Goal: Task Accomplishment & Management: Manage account settings

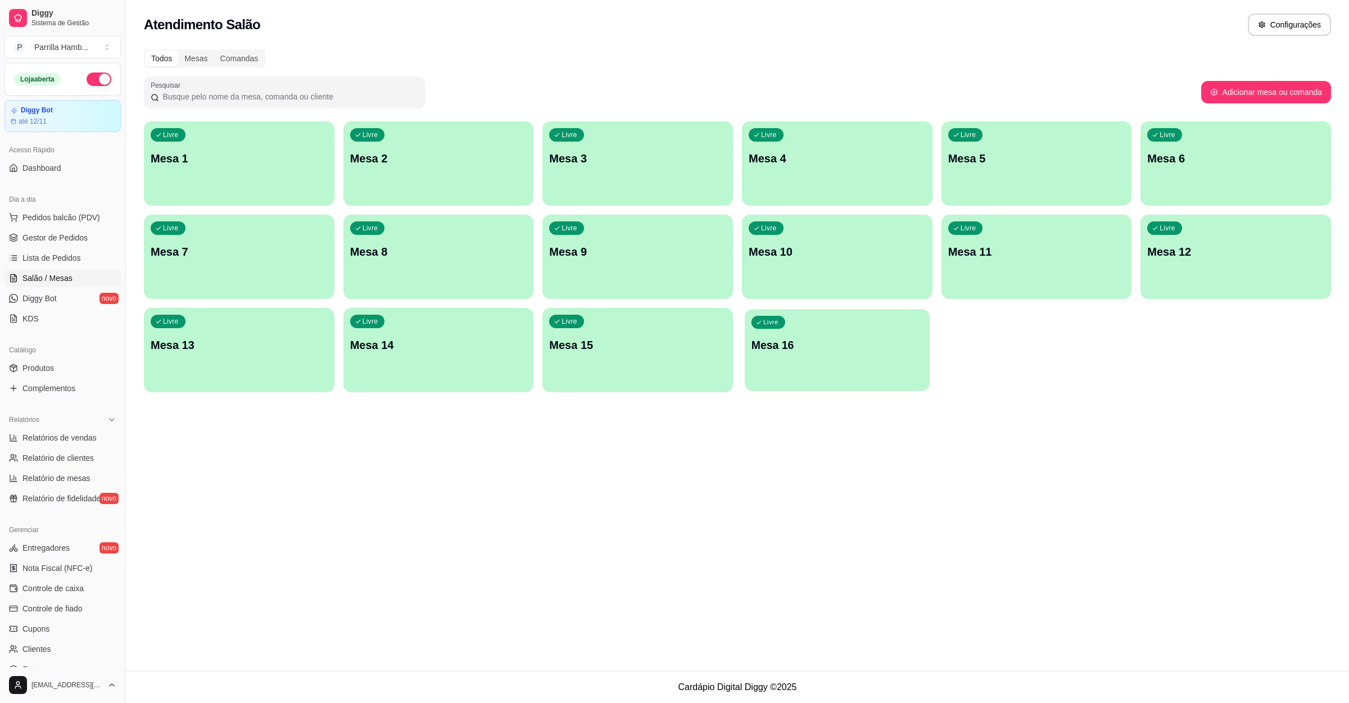
click at [802, 346] on p "Mesa 16" at bounding box center [837, 345] width 171 height 15
click at [907, 337] on p "Mesa 16" at bounding box center [837, 345] width 177 height 16
click at [668, 341] on p "Mesa 15" at bounding box center [637, 345] width 171 height 15
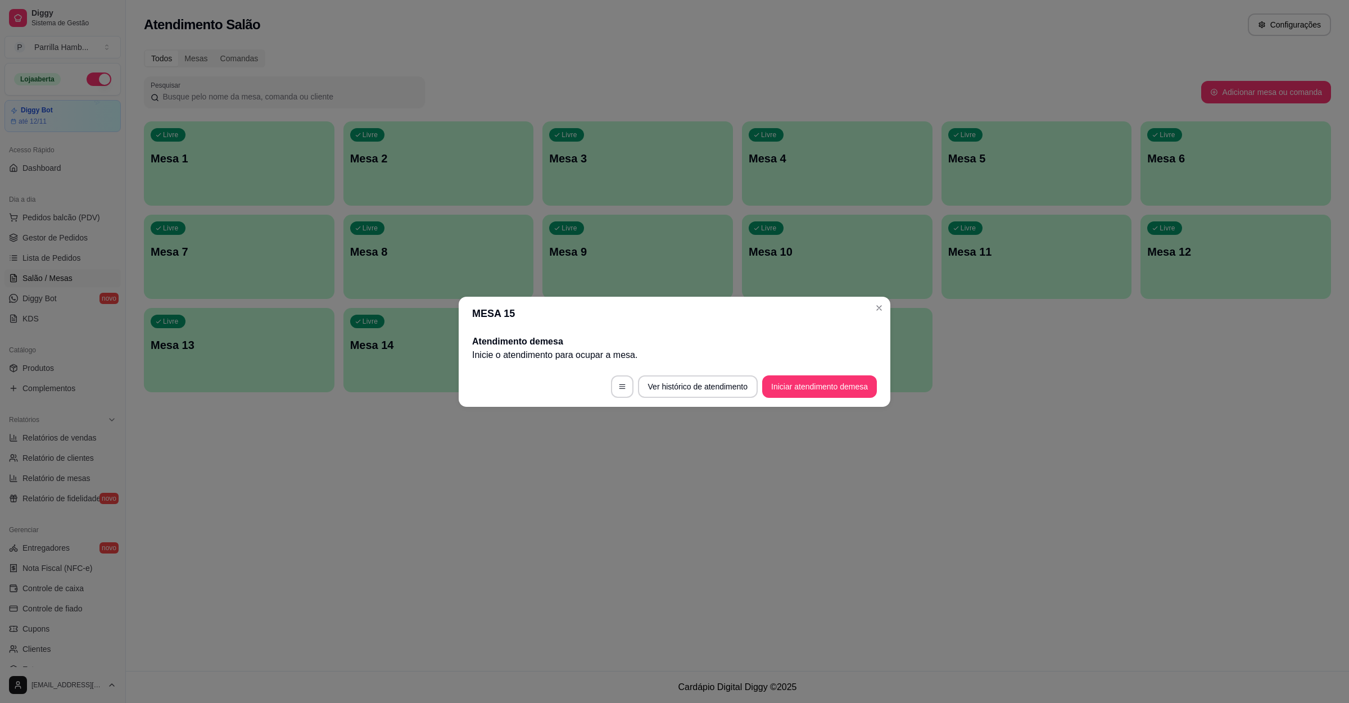
click at [799, 385] on button "Iniciar atendimento de mesa" at bounding box center [819, 387] width 115 height 22
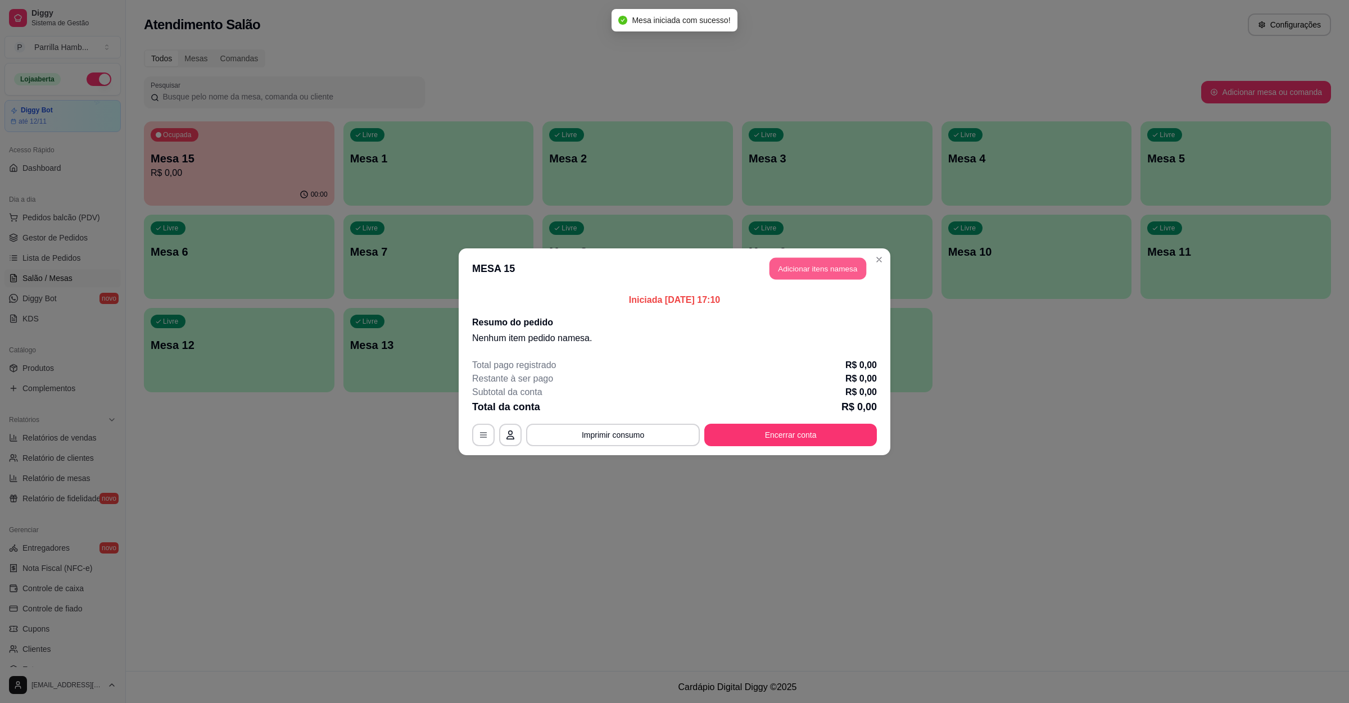
click at [821, 257] on button "Adicionar itens na mesa" at bounding box center [818, 268] width 97 height 22
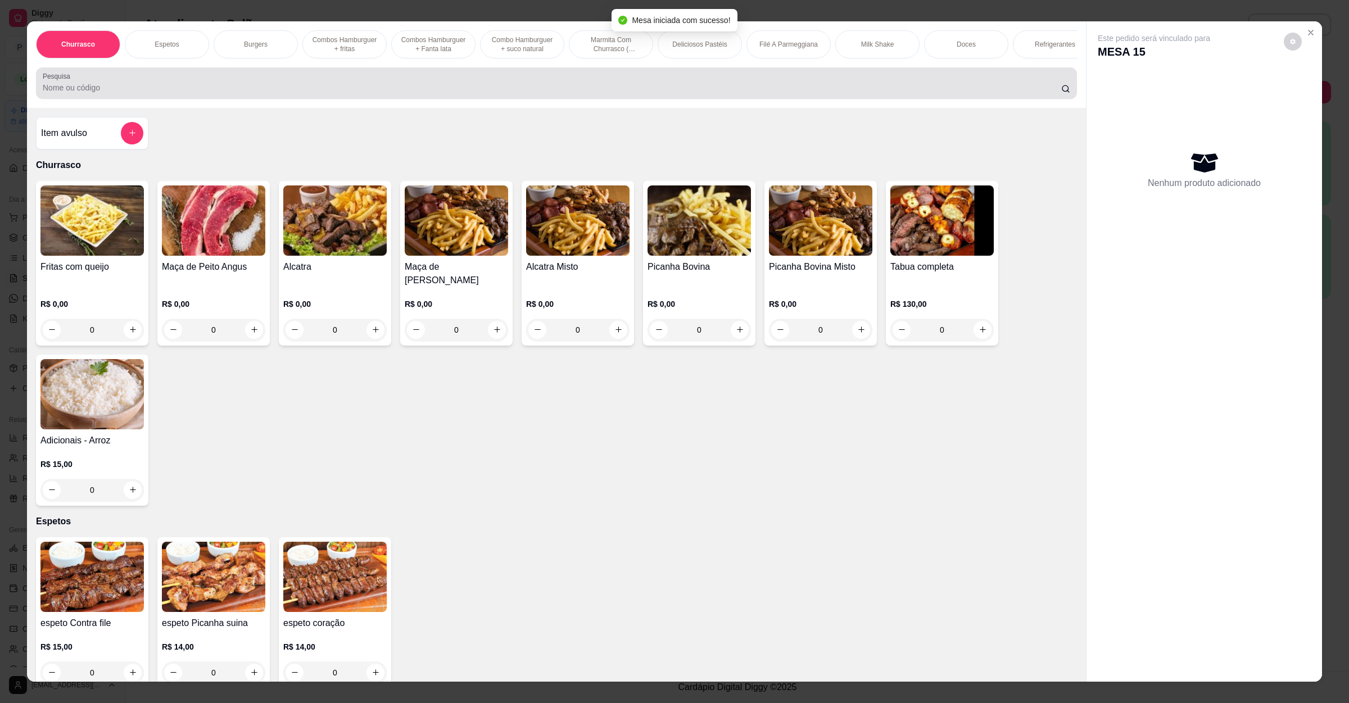
click at [237, 93] on input "Pesquisa" at bounding box center [552, 87] width 1019 height 11
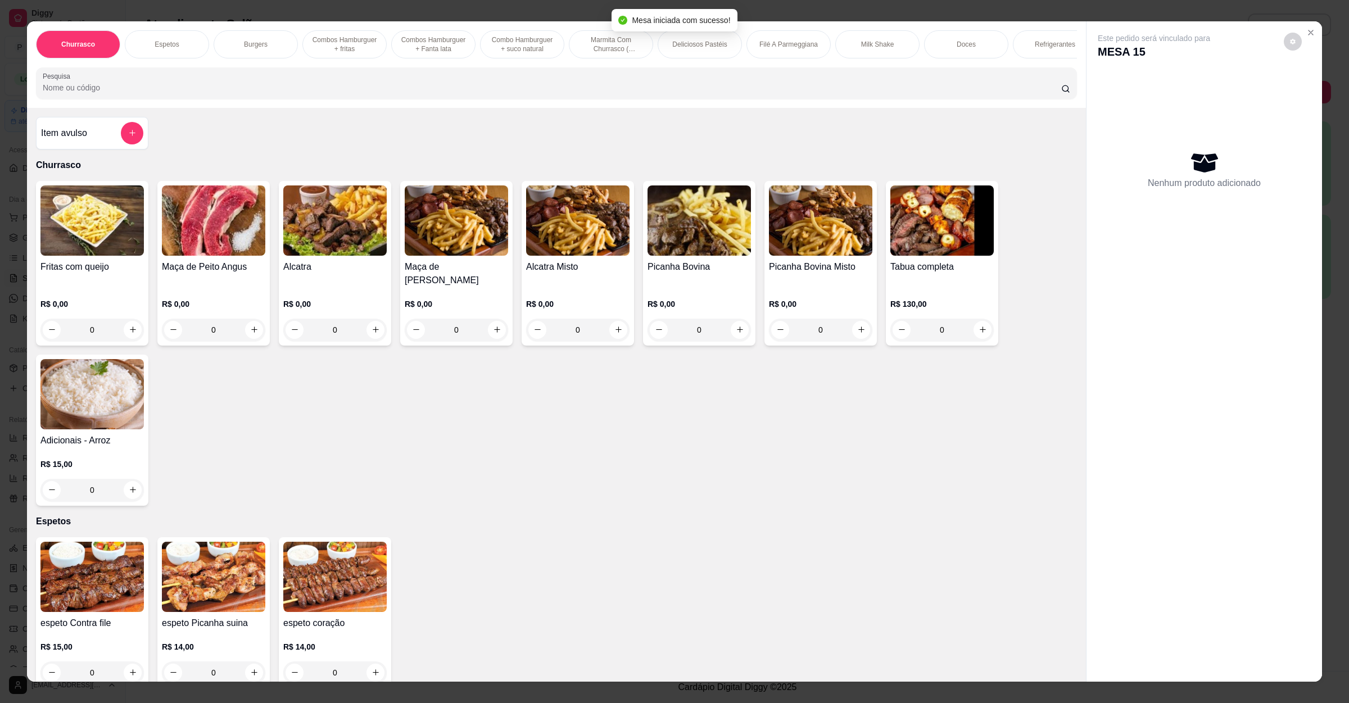
click at [200, 294] on div "R$ 0,00 0" at bounding box center [213, 314] width 103 height 54
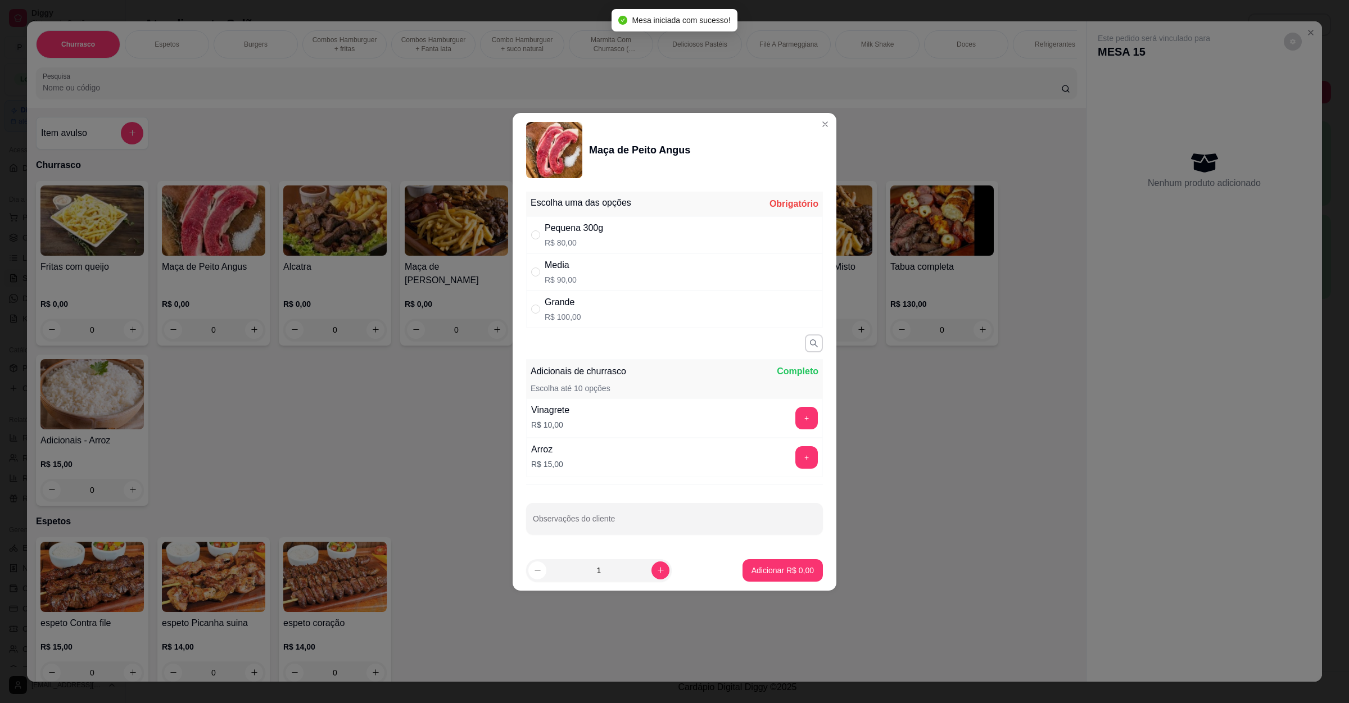
click at [613, 263] on div "Media R$ 90,00" at bounding box center [674, 272] width 297 height 37
radio input "true"
click at [775, 567] on p "Adicionar R$ 90,00" at bounding box center [780, 570] width 67 height 11
type input "1"
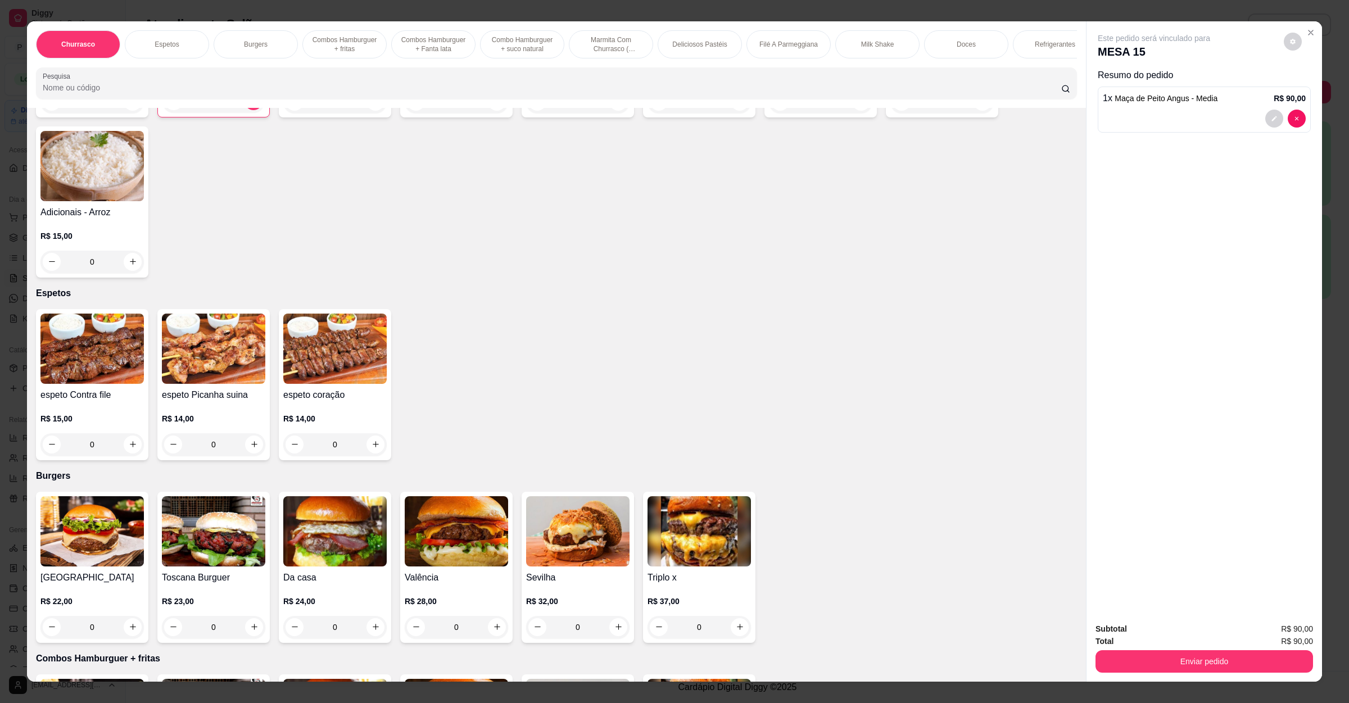
scroll to position [253, 0]
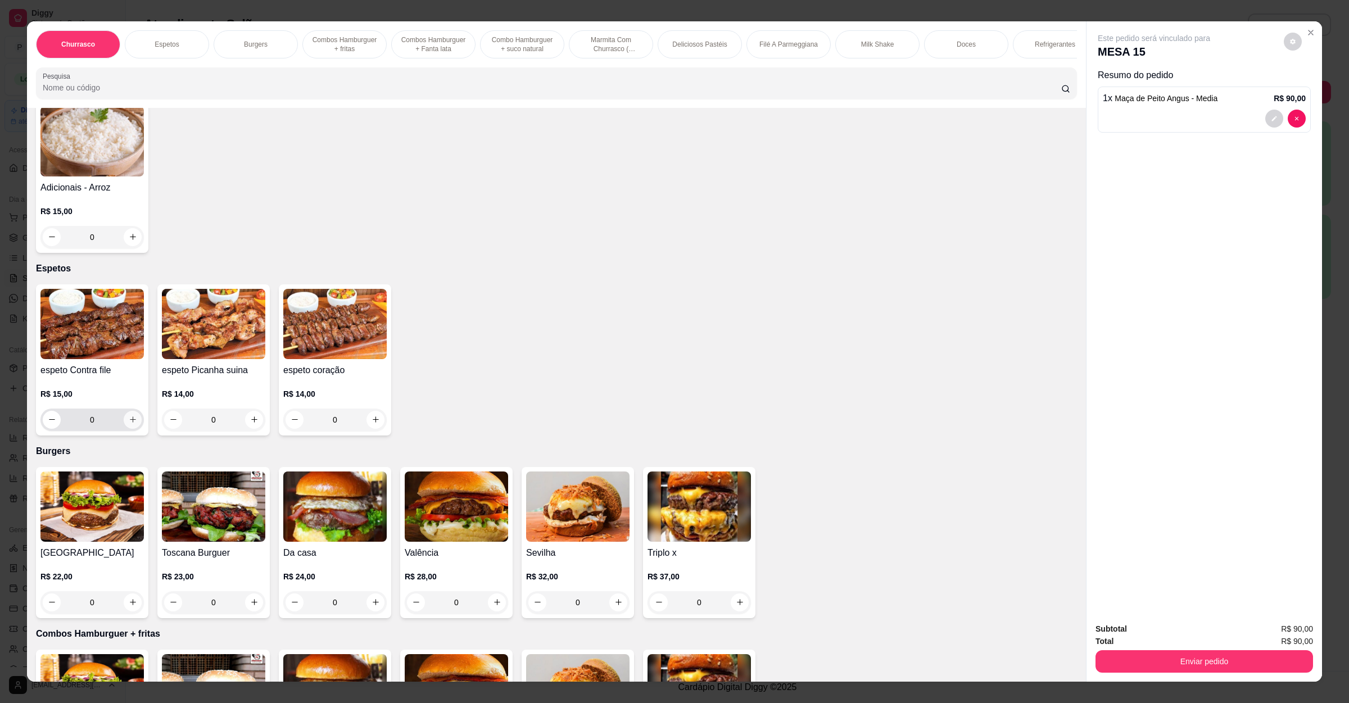
click at [124, 420] on button "increase-product-quantity" at bounding box center [133, 420] width 18 height 18
click at [129, 420] on icon "increase-product-quantity" at bounding box center [133, 419] width 8 height 8
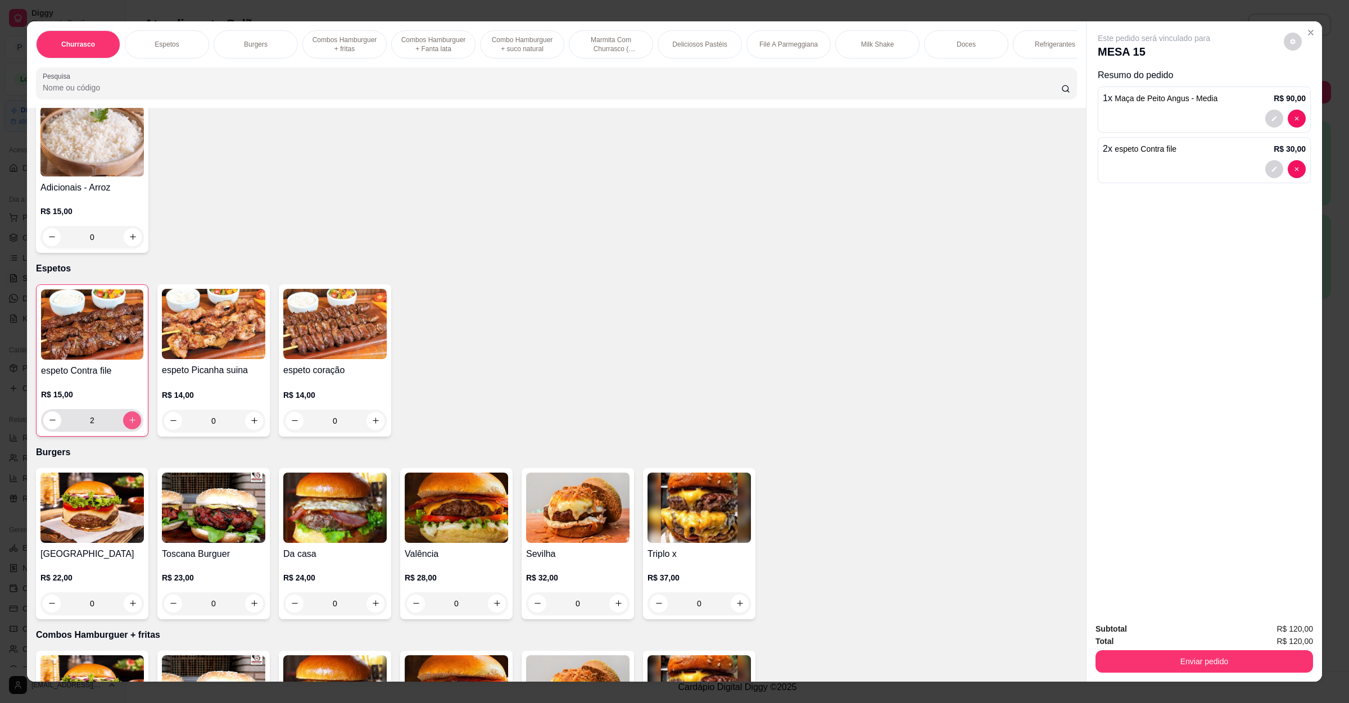
type input "2"
click at [372, 420] on icon "increase-product-quantity" at bounding box center [376, 421] width 8 height 8
type input "2"
click at [256, 605] on div "0" at bounding box center [213, 603] width 103 height 22
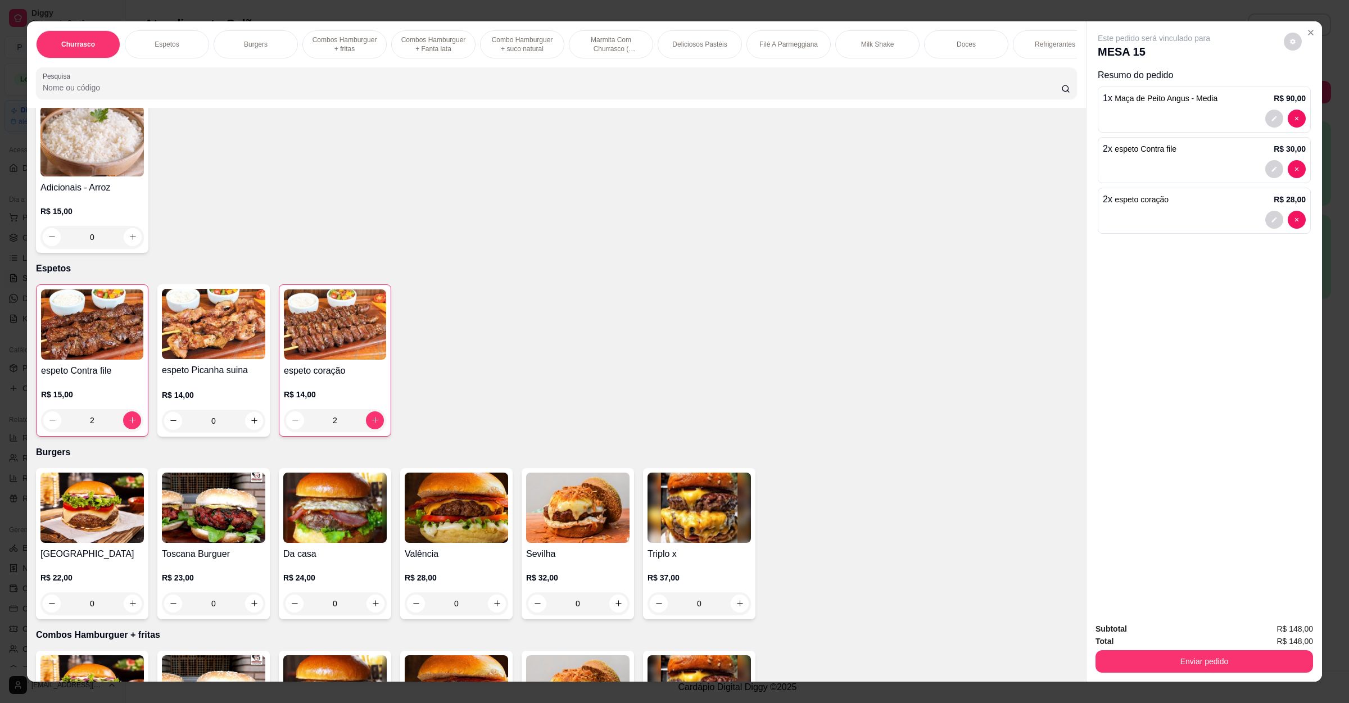
click at [251, 604] on div "0" at bounding box center [213, 603] width 103 height 22
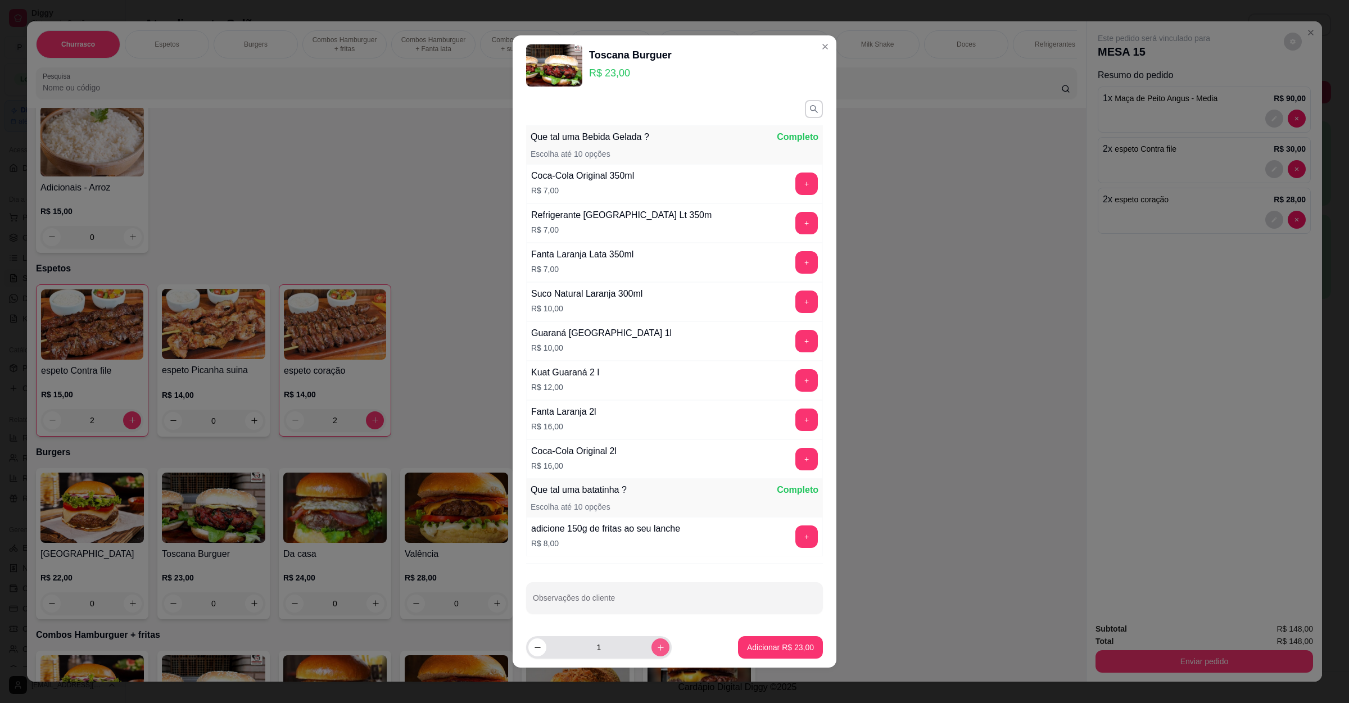
click at [657, 644] on icon "increase-product-quantity" at bounding box center [661, 648] width 8 height 8
type input "2"
click at [747, 645] on p "Adicionar R$ 46,00" at bounding box center [780, 647] width 67 height 11
type input "2"
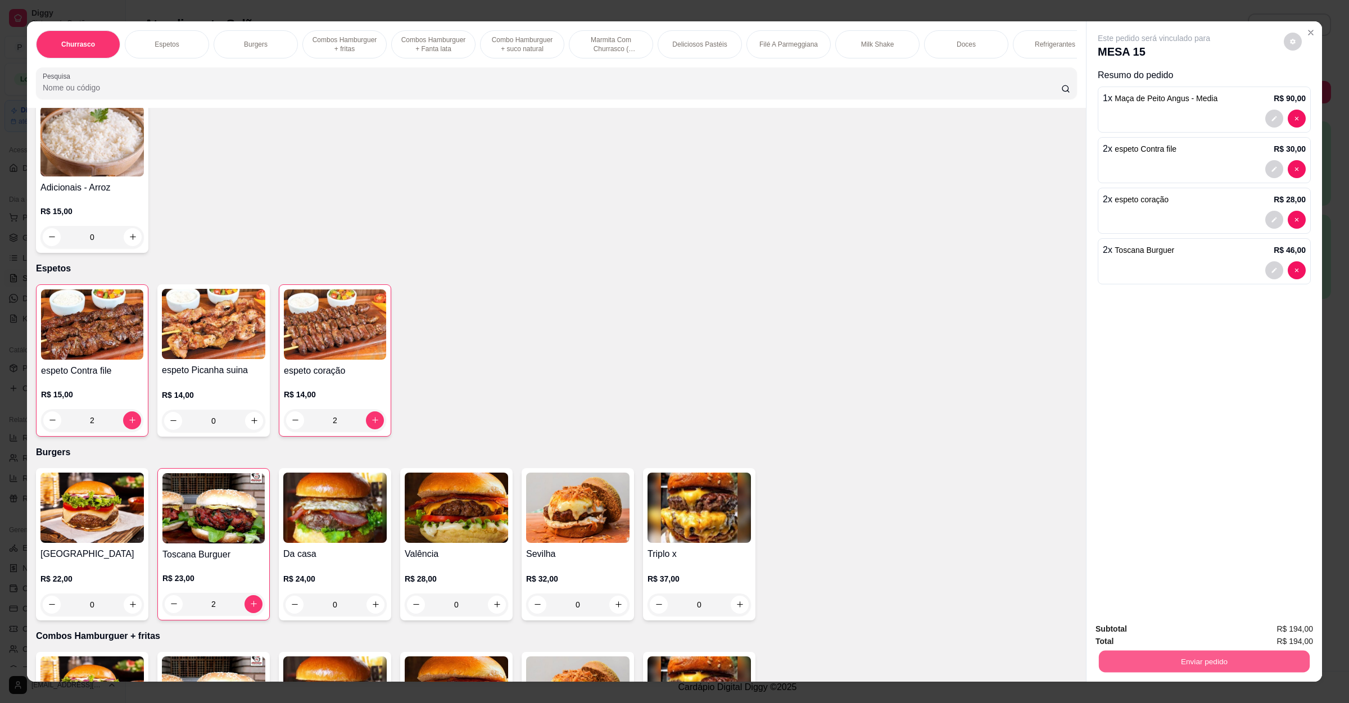
click at [1176, 663] on button "Enviar pedido" at bounding box center [1204, 662] width 211 height 22
click at [1295, 627] on button "Enviar pedido" at bounding box center [1282, 633] width 62 height 21
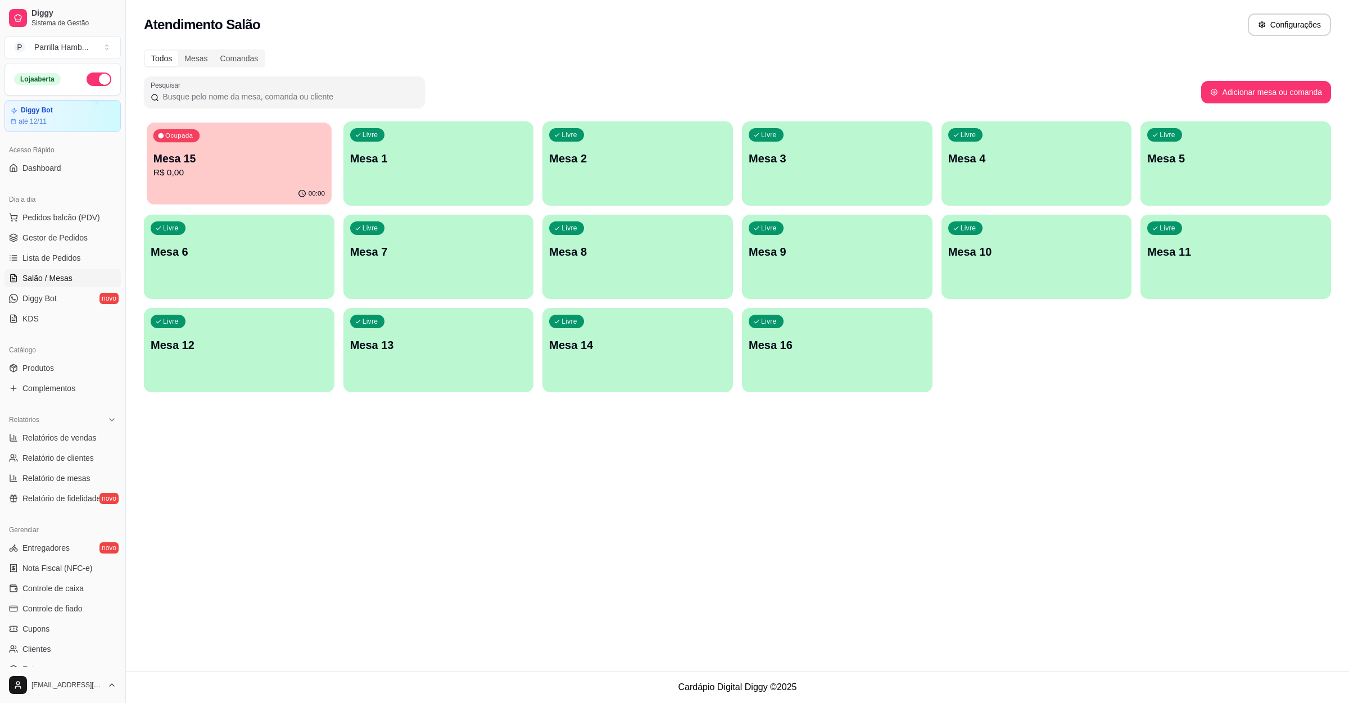
click at [258, 144] on div "Ocupada Mesa 15 R$ 0,00" at bounding box center [239, 153] width 184 height 61
click at [265, 181] on div "Ocupada Mesa 15 R$ 0,00" at bounding box center [239, 153] width 184 height 61
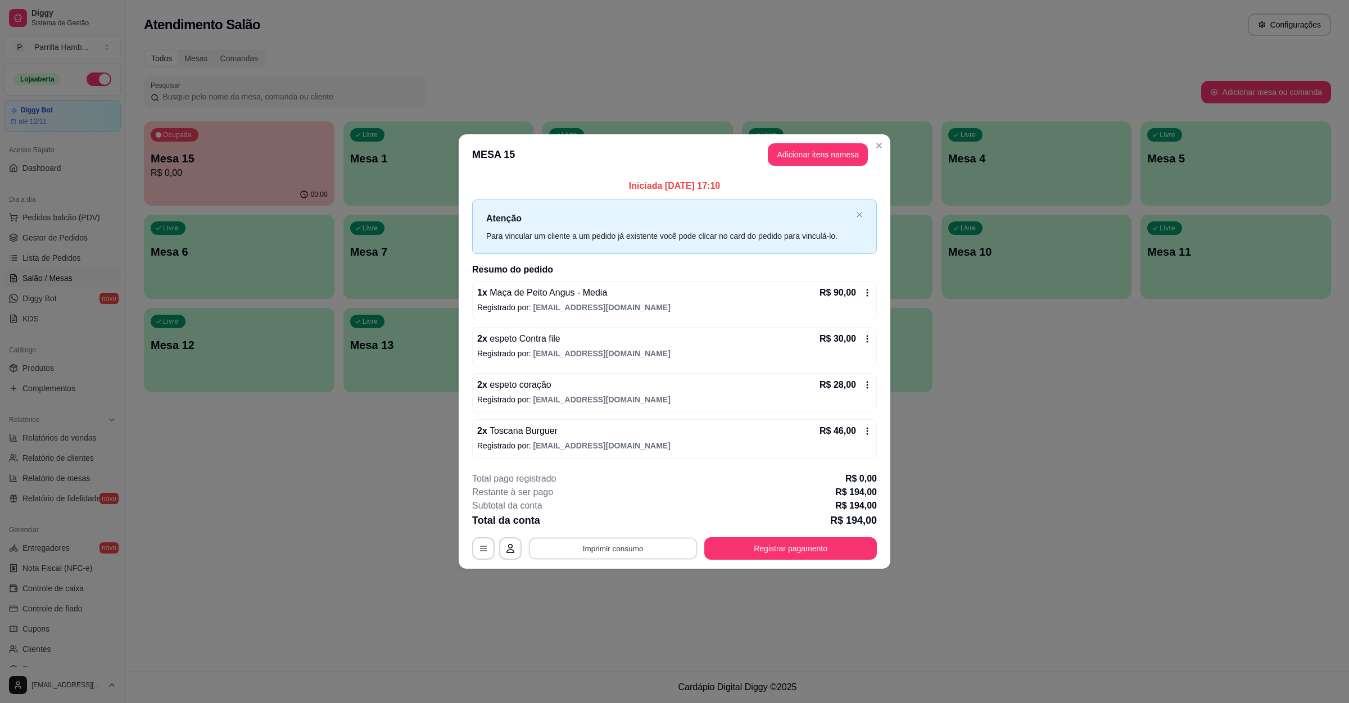
click at [621, 555] on button "Imprimir consumo" at bounding box center [613, 549] width 169 height 22
click at [626, 528] on button "IMPRESSORA" at bounding box center [616, 526] width 65 height 15
click at [636, 550] on button "Imprimir consumo" at bounding box center [613, 549] width 169 height 22
click at [722, 520] on div "Total da conta R$ 194,00" at bounding box center [674, 521] width 405 height 16
click at [583, 551] on button "Imprimir consumo" at bounding box center [613, 549] width 169 height 22
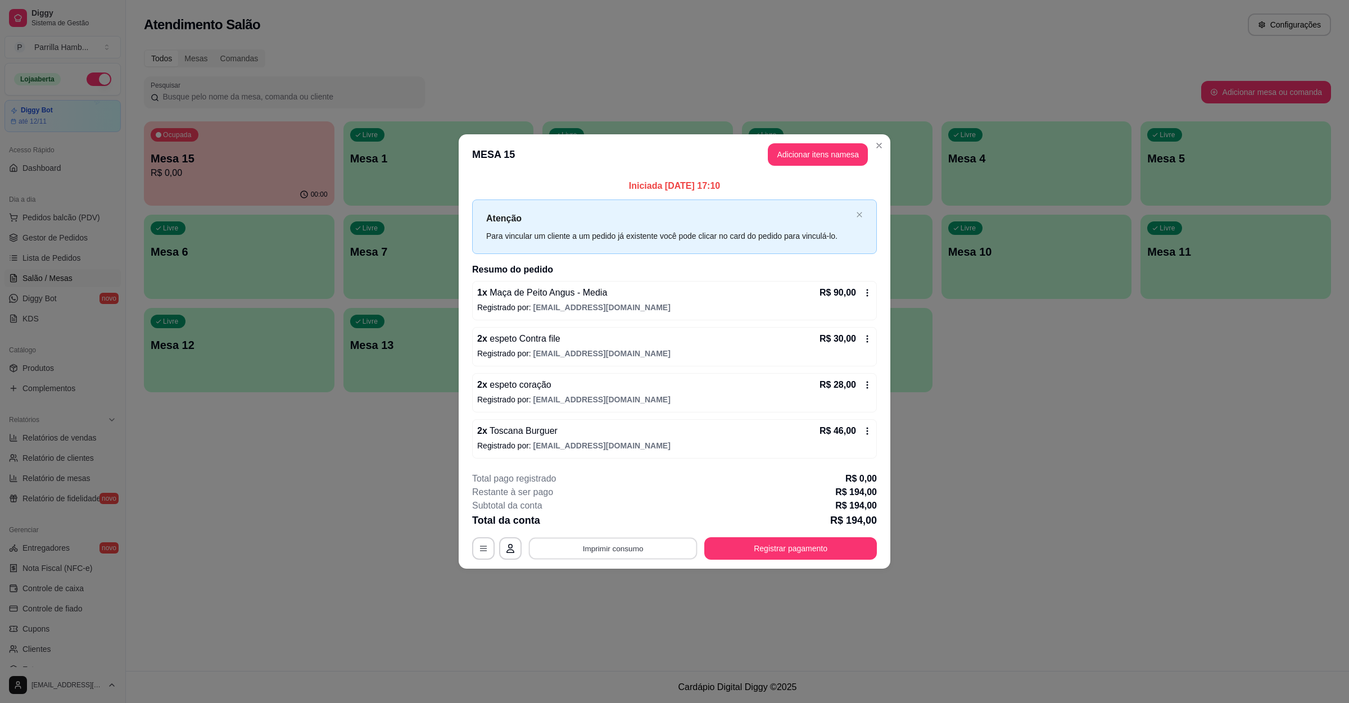
click at [583, 551] on button "Imprimir consumo" at bounding box center [613, 549] width 169 height 22
click at [583, 551] on button "Imprimir consumo" at bounding box center [613, 548] width 174 height 22
click at [608, 528] on button "IMPRESSORA" at bounding box center [617, 524] width 82 height 18
click at [807, 557] on button "Registrar pagamento" at bounding box center [790, 548] width 173 height 22
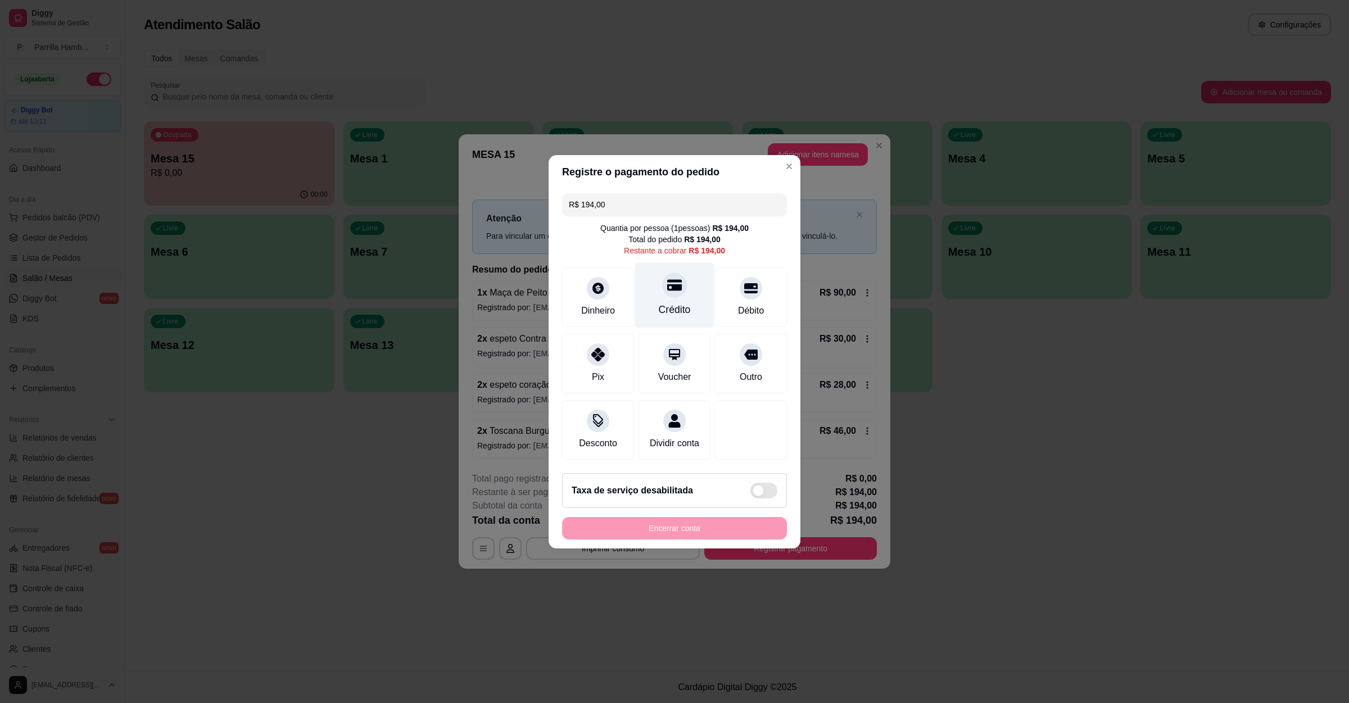
click at [676, 286] on div at bounding box center [674, 285] width 25 height 25
type input "R$ 0,00"
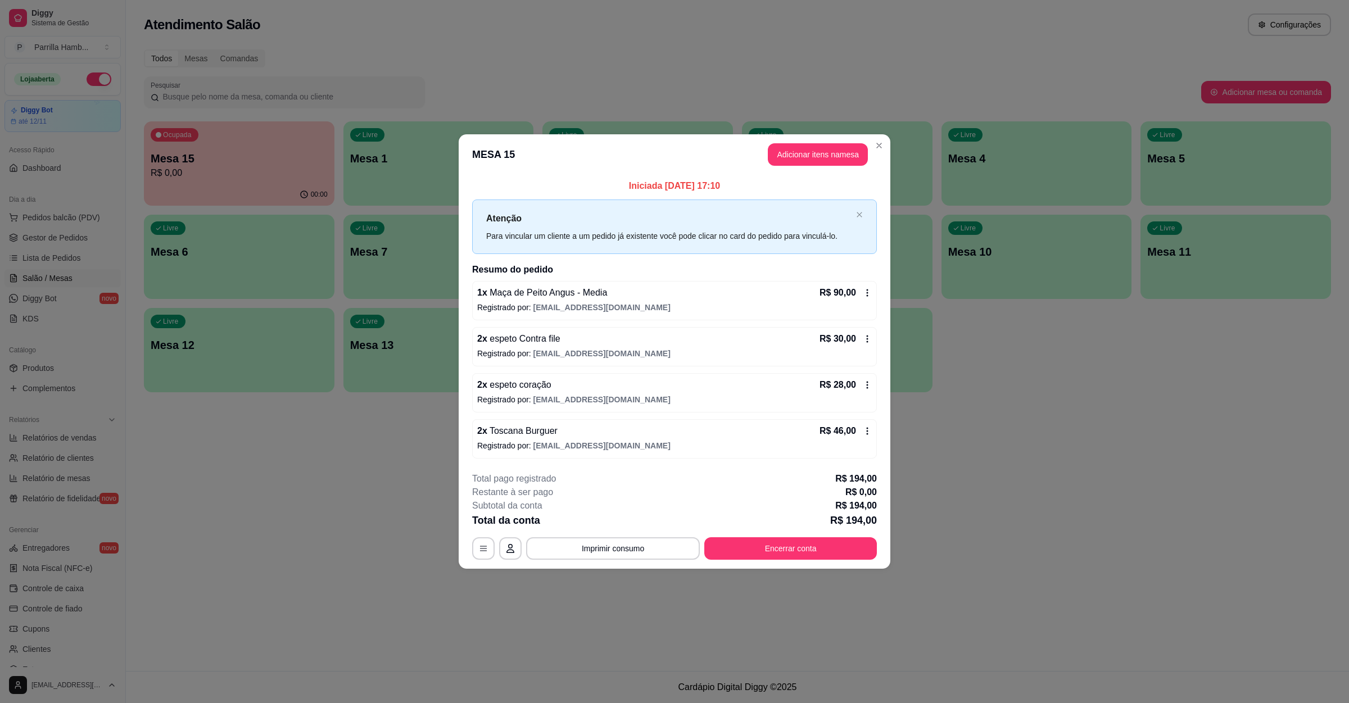
click at [837, 444] on p "Registrado por: [EMAIL_ADDRESS][DOMAIN_NAME]" at bounding box center [674, 445] width 395 height 11
click at [626, 444] on span "[EMAIL_ADDRESS][DOMAIN_NAME]" at bounding box center [601, 445] width 137 height 9
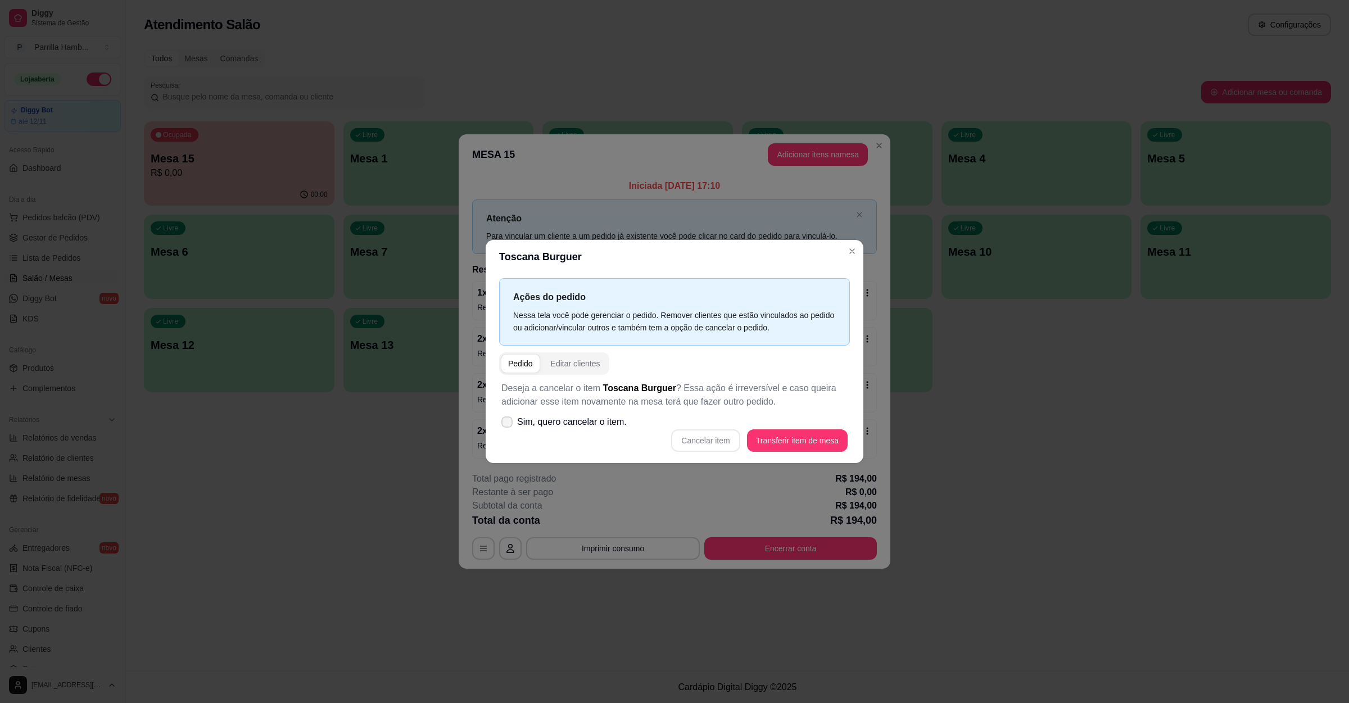
click at [571, 430] on label "Sim, quero cancelar o item." at bounding box center [564, 422] width 134 height 22
click at [508, 430] on input "Sim, quero cancelar o item." at bounding box center [504, 427] width 7 height 7
checkbox input "true"
click at [712, 438] on button "Cancelar item" at bounding box center [705, 440] width 67 height 22
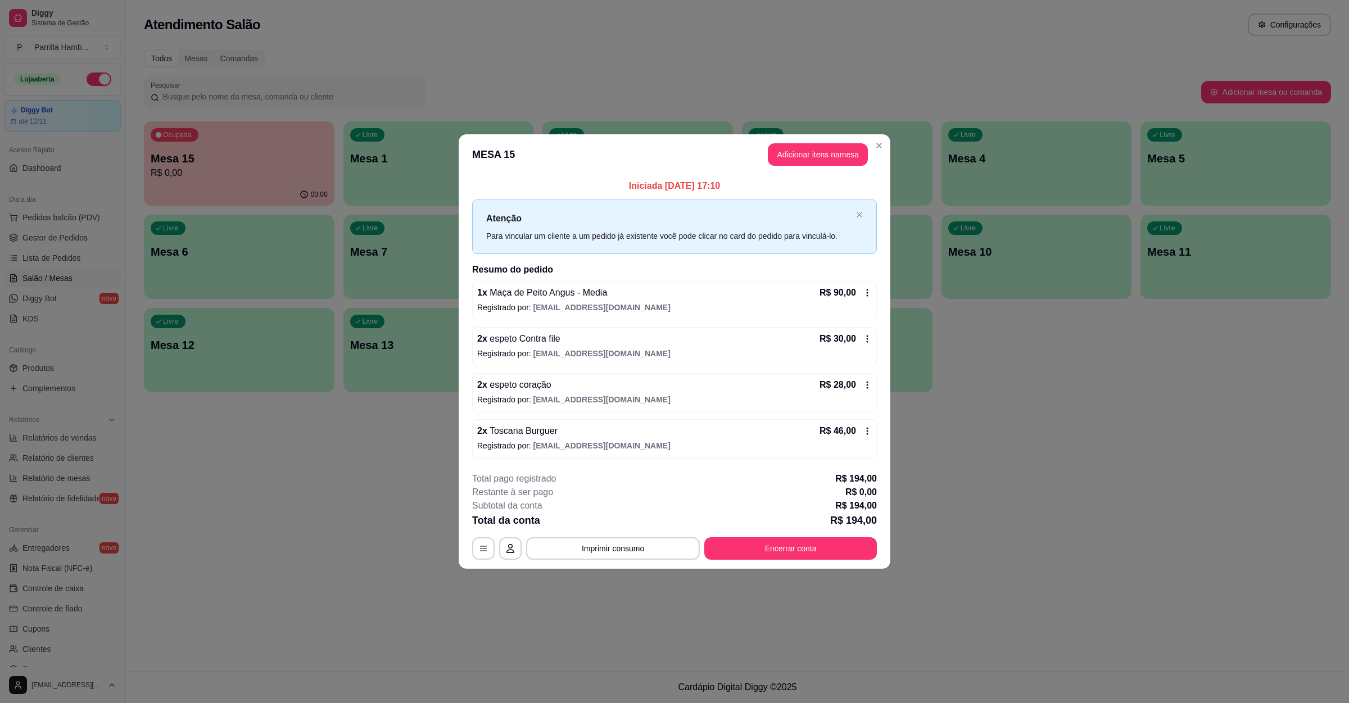
click at [598, 378] on div "2 x espeto coração R$ 28,00 Registrado por: [EMAIL_ADDRESS][DOMAIN_NAME]" at bounding box center [674, 392] width 405 height 39
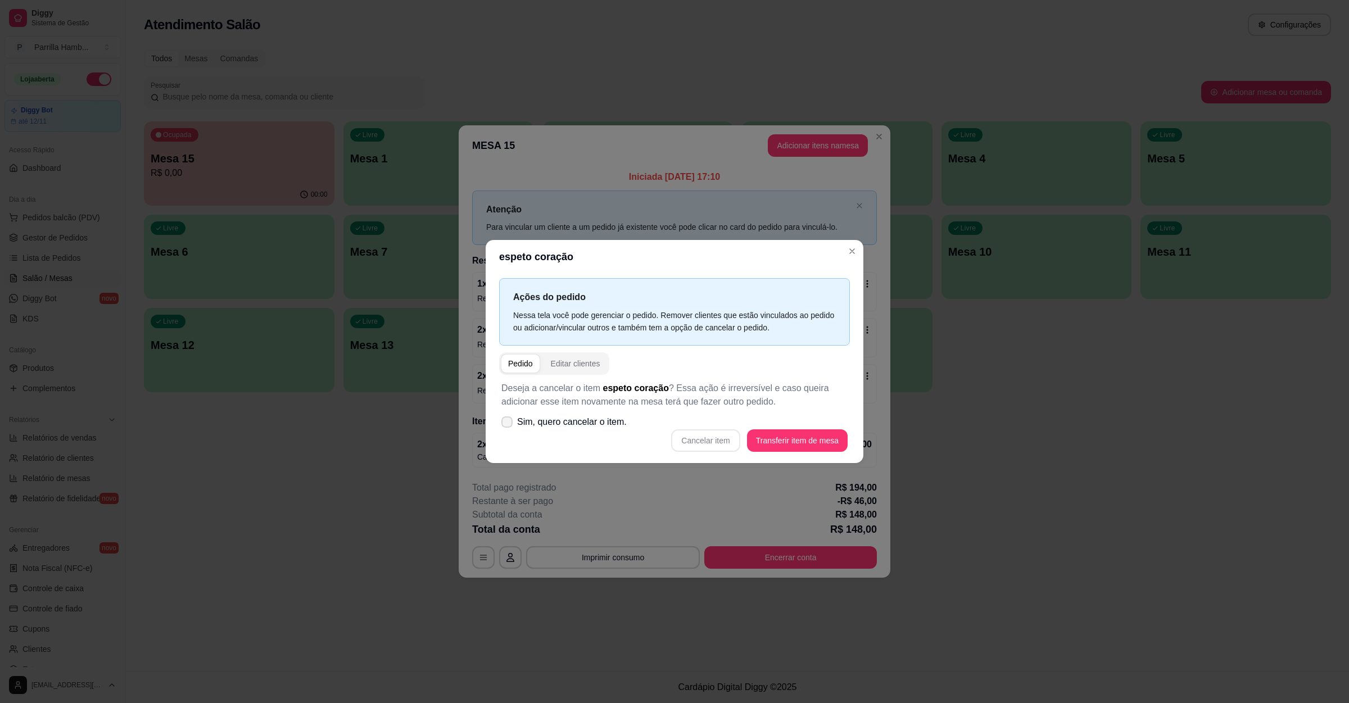
click at [589, 427] on span "Sim, quero cancelar o item." at bounding box center [572, 421] width 110 height 13
click at [508, 427] on input "Sim, quero cancelar o item." at bounding box center [504, 427] width 7 height 7
checkbox input "true"
click at [712, 436] on button "Cancelar item" at bounding box center [705, 440] width 69 height 22
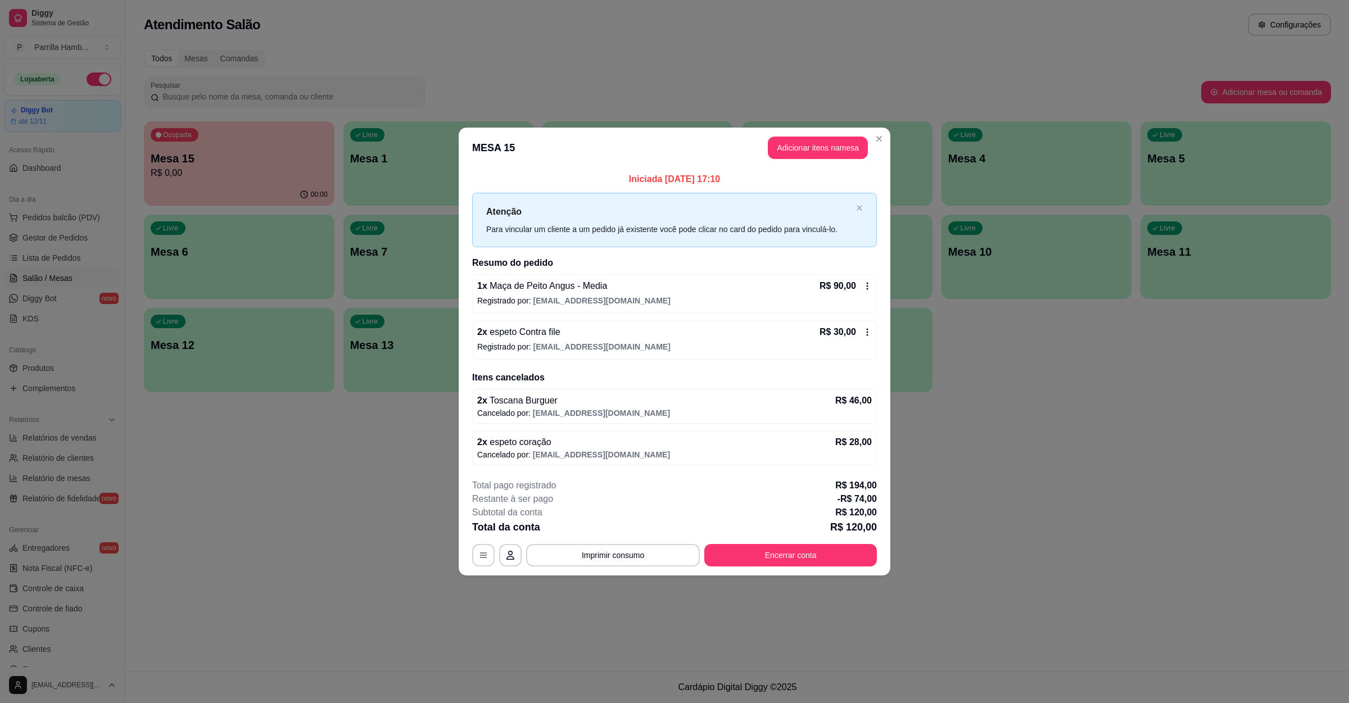
click at [625, 342] on span "[EMAIL_ADDRESS][DOMAIN_NAME]" at bounding box center [601, 346] width 137 height 9
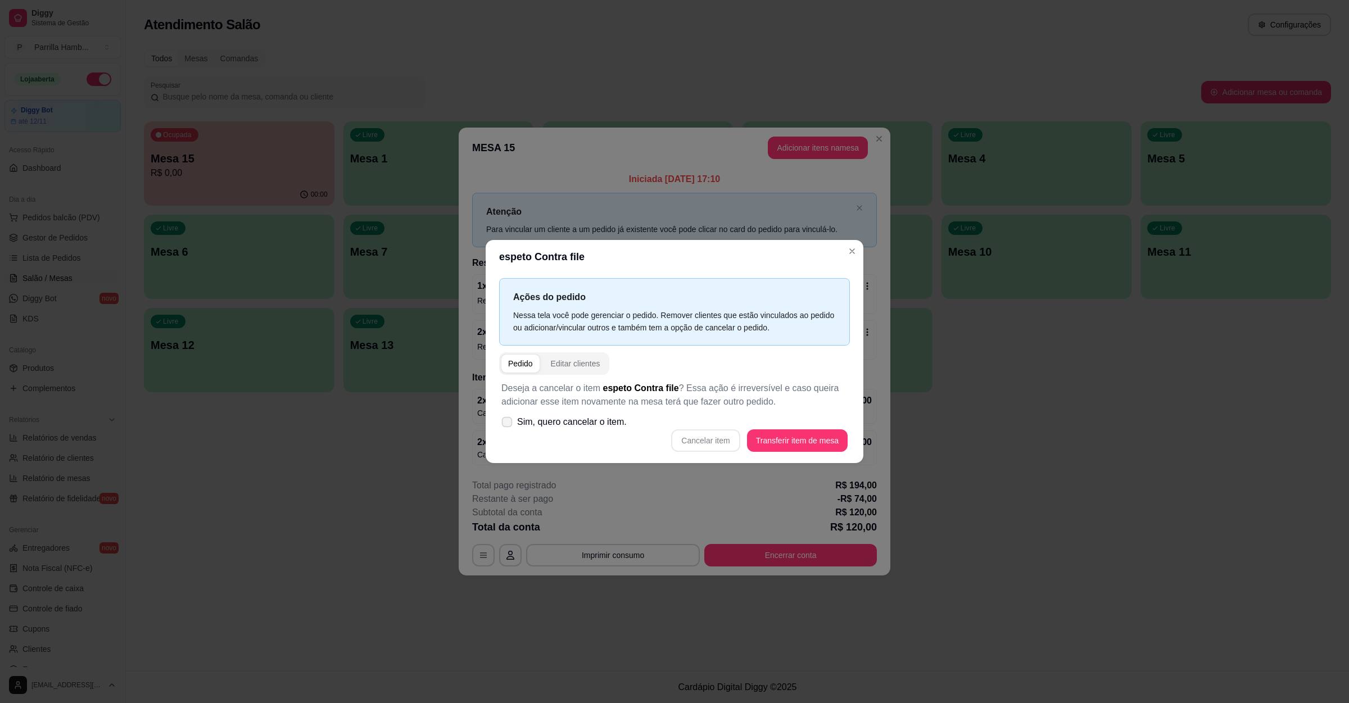
click at [594, 430] on label "Sim, quero cancelar o item." at bounding box center [564, 422] width 134 height 22
click at [508, 430] on input "Sim, quero cancelar o item." at bounding box center [504, 427] width 7 height 7
checkbox input "true"
click at [735, 434] on button "Cancelar item" at bounding box center [705, 440] width 69 height 22
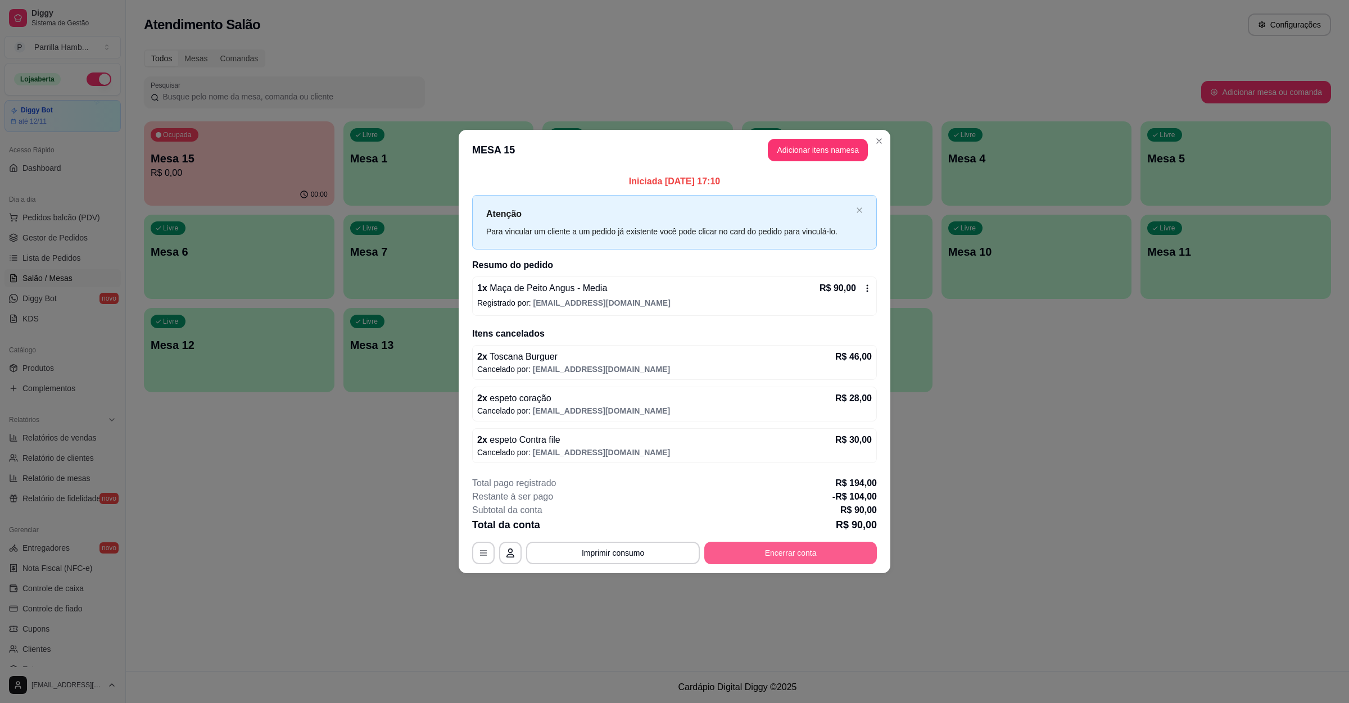
click at [798, 555] on button "Encerrar conta" at bounding box center [790, 553] width 173 height 22
click at [834, 557] on button "Encerrar conta" at bounding box center [790, 553] width 173 height 22
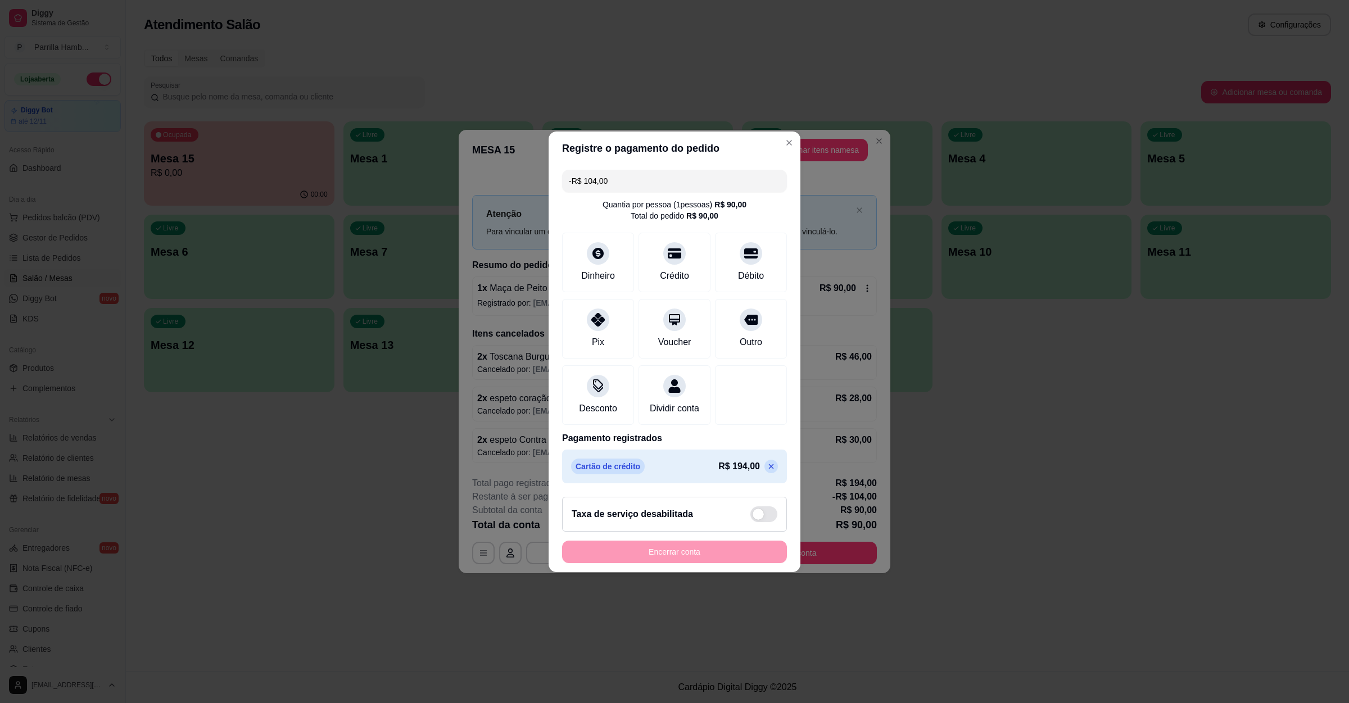
click at [764, 473] on p at bounding box center [770, 466] width 13 height 13
type input "R$ 90,00"
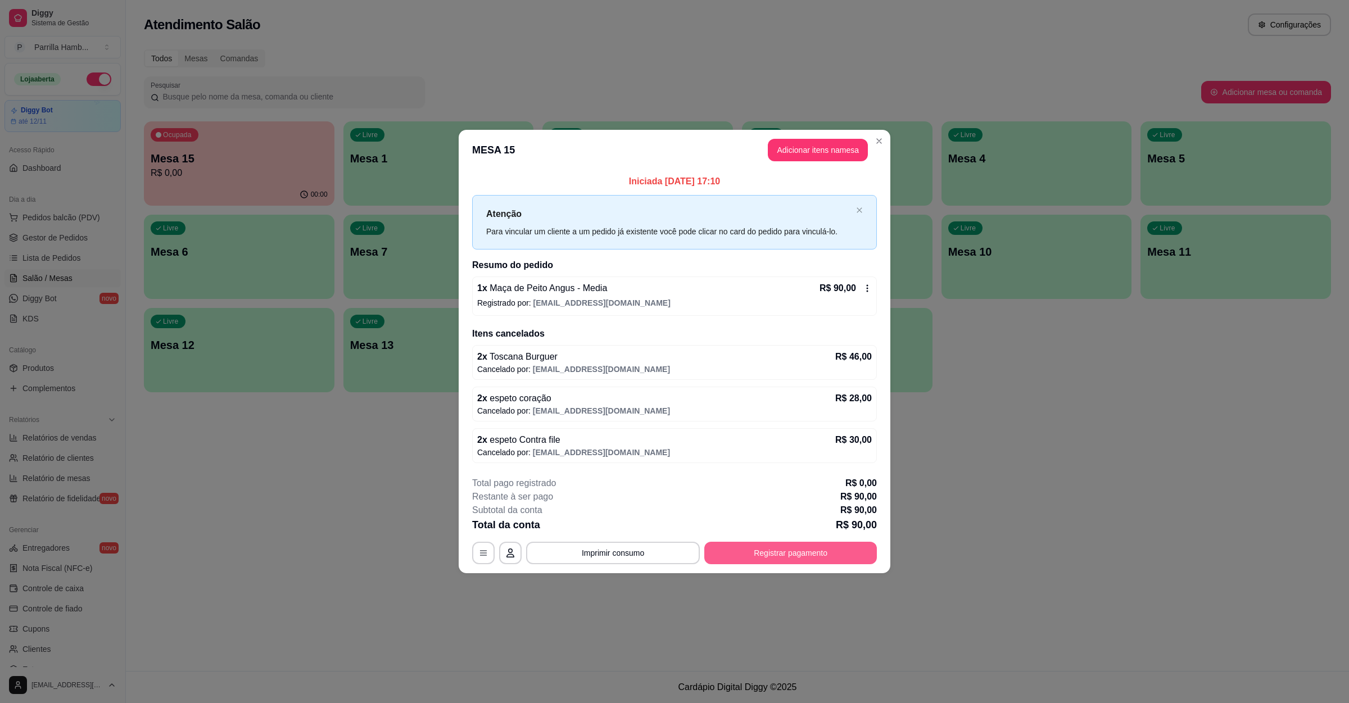
click at [842, 555] on button "Registrar pagamento" at bounding box center [790, 553] width 173 height 22
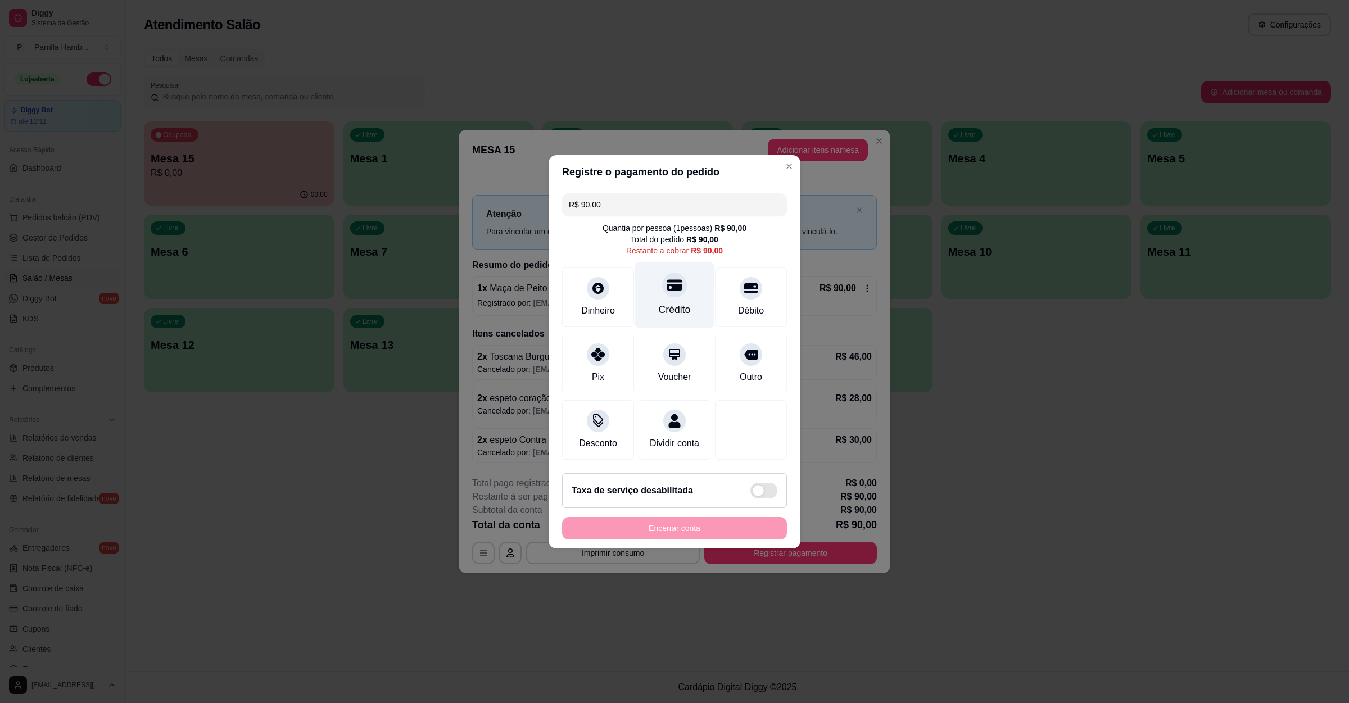
click at [667, 278] on icon at bounding box center [674, 285] width 15 height 15
type input "R$ 0,00"
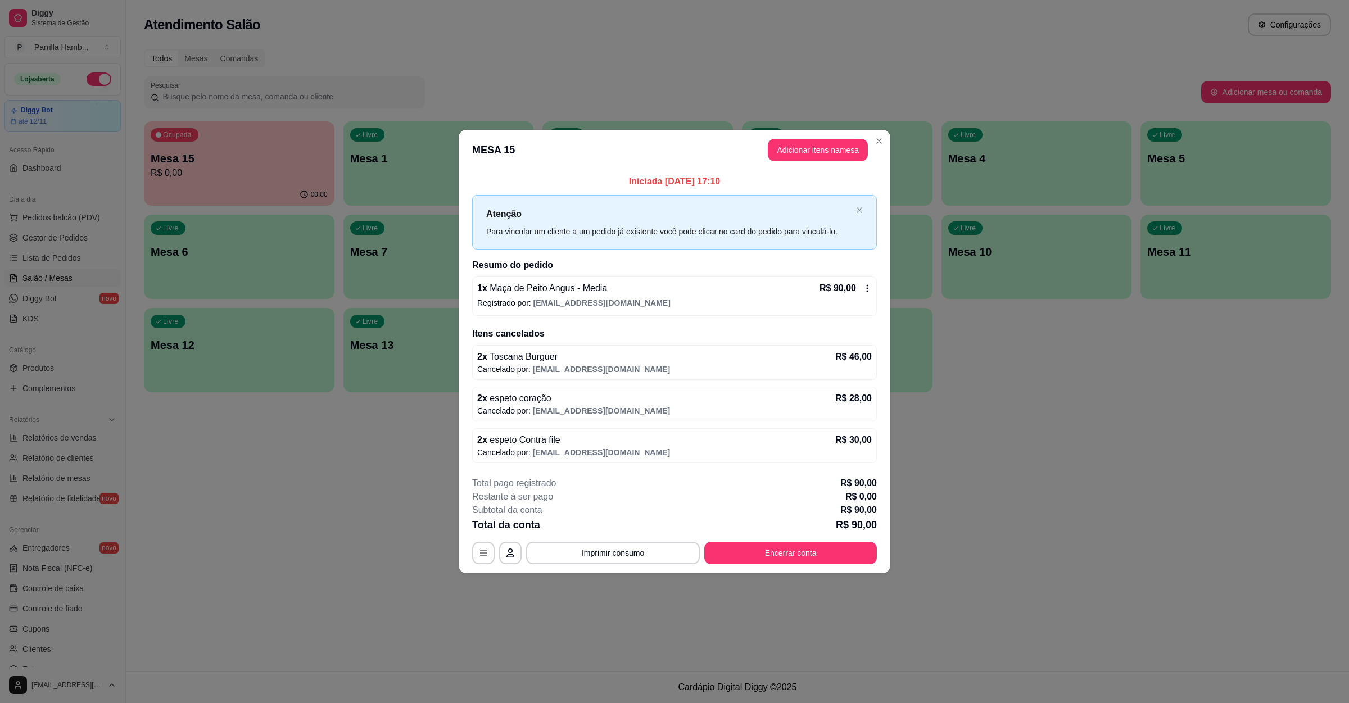
click at [735, 284] on div "1 x Maça de Peito Angus - Media R$ 90,00" at bounding box center [674, 288] width 395 height 13
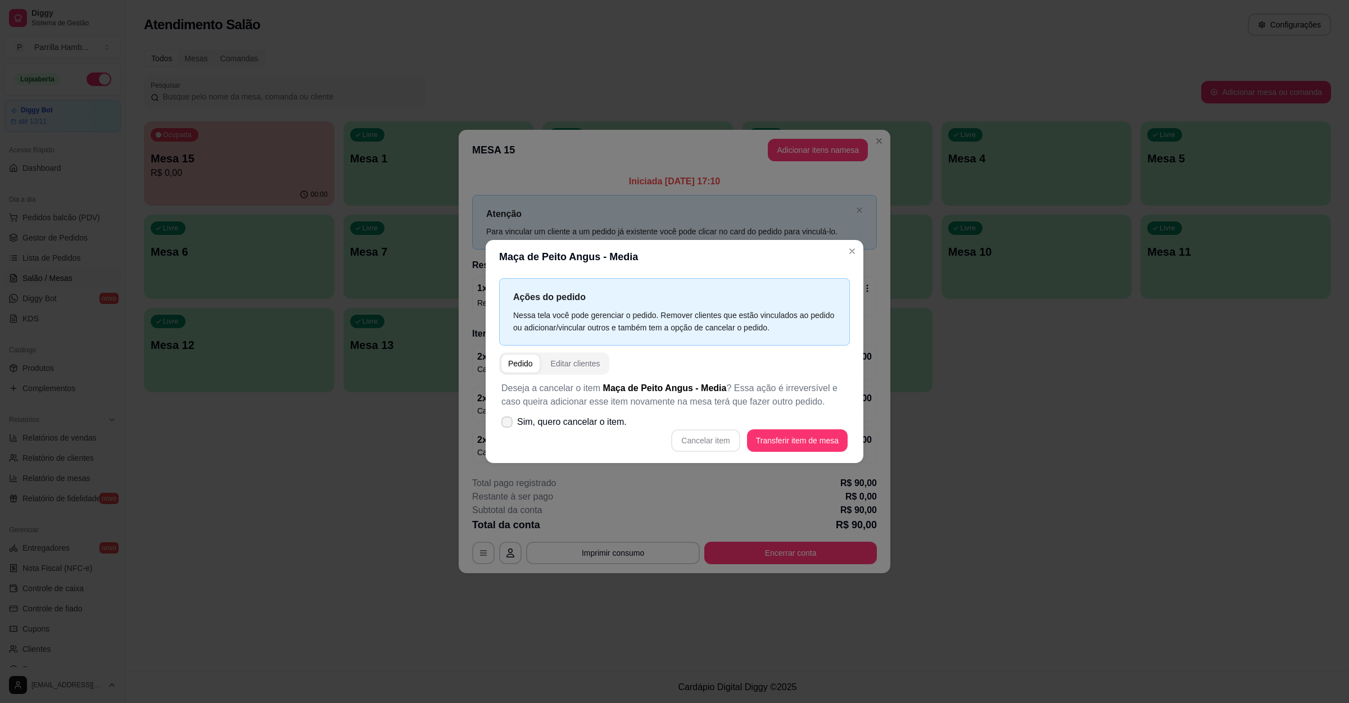
click at [572, 420] on span "Sim, quero cancelar o item." at bounding box center [572, 421] width 110 height 13
click at [508, 424] on input "Sim, quero cancelar o item." at bounding box center [504, 427] width 7 height 7
checkbox input "true"
click at [722, 429] on button "Cancelar item" at bounding box center [705, 440] width 69 height 22
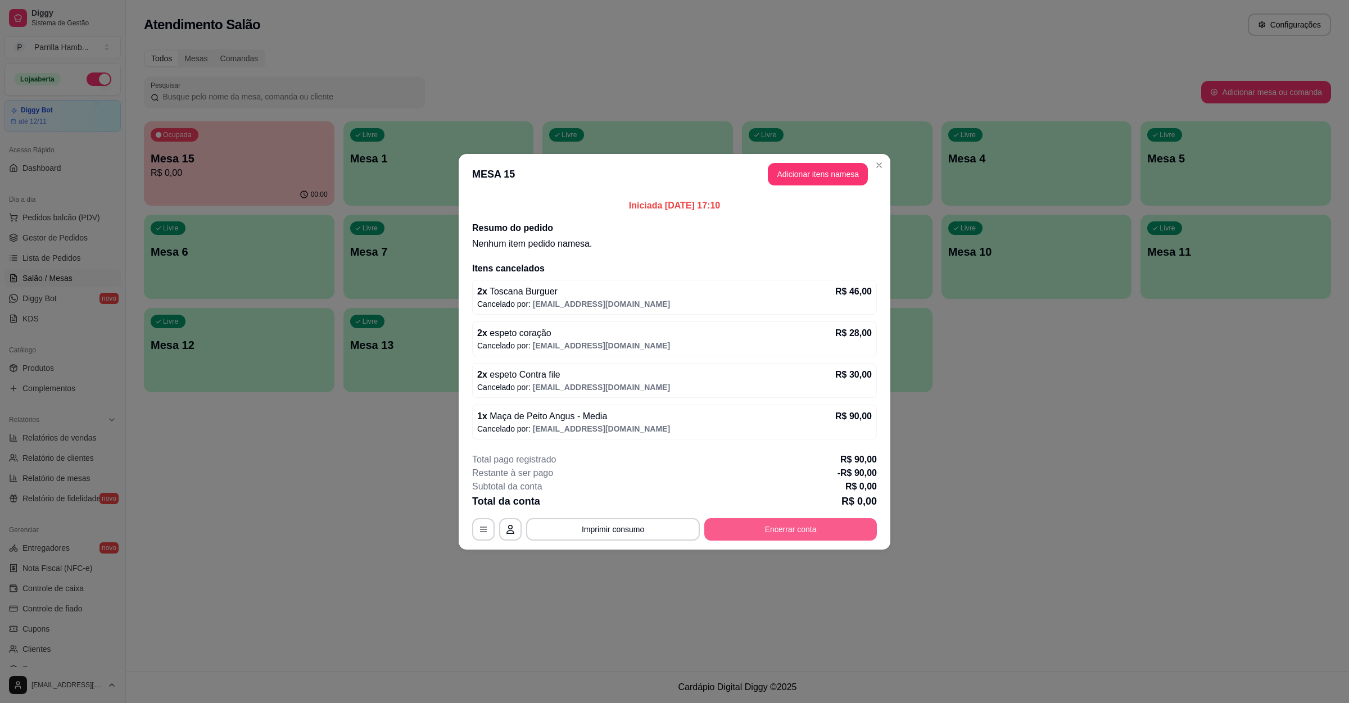
click at [758, 525] on button "Encerrar conta" at bounding box center [790, 529] width 173 height 22
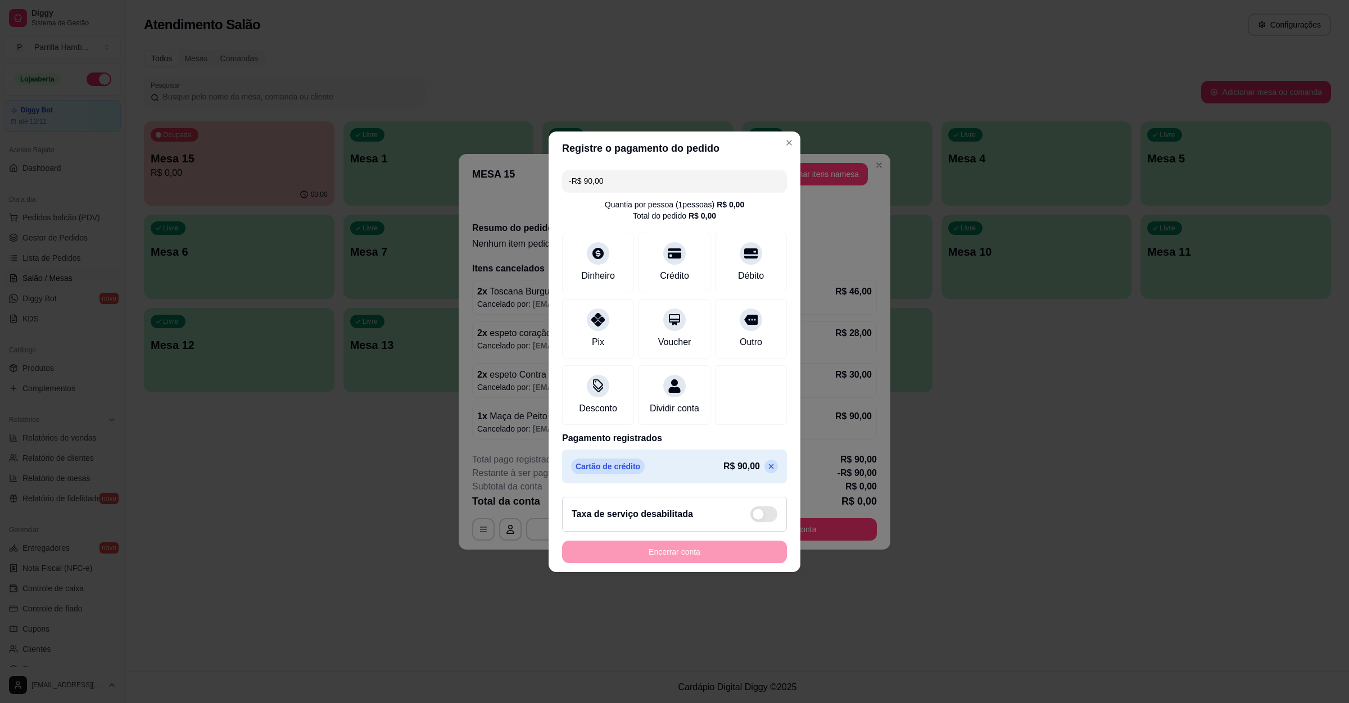
click at [767, 471] on icon at bounding box center [771, 466] width 9 height 9
type input "R$ 0,00"
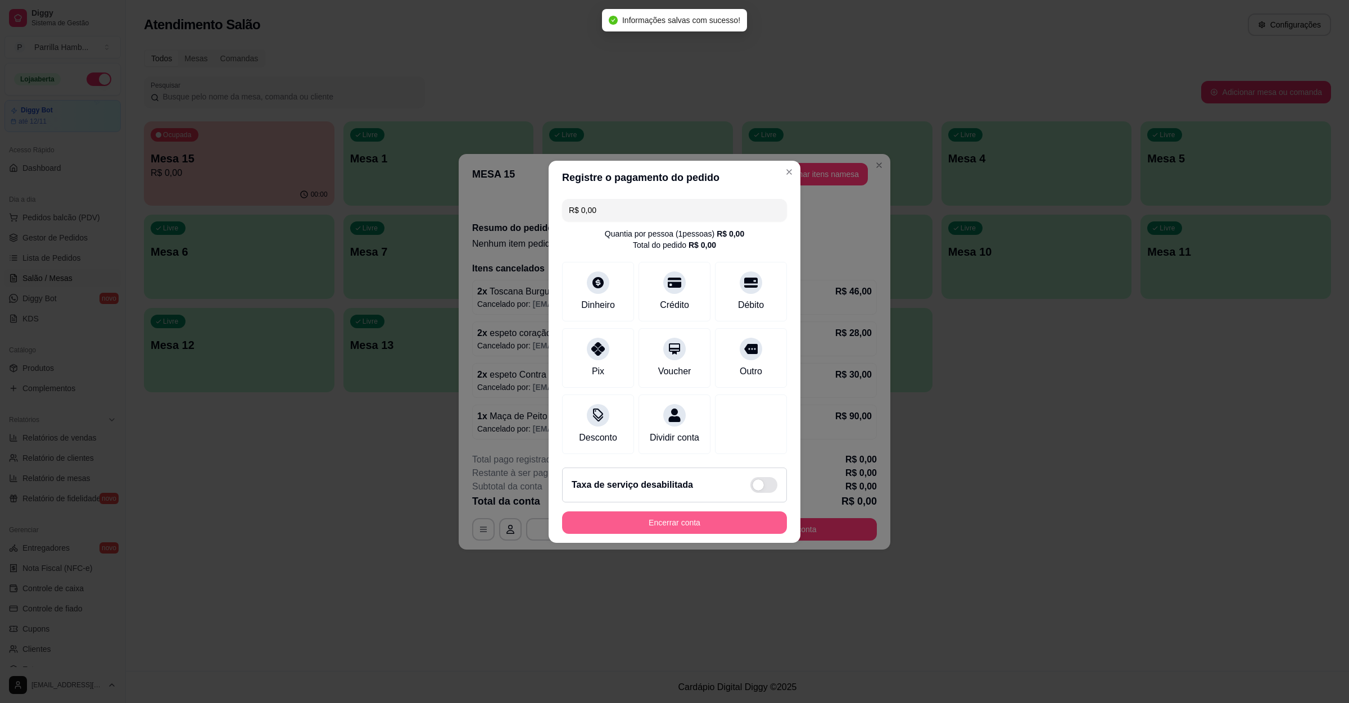
click at [727, 524] on button "Encerrar conta" at bounding box center [674, 523] width 225 height 22
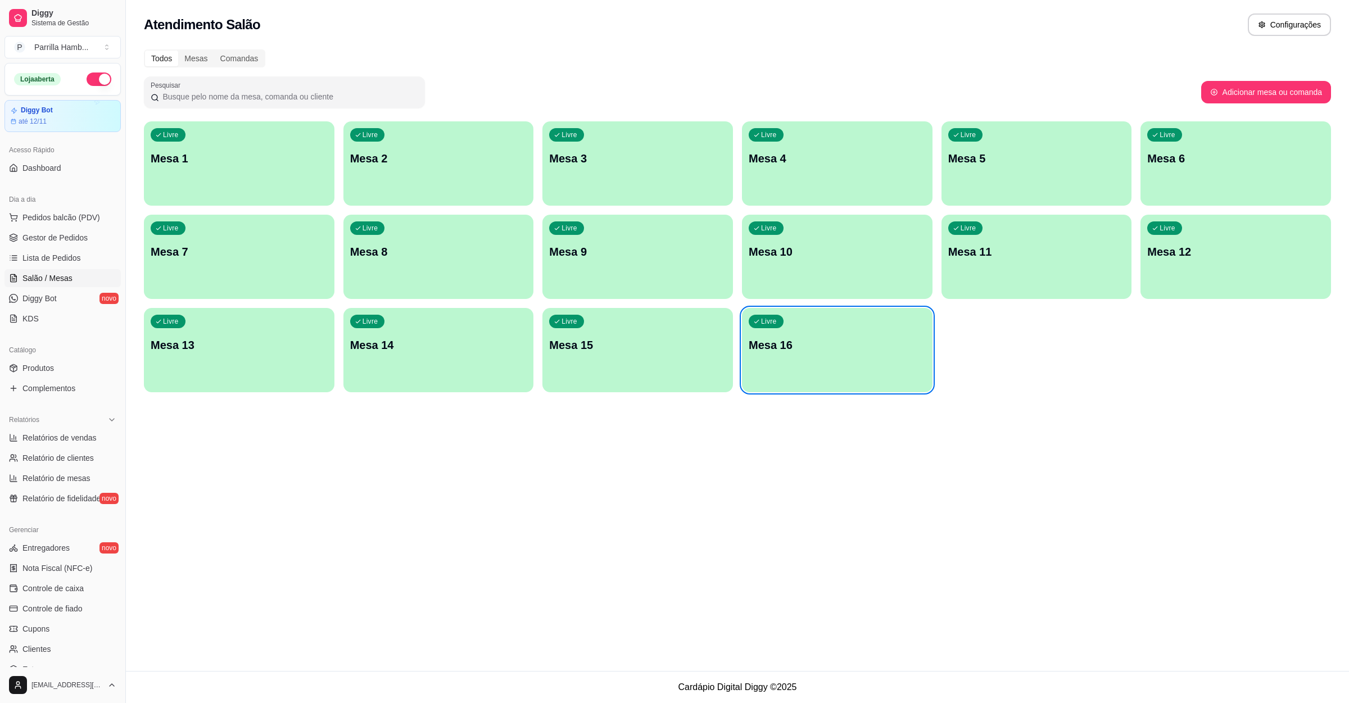
click at [370, 530] on div "Atendimento Salão Configurações Todos Mesas Comandas Pesquisar Adicionar mesa o…" at bounding box center [737, 335] width 1223 height 671
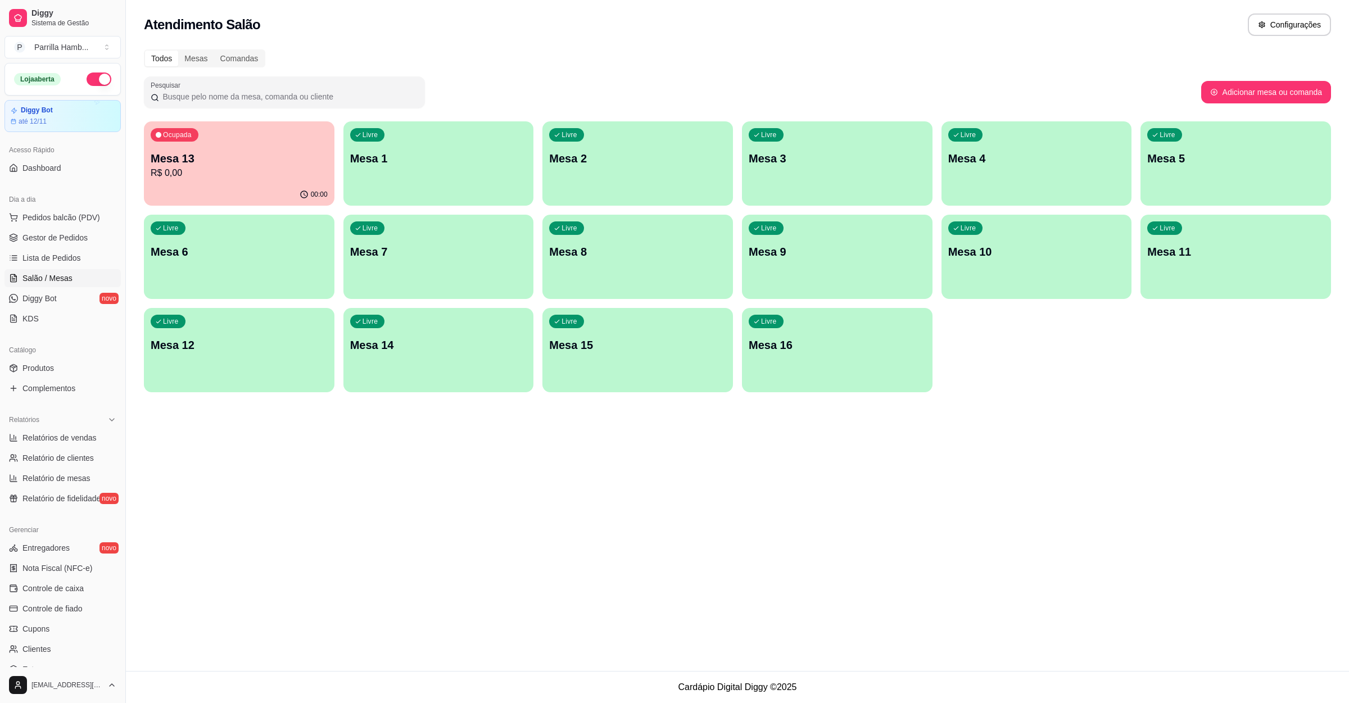
click at [183, 178] on p "R$ 0,00" at bounding box center [239, 172] width 177 height 13
click at [53, 265] on link "Lista de Pedidos" at bounding box center [62, 258] width 116 height 18
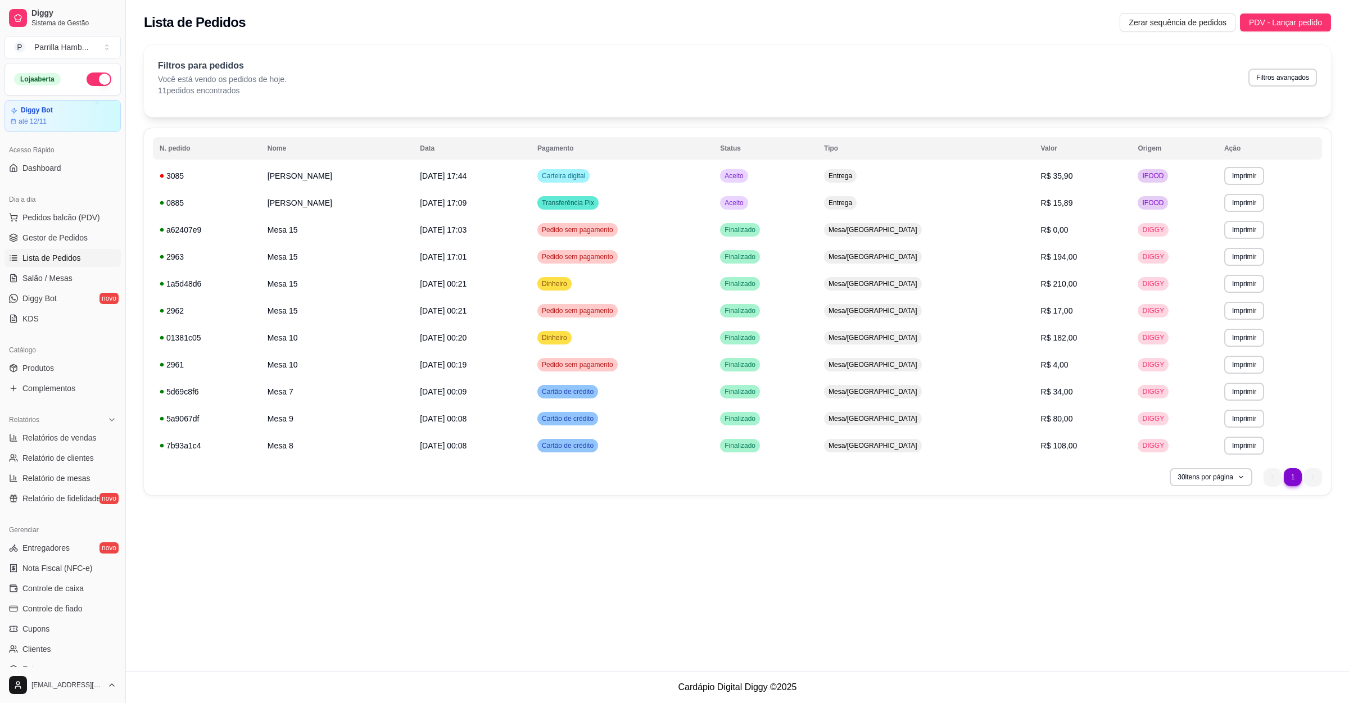
click at [226, 532] on div "**********" at bounding box center [737, 335] width 1223 height 671
click at [224, 525] on div "**********" at bounding box center [737, 335] width 1223 height 671
click at [27, 219] on span "Pedidos balcão (PDV)" at bounding box center [61, 217] width 78 height 11
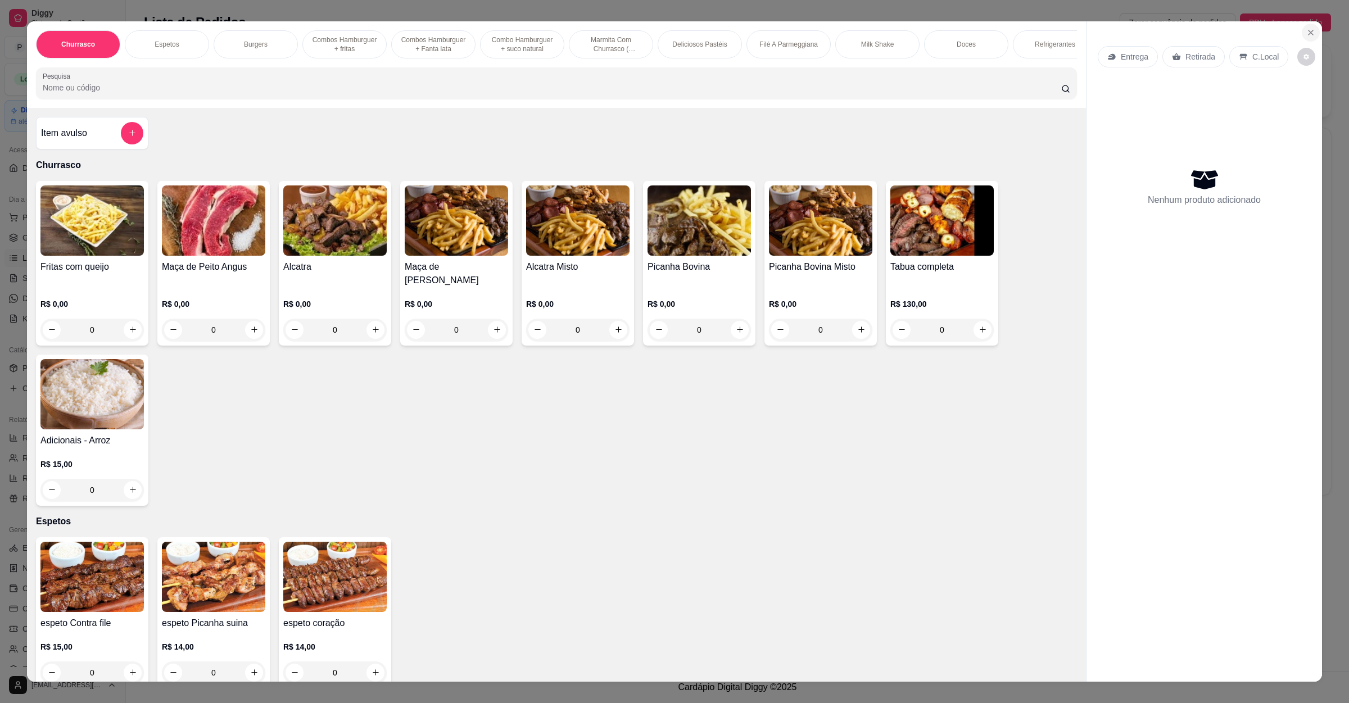
click at [1310, 33] on button "Close" at bounding box center [1311, 33] width 18 height 18
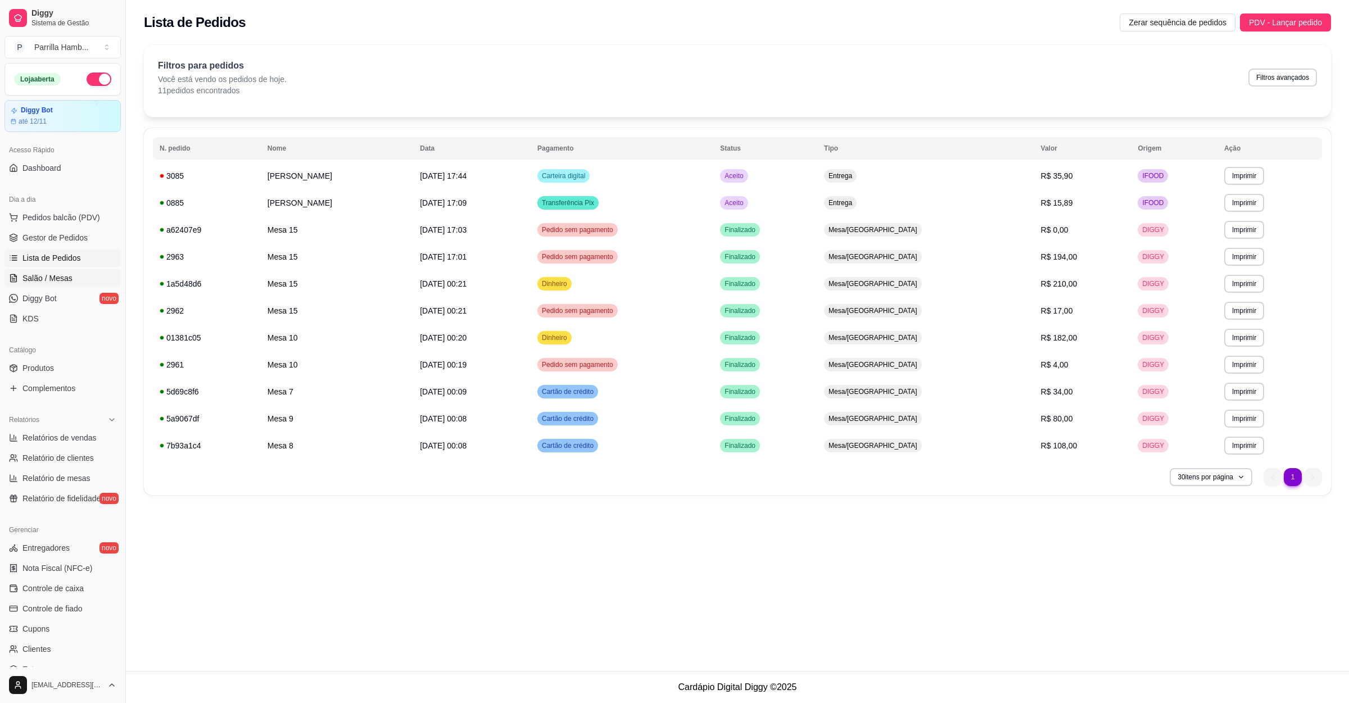
click at [40, 279] on span "Salão / Mesas" at bounding box center [47, 278] width 50 height 11
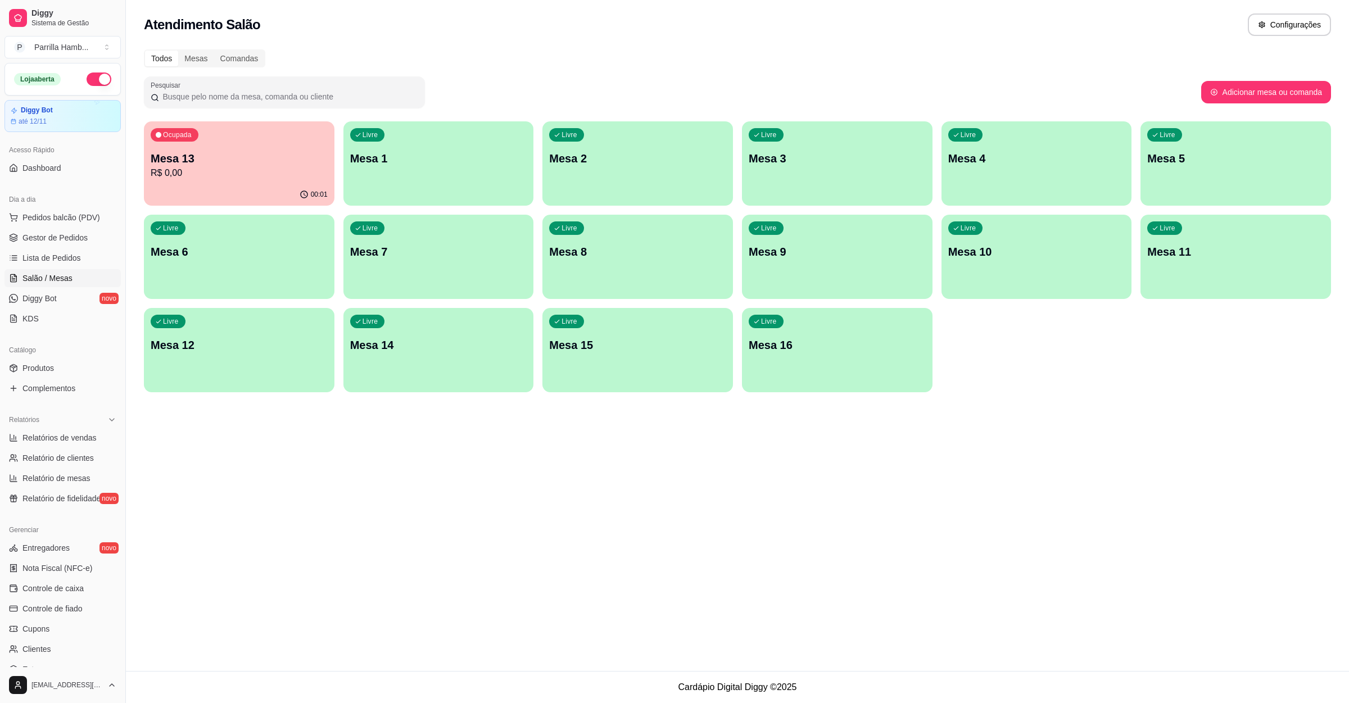
click at [234, 169] on div "Mesa 13 R$ 0,00" at bounding box center [239, 165] width 177 height 29
click at [43, 259] on span "Lista de Pedidos" at bounding box center [51, 257] width 58 height 11
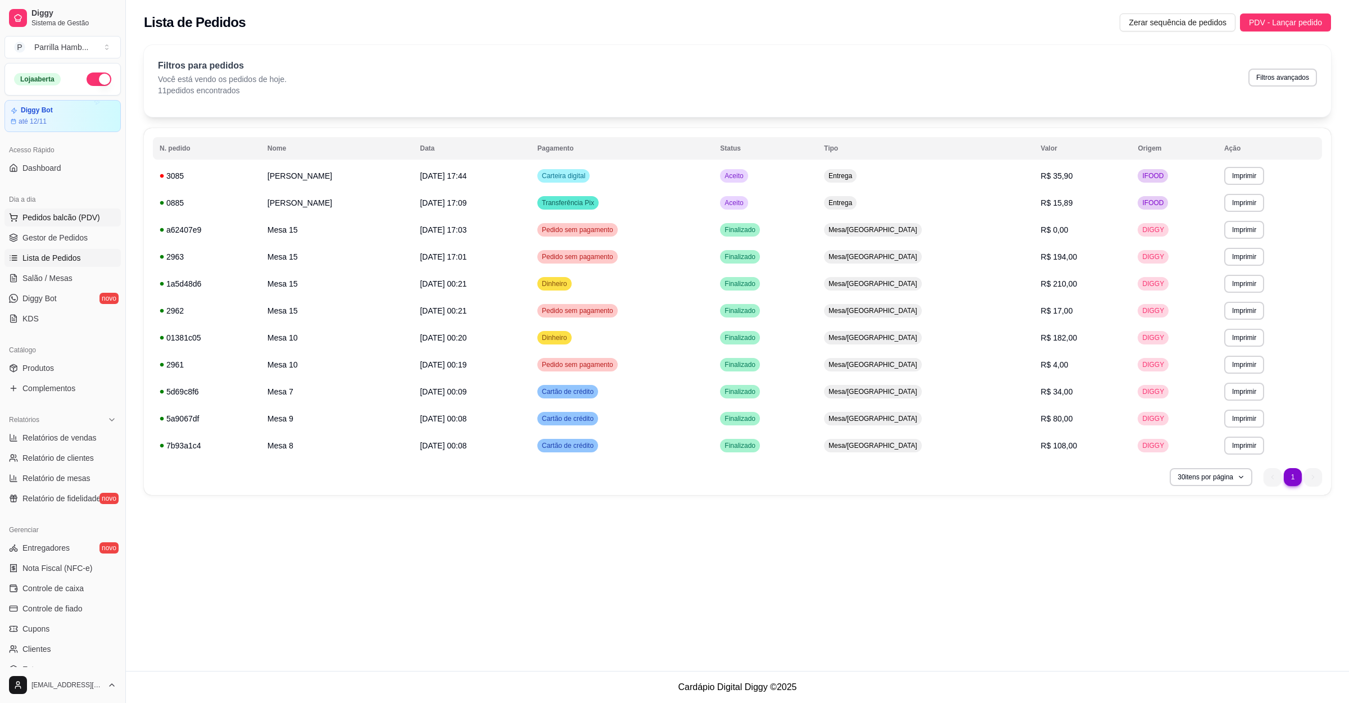
click at [38, 218] on span "Pedidos balcão (PDV)" at bounding box center [61, 217] width 78 height 11
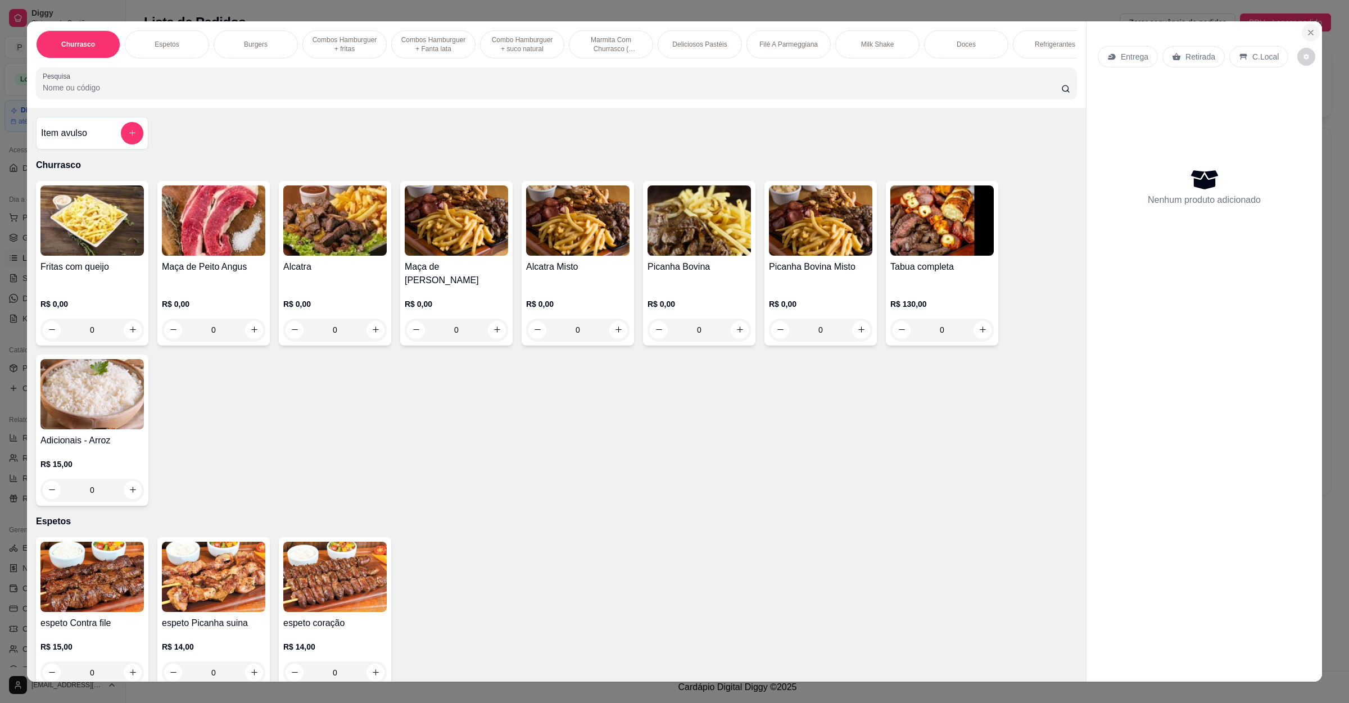
click at [1308, 28] on icon "Close" at bounding box center [1310, 32] width 9 height 9
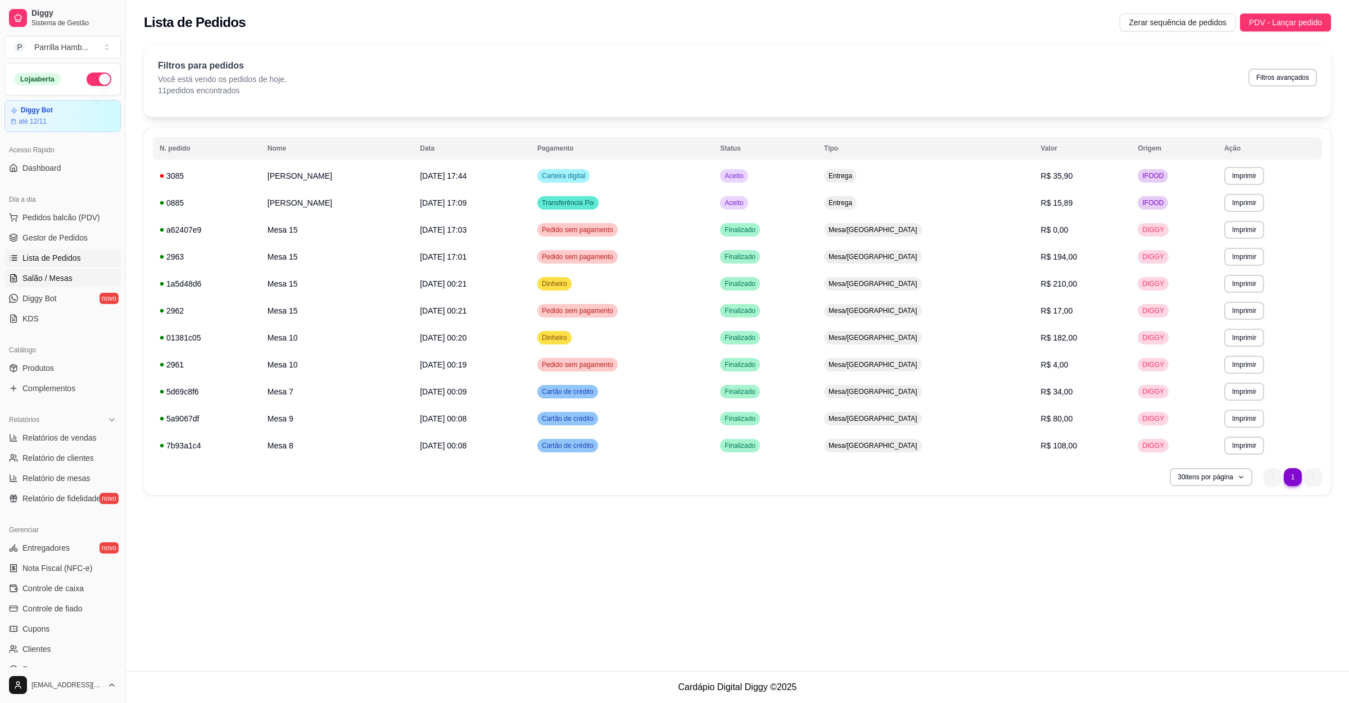
click at [58, 272] on link "Salão / Mesas" at bounding box center [62, 278] width 116 height 18
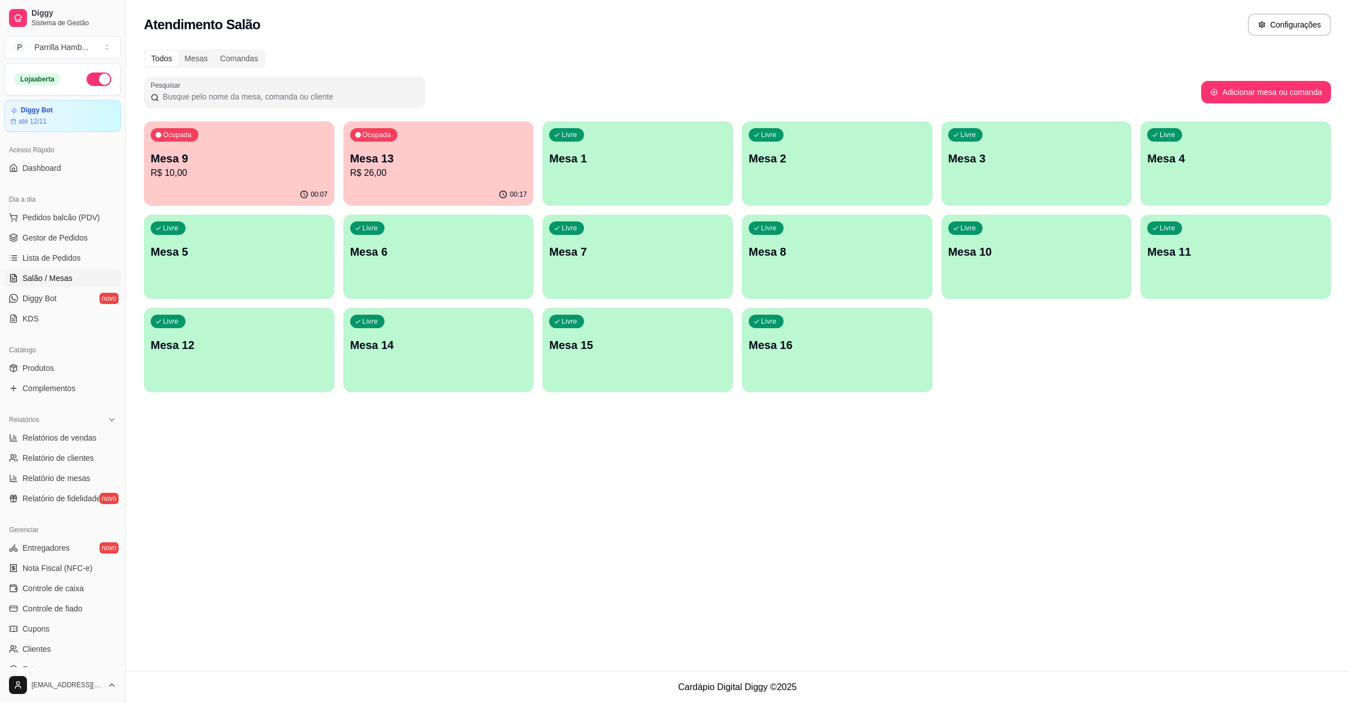
click at [228, 166] on p "R$ 10,00" at bounding box center [239, 172] width 177 height 13
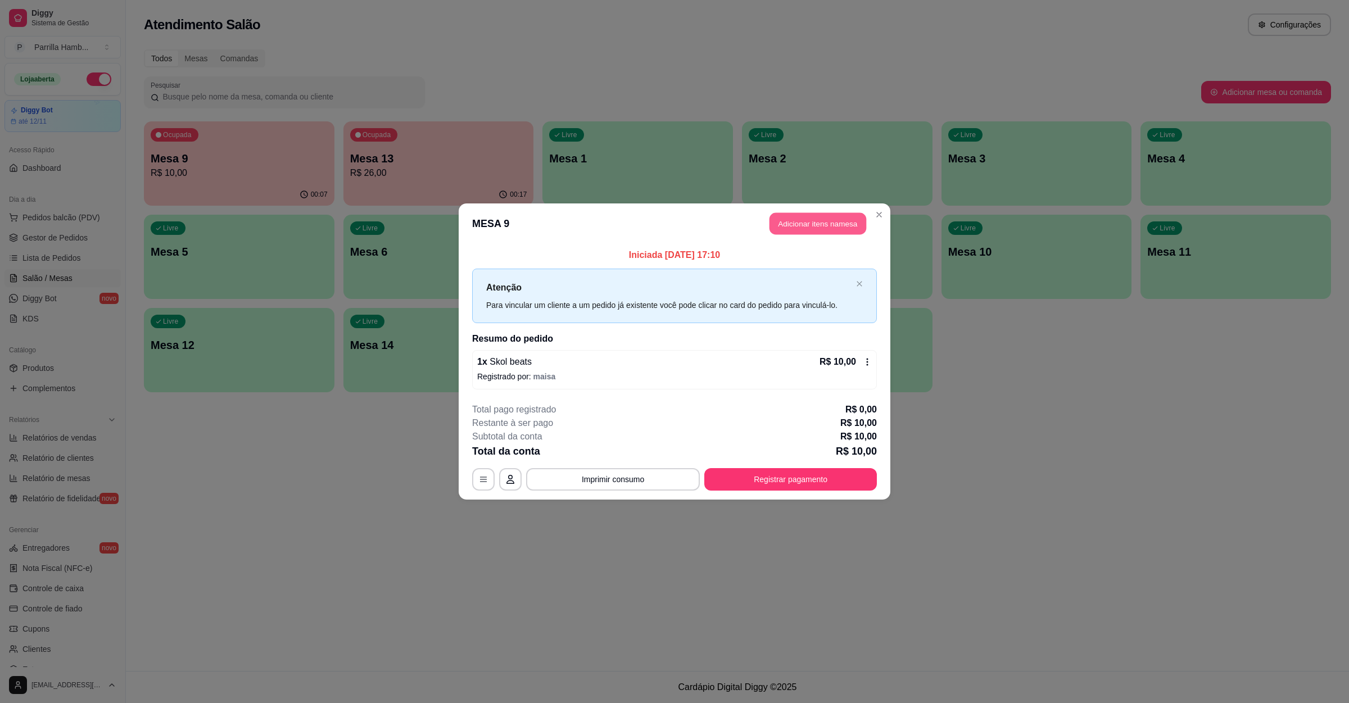
click at [816, 228] on button "Adicionar itens na mesa" at bounding box center [818, 224] width 97 height 22
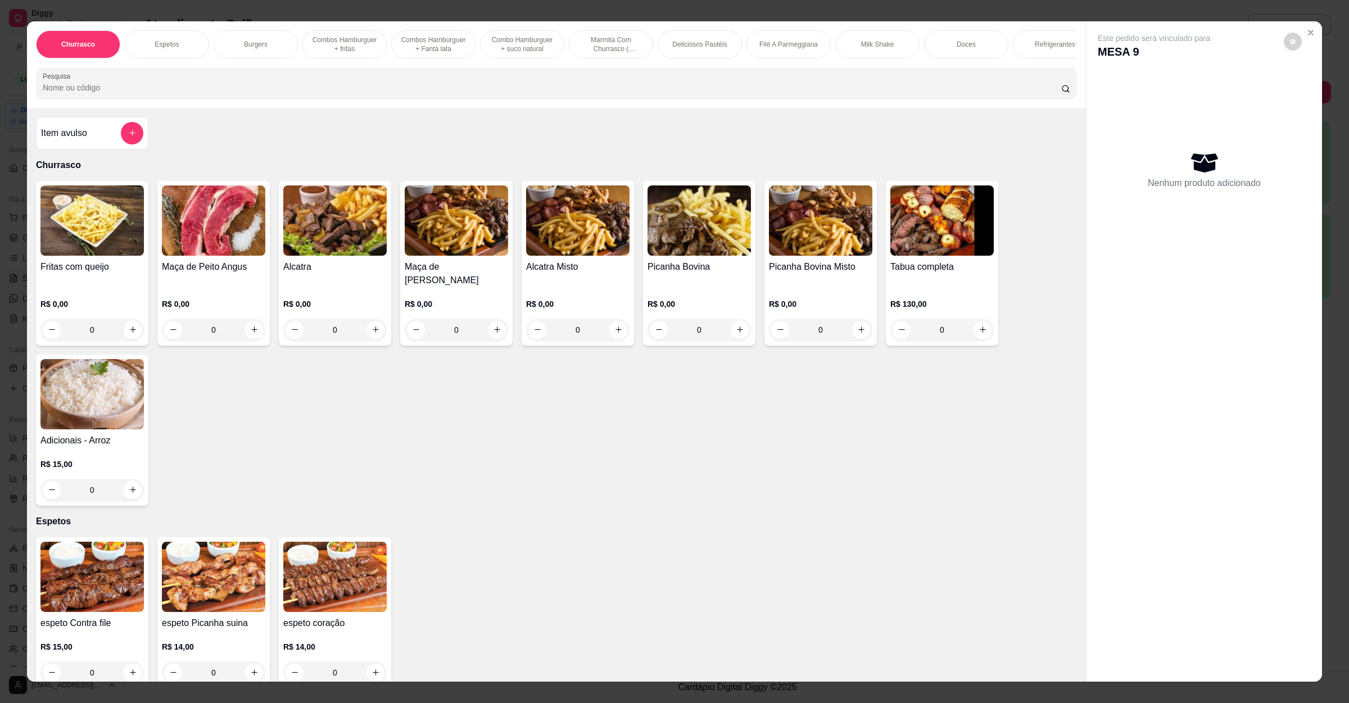
click at [99, 93] on input "Pesquisa" at bounding box center [552, 87] width 1019 height 11
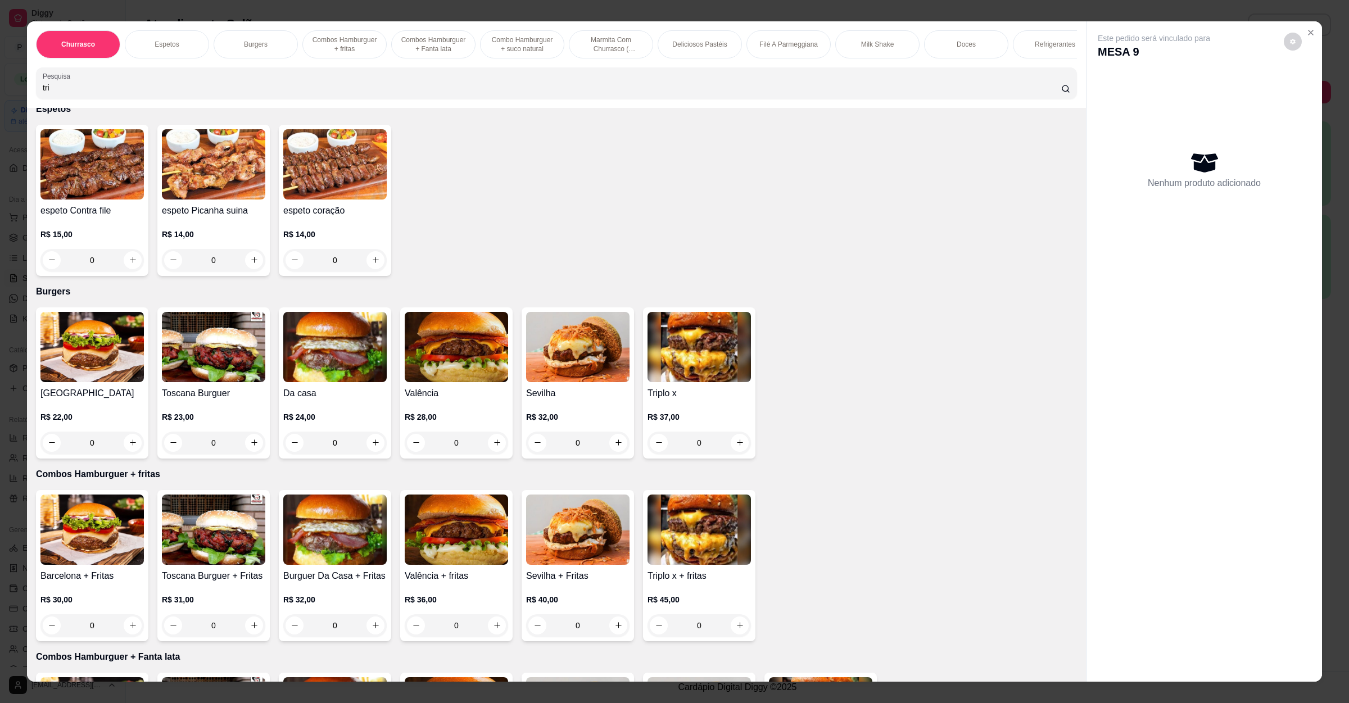
scroll to position [449, 0]
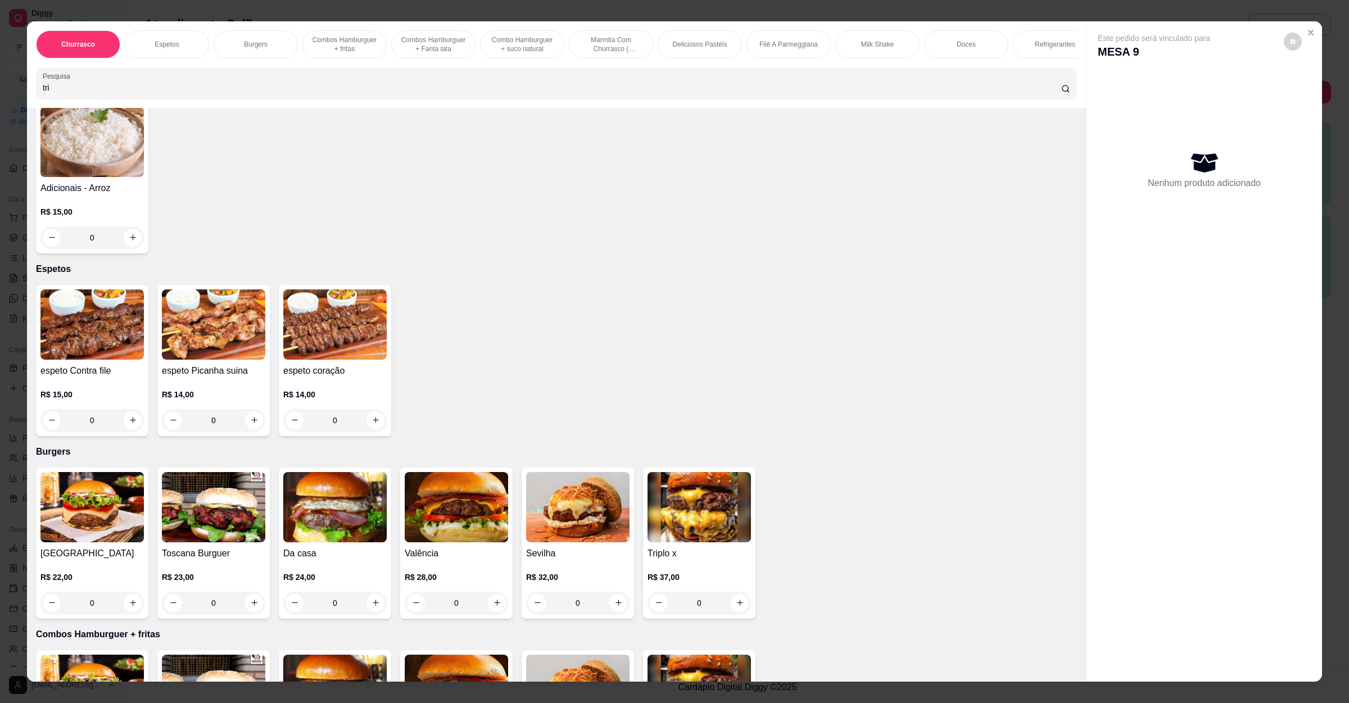
type input "tri"
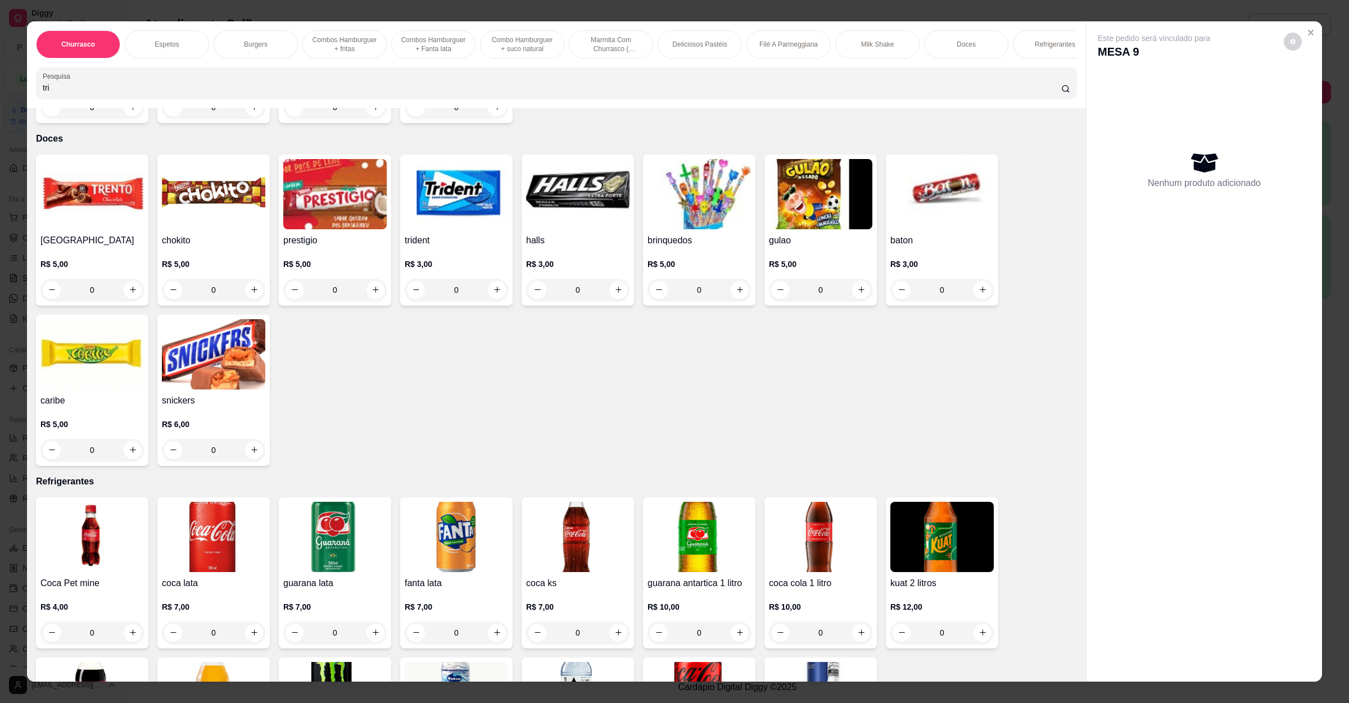
scroll to position [2388, 0]
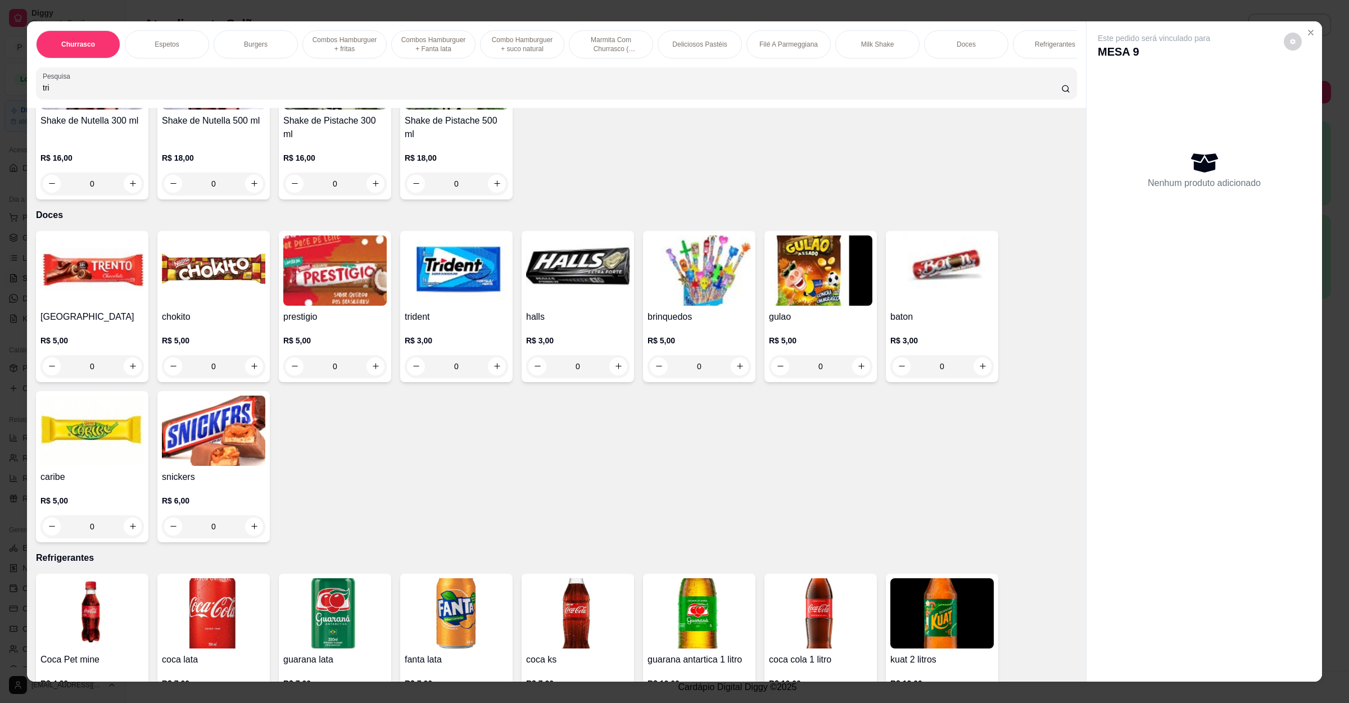
click at [437, 324] on div "R$ 3,00 0" at bounding box center [456, 351] width 103 height 54
click at [432, 324] on div "R$ 3,00 0" at bounding box center [456, 351] width 103 height 54
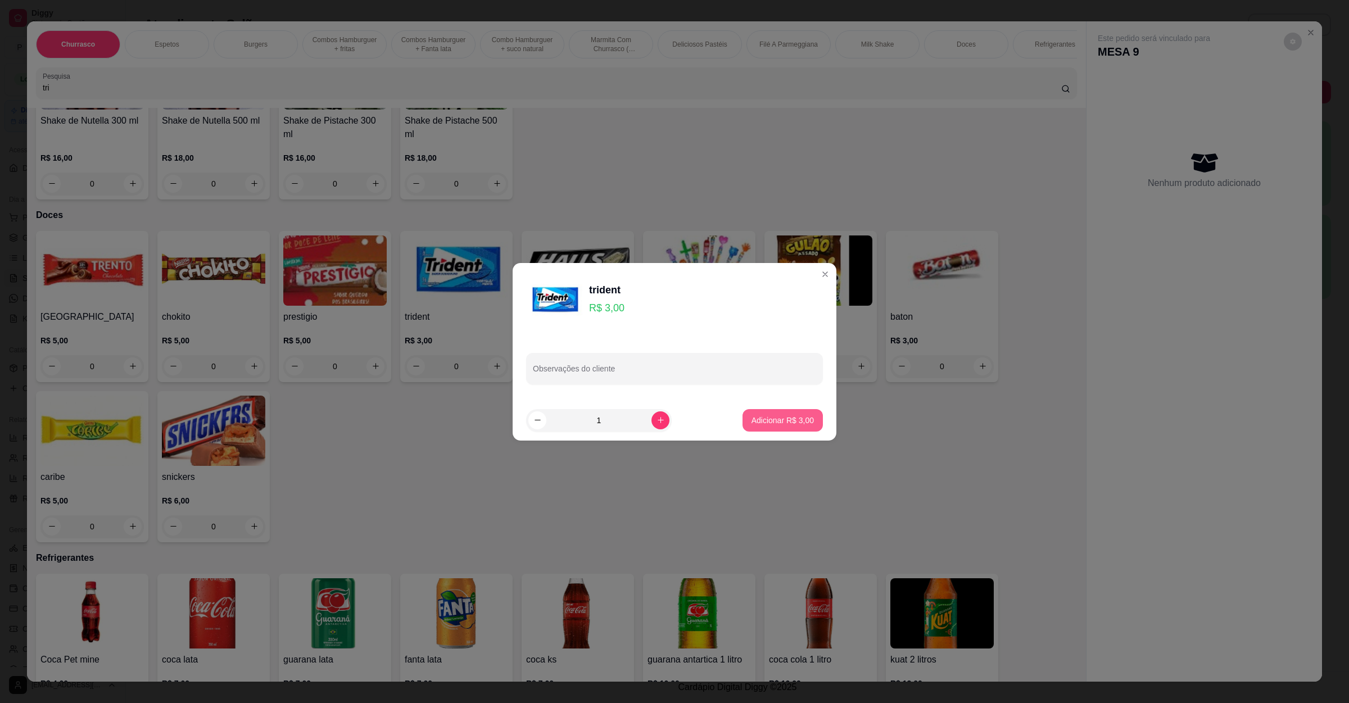
click at [759, 418] on p "Adicionar R$ 3,00" at bounding box center [783, 420] width 62 height 11
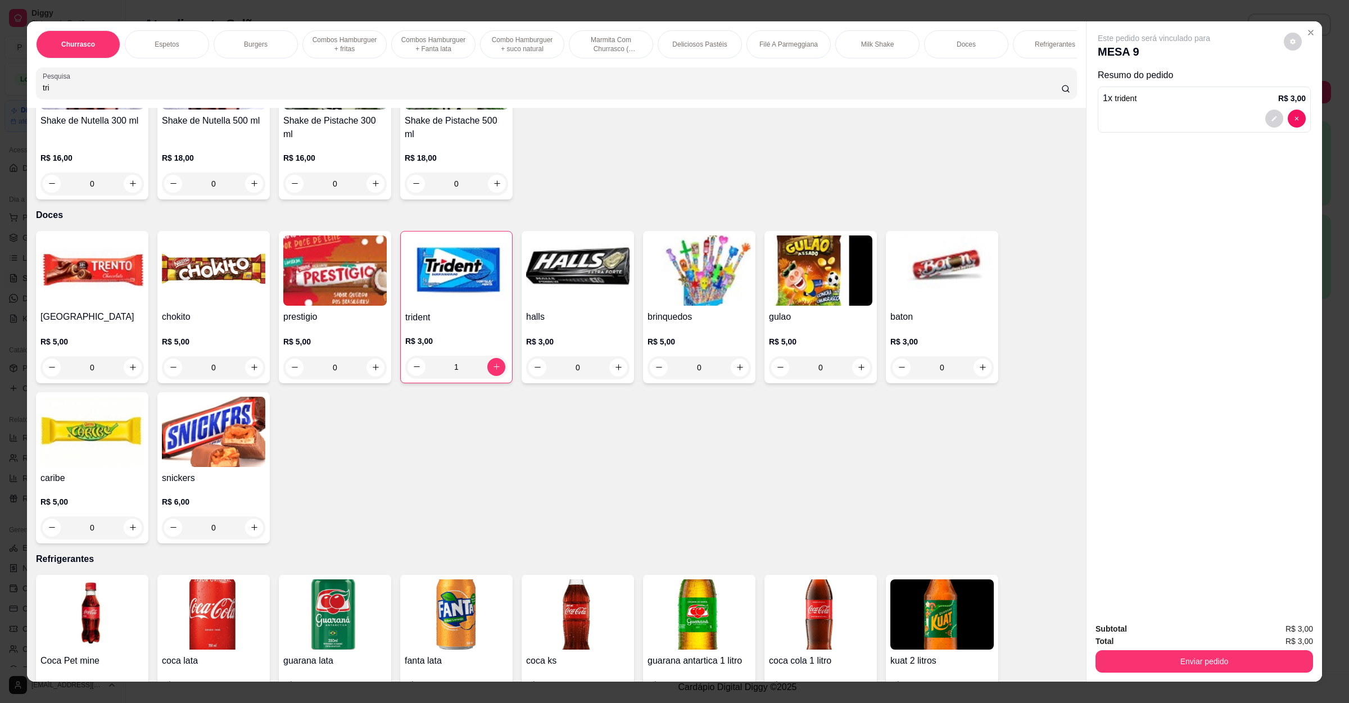
type input "1"
click at [1226, 658] on button "Enviar pedido" at bounding box center [1204, 662] width 211 height 22
click at [1263, 625] on button "Enviar pedido" at bounding box center [1282, 634] width 62 height 21
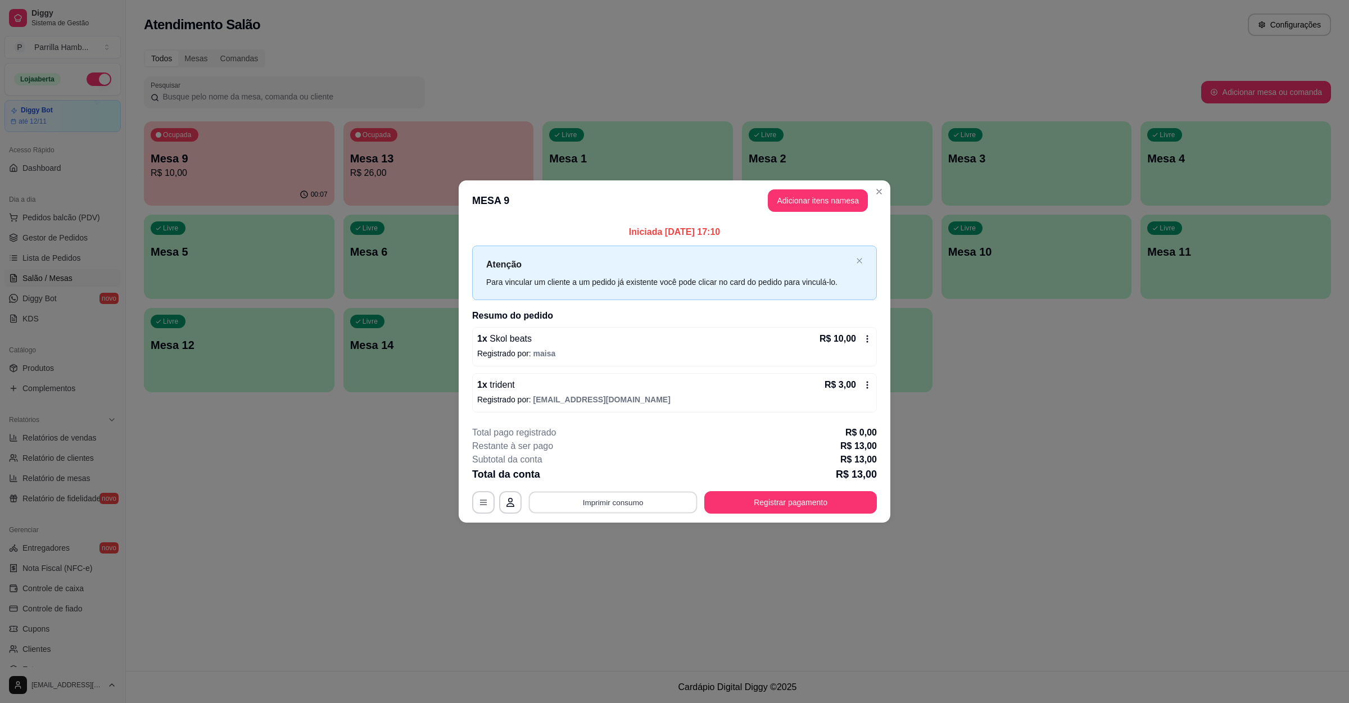
click at [654, 506] on button "Imprimir consumo" at bounding box center [613, 503] width 169 height 22
click at [637, 474] on button "IMPRESSORA" at bounding box center [616, 477] width 79 height 17
click at [831, 499] on button "Registrar pagamento" at bounding box center [791, 503] width 168 height 22
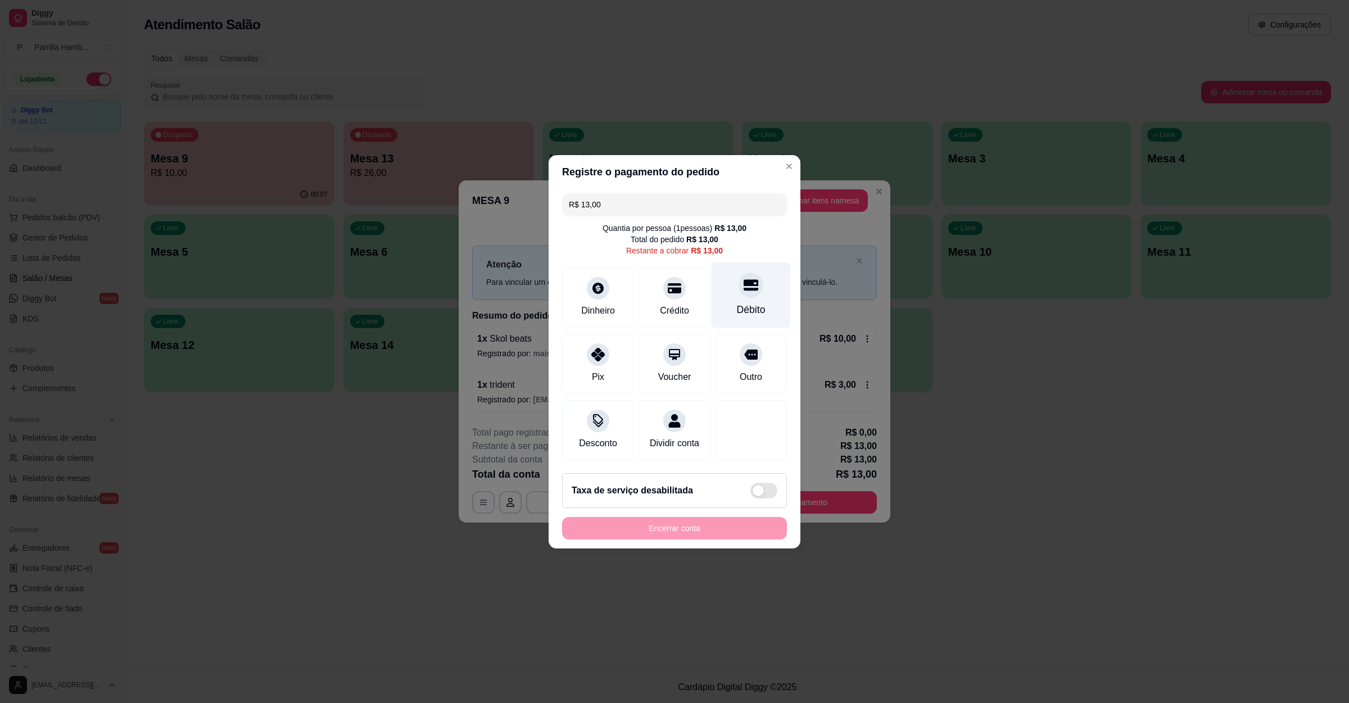
click at [739, 286] on div at bounding box center [751, 285] width 25 height 25
type input "R$ 0,00"
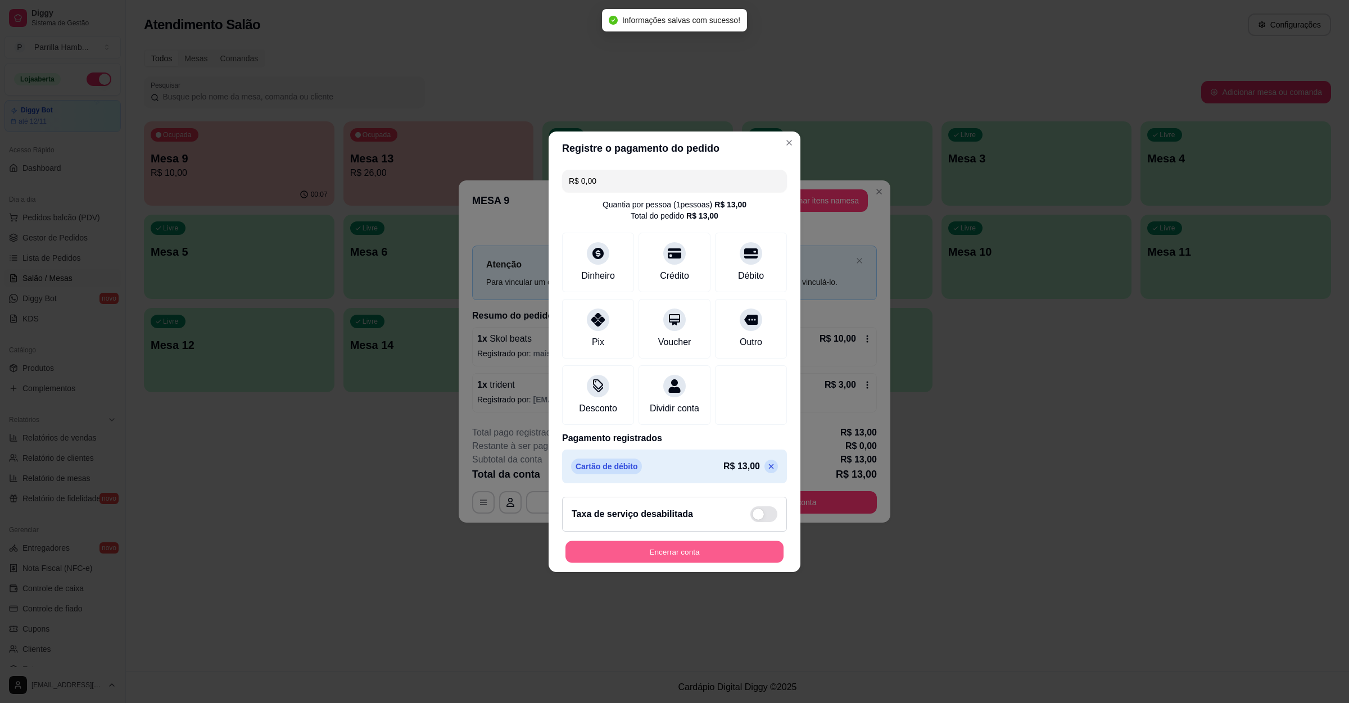
click at [690, 563] on button "Encerrar conta" at bounding box center [675, 552] width 218 height 22
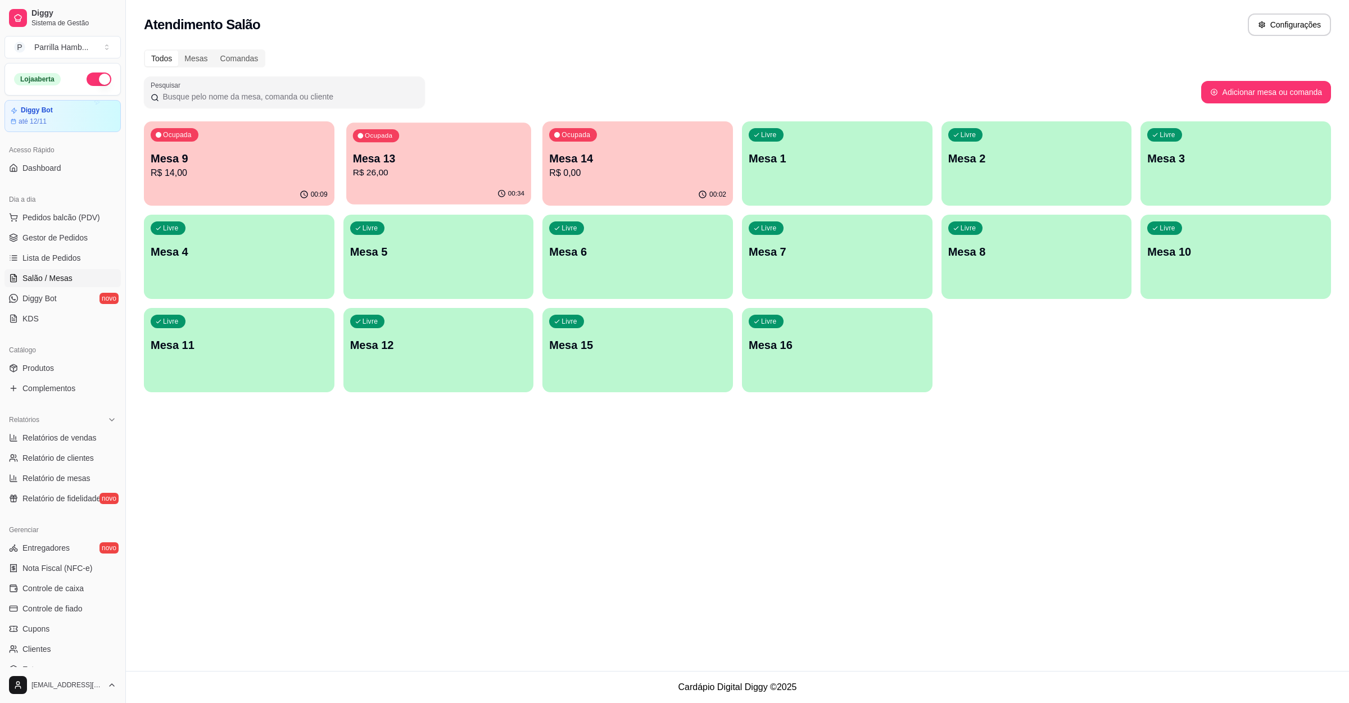
click at [431, 147] on div "Ocupada Mesa 13 R$ 26,00" at bounding box center [438, 153] width 185 height 61
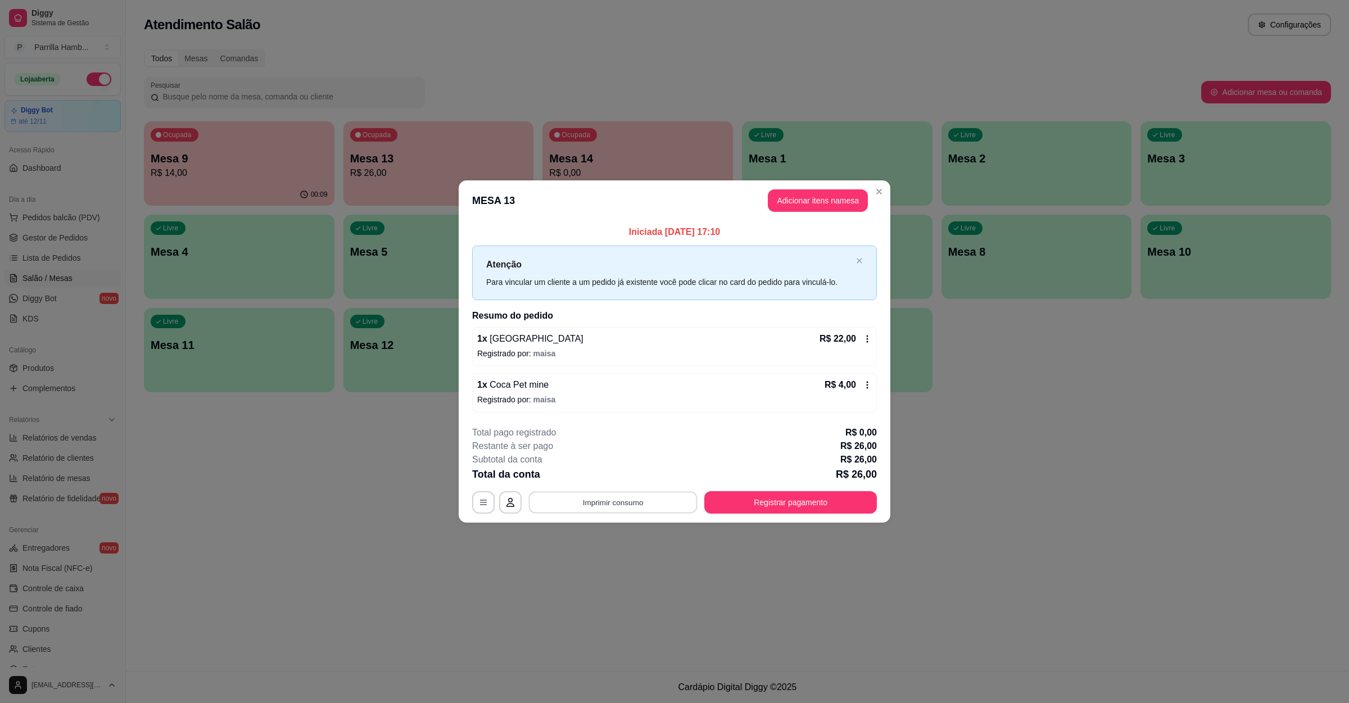
click at [617, 508] on button "Imprimir consumo" at bounding box center [613, 503] width 169 height 22
click at [604, 466] on div "Escolha a impressora IMPRESSORA" at bounding box center [616, 470] width 93 height 38
click at [604, 479] on button "IMPRESSORA" at bounding box center [616, 477] width 79 height 17
click at [623, 501] on button "Imprimir consumo" at bounding box center [613, 503] width 169 height 22
click at [617, 474] on button "IMPRESSORA" at bounding box center [616, 477] width 79 height 17
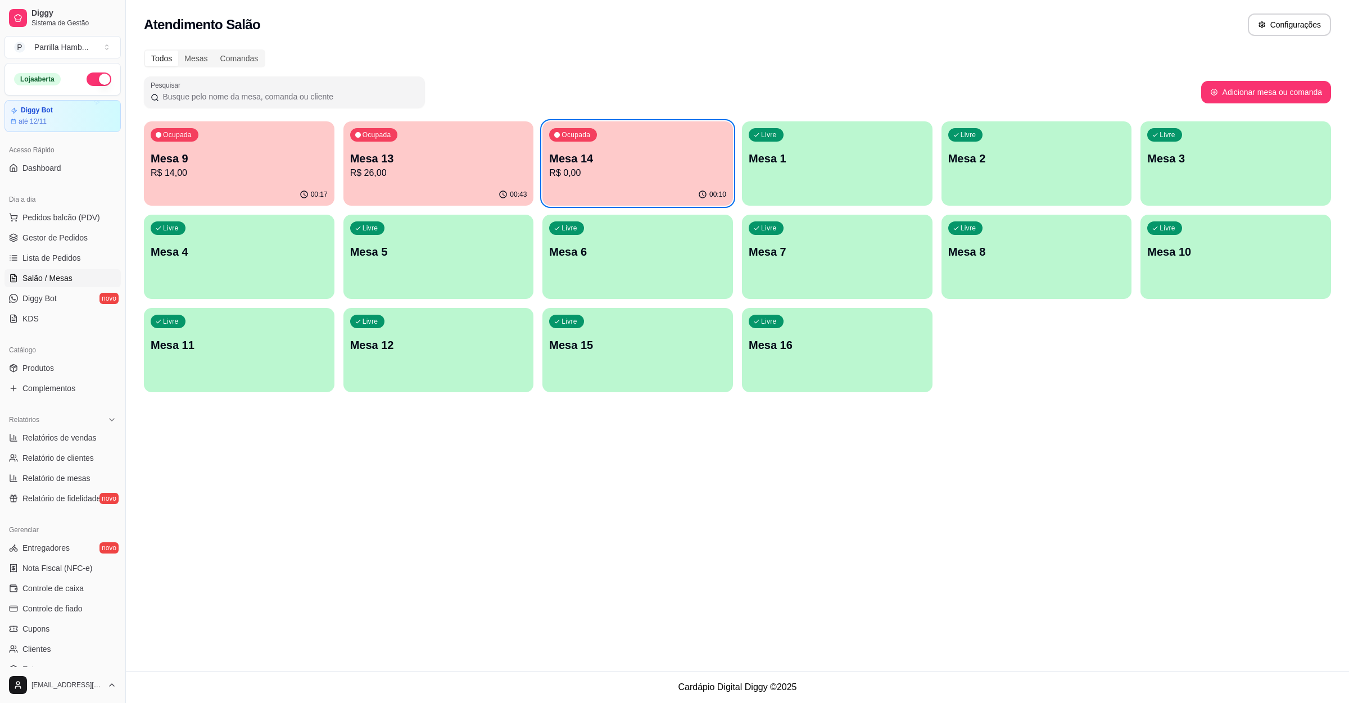
click at [283, 171] on p "R$ 14,00" at bounding box center [239, 172] width 177 height 13
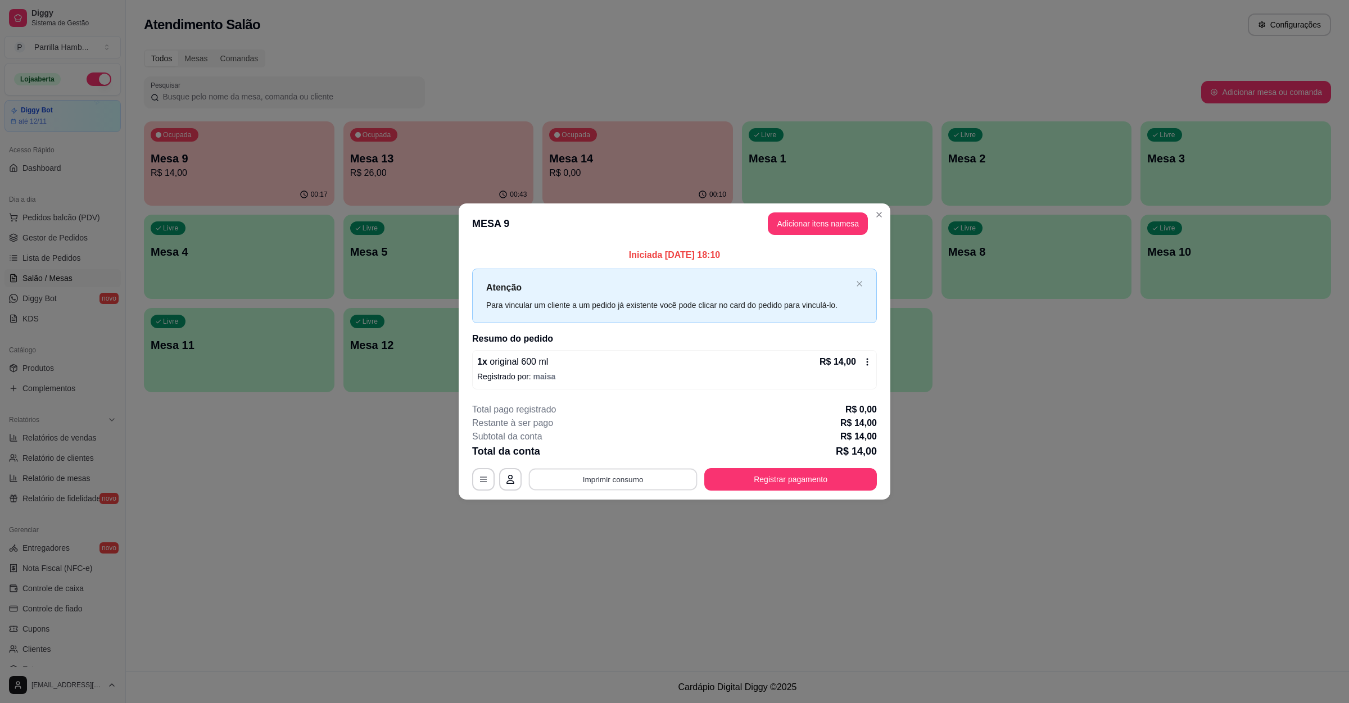
click at [617, 479] on button "Imprimir consumo" at bounding box center [613, 480] width 169 height 22
click at [611, 458] on button "IMPRESSORA" at bounding box center [616, 453] width 79 height 17
click at [798, 481] on button "Registrar pagamento" at bounding box center [790, 479] width 173 height 22
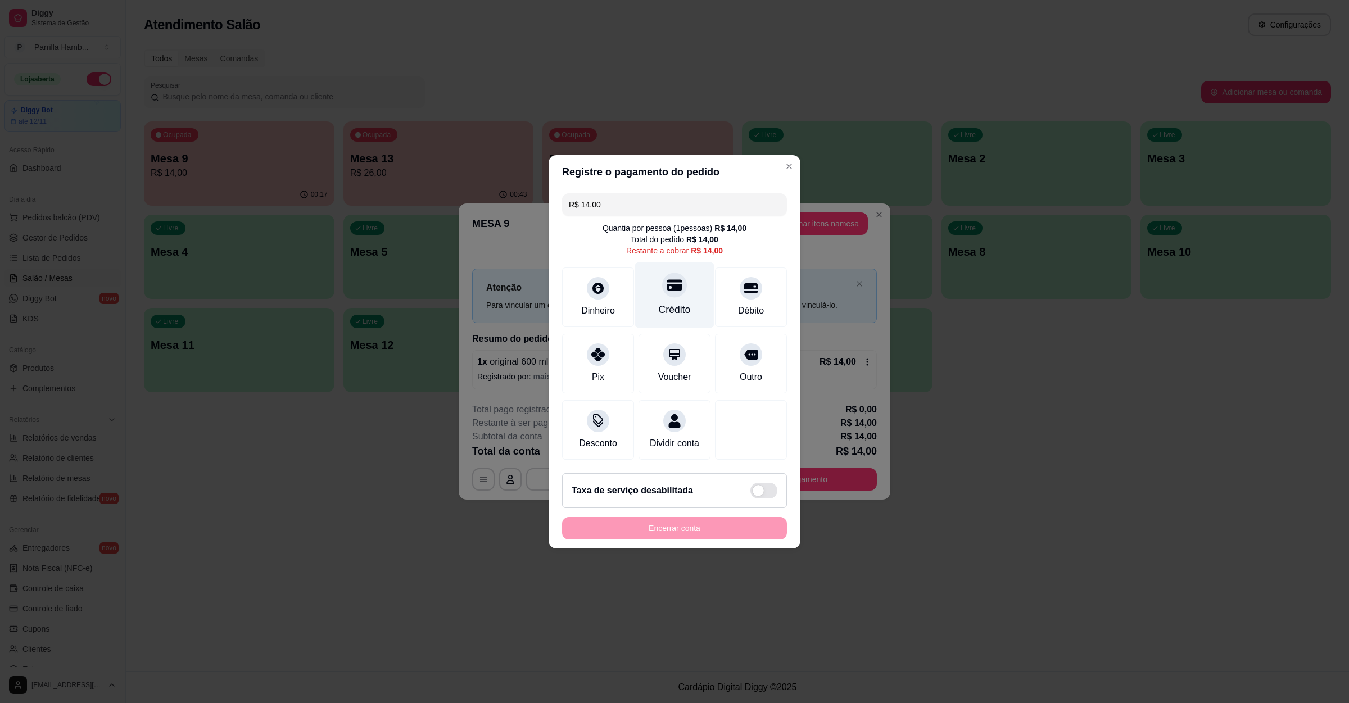
click at [660, 293] on div "Crédito" at bounding box center [674, 295] width 79 height 66
type input "R$ 0,00"
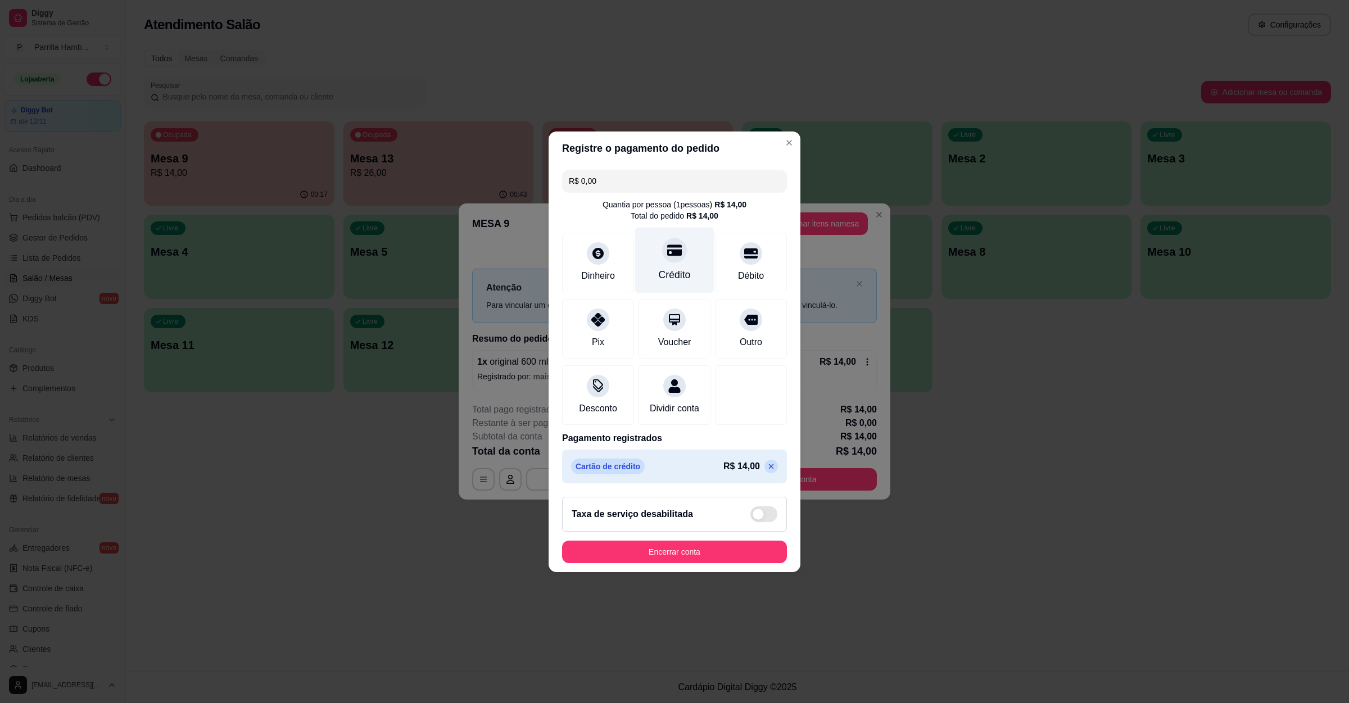
click at [670, 245] on icon at bounding box center [674, 250] width 15 height 11
click at [678, 555] on button "Encerrar conta" at bounding box center [675, 552] width 218 height 22
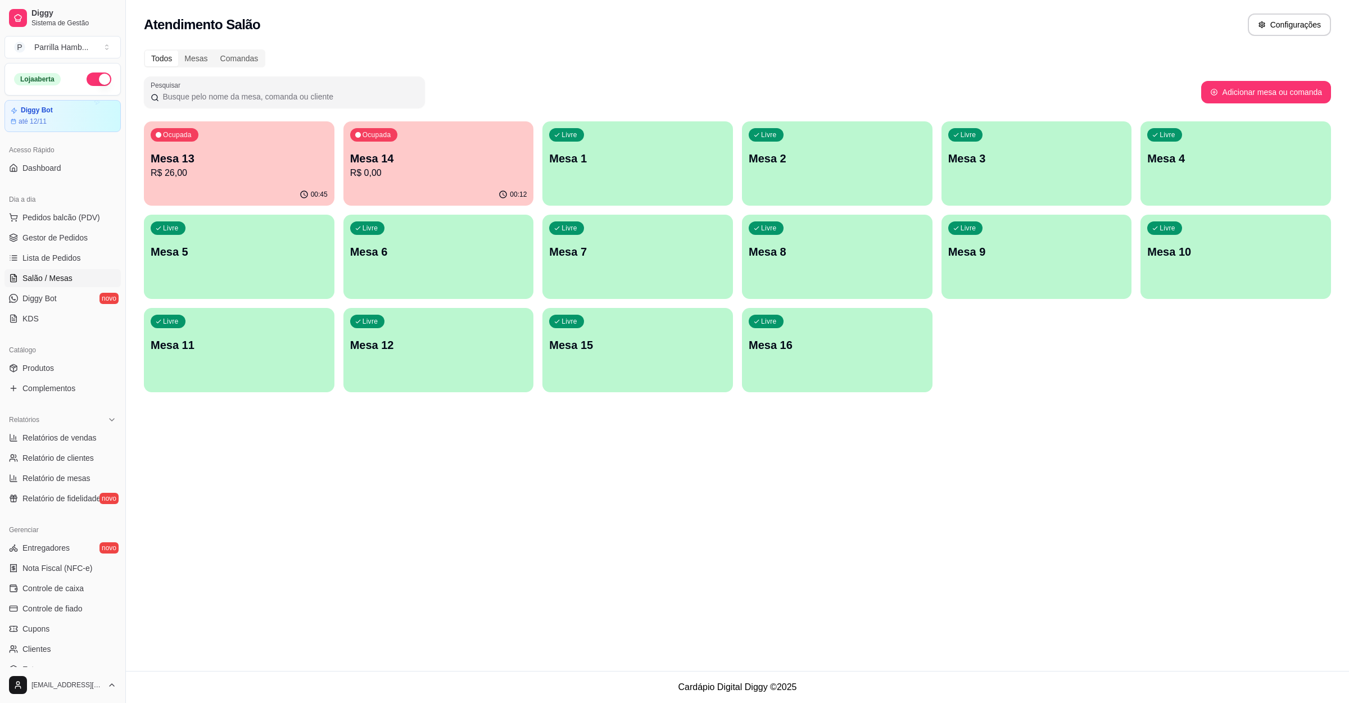
click at [260, 179] on p "R$ 26,00" at bounding box center [239, 172] width 177 height 13
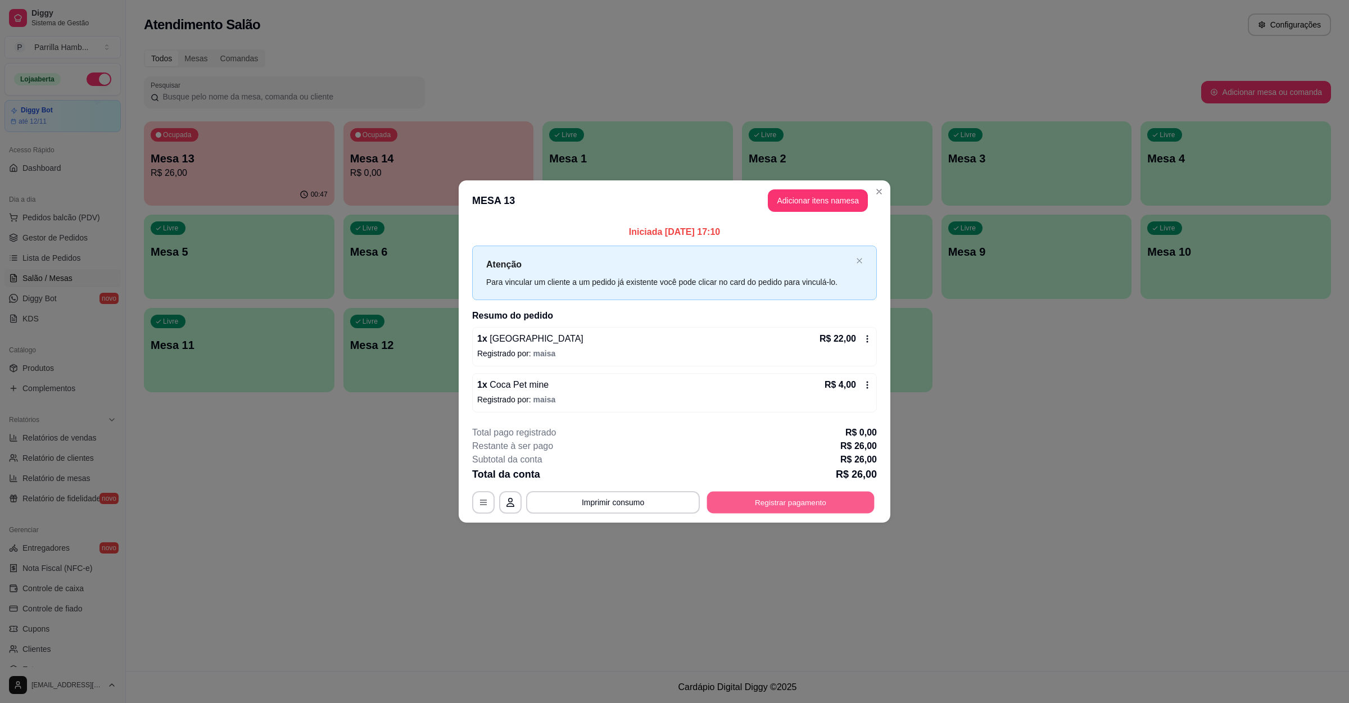
click at [788, 503] on button "Registrar pagamento" at bounding box center [791, 503] width 168 height 22
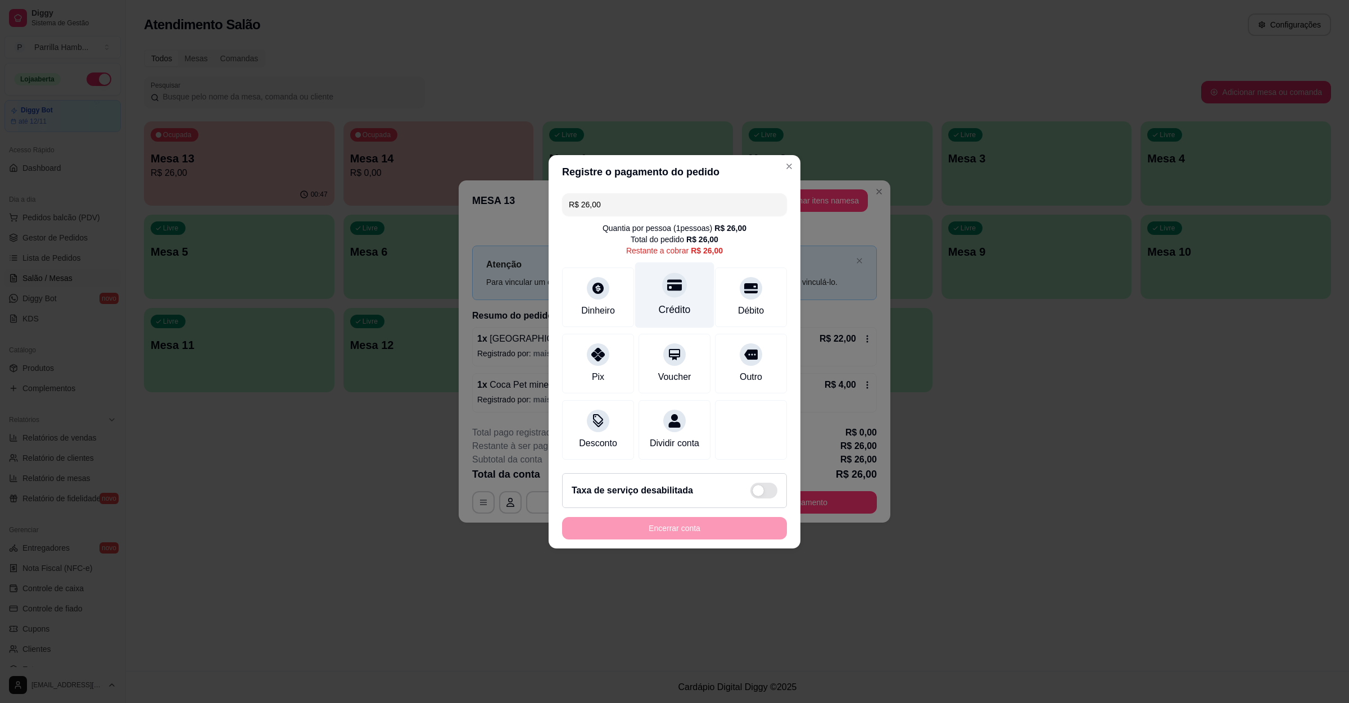
click at [646, 287] on div "Crédito" at bounding box center [674, 295] width 79 height 66
type input "R$ 0,00"
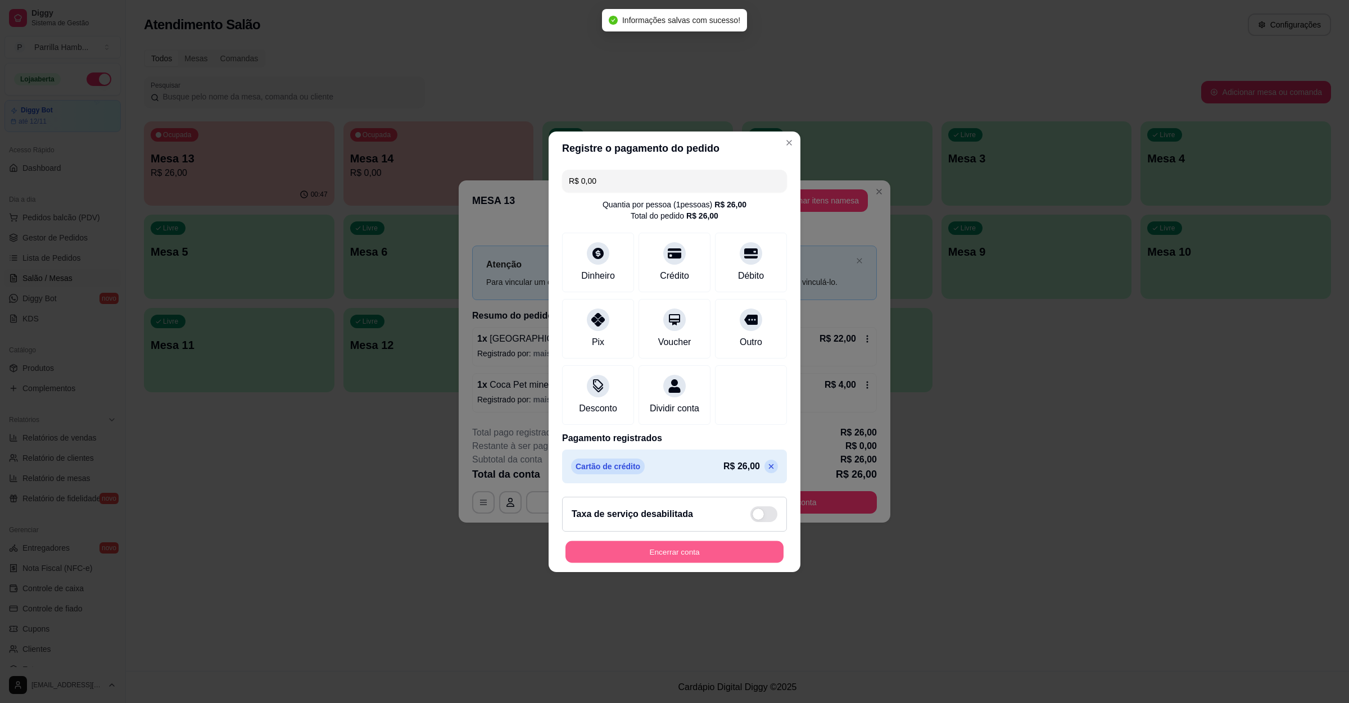
click at [670, 571] on footer "Taxa de serviço desabilitada Encerrar conta" at bounding box center [675, 530] width 252 height 84
click at [668, 555] on button "Encerrar conta" at bounding box center [675, 552] width 218 height 22
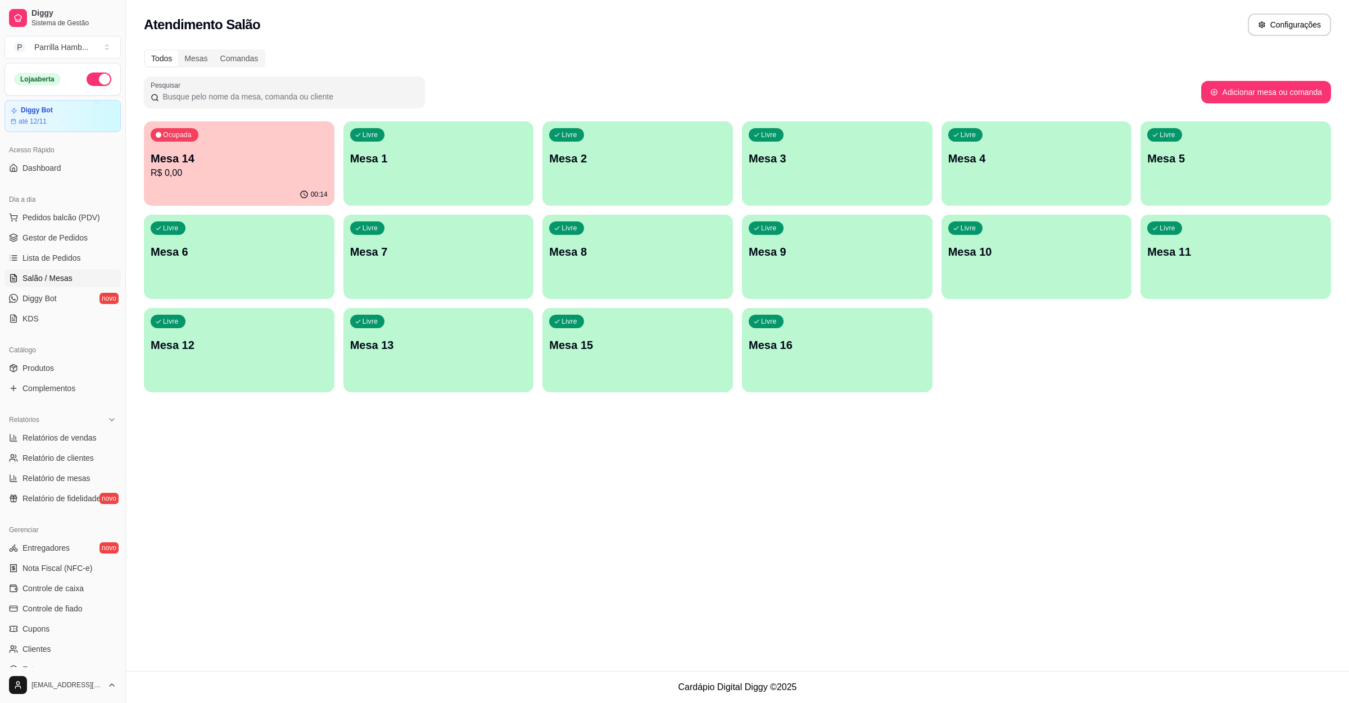
click at [224, 152] on p "Mesa 14" at bounding box center [239, 159] width 177 height 16
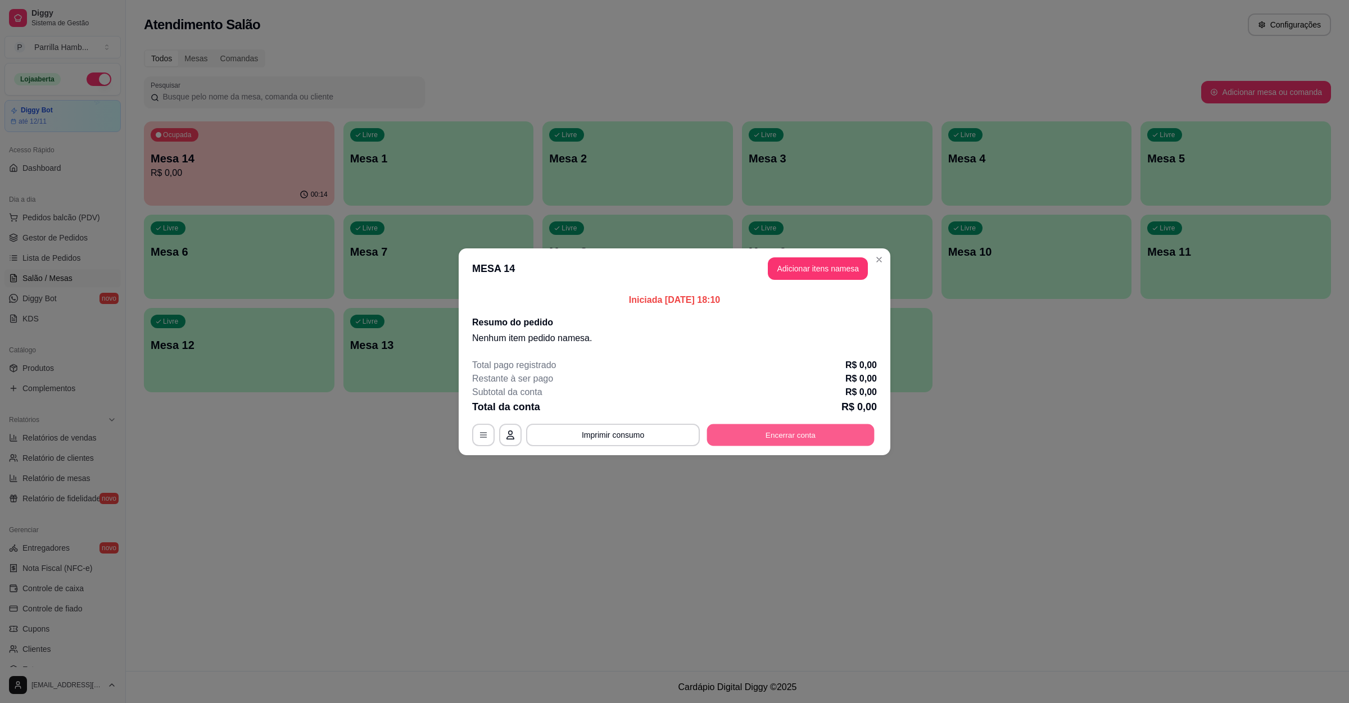
click at [739, 439] on button "Encerrar conta" at bounding box center [791, 435] width 168 height 22
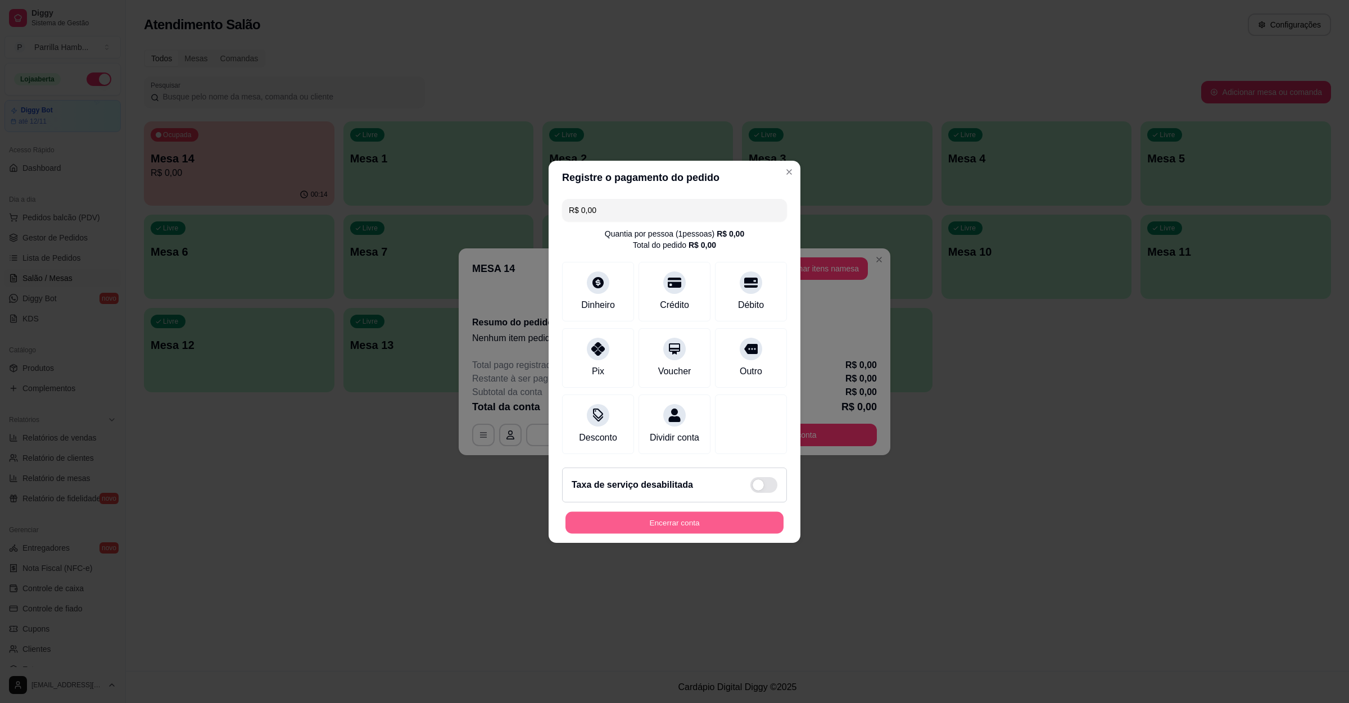
click at [658, 530] on button "Encerrar conta" at bounding box center [675, 523] width 218 height 22
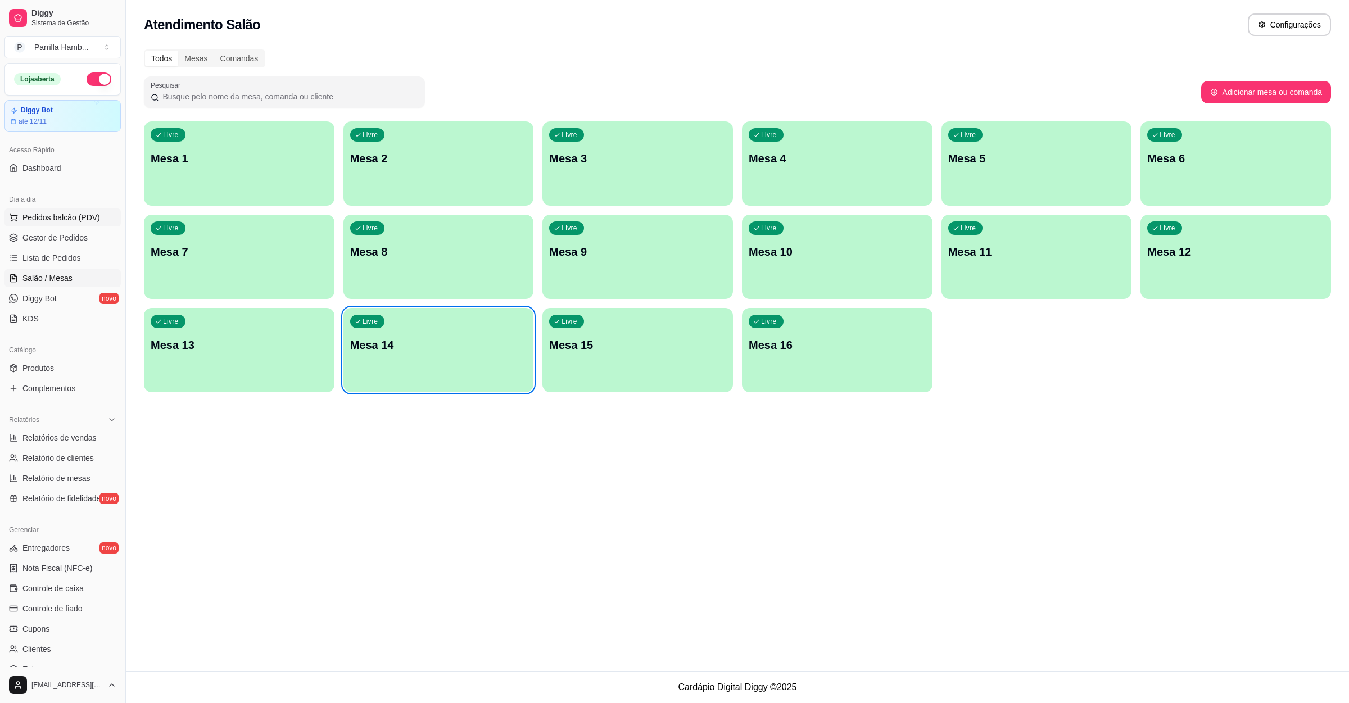
click at [46, 214] on span "Pedidos balcão (PDV)" at bounding box center [61, 217] width 78 height 11
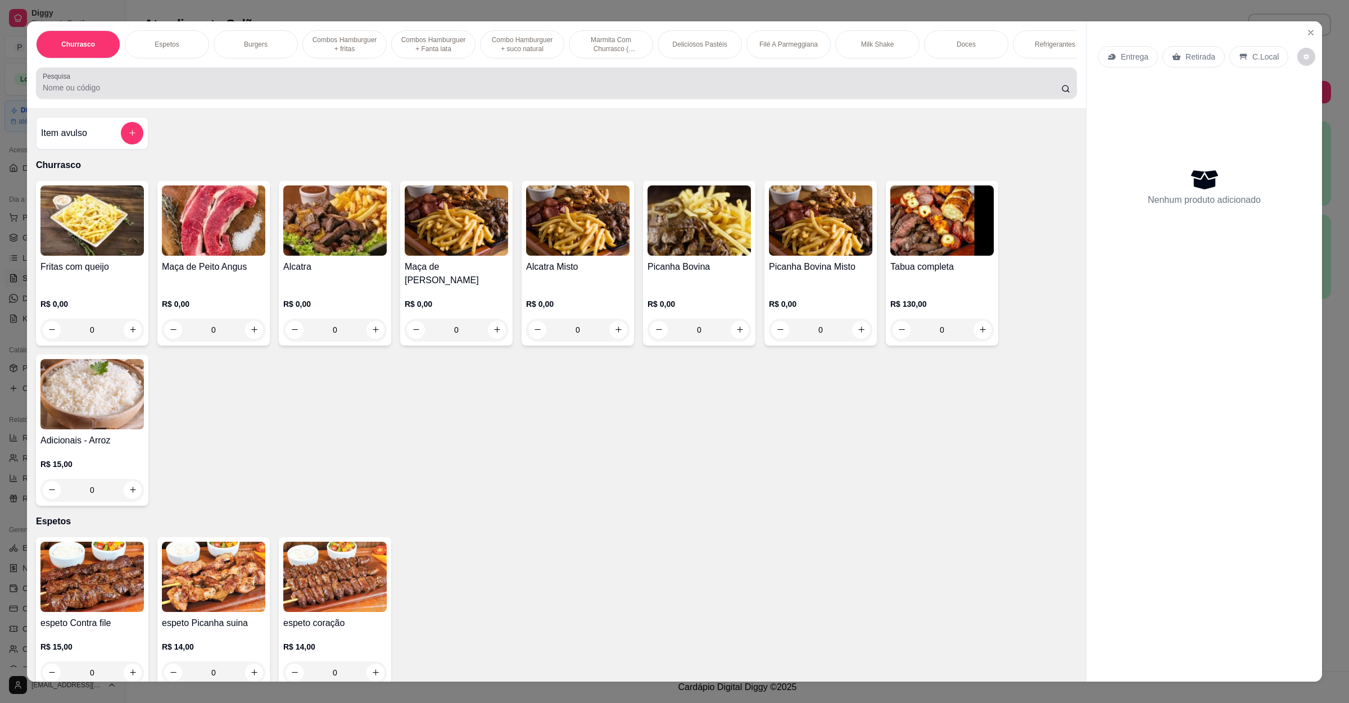
click at [99, 89] on div at bounding box center [557, 83] width 1028 height 22
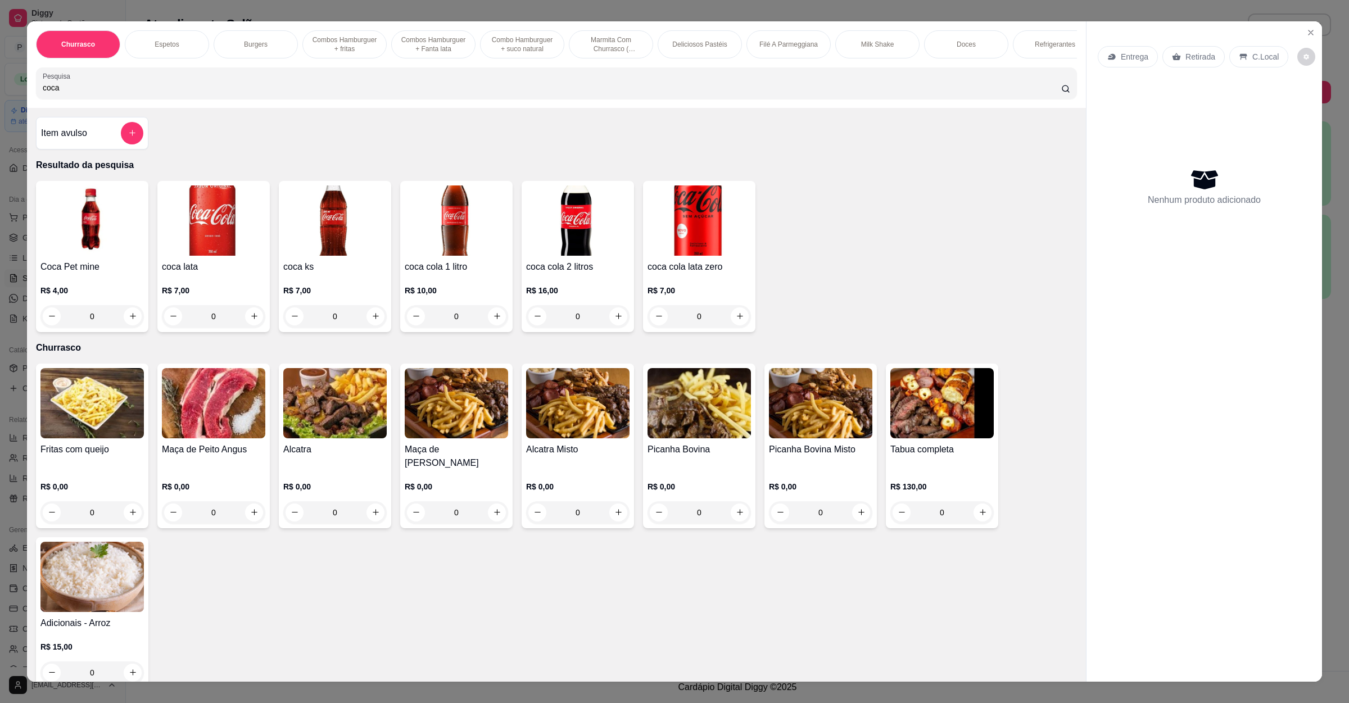
type input "coca"
click at [580, 256] on img at bounding box center [577, 221] width 103 height 70
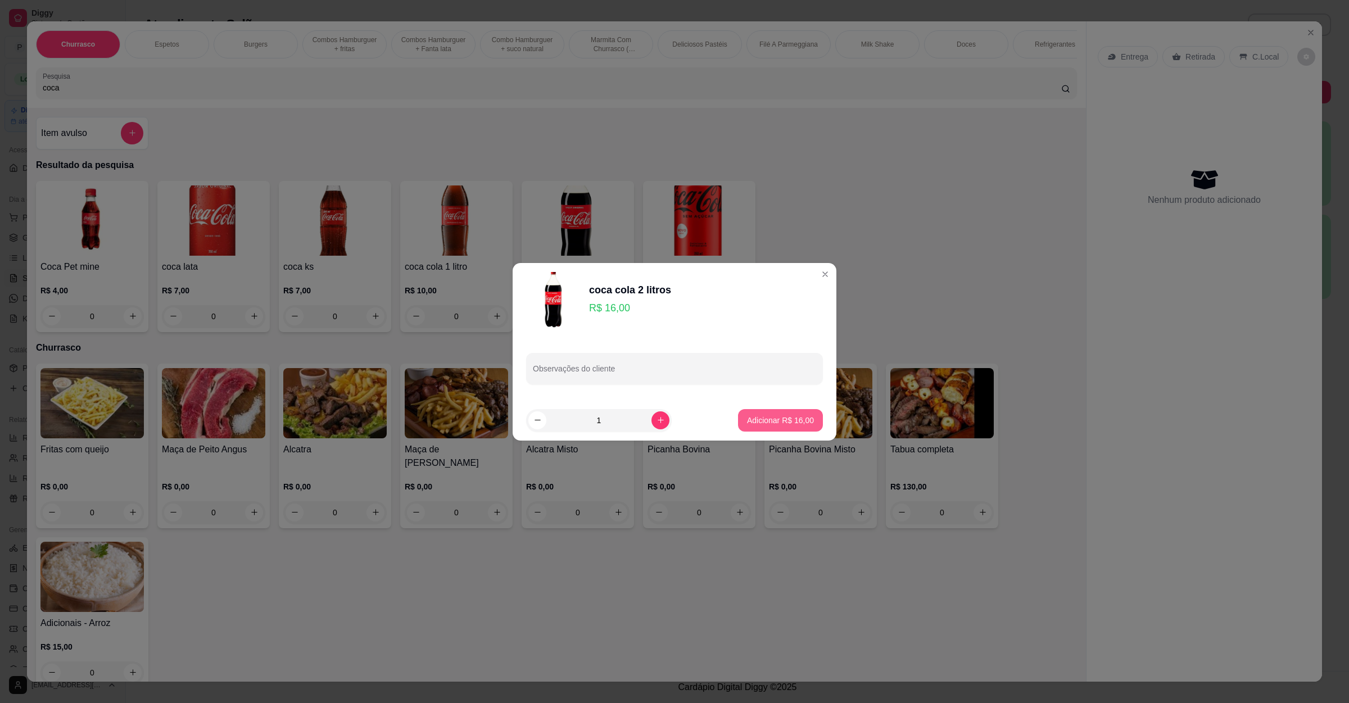
click at [781, 428] on button "Adicionar R$ 16,00" at bounding box center [780, 420] width 85 height 22
type input "1"
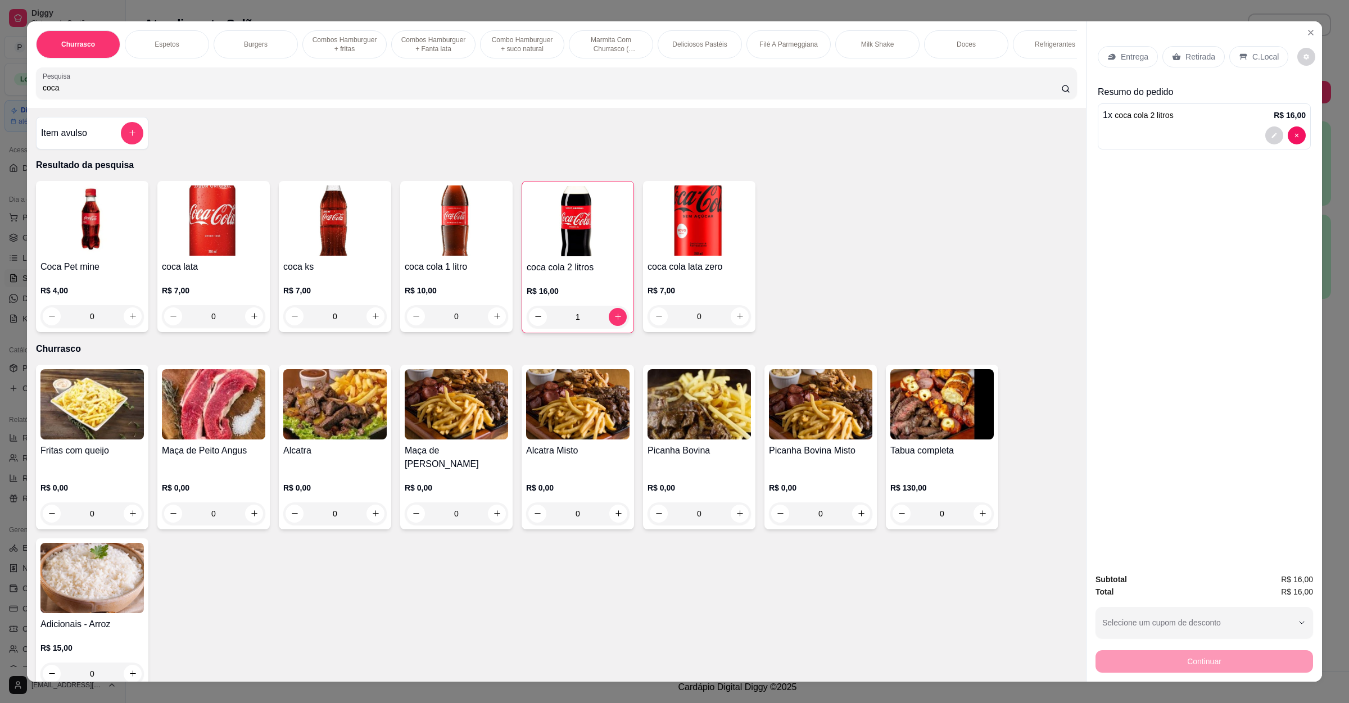
click at [1167, 66] on div "Retirada" at bounding box center [1193, 56] width 62 height 21
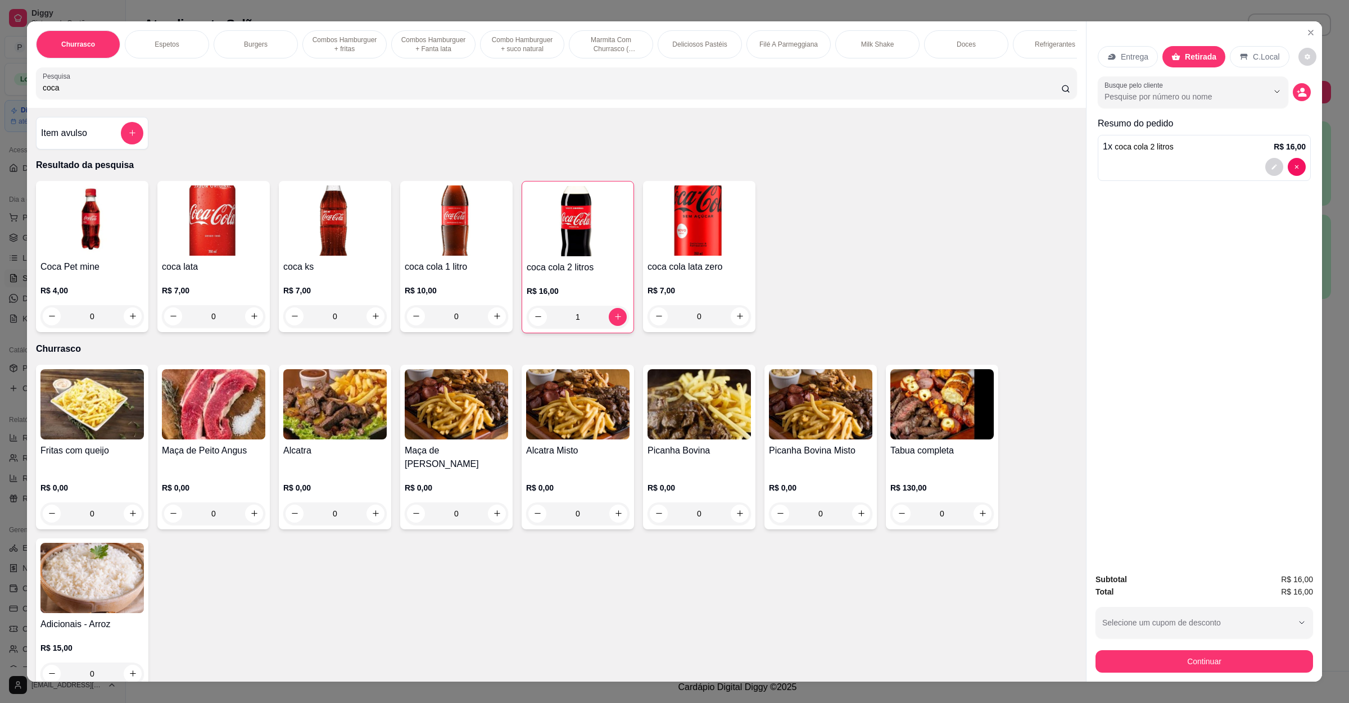
click at [1240, 648] on div "Continuar" at bounding box center [1205, 660] width 218 height 25
click at [1235, 668] on button "Continuar" at bounding box center [1204, 662] width 211 height 22
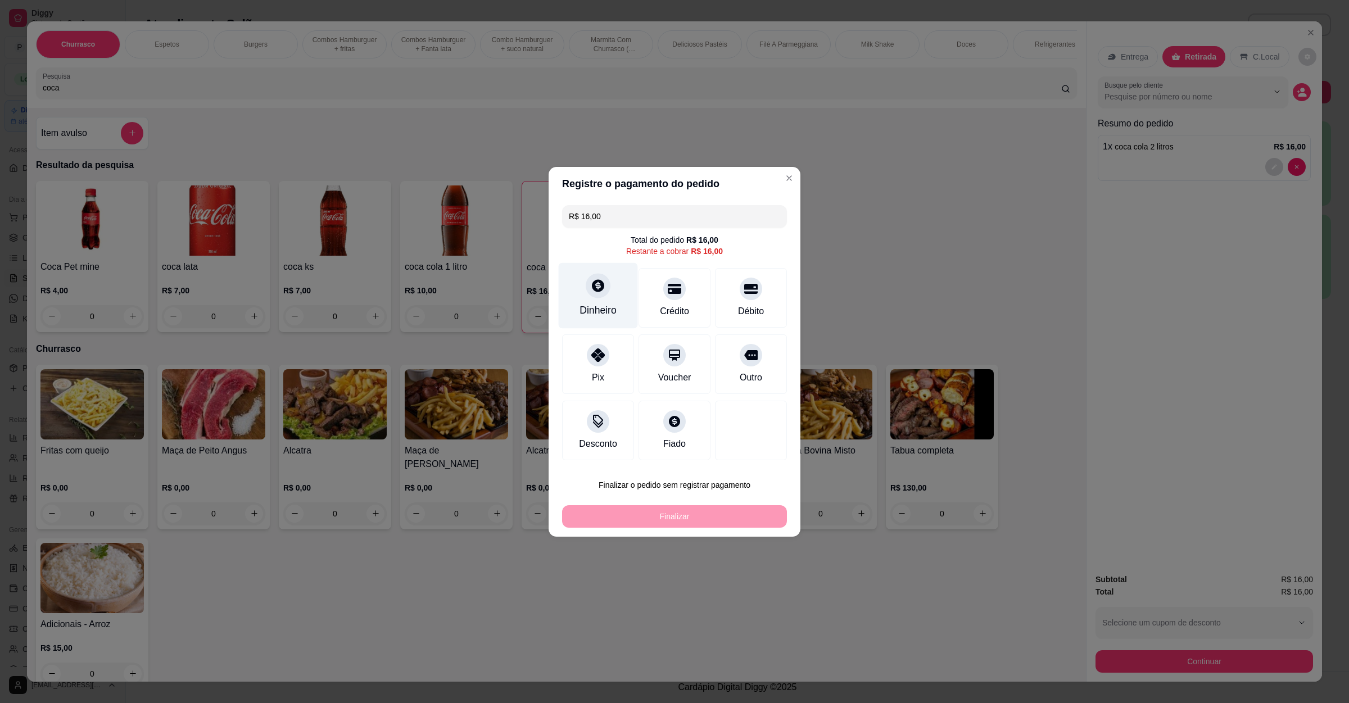
click at [592, 302] on div "Dinheiro" at bounding box center [598, 296] width 79 height 66
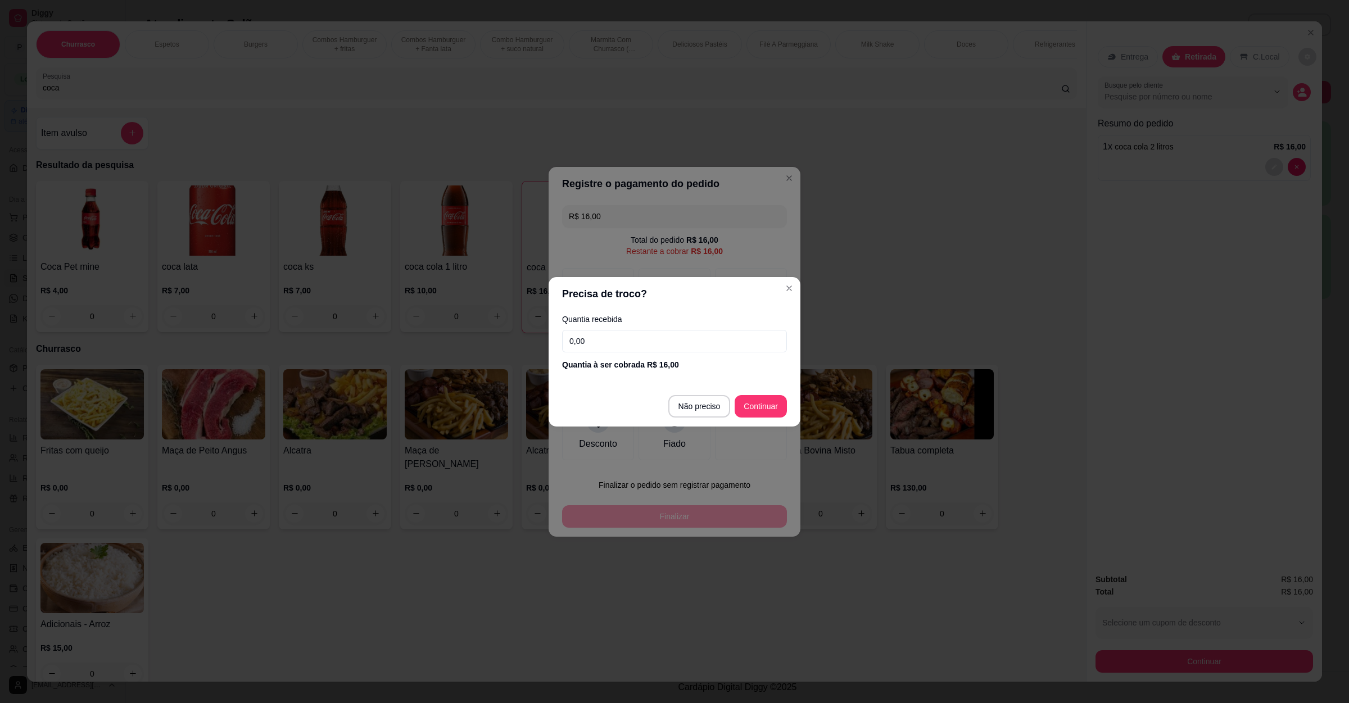
click at [628, 341] on input "0,00" at bounding box center [674, 341] width 225 height 22
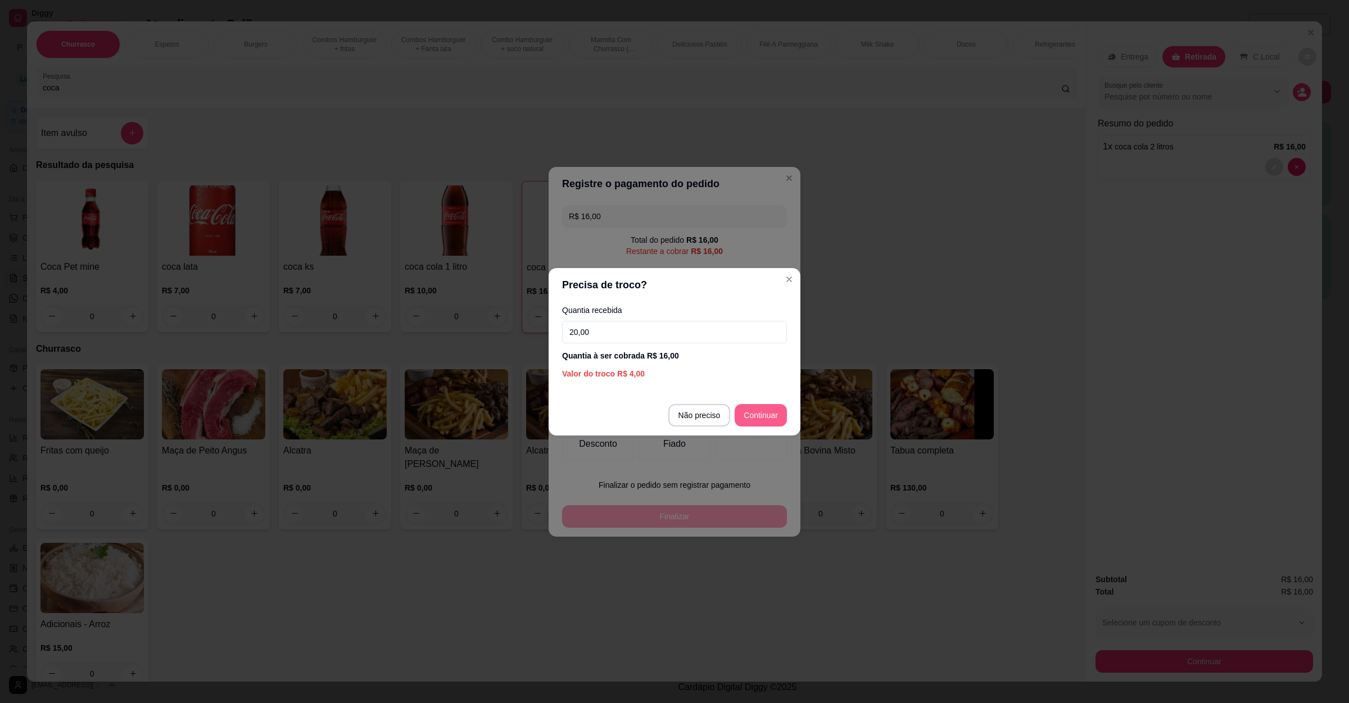
type input "20,00"
type input "R$ 0,00"
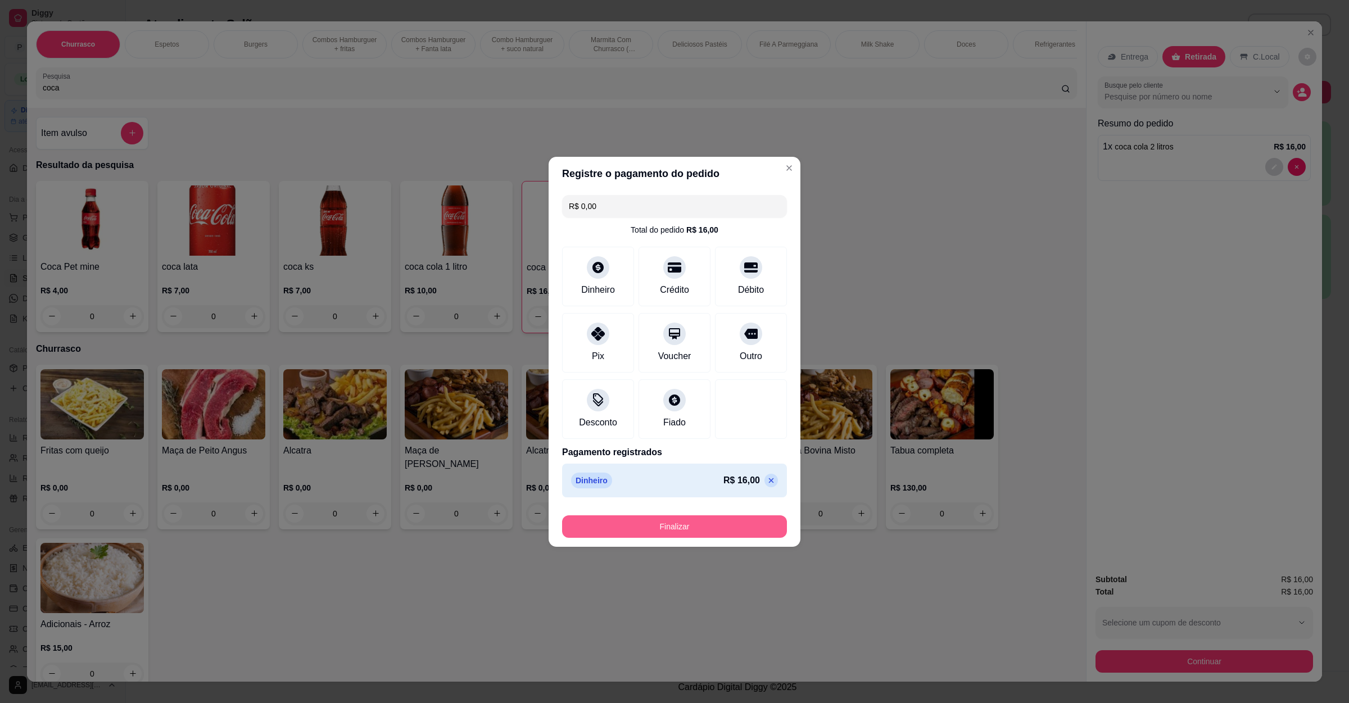
click at [663, 523] on button "Finalizar" at bounding box center [674, 526] width 225 height 22
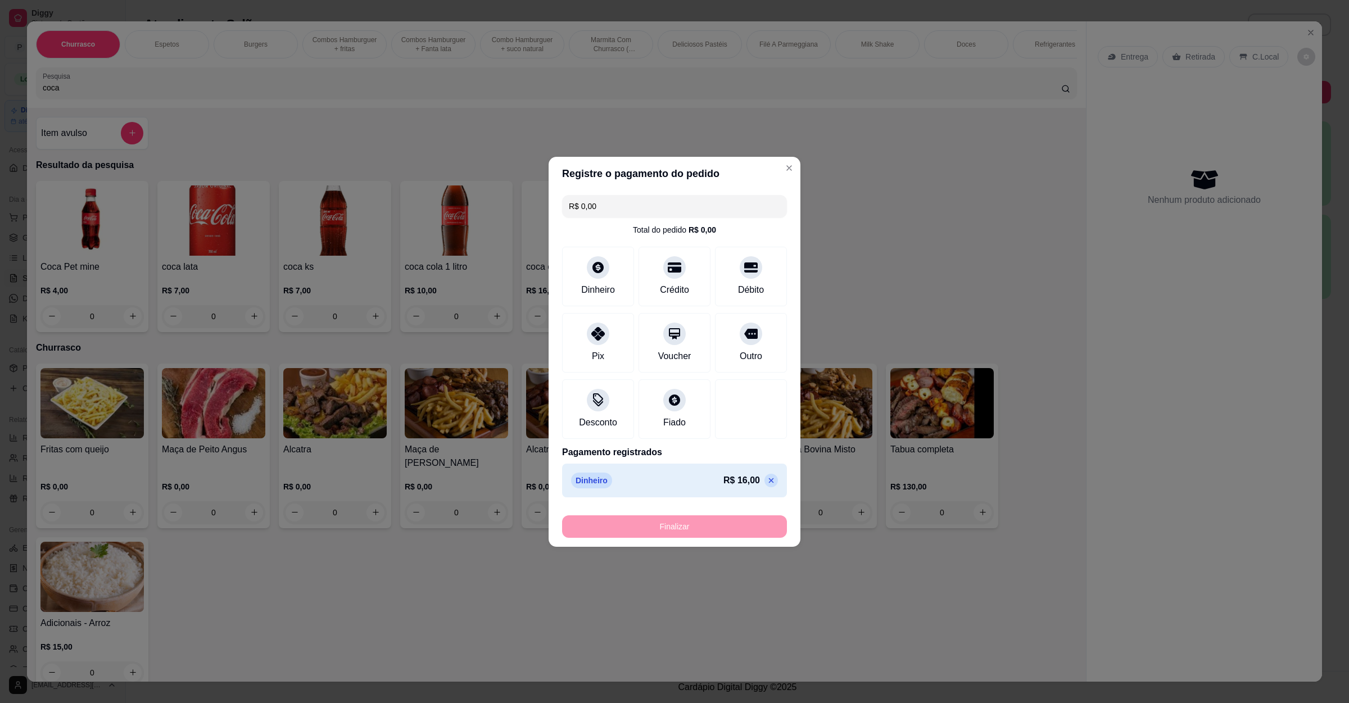
type input "0"
type input "-R$ 16,00"
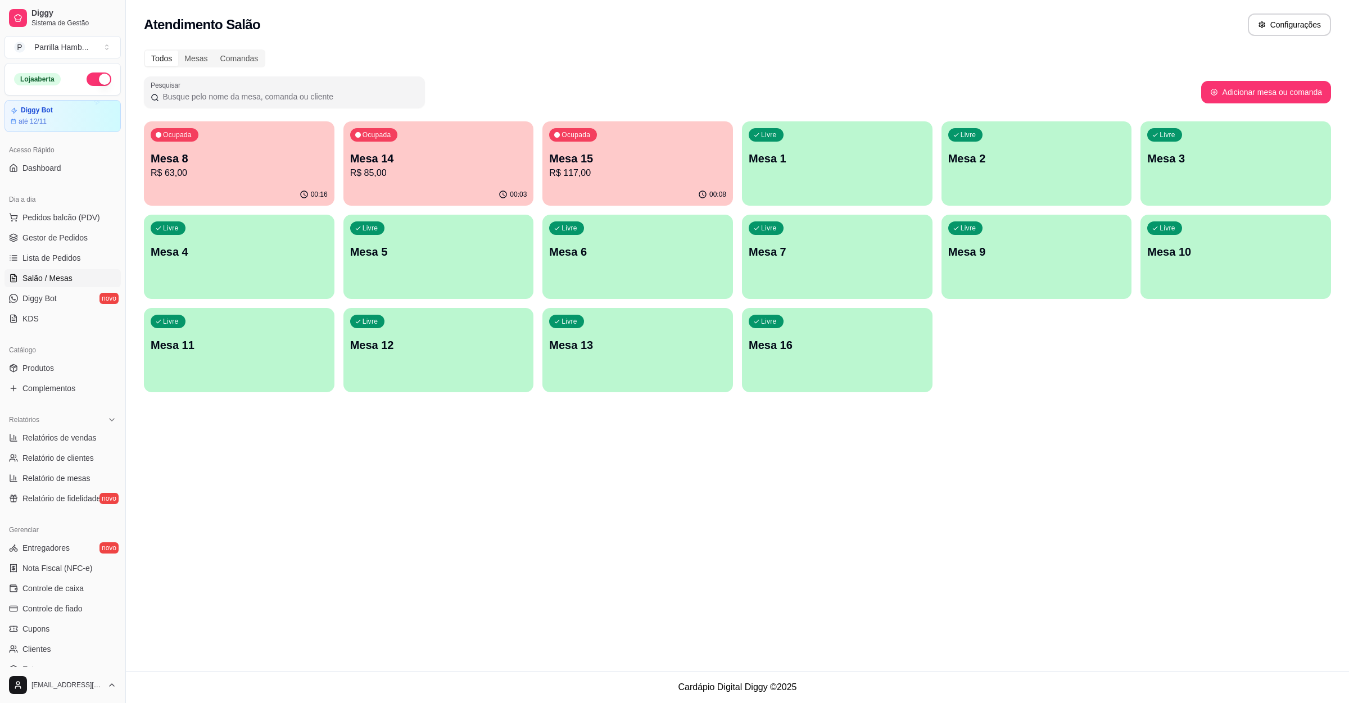
click at [631, 168] on p "R$ 117,00" at bounding box center [637, 172] width 177 height 13
click at [17, 260] on icon at bounding box center [13, 258] width 9 height 9
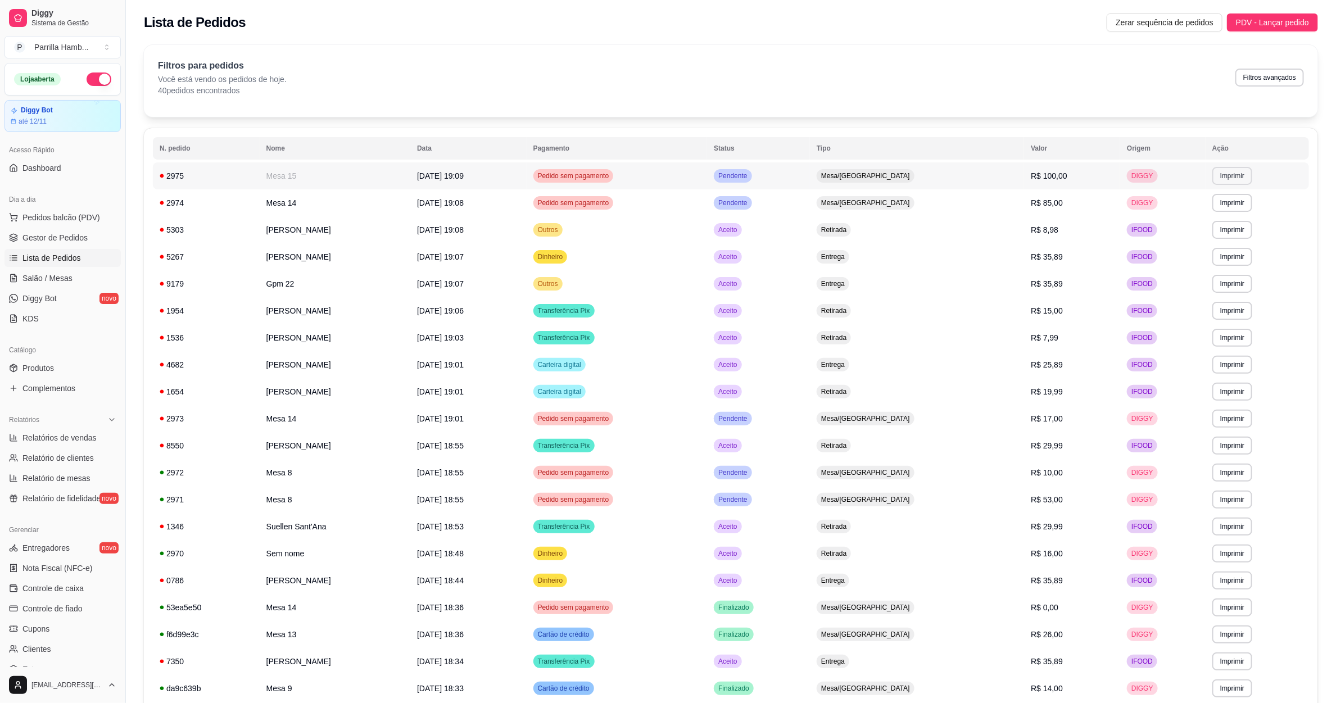
click at [1229, 181] on button "Imprimir" at bounding box center [1233, 176] width 40 height 18
click at [1204, 212] on button "IMPRESSORA" at bounding box center [1210, 216] width 82 height 18
click at [65, 273] on span "Salão / Mesas" at bounding box center [47, 278] width 50 height 11
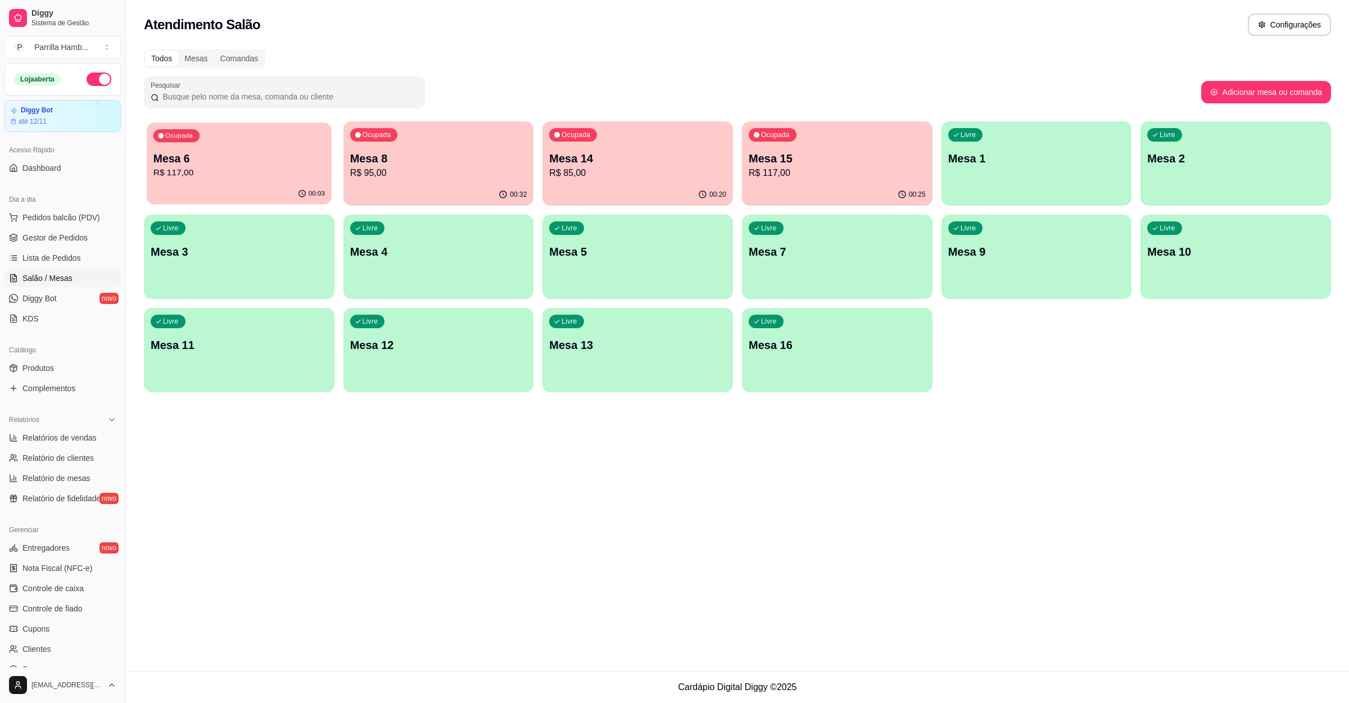
click at [246, 162] on p "Mesa 6" at bounding box center [238, 158] width 171 height 15
click at [49, 259] on span "Lista de Pedidos" at bounding box center [51, 257] width 58 height 11
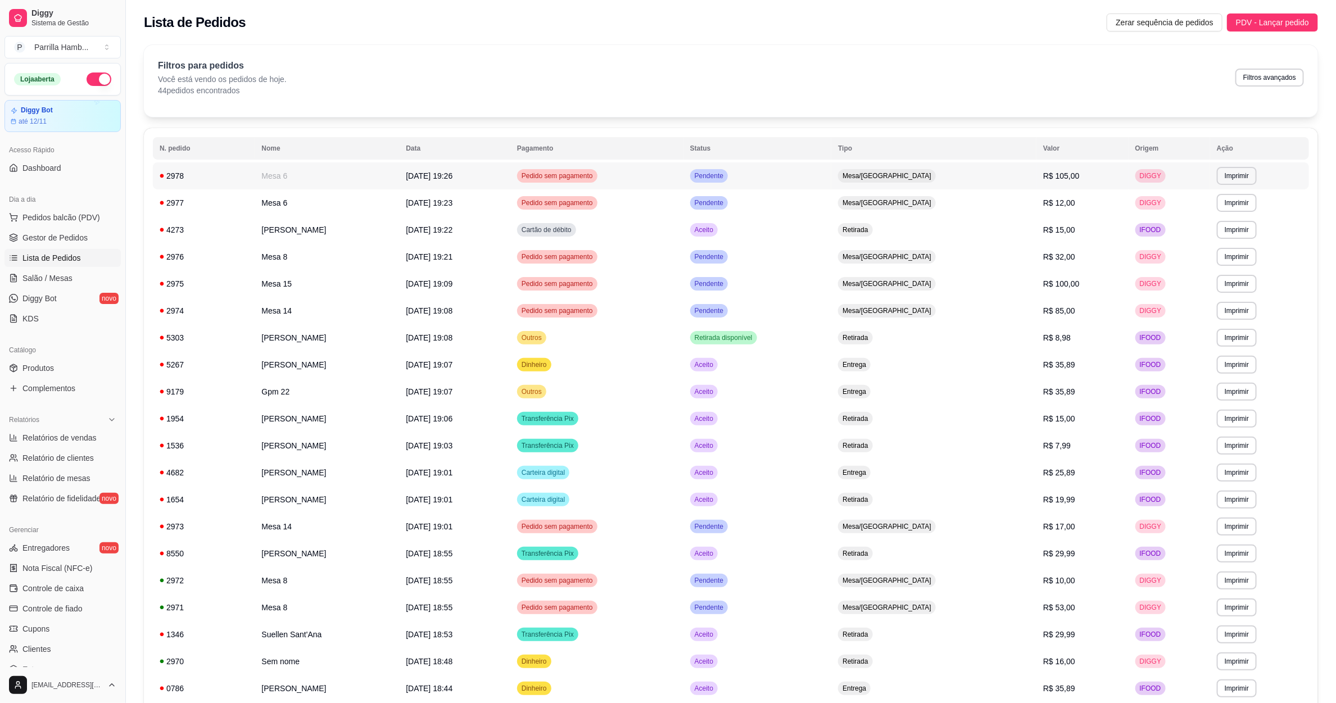
click at [1234, 179] on button "Imprimir" at bounding box center [1237, 176] width 40 height 18
click at [1201, 218] on button "IMPRESSORA" at bounding box center [1216, 216] width 82 height 18
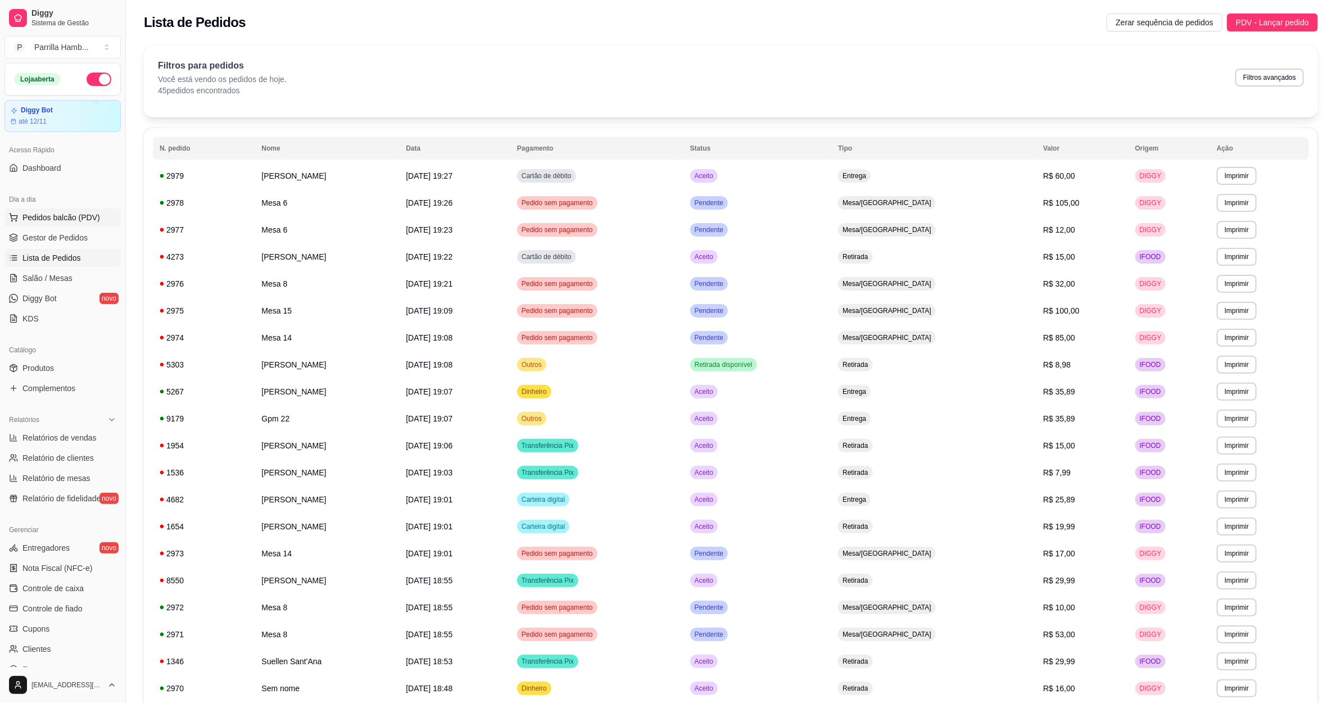
click at [56, 218] on span "Pedidos balcão (PDV)" at bounding box center [61, 217] width 78 height 11
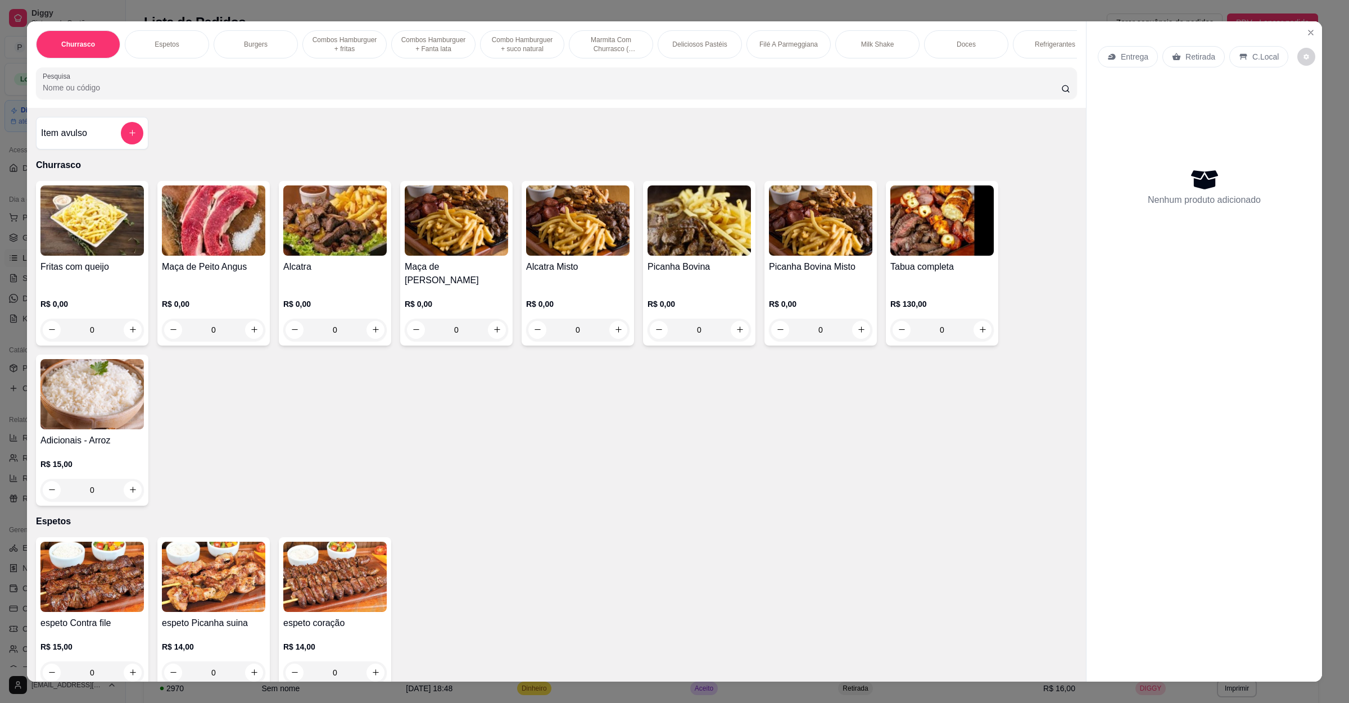
click at [71, 93] on input "Pesquisa" at bounding box center [552, 87] width 1019 height 11
type input "2"
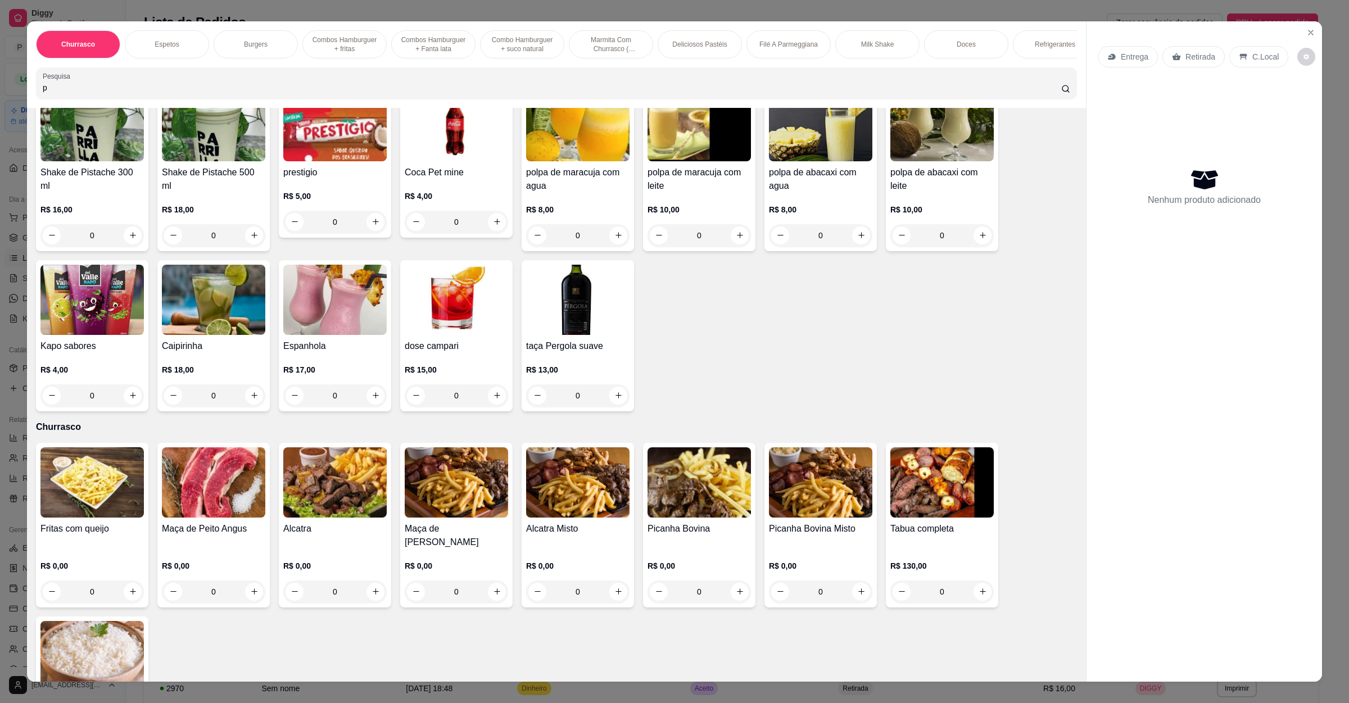
scroll to position [422, 0]
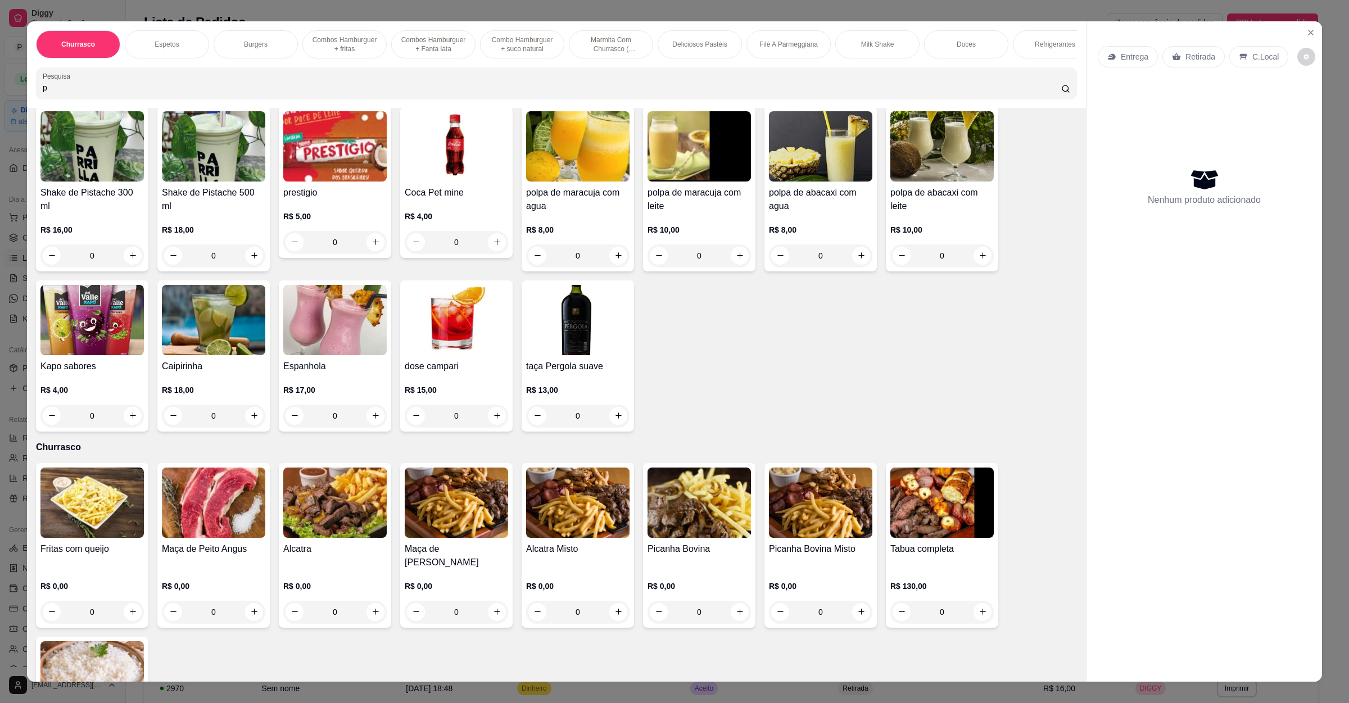
type input "p"
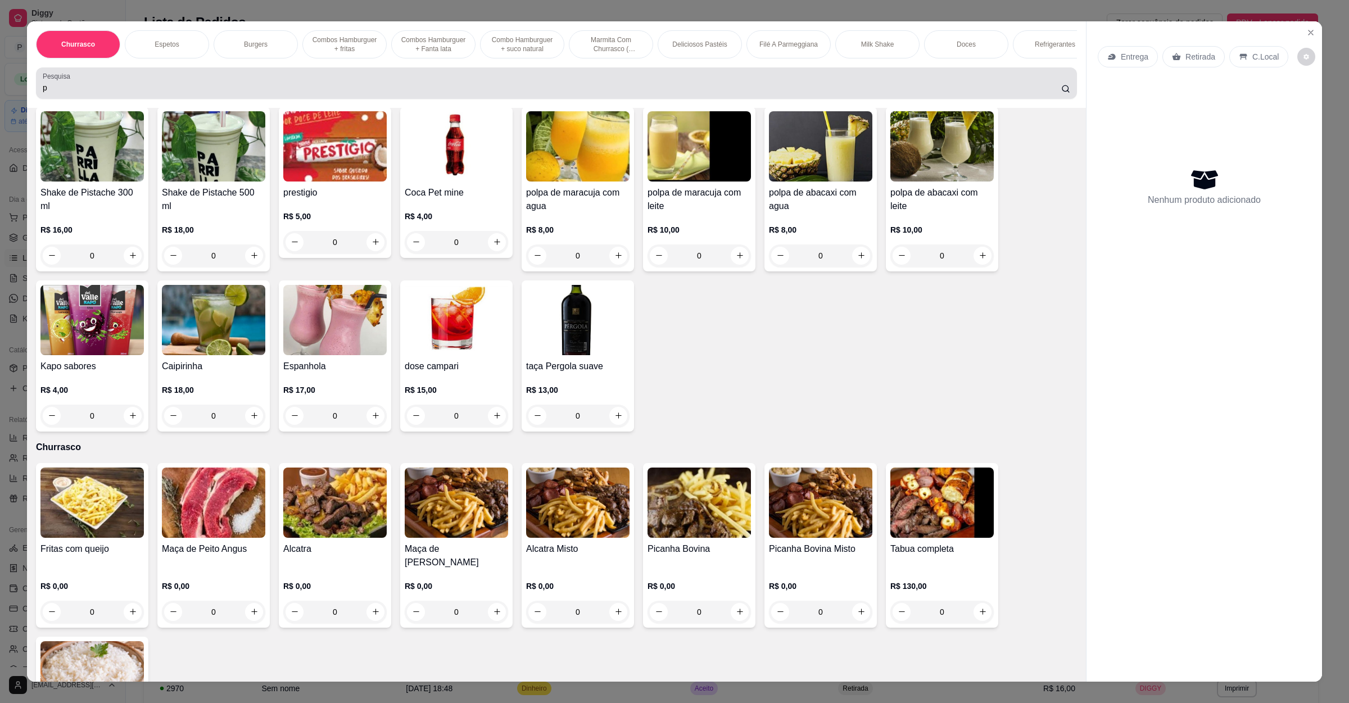
click at [59, 93] on div "p" at bounding box center [557, 83] width 1028 height 22
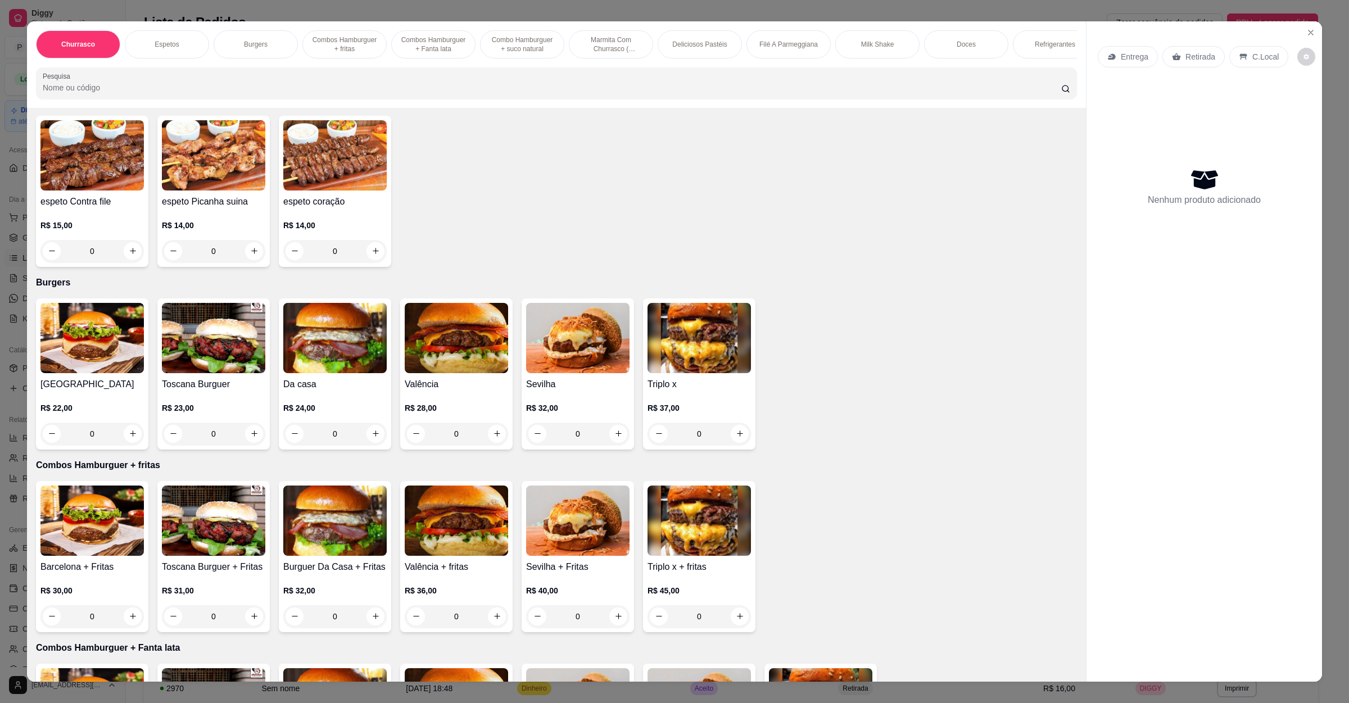
scroll to position [0, 0]
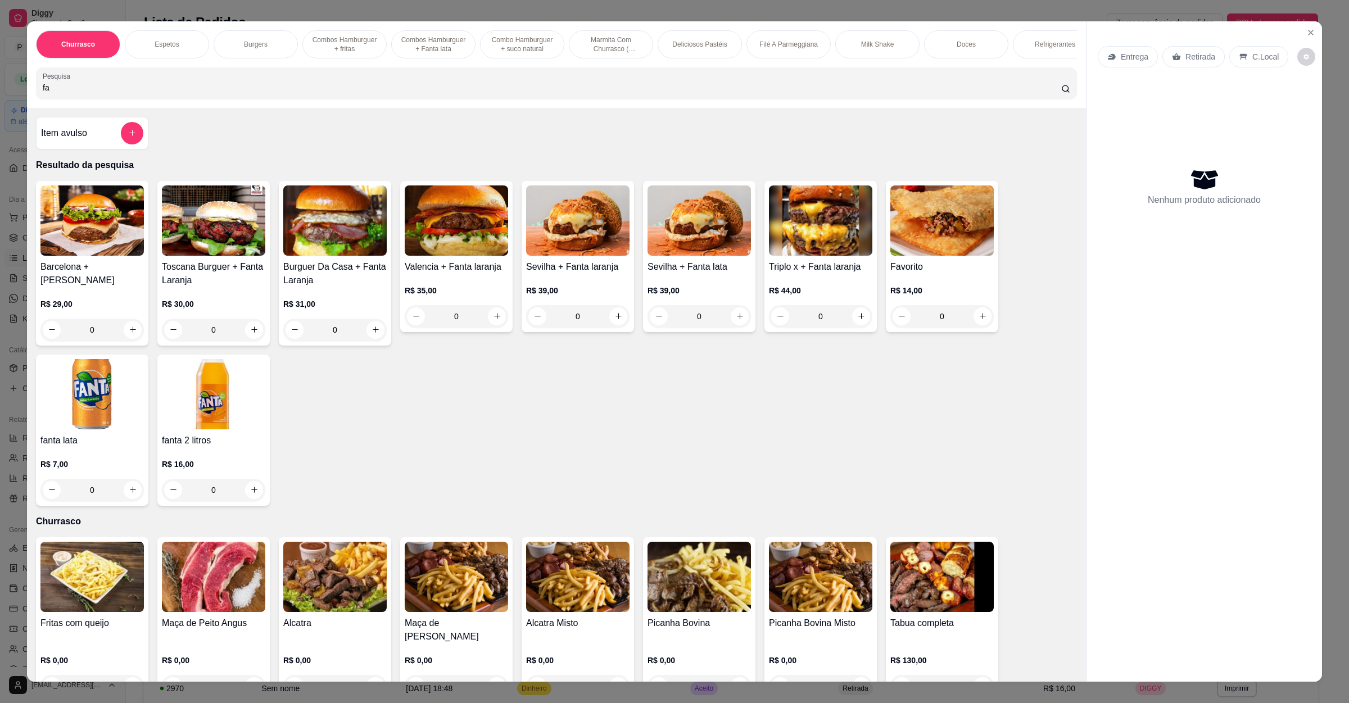
type input "fa"
click at [977, 324] on div "0" at bounding box center [941, 316] width 103 height 22
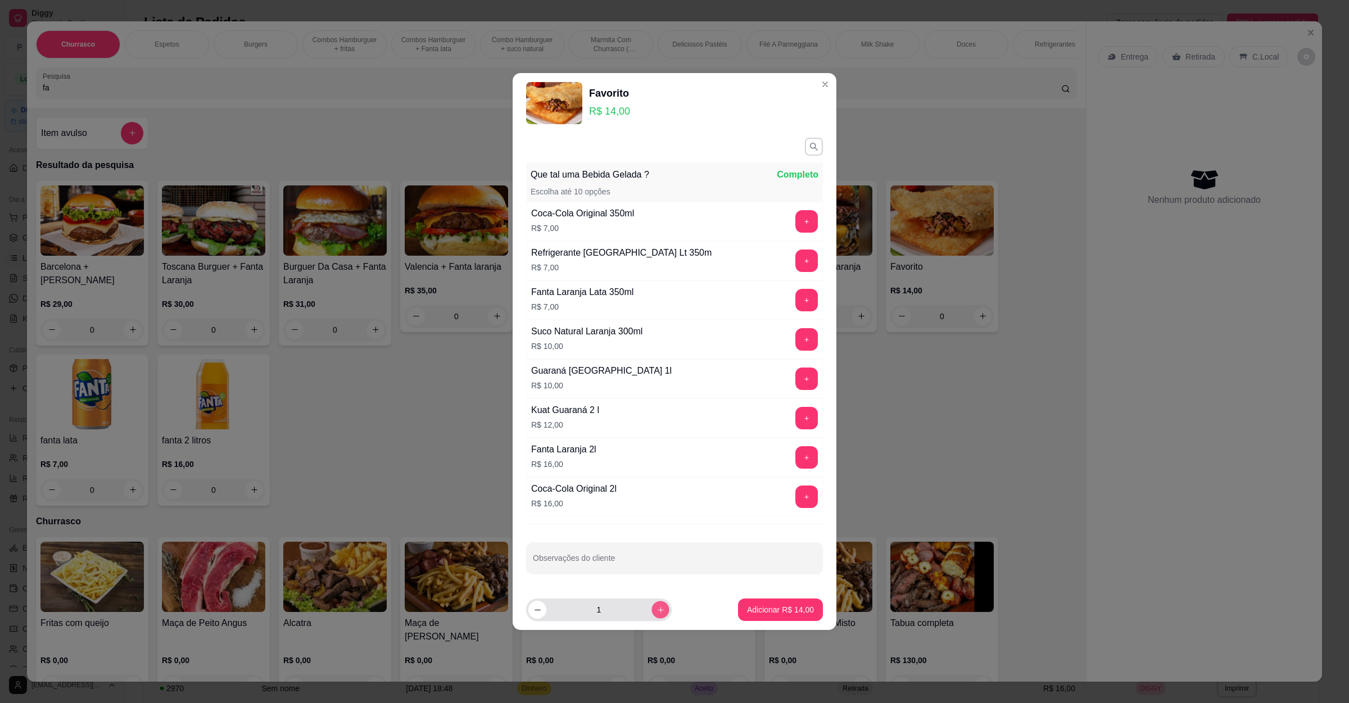
click at [657, 613] on icon "increase-product-quantity" at bounding box center [661, 610] width 8 height 8
type input "2"
click at [782, 605] on button "Adicionar R$ 28,00" at bounding box center [780, 610] width 83 height 22
type input "2"
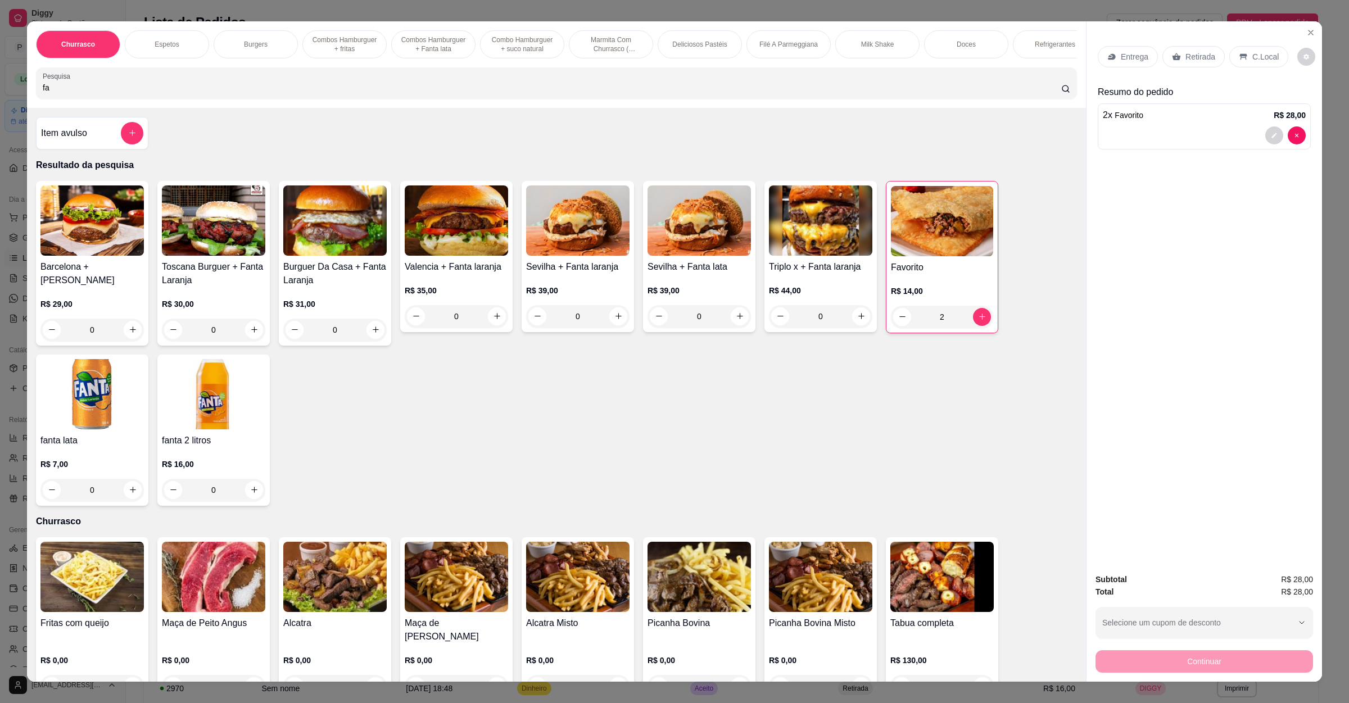
click at [47, 93] on input "fa" at bounding box center [552, 87] width 1019 height 11
type input "f"
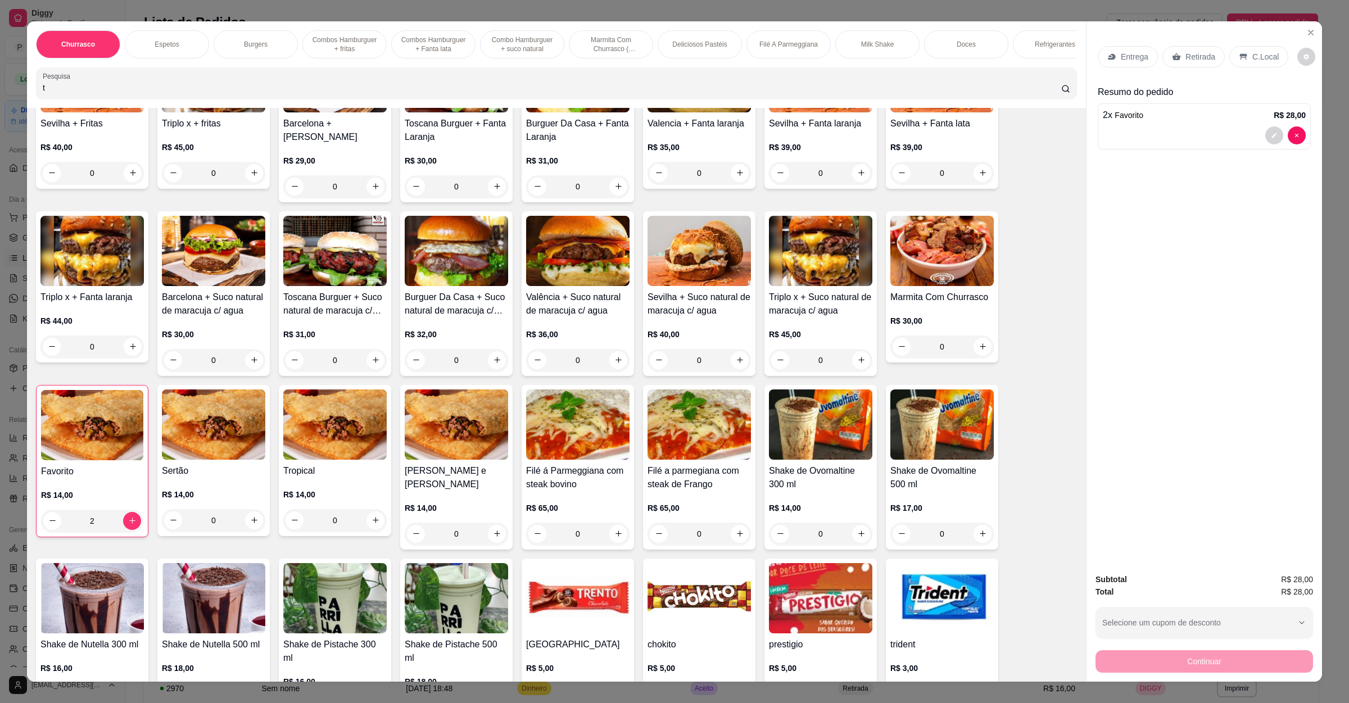
scroll to position [506, 0]
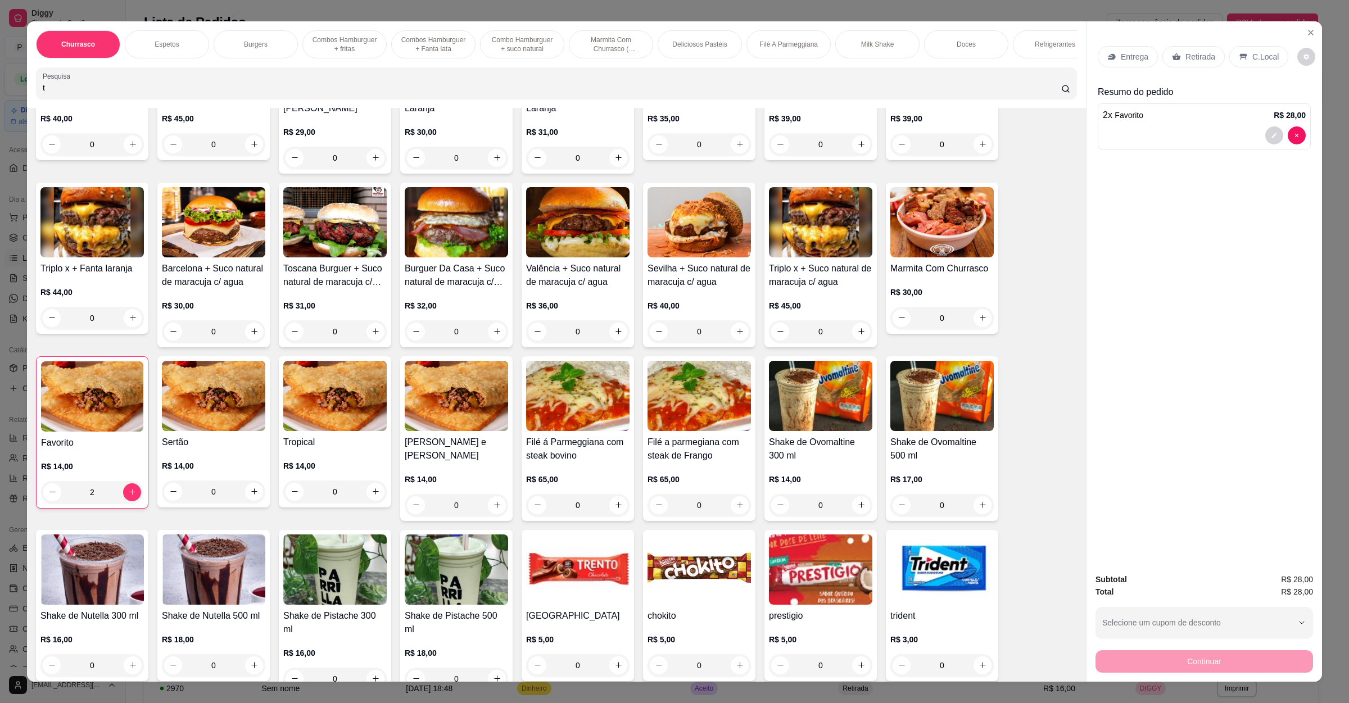
type input "t"
click at [365, 488] on div "0" at bounding box center [334, 492] width 103 height 22
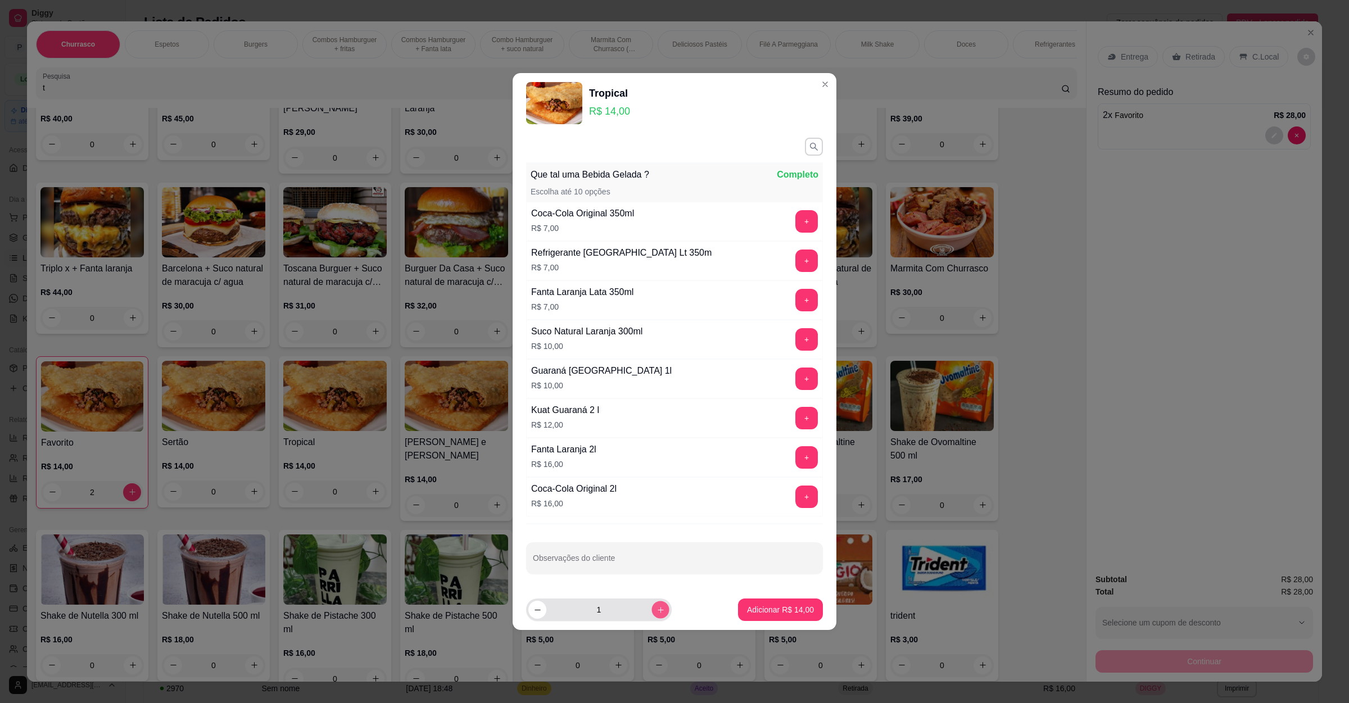
click at [657, 612] on icon "increase-product-quantity" at bounding box center [661, 610] width 8 height 8
type input "2"
click at [776, 606] on p "Adicionar R$ 28,00" at bounding box center [780, 609] width 67 height 11
type input "2"
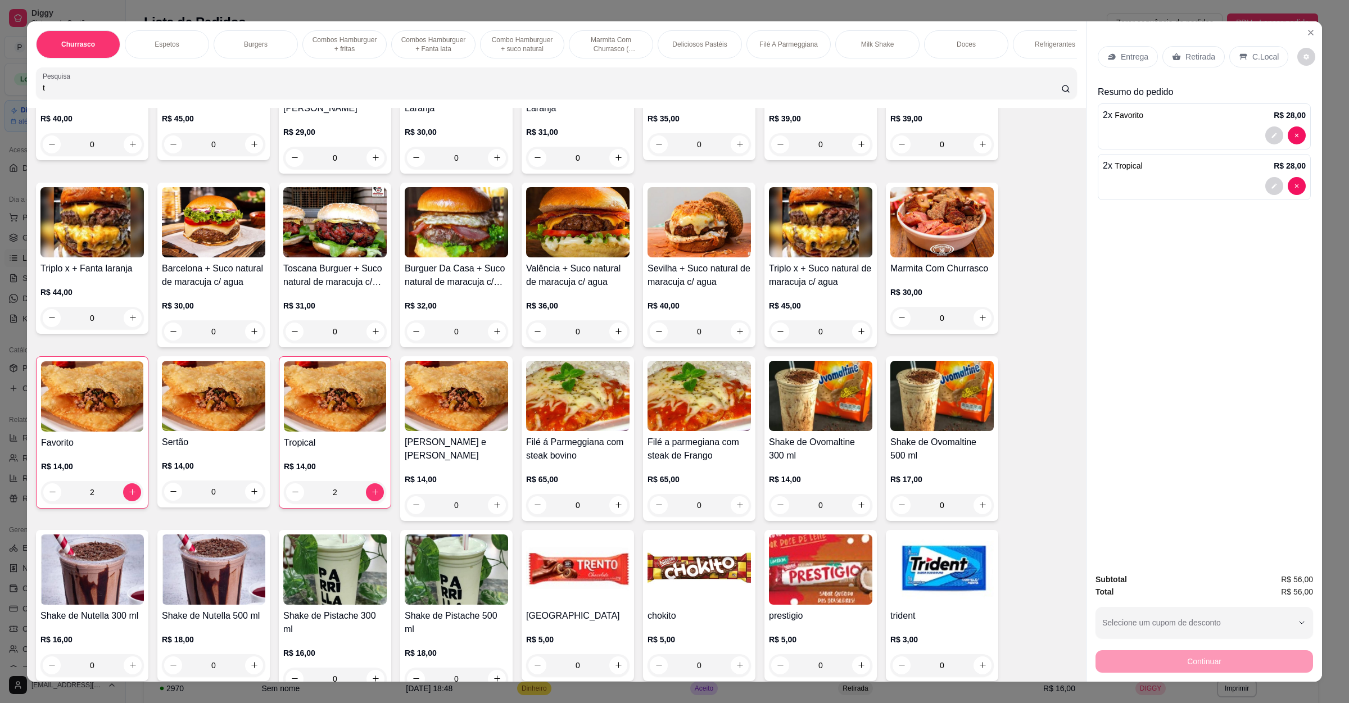
click at [43, 93] on input "t" at bounding box center [552, 87] width 1019 height 11
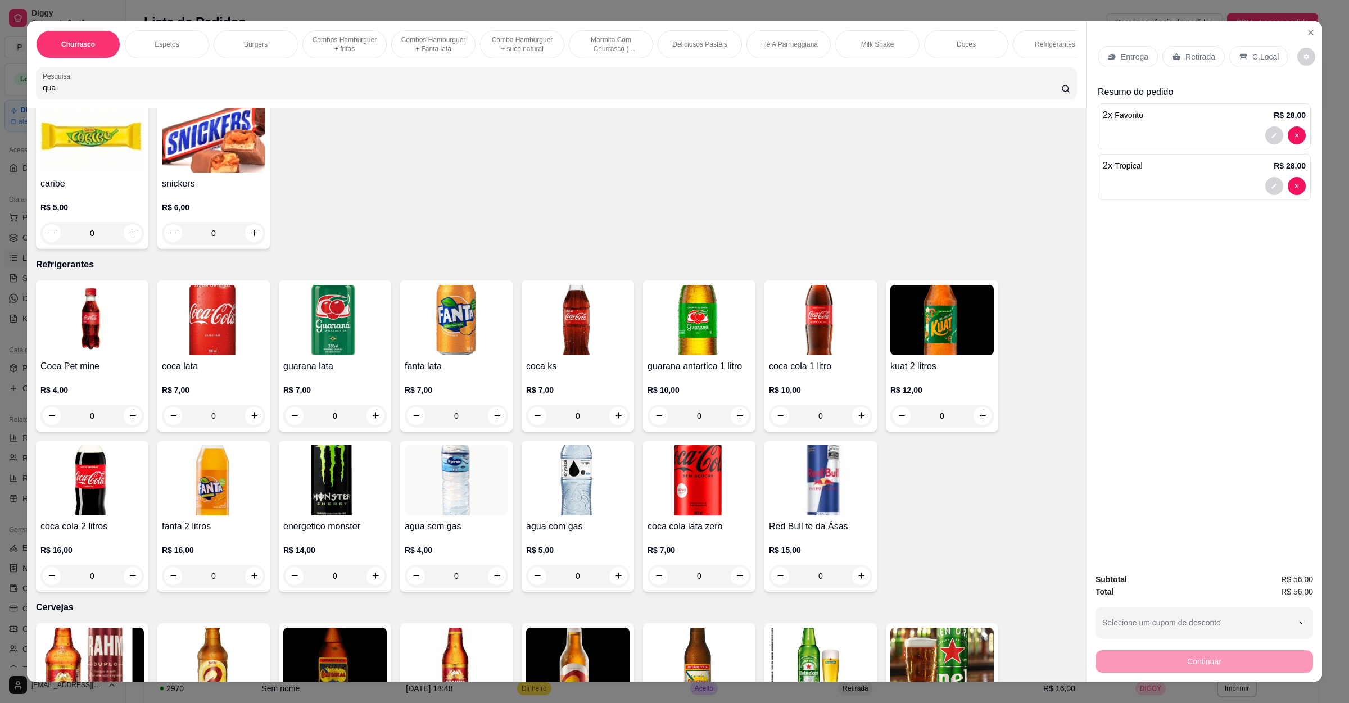
scroll to position [2574, 0]
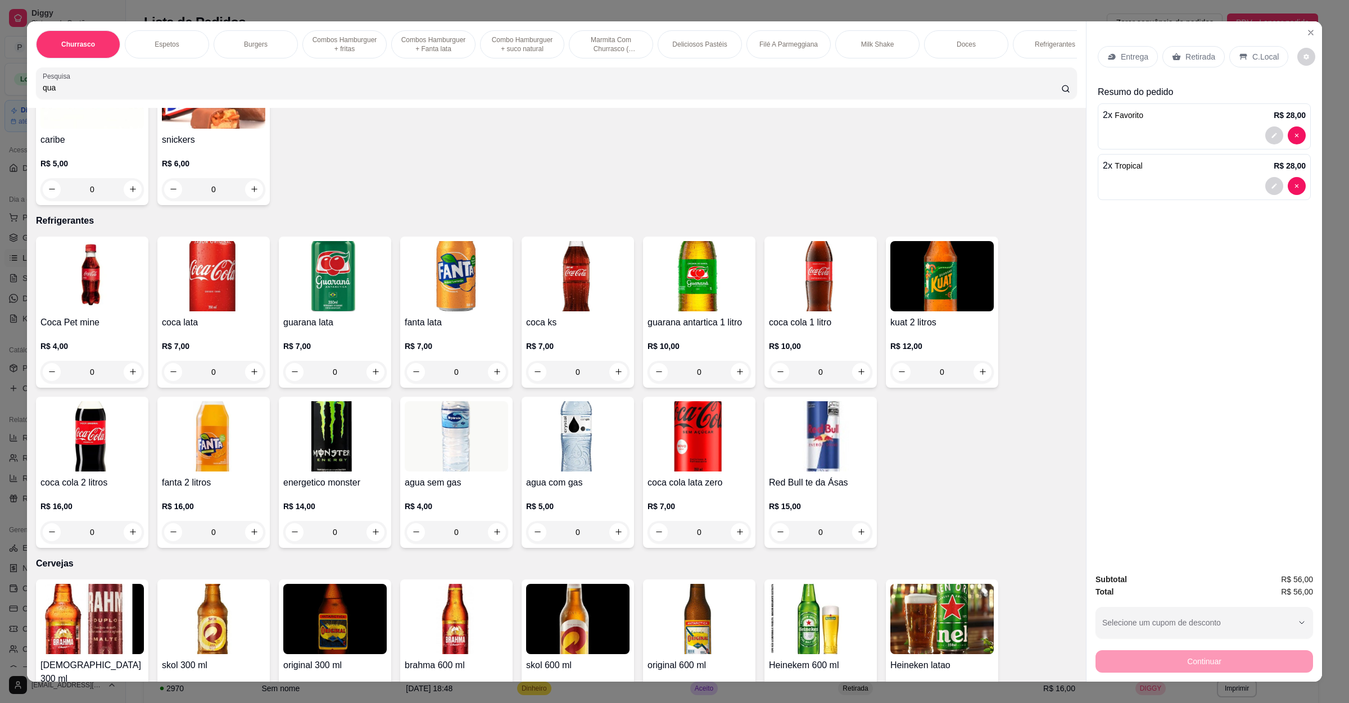
type input "qua"
click at [926, 248] on img at bounding box center [941, 276] width 103 height 70
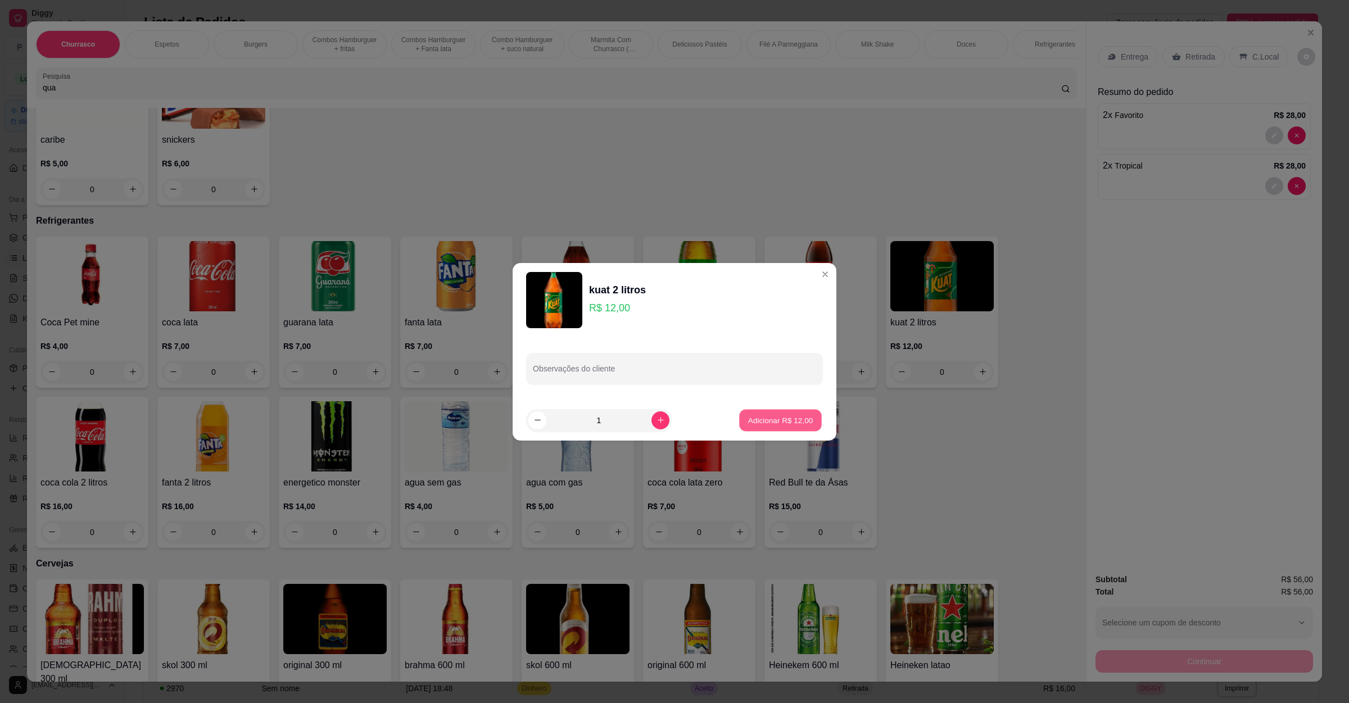
click at [776, 420] on p "Adicionar R$ 12,00" at bounding box center [780, 420] width 65 height 11
type input "1"
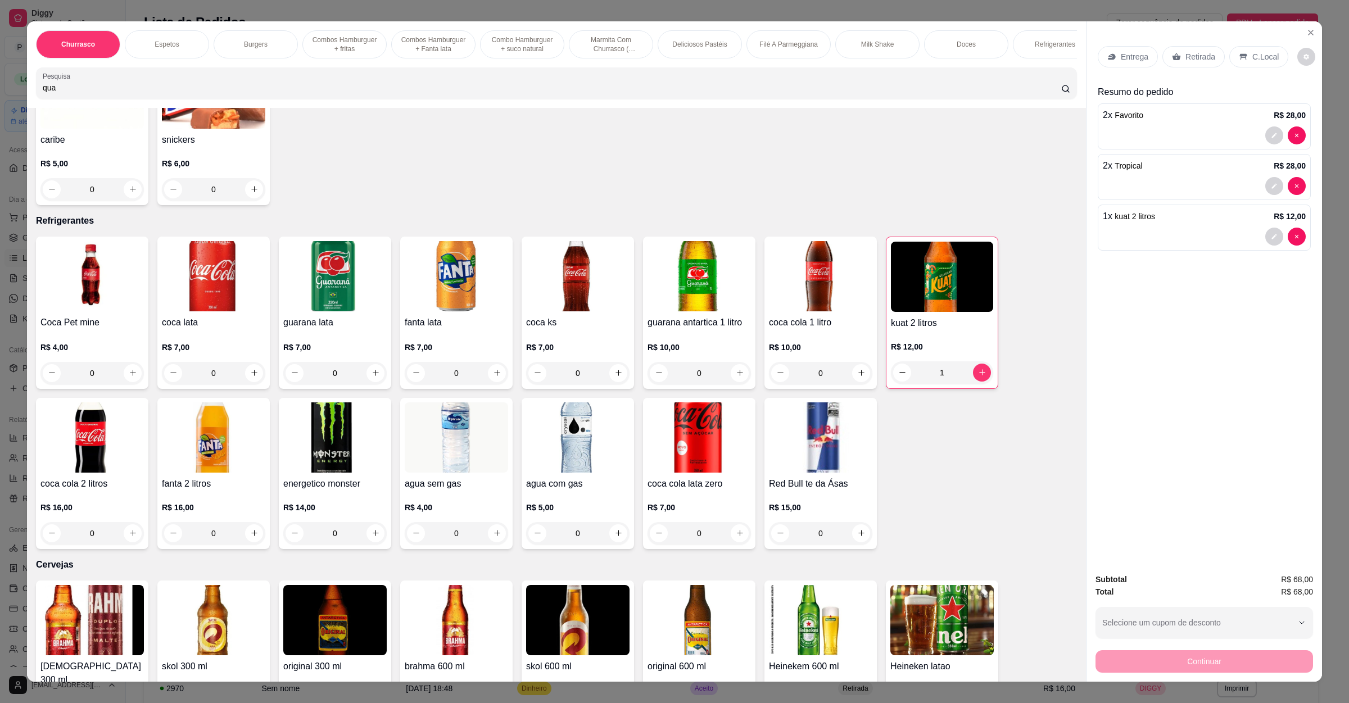
scroll to position [15, 0]
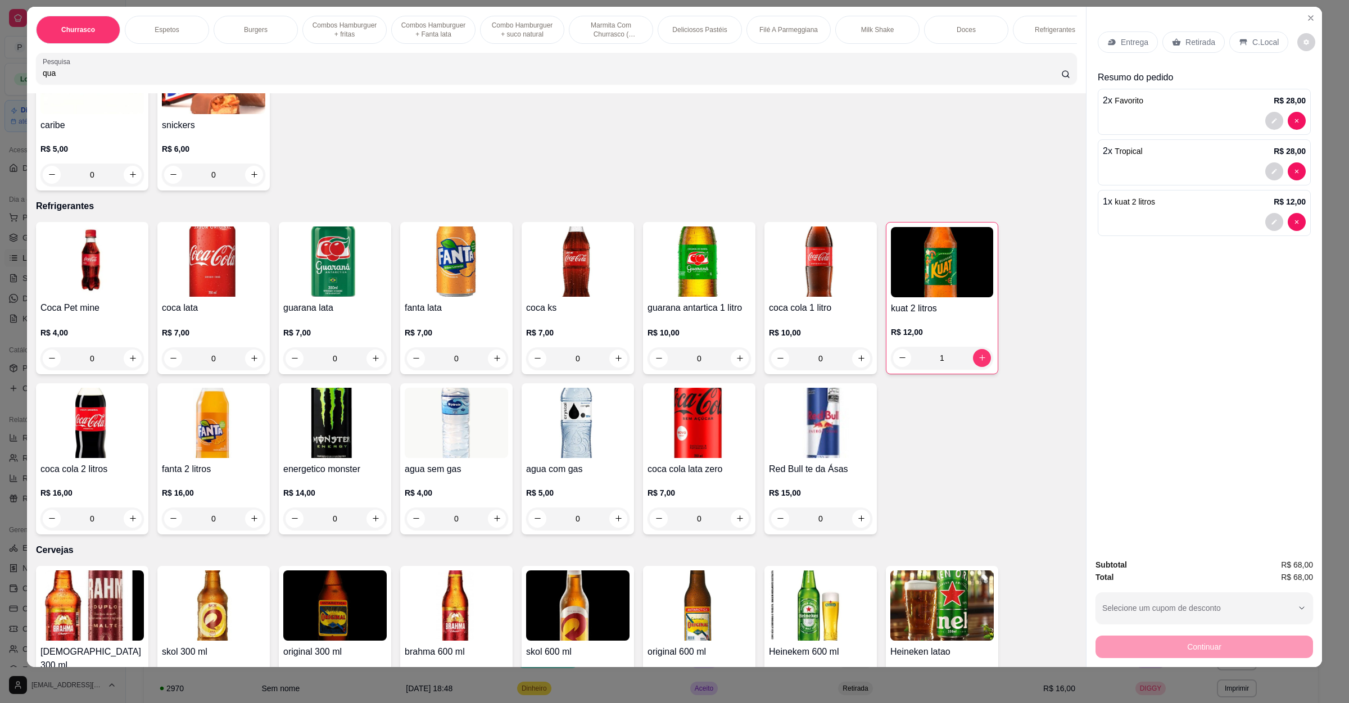
click at [1164, 638] on div "Continuar" at bounding box center [1205, 645] width 218 height 25
click at [1165, 381] on div "Entrega Retirada C.Local Resumo do pedido 2 x Favorito R$ 28,00 2 x Tropical R$…" at bounding box center [1205, 279] width 236 height 544
click at [1194, 32] on div "Retirada" at bounding box center [1193, 41] width 62 height 21
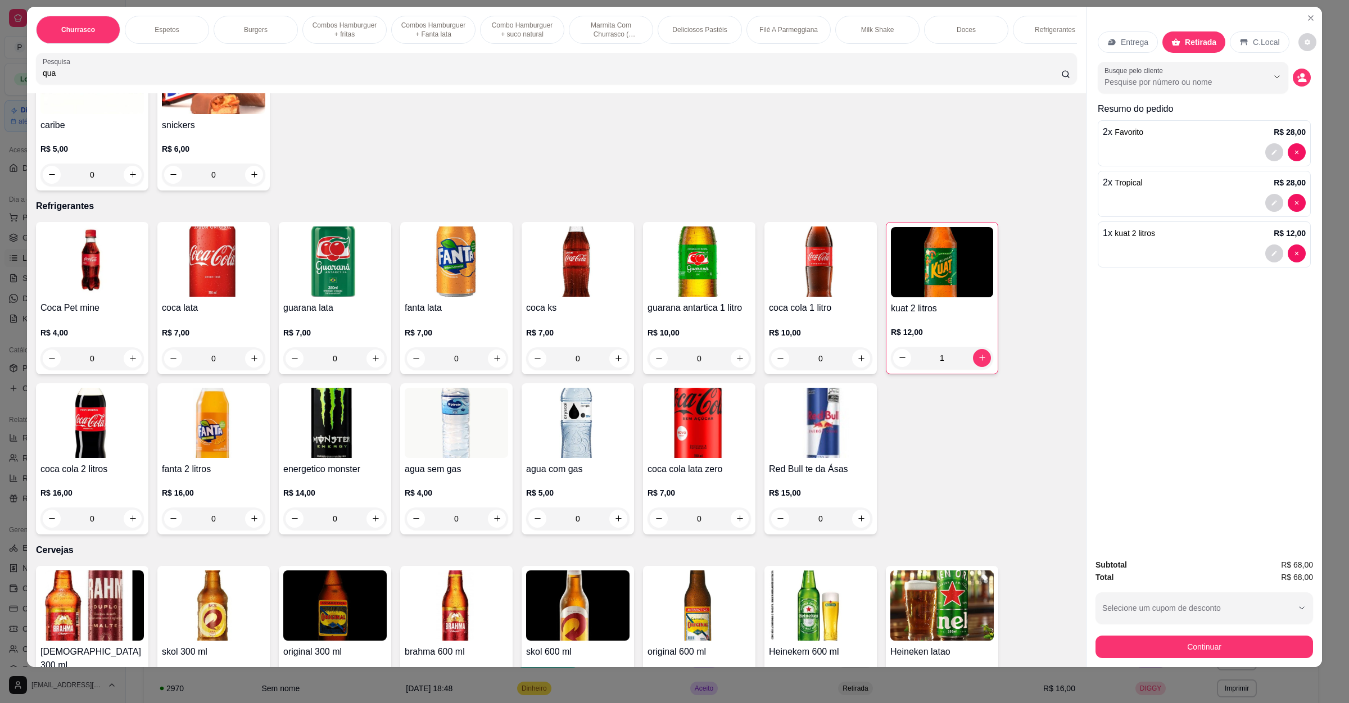
click at [1191, 39] on p "Retirada" at bounding box center [1200, 42] width 31 height 11
click at [1198, 641] on button "Continuar" at bounding box center [1204, 647] width 211 height 22
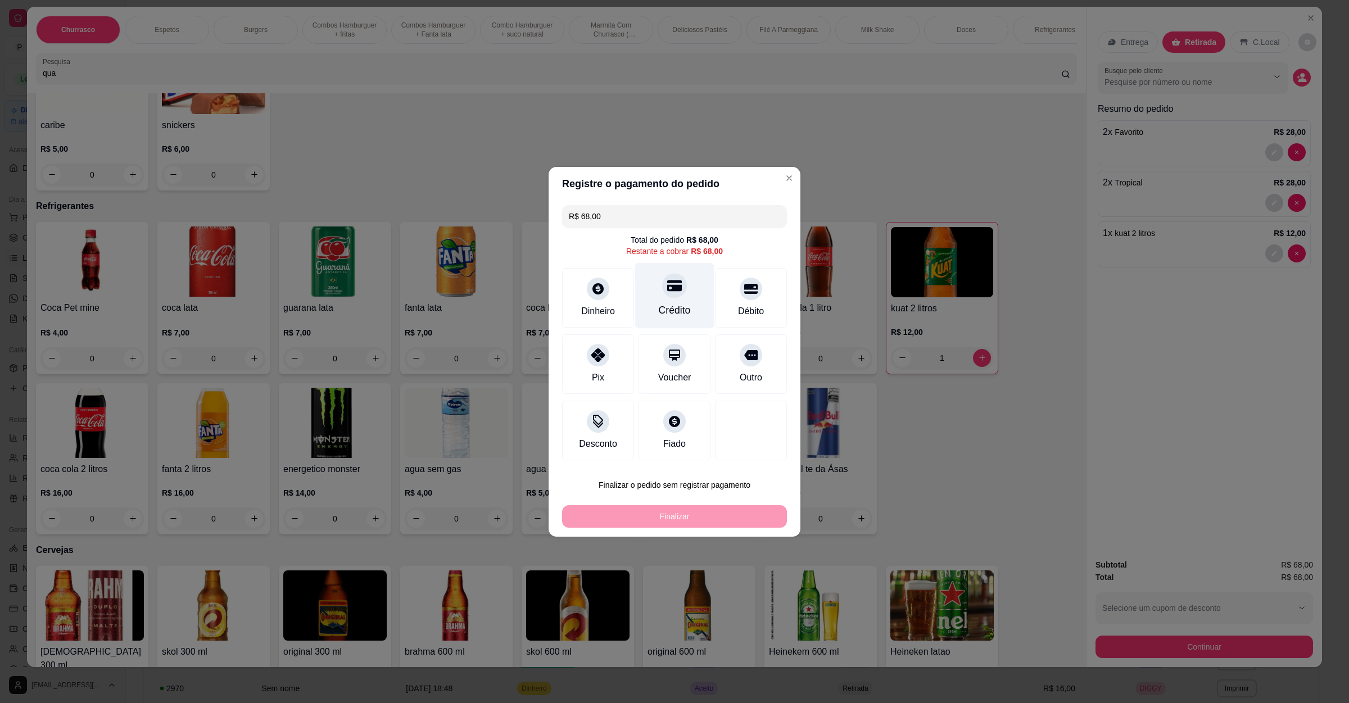
click at [678, 301] on div "Crédito" at bounding box center [674, 296] width 79 height 66
type input "R$ 0,00"
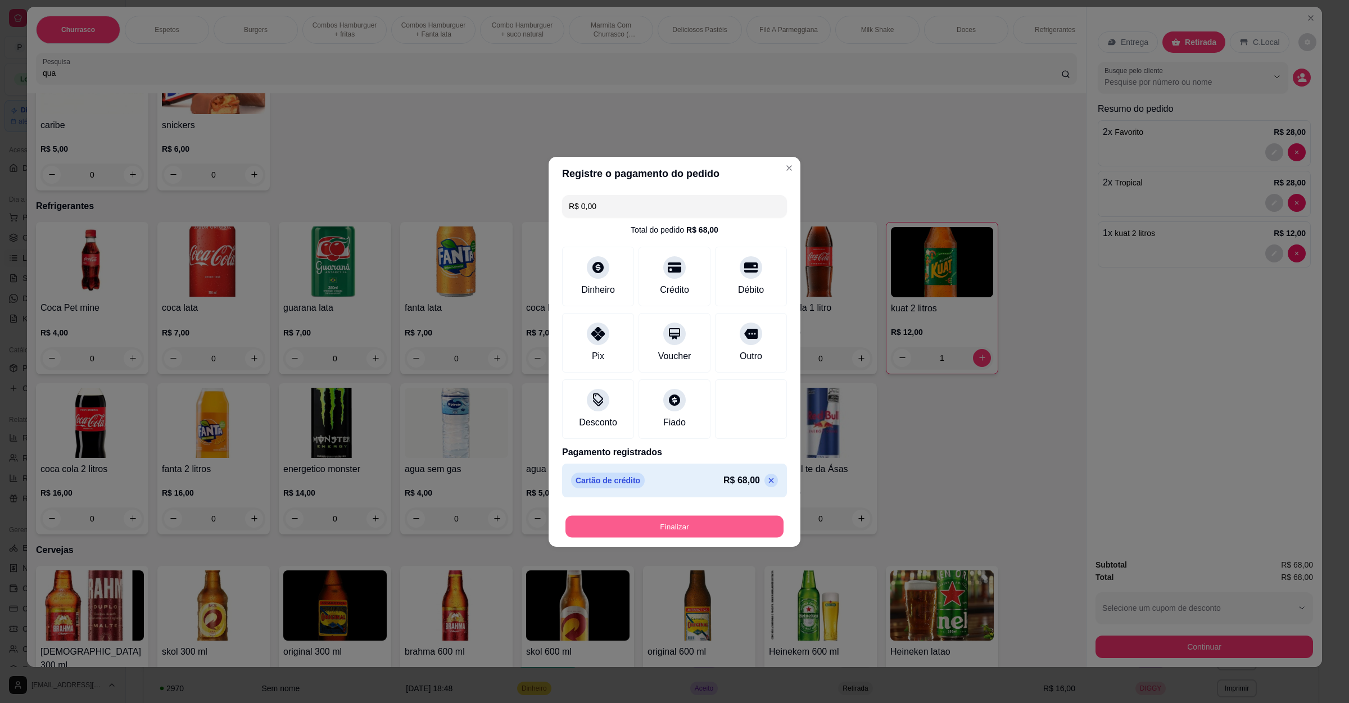
click at [644, 519] on button "Finalizar" at bounding box center [675, 526] width 218 height 22
type input "0"
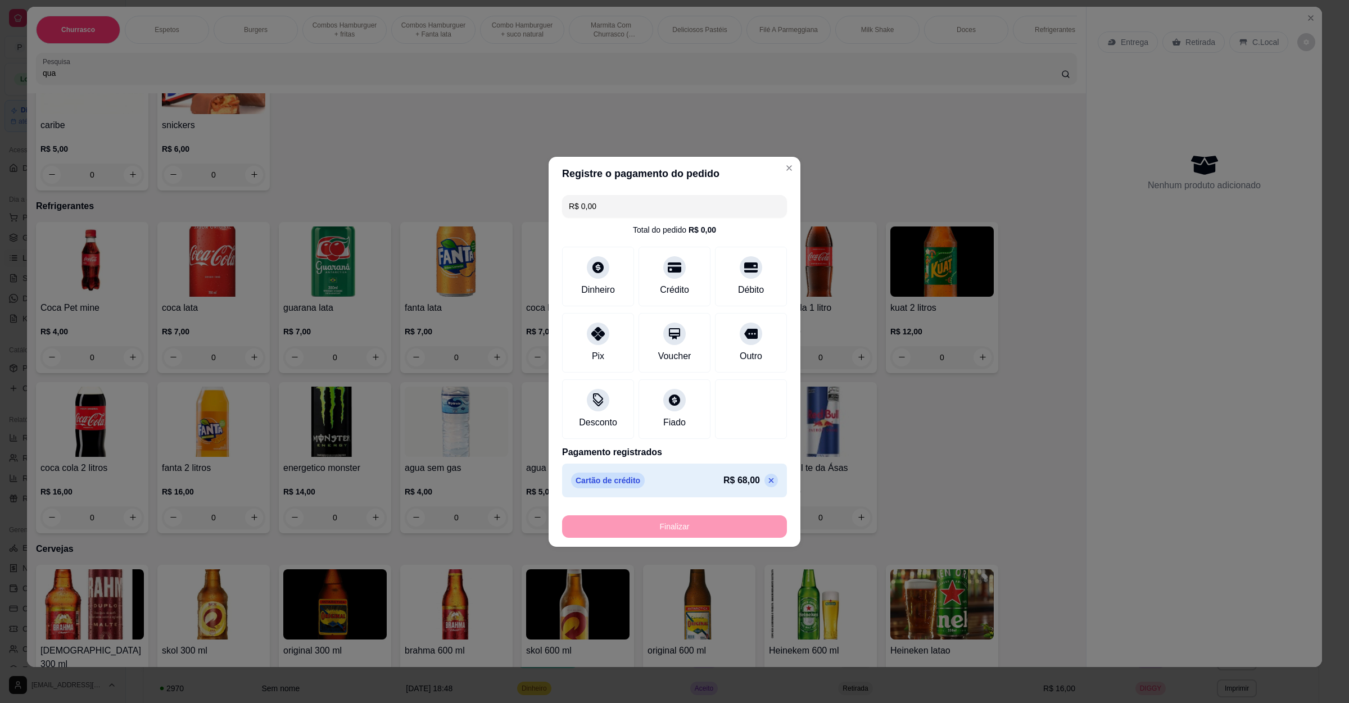
type input "-R$ 68,00"
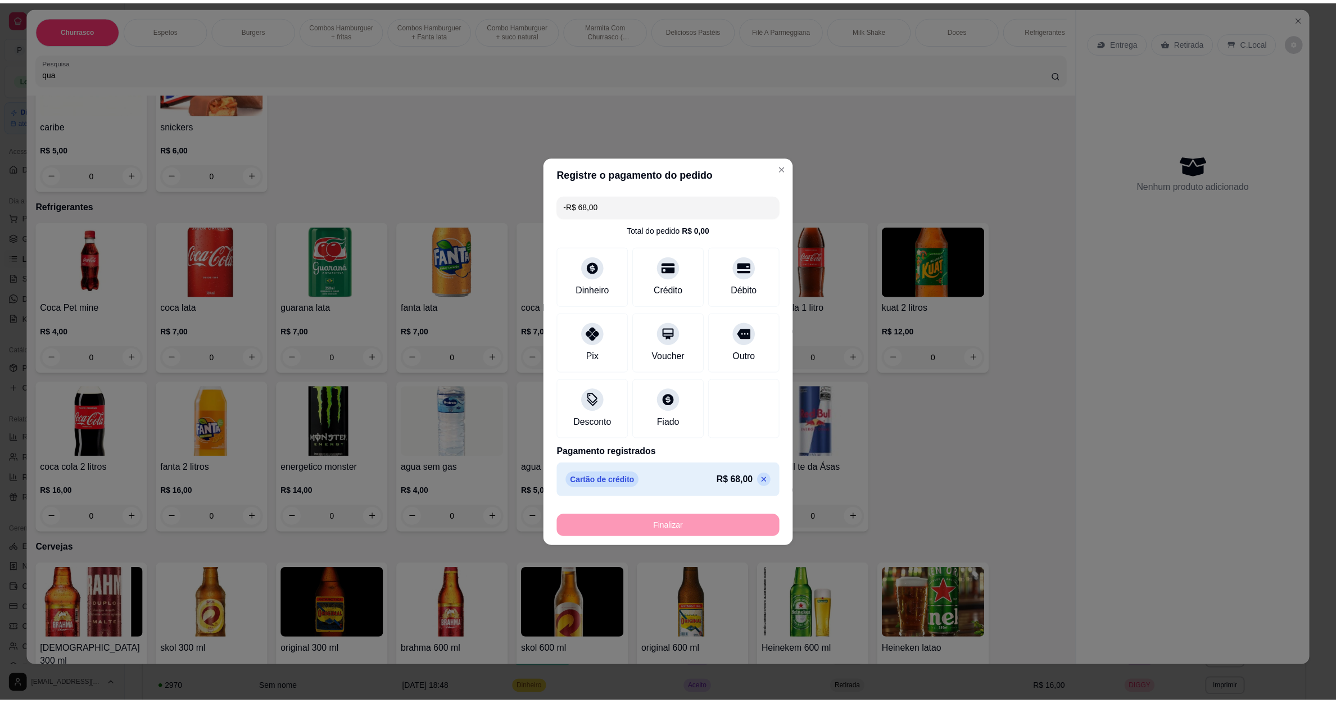
scroll to position [2572, 0]
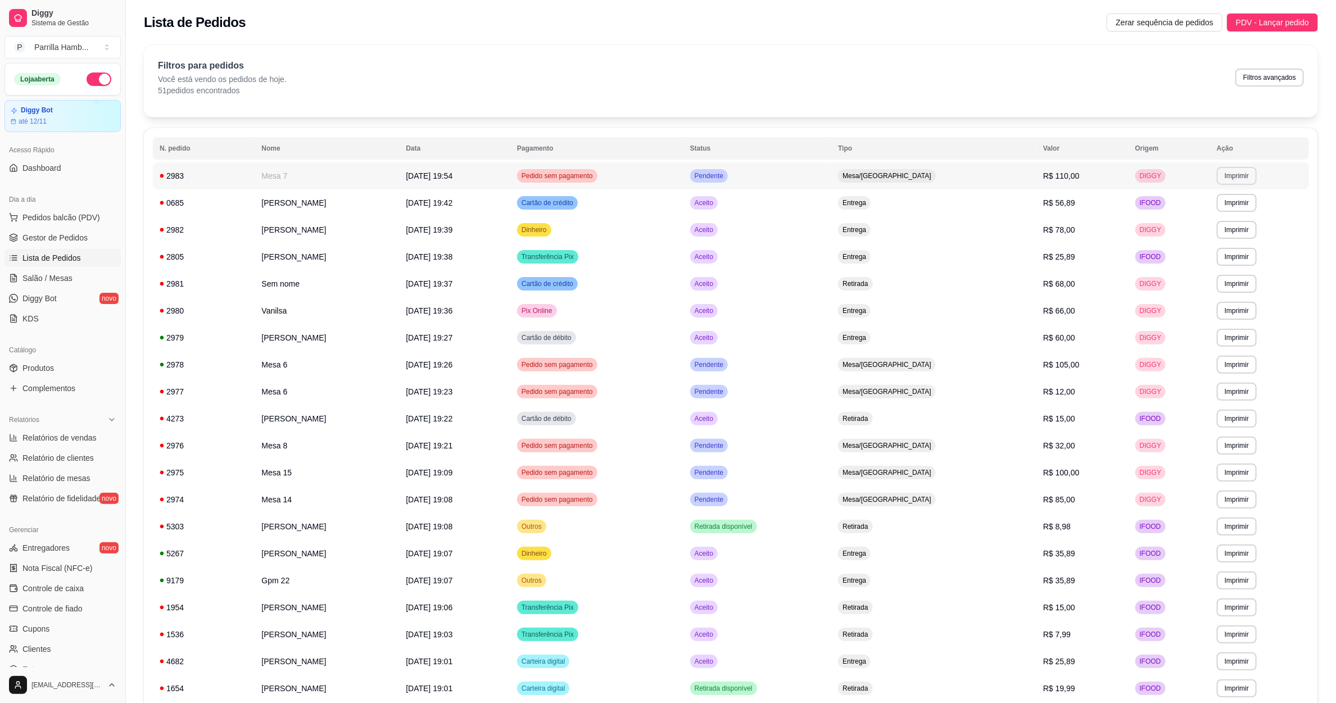
click at [1243, 178] on button "Imprimir" at bounding box center [1237, 176] width 40 height 18
click at [1204, 219] on button "IMPRESSORA" at bounding box center [1218, 216] width 82 height 18
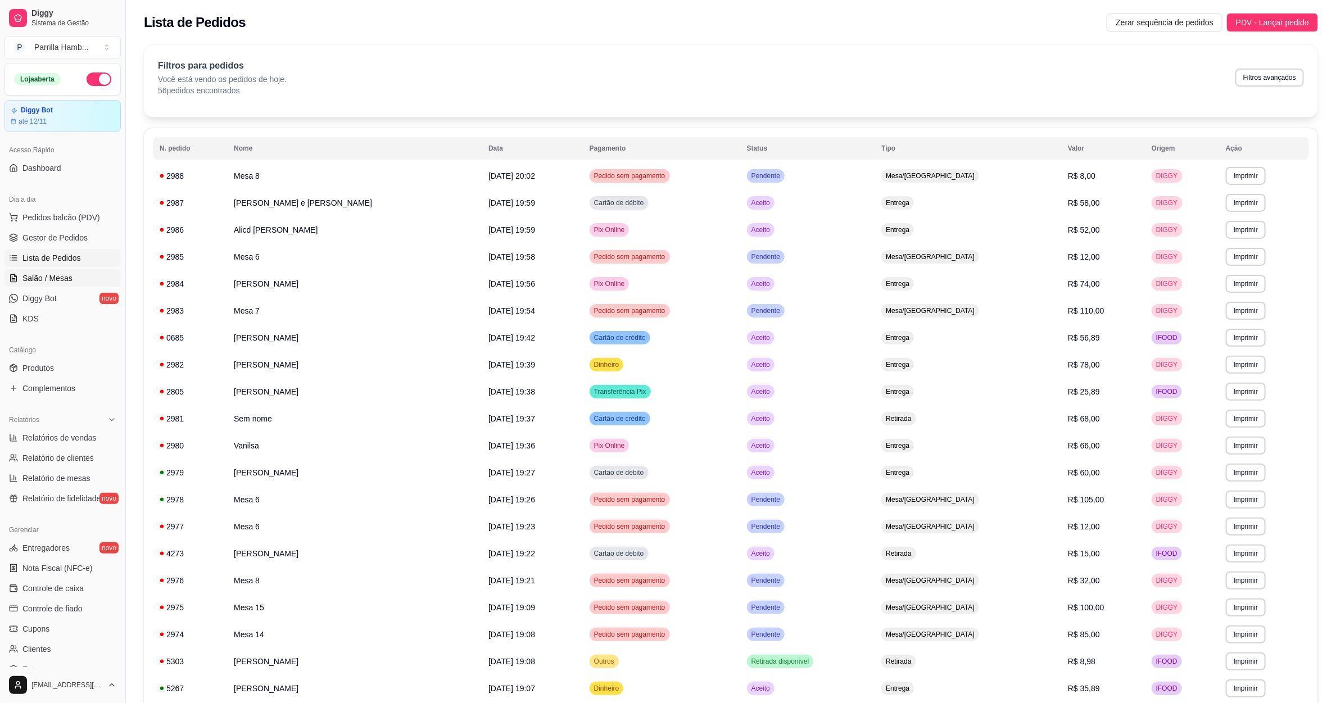
click at [79, 277] on link "Salão / Mesas" at bounding box center [62, 278] width 116 height 18
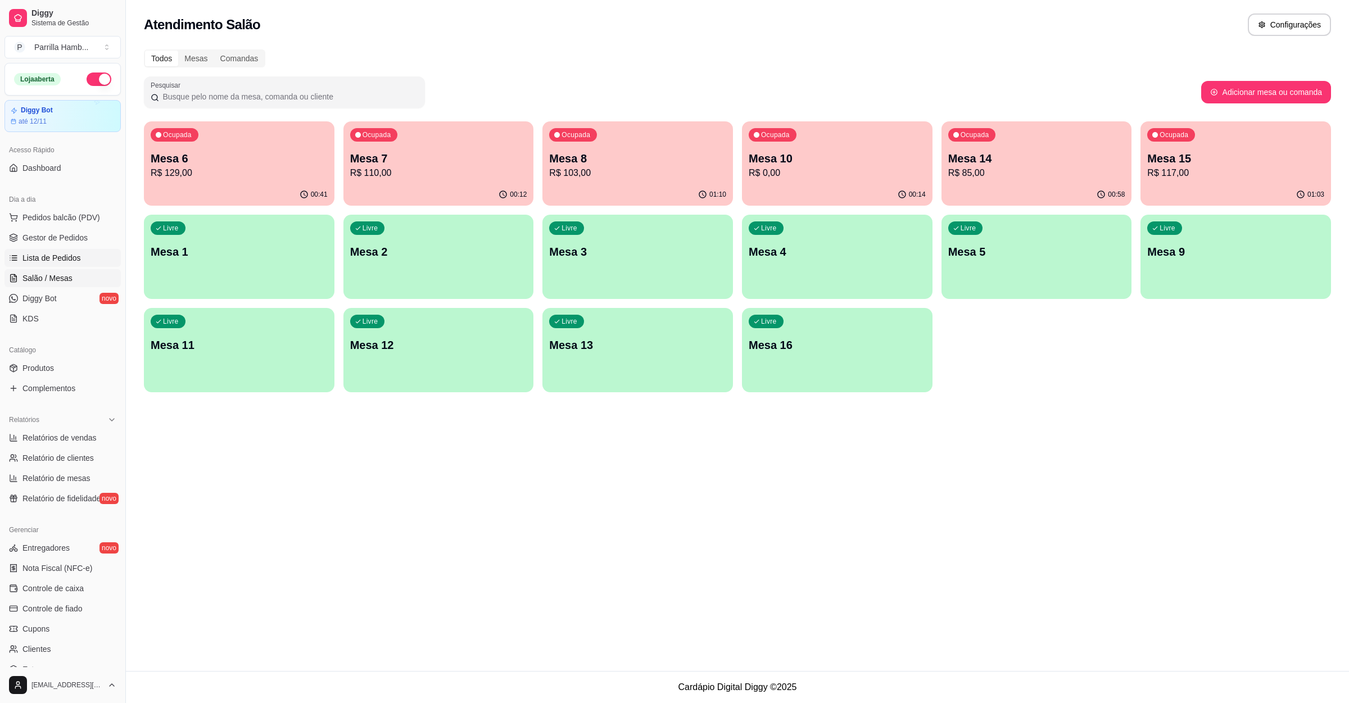
click at [36, 259] on span "Lista de Pedidos" at bounding box center [51, 257] width 58 height 11
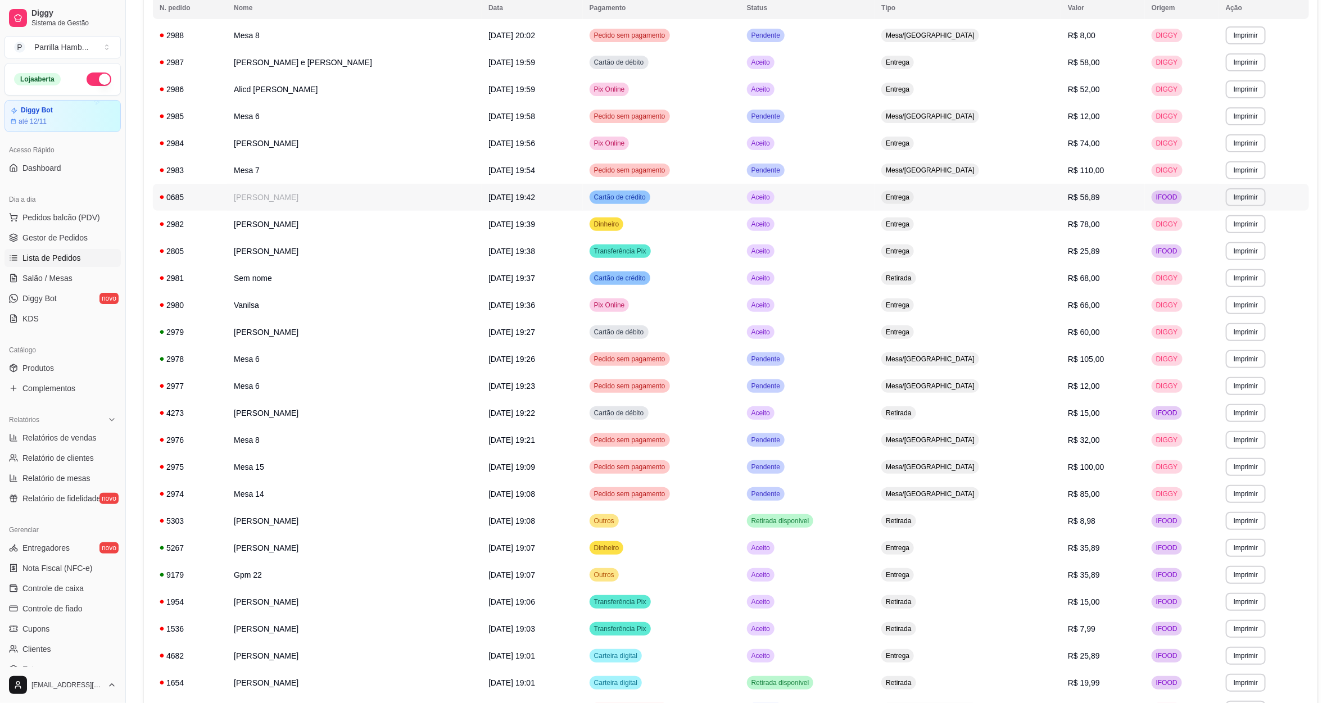
scroll to position [169, 0]
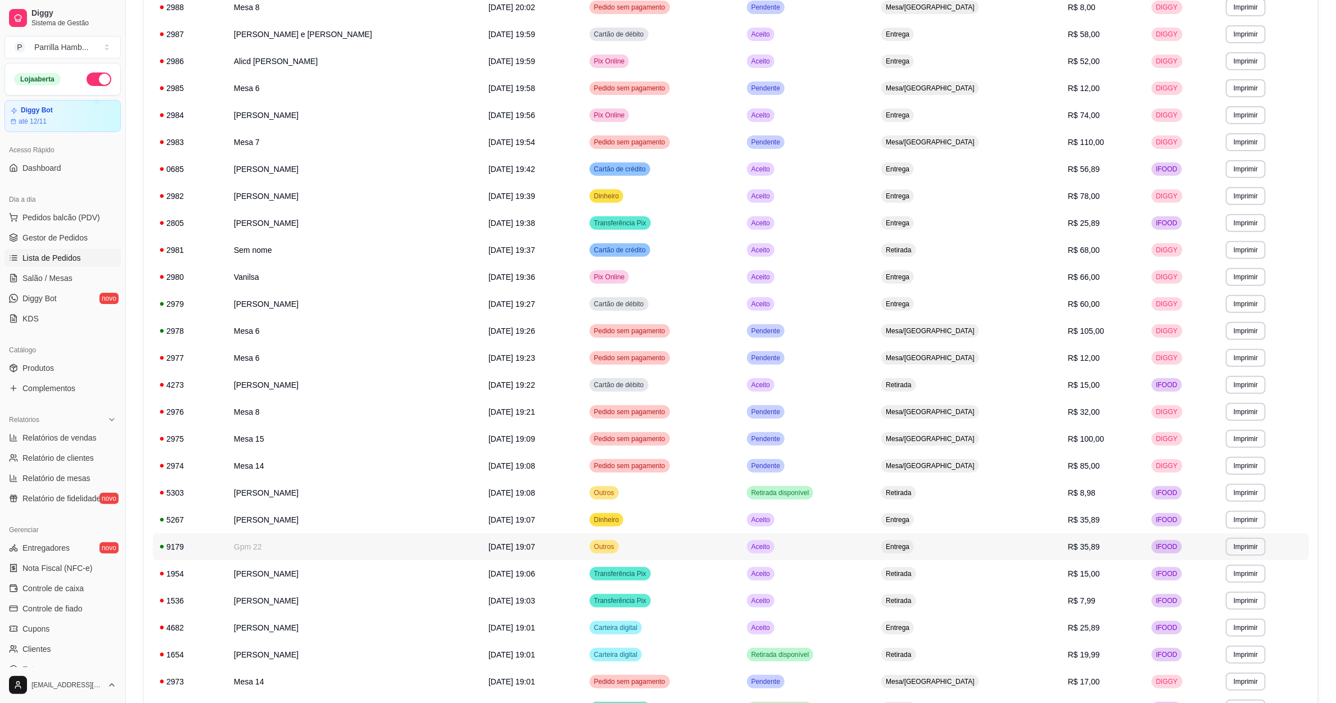
click at [279, 555] on td "Gpm 22" at bounding box center [354, 546] width 255 height 27
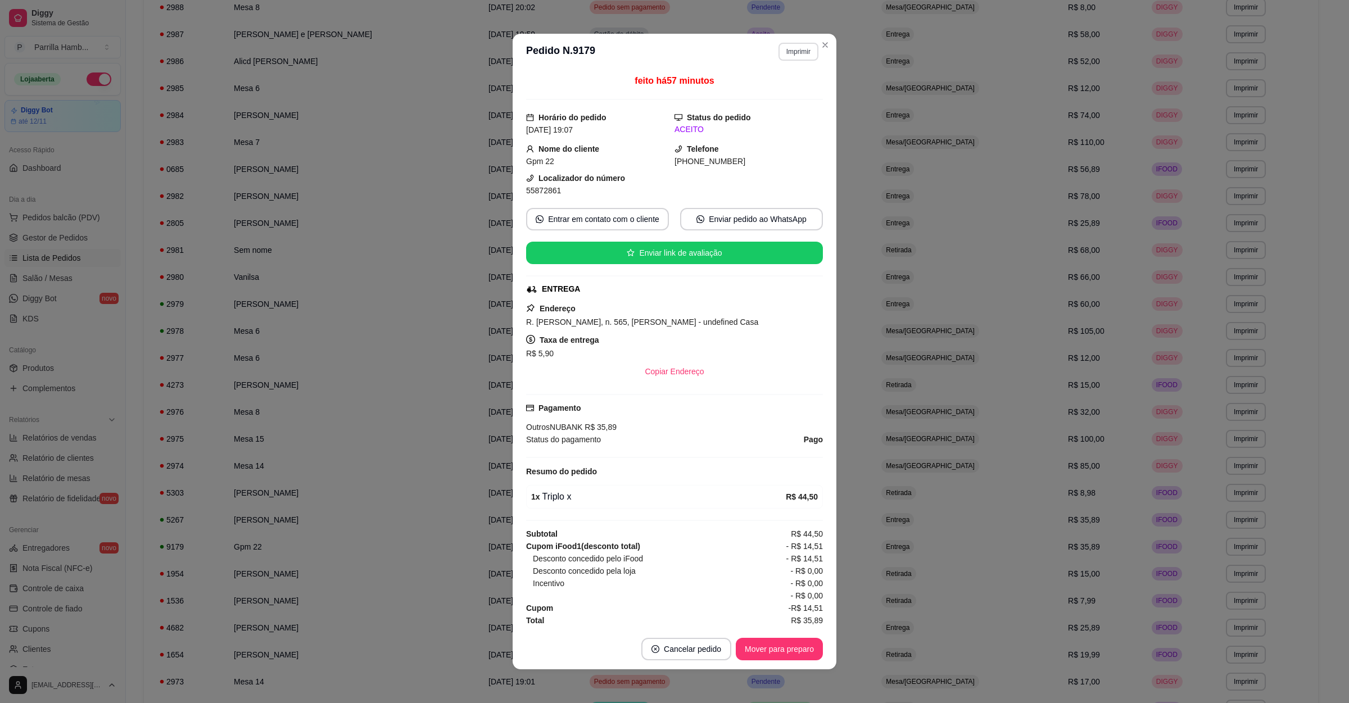
click at [798, 57] on button "Imprimir" at bounding box center [799, 52] width 40 height 18
click at [766, 98] on button "IMPRESSORA" at bounding box center [772, 91] width 79 height 17
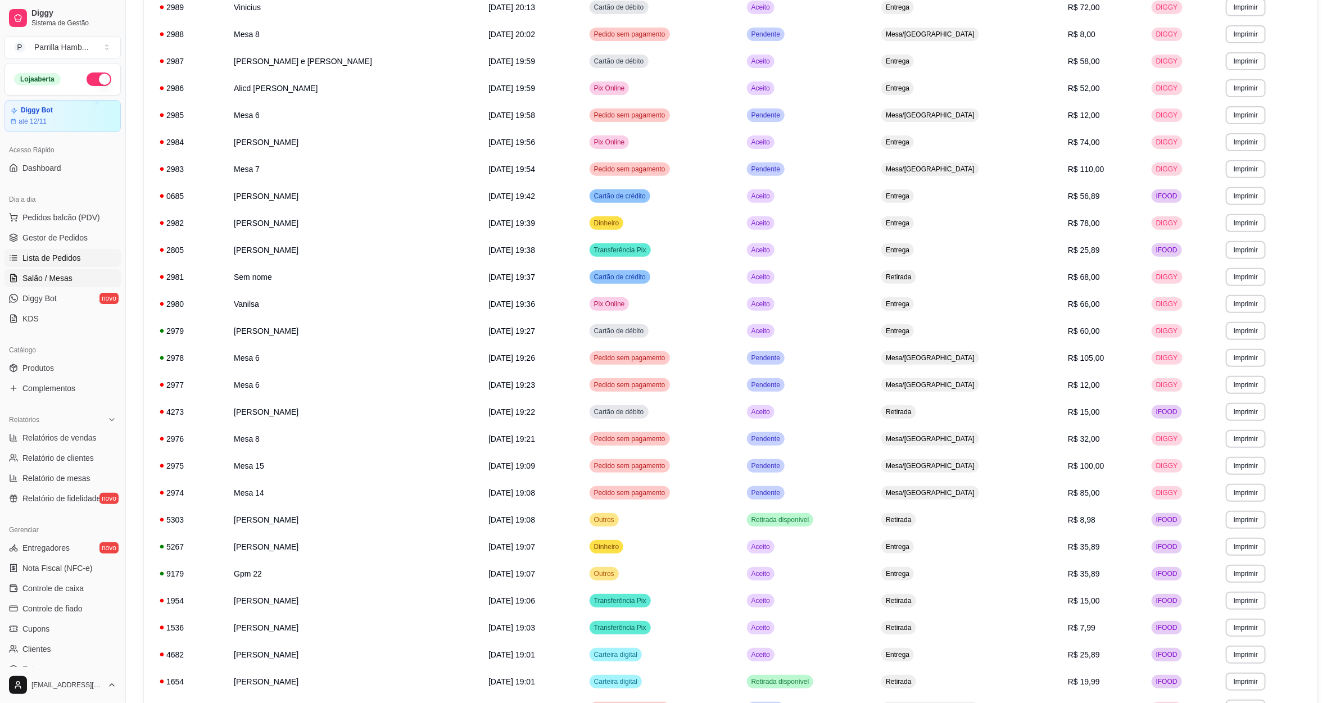
click at [34, 274] on span "Salão / Mesas" at bounding box center [47, 278] width 50 height 11
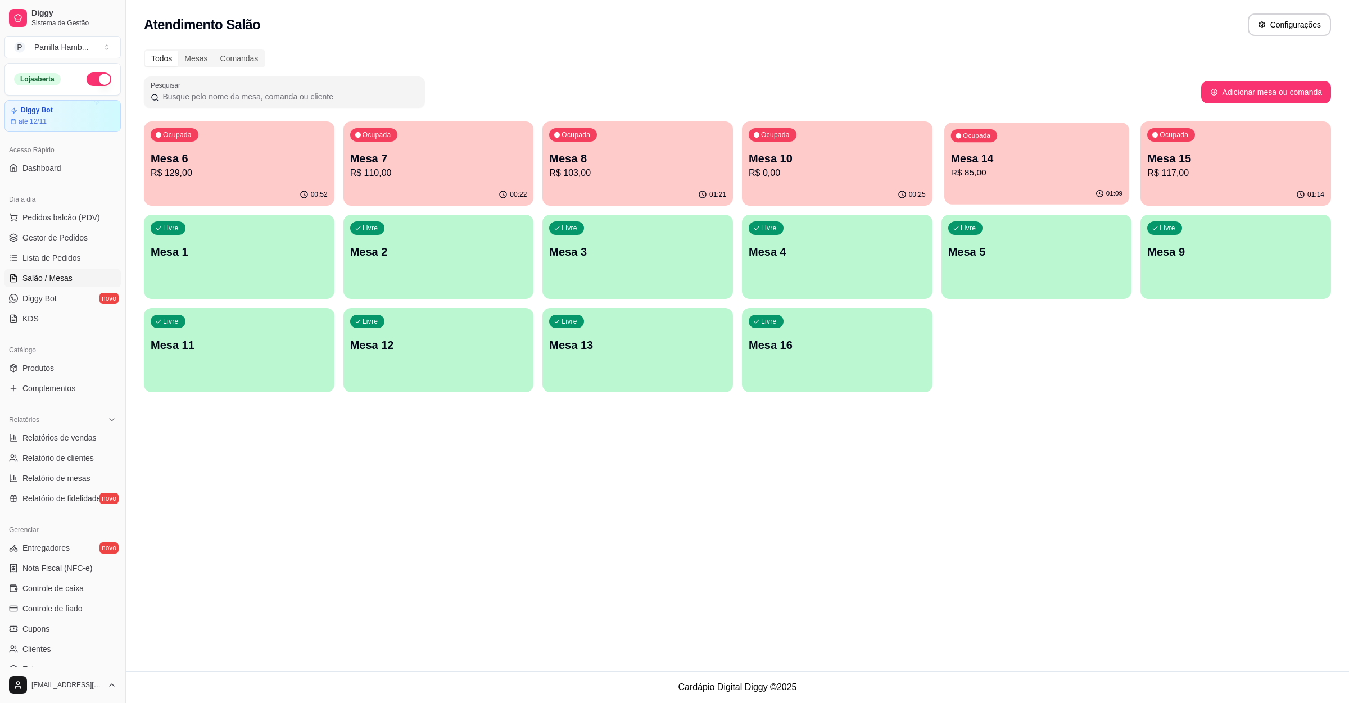
click at [1054, 175] on p "R$ 85,00" at bounding box center [1036, 172] width 171 height 13
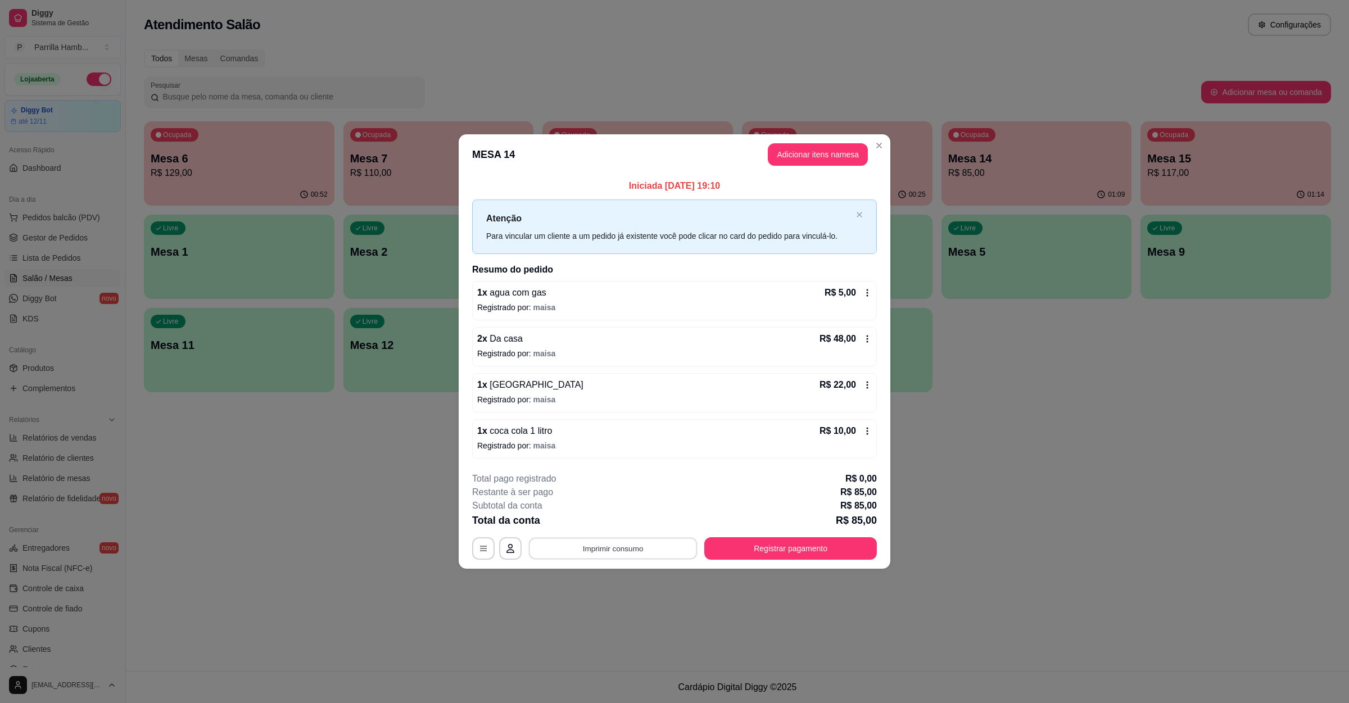
click at [644, 555] on button "Imprimir consumo" at bounding box center [613, 549] width 169 height 22
click at [609, 524] on button "IMPRESSORA" at bounding box center [617, 524] width 82 height 18
click at [798, 547] on button "Registrar pagamento" at bounding box center [791, 549] width 168 height 22
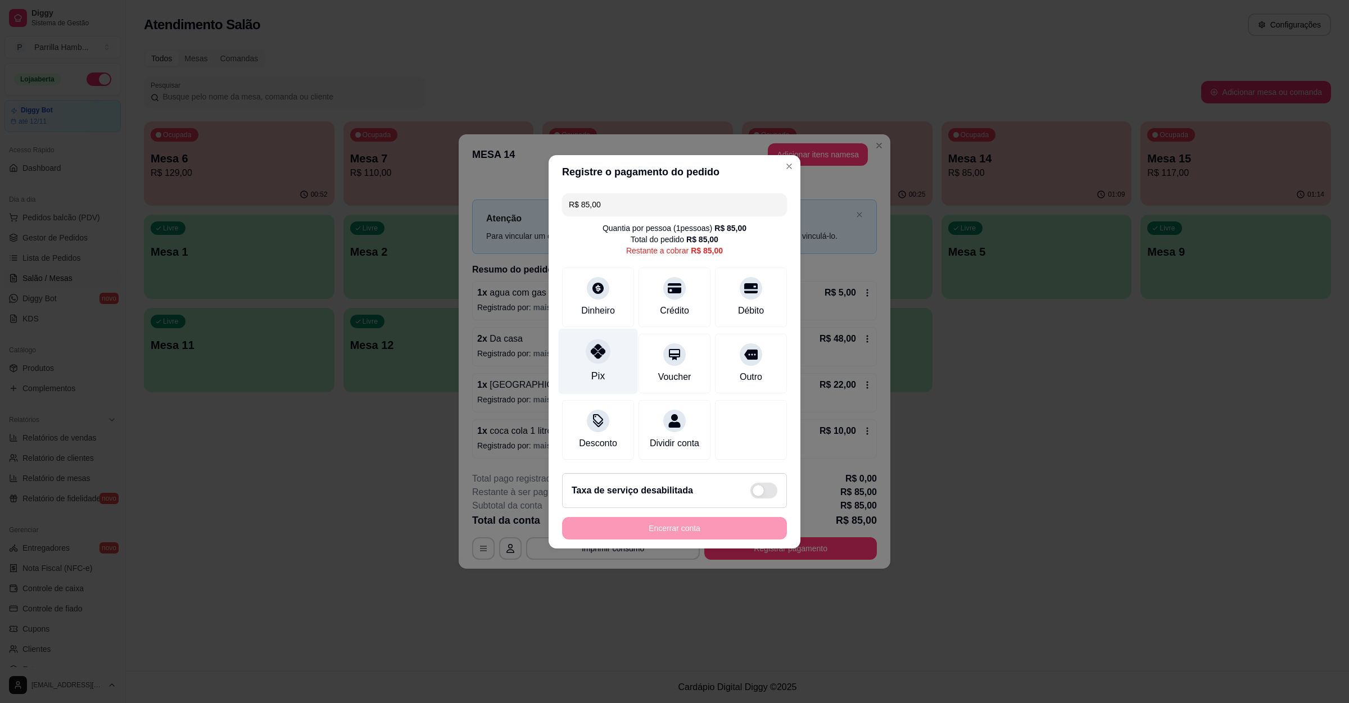
click at [589, 353] on div at bounding box center [598, 351] width 25 height 25
type input "R$ 0,00"
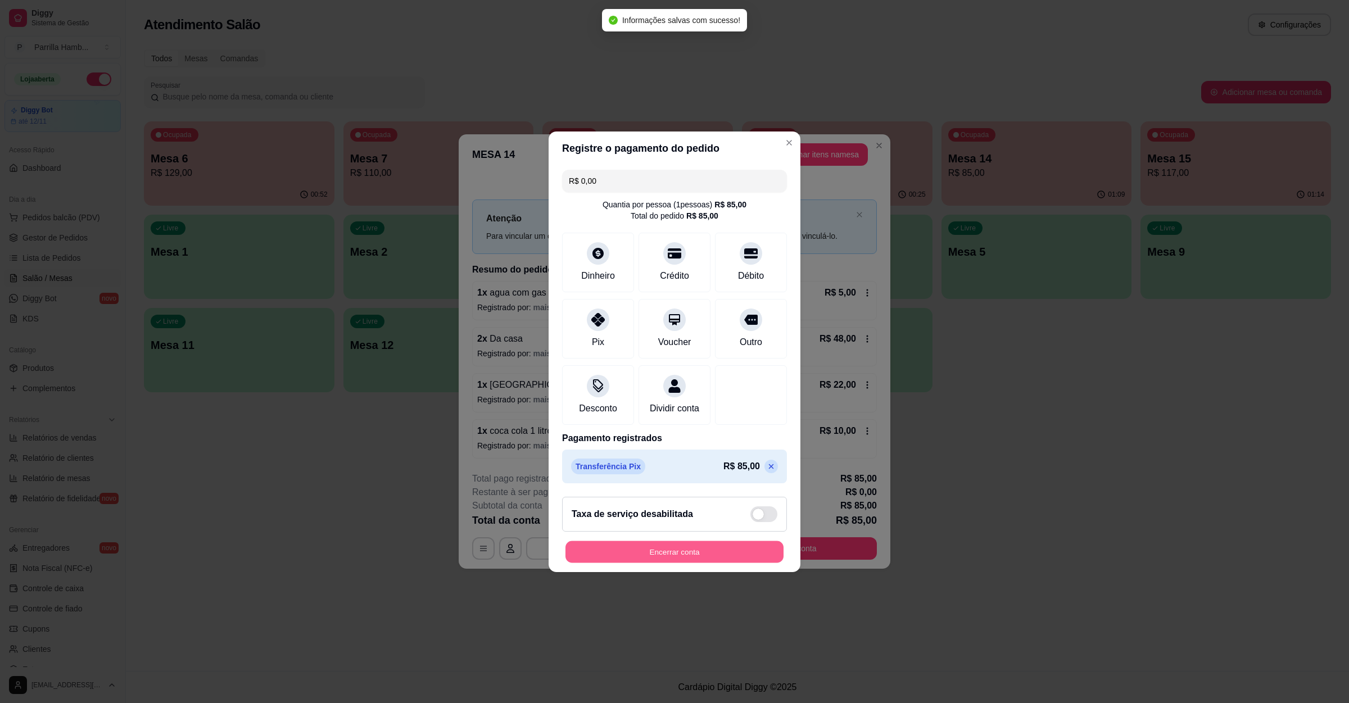
click at [699, 560] on button "Encerrar conta" at bounding box center [675, 552] width 218 height 22
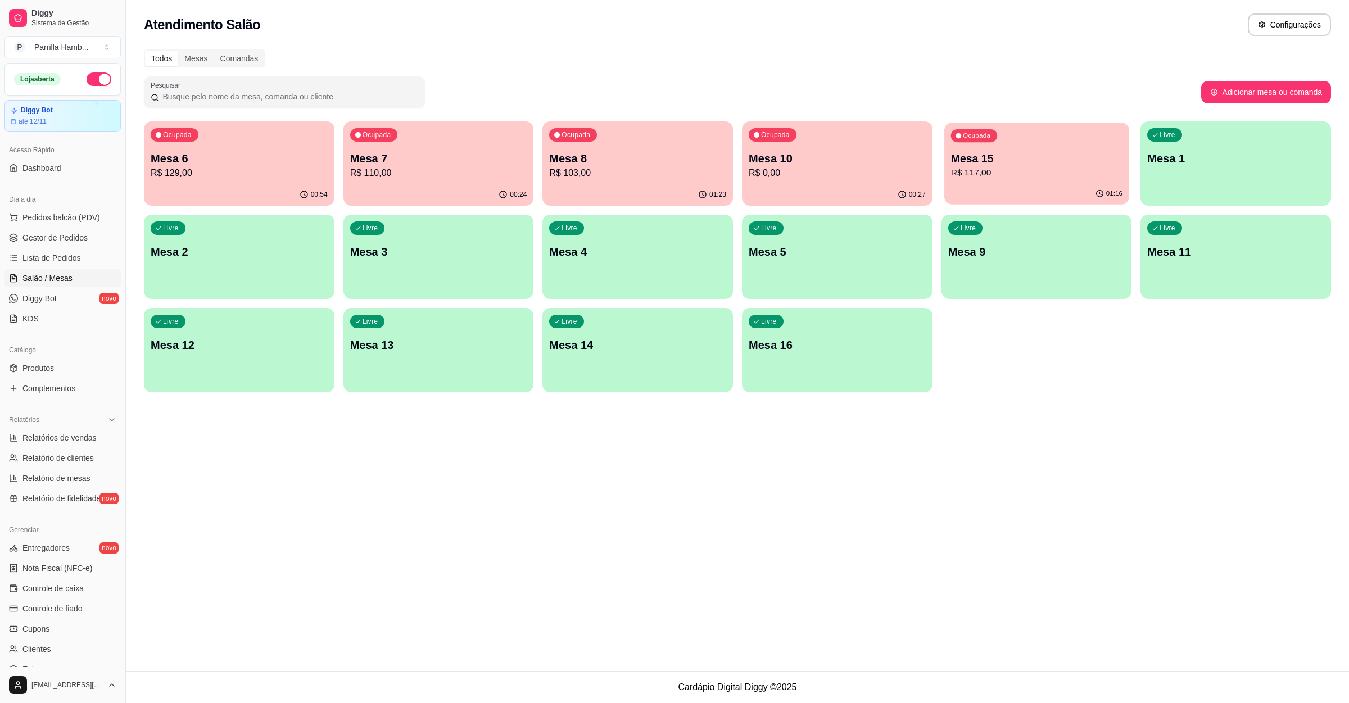
click at [1014, 153] on p "Mesa 15" at bounding box center [1036, 158] width 171 height 15
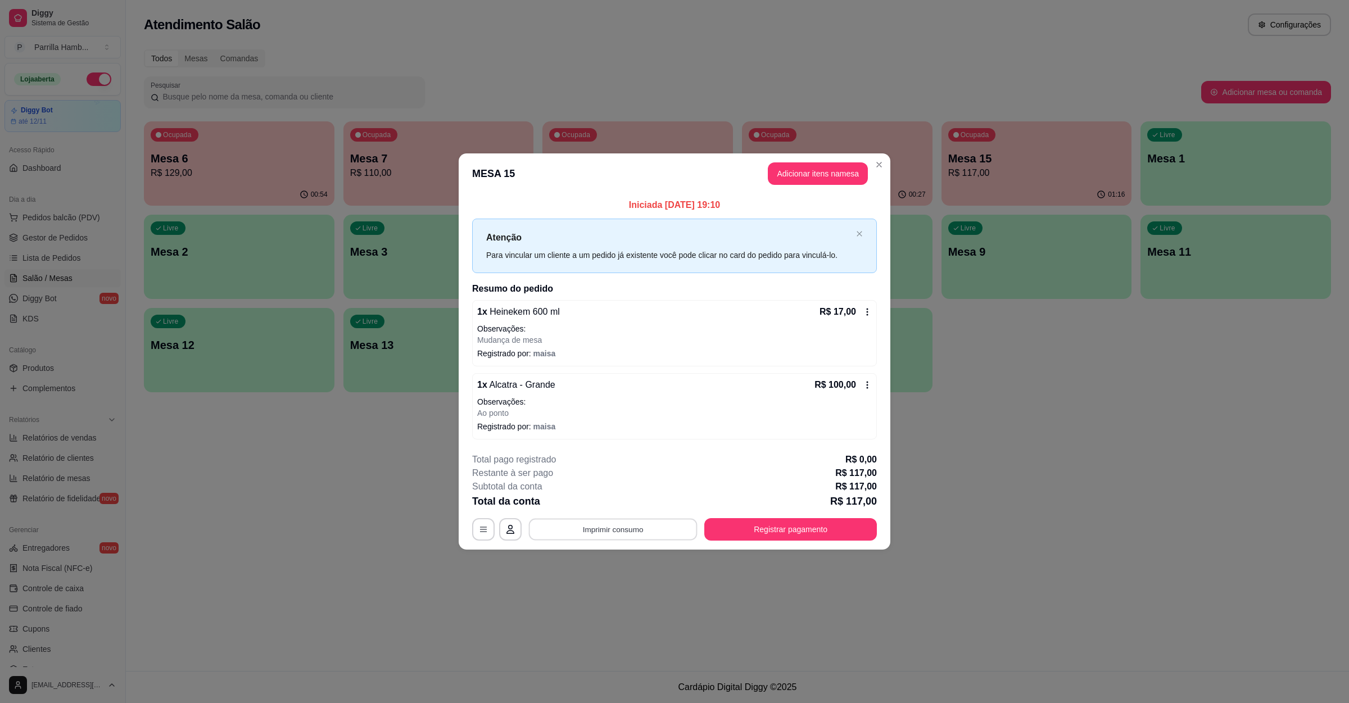
click at [579, 524] on button "Imprimir consumo" at bounding box center [613, 530] width 169 height 22
click at [599, 506] on button "IMPRESSORA" at bounding box center [616, 503] width 79 height 17
click at [772, 527] on button "Registrar pagamento" at bounding box center [791, 530] width 168 height 22
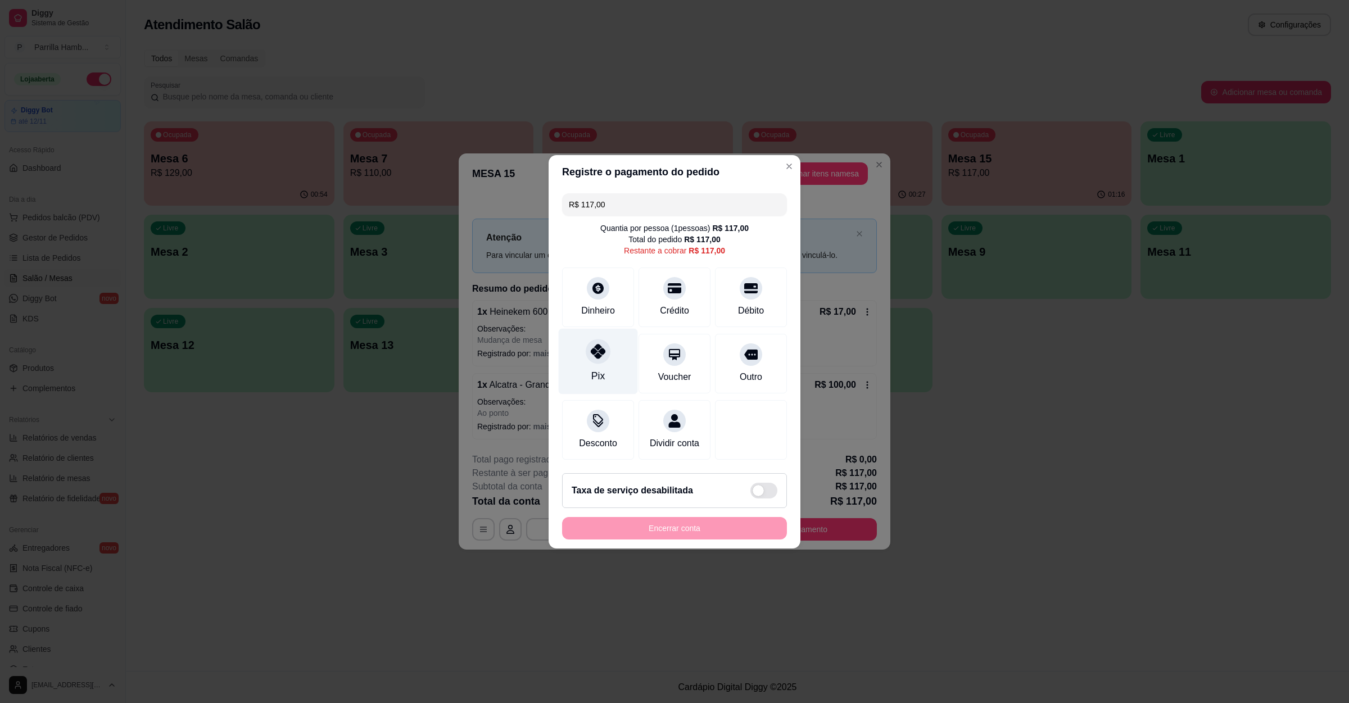
click at [587, 351] on div at bounding box center [598, 351] width 25 height 25
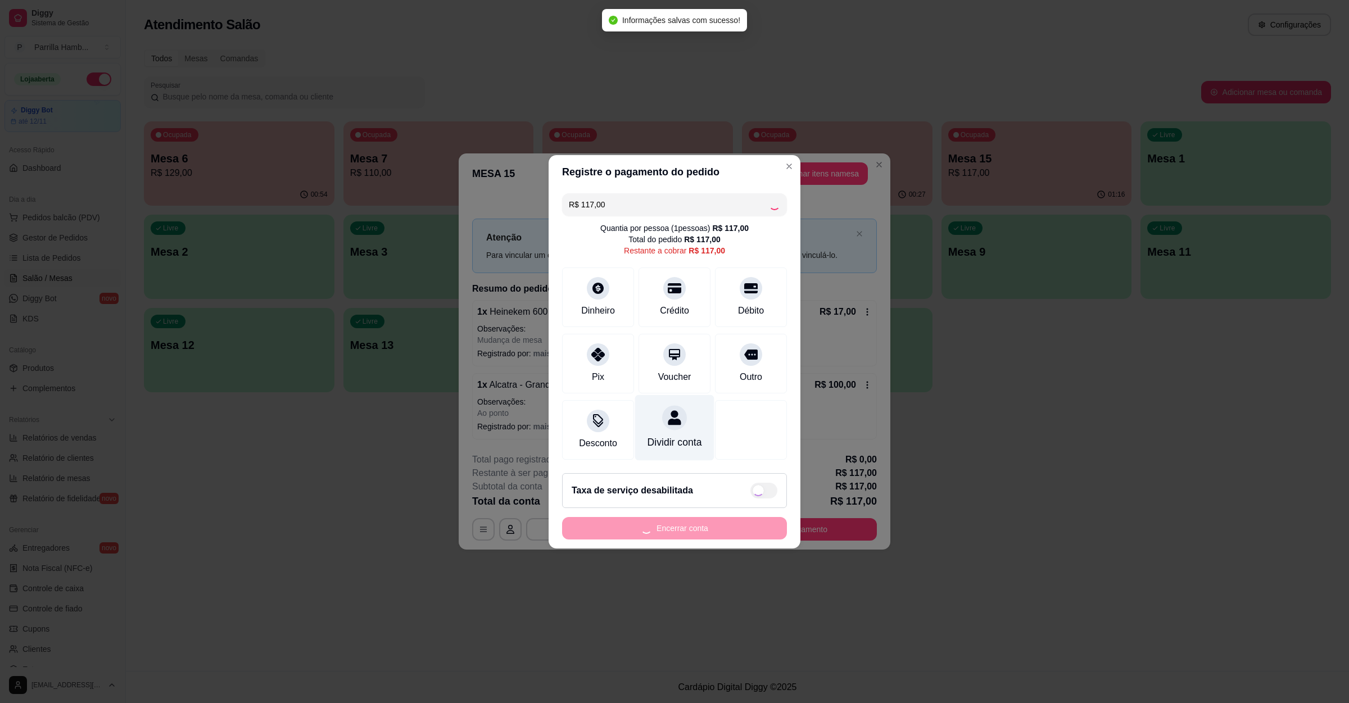
type input "R$ 0,00"
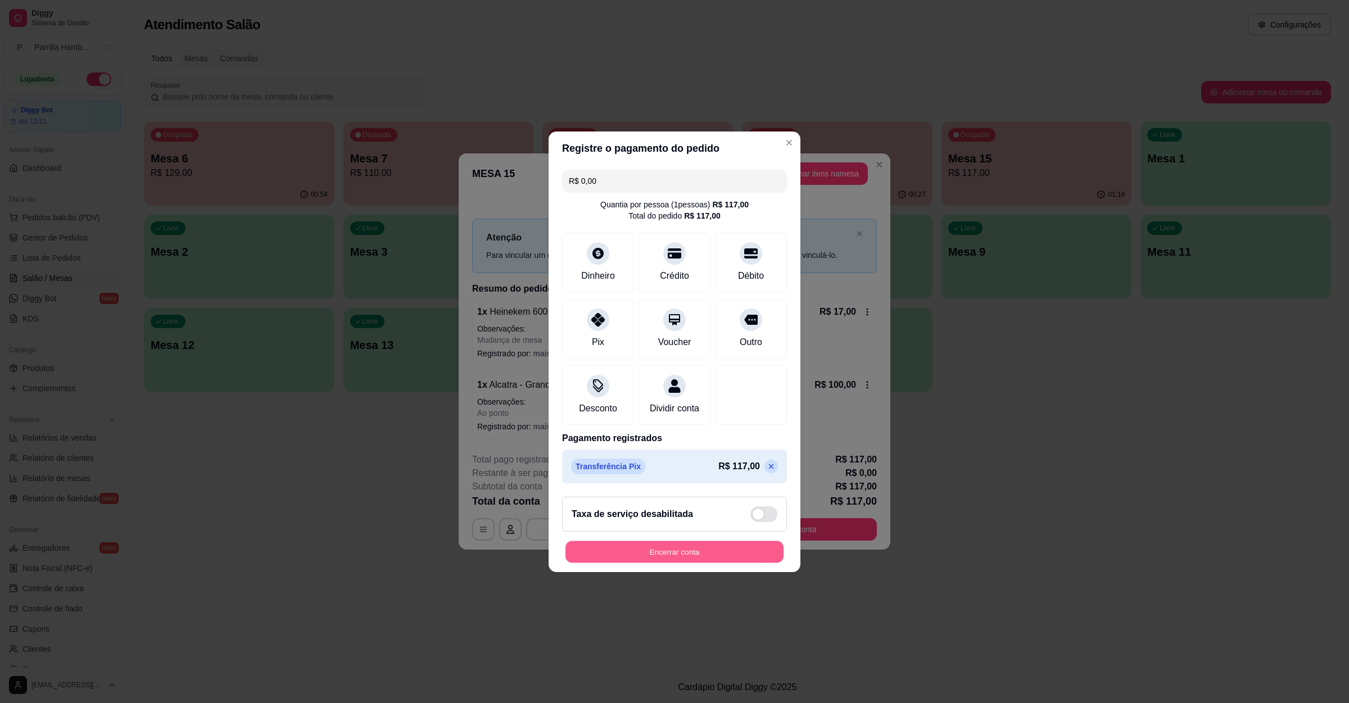
click at [689, 562] on button "Encerrar conta" at bounding box center [675, 552] width 218 height 22
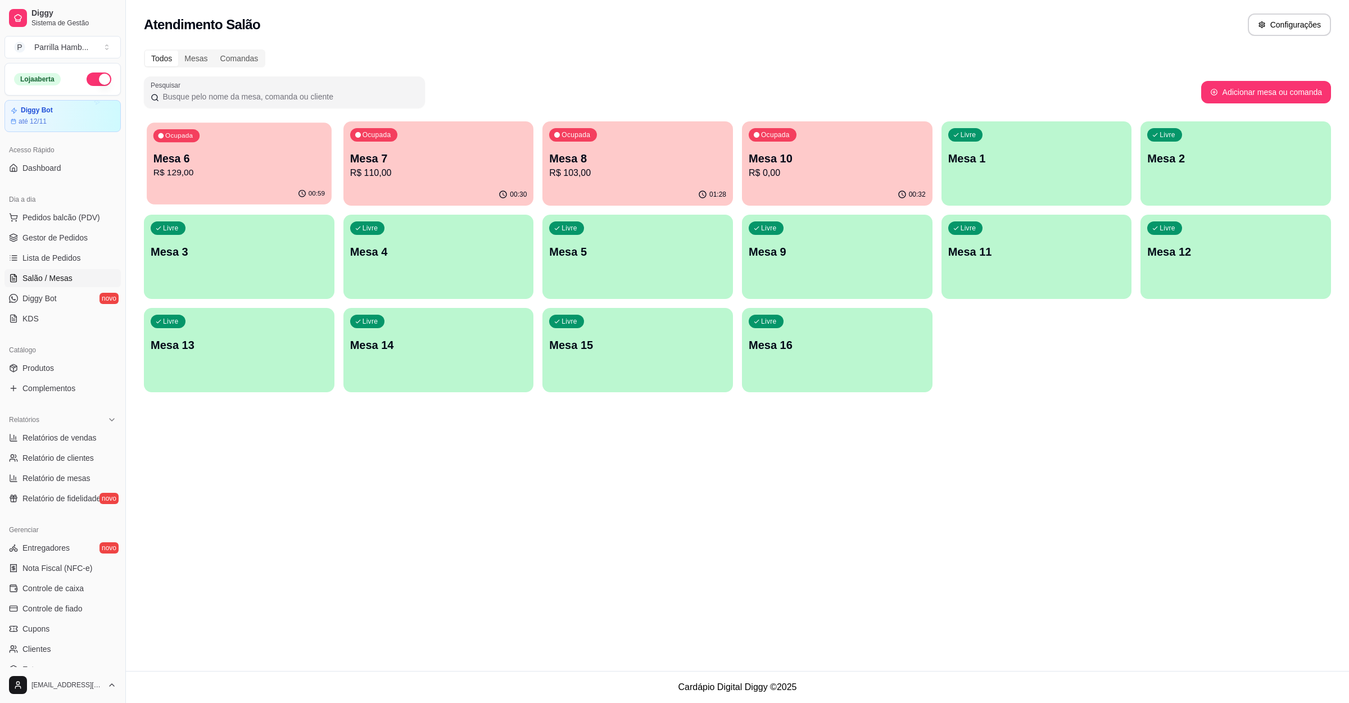
click at [198, 147] on div "Ocupada Mesa 6 R$ 129,00" at bounding box center [239, 153] width 184 height 61
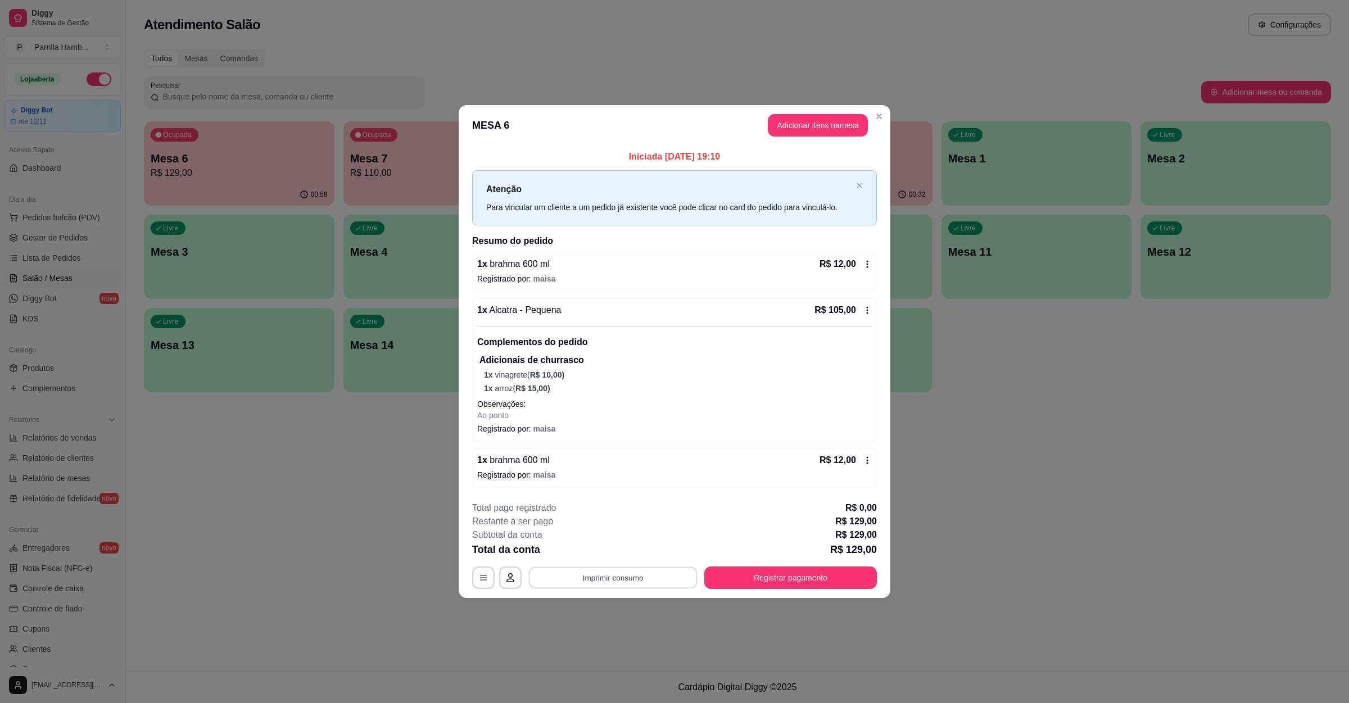
click at [601, 576] on button "Imprimir consumo" at bounding box center [613, 578] width 169 height 22
click at [603, 549] on button "IMPRESSORA" at bounding box center [617, 553] width 82 height 18
click at [778, 584] on button "Registrar pagamento" at bounding box center [791, 578] width 168 height 22
click at [795, 580] on button "Registrar pagamento" at bounding box center [791, 578] width 168 height 22
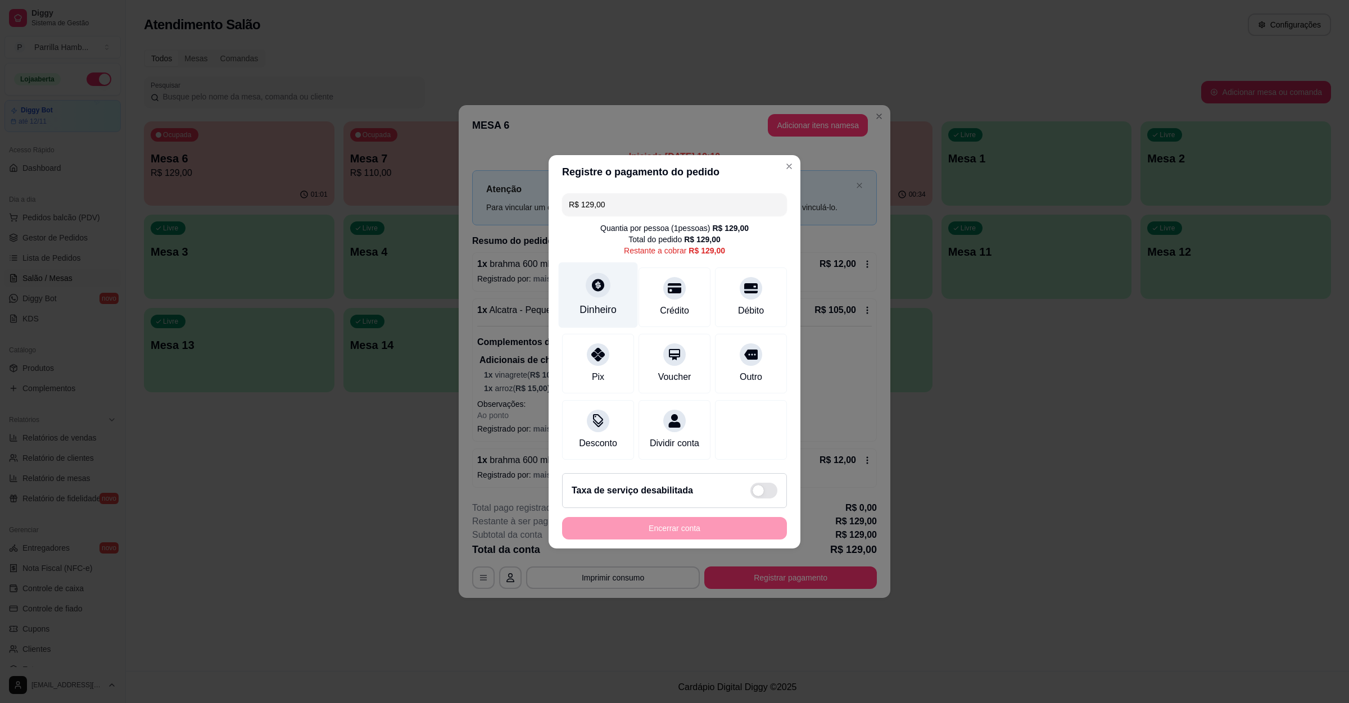
click at [585, 289] on div "Dinheiro" at bounding box center [598, 295] width 79 height 66
type input "R$ 0,00"
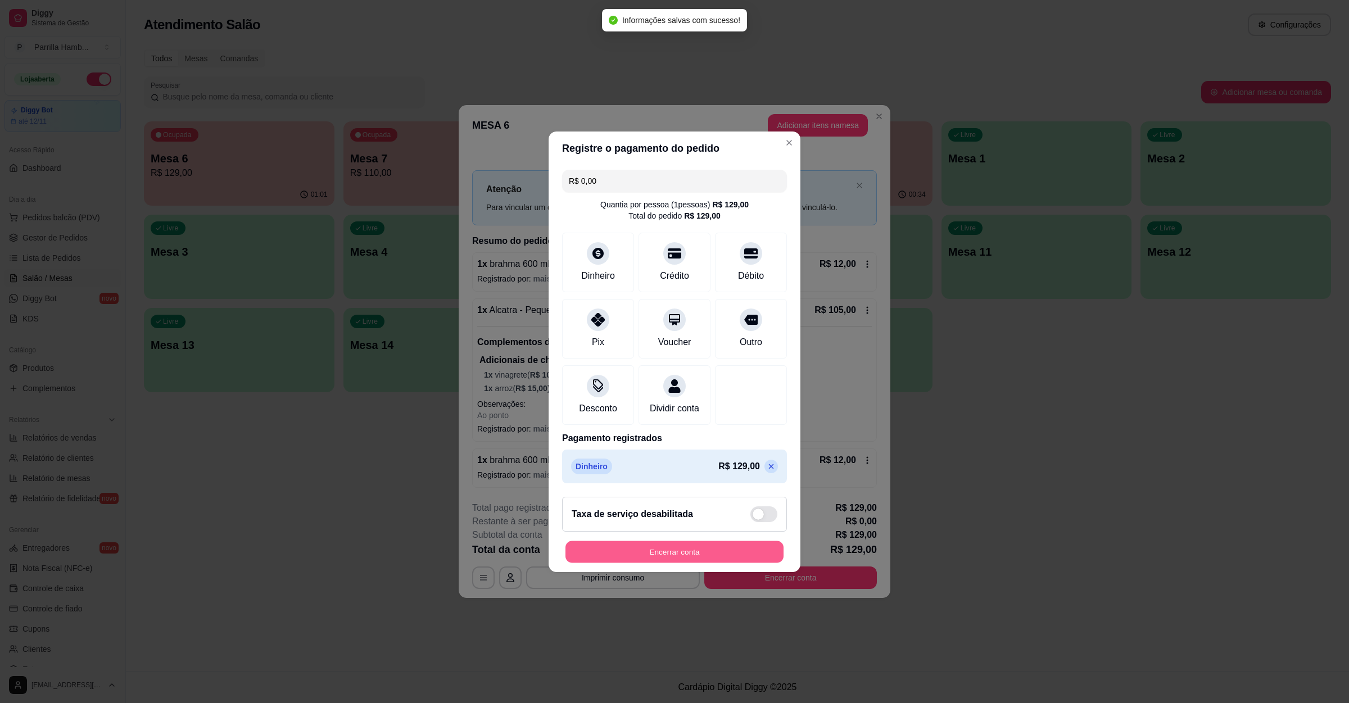
click at [668, 563] on button "Encerrar conta" at bounding box center [675, 552] width 218 height 22
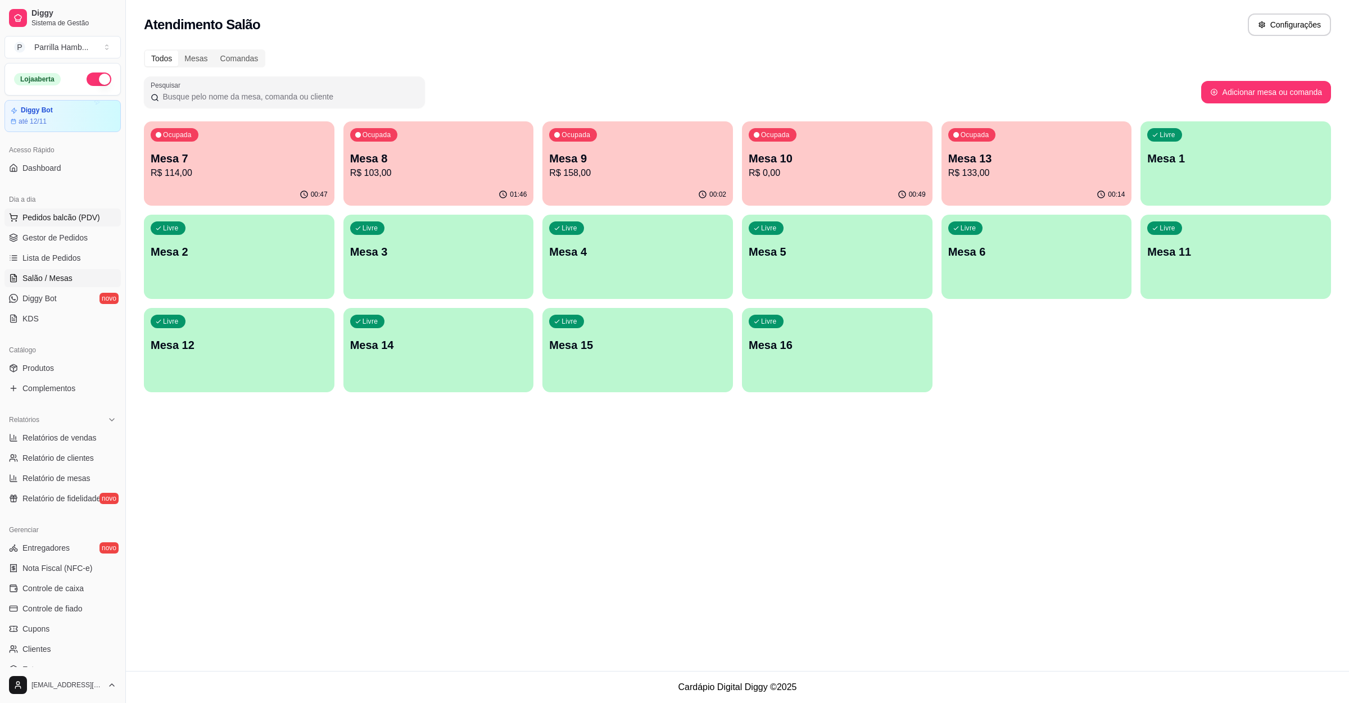
click at [46, 212] on span "Pedidos balcão (PDV)" at bounding box center [61, 217] width 78 height 11
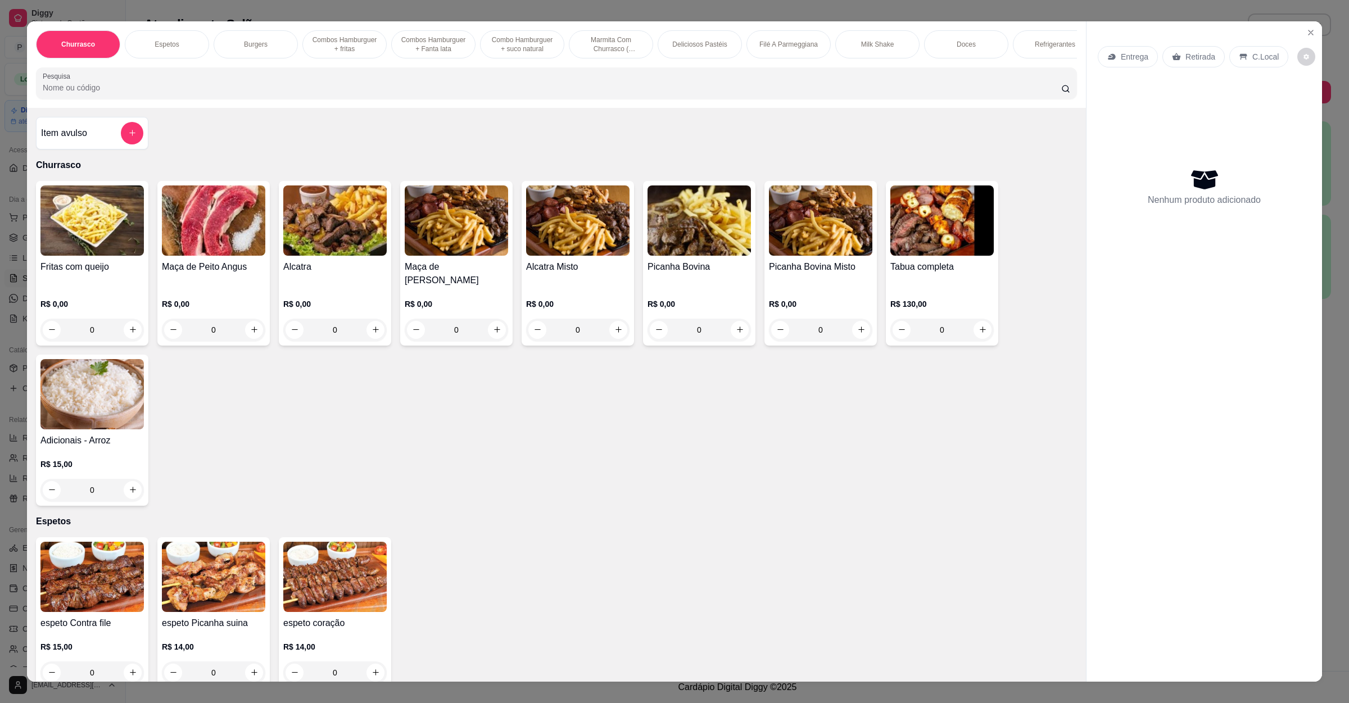
click at [1314, 29] on div "Entrega Retirada C.Local Nenhum produto adicionado" at bounding box center [1205, 342] width 236 height 643
click at [1308, 30] on icon "Close" at bounding box center [1310, 32] width 9 height 9
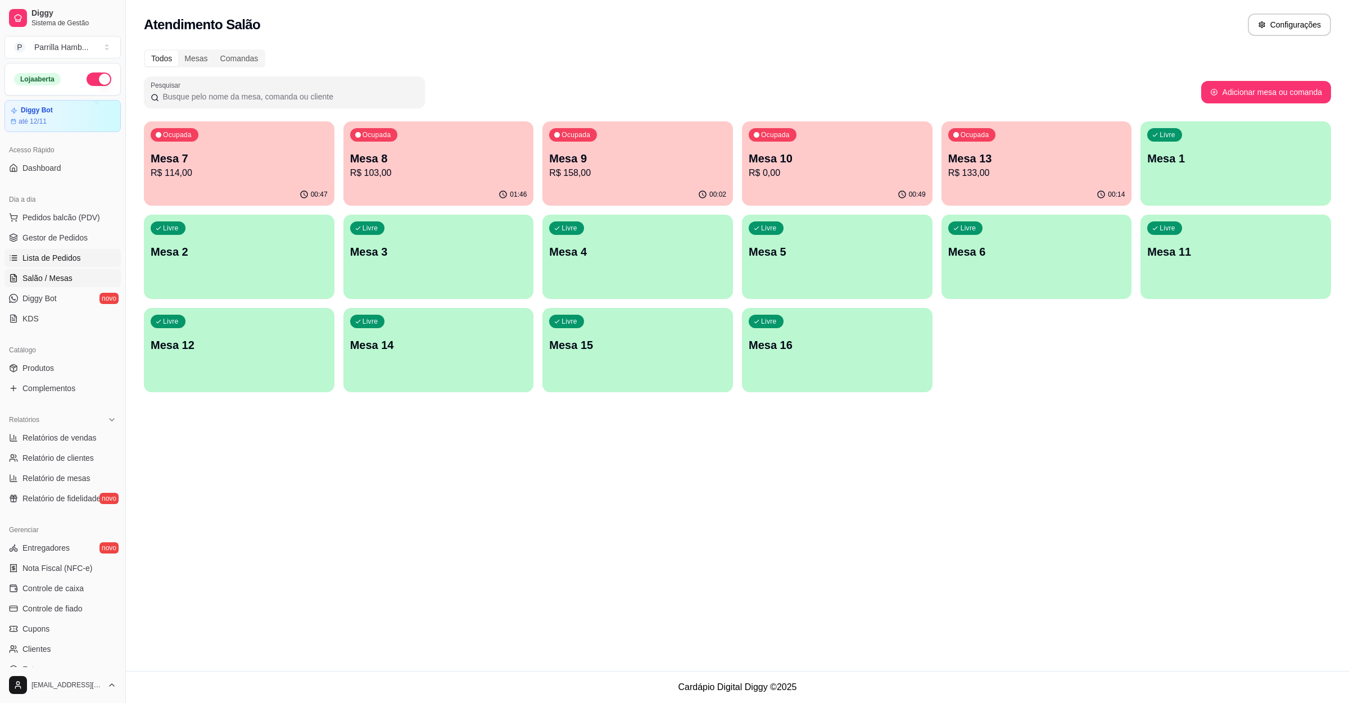
click at [44, 255] on span "Lista de Pedidos" at bounding box center [51, 257] width 58 height 11
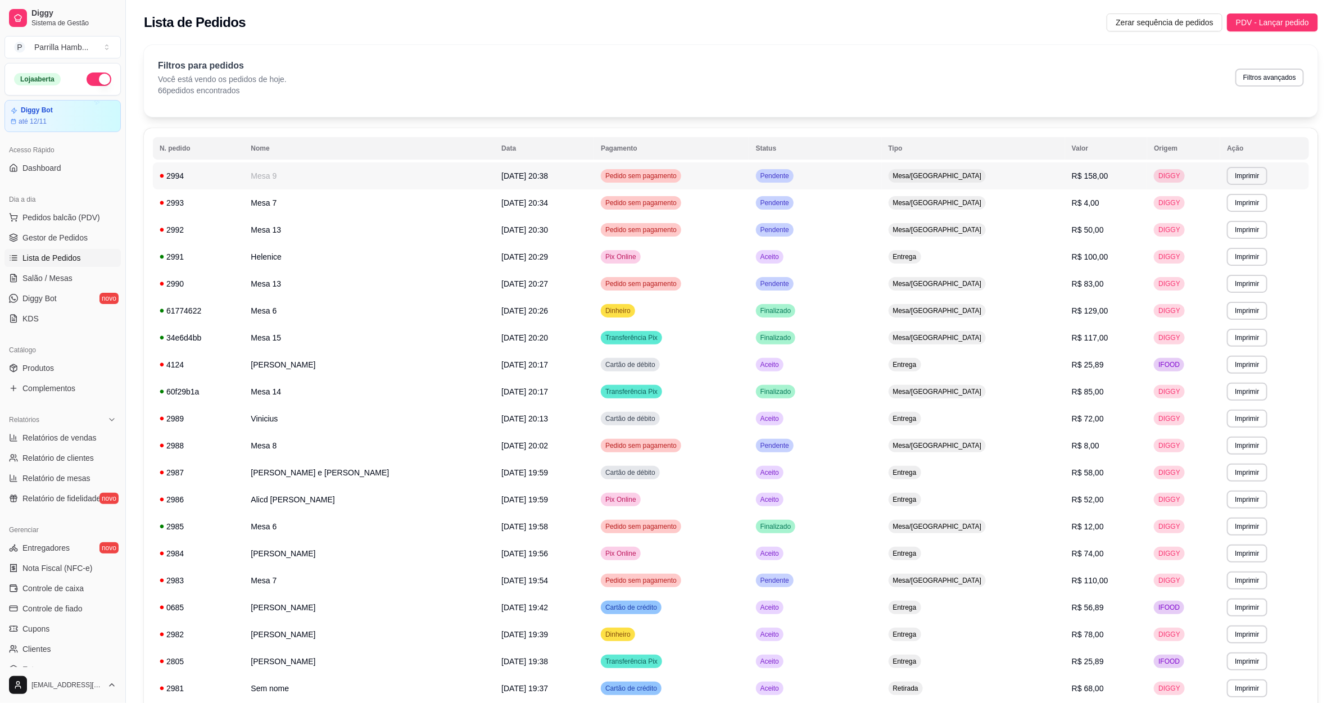
click at [1248, 186] on td "**********" at bounding box center [1264, 175] width 89 height 27
click at [1235, 183] on button "Imprimir" at bounding box center [1247, 176] width 40 height 18
click at [1221, 207] on button "IMPRESSORA" at bounding box center [1218, 216] width 82 height 18
click at [1215, 219] on button "IMPRESSORA" at bounding box center [1217, 215] width 79 height 17
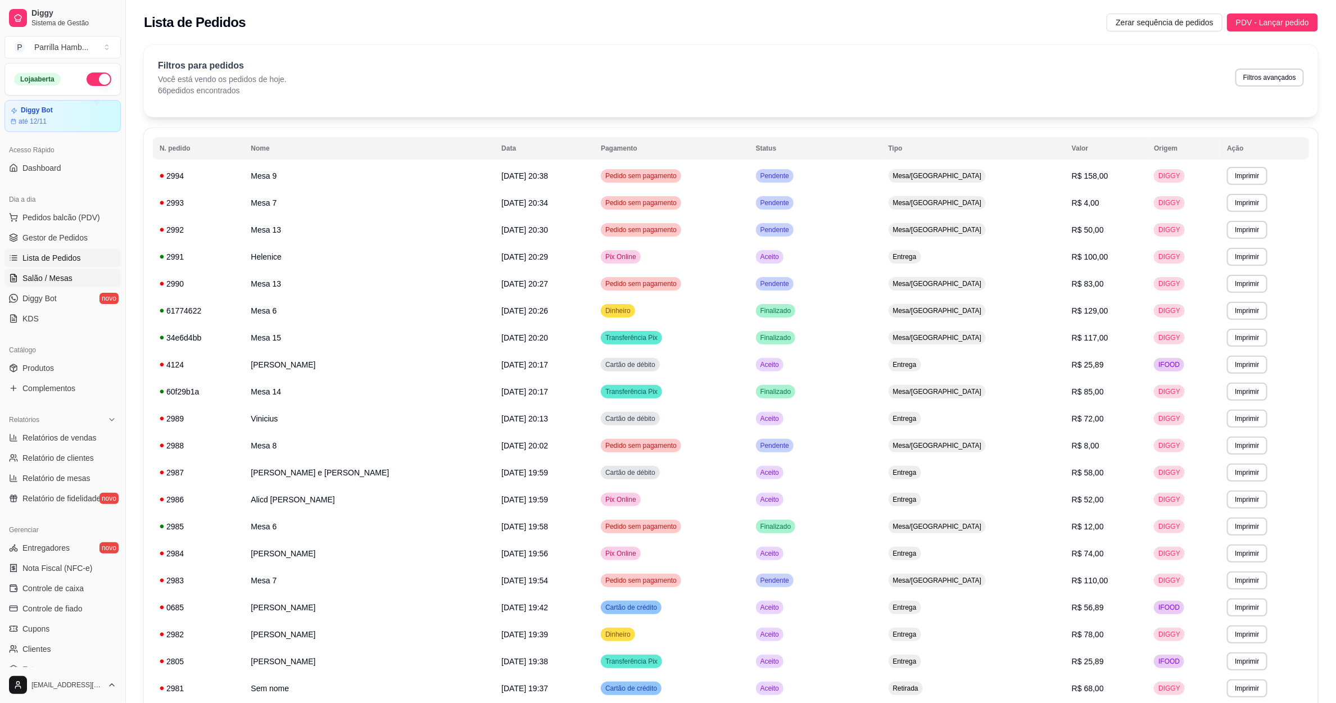
click at [56, 280] on span "Salão / Mesas" at bounding box center [47, 278] width 50 height 11
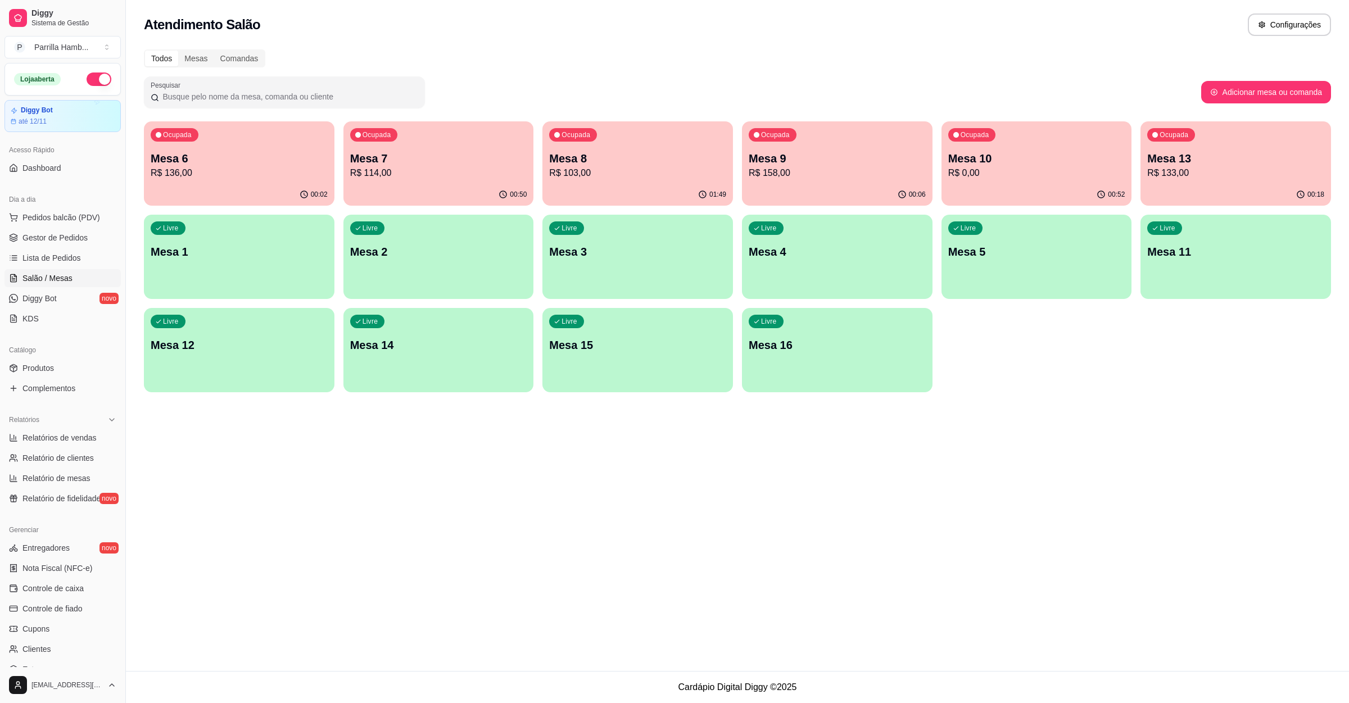
click at [572, 142] on div "Ocupada Mesa 8 R$ 103,00" at bounding box center [637, 152] width 191 height 62
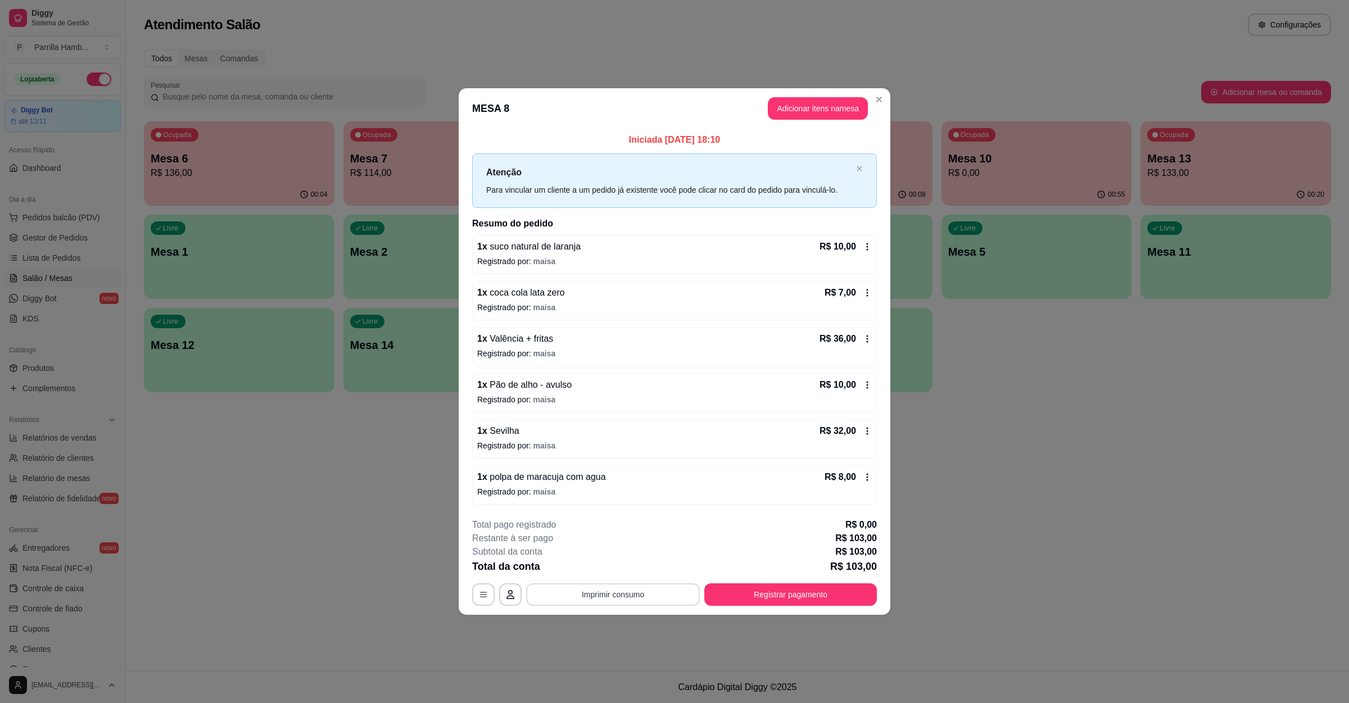
click at [664, 590] on button "Imprimir consumo" at bounding box center [613, 594] width 174 height 22
click at [629, 563] on button "IMPRESSORA" at bounding box center [617, 571] width 82 height 18
click at [605, 603] on button "Imprimir consumo" at bounding box center [613, 594] width 174 height 22
click at [735, 589] on button "Registrar pagamento" at bounding box center [790, 594] width 173 height 22
click at [761, 594] on button "Registrar pagamento" at bounding box center [791, 595] width 168 height 22
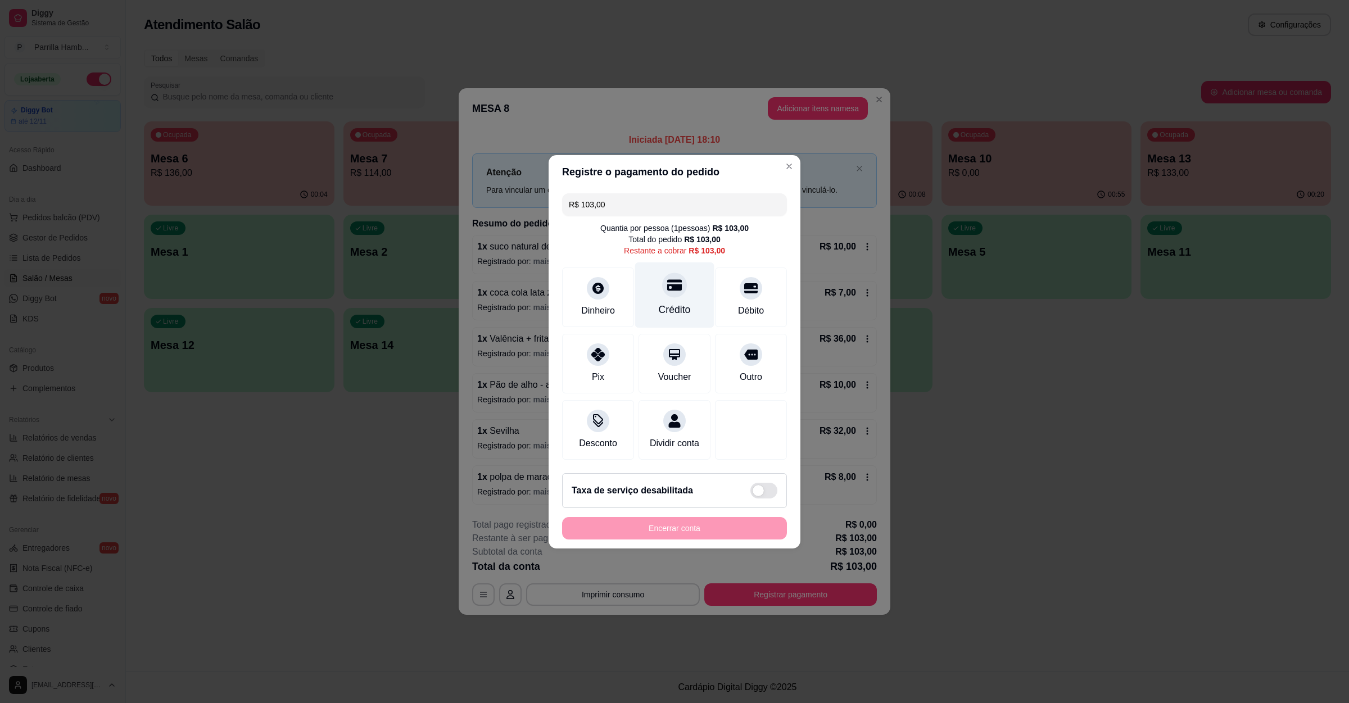
click at [662, 286] on div at bounding box center [674, 285] width 25 height 25
type input "R$ 0,00"
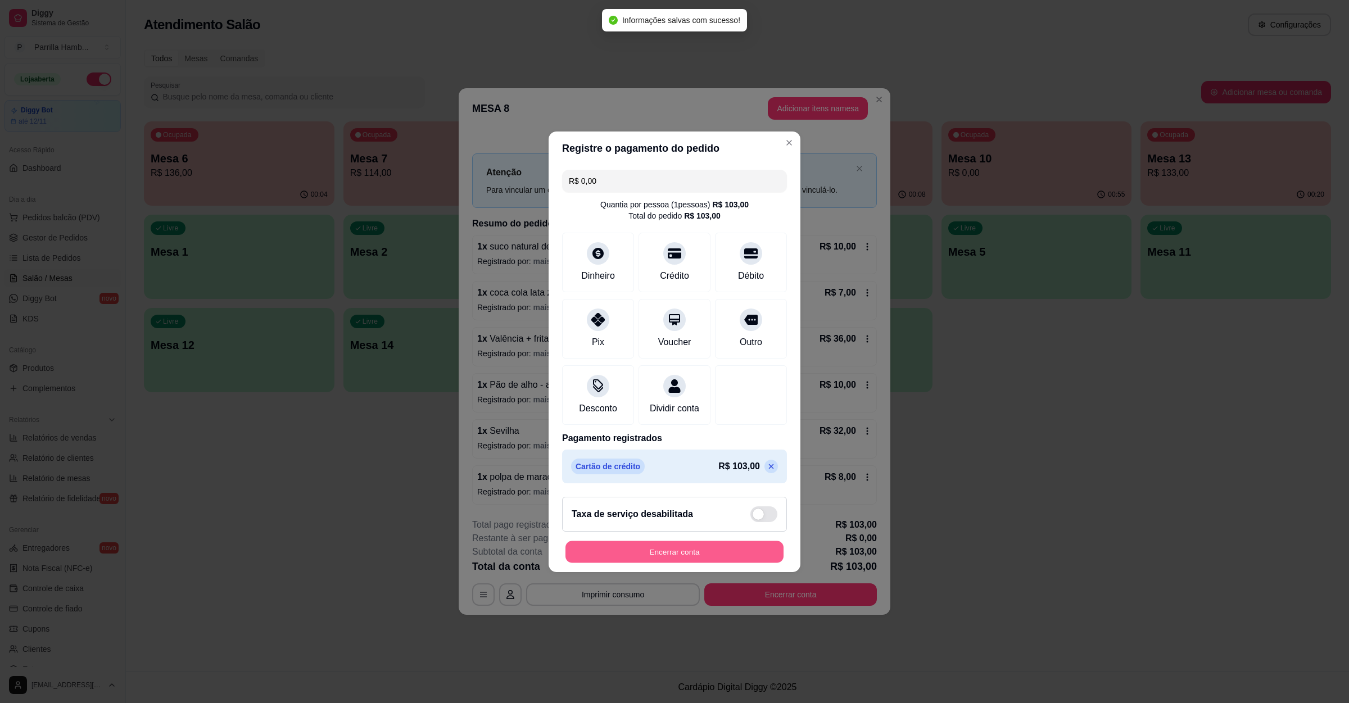
click at [708, 557] on button "Encerrar conta" at bounding box center [675, 552] width 218 height 22
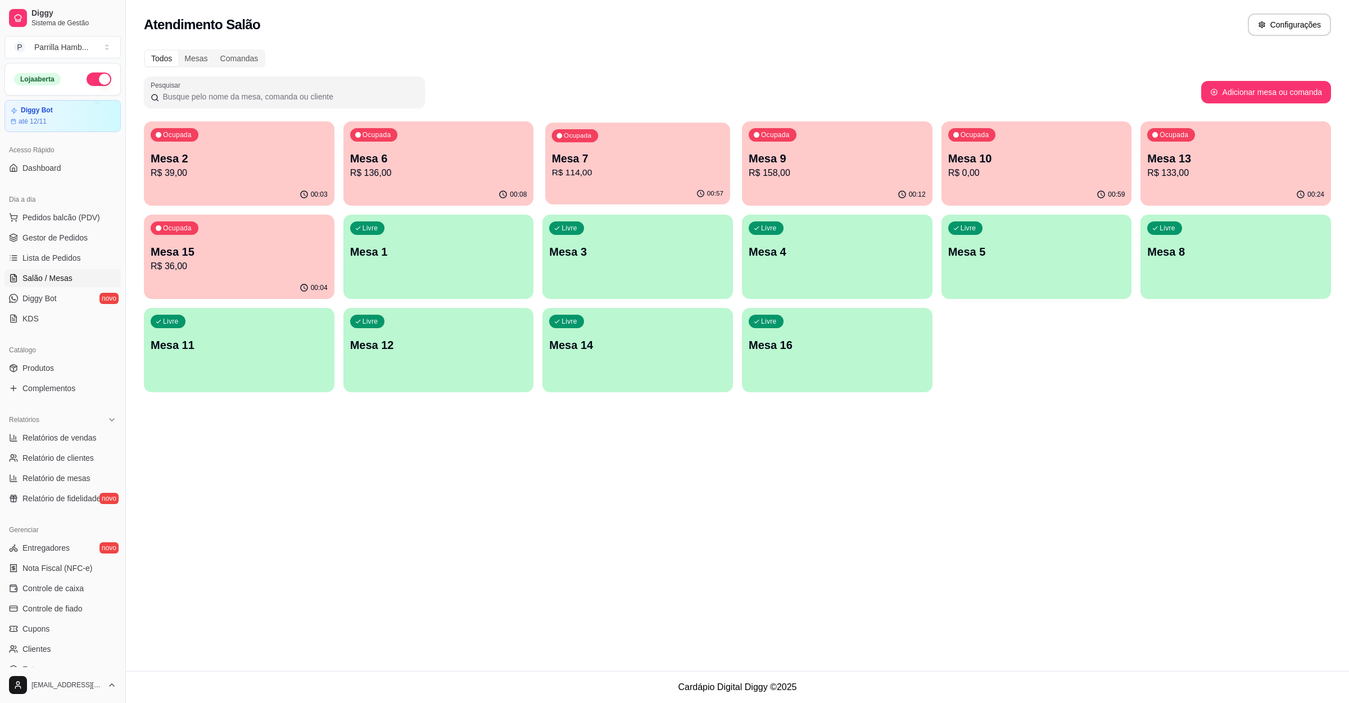
click at [637, 189] on div "00:57" at bounding box center [637, 193] width 184 height 21
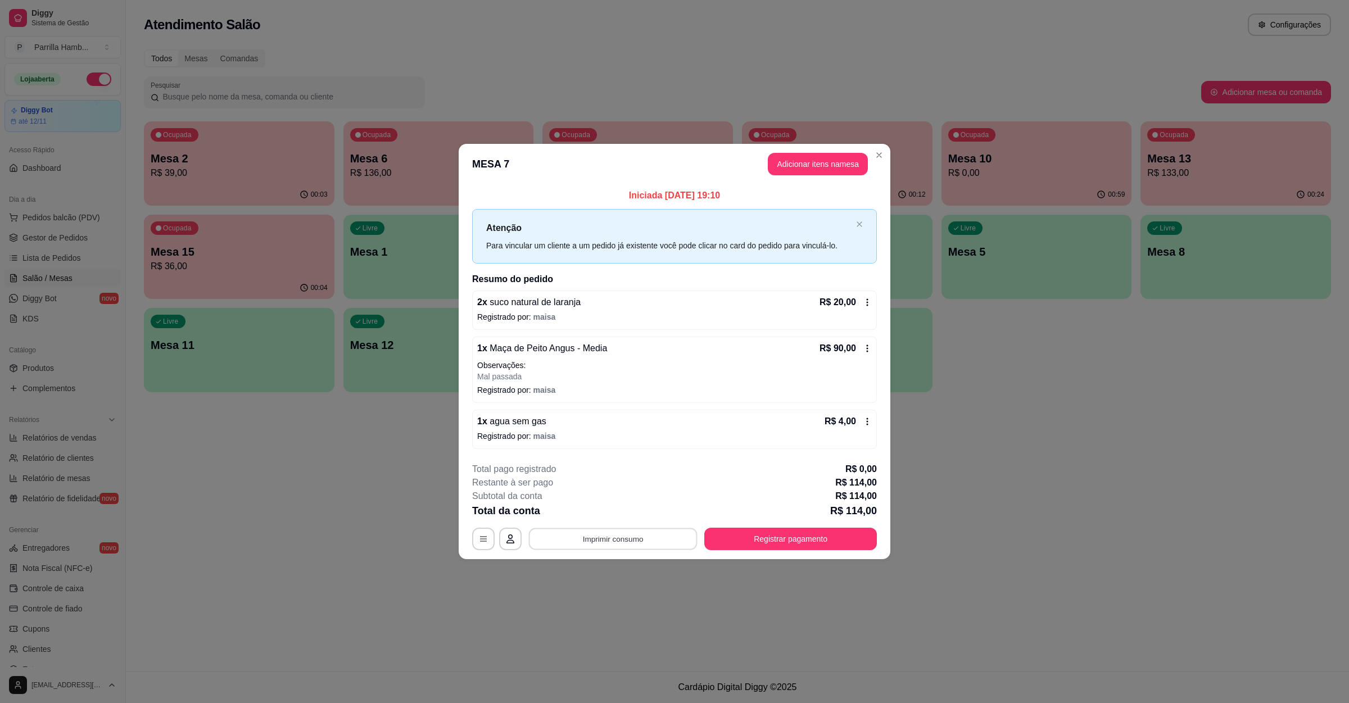
click at [643, 544] on button "Imprimir consumo" at bounding box center [613, 539] width 169 height 22
click at [628, 508] on button "IMPRESSORA" at bounding box center [616, 513] width 79 height 17
click at [808, 544] on button "Registrar pagamento" at bounding box center [791, 539] width 168 height 22
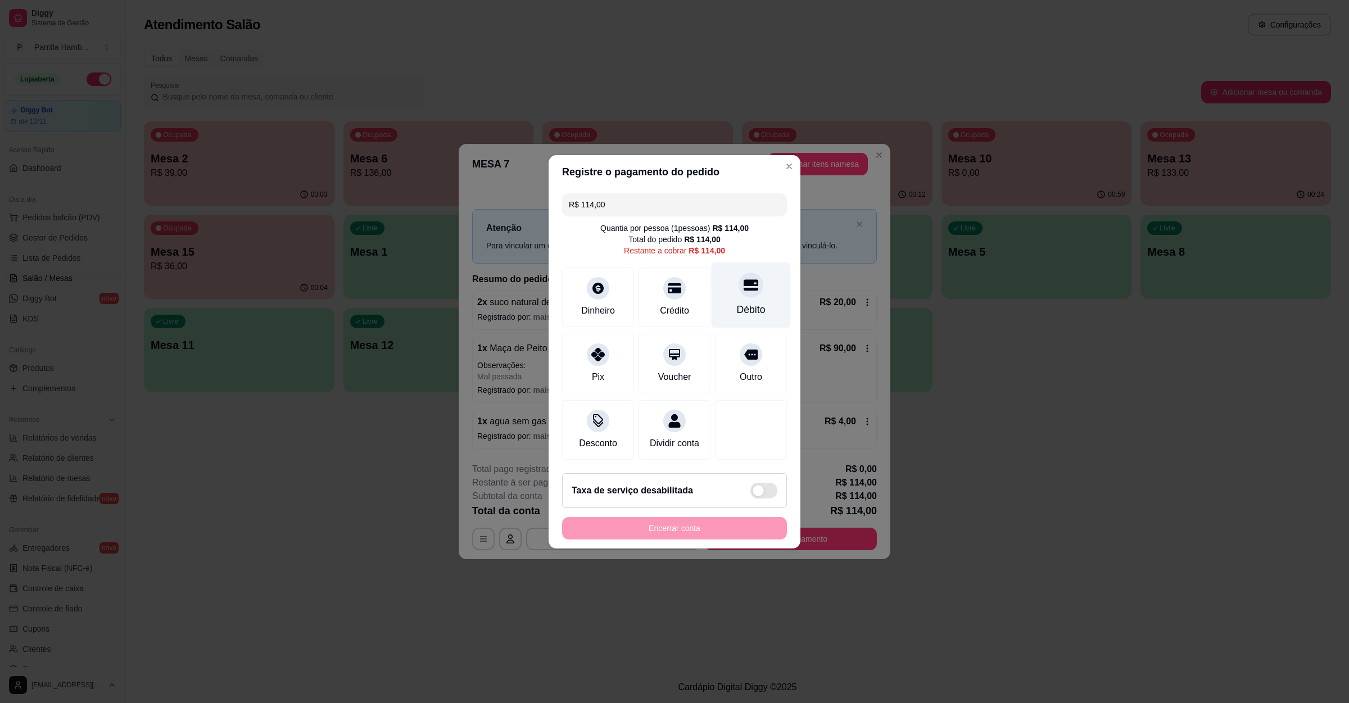
click at [745, 287] on div at bounding box center [751, 285] width 25 height 25
type input "R$ 0,00"
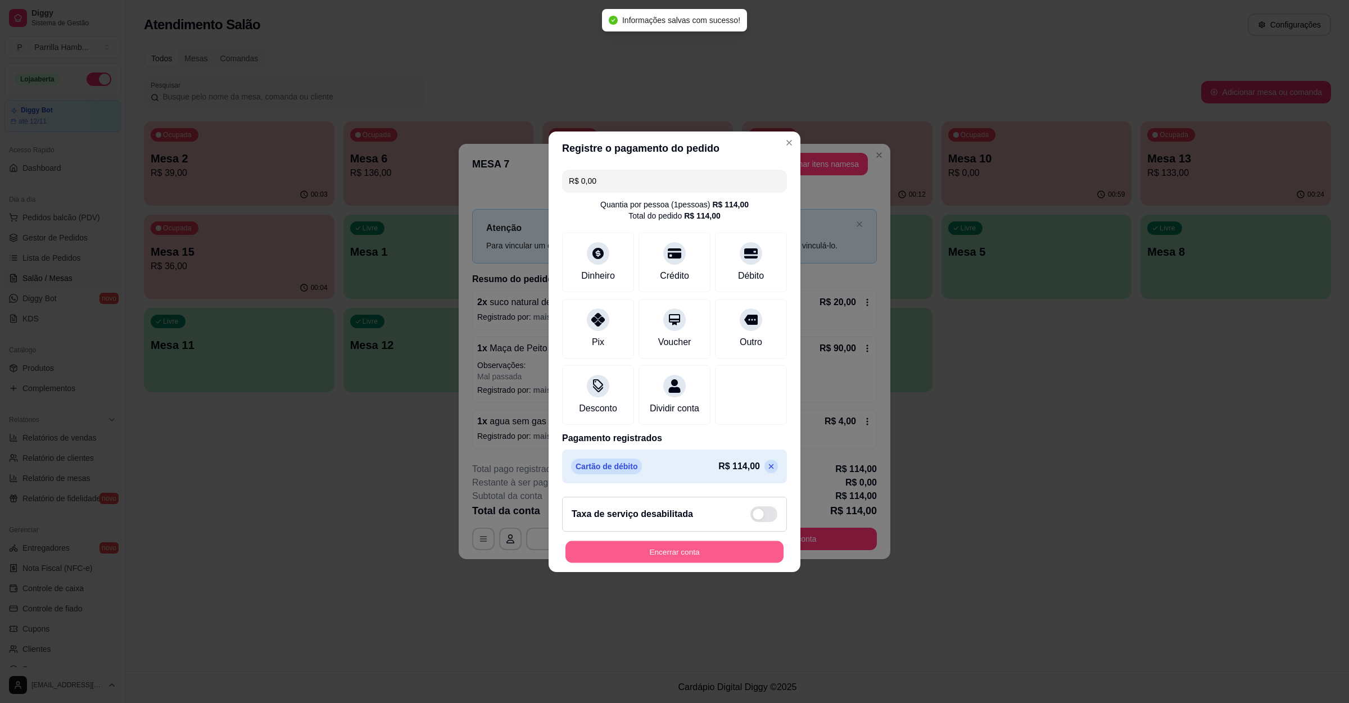
click at [663, 557] on button "Encerrar conta" at bounding box center [675, 552] width 218 height 22
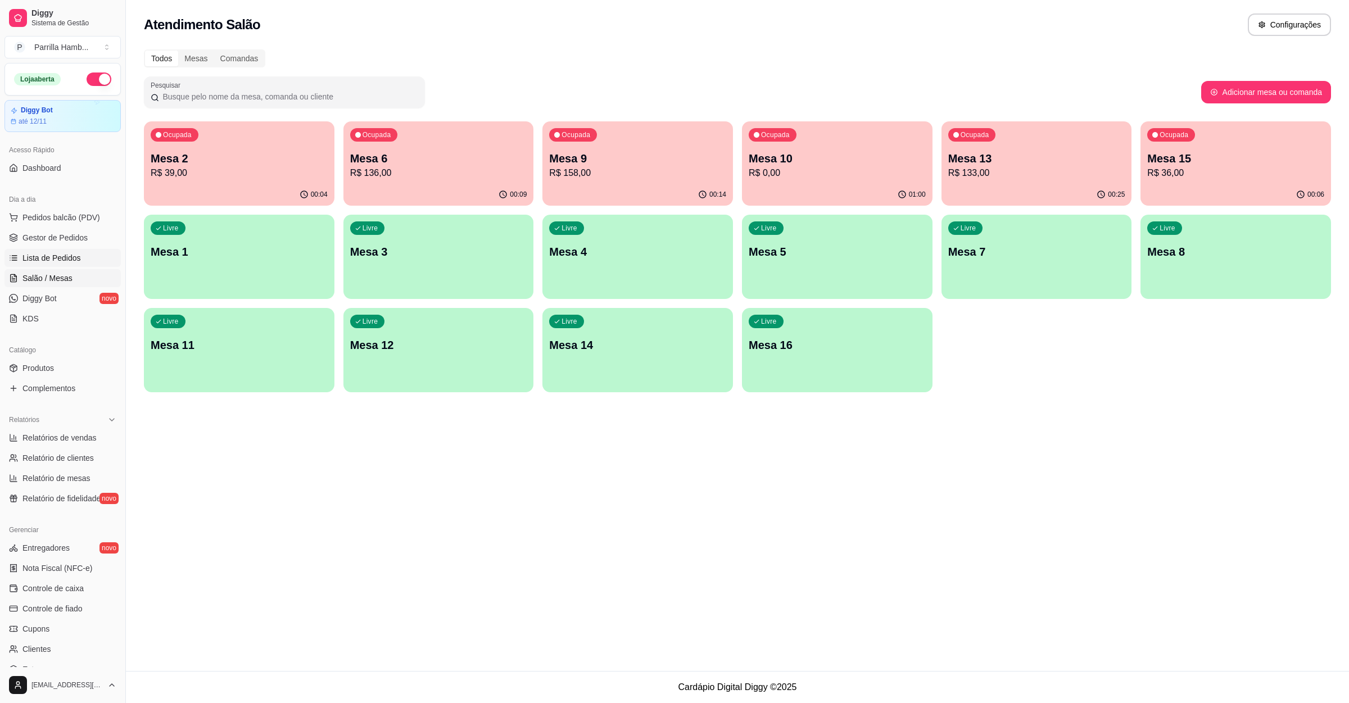
click at [41, 262] on span "Lista de Pedidos" at bounding box center [51, 257] width 58 height 11
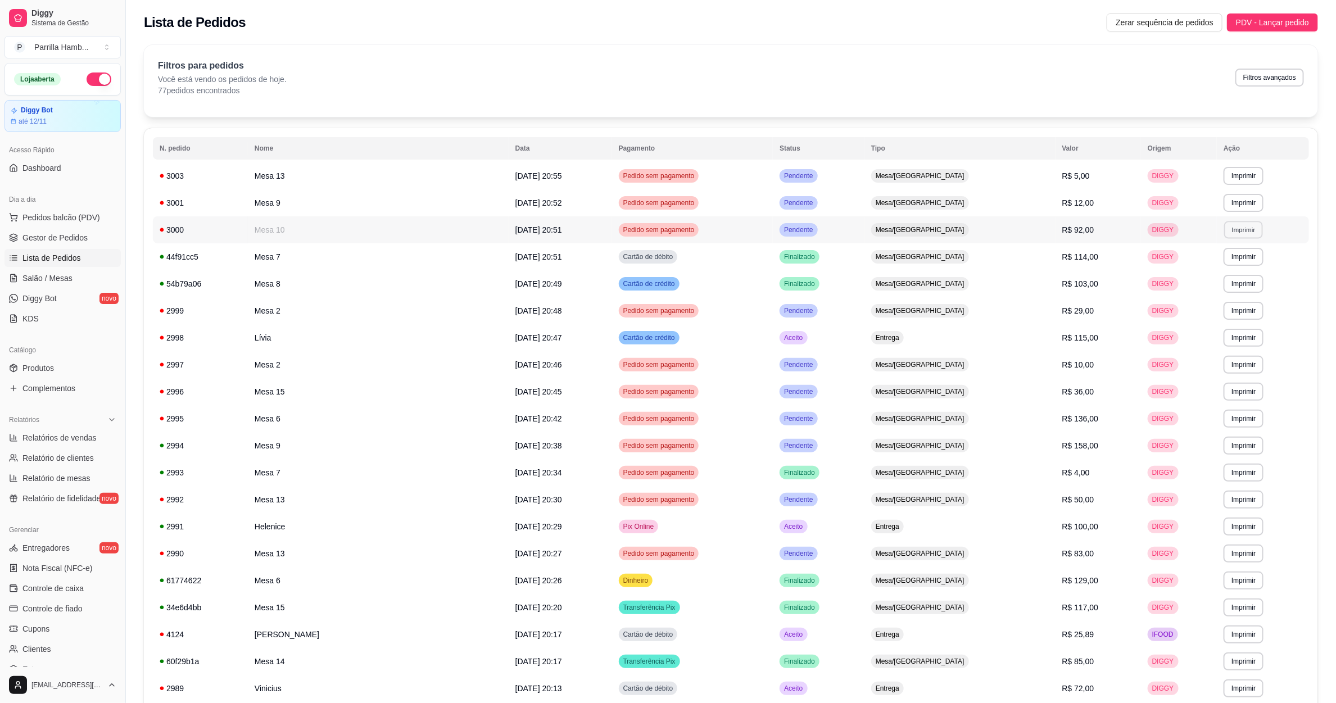
click at [1238, 221] on td "**********" at bounding box center [1263, 229] width 92 height 27
click at [1224, 231] on button "Imprimir" at bounding box center [1244, 230] width 40 height 18
click at [1213, 260] on div "Escolha a impressora IMPRESSORA" at bounding box center [1212, 262] width 93 height 38
click at [1213, 263] on button "IMPRESSORA" at bounding box center [1213, 270] width 82 height 18
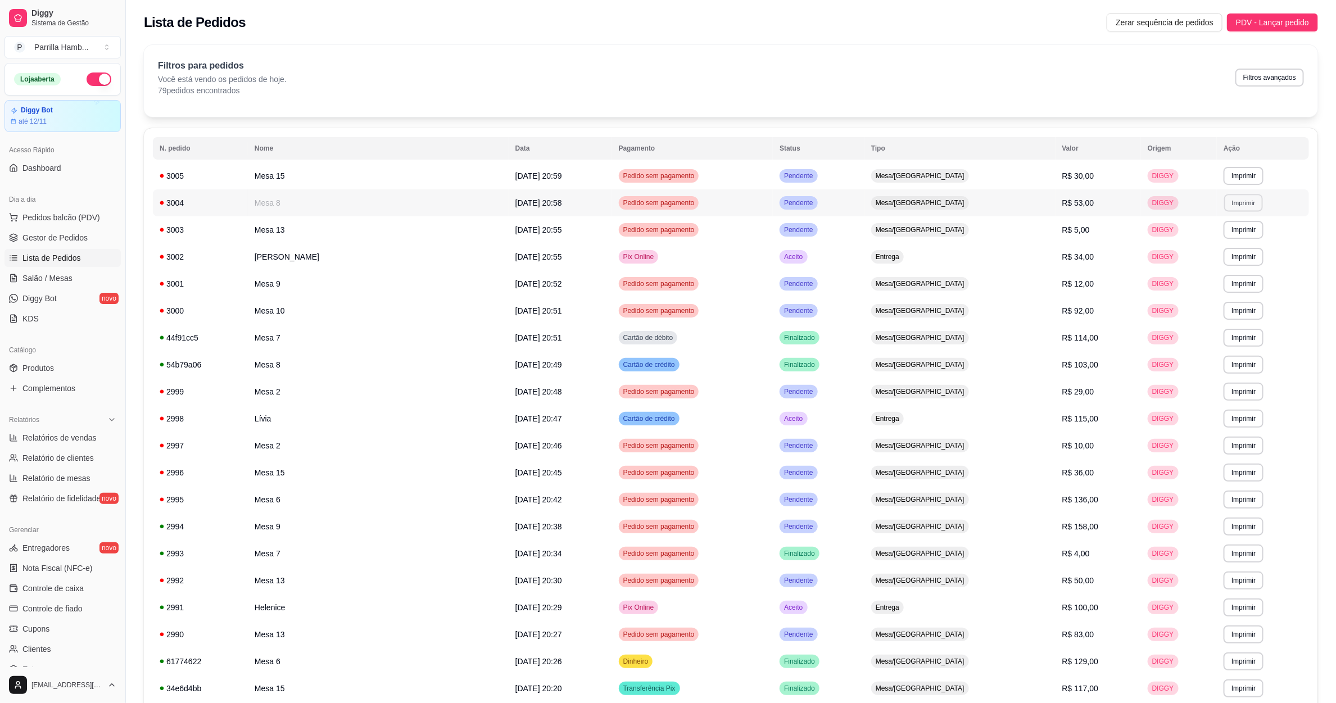
click at [1241, 210] on button "Imprimir" at bounding box center [1243, 202] width 39 height 17
click at [1206, 234] on button "IMPRESSORA" at bounding box center [1210, 242] width 79 height 17
click at [1219, 247] on button "IMPRESSORA" at bounding box center [1211, 243] width 82 height 18
click at [1224, 175] on button "Imprimir" at bounding box center [1244, 176] width 40 height 18
click at [1224, 208] on button "IMPRESSORA" at bounding box center [1211, 216] width 82 height 18
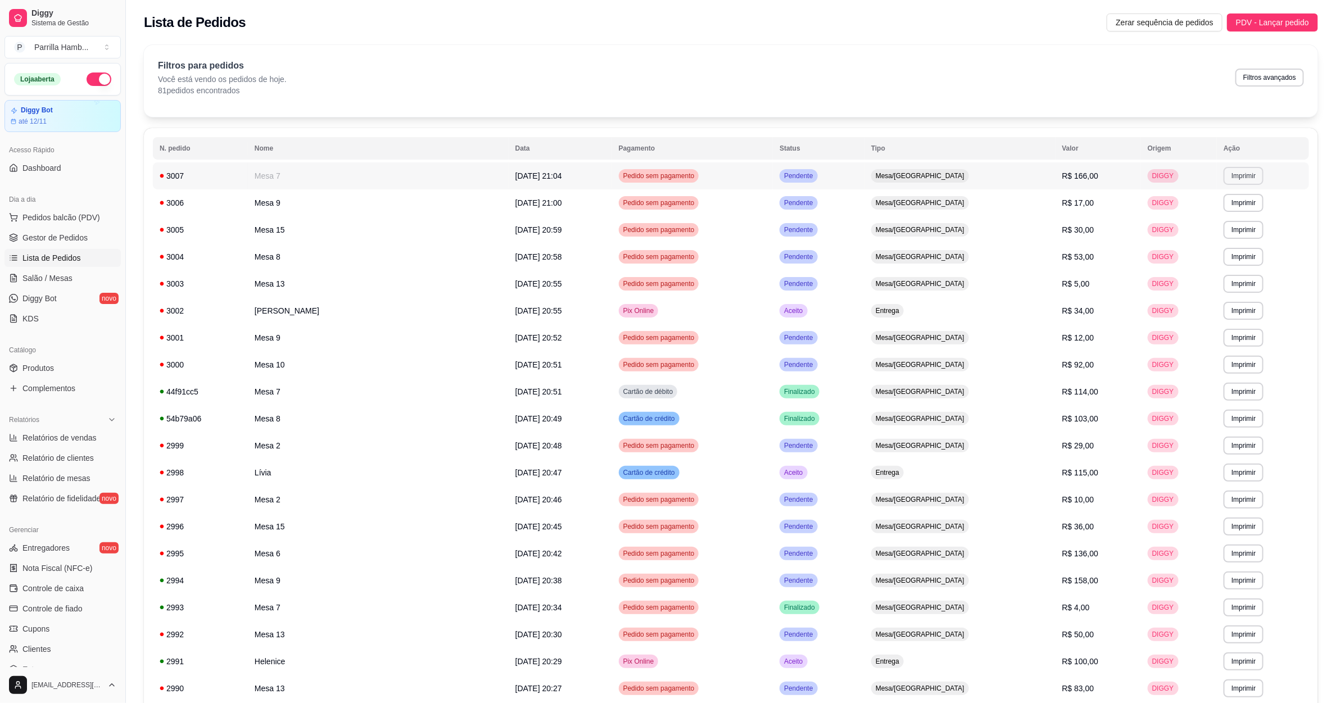
click at [1233, 176] on button "Imprimir" at bounding box center [1244, 176] width 40 height 18
click at [1187, 216] on button "IMPRESSORA" at bounding box center [1209, 215] width 79 height 17
click at [1227, 169] on button "Imprimir" at bounding box center [1243, 175] width 39 height 17
click at [1218, 209] on button "IMPRESSORA" at bounding box center [1210, 216] width 82 height 18
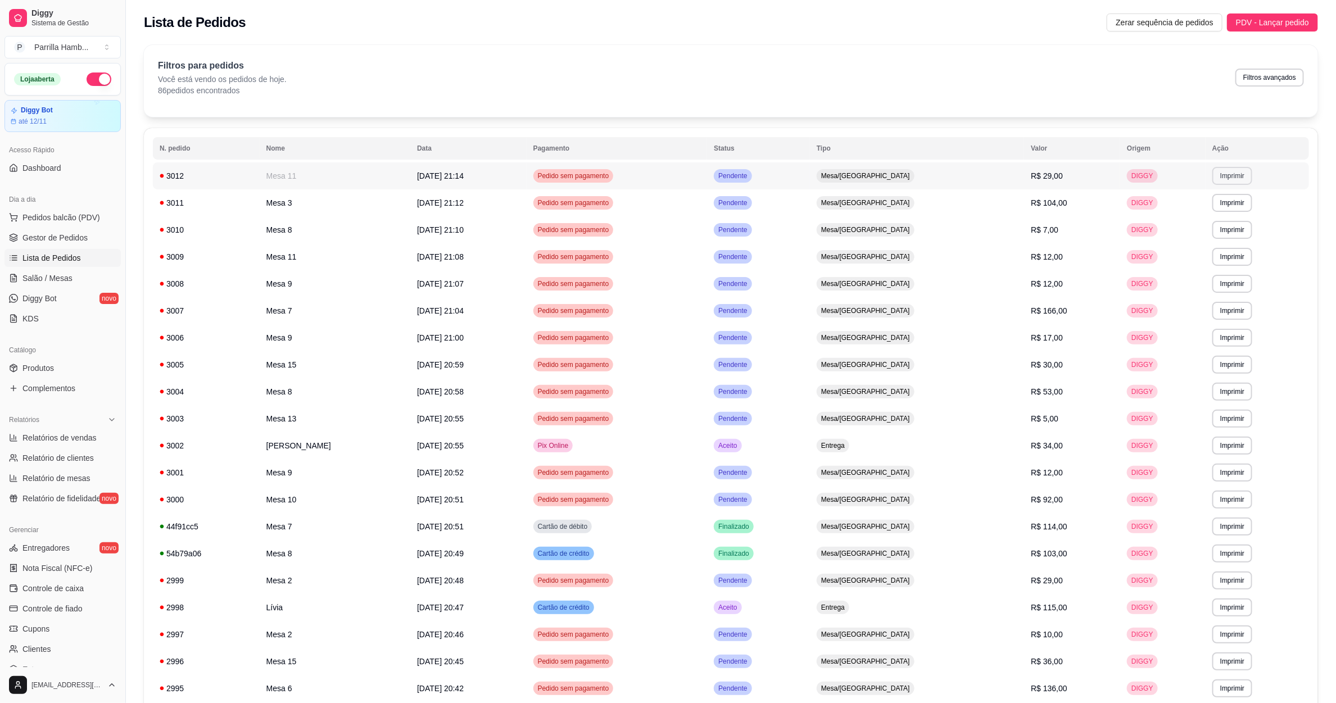
click at [1224, 179] on button "Imprimir" at bounding box center [1233, 176] width 40 height 18
click at [1182, 215] on button "IMPRESSORA" at bounding box center [1203, 216] width 82 height 18
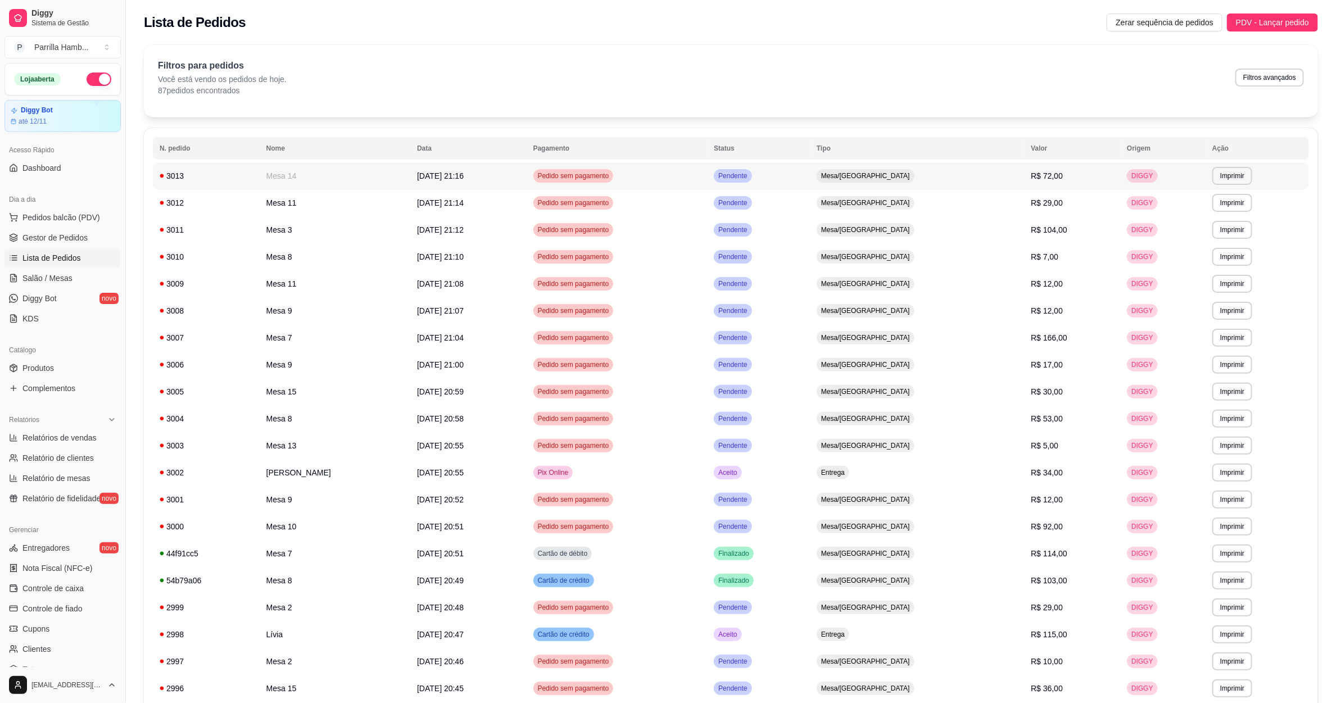
click at [1229, 174] on button "Imprimir" at bounding box center [1233, 176] width 40 height 18
click at [1229, 214] on button "IMPRESSORA" at bounding box center [1202, 215] width 79 height 17
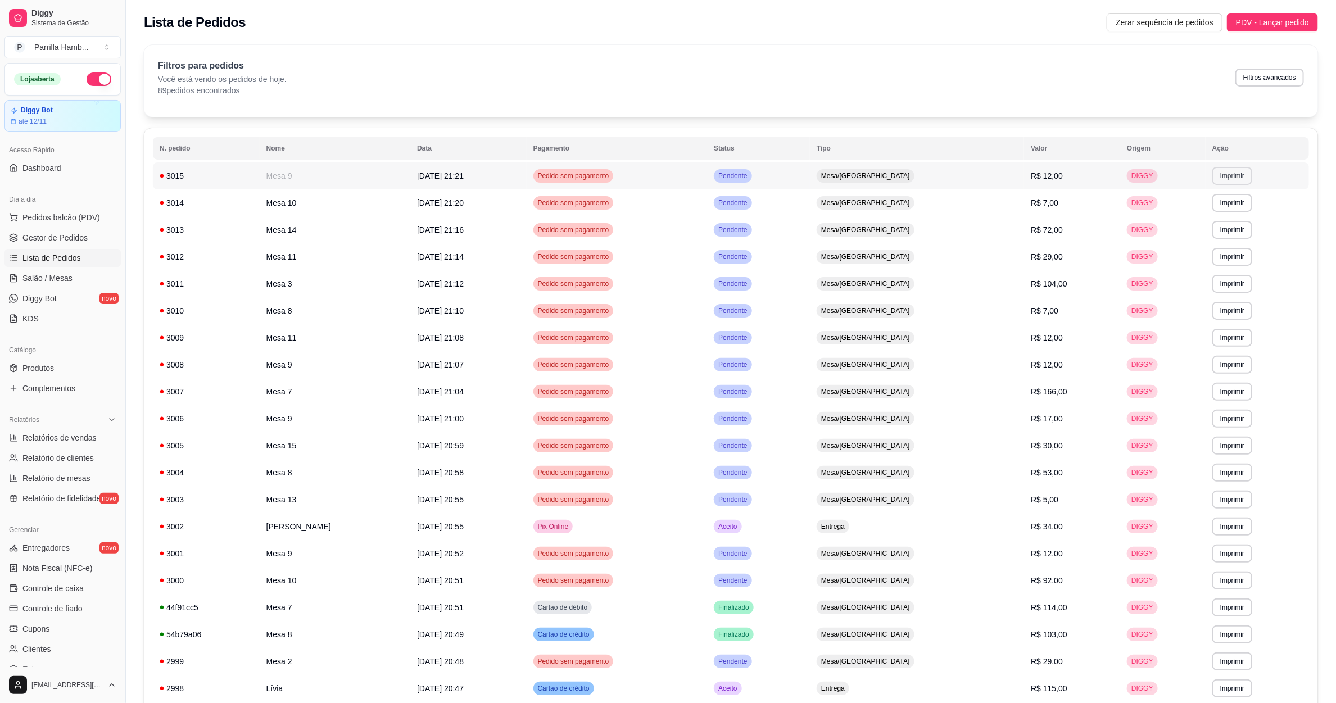
click at [1218, 184] on button "Imprimir" at bounding box center [1233, 176] width 40 height 18
click at [1191, 218] on button "IMPRESSORA" at bounding box center [1199, 215] width 79 height 17
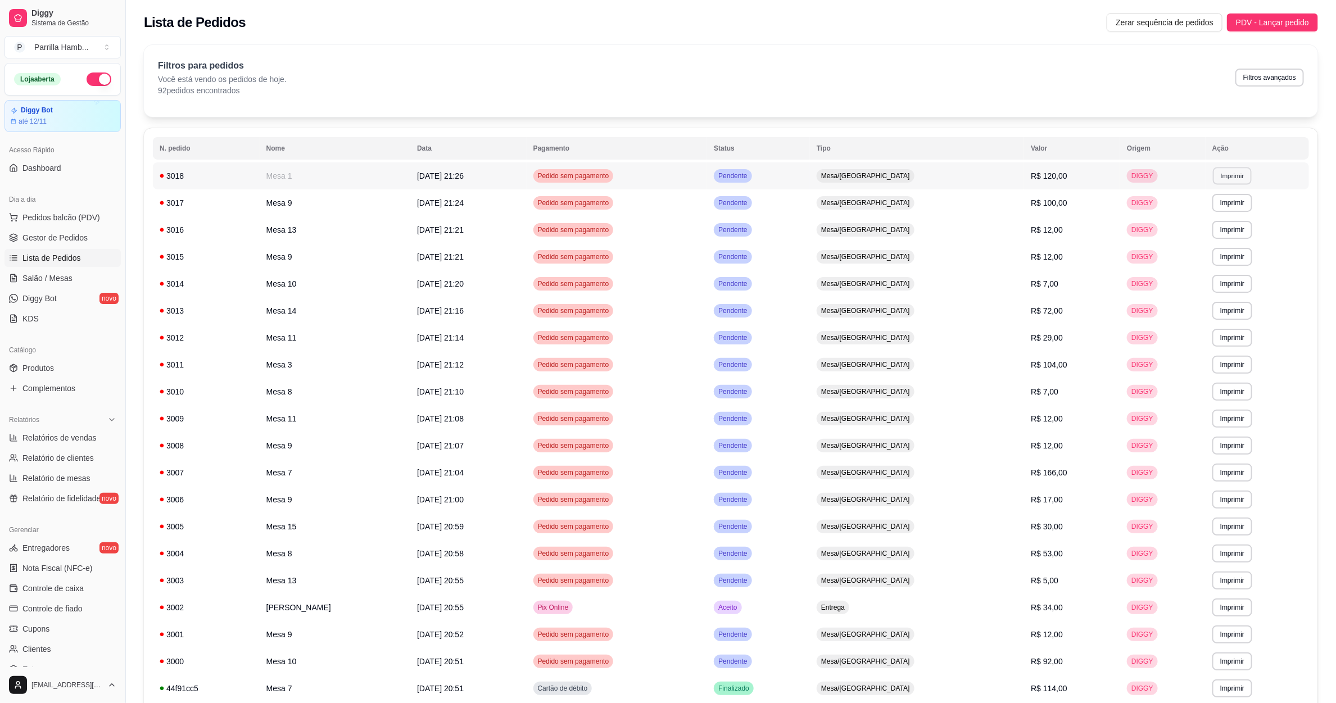
click at [1221, 182] on button "Imprimir" at bounding box center [1232, 175] width 39 height 17
click at [1205, 211] on button "IMPRESSORA" at bounding box center [1200, 216] width 82 height 18
click at [1213, 204] on button "Imprimir" at bounding box center [1233, 203] width 40 height 18
click at [1194, 243] on button "IMPRESSORA" at bounding box center [1199, 242] width 79 height 17
click at [73, 83] on div "Loja aberta" at bounding box center [62, 79] width 97 height 13
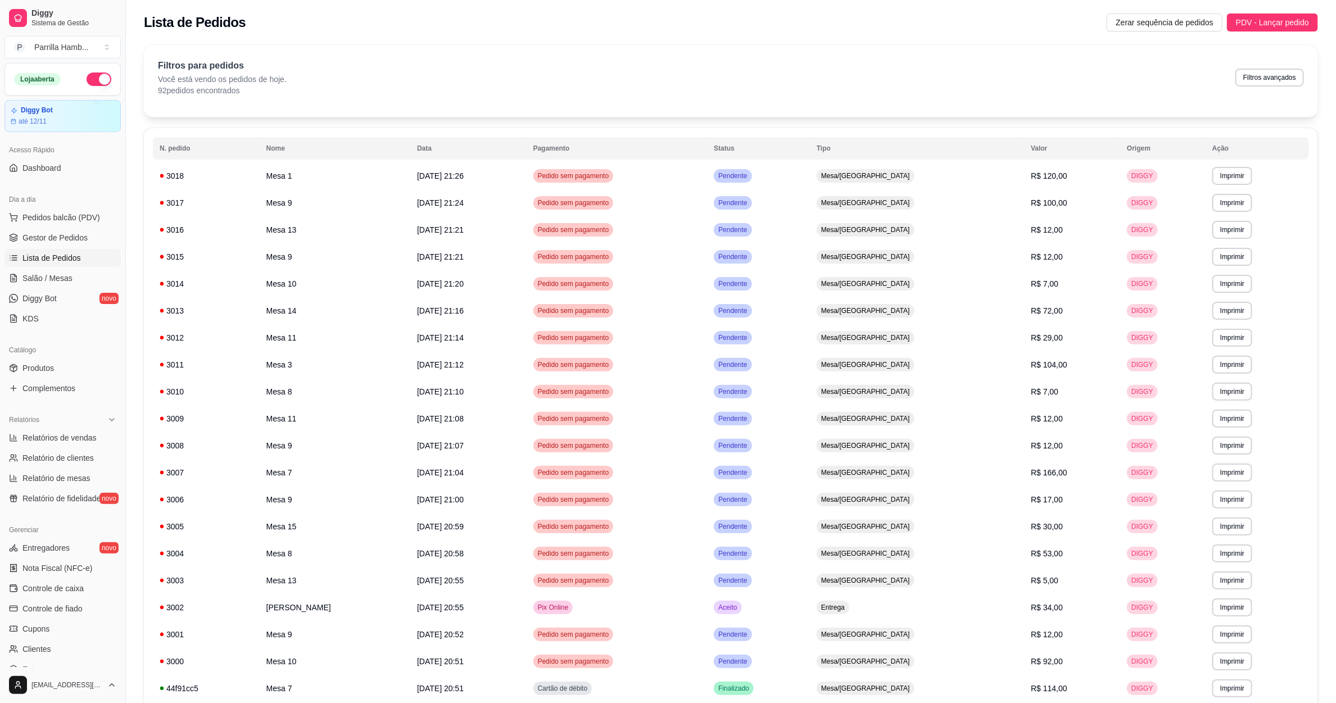
click at [92, 74] on button "button" at bounding box center [99, 79] width 25 height 13
click at [32, 272] on link "Salão / Mesas" at bounding box center [62, 278] width 116 height 18
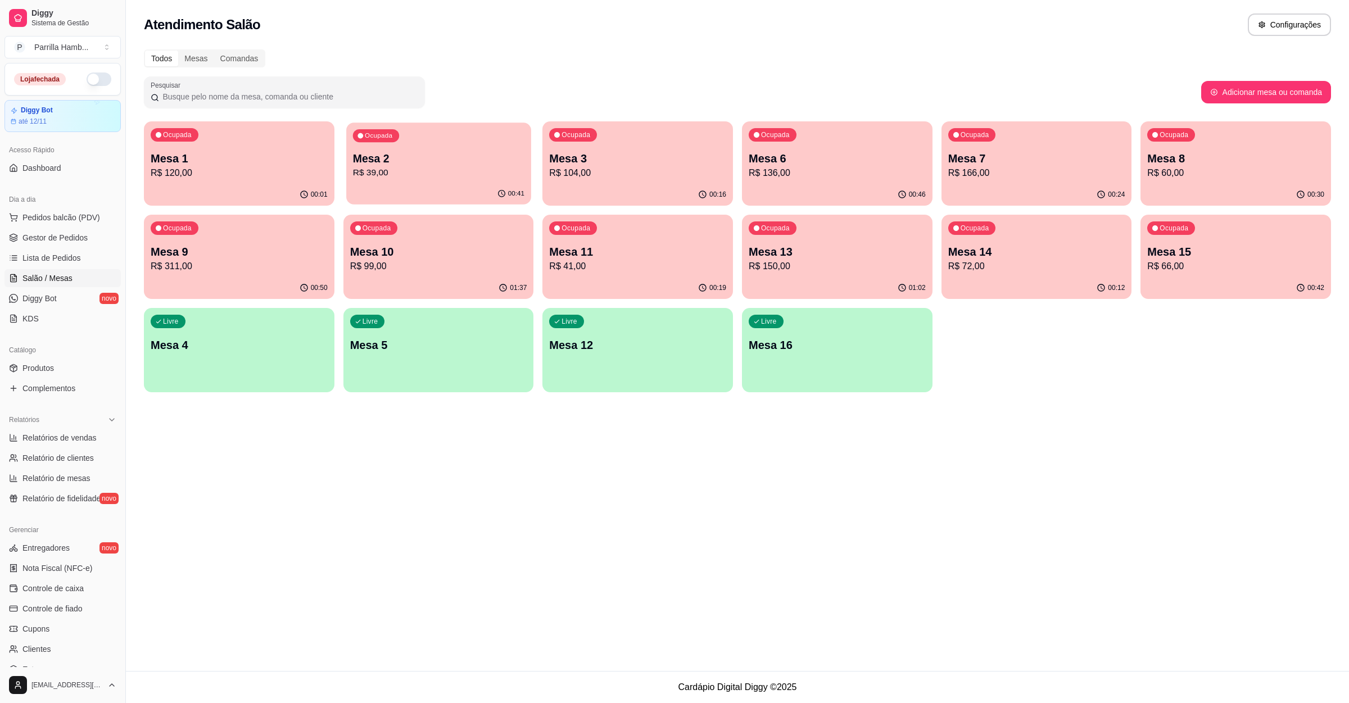
click at [384, 164] on p "Mesa 2" at bounding box center [437, 158] width 171 height 15
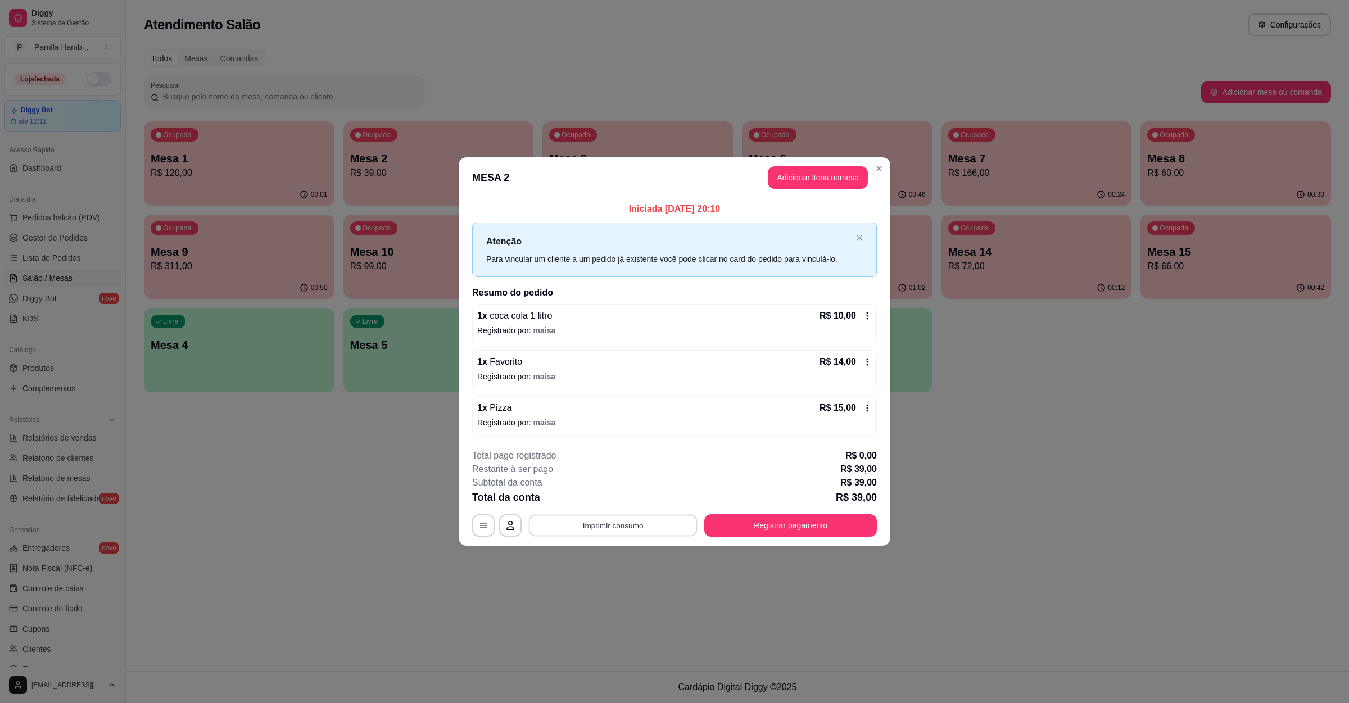
click at [666, 526] on button "Imprimir consumo" at bounding box center [613, 526] width 169 height 22
click at [616, 493] on button "IMPRESSORA" at bounding box center [616, 500] width 79 height 17
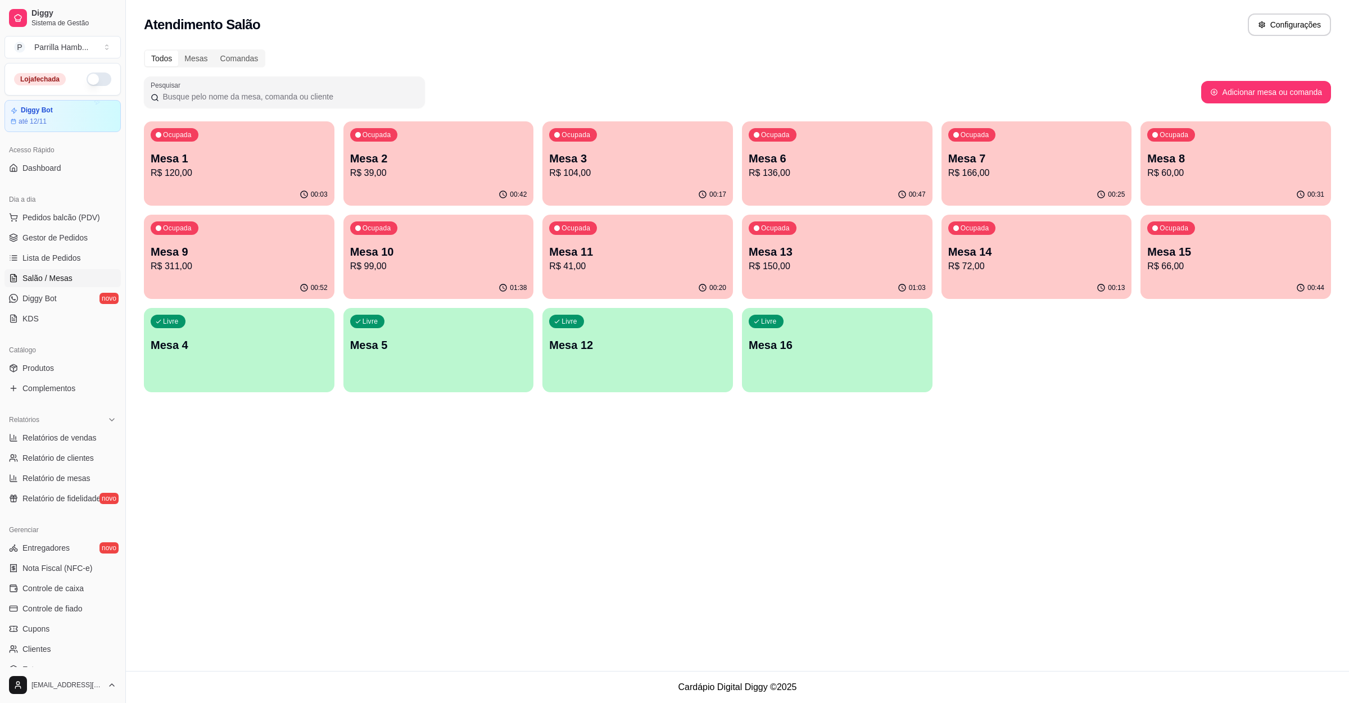
click at [1199, 260] on p "R$ 66,00" at bounding box center [1235, 266] width 177 height 13
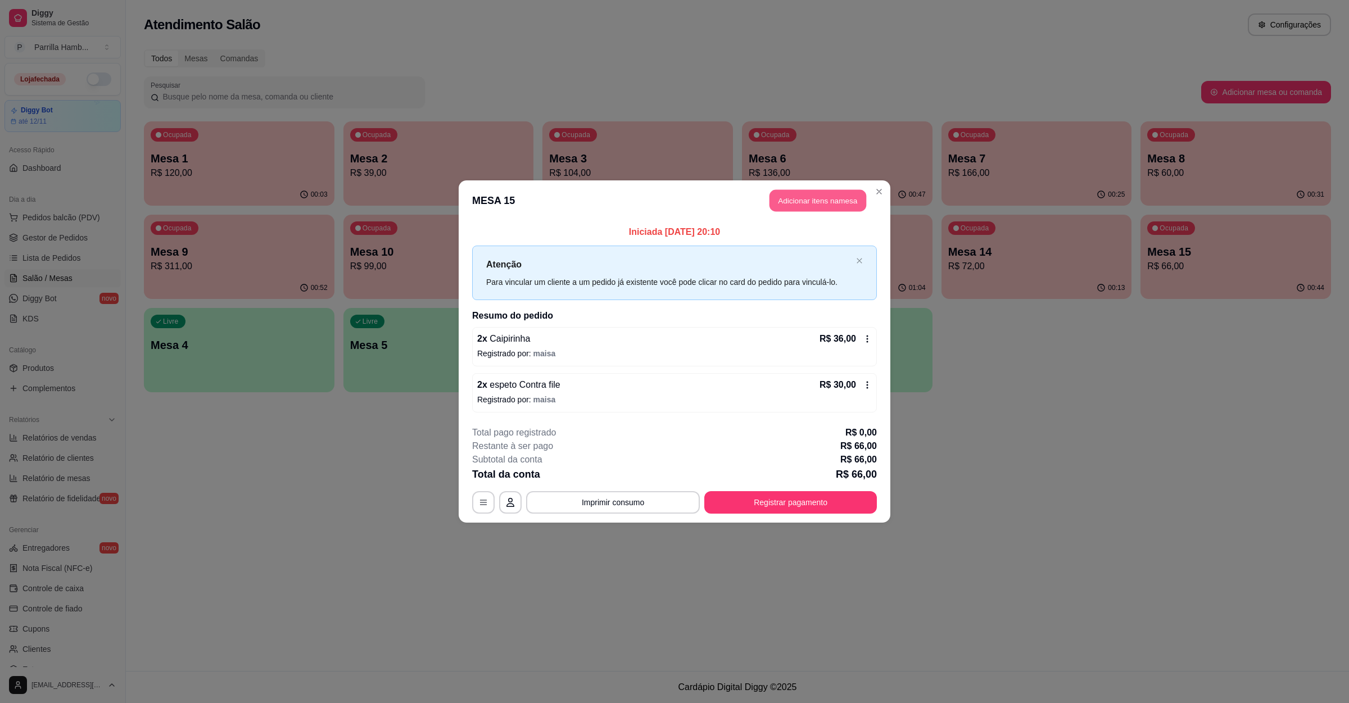
click at [827, 198] on button "Adicionar itens na mesa" at bounding box center [818, 201] width 97 height 22
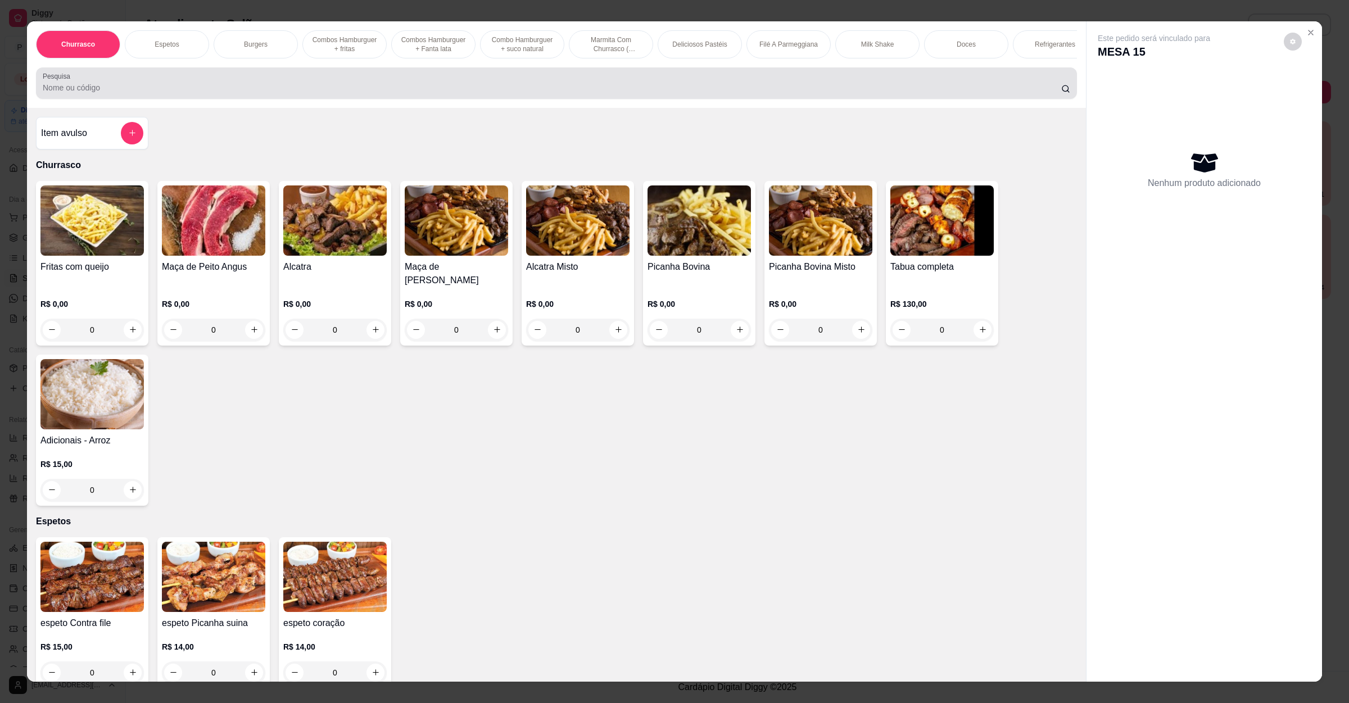
click at [407, 99] on div "Pesquisa" at bounding box center [556, 82] width 1041 height 31
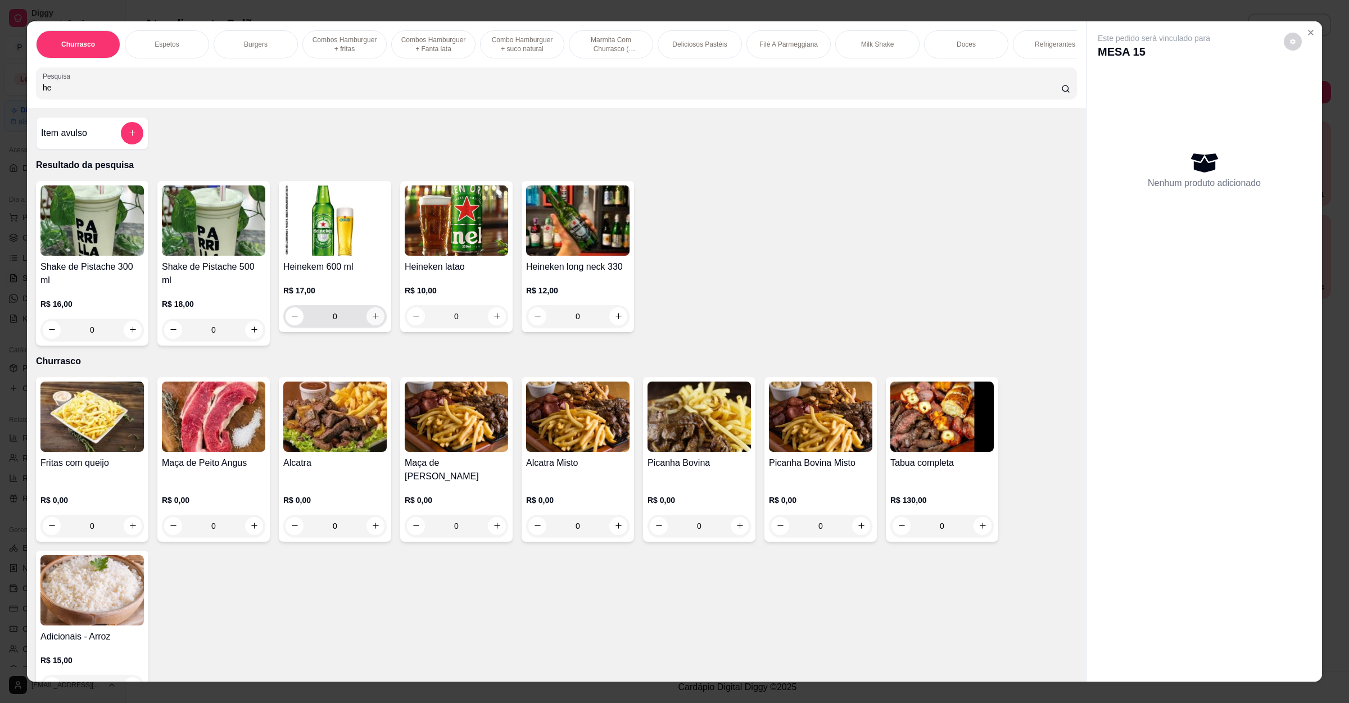
type input "he"
click at [375, 325] on button "increase-product-quantity" at bounding box center [375, 315] width 17 height 17
type input "1"
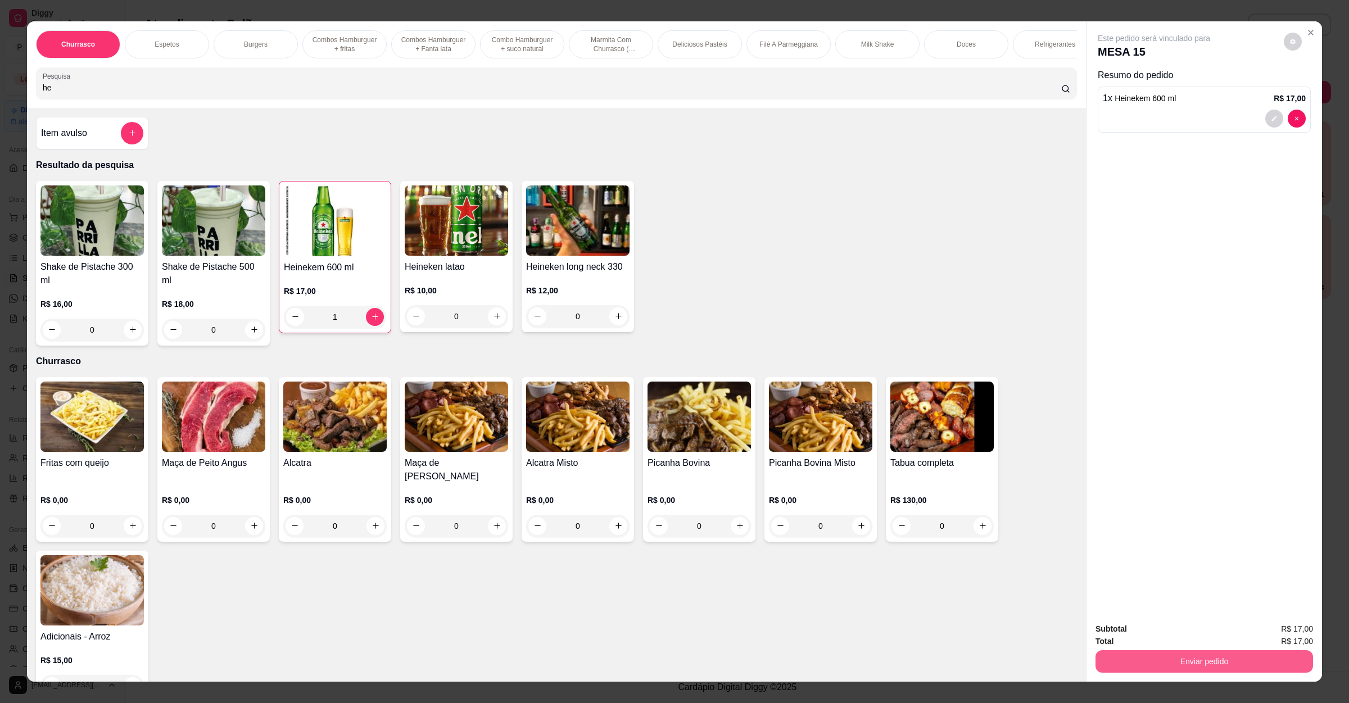
click at [1159, 660] on button "Enviar pedido" at bounding box center [1205, 661] width 218 height 22
click at [1277, 637] on button "Enviar pedido" at bounding box center [1282, 634] width 62 height 21
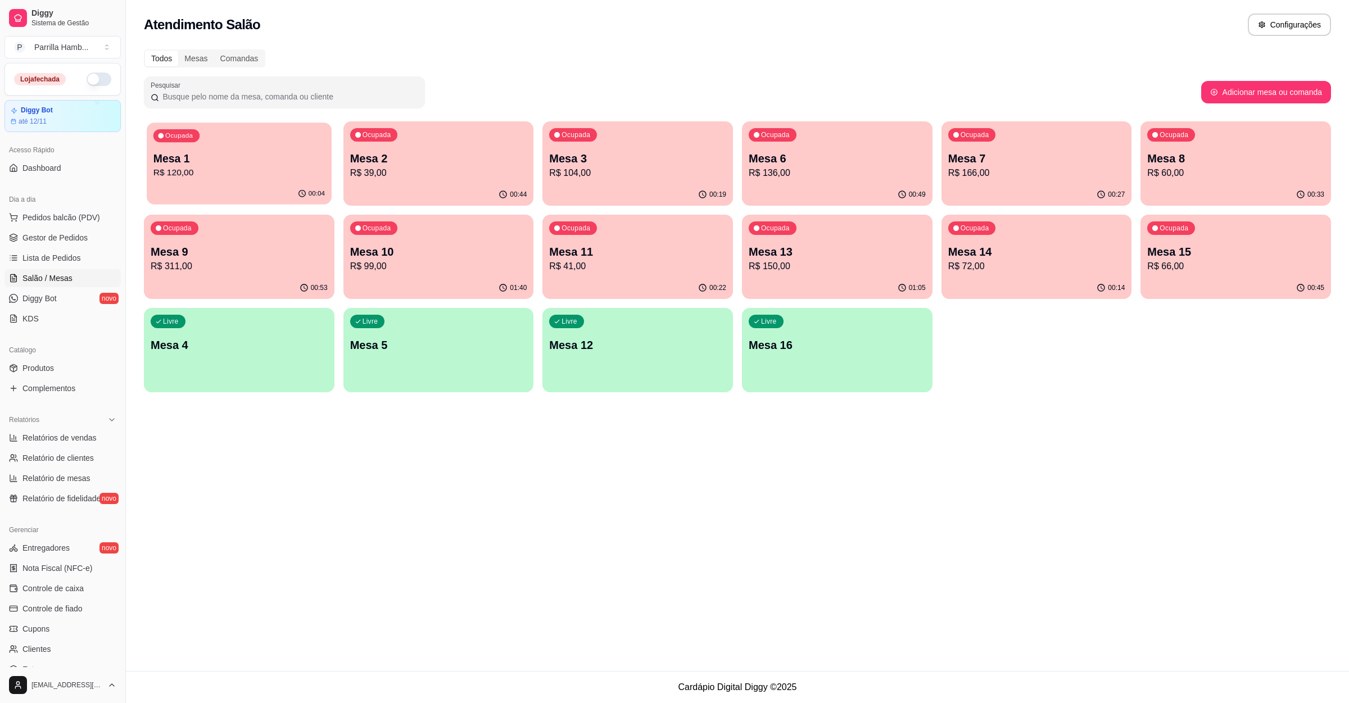
click at [236, 178] on p "R$ 120,00" at bounding box center [238, 172] width 171 height 13
click at [451, 159] on p "Mesa 2" at bounding box center [437, 158] width 171 height 15
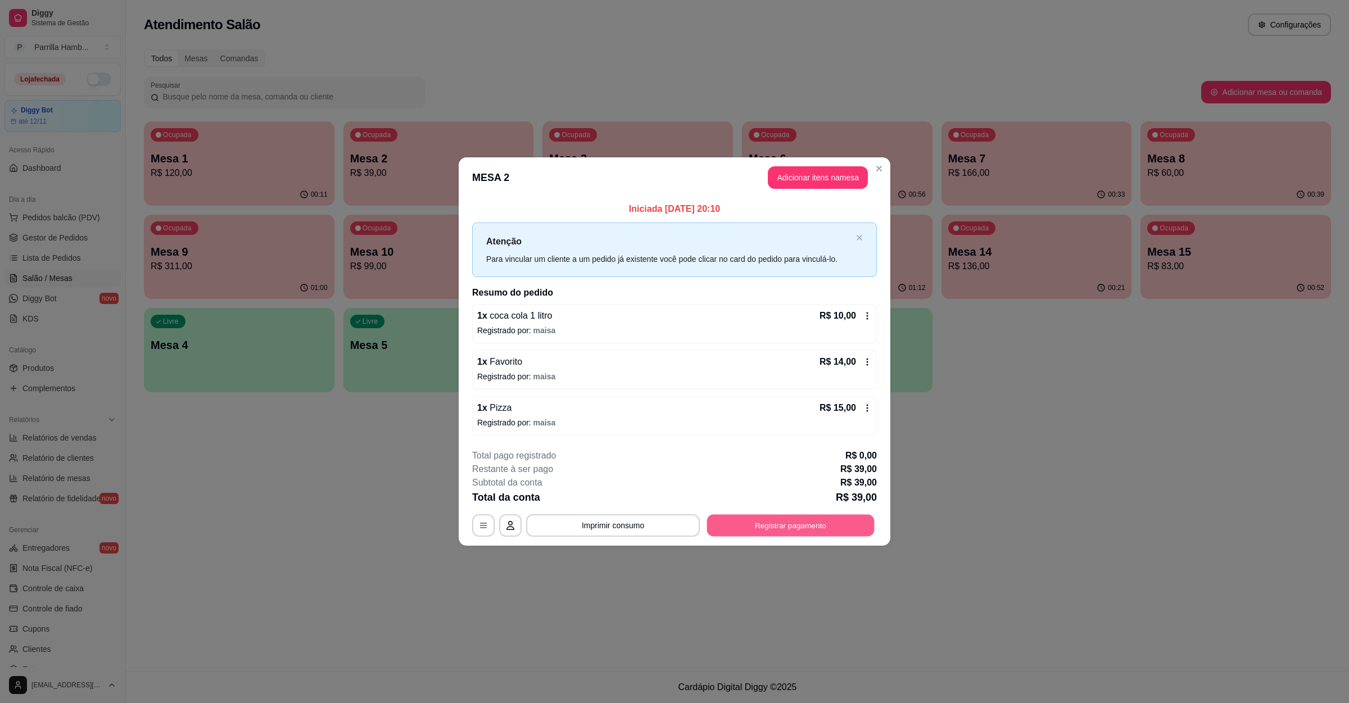
click at [777, 523] on button "Registrar pagamento" at bounding box center [791, 526] width 168 height 22
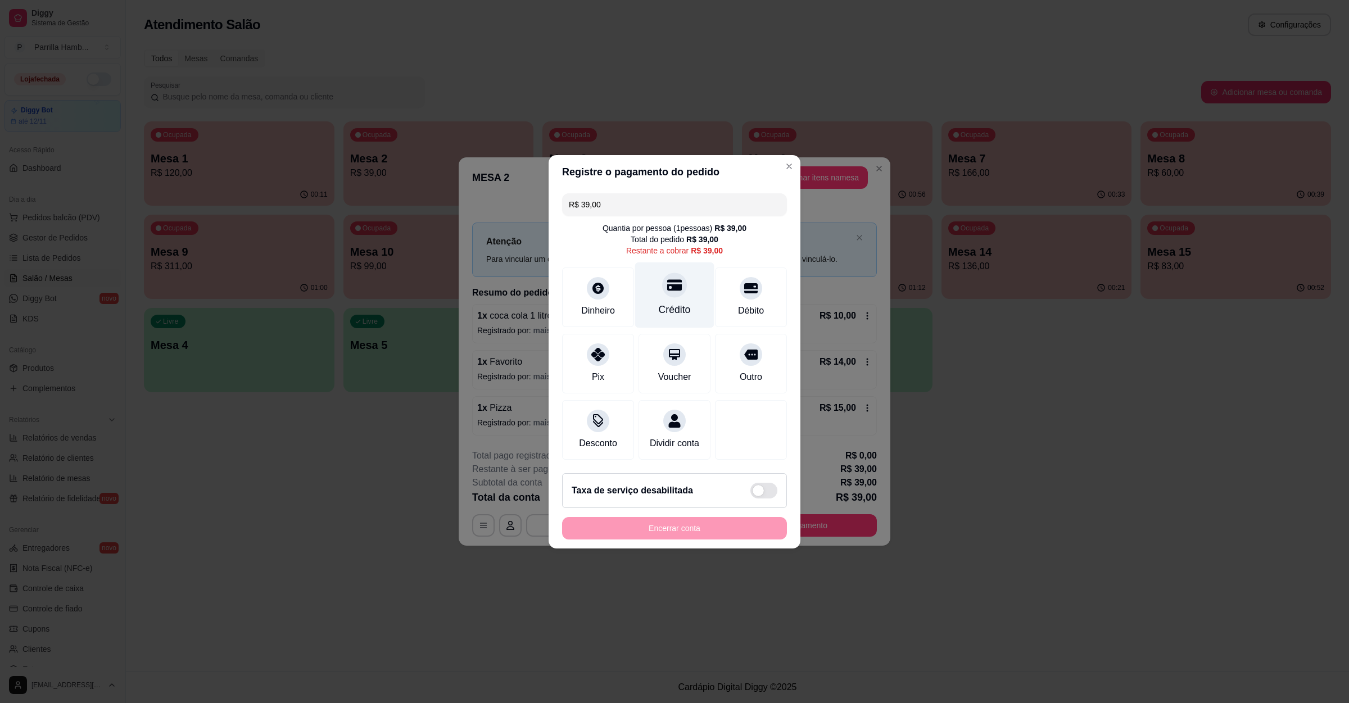
click at [662, 287] on div at bounding box center [674, 285] width 25 height 25
type input "R$ 0,00"
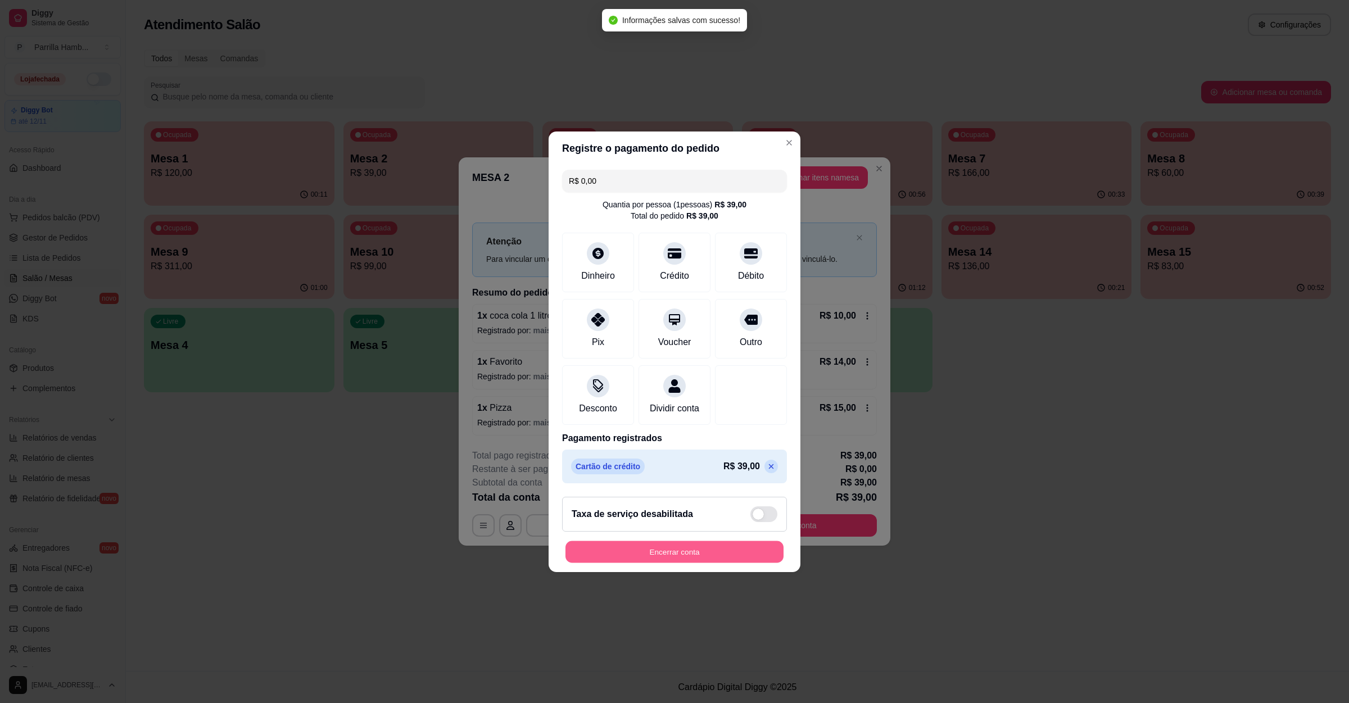
click at [700, 554] on button "Encerrar conta" at bounding box center [675, 552] width 218 height 22
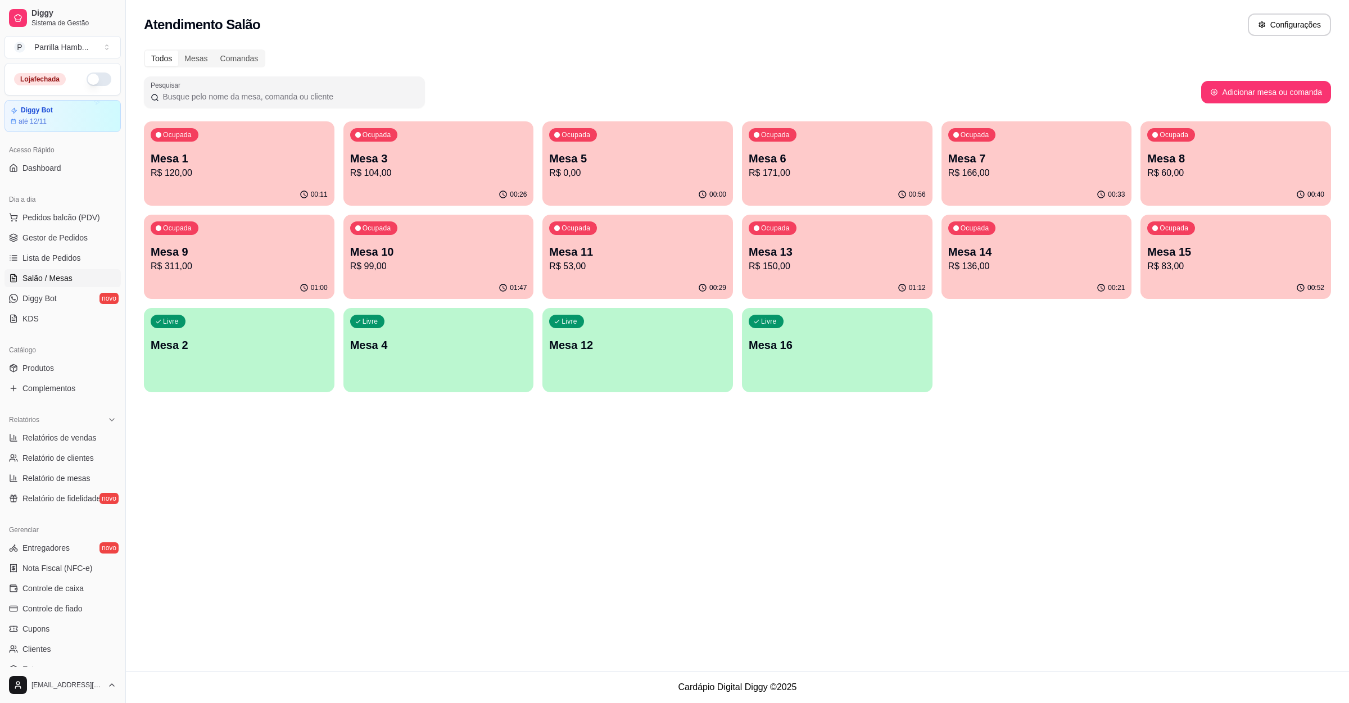
click at [197, 168] on p "R$ 120,00" at bounding box center [239, 172] width 177 height 13
click at [1227, 144] on div "Ocupada Mesa 8 R$ 60,00" at bounding box center [1236, 152] width 191 height 62
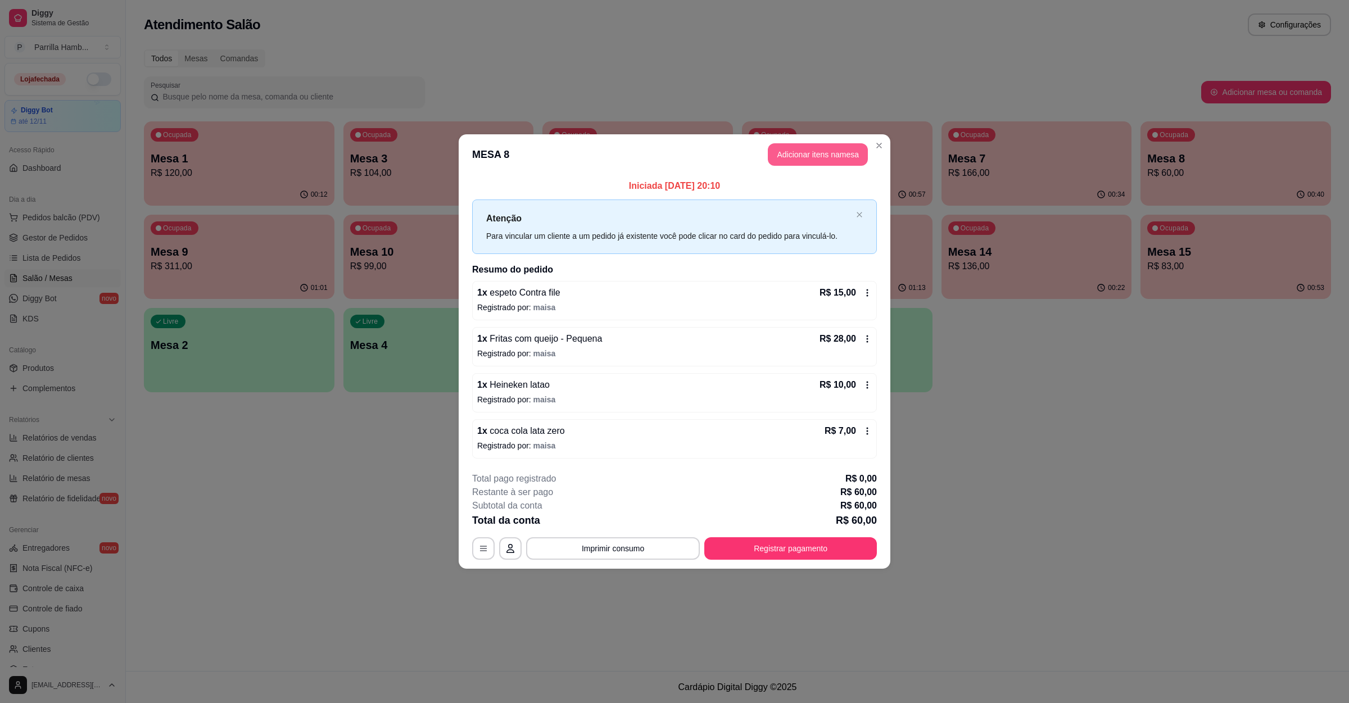
click at [821, 154] on button "Adicionar itens na mesa" at bounding box center [818, 154] width 100 height 22
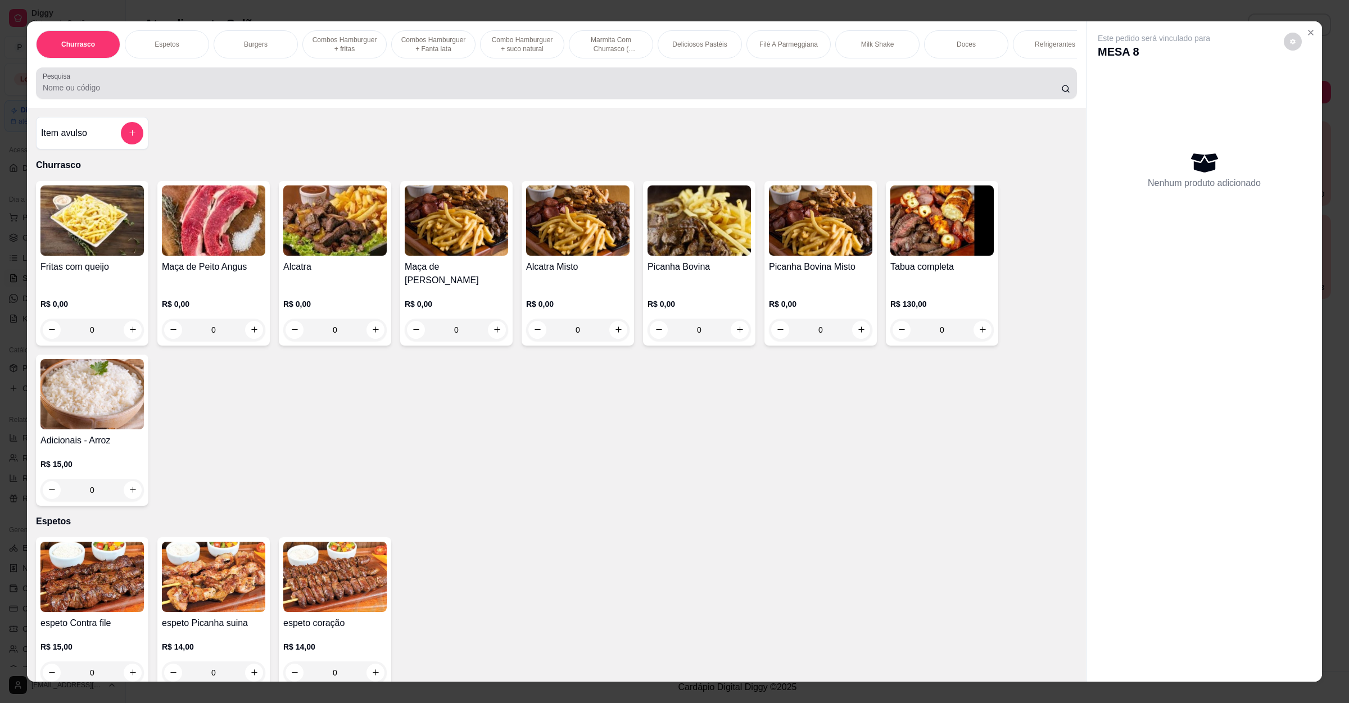
click at [476, 93] on input "Pesquisa" at bounding box center [552, 87] width 1019 height 11
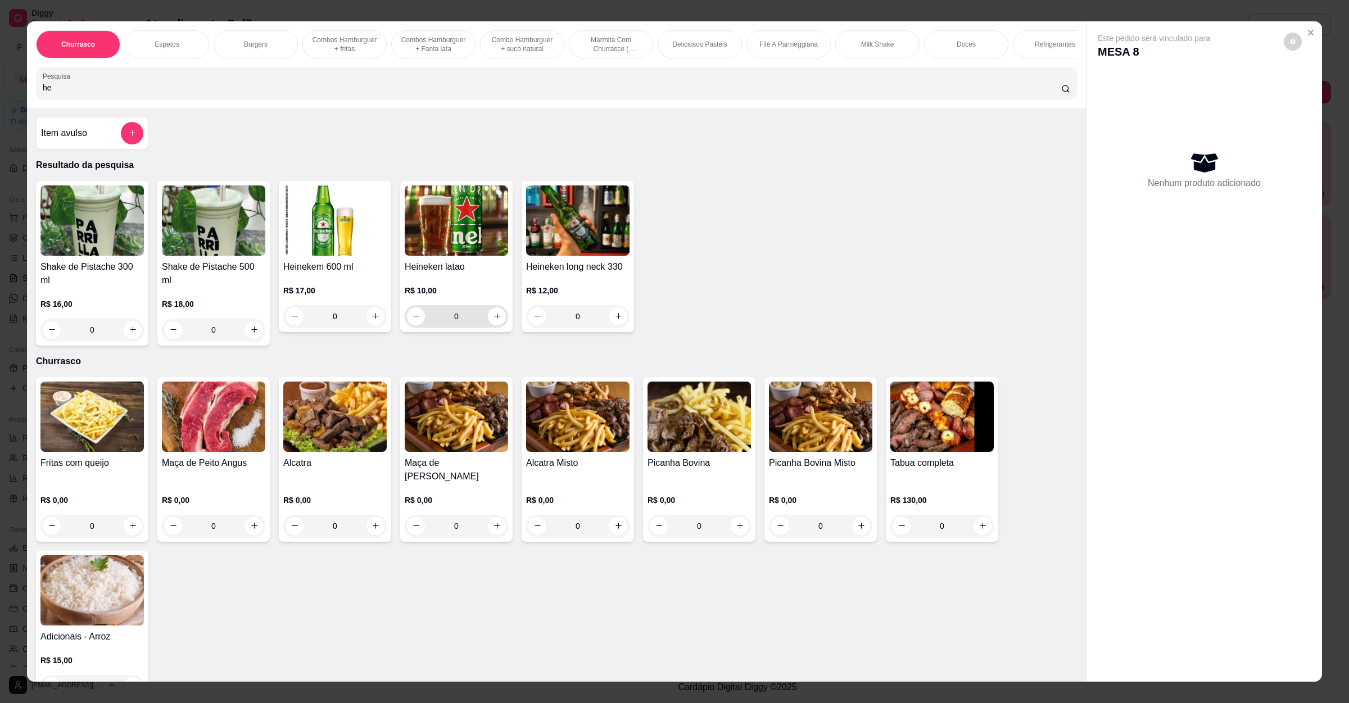
type input "he"
click at [497, 324] on div "0" at bounding box center [456, 316] width 99 height 22
click at [496, 324] on button "increase-product-quantity" at bounding box center [496, 315] width 17 height 17
type input "1"
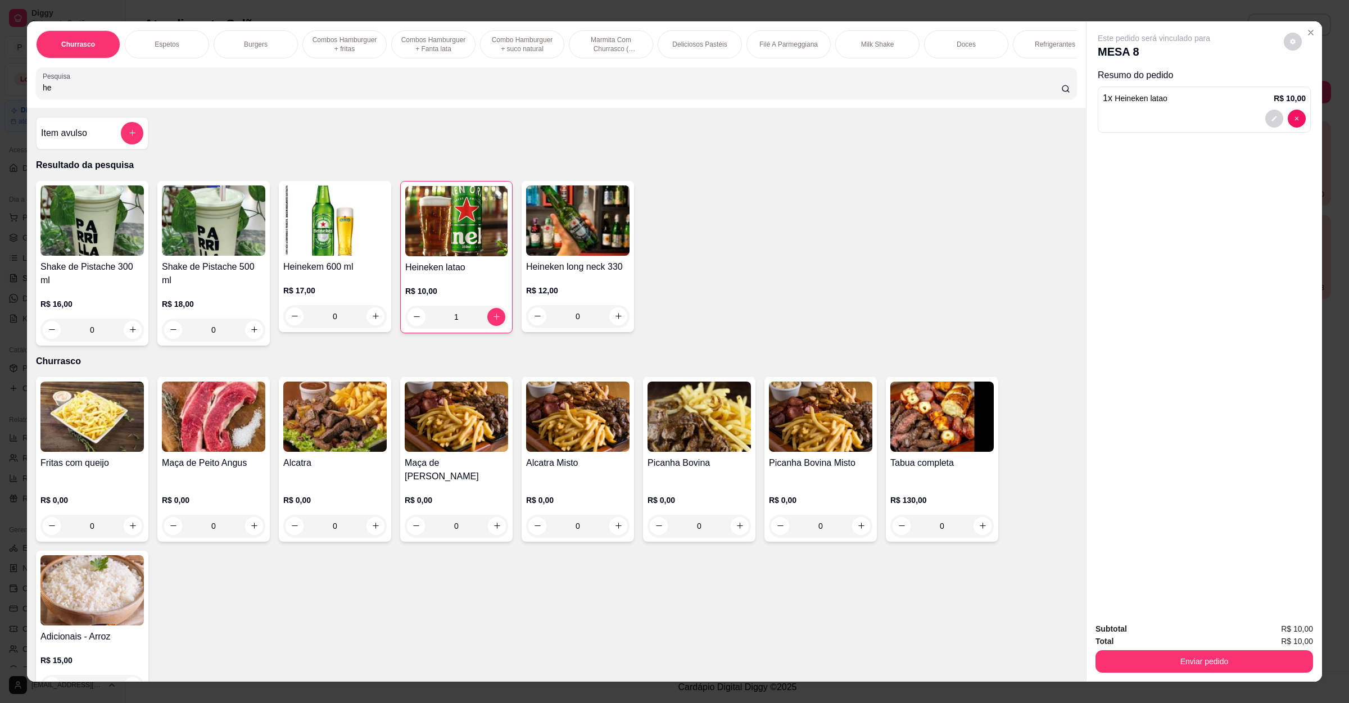
click at [1174, 649] on div "Enviar pedido" at bounding box center [1205, 660] width 218 height 25
click at [1178, 660] on button "Enviar pedido" at bounding box center [1204, 662] width 211 height 22
click at [1263, 636] on button "Enviar pedido" at bounding box center [1282, 634] width 64 height 21
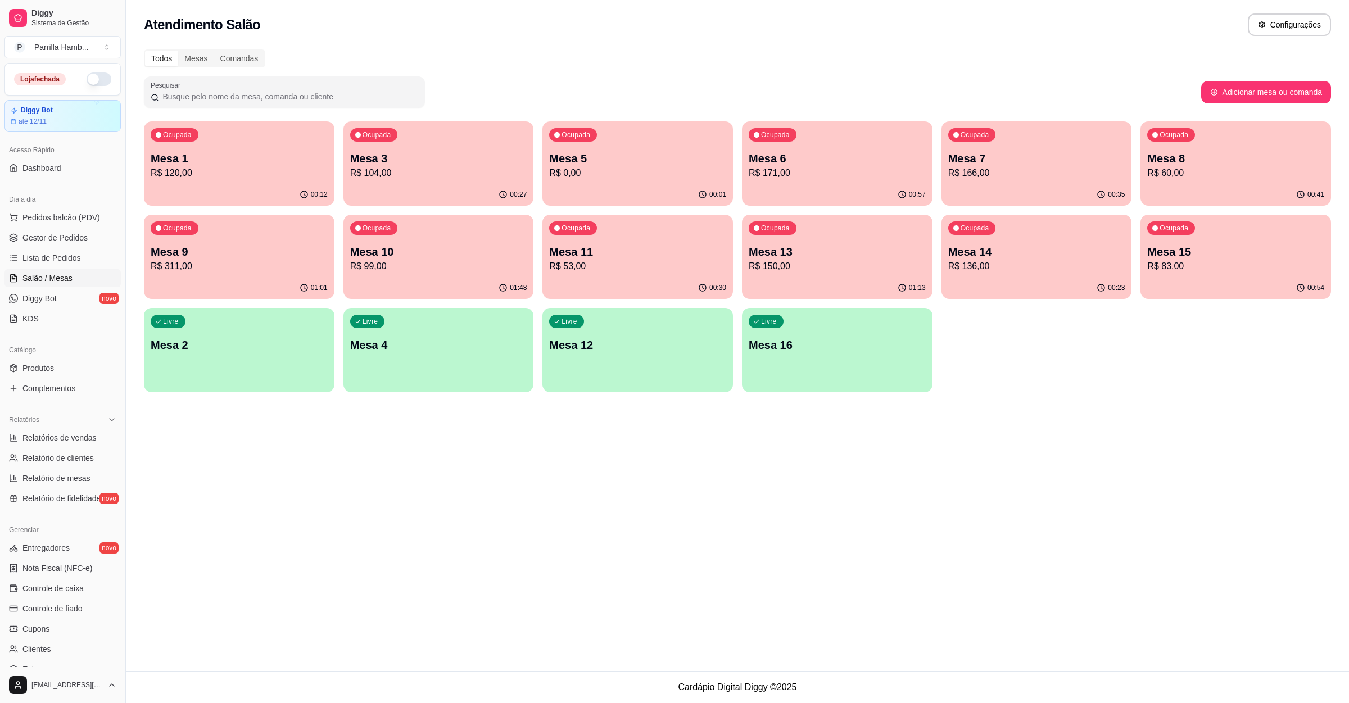
click at [255, 145] on div "Ocupada Mesa 1 R$ 120,00" at bounding box center [239, 152] width 191 height 62
click at [390, 157] on p "Mesa 3" at bounding box center [437, 158] width 171 height 15
click at [691, 191] on div "00:01" at bounding box center [637, 193] width 184 height 21
click at [899, 176] on p "R$ 171,00" at bounding box center [837, 172] width 171 height 13
click at [984, 181] on div "Ocupada Mesa 7 R$ 166,00" at bounding box center [1036, 153] width 185 height 61
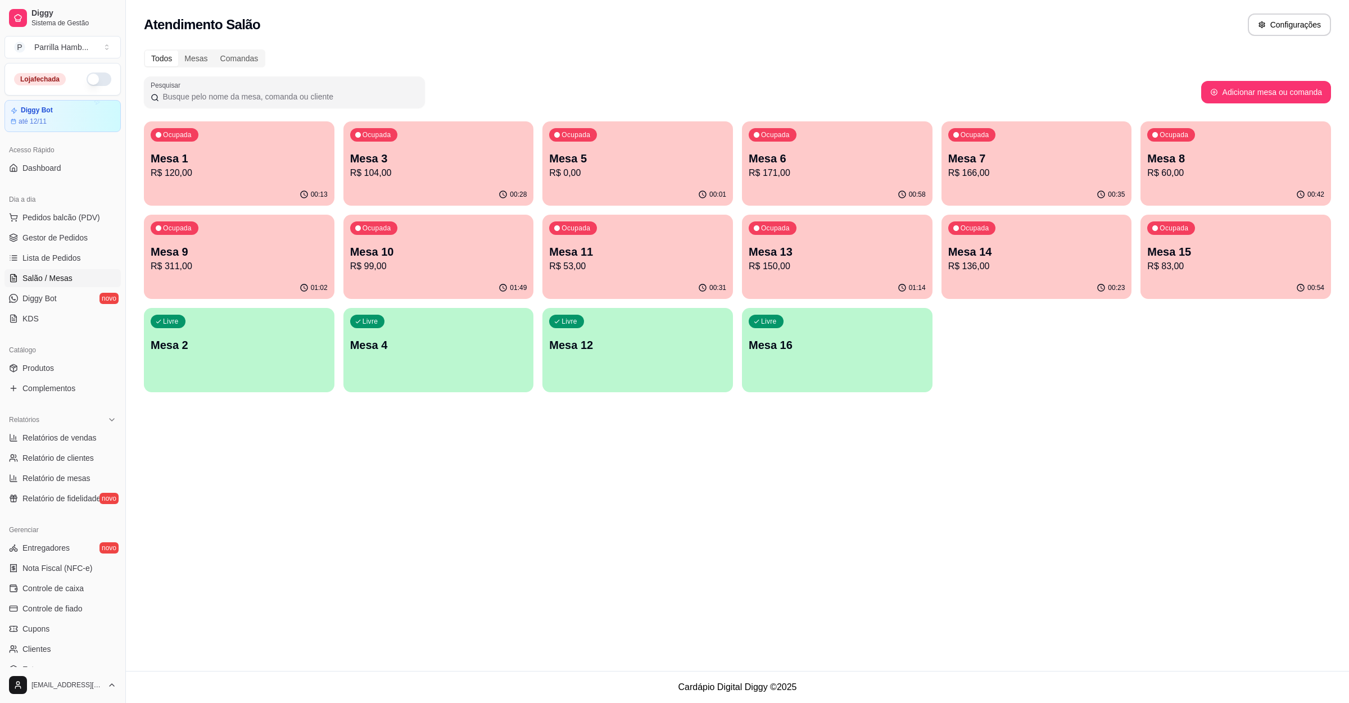
click at [1199, 177] on p "R$ 60,00" at bounding box center [1235, 172] width 177 height 13
click at [170, 263] on p "R$ 311,00" at bounding box center [238, 266] width 171 height 13
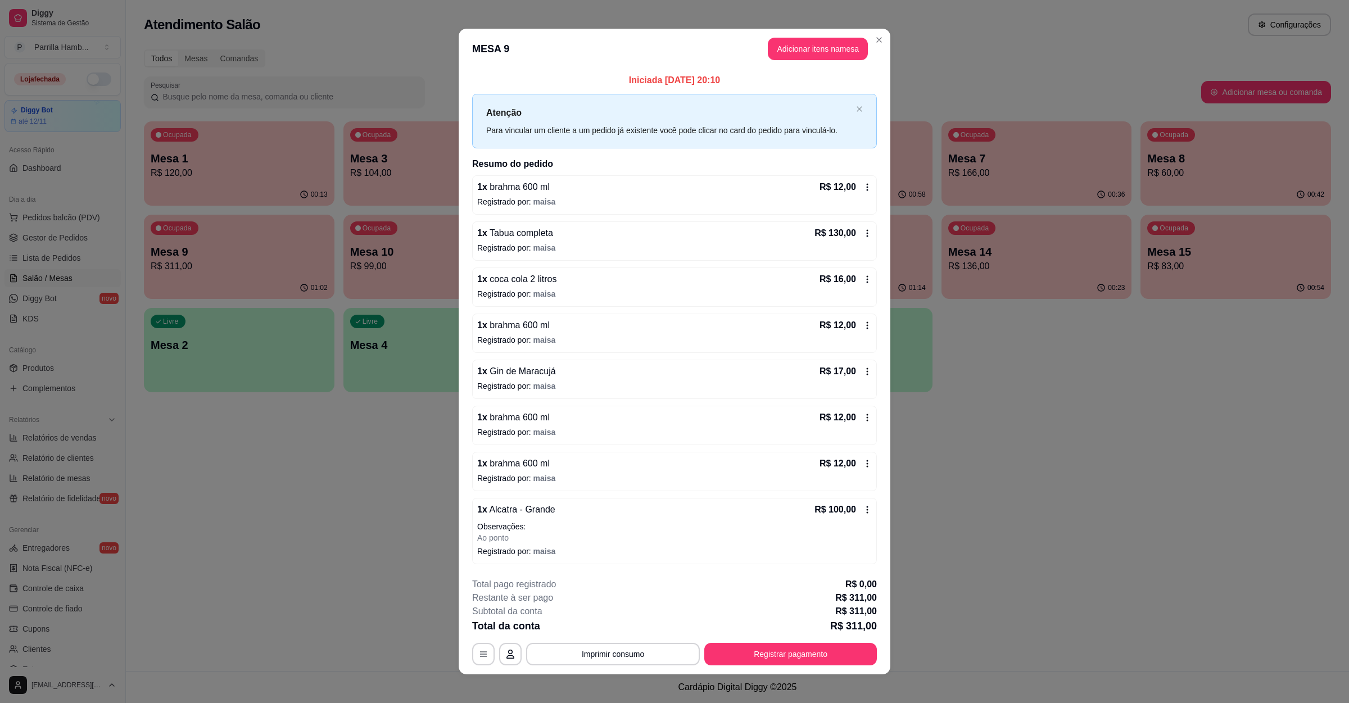
scroll to position [10, 0]
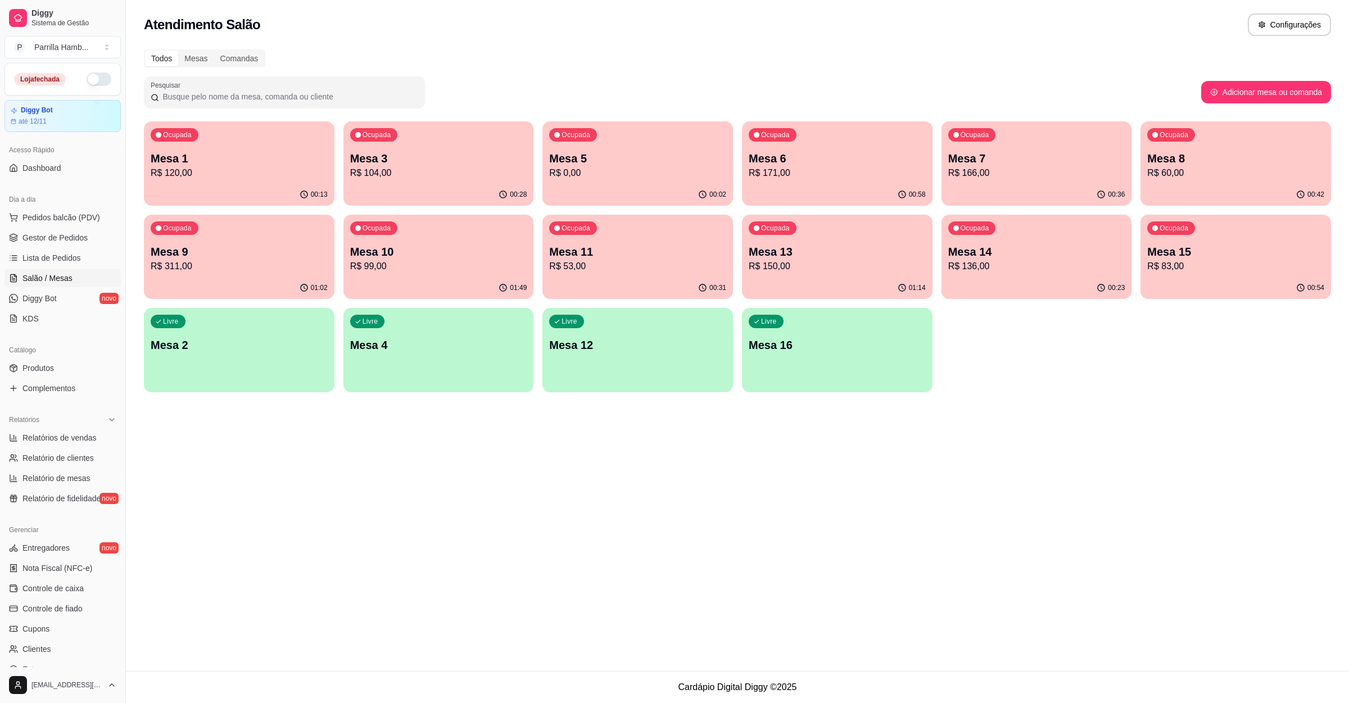
click at [408, 247] on p "Mesa 10" at bounding box center [438, 252] width 177 height 16
click at [616, 272] on p "R$ 53,00" at bounding box center [637, 266] width 171 height 13
click at [771, 261] on p "R$ 150,00" at bounding box center [837, 266] width 171 height 13
click at [1011, 238] on div "Ocupada Mesa 14 R$ 136,00" at bounding box center [1037, 246] width 191 height 62
click at [1273, 251] on p "Mesa 15" at bounding box center [1235, 252] width 177 height 16
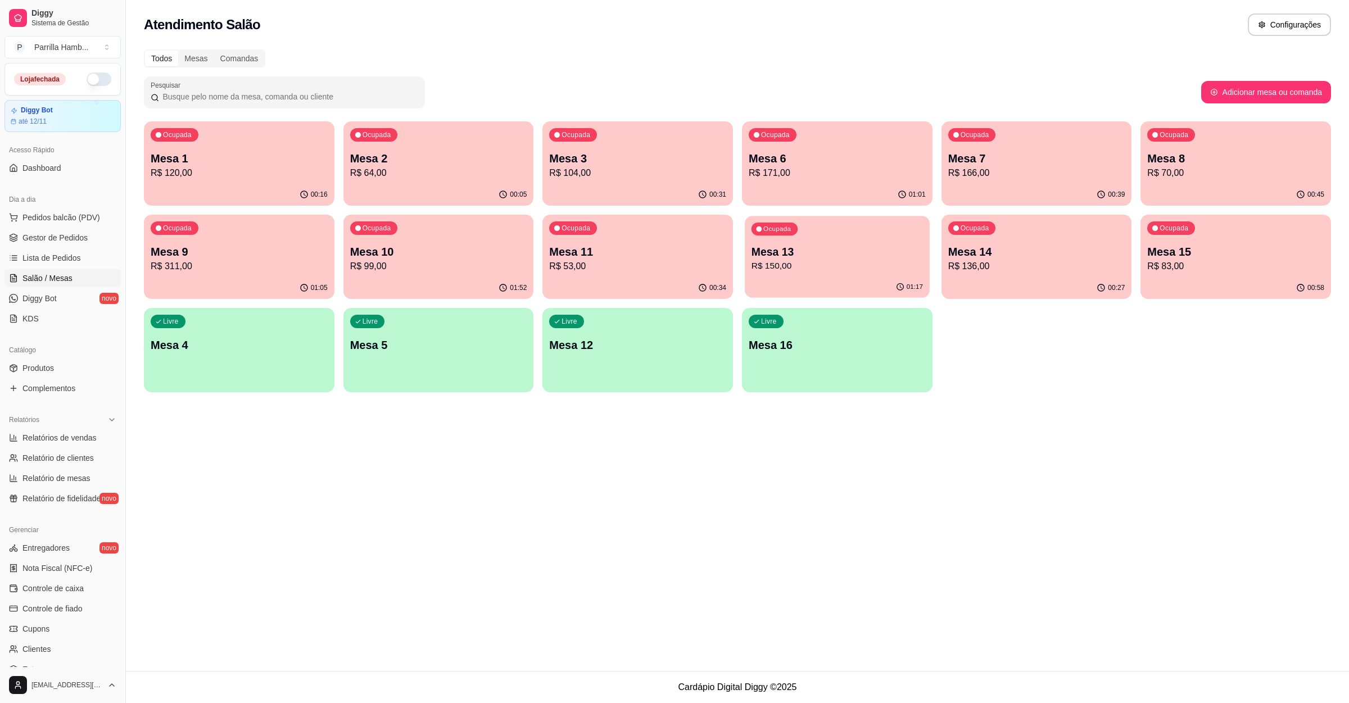
click at [831, 272] on p "R$ 150,00" at bounding box center [837, 266] width 171 height 13
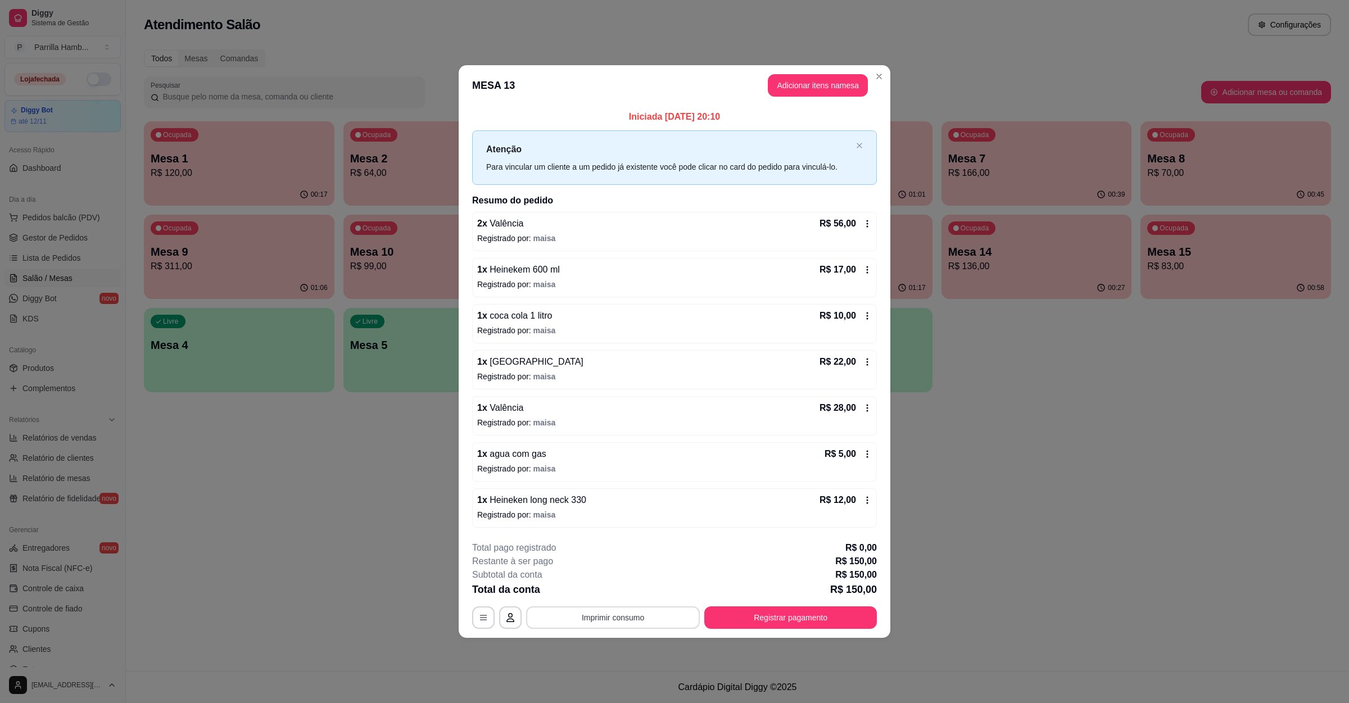
click at [614, 623] on button "Imprimir consumo" at bounding box center [613, 618] width 174 height 22
click at [616, 587] on button "IMPRESSORA" at bounding box center [616, 593] width 79 height 17
click at [763, 626] on button "Registrar pagamento" at bounding box center [791, 618] width 168 height 22
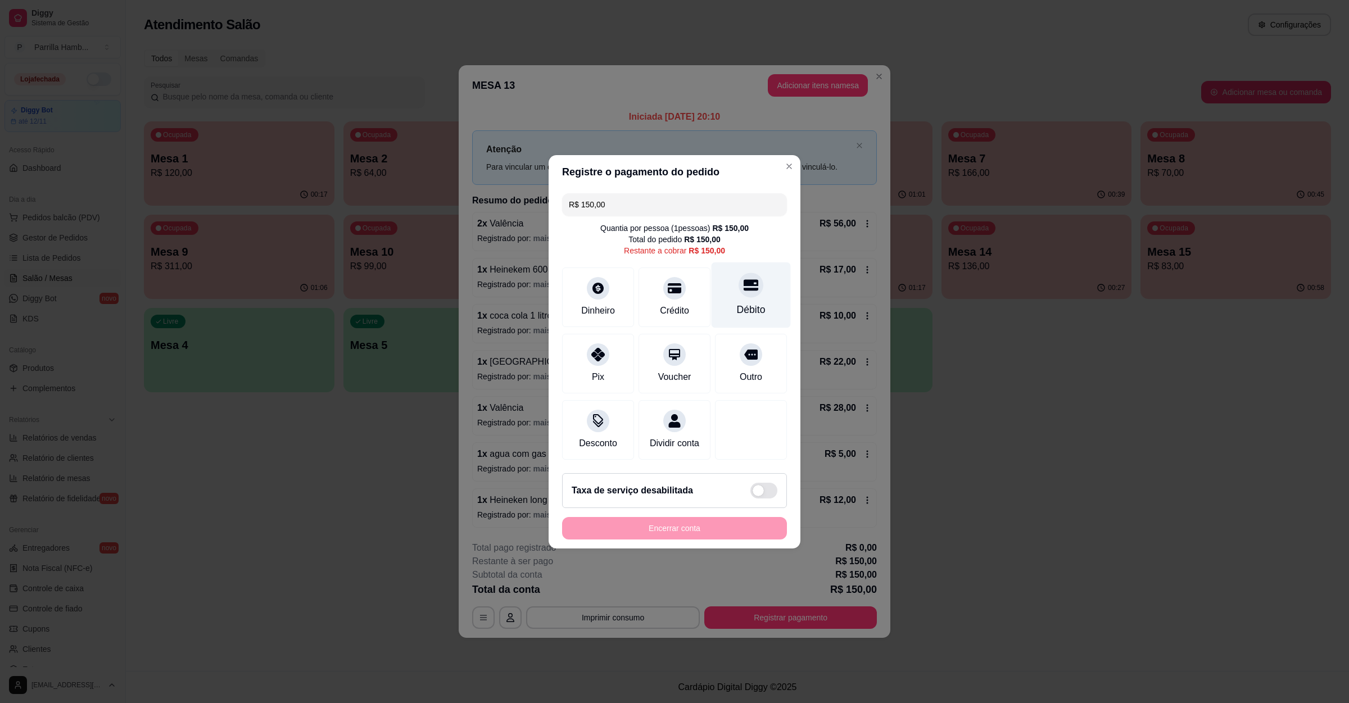
click at [734, 288] on div "Débito" at bounding box center [751, 295] width 79 height 66
type input "R$ 0,00"
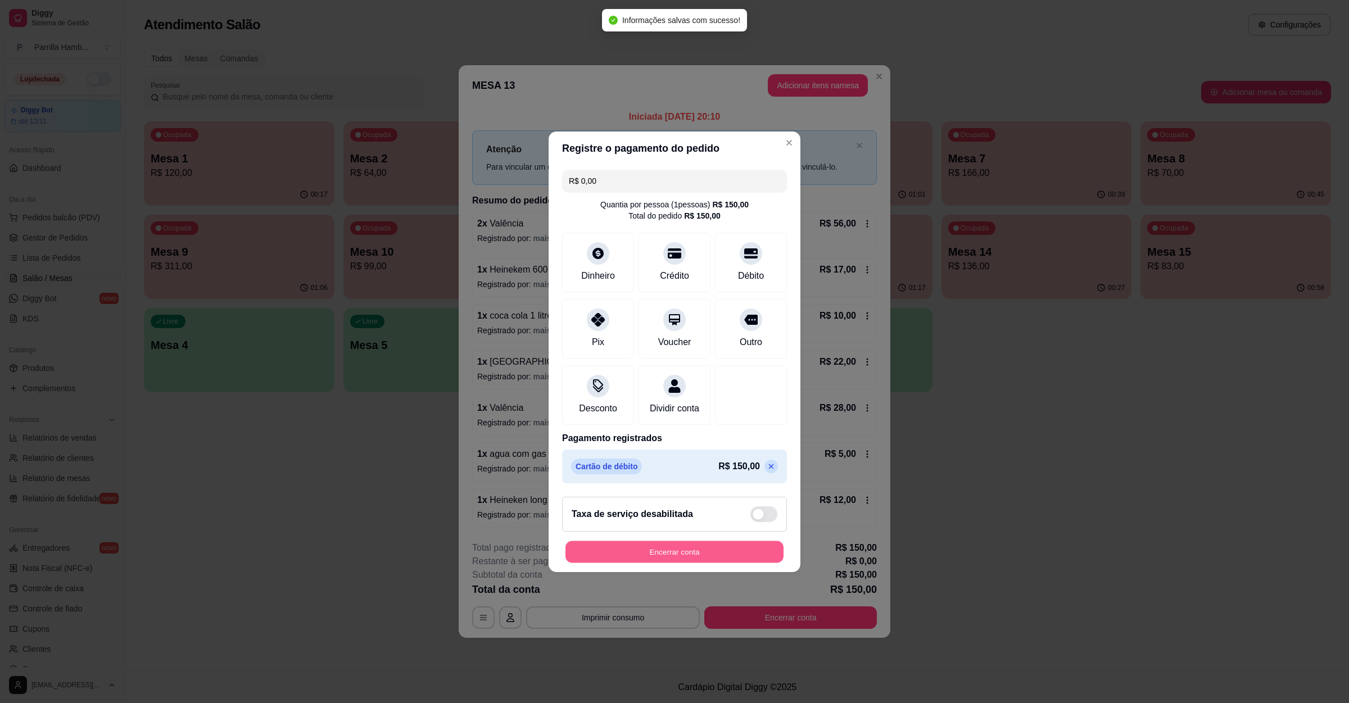
click at [658, 554] on button "Encerrar conta" at bounding box center [675, 552] width 218 height 22
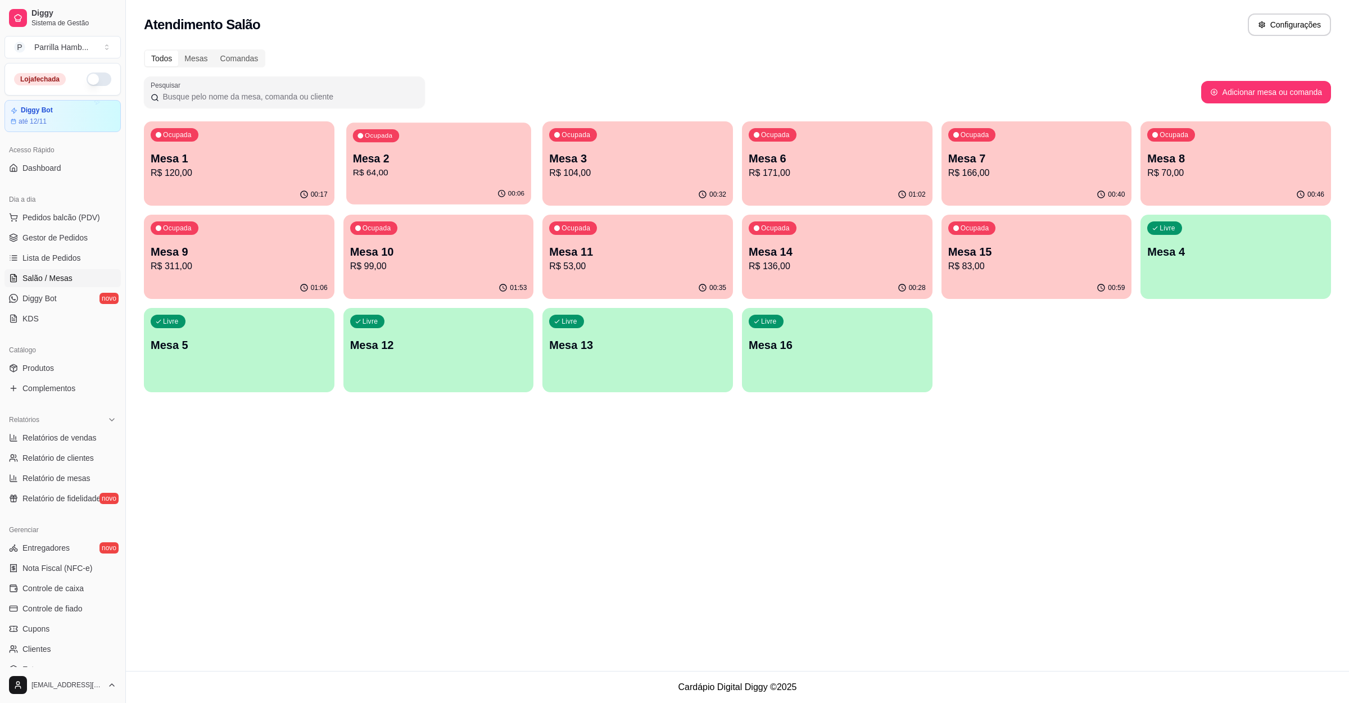
click at [461, 169] on p "R$ 64,00" at bounding box center [437, 172] width 171 height 13
click at [782, 248] on p "Mesa 14" at bounding box center [837, 252] width 171 height 15
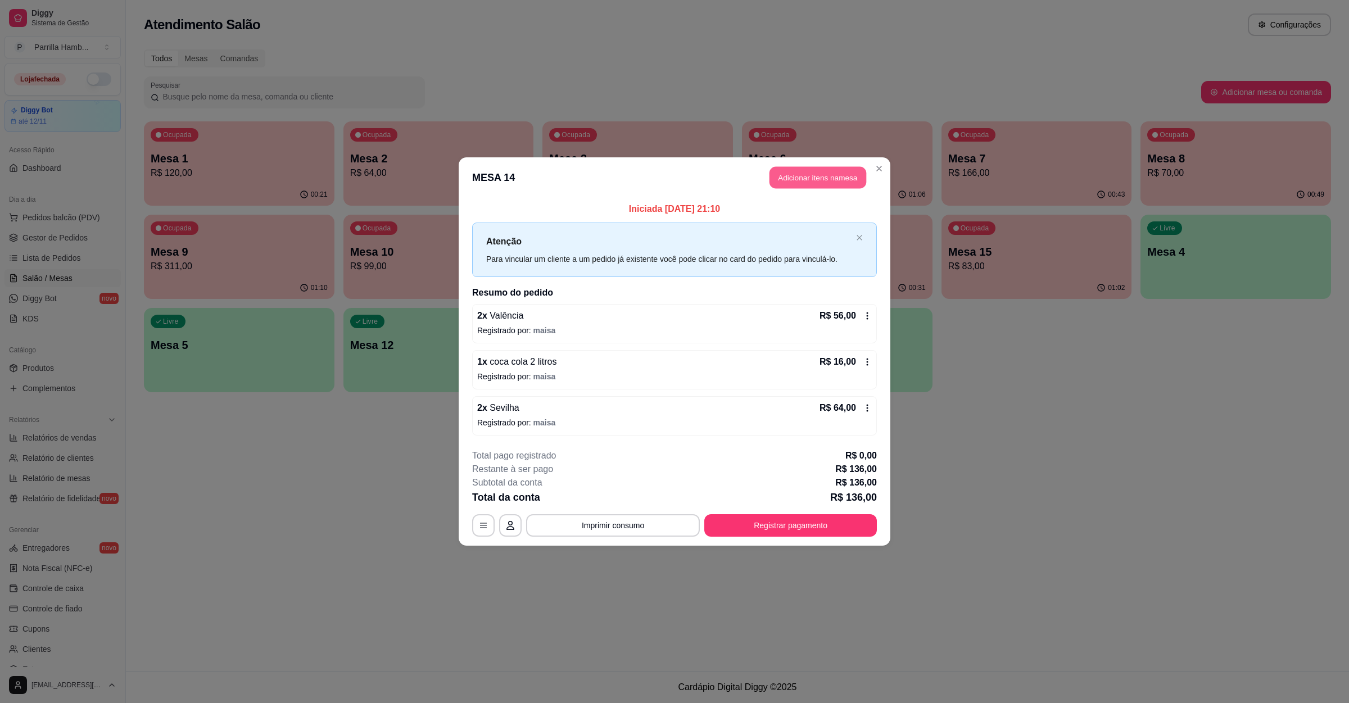
click at [816, 174] on button "Adicionar itens na mesa" at bounding box center [818, 178] width 97 height 22
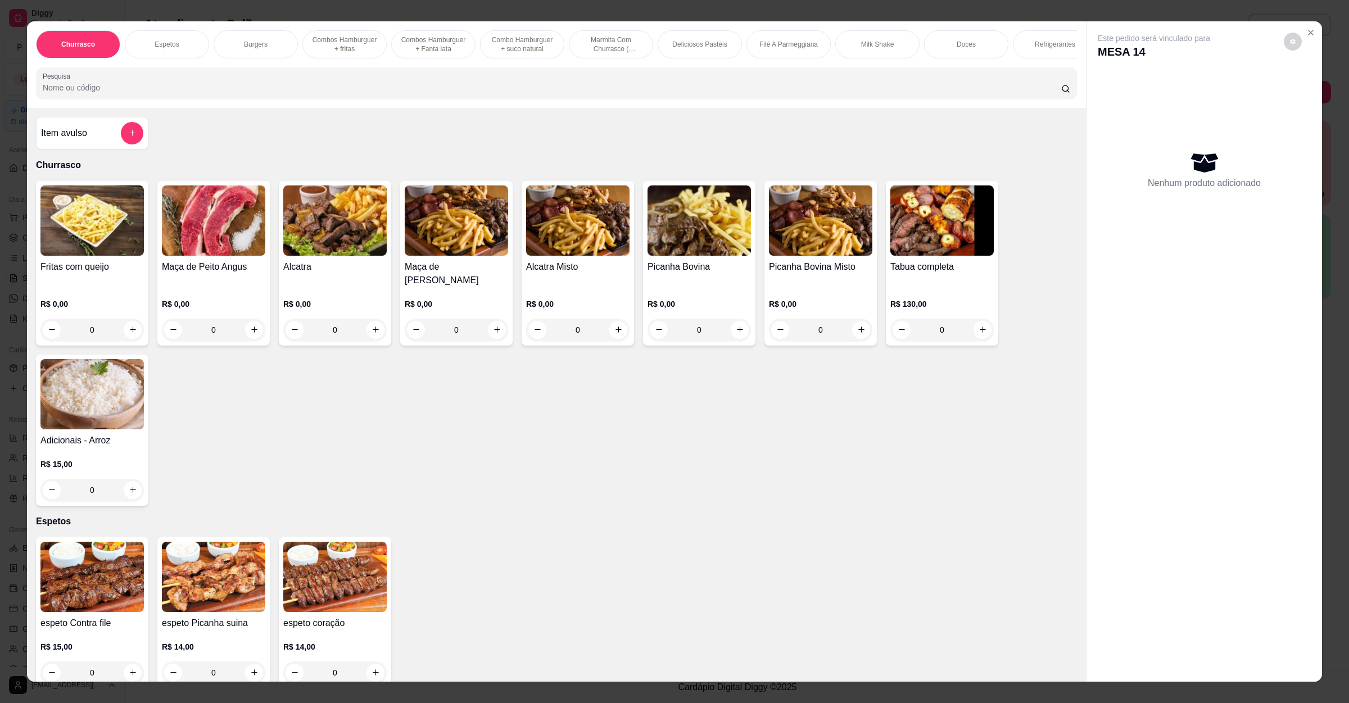
click at [574, 392] on div "Fritas com queijo R$ 0,00 0 Maça de Peito Angus R$ 0,00 0 Alcatra R$ 0,00 0 Maç…" at bounding box center [556, 343] width 1041 height 325
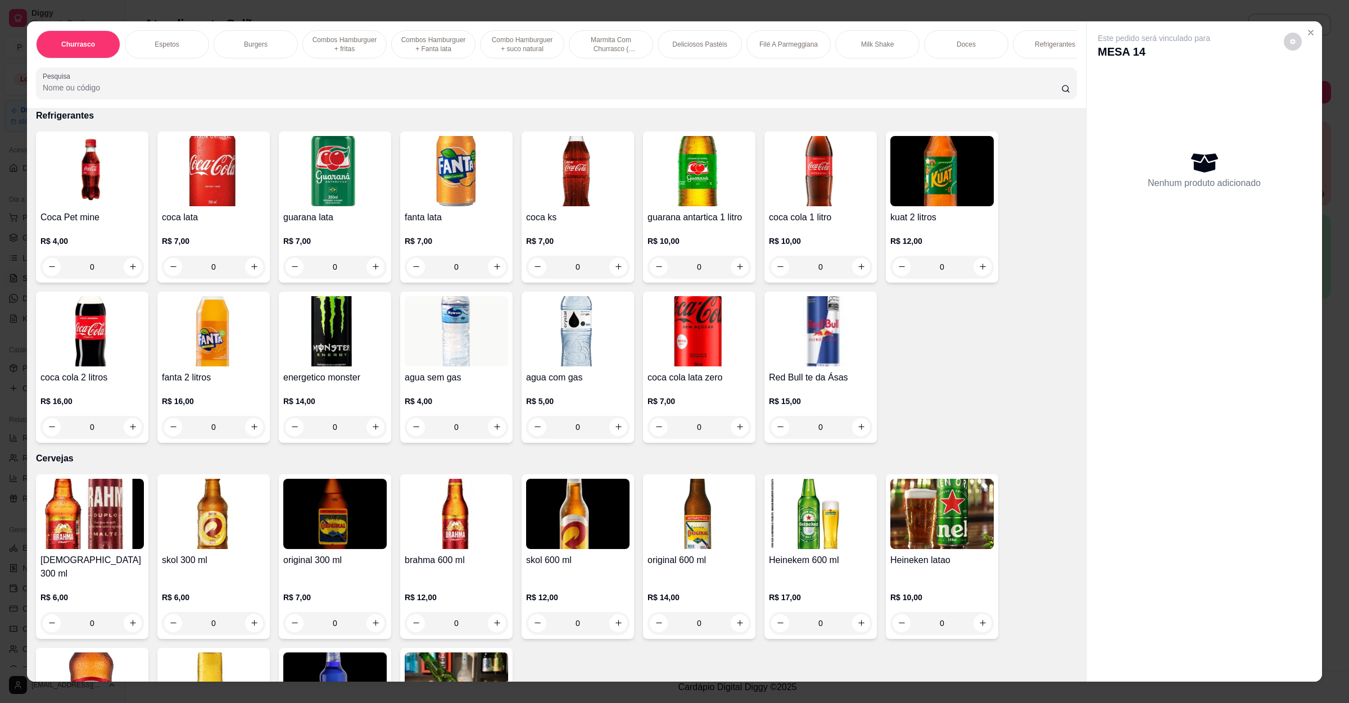
scroll to position [2698, 0]
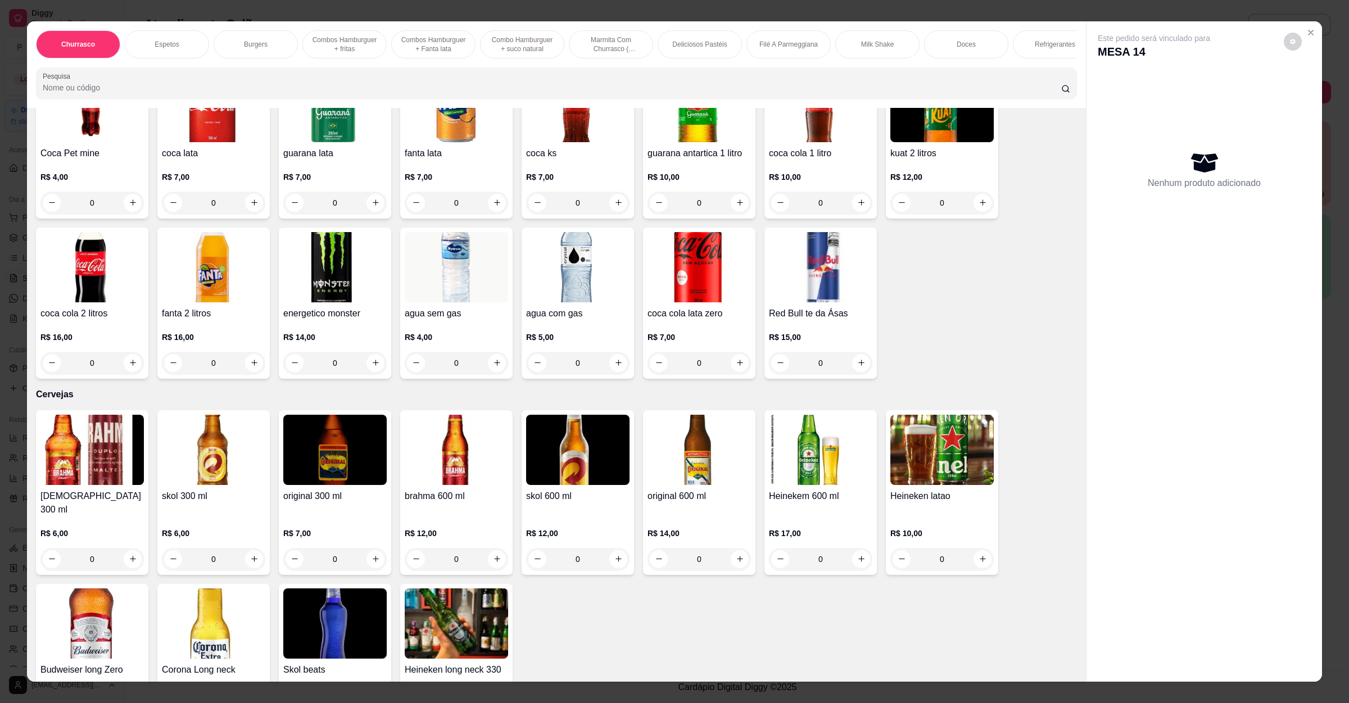
click at [329, 437] on img at bounding box center [334, 450] width 103 height 70
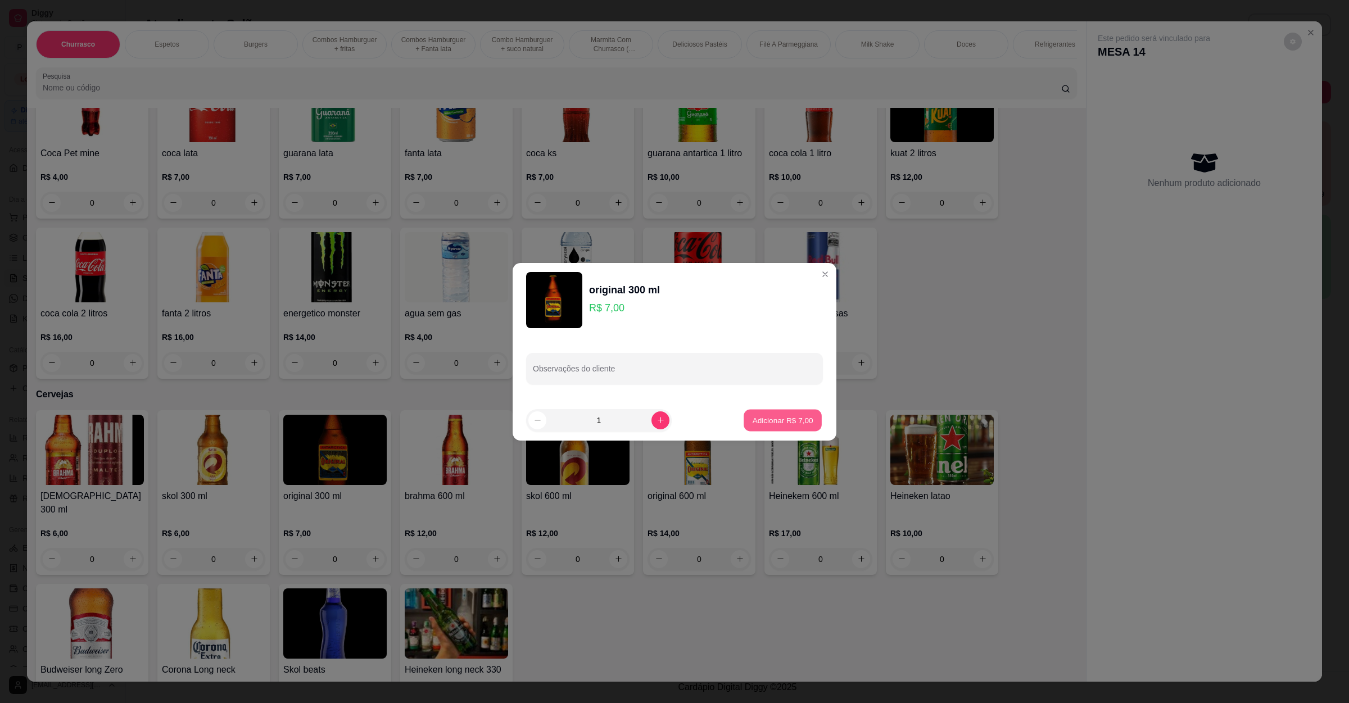
click at [775, 422] on p "Adicionar R$ 7,00" at bounding box center [782, 420] width 61 height 11
type input "1"
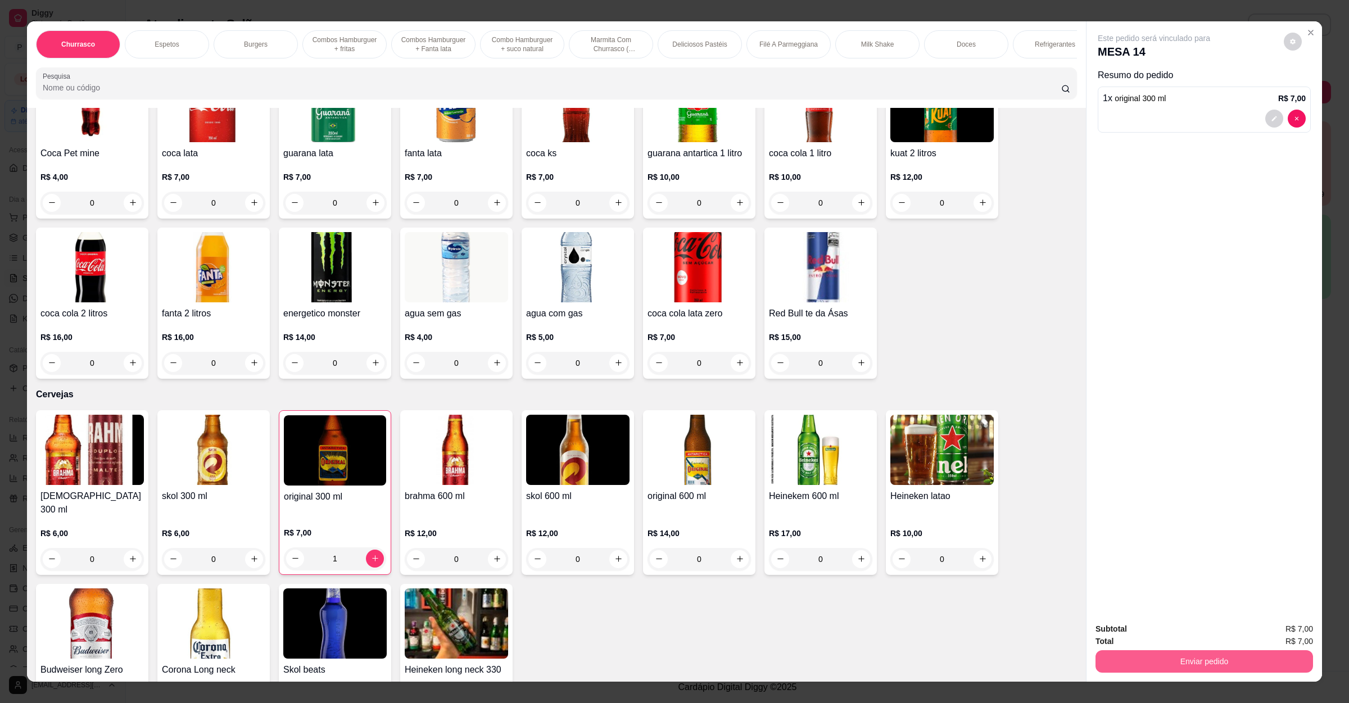
click at [1208, 659] on button "Enviar pedido" at bounding box center [1205, 661] width 218 height 22
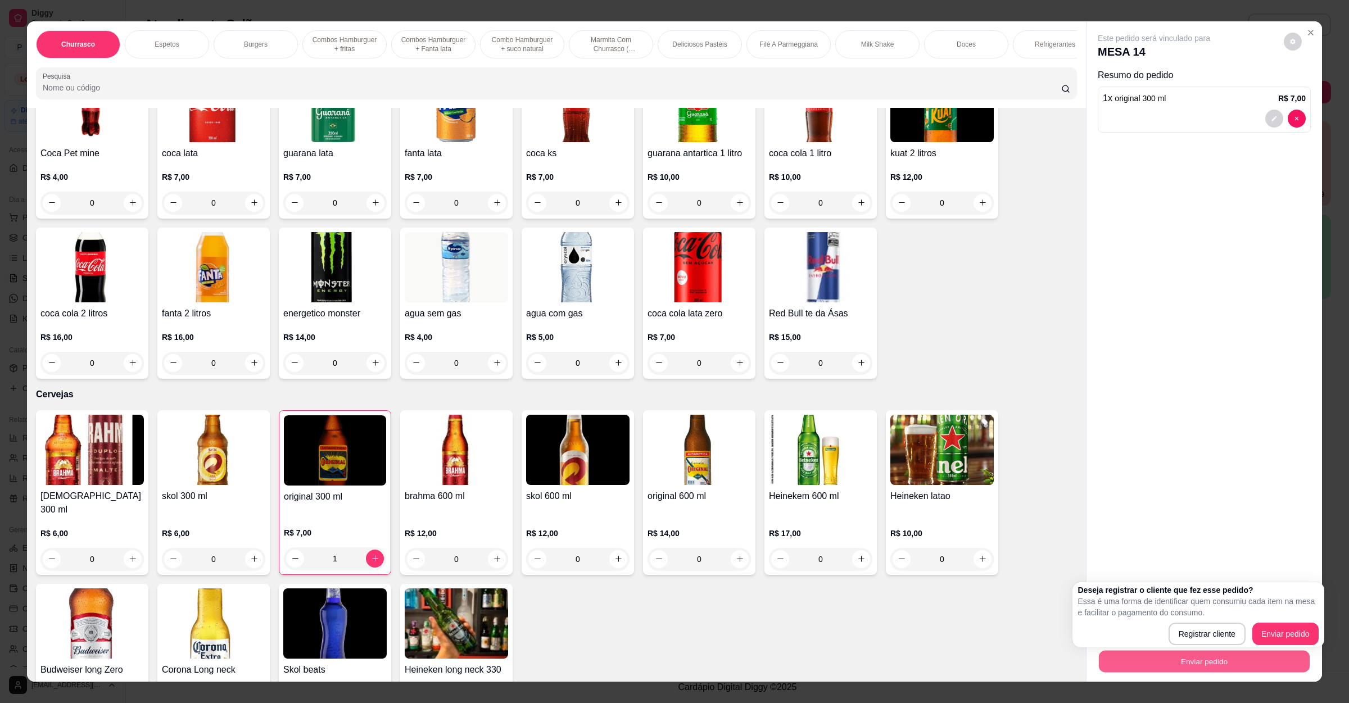
click at [1220, 659] on button "Enviar pedido" at bounding box center [1204, 662] width 211 height 22
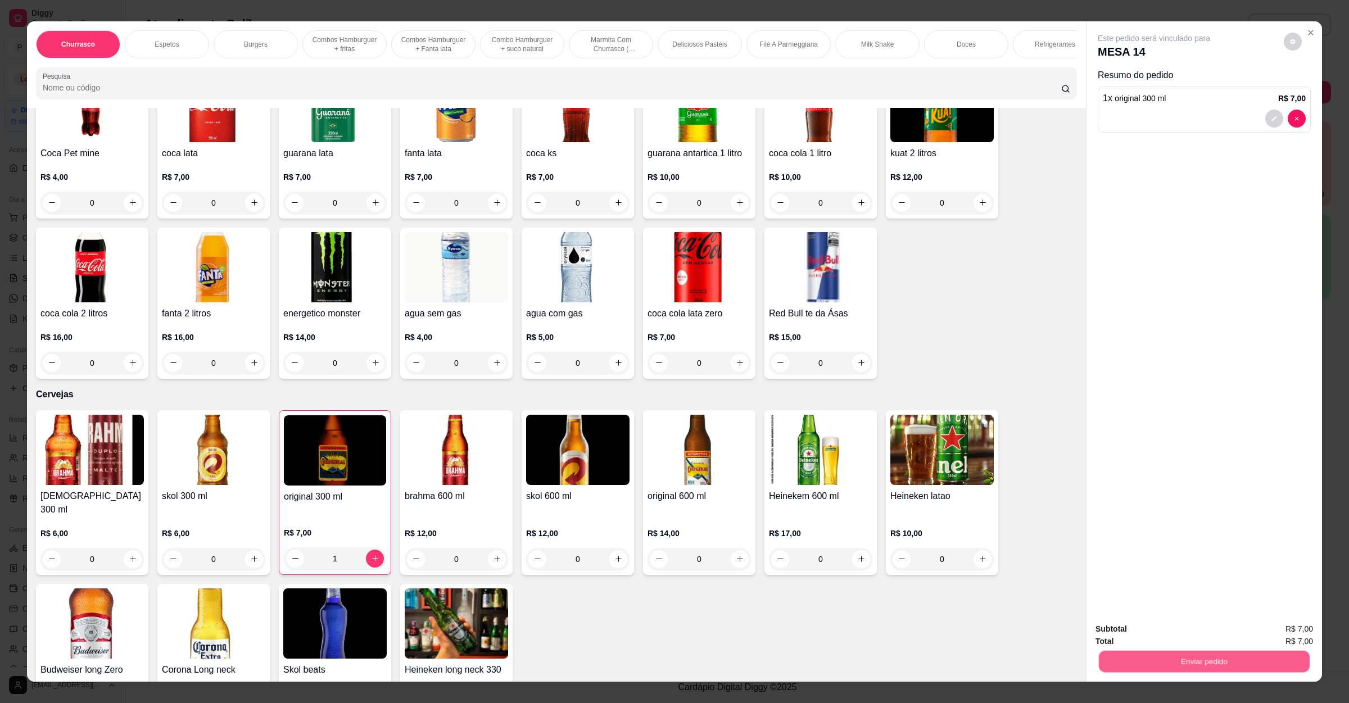
click at [1220, 659] on button "Enviar pedido" at bounding box center [1204, 662] width 211 height 22
click at [1284, 628] on button "Enviar pedido" at bounding box center [1282, 634] width 64 height 21
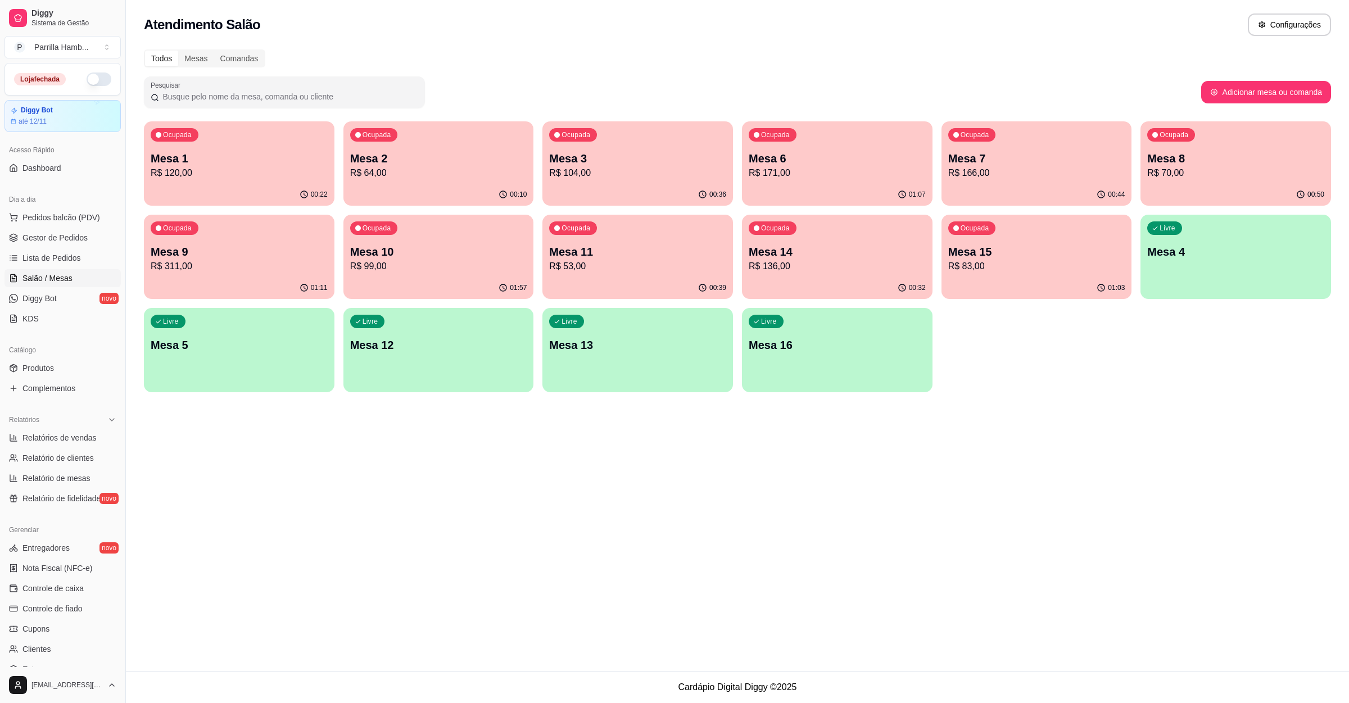
click at [378, 233] on div "Ocupada" at bounding box center [374, 227] width 48 height 13
click at [251, 192] on div "00:22" at bounding box center [239, 193] width 184 height 21
click at [607, 164] on p "Mesa 3" at bounding box center [637, 158] width 171 height 15
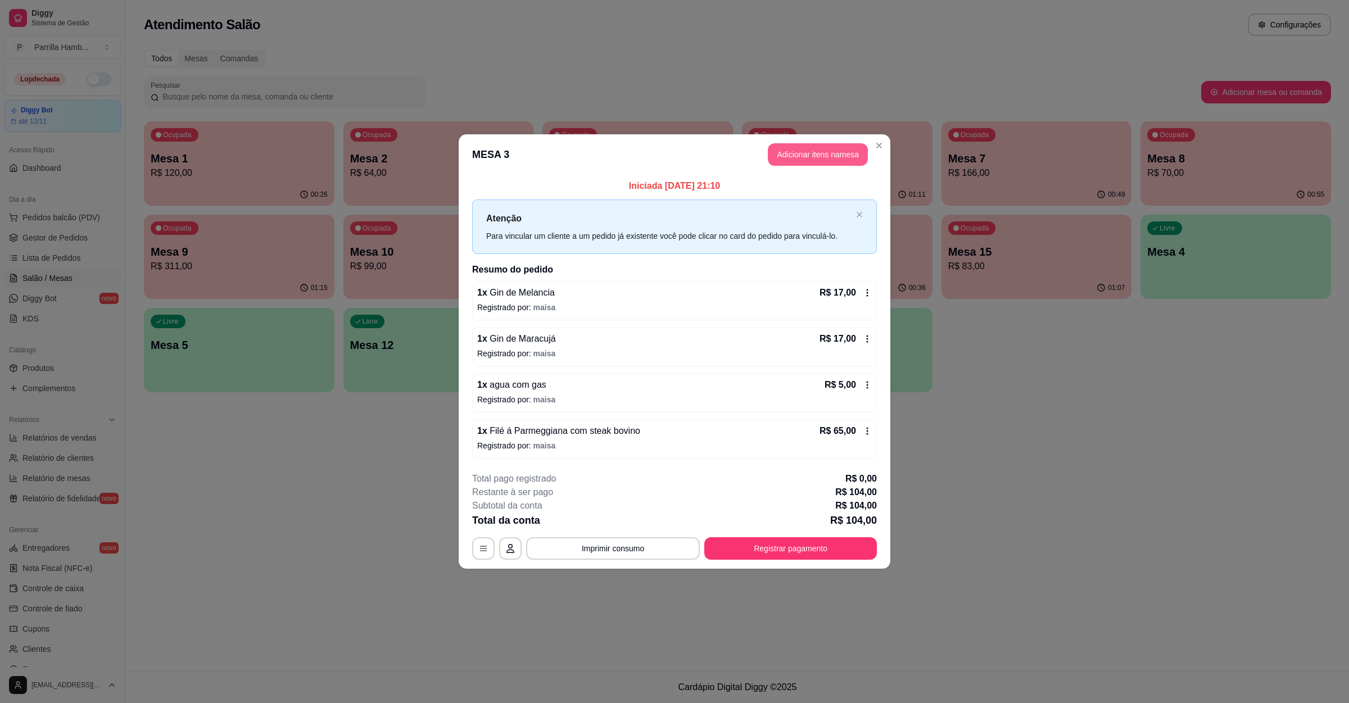
click at [835, 150] on button "Adicionar itens na mesa" at bounding box center [818, 154] width 100 height 22
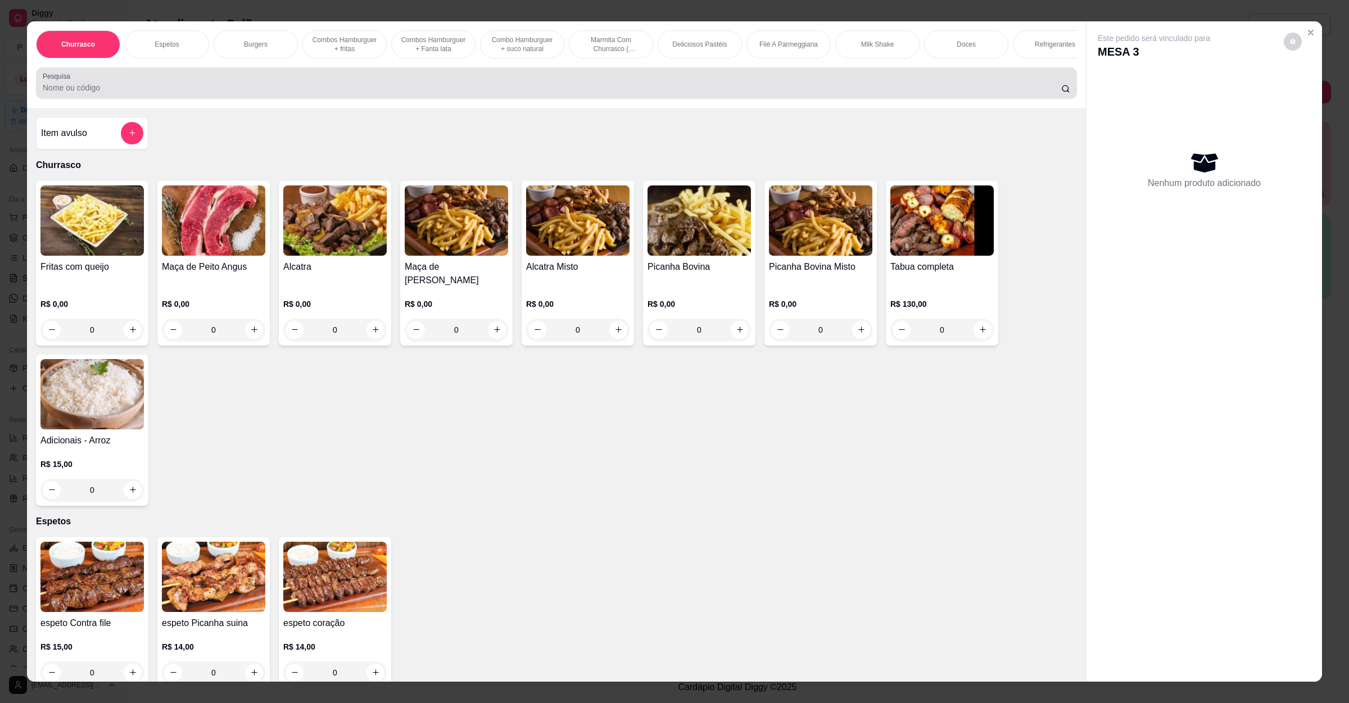
click at [468, 90] on div at bounding box center [557, 83] width 1028 height 22
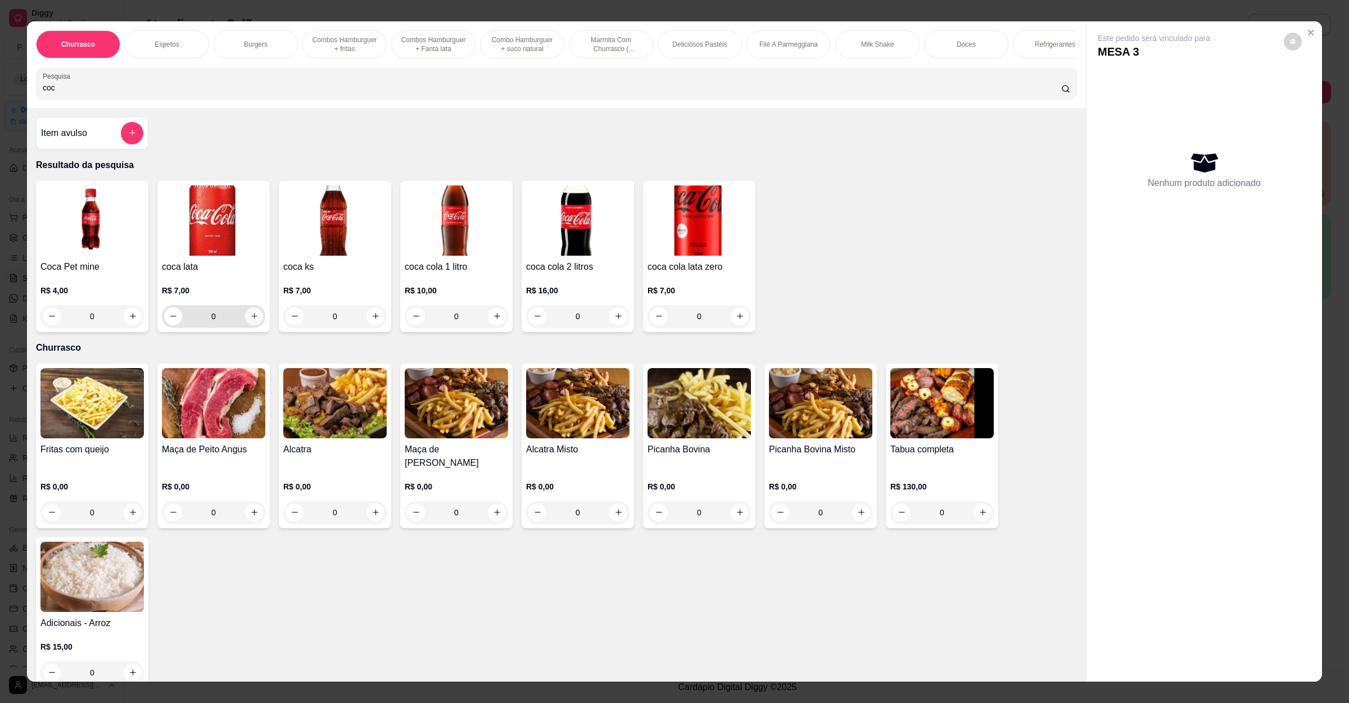
type input "coc"
click at [245, 323] on button "increase-product-quantity" at bounding box center [253, 315] width 17 height 17
type input "1"
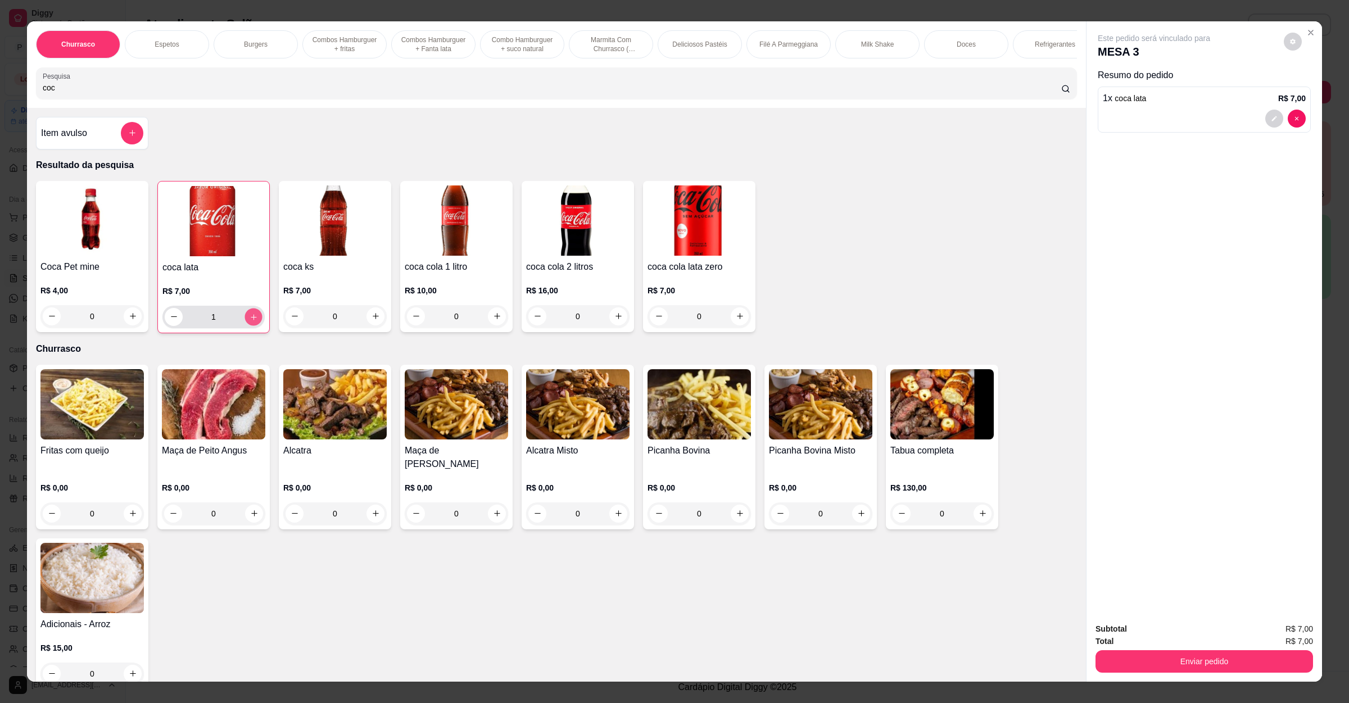
click at [245, 323] on button "increase-product-quantity" at bounding box center [253, 316] width 17 height 17
type input "2"
click at [1209, 659] on button "Enviar pedido" at bounding box center [1204, 662] width 211 height 22
click at [1278, 636] on button "Enviar pedido" at bounding box center [1285, 634] width 66 height 22
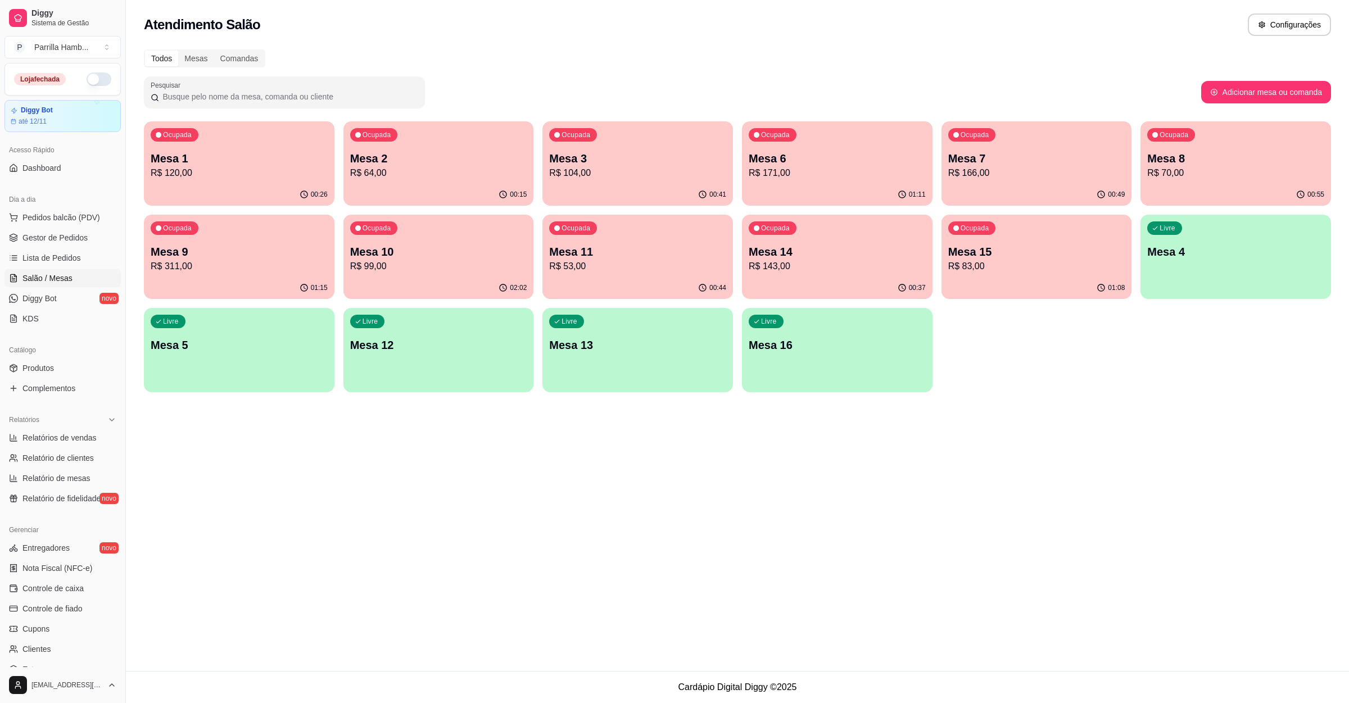
click at [169, 256] on p "Mesa 9" at bounding box center [239, 252] width 177 height 16
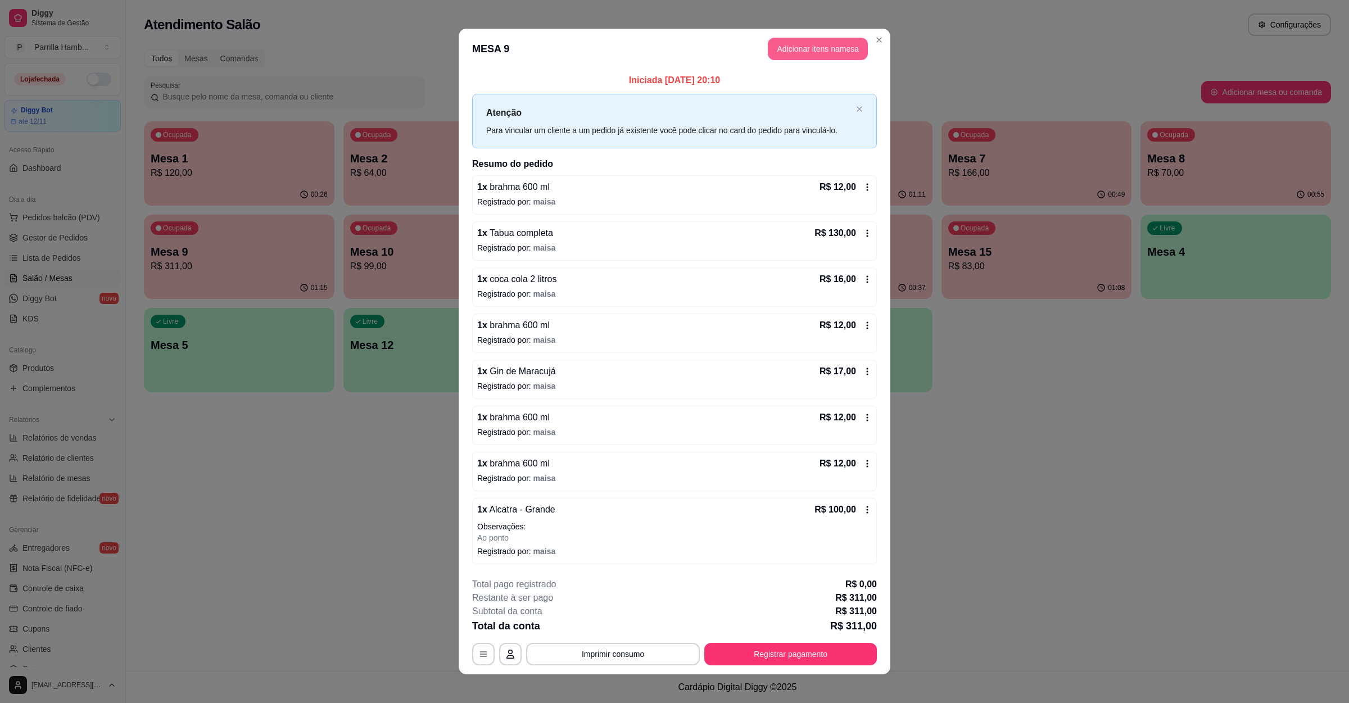
click at [832, 53] on button "Adicionar itens na mesa" at bounding box center [818, 49] width 100 height 22
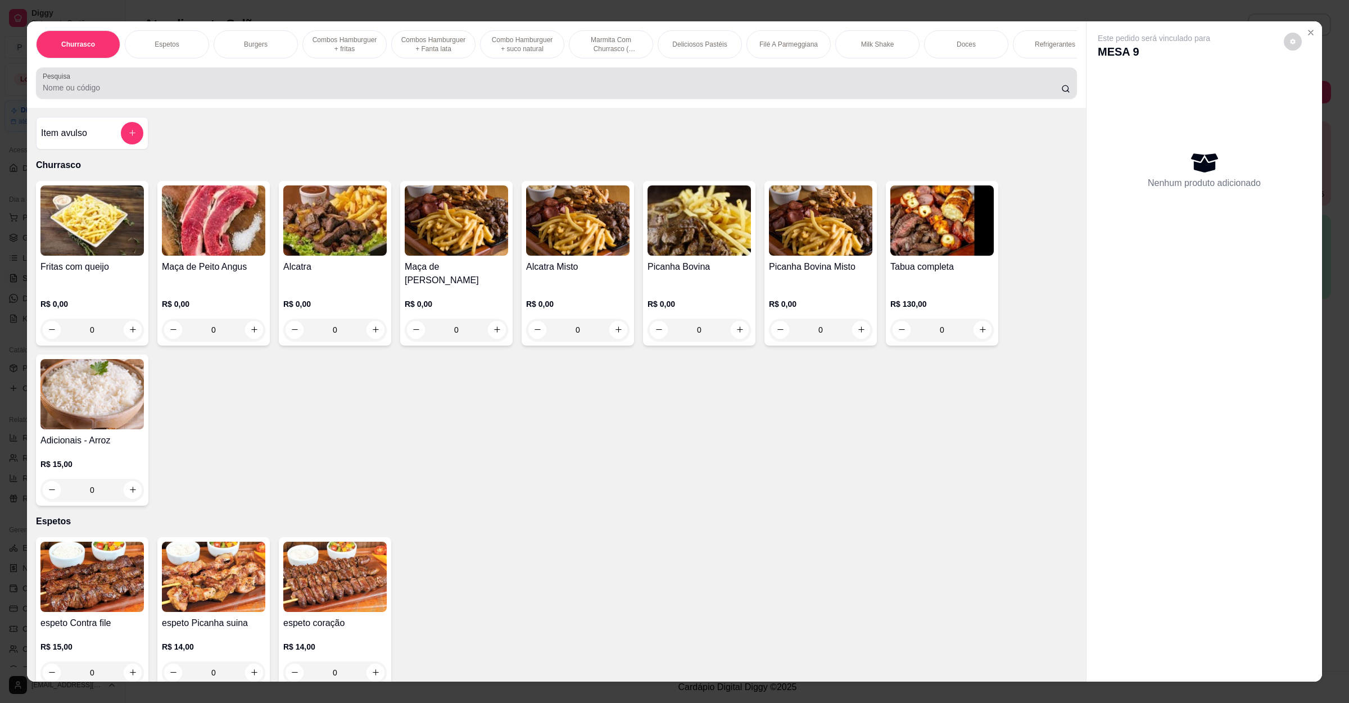
click at [417, 94] on div at bounding box center [557, 83] width 1028 height 22
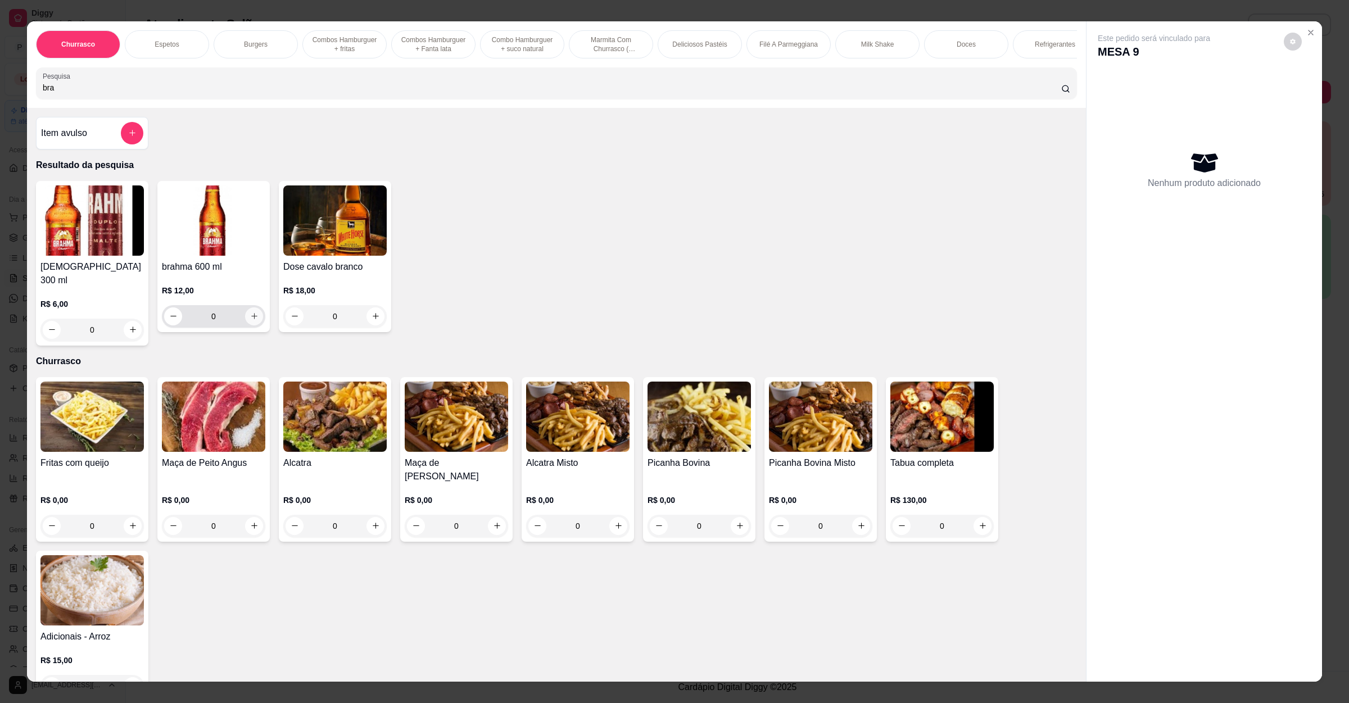
type input "bra"
click at [245, 324] on button "increase-product-quantity" at bounding box center [254, 316] width 18 height 18
type input "1"
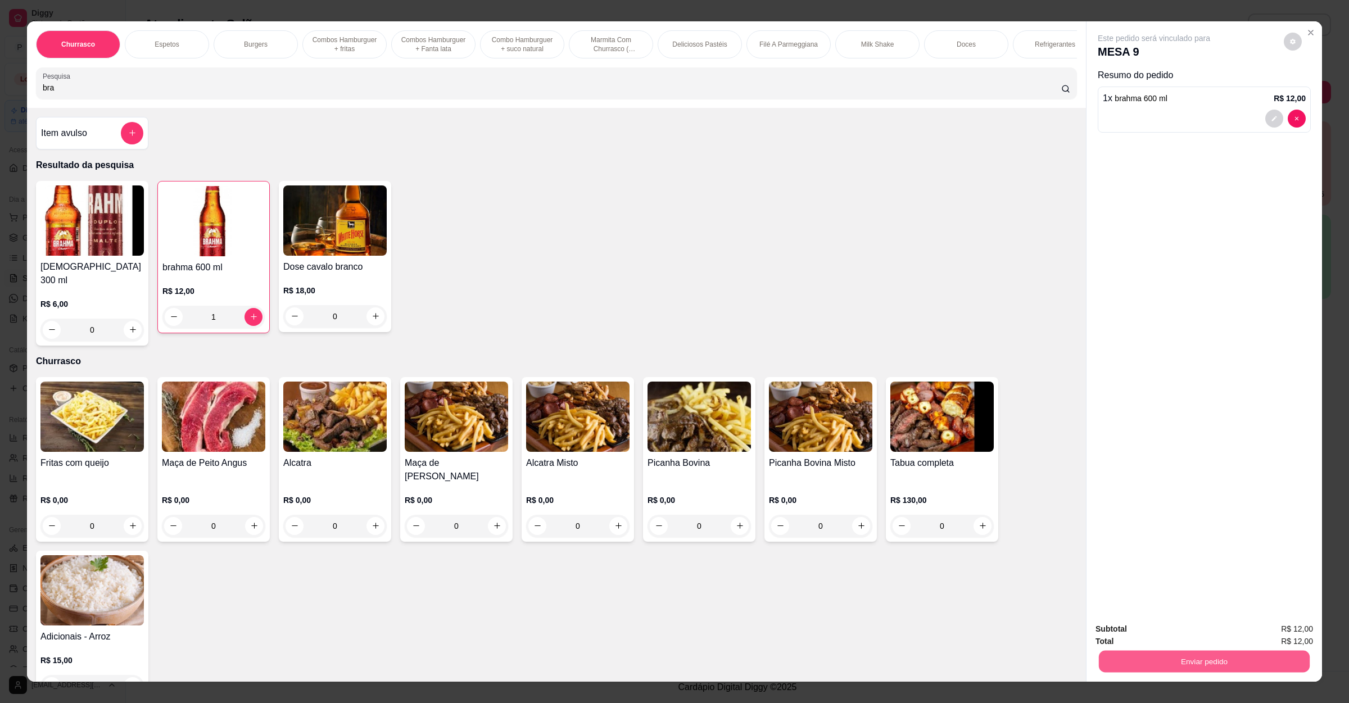
click at [1176, 658] on button "Enviar pedido" at bounding box center [1204, 662] width 211 height 22
click at [1282, 627] on button "Enviar pedido" at bounding box center [1282, 634] width 64 height 21
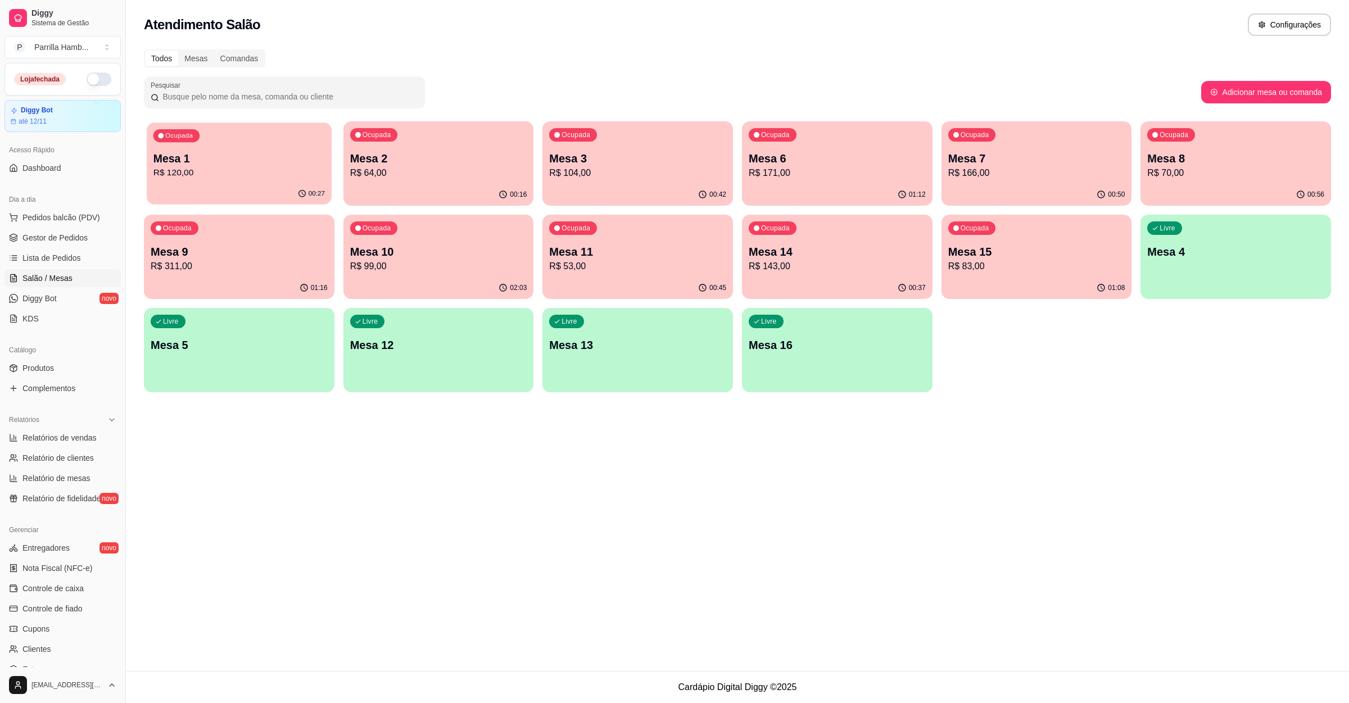
click at [215, 181] on div "Ocupada Mesa 1 R$ 120,00" at bounding box center [239, 153] width 184 height 61
click at [383, 146] on div "Ocupada Mesa 2 R$ 64,00" at bounding box center [438, 152] width 191 height 62
click at [592, 162] on p "Mesa 3" at bounding box center [637, 159] width 177 height 16
click at [893, 166] on p "R$ 171,00" at bounding box center [837, 172] width 177 height 13
click at [1023, 144] on div "Ocupada Mesa 7 R$ 166,00" at bounding box center [1037, 152] width 191 height 62
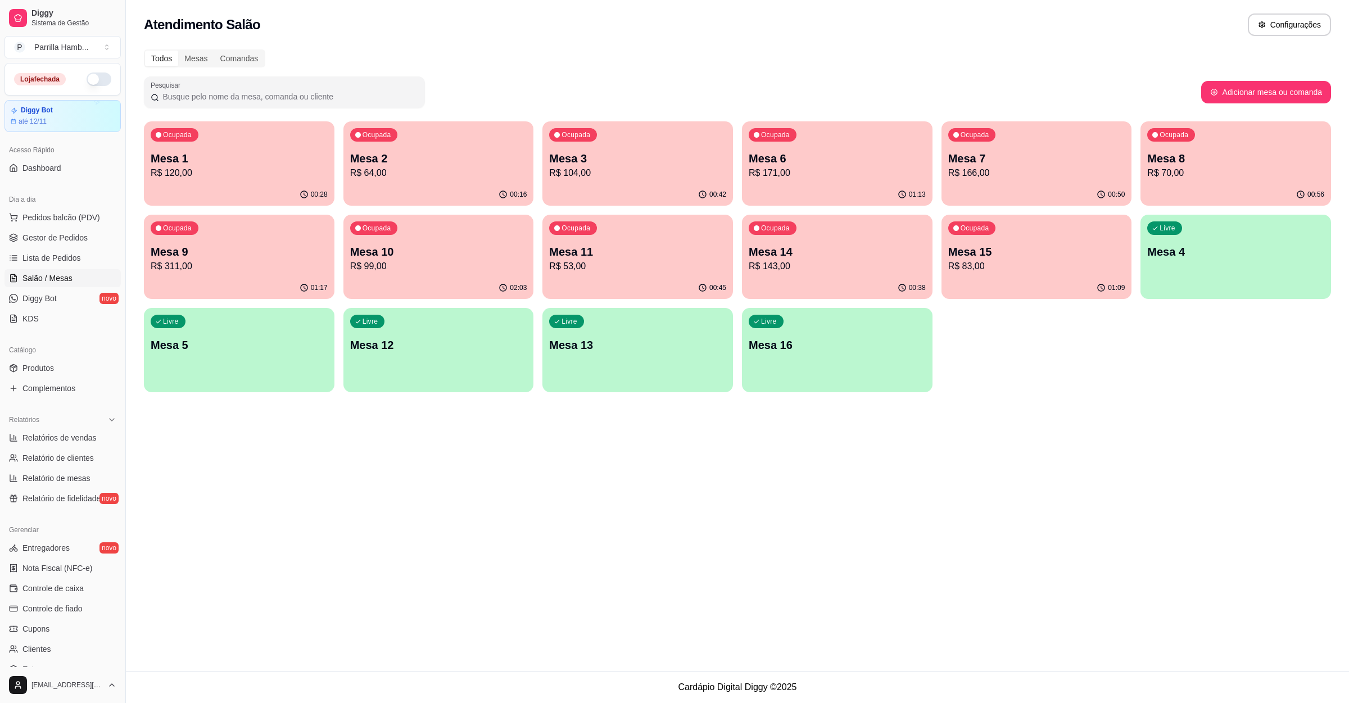
click at [1196, 137] on div "Ocupada Mesa 8 R$ 70,00" at bounding box center [1236, 152] width 191 height 62
click at [172, 277] on div "Ocupada Mesa 9 R$ 311,00" at bounding box center [239, 246] width 184 height 61
click at [400, 261] on p "R$ 99,00" at bounding box center [437, 266] width 171 height 13
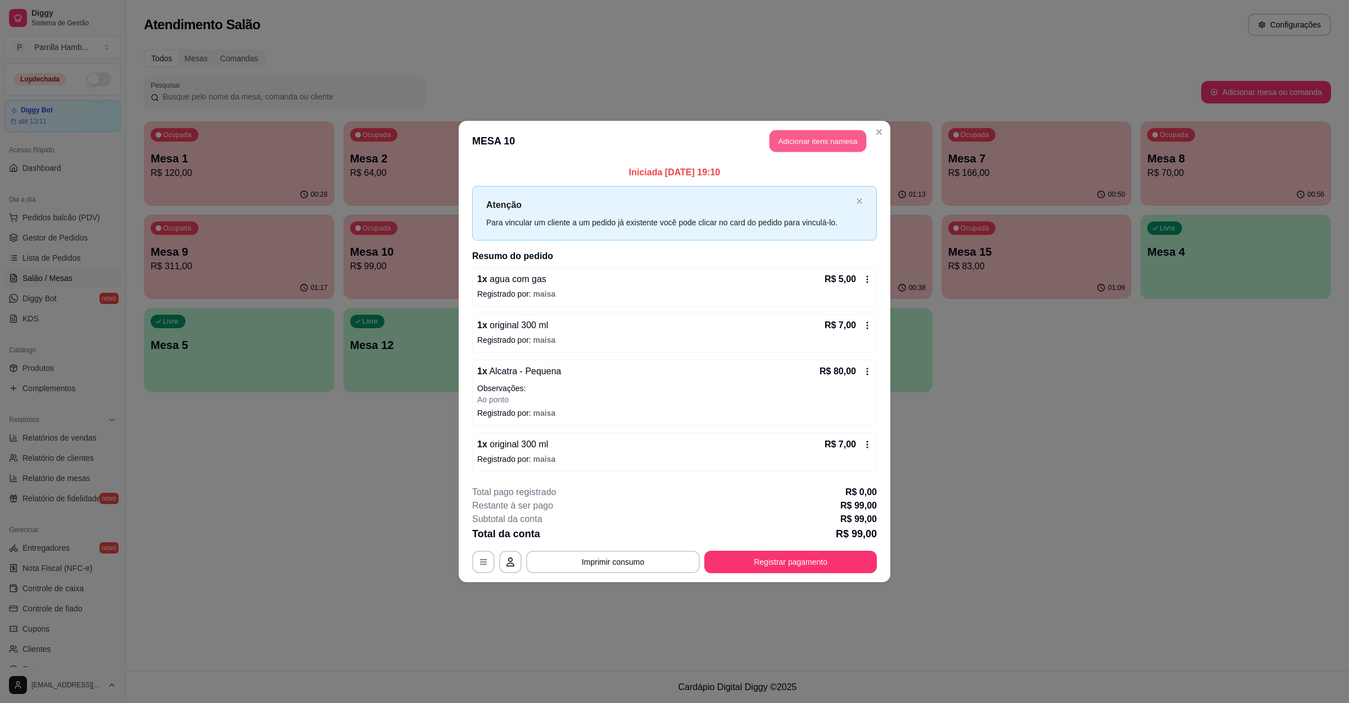
click at [844, 132] on button "Adicionar itens na mesa" at bounding box center [818, 141] width 97 height 22
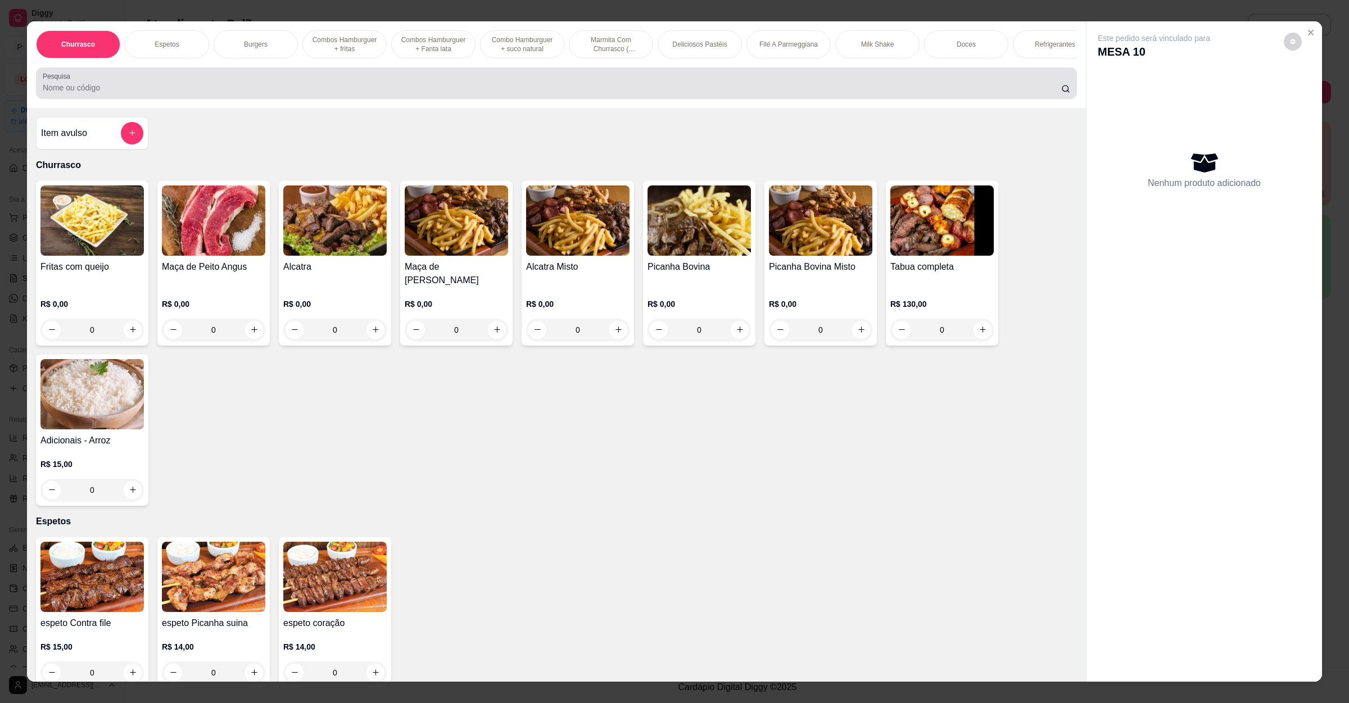
click at [75, 94] on div at bounding box center [557, 83] width 1028 height 22
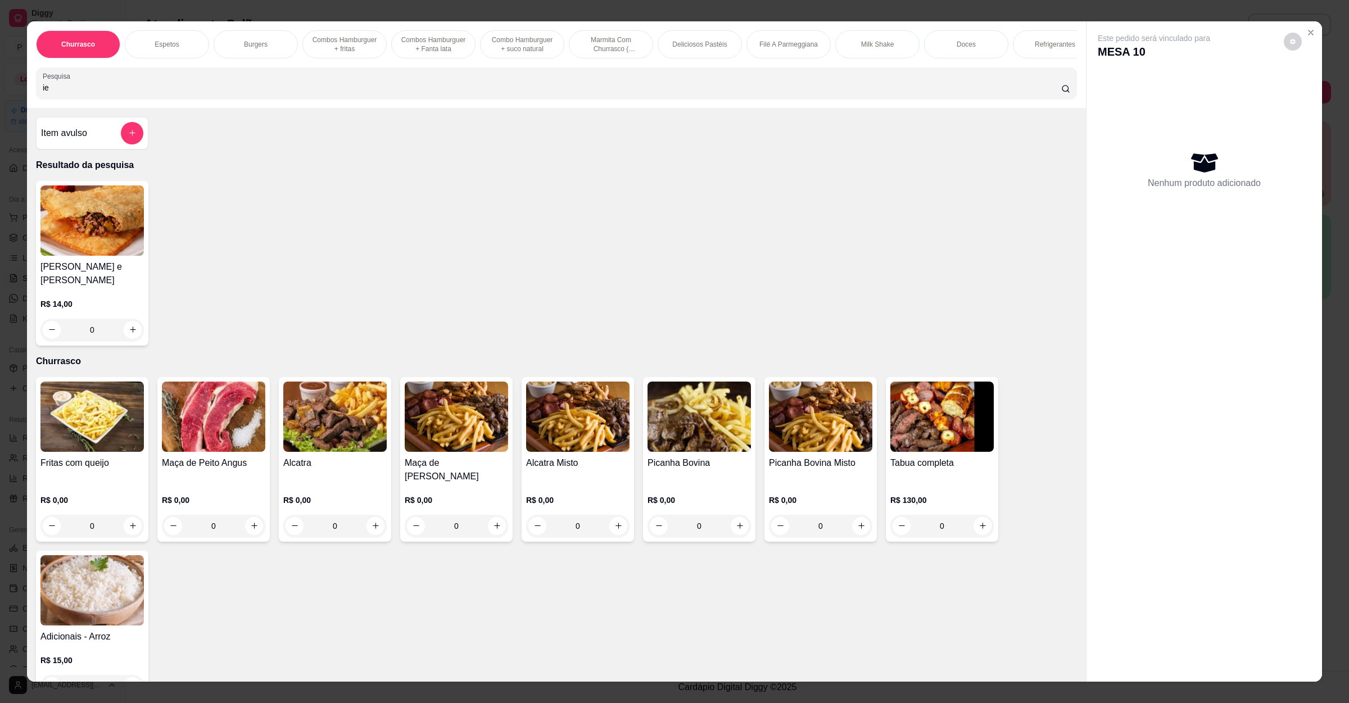
type input "i"
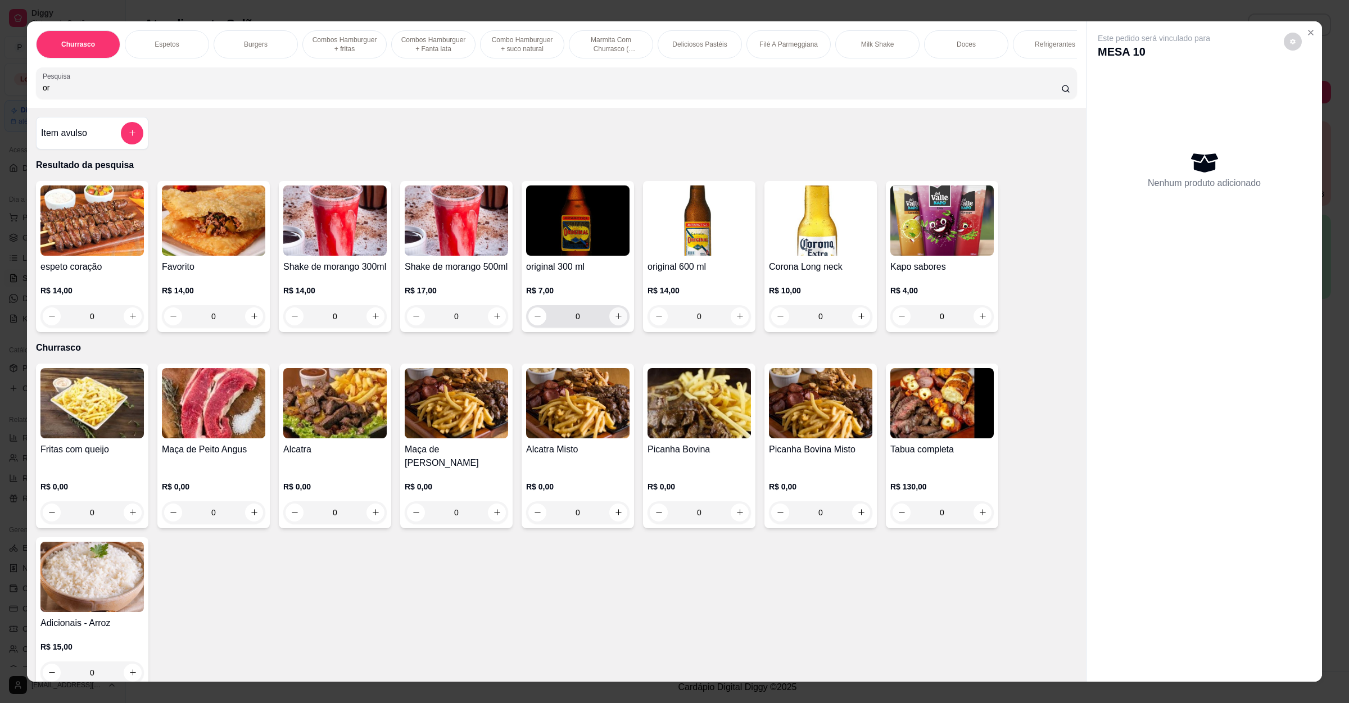
type input "or"
click at [616, 325] on button "increase-product-quantity" at bounding box center [617, 315] width 17 height 17
type input "1"
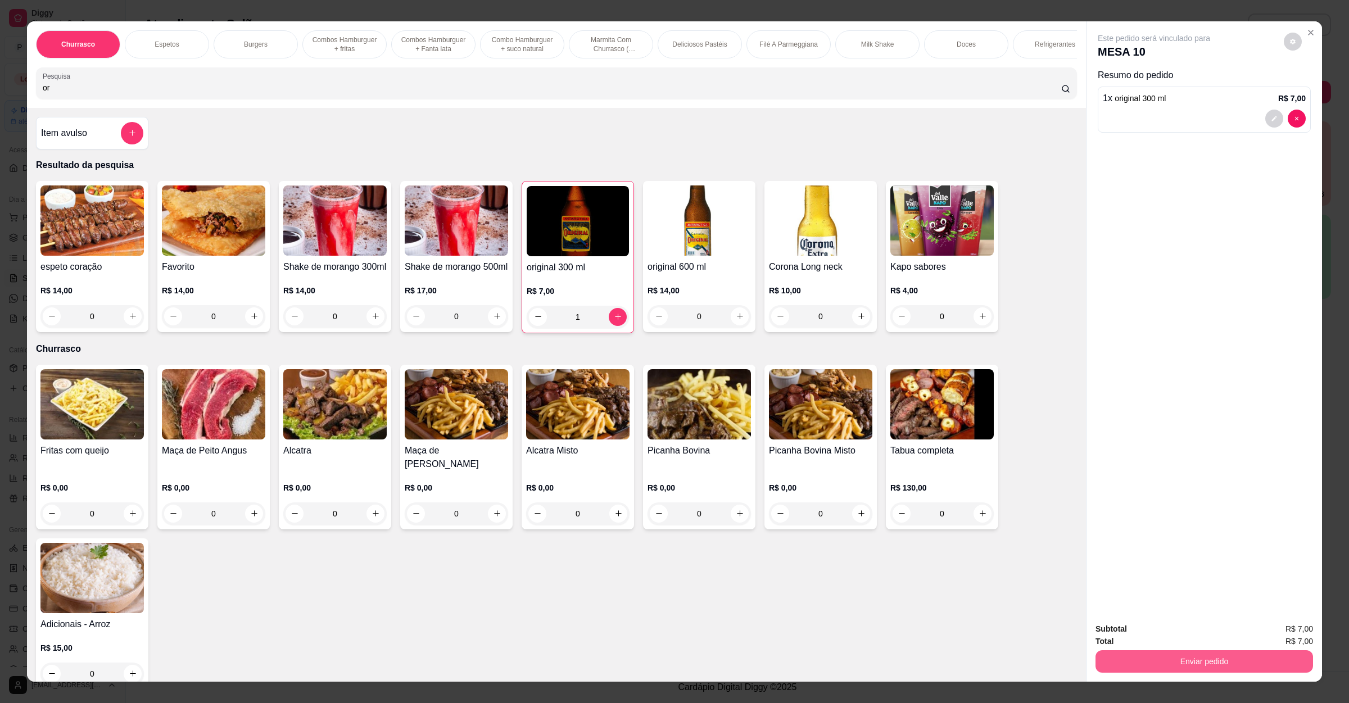
click at [1179, 653] on button "Enviar pedido" at bounding box center [1205, 661] width 218 height 22
click at [1286, 628] on button "Enviar pedido" at bounding box center [1282, 633] width 62 height 21
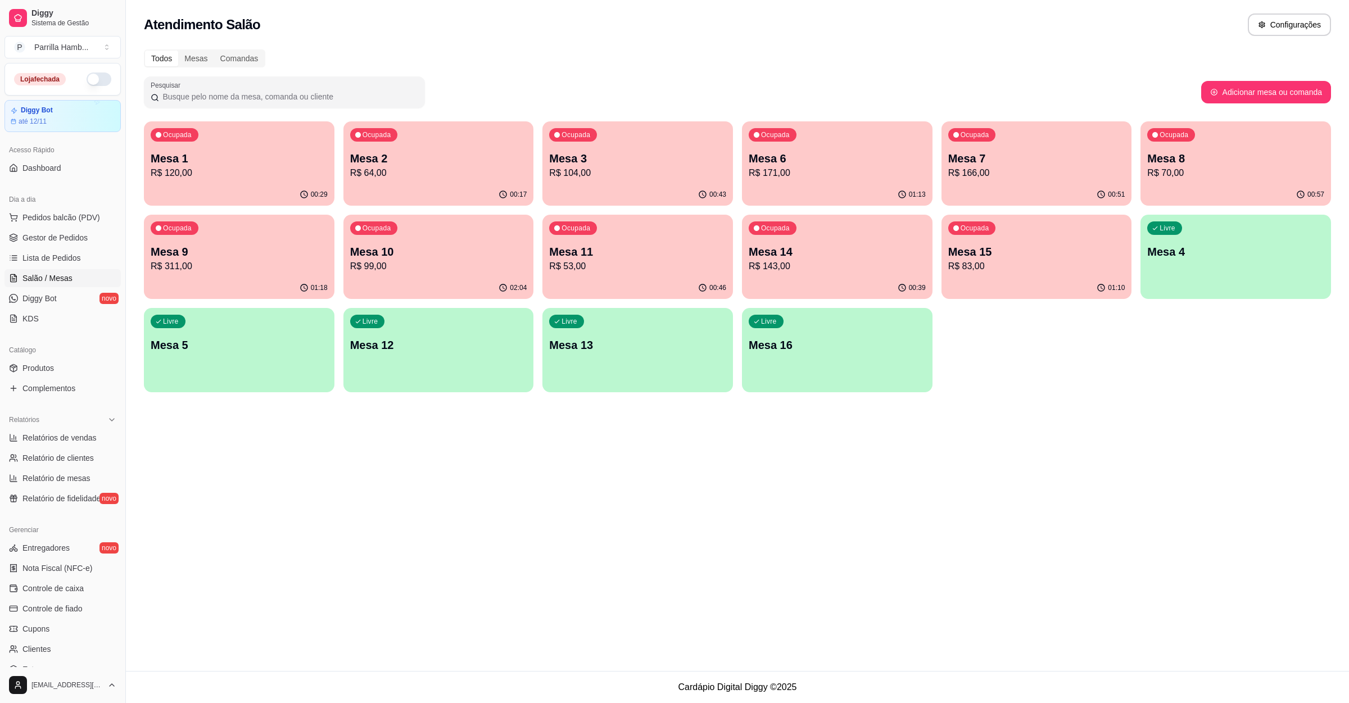
click at [636, 255] on p "Mesa 11" at bounding box center [637, 252] width 177 height 16
click at [847, 262] on p "R$ 143,00" at bounding box center [837, 266] width 171 height 13
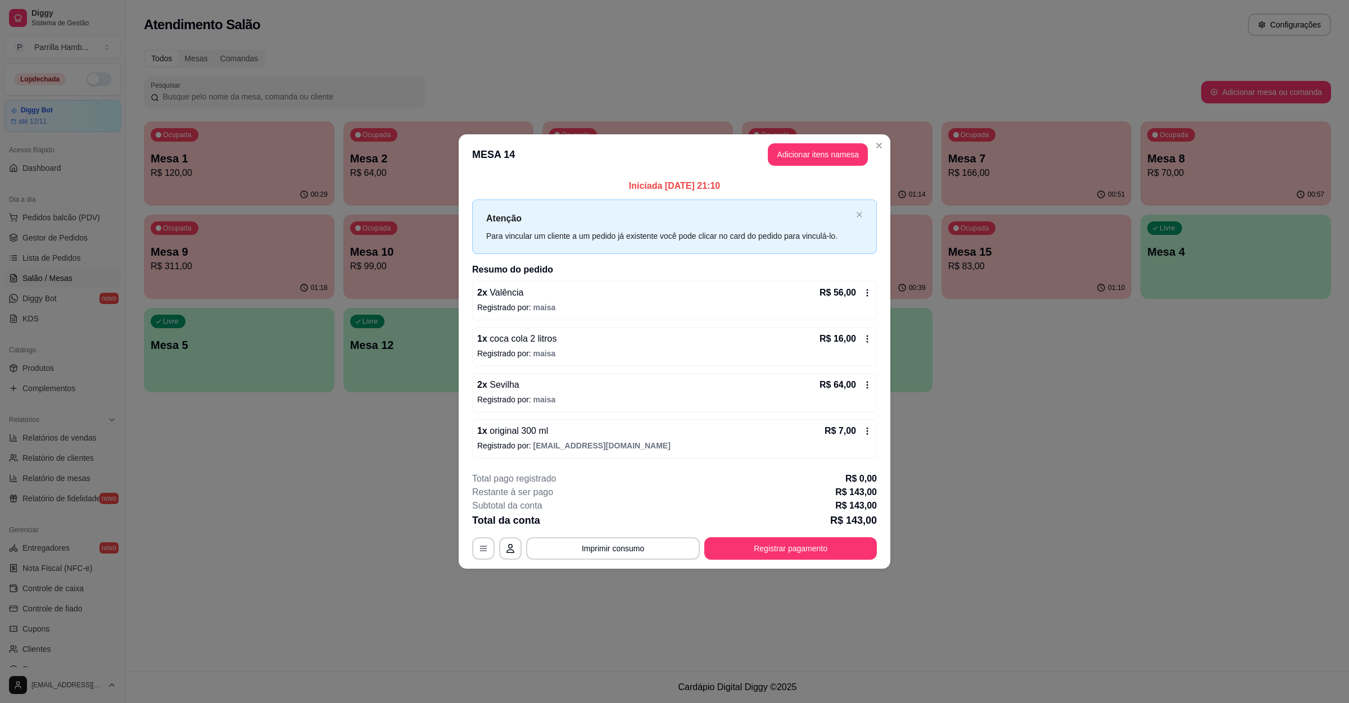
click at [496, 428] on span "original 300 ml" at bounding box center [517, 431] width 61 height 10
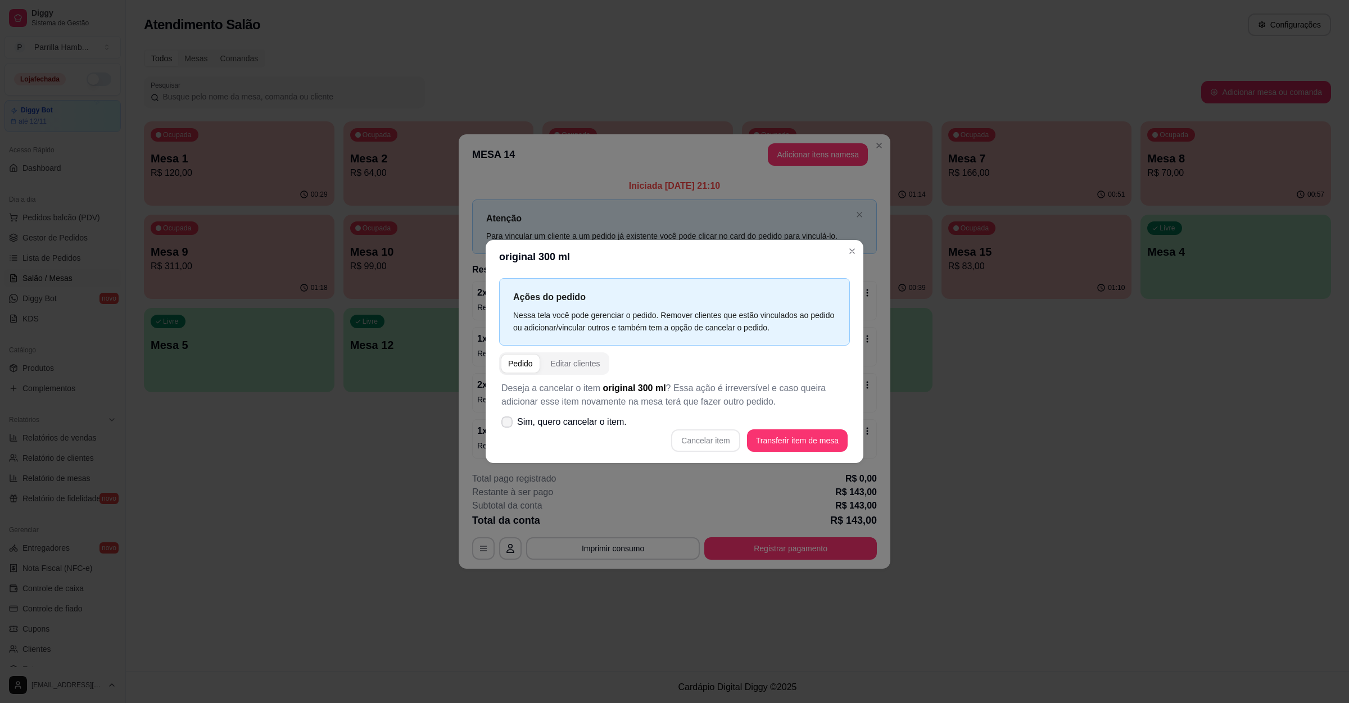
click at [518, 422] on span "Sim, quero cancelar o item." at bounding box center [572, 421] width 110 height 13
click at [508, 424] on input "Sim, quero cancelar o item." at bounding box center [504, 427] width 7 height 7
checkbox input "true"
click at [694, 447] on button "Cancelar item" at bounding box center [705, 440] width 69 height 22
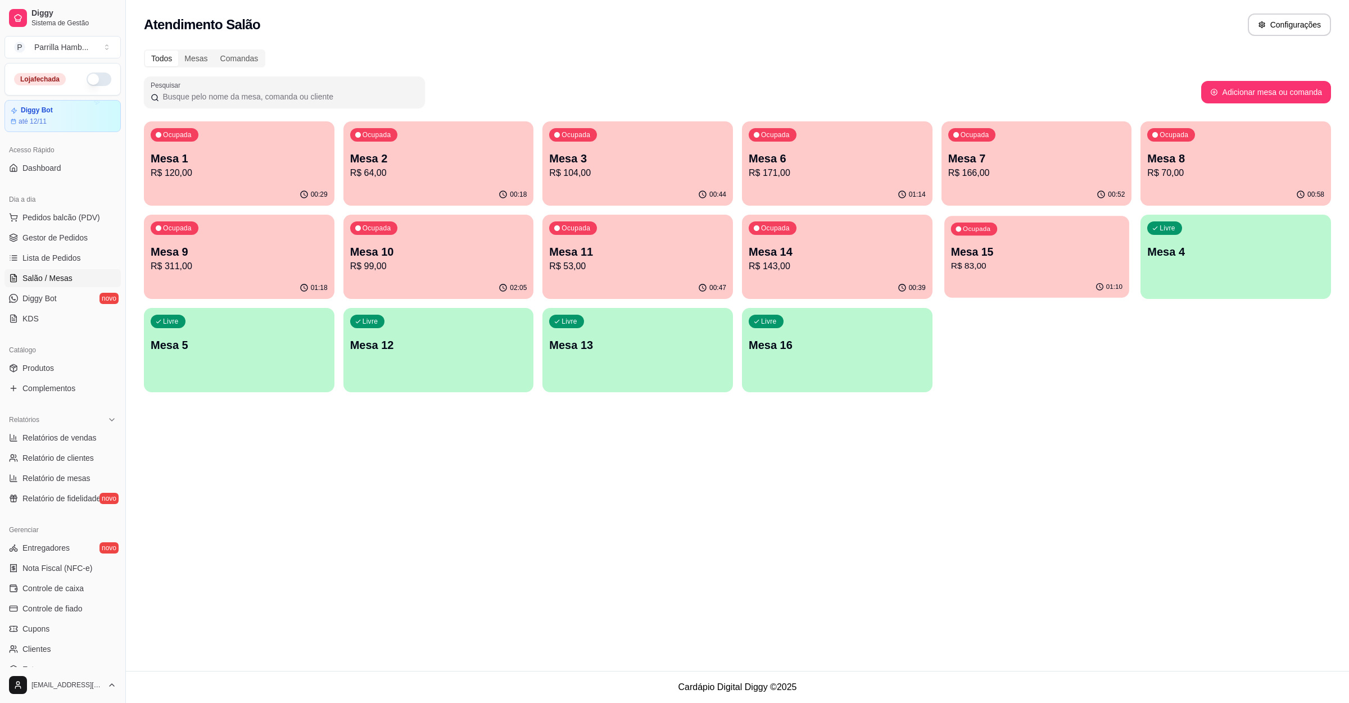
click at [1022, 245] on p "Mesa 15" at bounding box center [1036, 252] width 171 height 15
click at [1062, 258] on p "Mesa 15" at bounding box center [1036, 252] width 177 height 16
click at [663, 189] on div "00:44" at bounding box center [637, 195] width 191 height 22
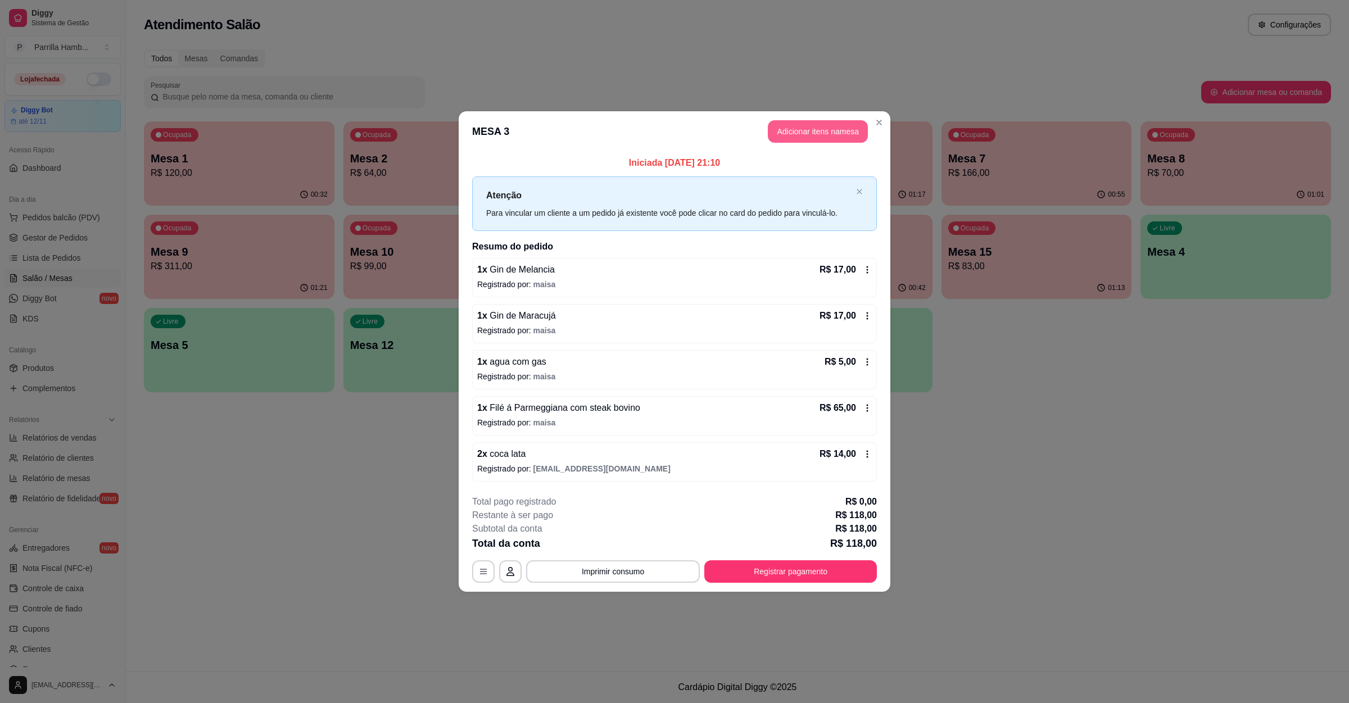
click at [826, 121] on button "Adicionar itens na mesa" at bounding box center [818, 131] width 100 height 22
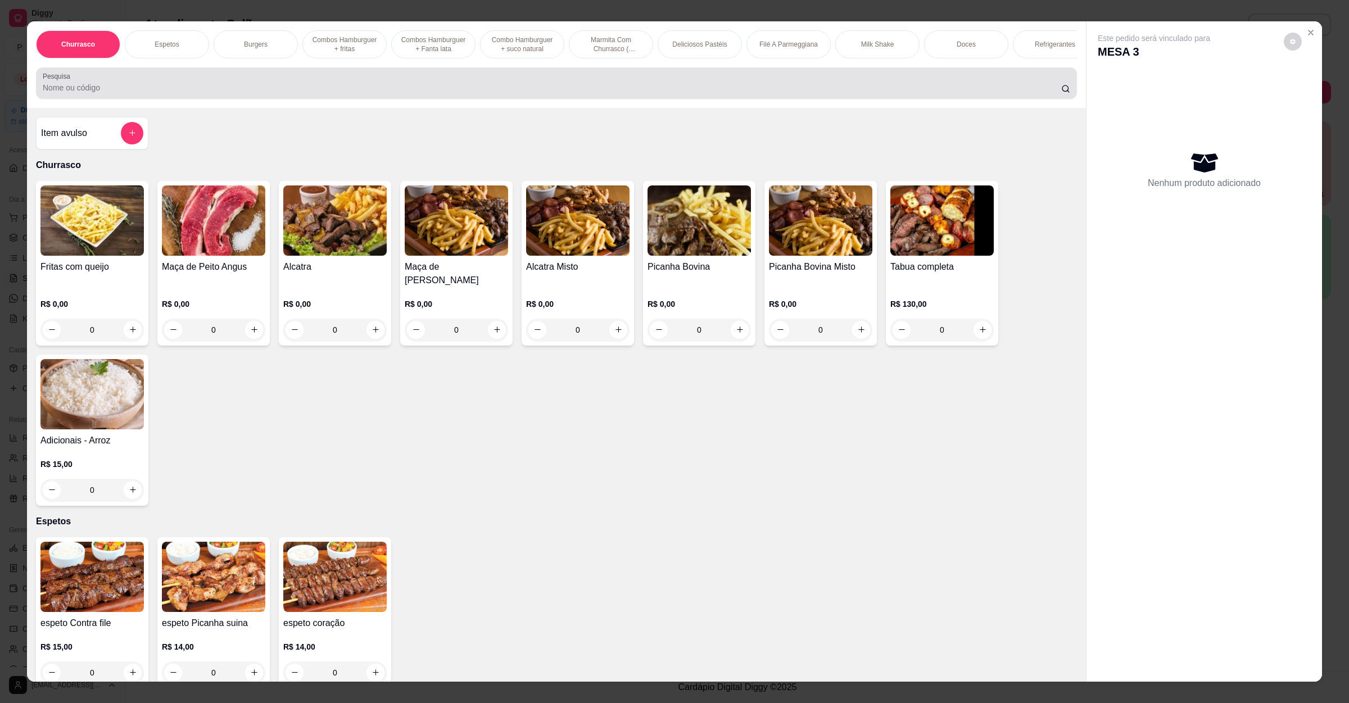
click at [499, 85] on div at bounding box center [557, 83] width 1028 height 22
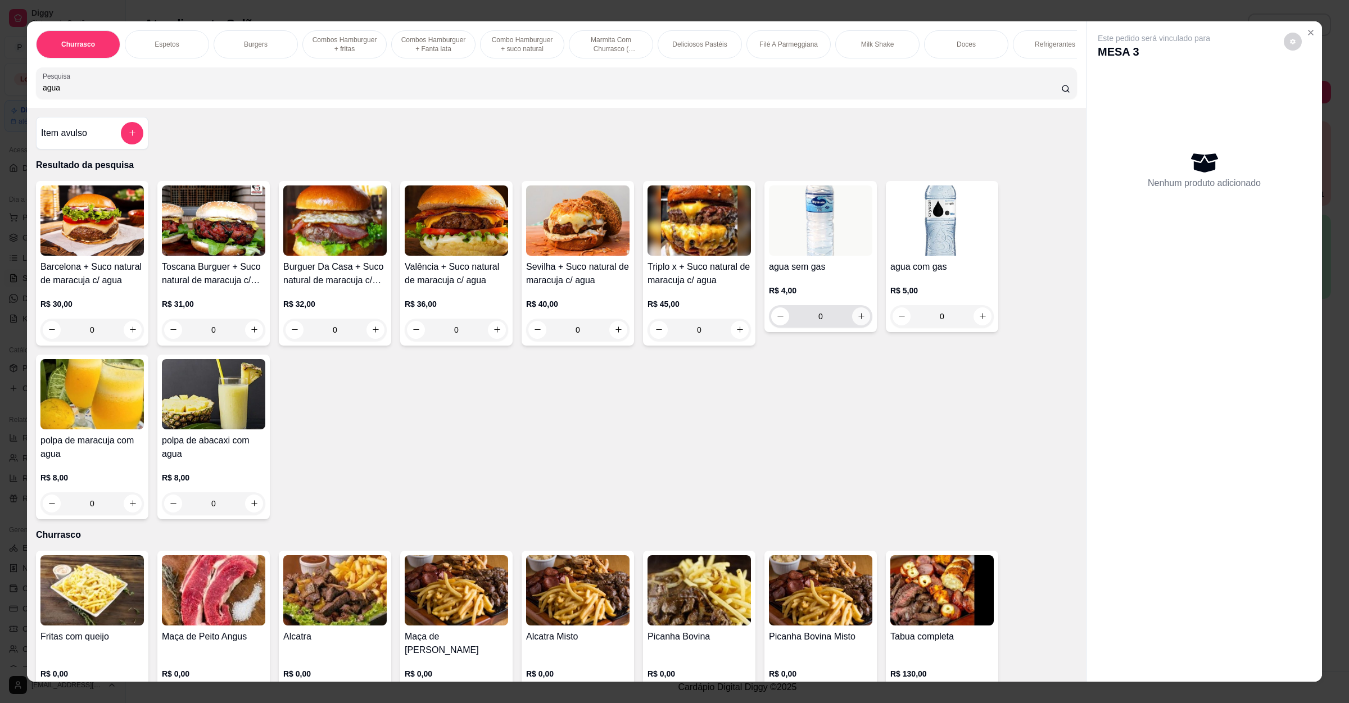
type input "agua"
click at [857, 320] on icon "increase-product-quantity" at bounding box center [861, 316] width 8 height 8
type input "1"
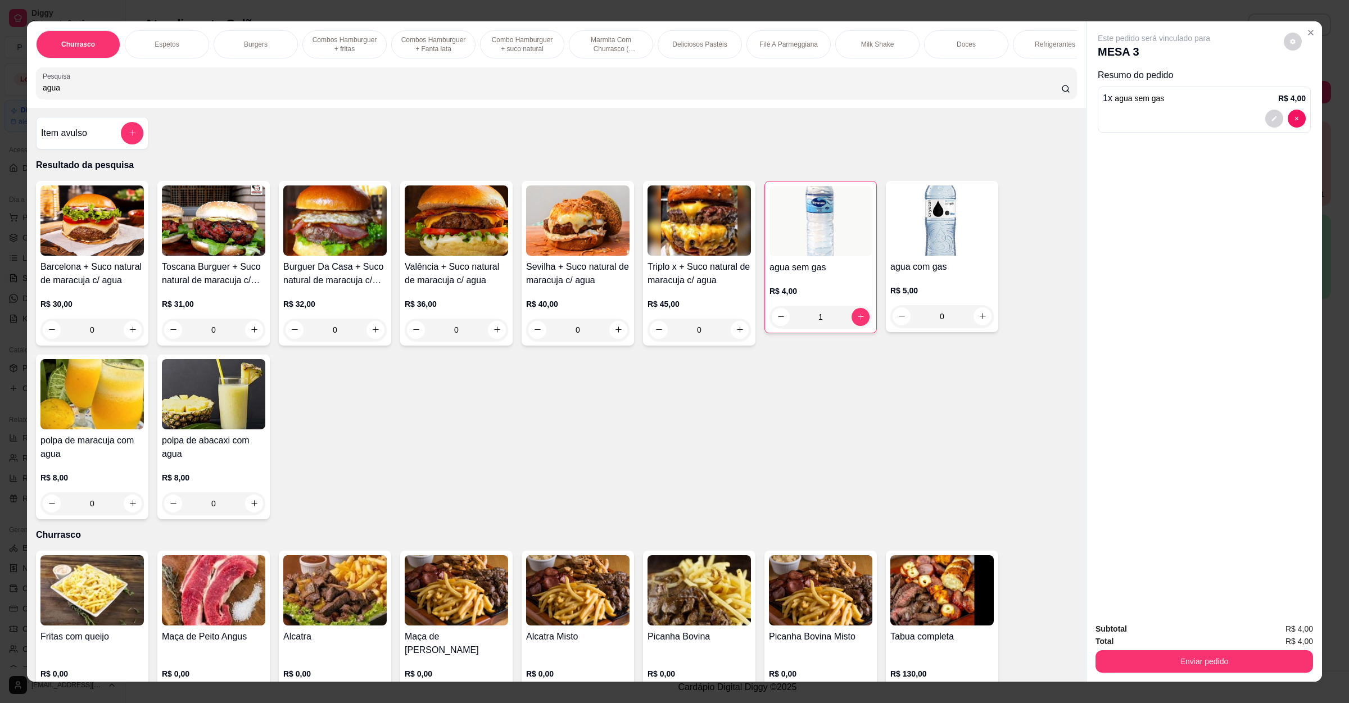
click at [1150, 653] on button "Enviar pedido" at bounding box center [1205, 661] width 218 height 22
click at [1275, 636] on button "Enviar pedido" at bounding box center [1282, 634] width 62 height 21
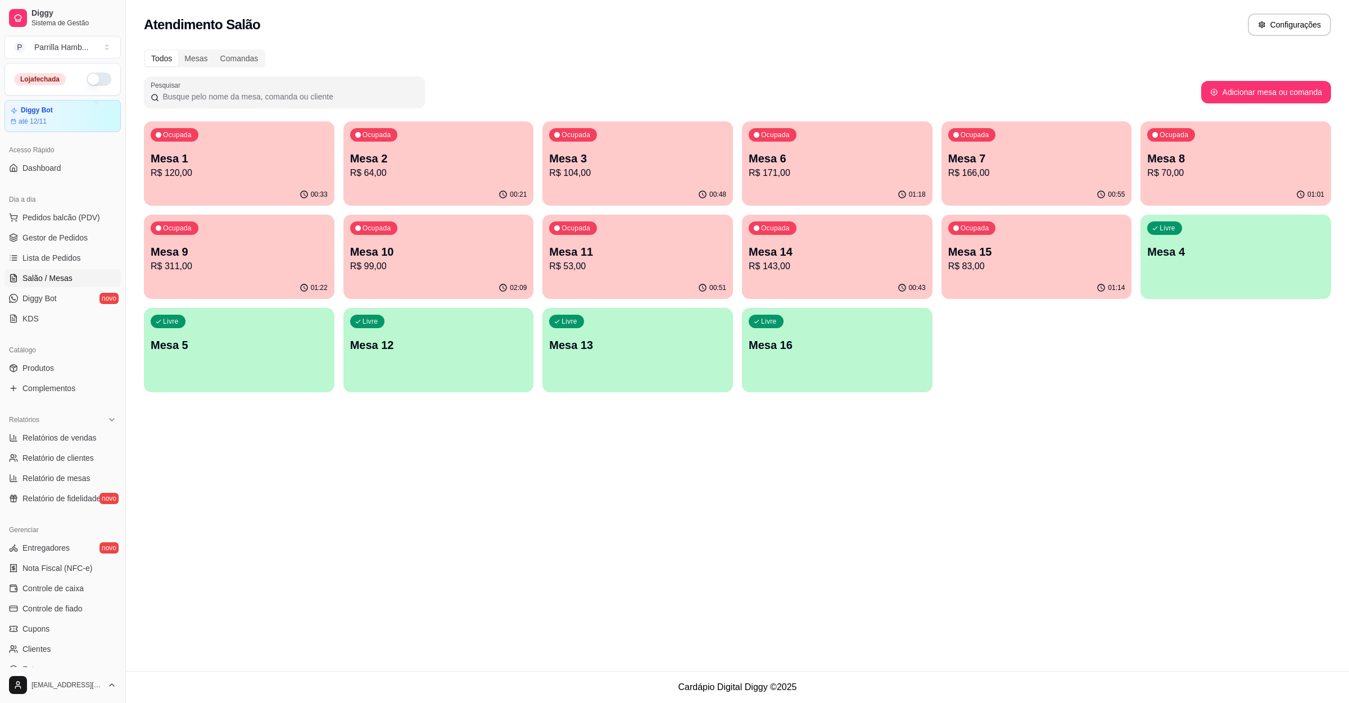
click at [304, 442] on div "Atendimento Salão Configurações Todos Mesas Comandas Pesquisar Adicionar mesa o…" at bounding box center [737, 335] width 1223 height 671
click at [1039, 183] on div "Ocupada Mesa 7 R$ 166,00" at bounding box center [1036, 153] width 185 height 61
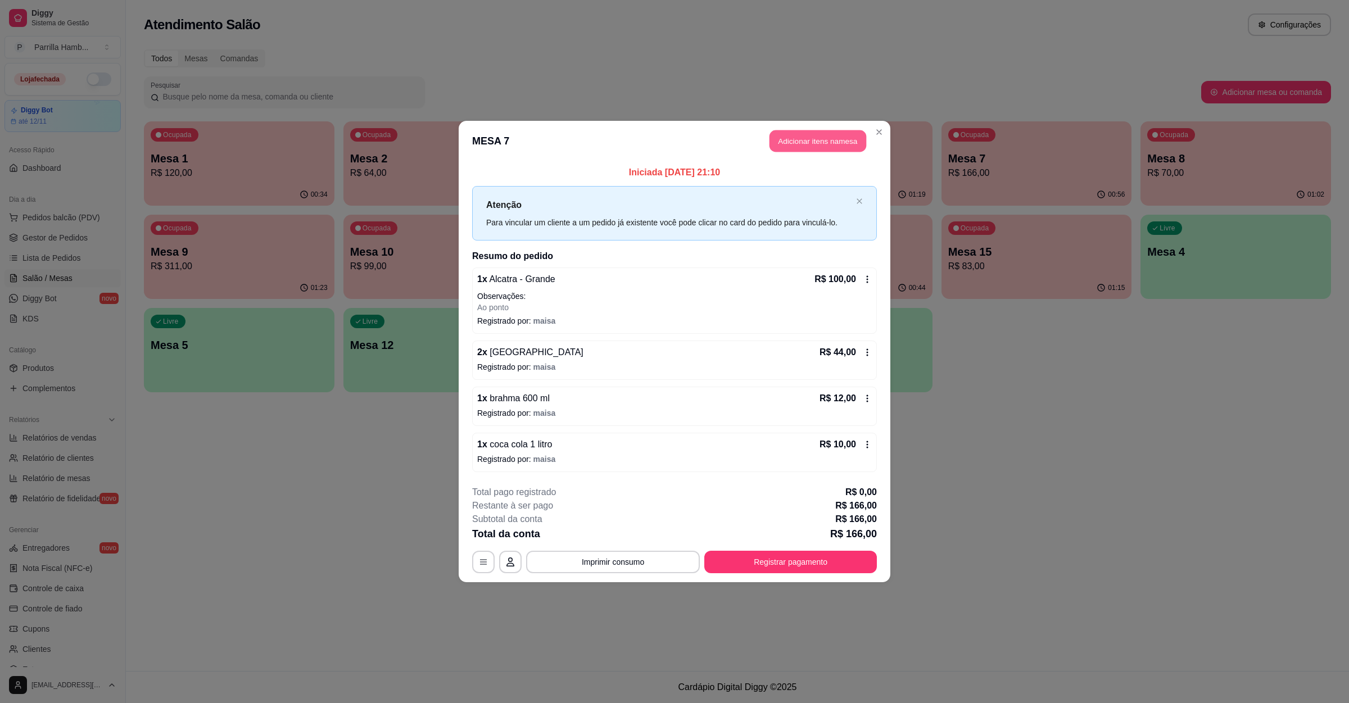
click at [832, 130] on button "Adicionar itens na mesa" at bounding box center [818, 141] width 97 height 22
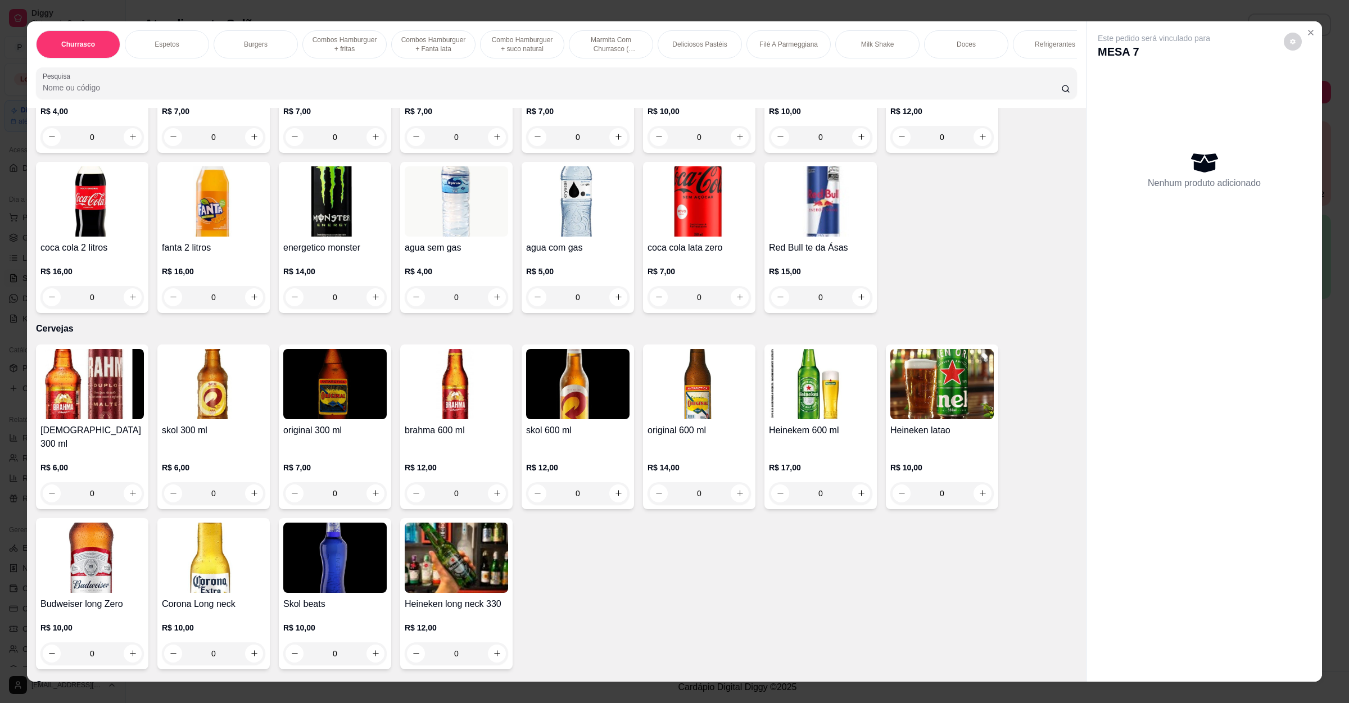
scroll to position [2783, 0]
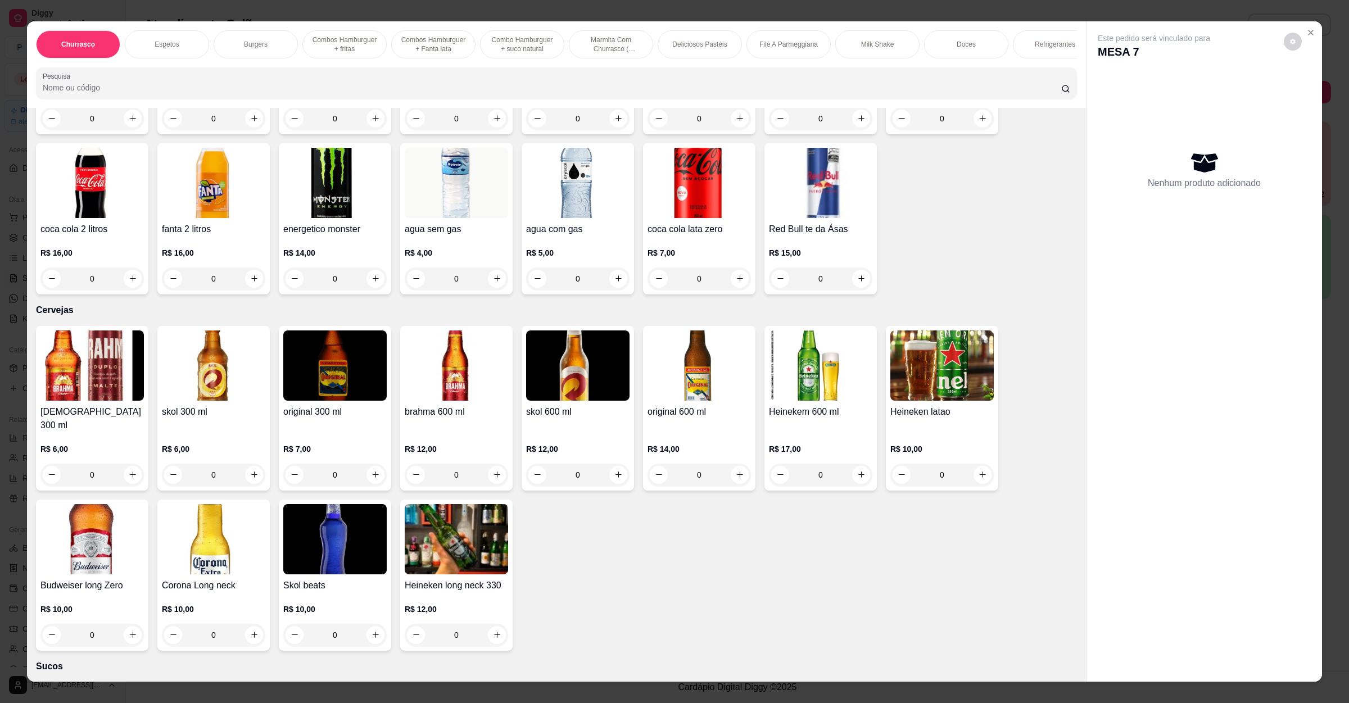
click at [474, 432] on div "R$ 12,00 0" at bounding box center [456, 459] width 103 height 54
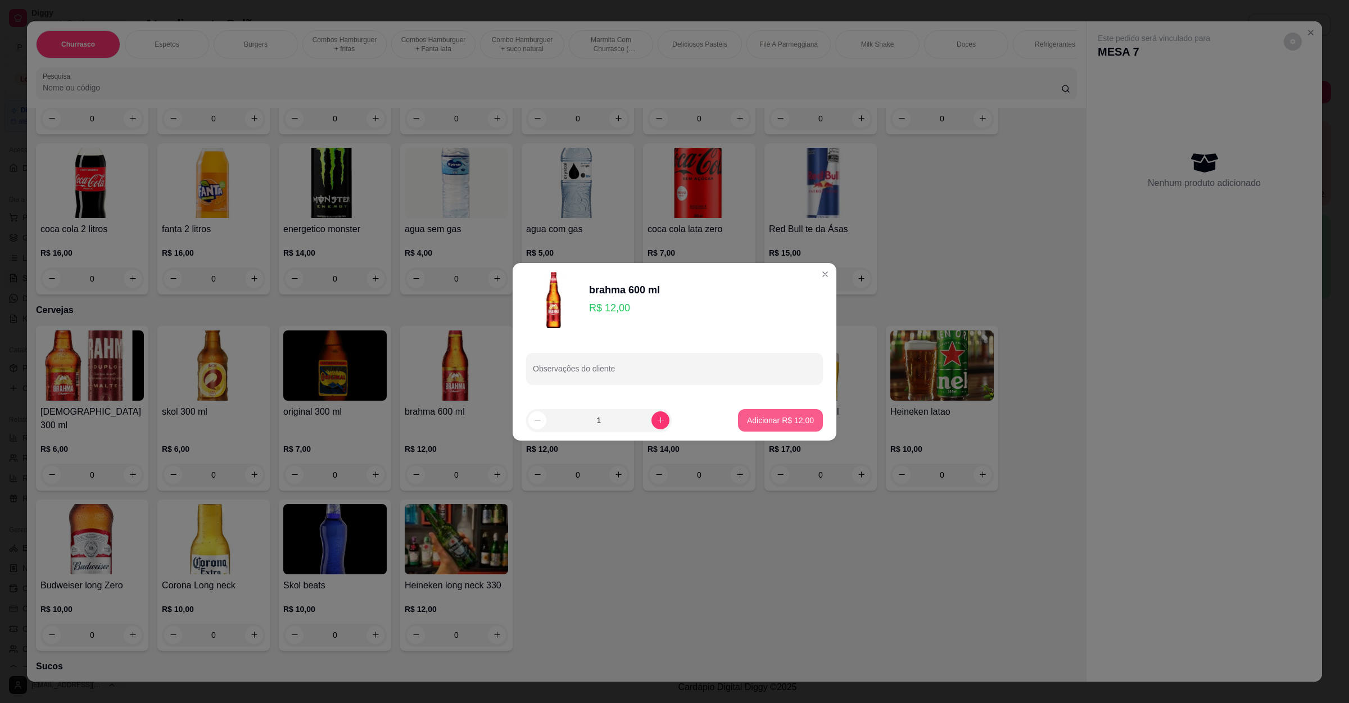
click at [747, 418] on p "Adicionar R$ 12,00" at bounding box center [780, 420] width 67 height 11
type input "1"
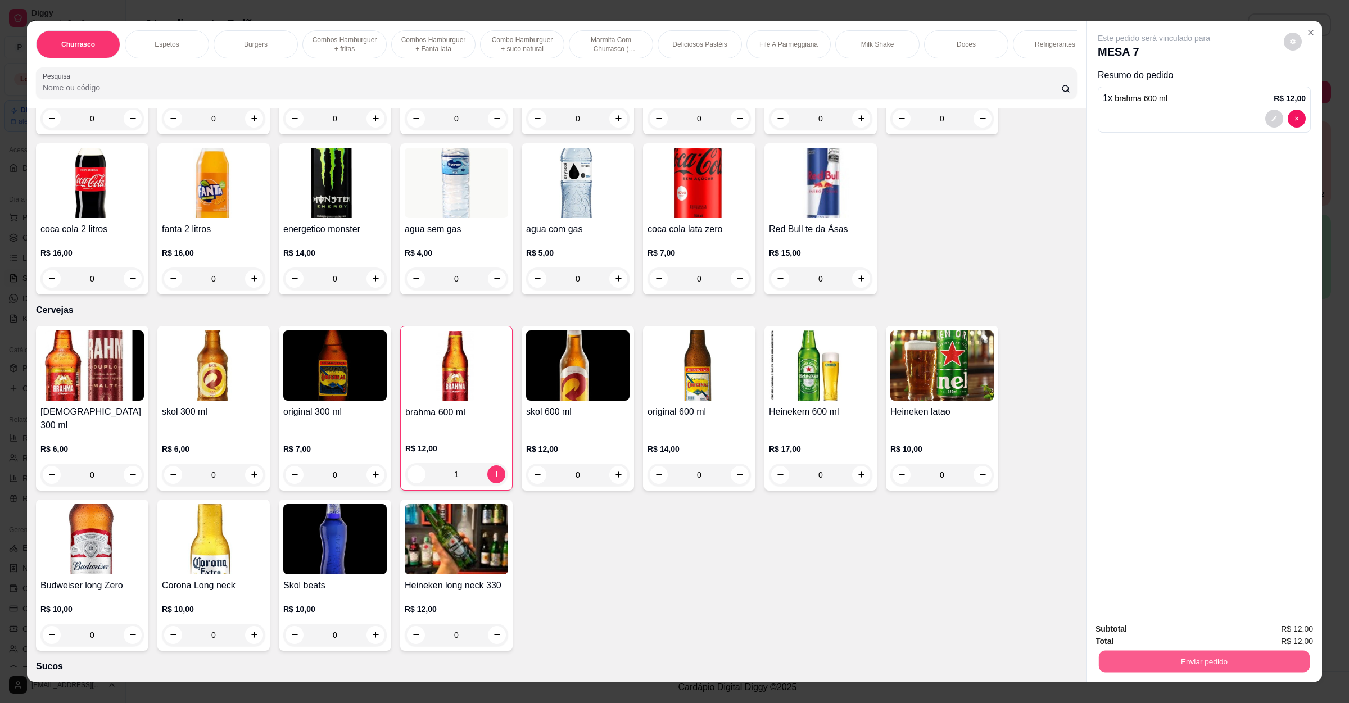
click at [1209, 660] on button "Enviar pedido" at bounding box center [1204, 662] width 211 height 22
click at [1289, 631] on button "Enviar pedido" at bounding box center [1282, 634] width 62 height 21
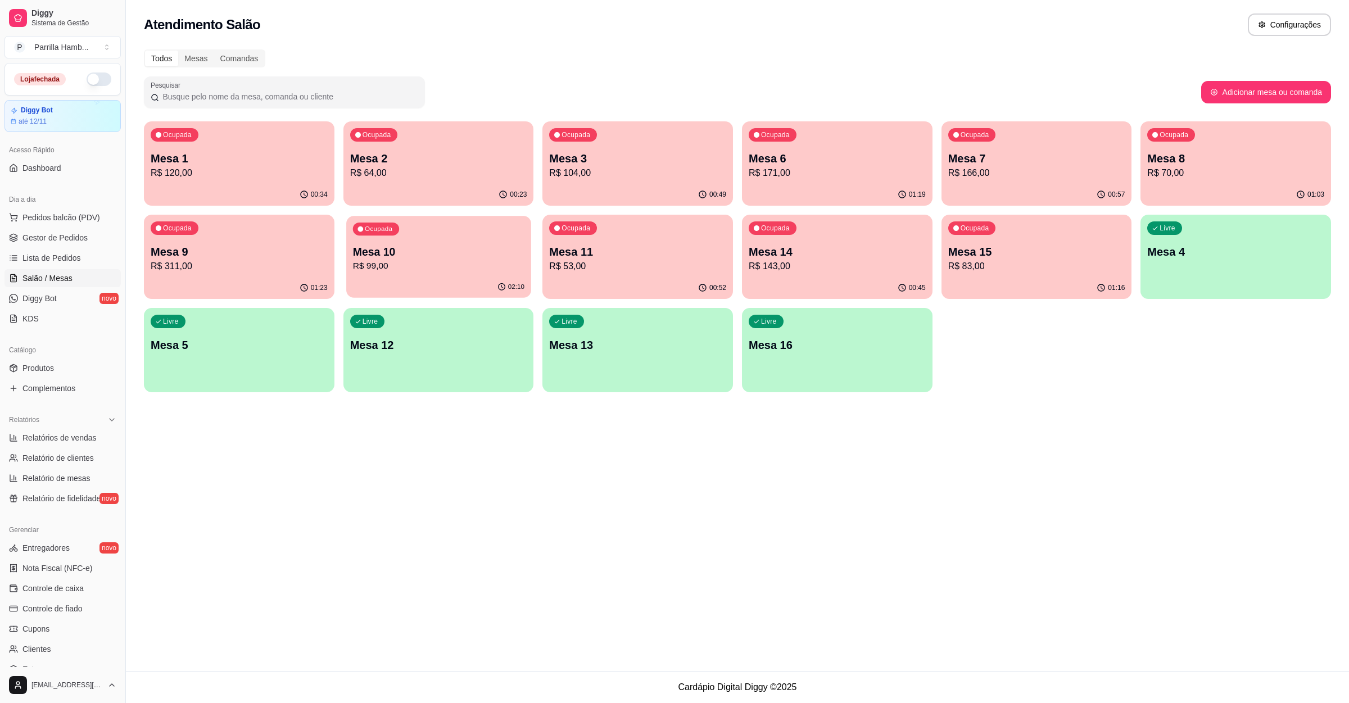
click at [444, 273] on div "Ocupada Mesa 10 R$ 99,00" at bounding box center [438, 246] width 185 height 61
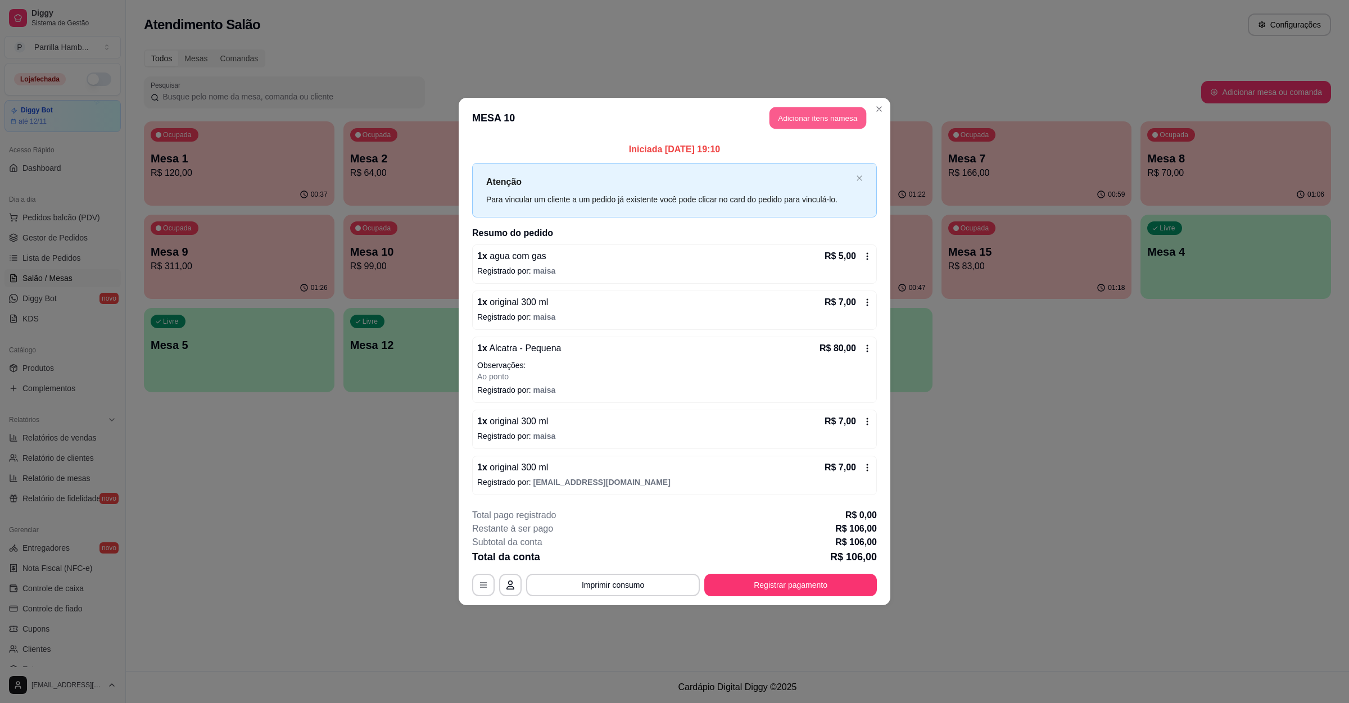
click at [805, 115] on button "Adicionar itens na mesa" at bounding box center [818, 118] width 97 height 22
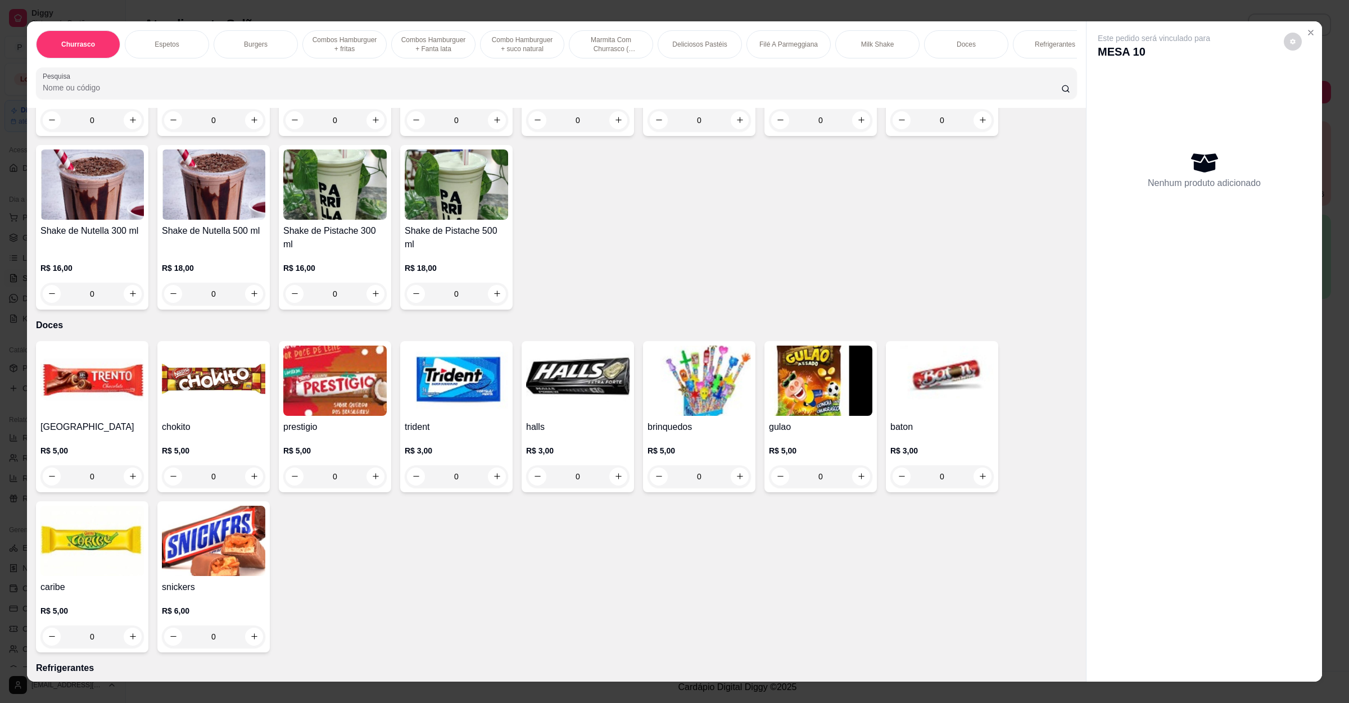
scroll to position [2108, 0]
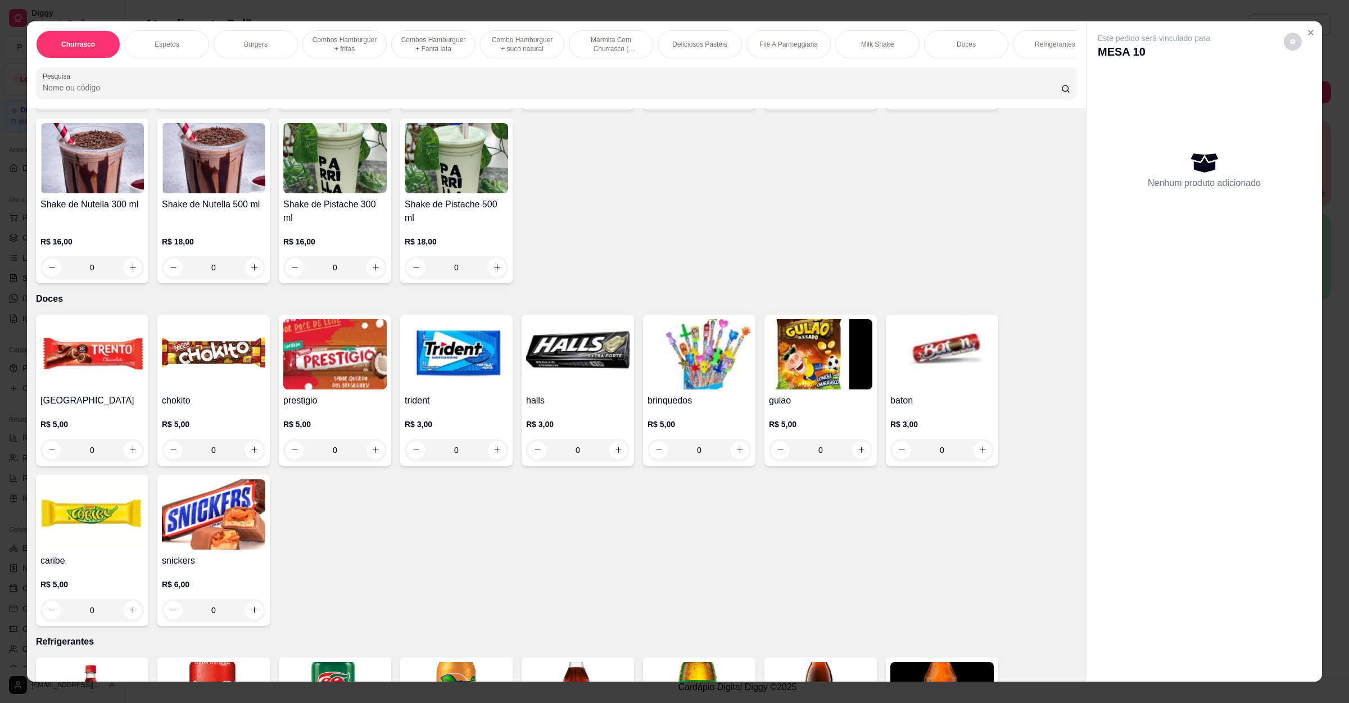
click at [933, 394] on h4 "baton" at bounding box center [941, 400] width 103 height 13
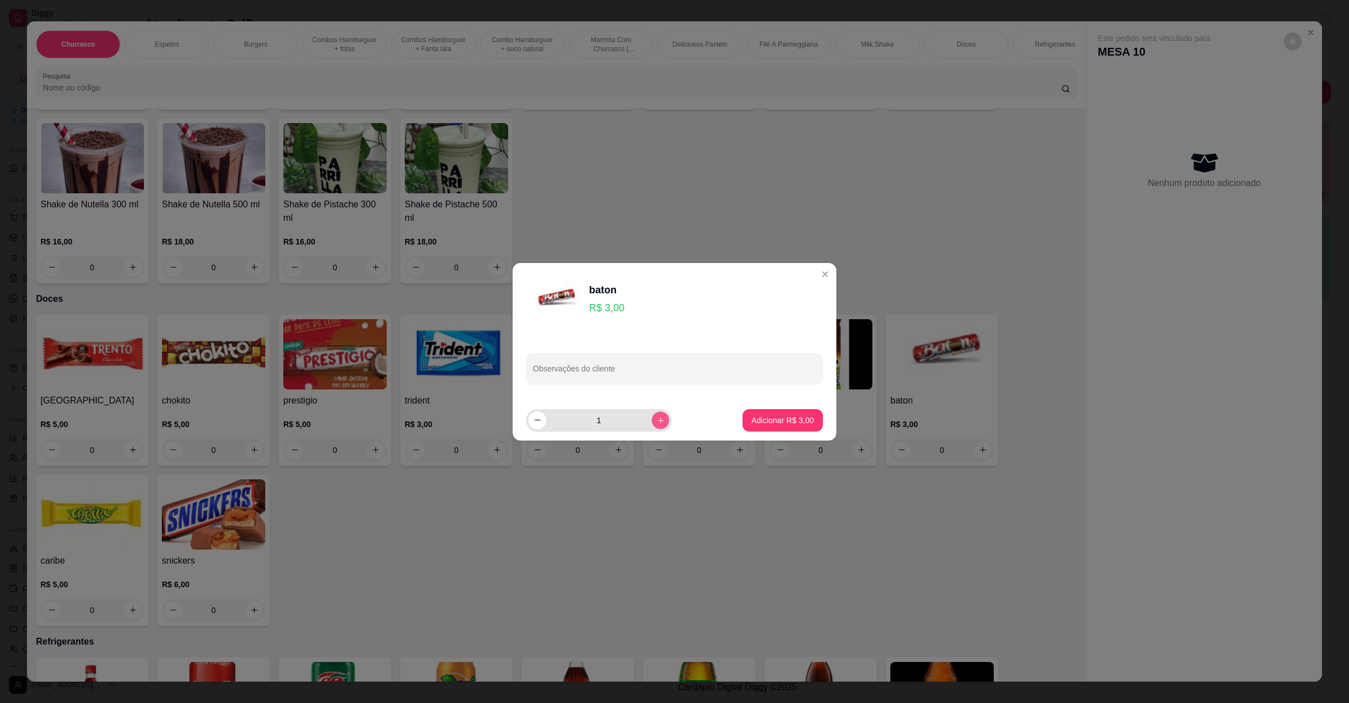
click at [657, 422] on icon "increase-product-quantity" at bounding box center [661, 420] width 8 height 8
type input "2"
click at [754, 419] on p "Adicionar R$ 6,00" at bounding box center [782, 420] width 61 height 11
type input "2"
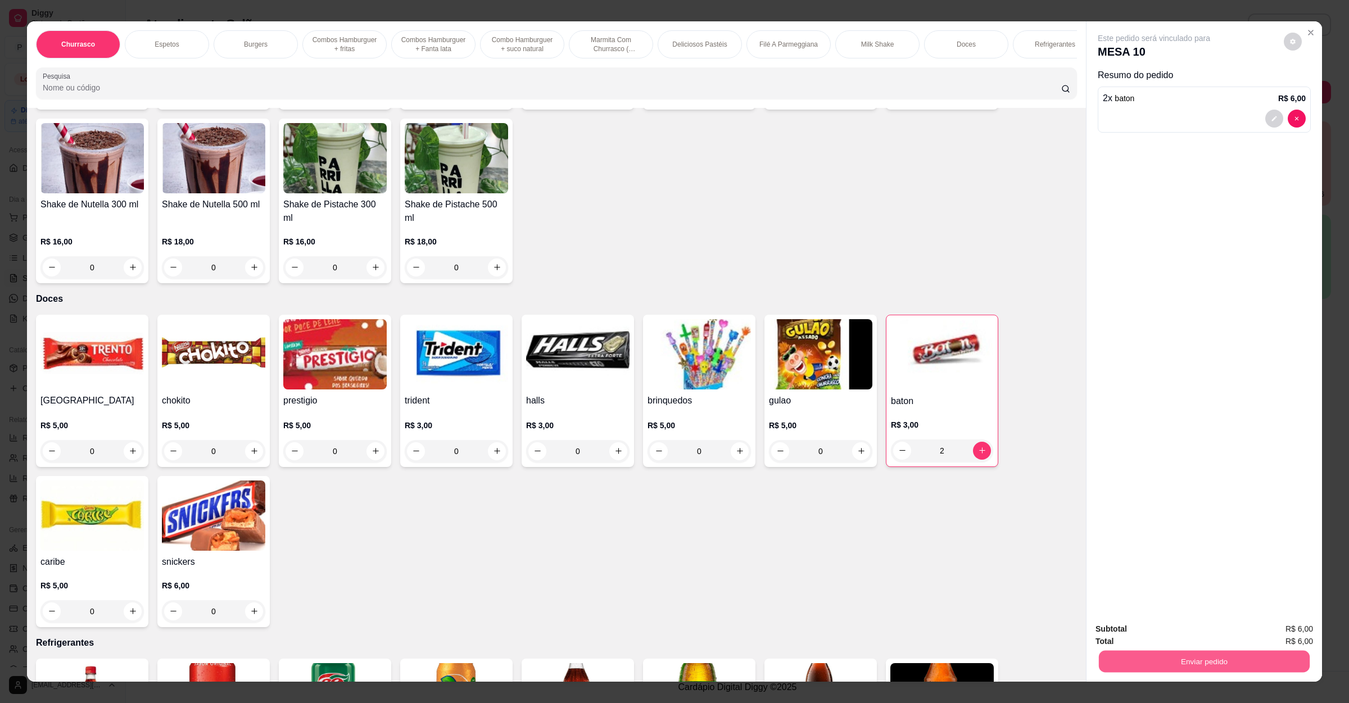
click at [1208, 660] on button "Enviar pedido" at bounding box center [1204, 662] width 211 height 22
click at [1280, 625] on button "Enviar pedido" at bounding box center [1282, 634] width 62 height 21
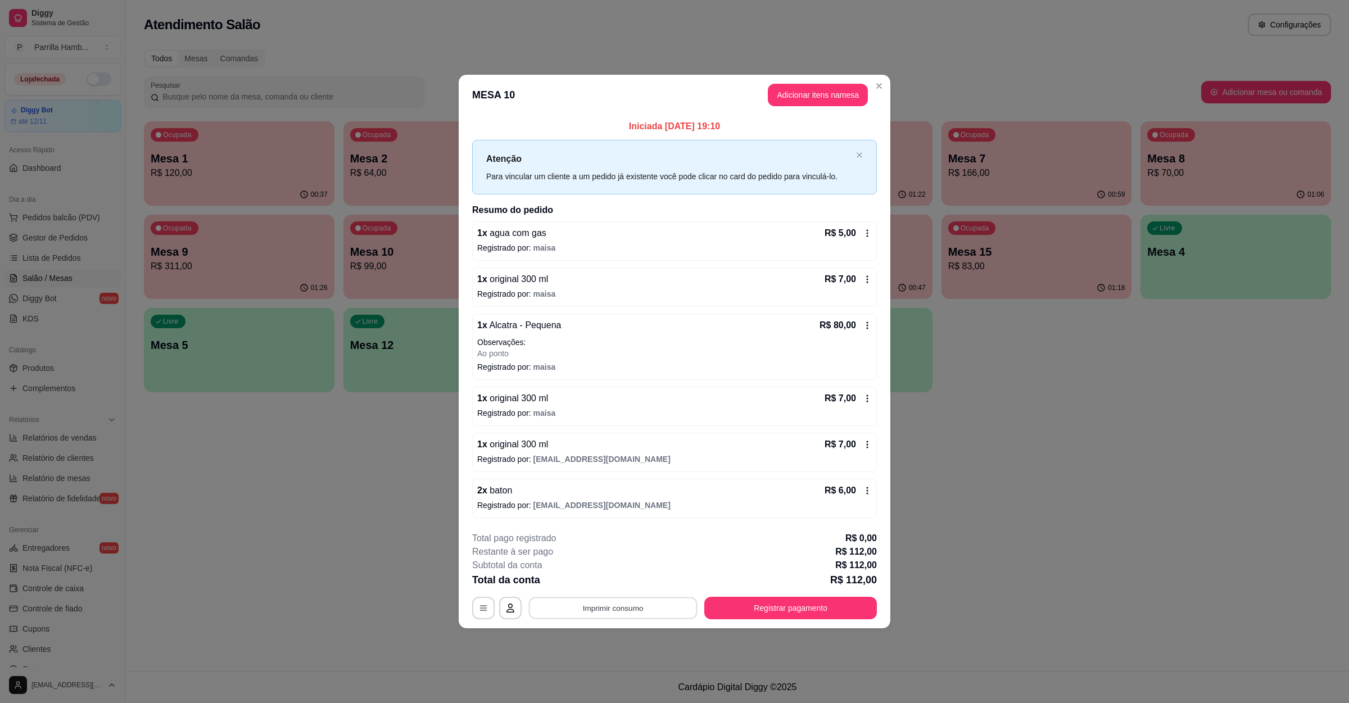
click at [592, 614] on button "Imprimir consumo" at bounding box center [613, 609] width 169 height 22
click at [594, 582] on button "IMPRESSORA" at bounding box center [616, 583] width 79 height 17
click at [801, 610] on button "Registrar pagamento" at bounding box center [791, 609] width 168 height 22
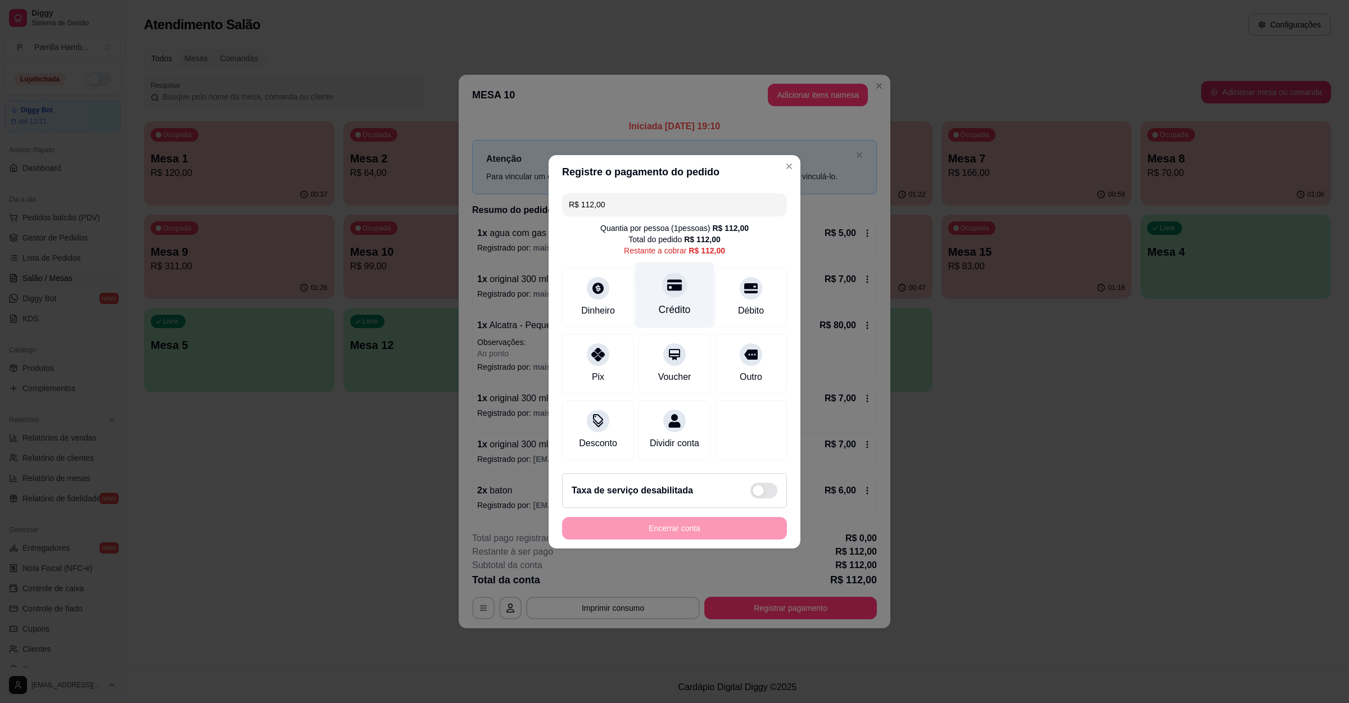
click at [667, 283] on icon at bounding box center [674, 285] width 15 height 15
type input "R$ 0,00"
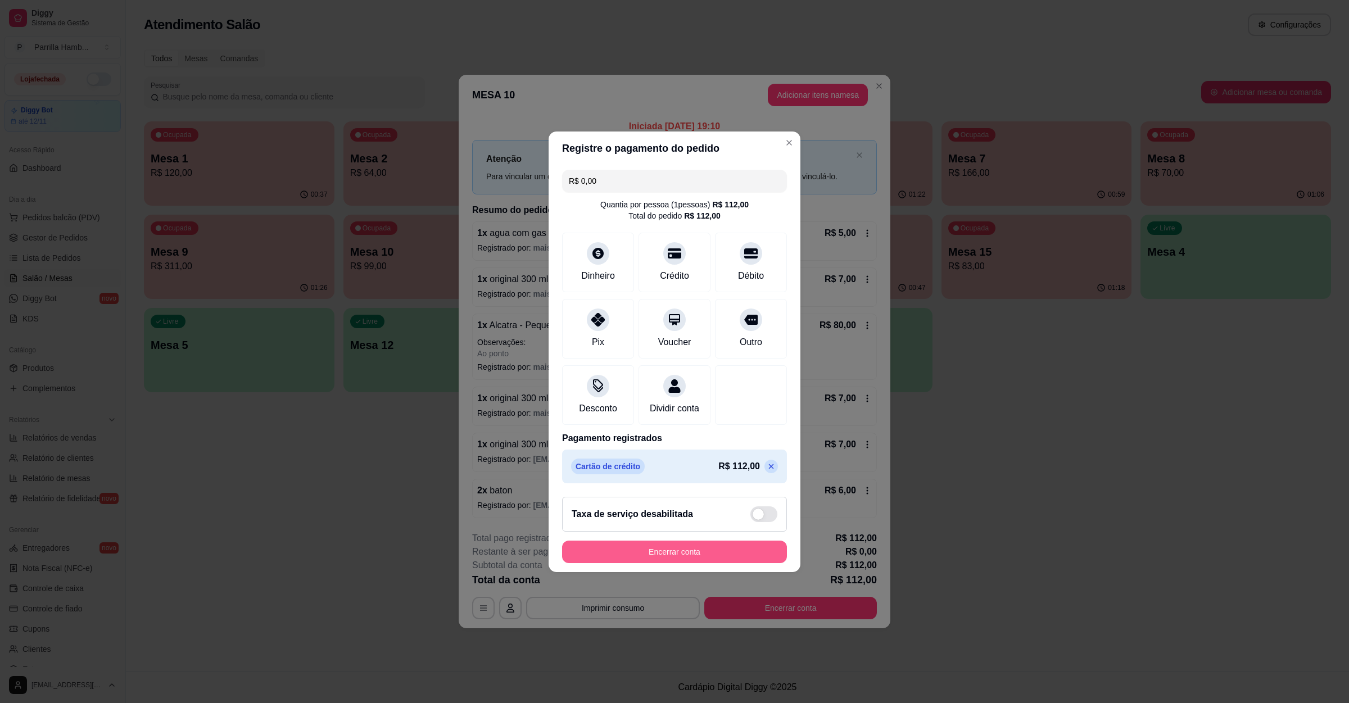
click at [693, 548] on button "Encerrar conta" at bounding box center [674, 552] width 225 height 22
click at [676, 563] on button "Encerrar conta" at bounding box center [675, 552] width 218 height 22
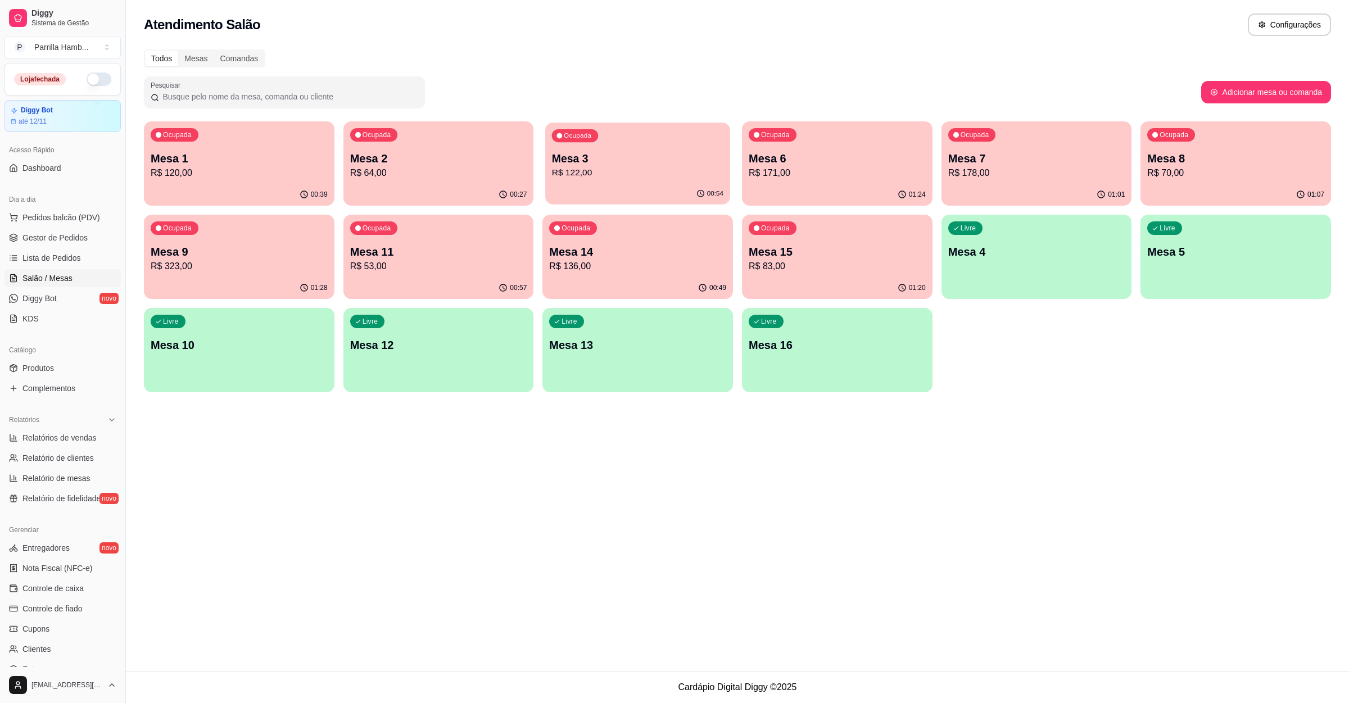
click at [660, 170] on p "R$ 122,00" at bounding box center [637, 172] width 171 height 13
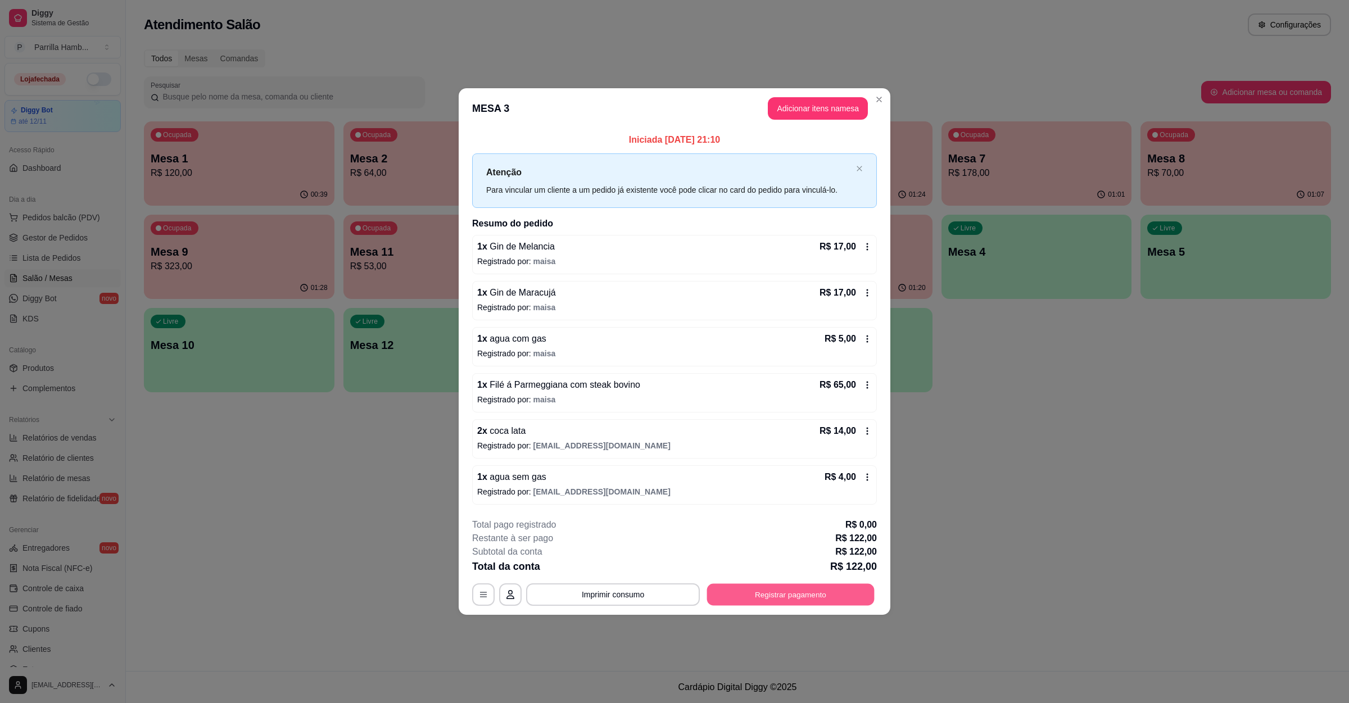
click at [791, 598] on button "Registrar pagamento" at bounding box center [791, 595] width 168 height 22
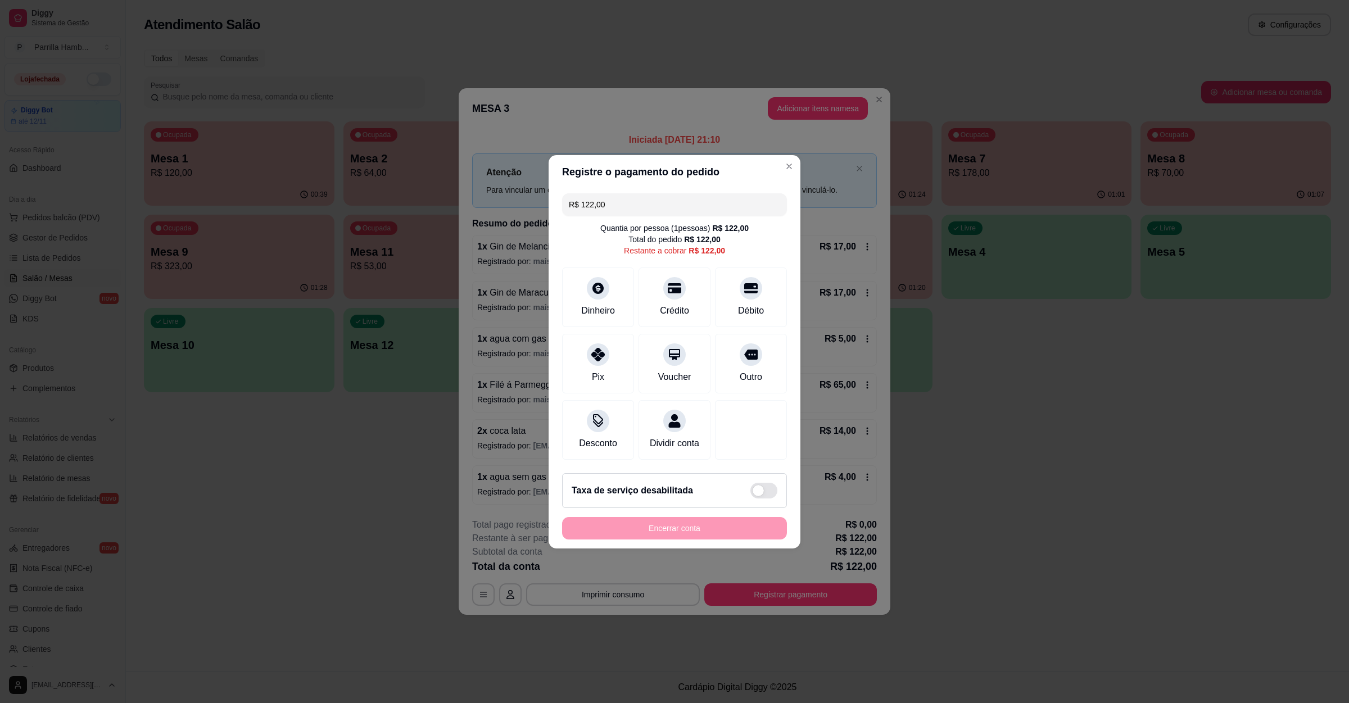
click at [619, 196] on input "R$ 122,00" at bounding box center [674, 204] width 211 height 22
click at [744, 282] on icon at bounding box center [751, 284] width 15 height 11
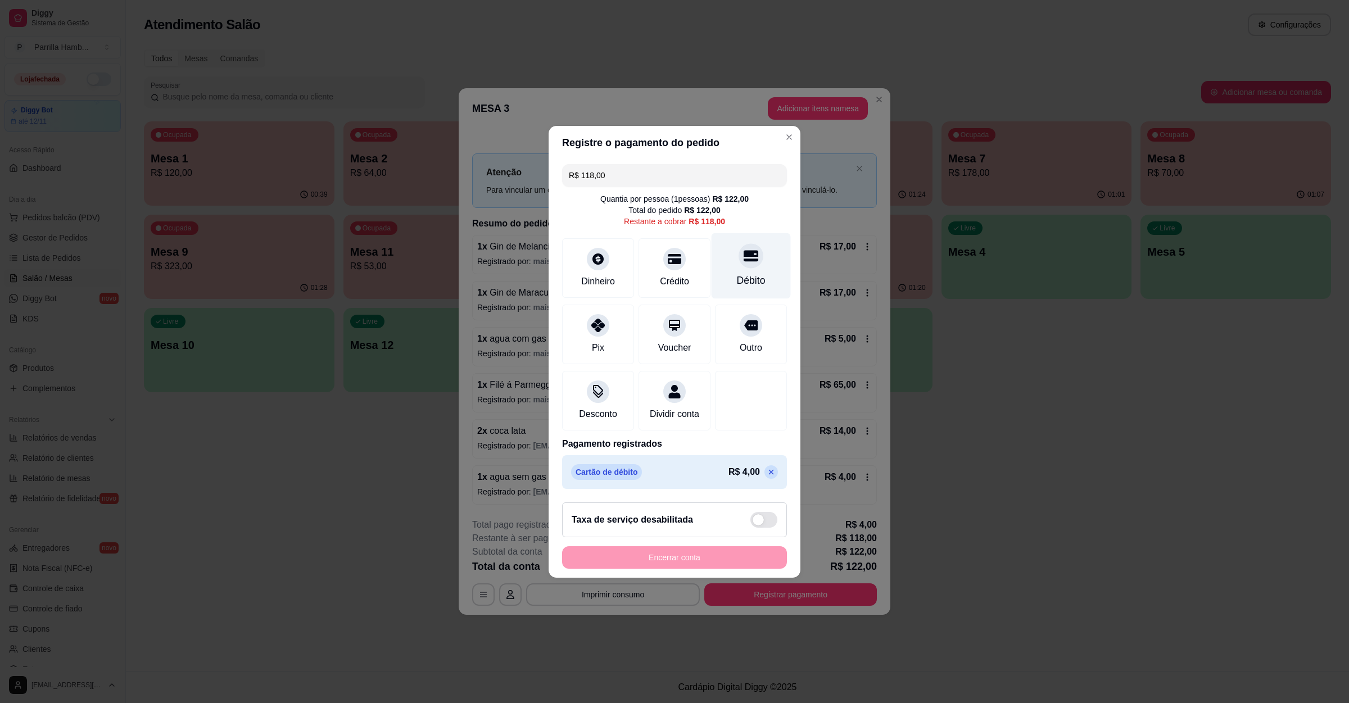
click at [737, 273] on div "Débito" at bounding box center [751, 280] width 29 height 15
type input "R$ 0,00"
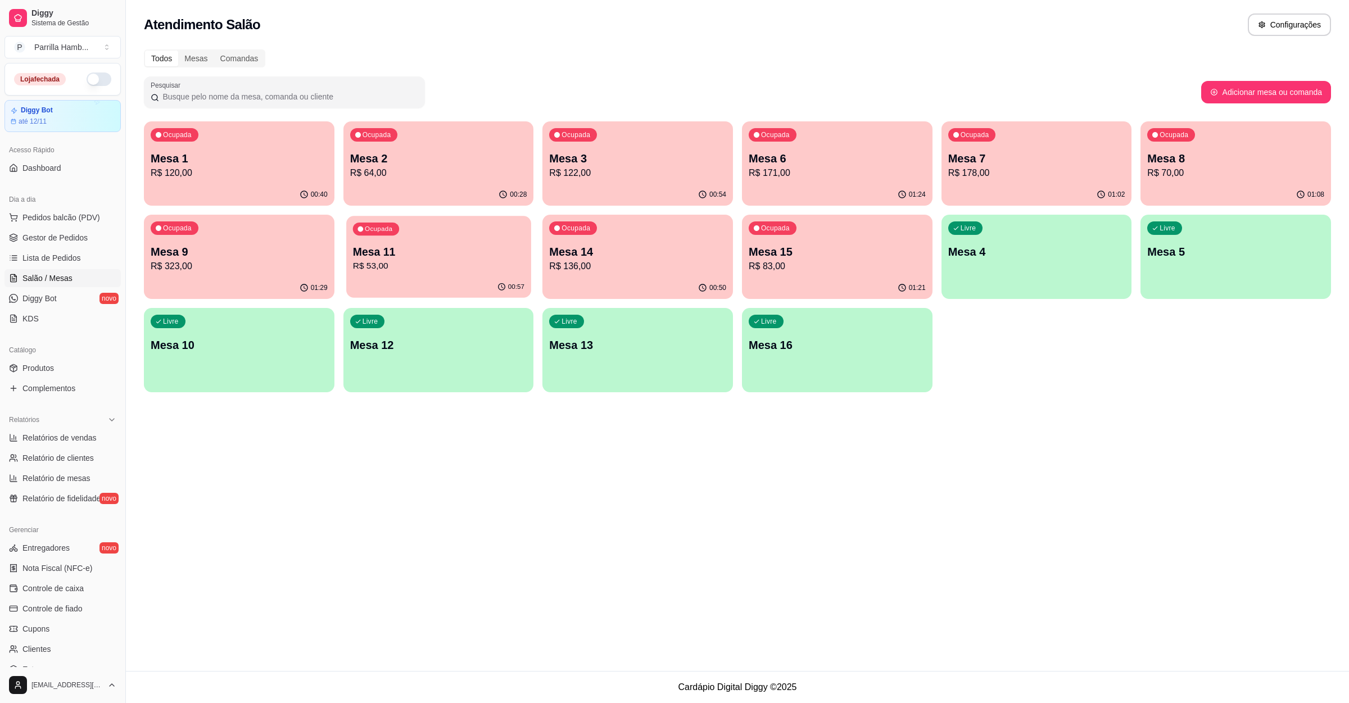
click at [401, 236] on div "Ocupada Mesa 11 R$ 53,00" at bounding box center [438, 246] width 185 height 61
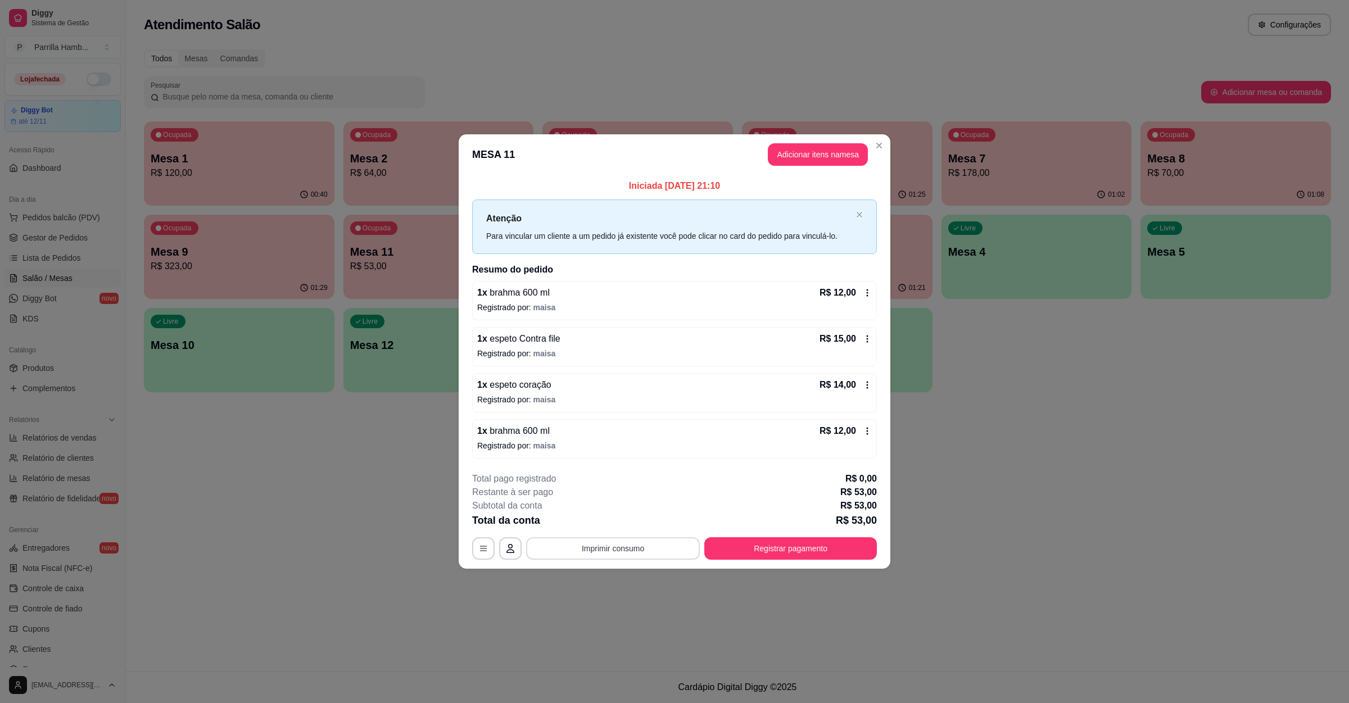
click at [626, 554] on button "Imprimir consumo" at bounding box center [613, 548] width 174 height 22
click at [619, 524] on button "IMPRESSORA" at bounding box center [617, 524] width 82 height 18
click at [803, 557] on button "Registrar pagamento" at bounding box center [791, 549] width 168 height 22
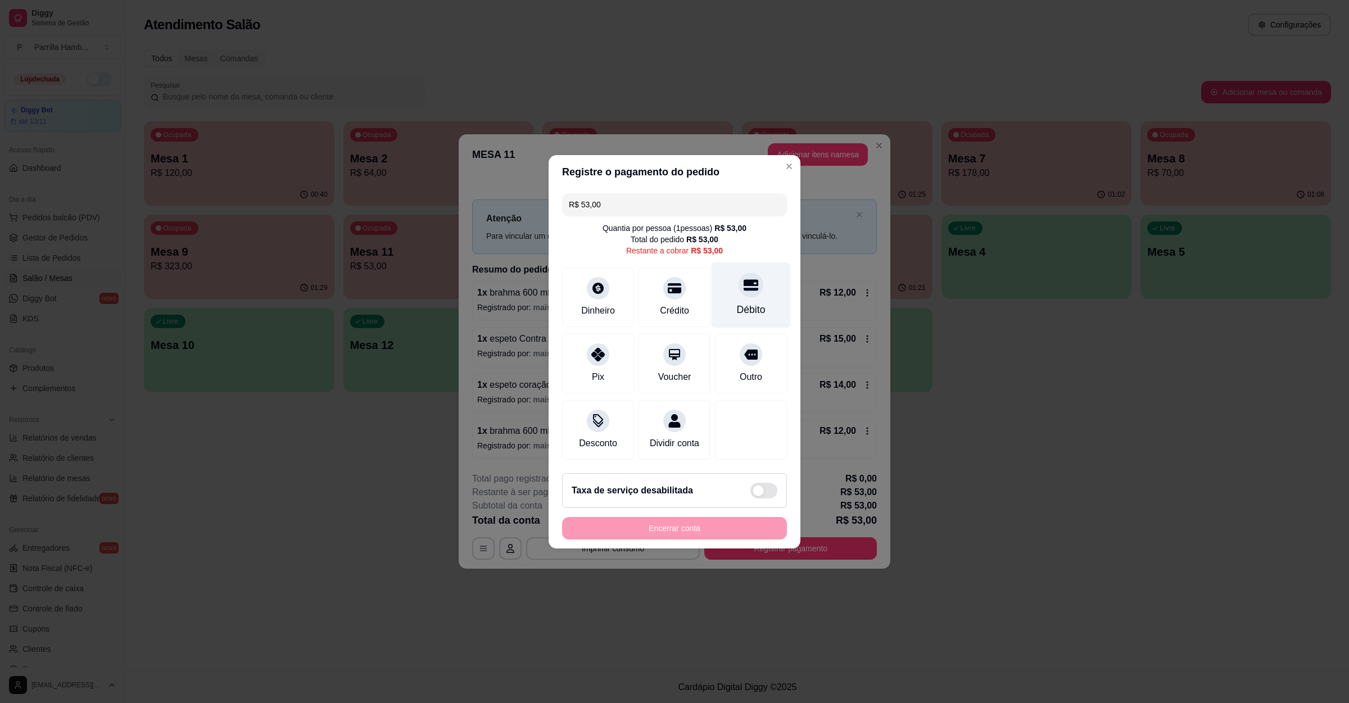
click at [744, 302] on div "Débito" at bounding box center [751, 309] width 29 height 15
type input "R$ 0,00"
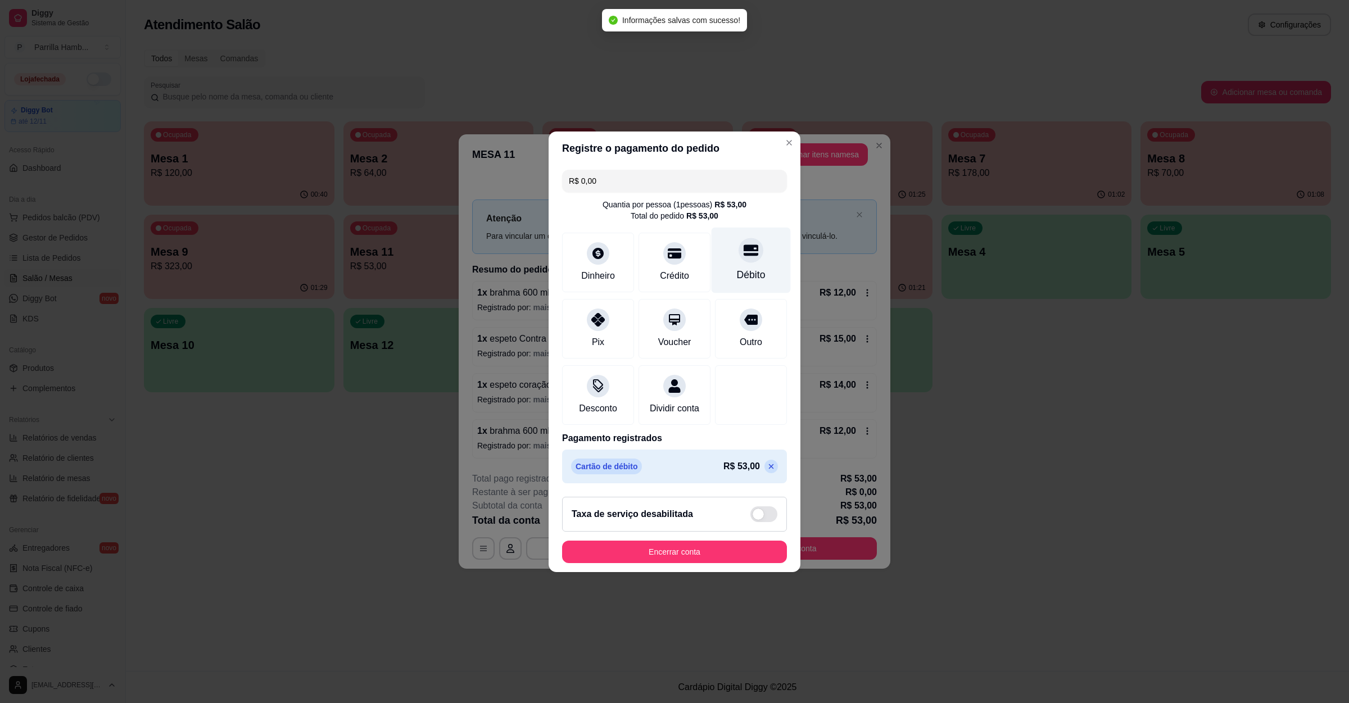
click at [756, 272] on div "Débito" at bounding box center [751, 260] width 79 height 66
click at [780, 134] on button "Close" at bounding box center [789, 143] width 18 height 18
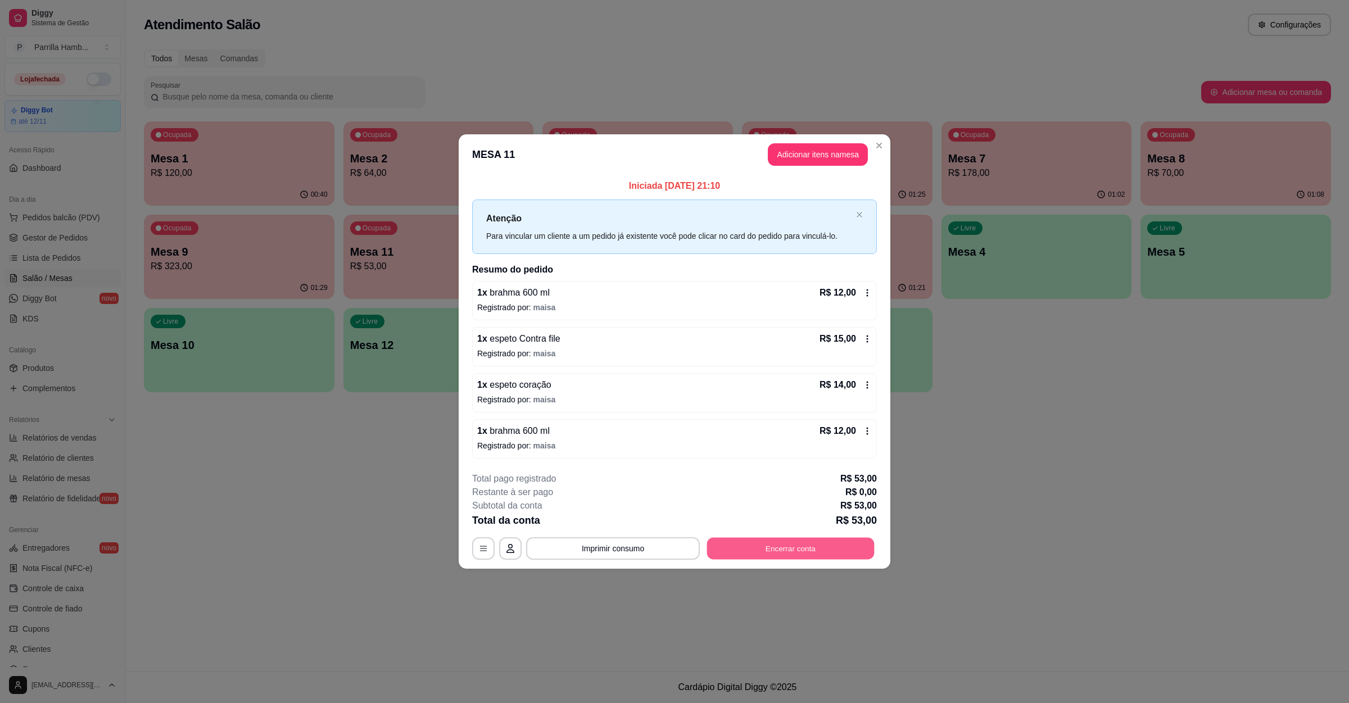
click at [764, 558] on button "Encerrar conta" at bounding box center [791, 549] width 168 height 22
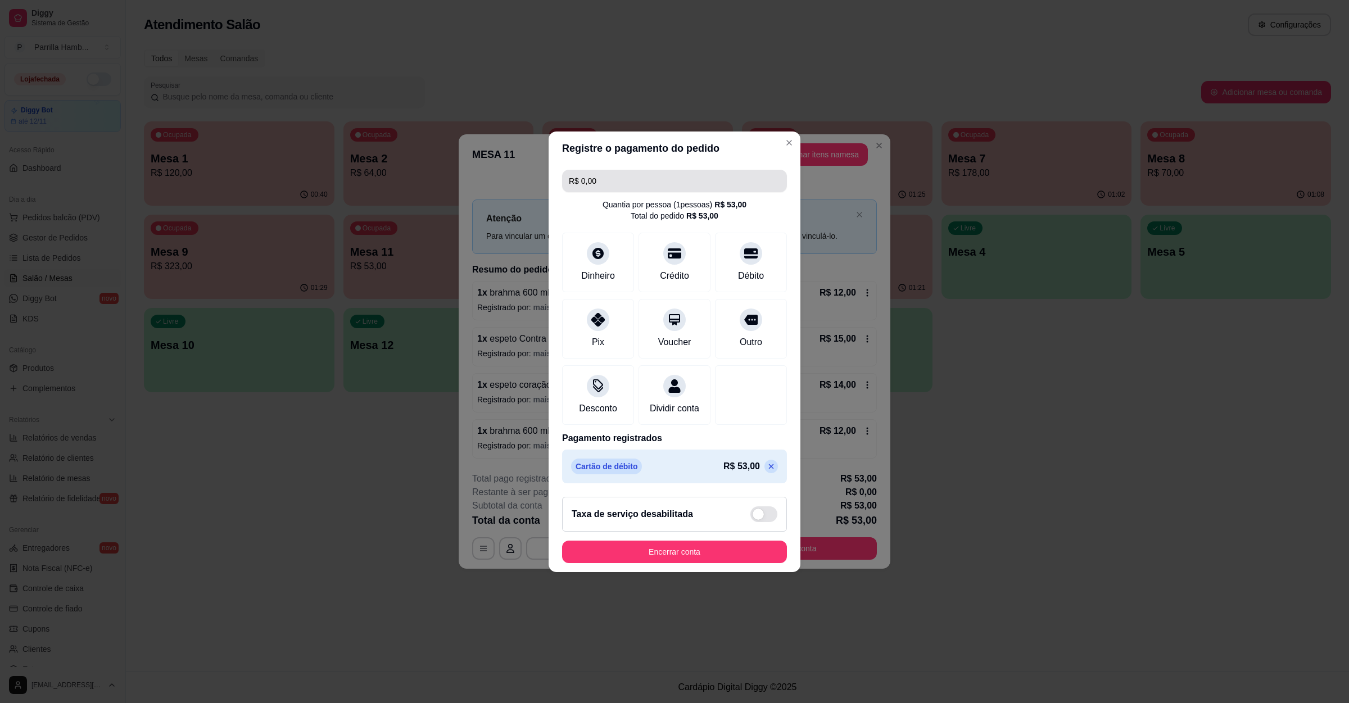
click at [631, 181] on input "R$ 0,00" at bounding box center [674, 181] width 211 height 22
type input "R$ 53,00"
click at [737, 272] on div "Débito" at bounding box center [751, 275] width 29 height 15
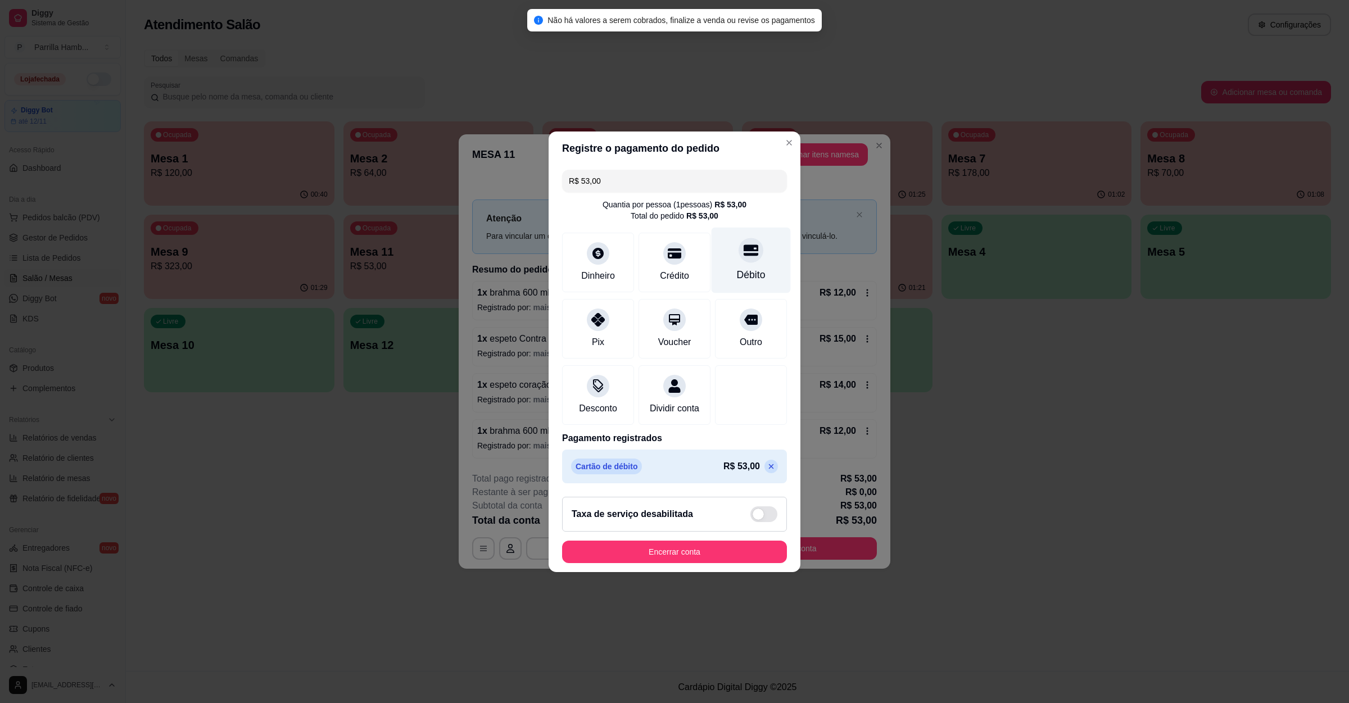
click at [761, 252] on div "Débito" at bounding box center [751, 260] width 79 height 66
click at [702, 557] on button "Encerrar conta" at bounding box center [674, 552] width 225 height 22
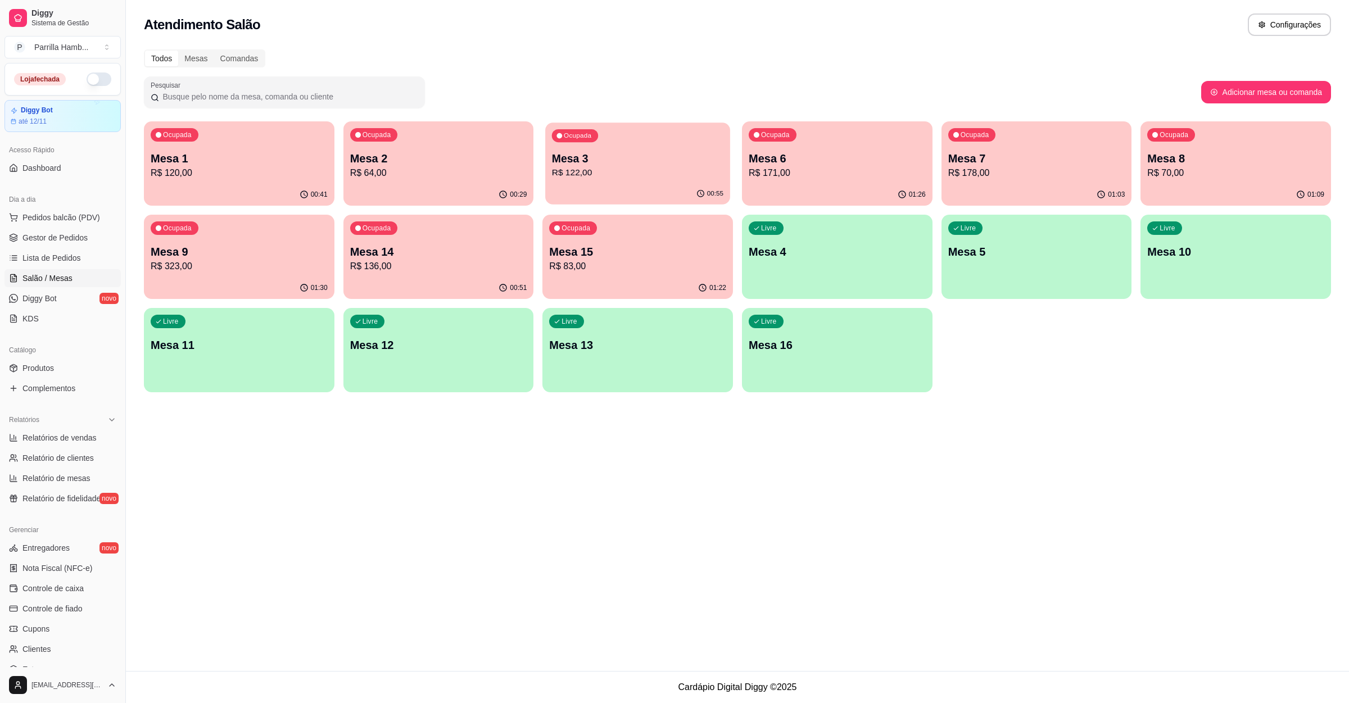
click at [596, 172] on p "R$ 122,00" at bounding box center [637, 172] width 171 height 13
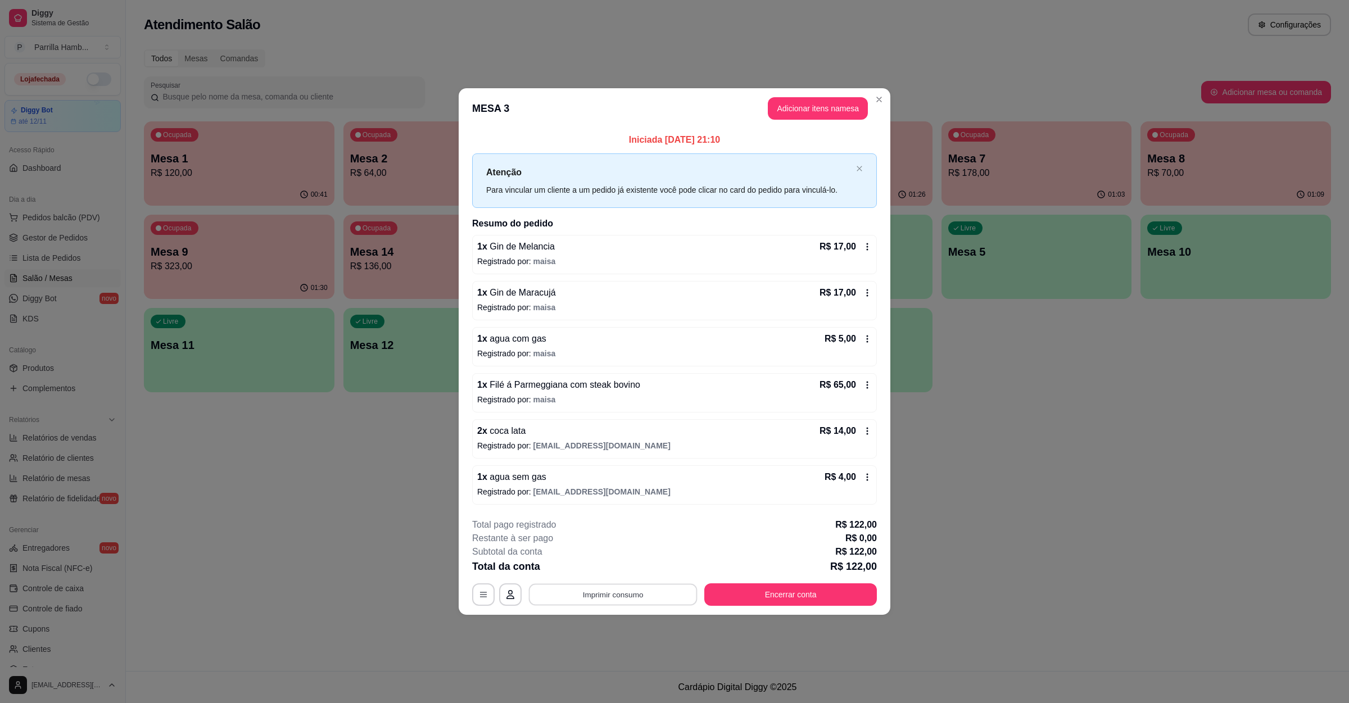
click at [631, 590] on button "Imprimir consumo" at bounding box center [613, 595] width 169 height 22
click at [678, 429] on div "2 x coca lata R$ 14,00" at bounding box center [674, 430] width 395 height 13
click at [548, 430] on div "2 x coca lata R$ 14,00" at bounding box center [674, 430] width 395 height 13
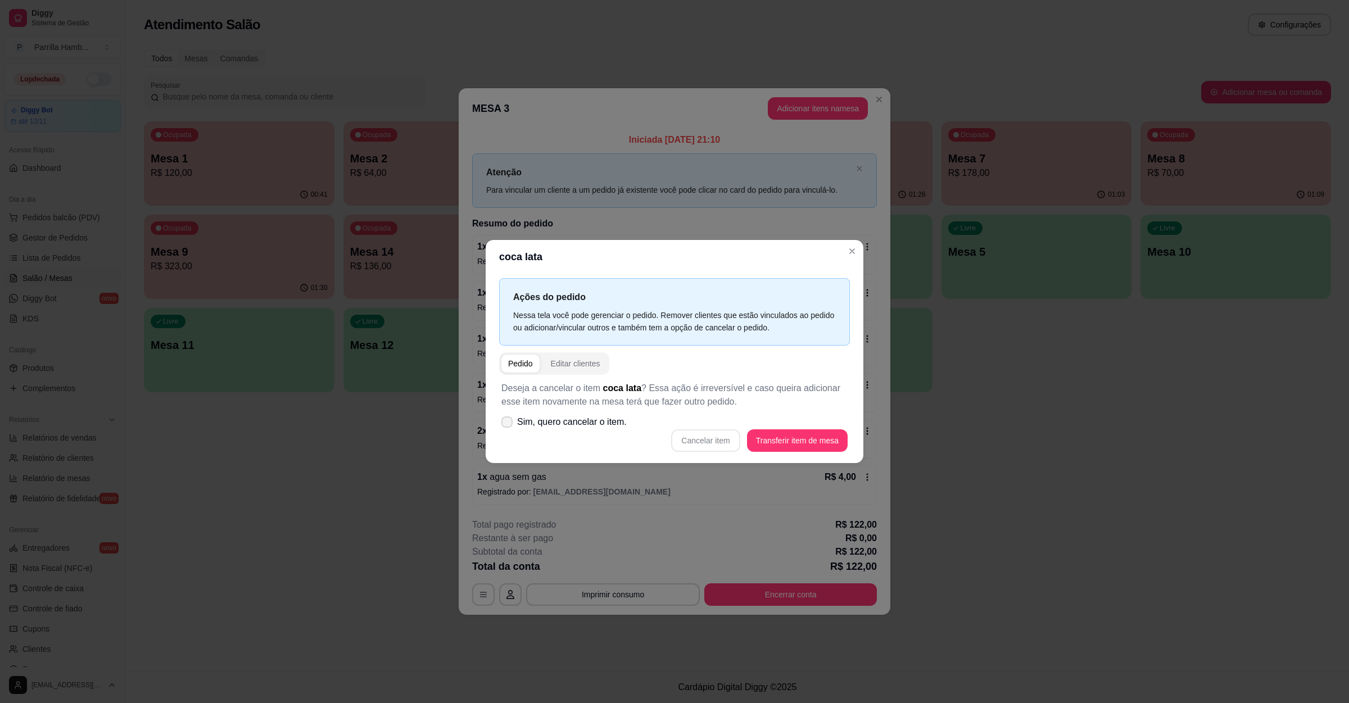
click at [514, 418] on label "Sim, quero cancelar o item." at bounding box center [564, 422] width 134 height 22
click at [508, 424] on input "Sim, quero cancelar o item." at bounding box center [504, 427] width 7 height 7
checkbox input "true"
click at [695, 439] on button "Cancelar item" at bounding box center [705, 440] width 67 height 22
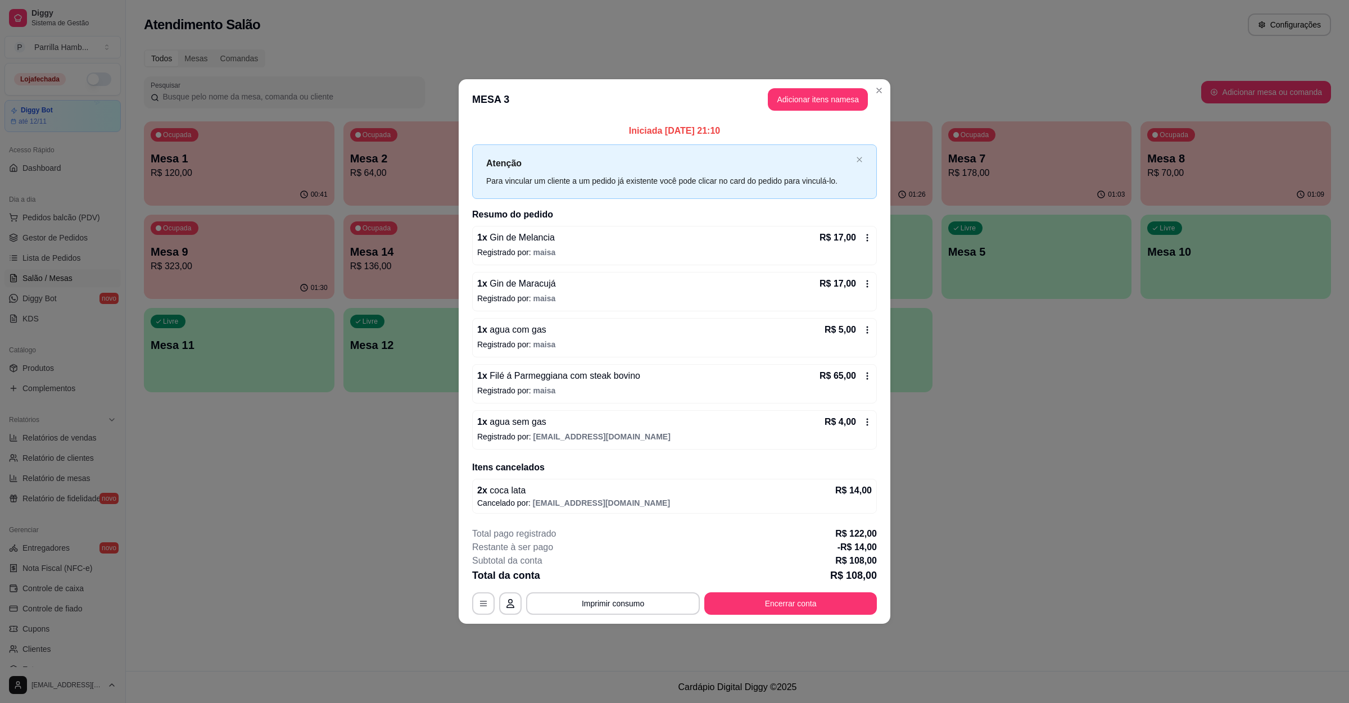
click at [519, 438] on p "Registrado por: [EMAIL_ADDRESS][DOMAIN_NAME]" at bounding box center [674, 436] width 395 height 11
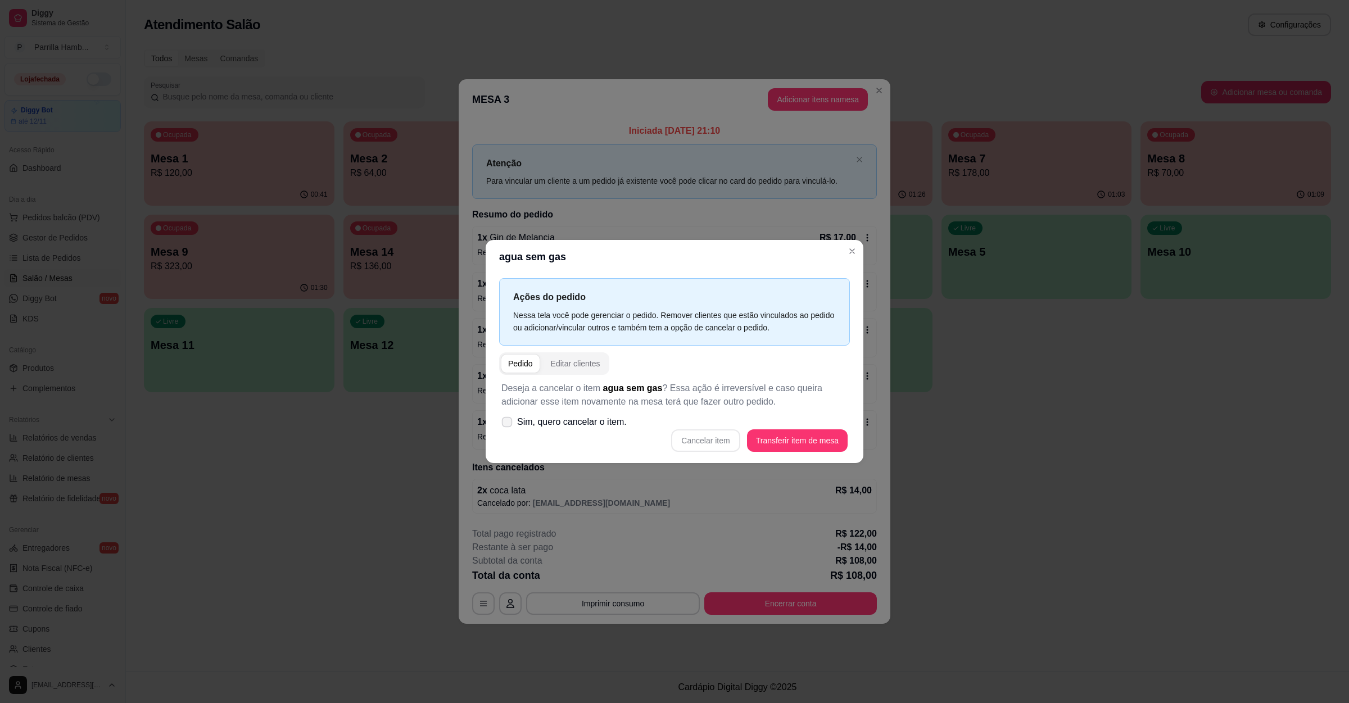
click at [506, 423] on icon at bounding box center [507, 422] width 8 height 6
click at [506, 424] on input "Sim, quero cancelar o item." at bounding box center [504, 427] width 7 height 7
checkbox input "true"
click at [688, 433] on button "Cancelar item" at bounding box center [705, 440] width 69 height 22
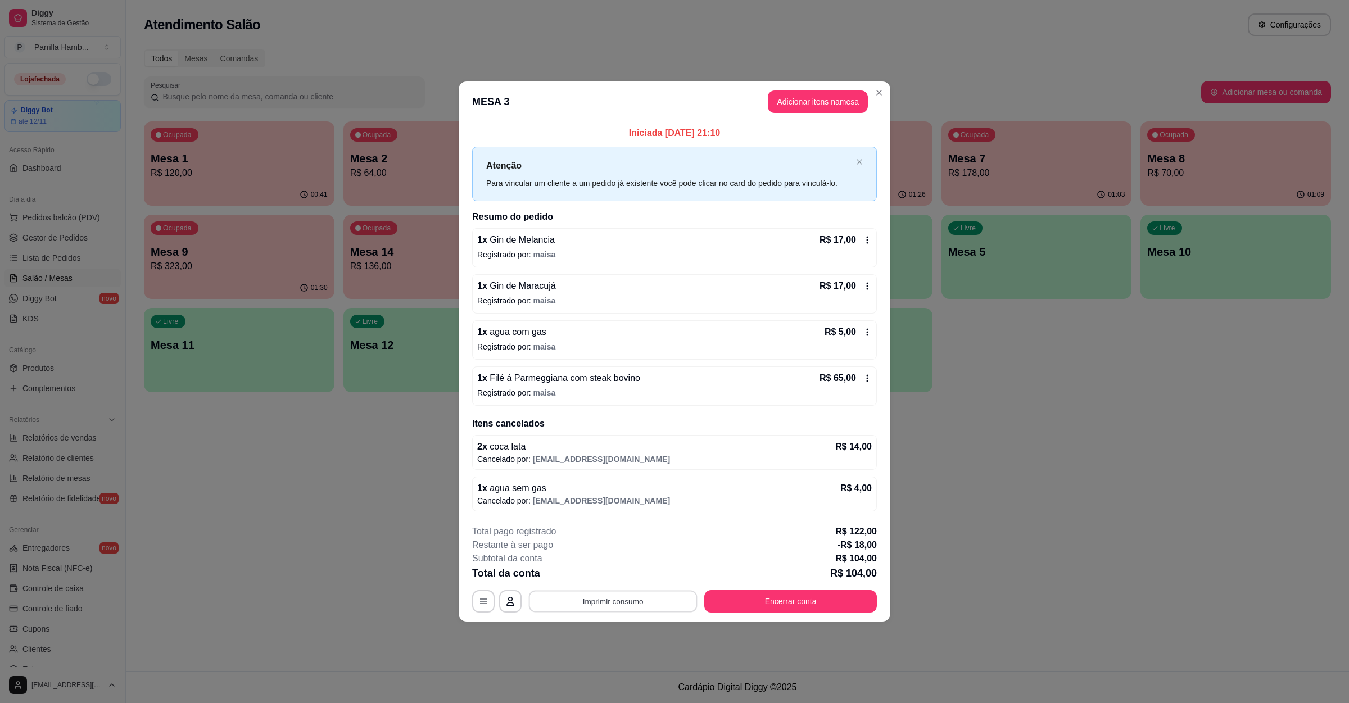
click at [670, 599] on button "Imprimir consumo" at bounding box center [613, 602] width 169 height 22
click at [631, 577] on button "IMPRESSORA" at bounding box center [617, 577] width 82 height 18
click at [752, 609] on button "Encerrar conta" at bounding box center [790, 601] width 173 height 22
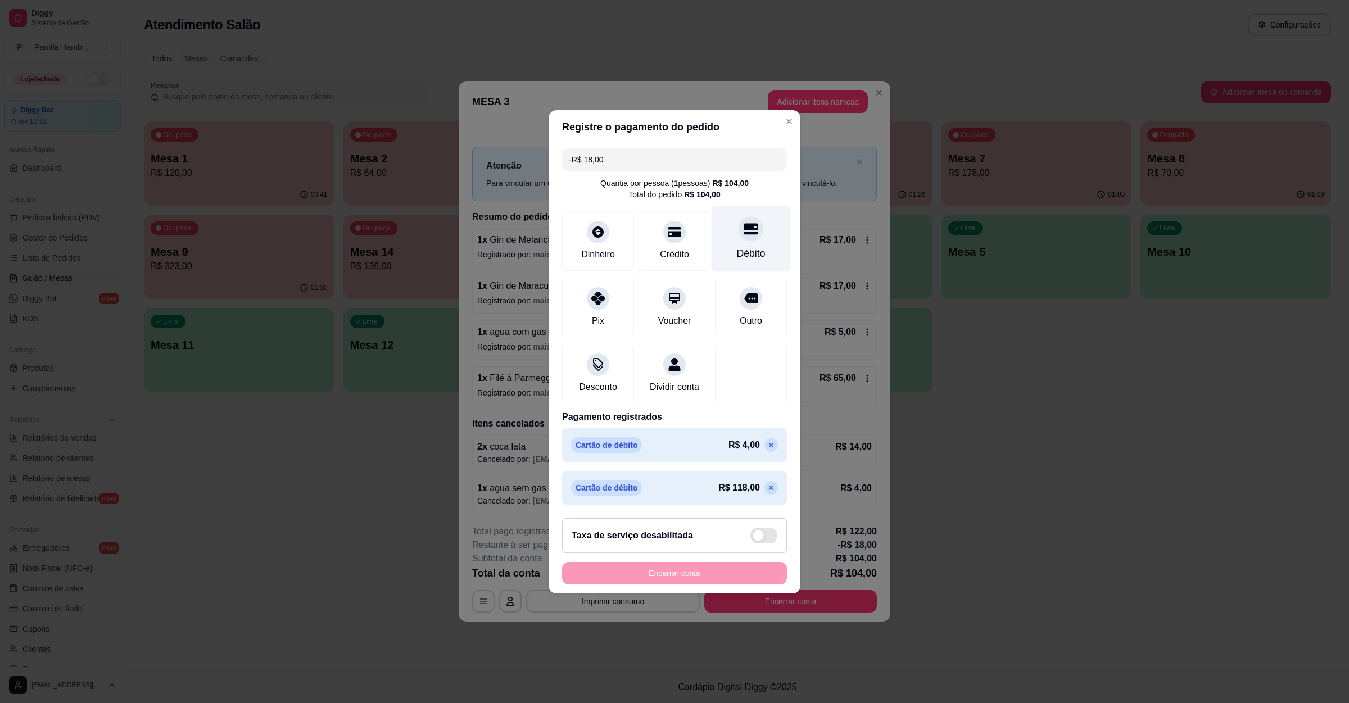
click at [737, 247] on div "Débito" at bounding box center [751, 253] width 29 height 15
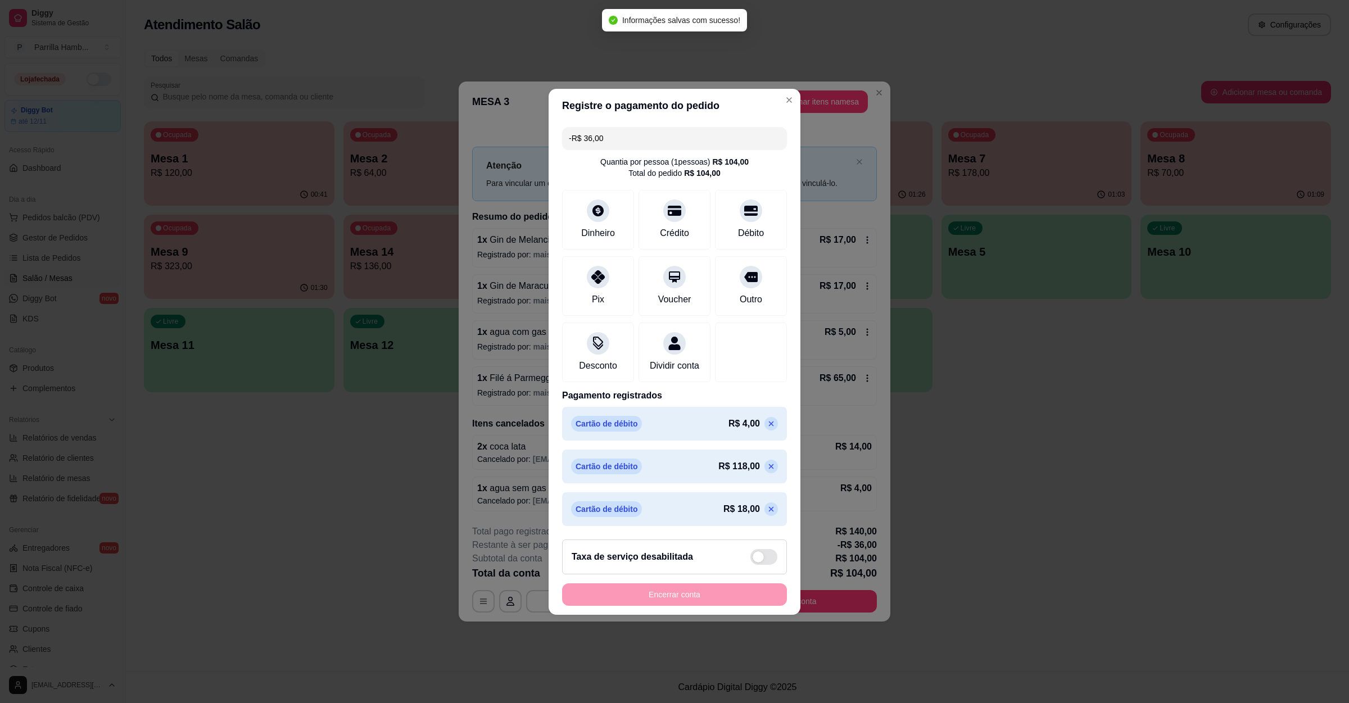
click at [768, 98] on header "Registre o pagamento do pedido" at bounding box center [675, 106] width 252 height 34
click at [658, 127] on input "-R$ 36,00" at bounding box center [674, 138] width 211 height 22
click at [736, 212] on div "Débito" at bounding box center [751, 217] width 79 height 66
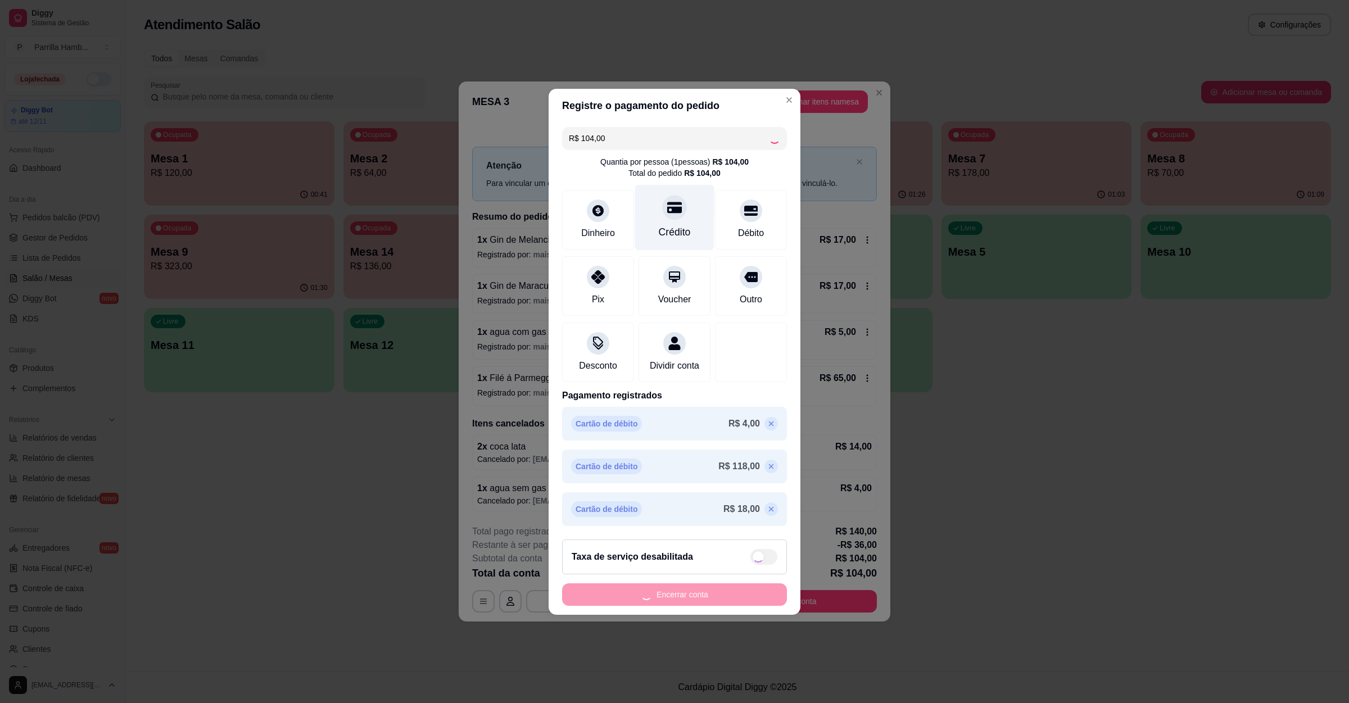
click at [658, 212] on div "Crédito" at bounding box center [674, 217] width 79 height 66
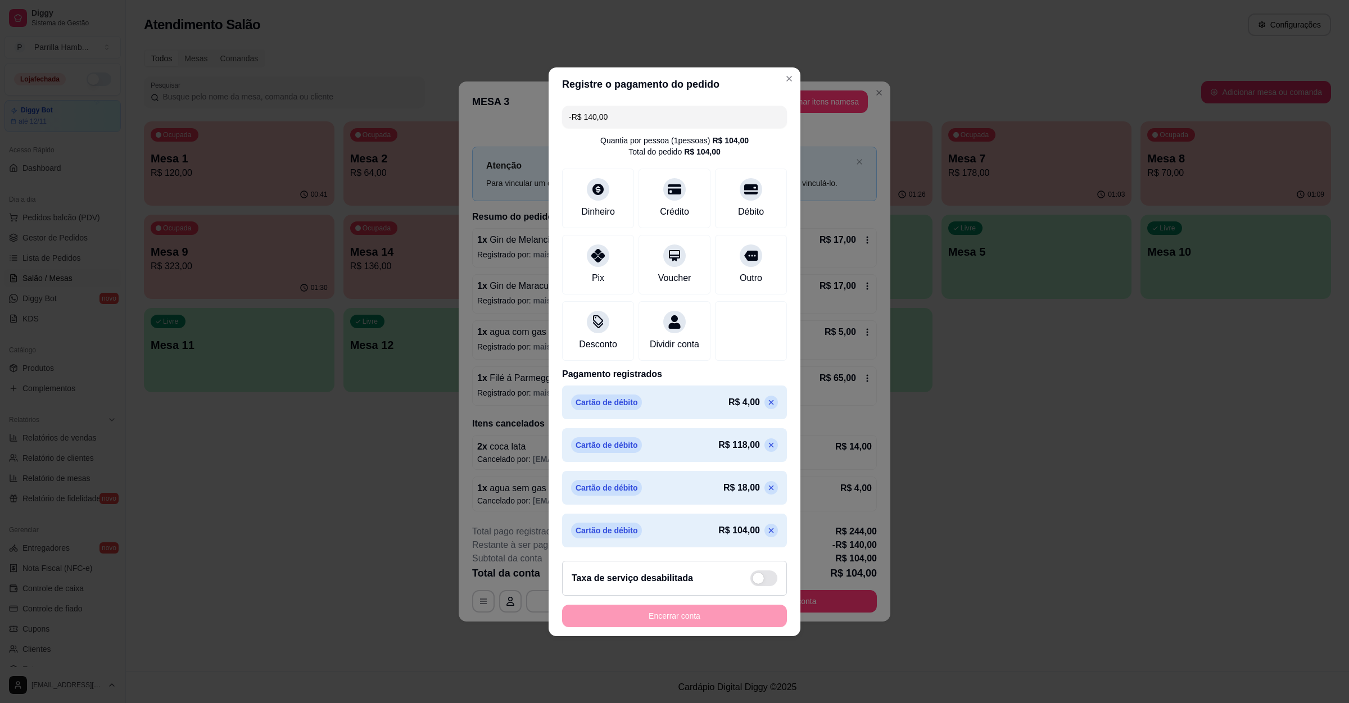
click at [767, 407] on icon at bounding box center [771, 402] width 9 height 9
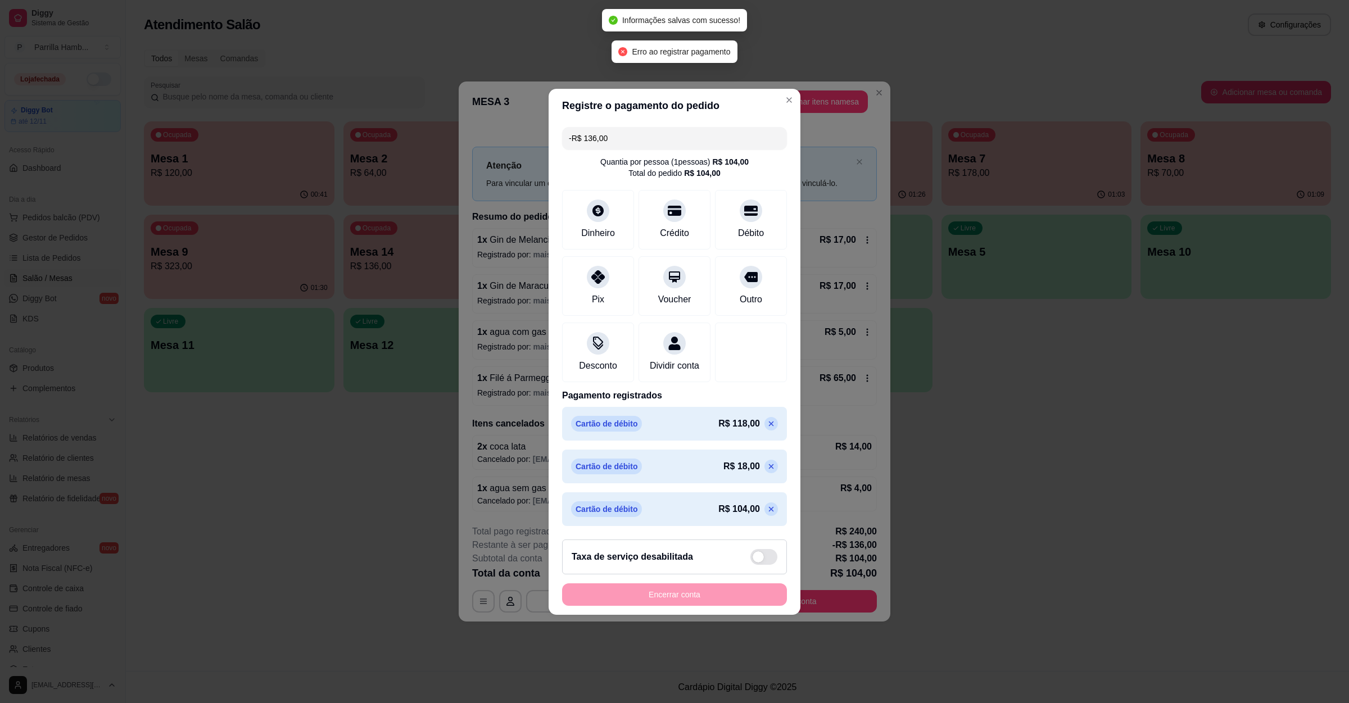
click at [767, 428] on icon at bounding box center [771, 423] width 9 height 9
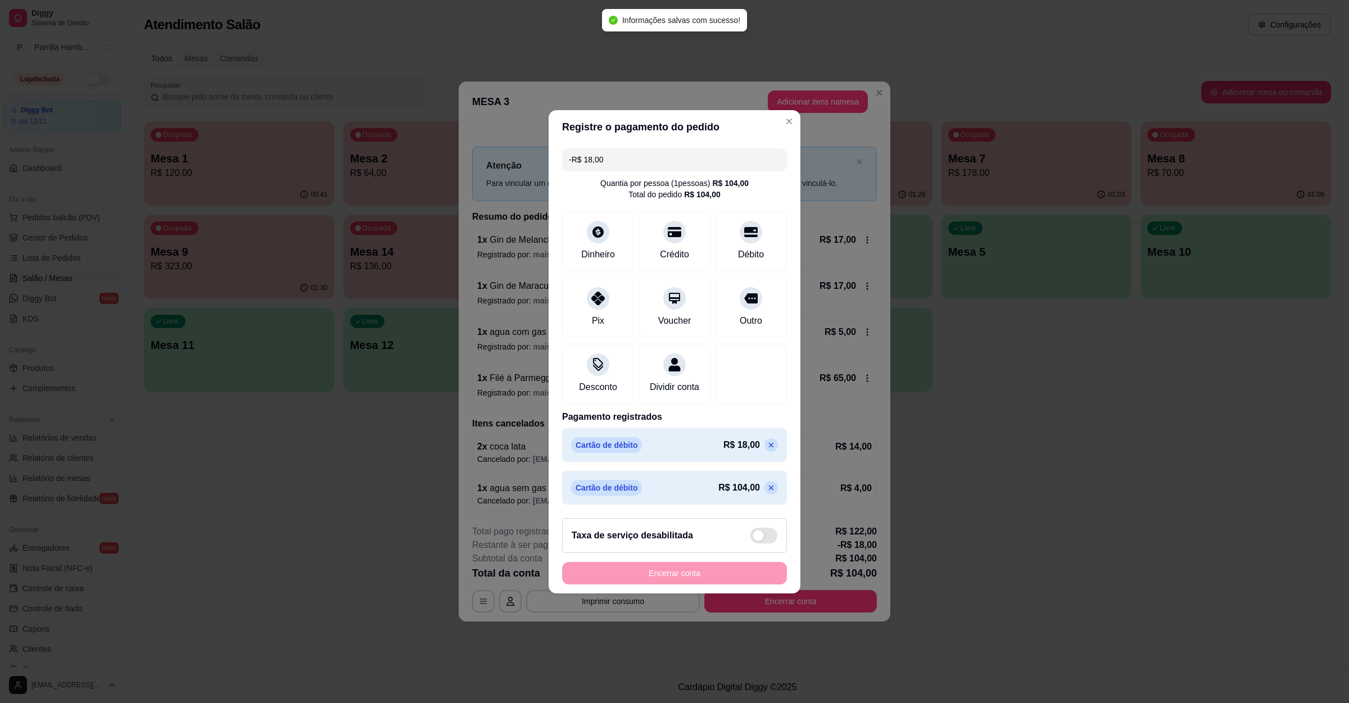
click at [767, 450] on icon at bounding box center [771, 445] width 9 height 9
type input "R$ 0,00"
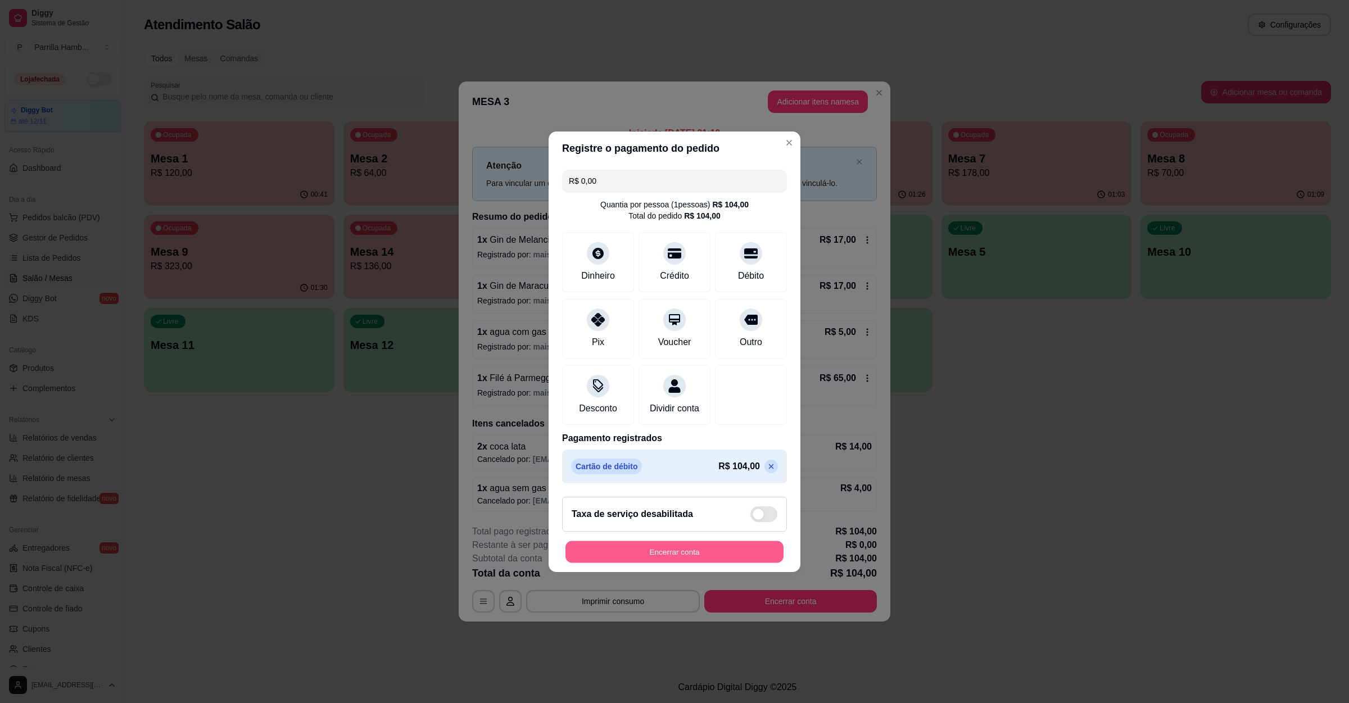
click at [667, 560] on button "Encerrar conta" at bounding box center [675, 552] width 218 height 22
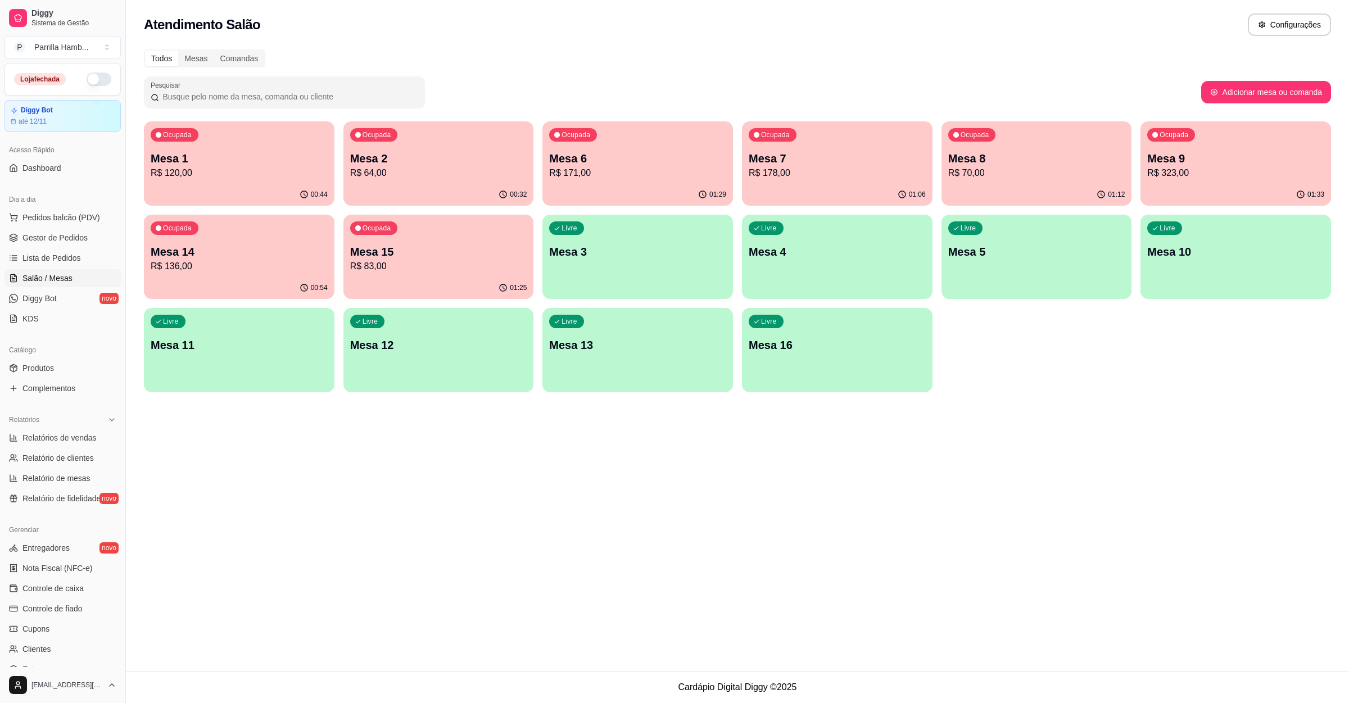
click at [1047, 157] on p "Mesa 8" at bounding box center [1036, 159] width 177 height 16
click at [1059, 151] on p "Mesa 8" at bounding box center [1036, 159] width 177 height 16
click at [1195, 140] on div "Ocupada Mesa 9 R$ 323,00" at bounding box center [1236, 152] width 191 height 62
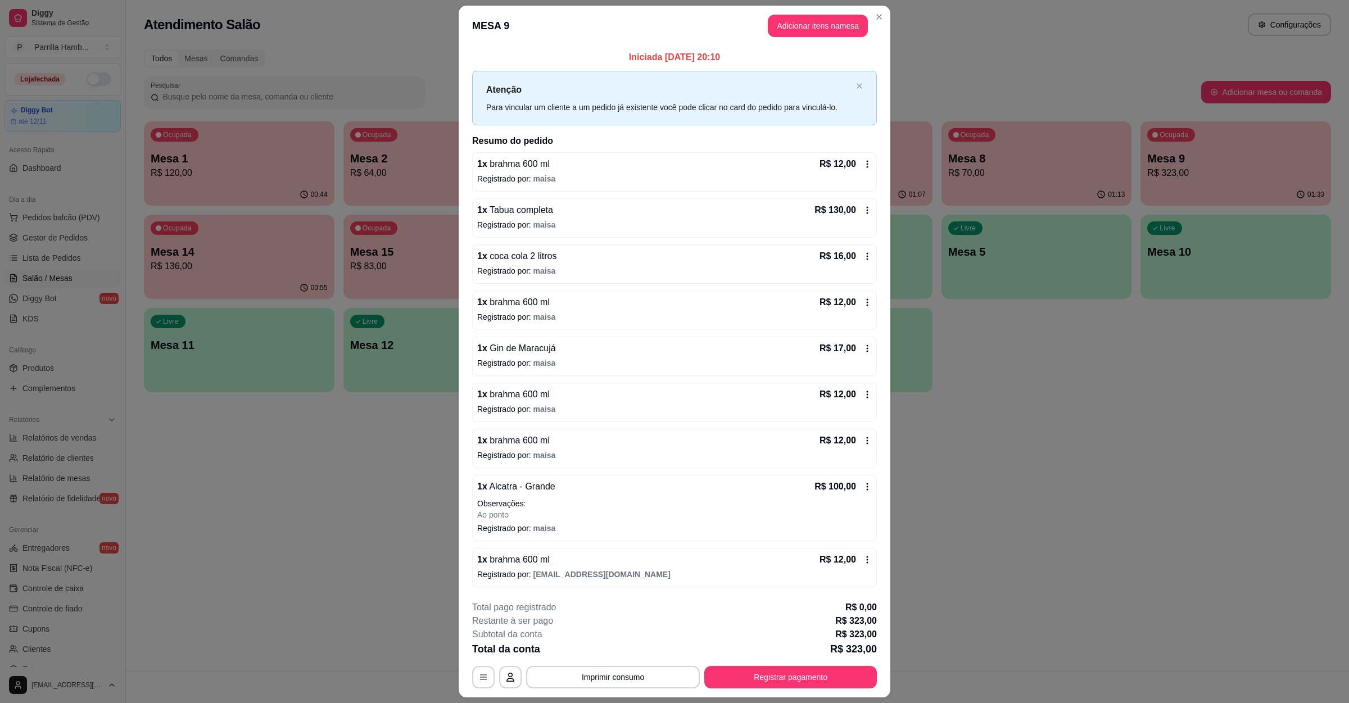
scroll to position [1, 0]
click at [788, 27] on button "Adicionar itens na mesa" at bounding box center [818, 26] width 97 height 22
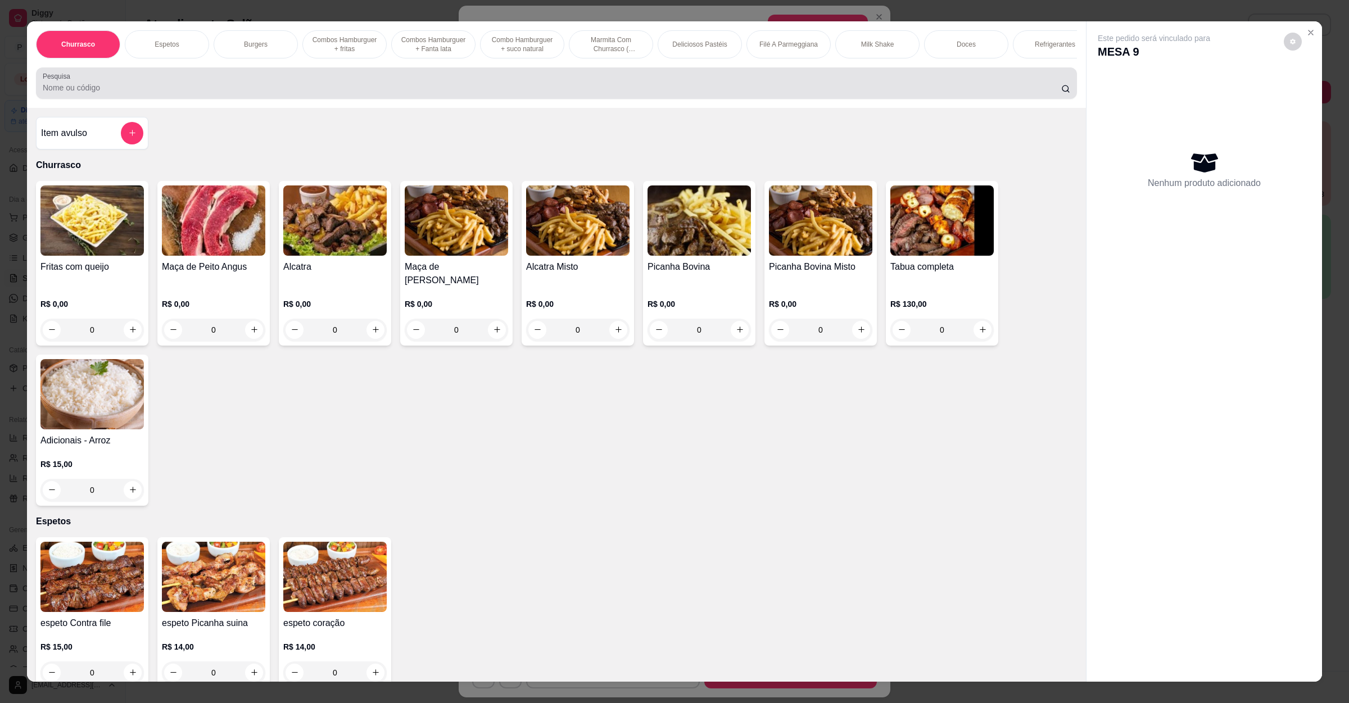
click at [295, 93] on input "Pesquisa" at bounding box center [552, 87] width 1019 height 11
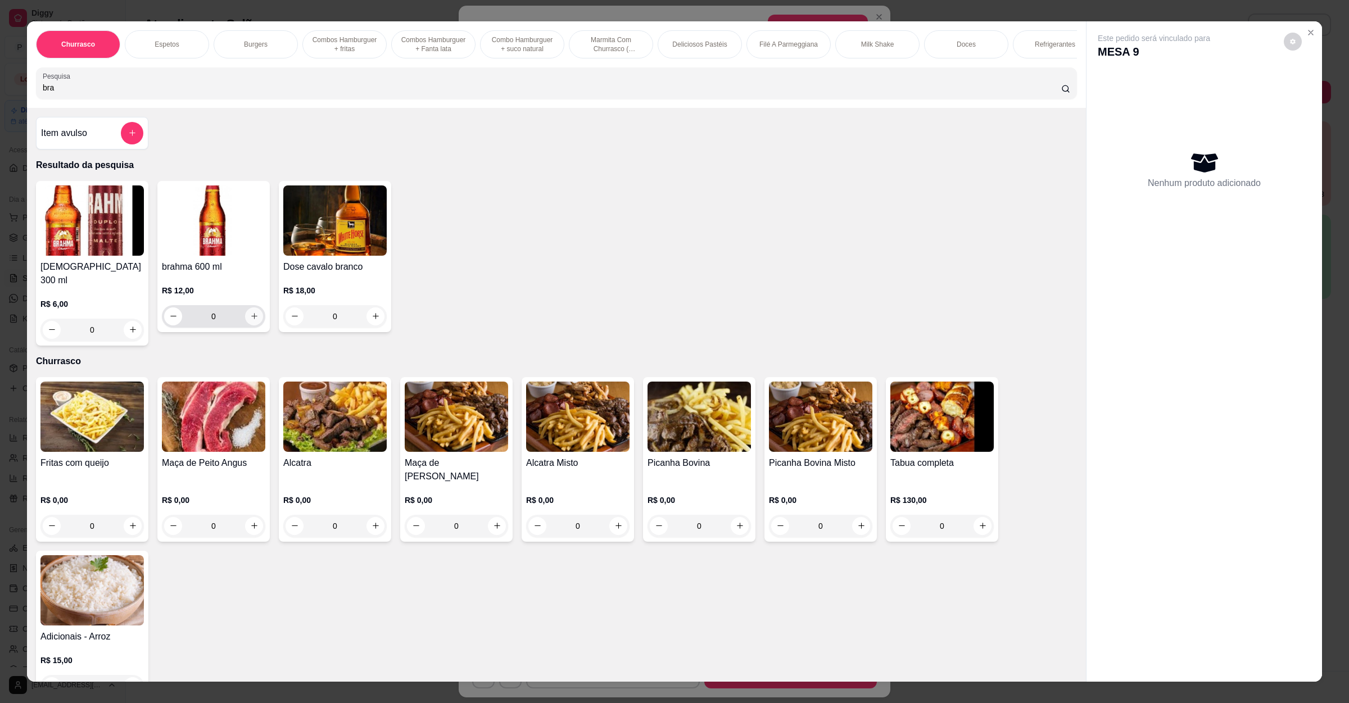
type input "bra"
click at [245, 325] on button "increase-product-quantity" at bounding box center [254, 316] width 18 height 18
type input "1"
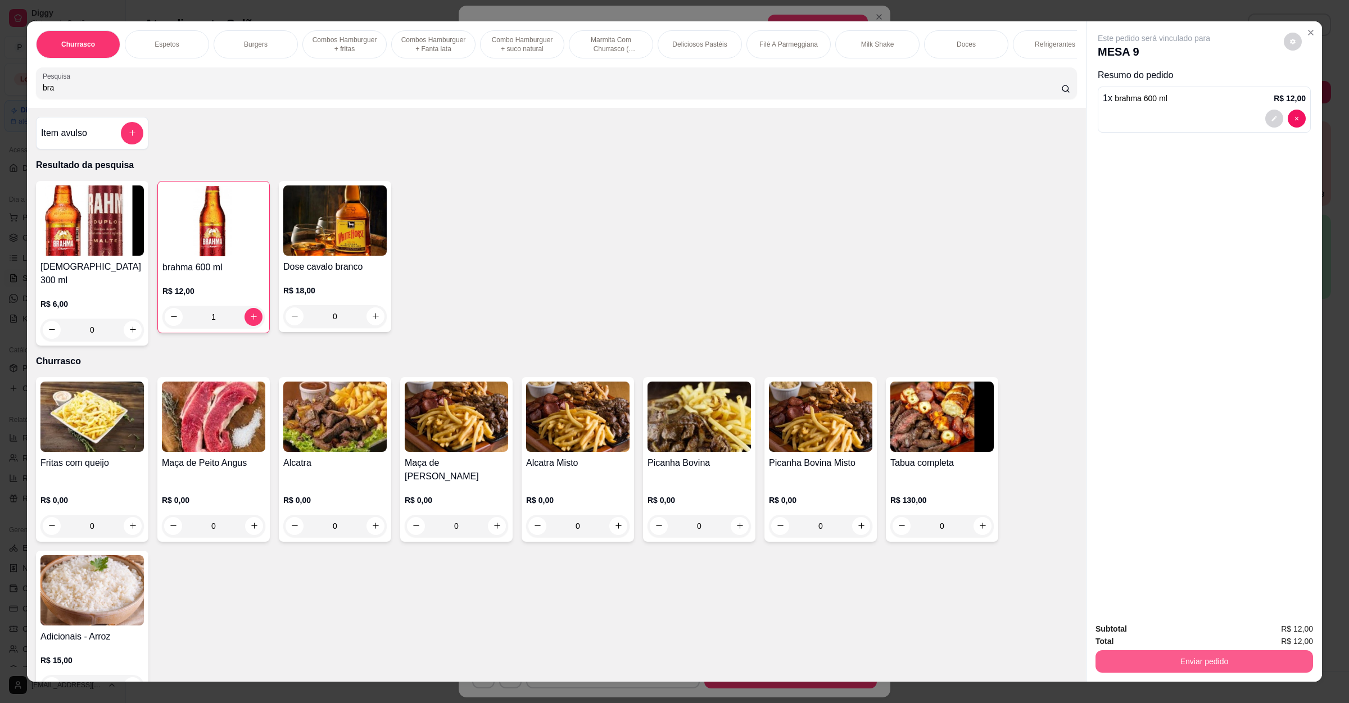
click at [1245, 662] on button "Enviar pedido" at bounding box center [1205, 661] width 218 height 22
click at [1291, 639] on button "Enviar pedido" at bounding box center [1282, 634] width 62 height 21
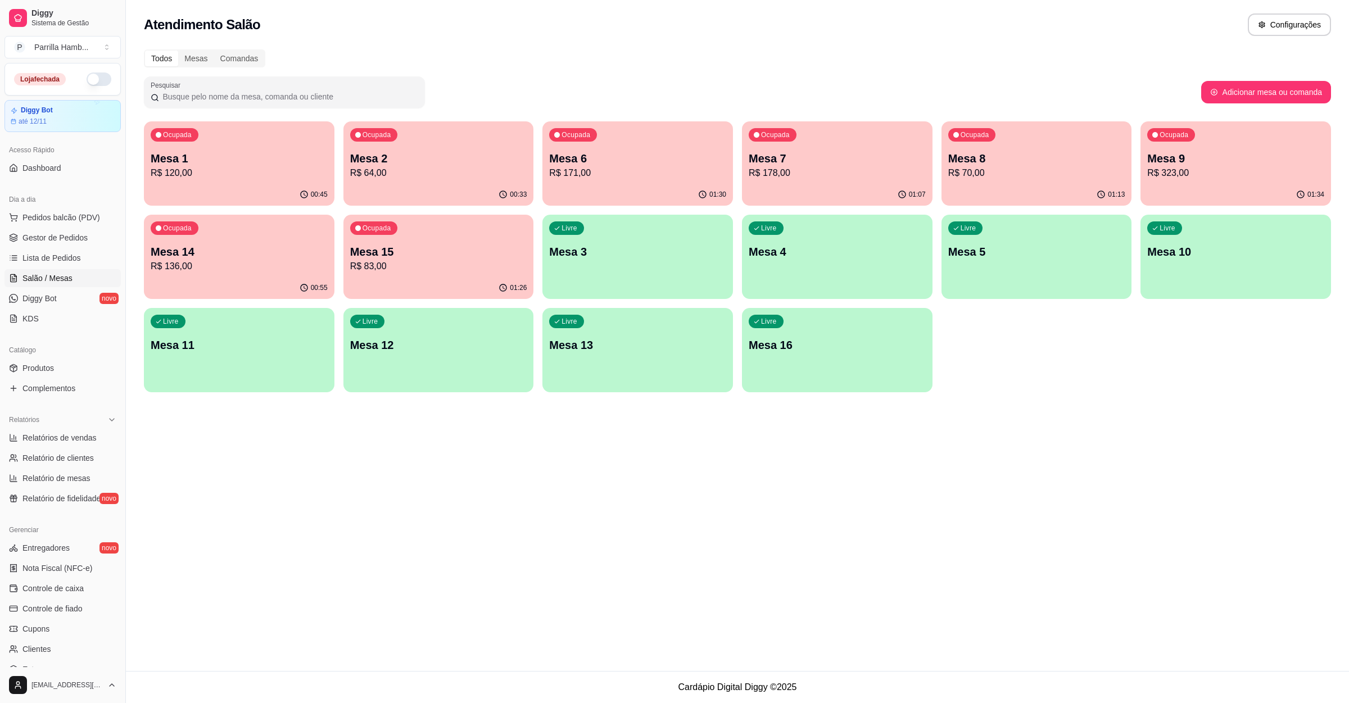
click at [974, 157] on p "Mesa 8" at bounding box center [1036, 159] width 177 height 16
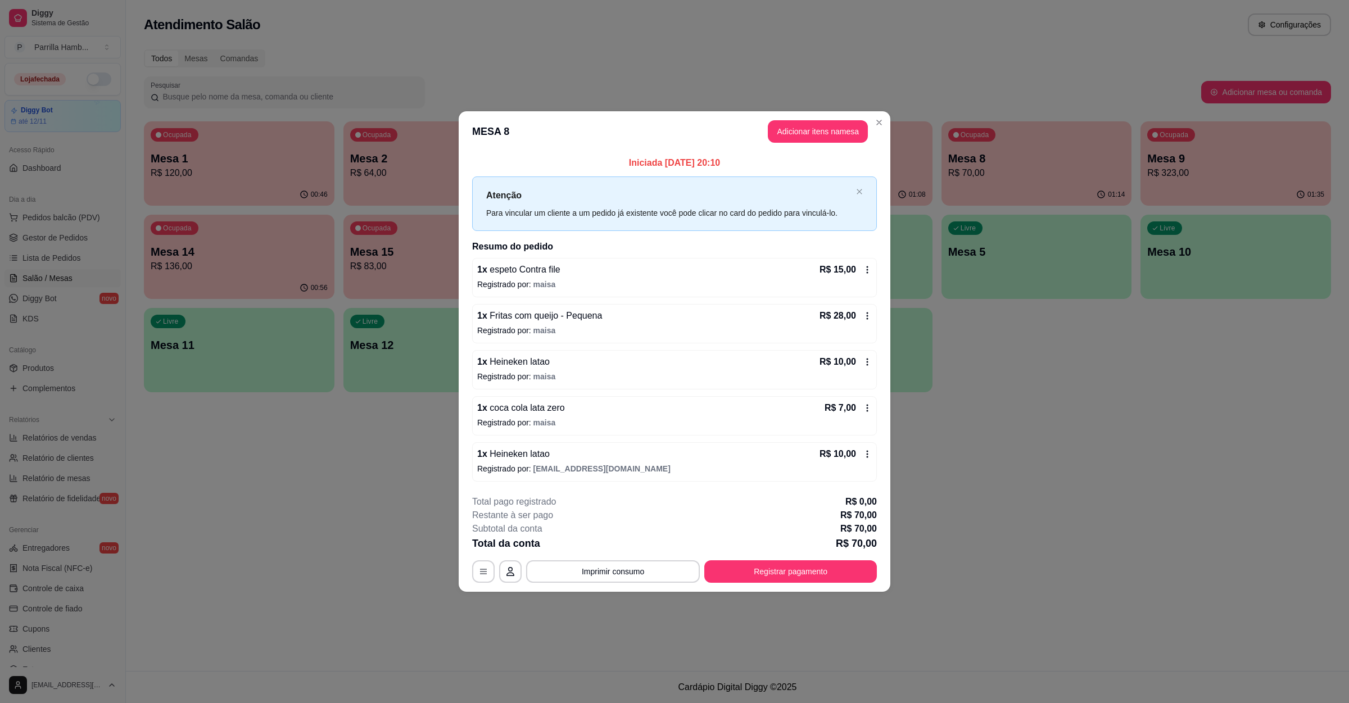
click at [581, 282] on p "Registrado por: maisa" at bounding box center [674, 284] width 395 height 11
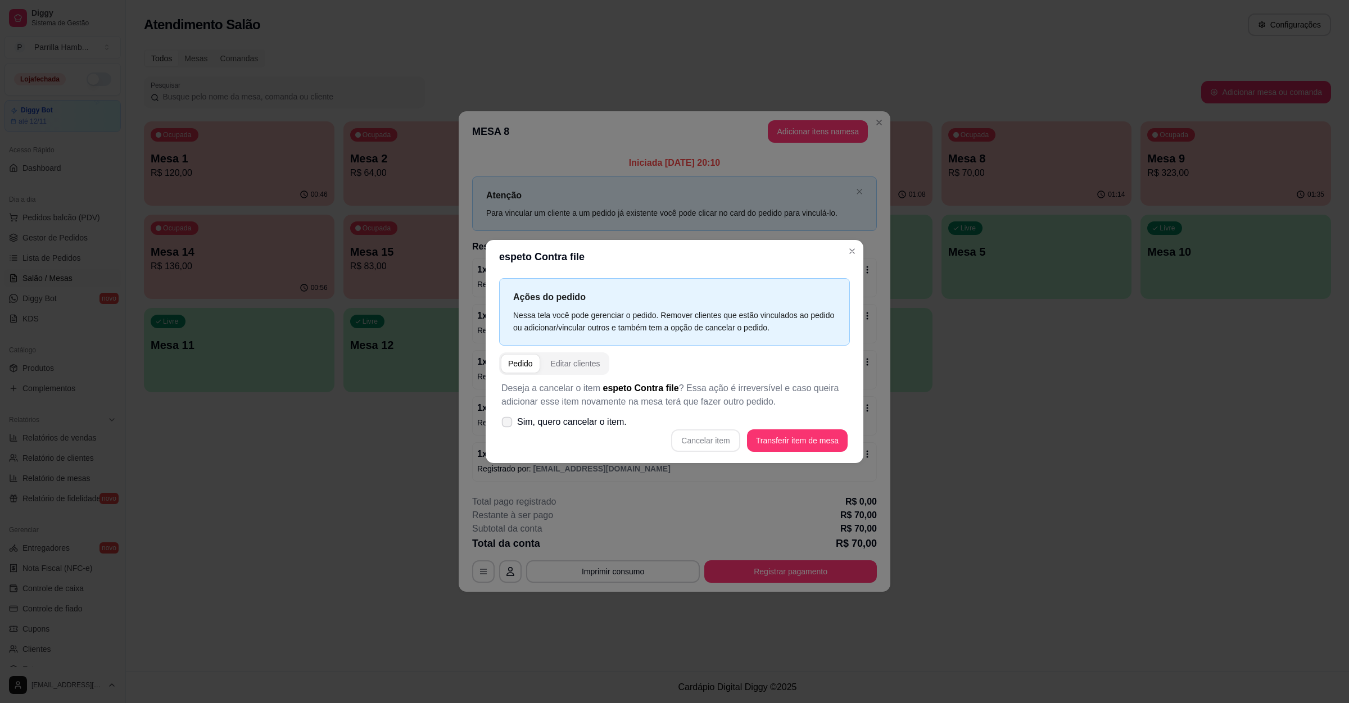
click at [508, 420] on icon at bounding box center [507, 422] width 8 height 6
click at [508, 424] on input "Sim, quero cancelar o item." at bounding box center [504, 427] width 7 height 7
checkbox input "true"
click at [723, 446] on button "Cancelar item" at bounding box center [705, 440] width 69 height 22
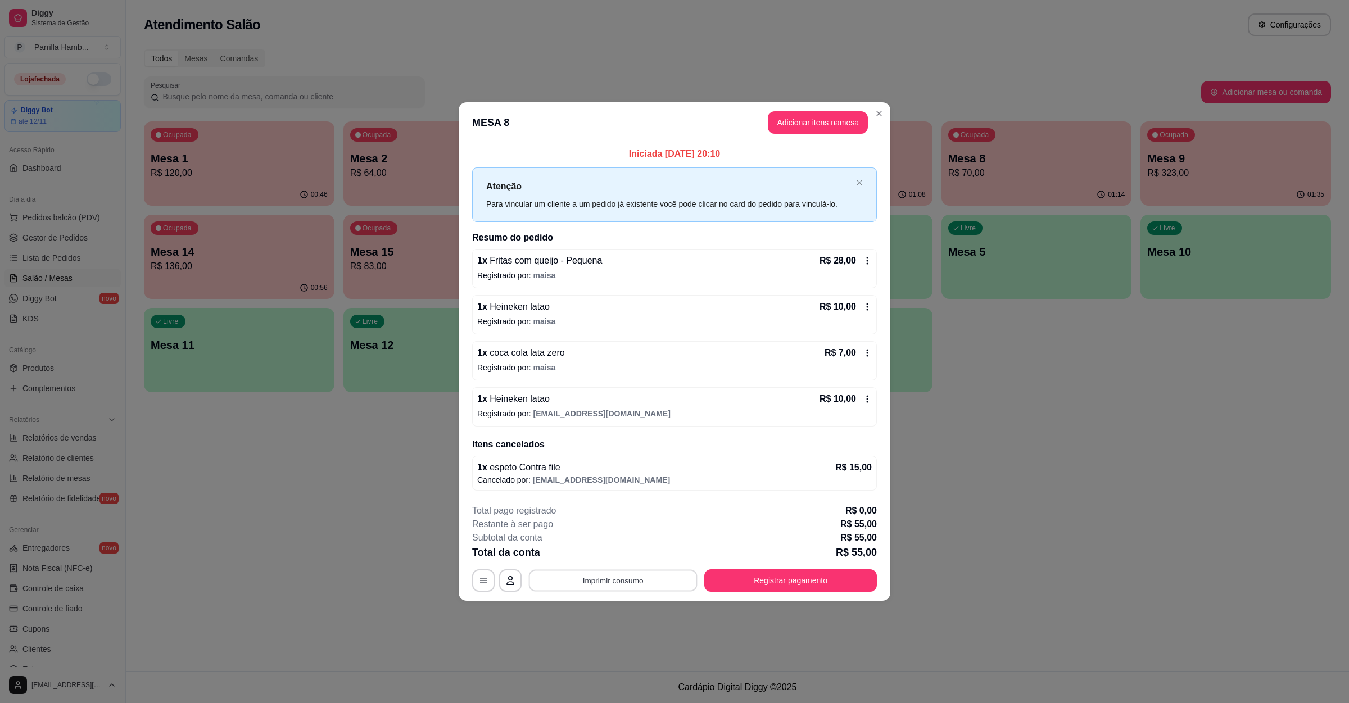
click at [614, 584] on button "Imprimir consumo" at bounding box center [613, 581] width 169 height 22
click at [611, 552] on button "IMPRESSORA" at bounding box center [617, 557] width 82 height 18
click at [766, 577] on button "Registrar pagamento" at bounding box center [790, 580] width 173 height 22
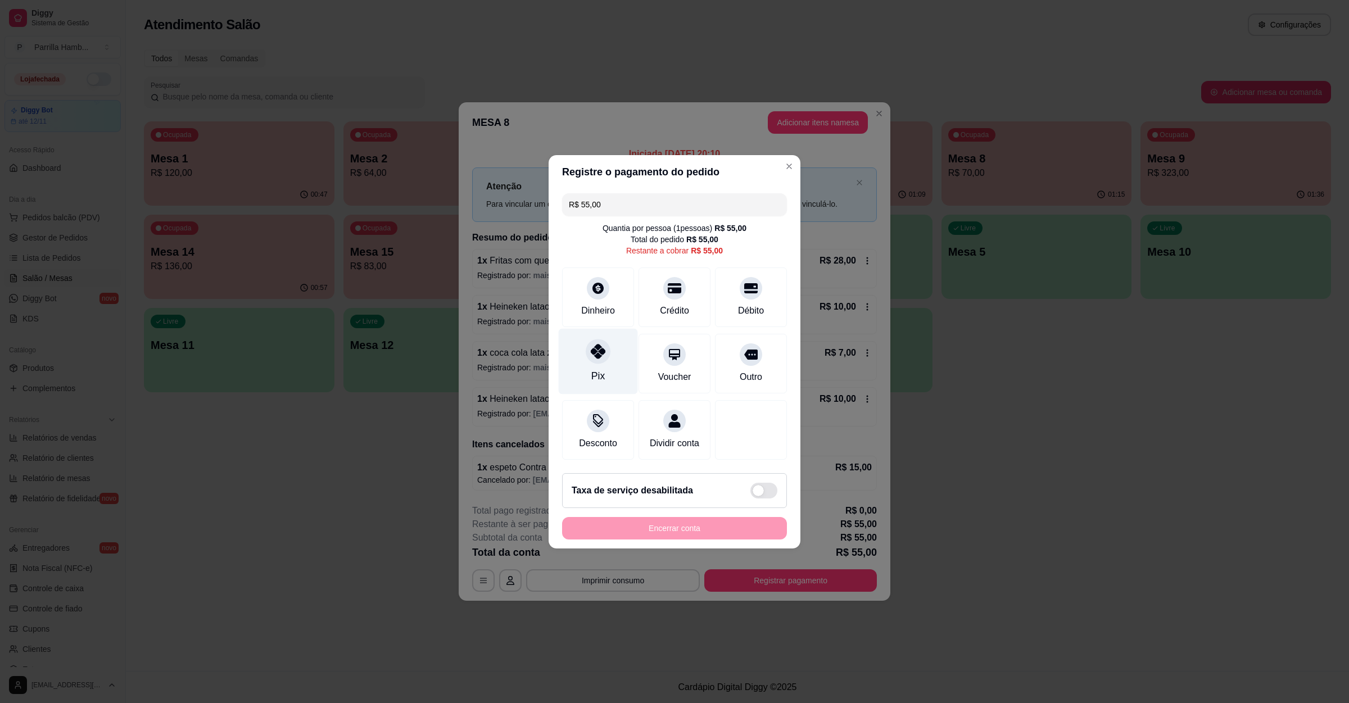
click at [614, 359] on div "Pix" at bounding box center [598, 361] width 79 height 66
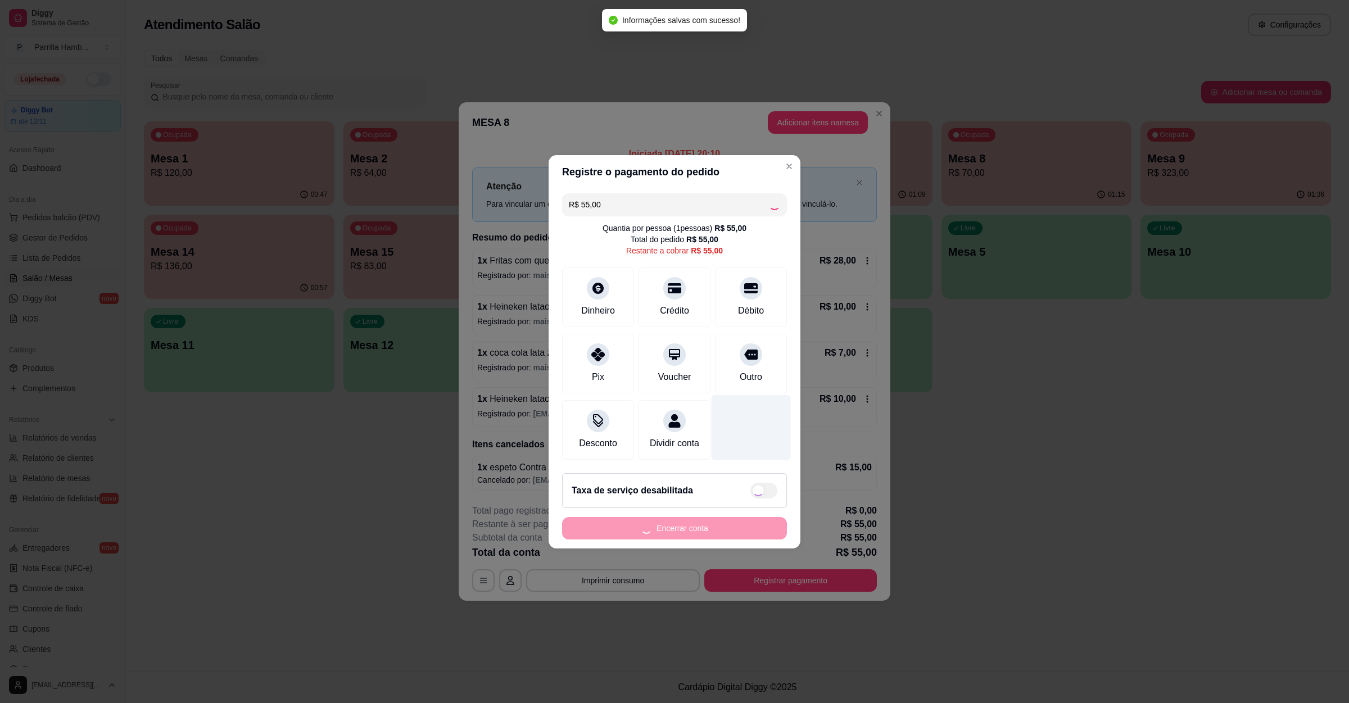
type input "R$ 0,00"
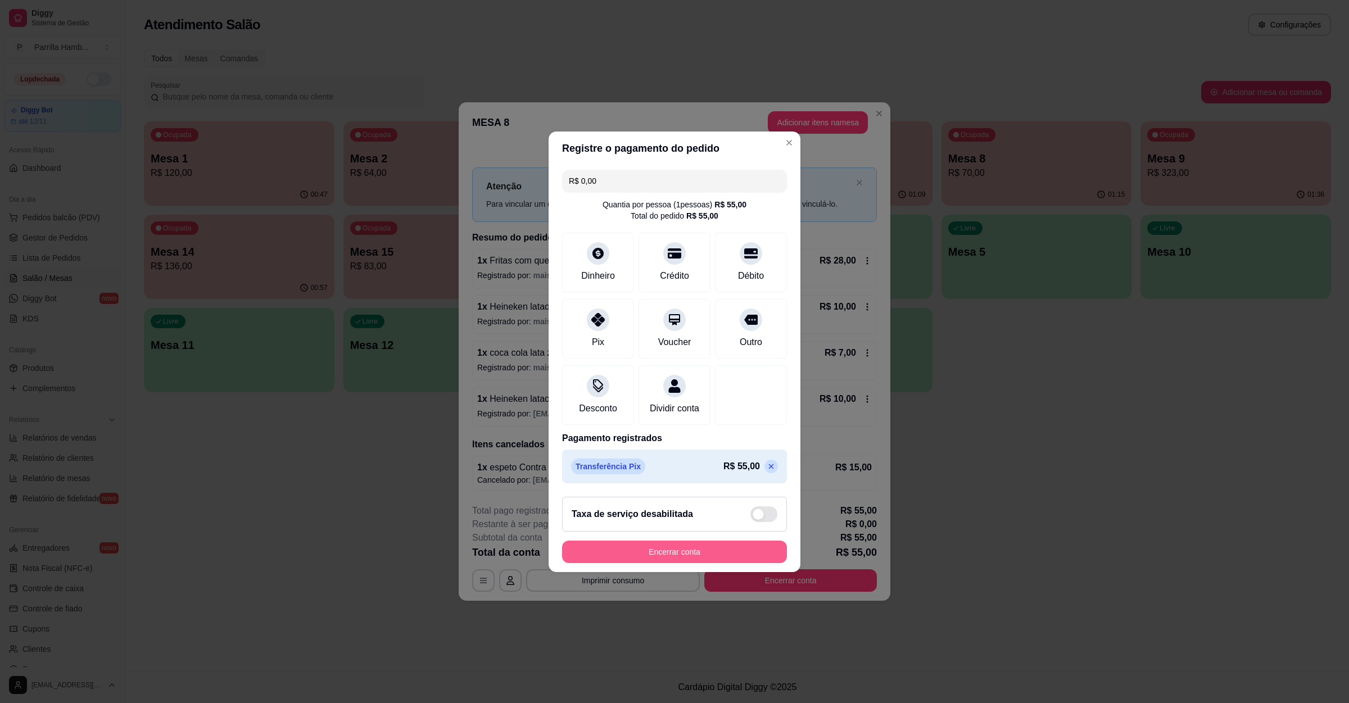
click at [697, 560] on button "Encerrar conta" at bounding box center [674, 552] width 225 height 22
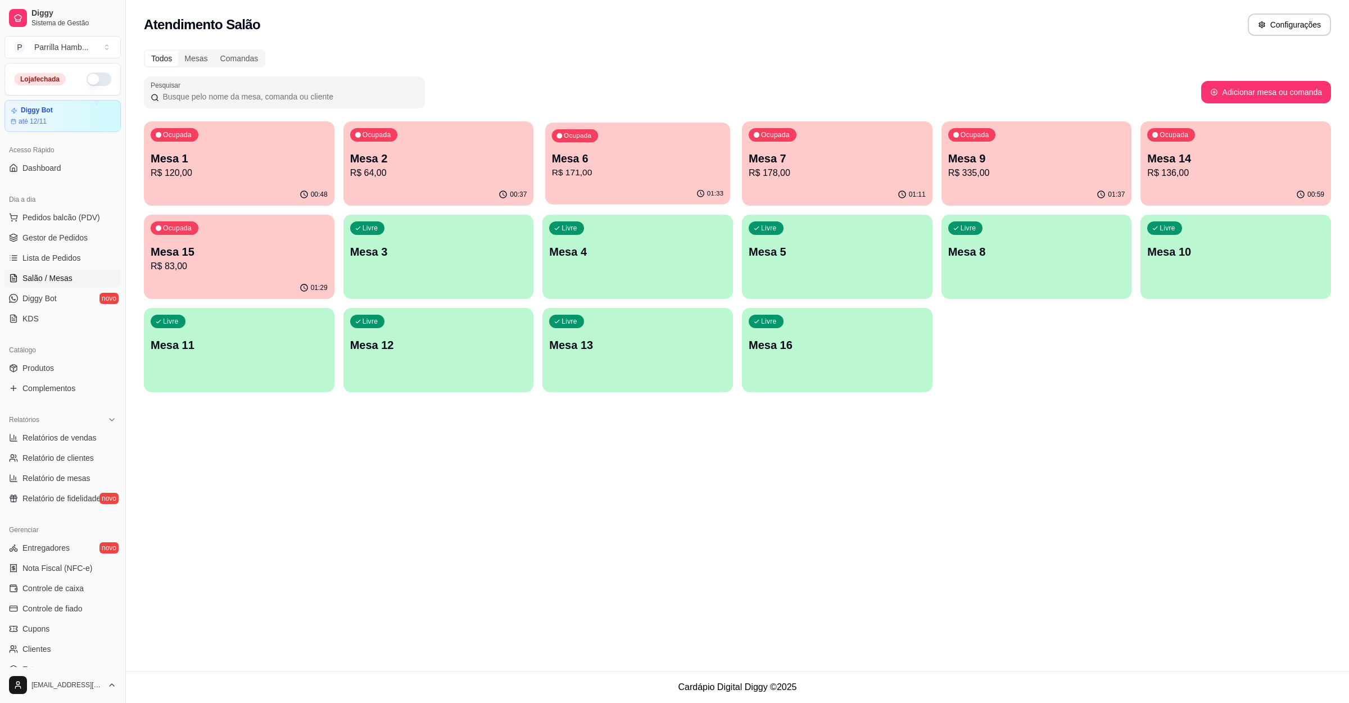
click at [621, 174] on p "R$ 171,00" at bounding box center [637, 172] width 171 height 13
click at [557, 172] on p "R$ 171,00" at bounding box center [637, 172] width 177 height 13
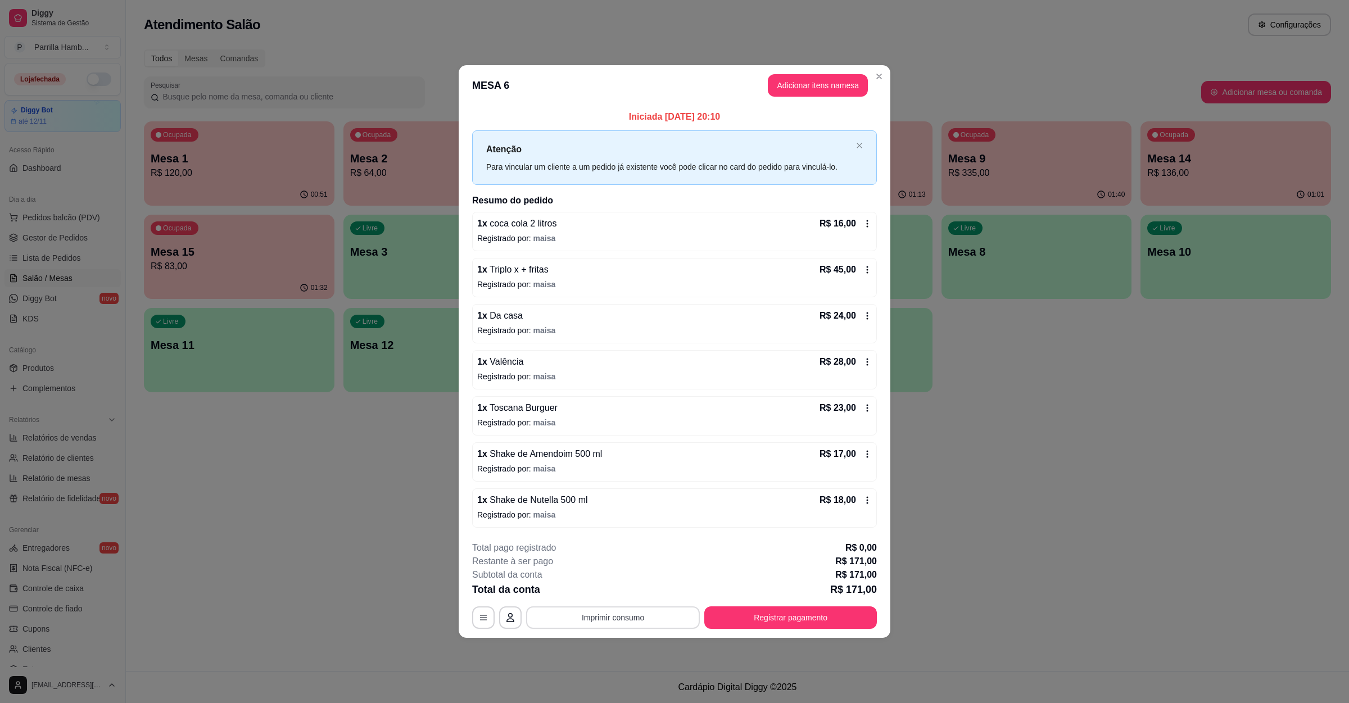
click at [638, 614] on button "Imprimir consumo" at bounding box center [613, 618] width 174 height 22
click at [614, 595] on button "IMPRESSORA" at bounding box center [616, 593] width 79 height 17
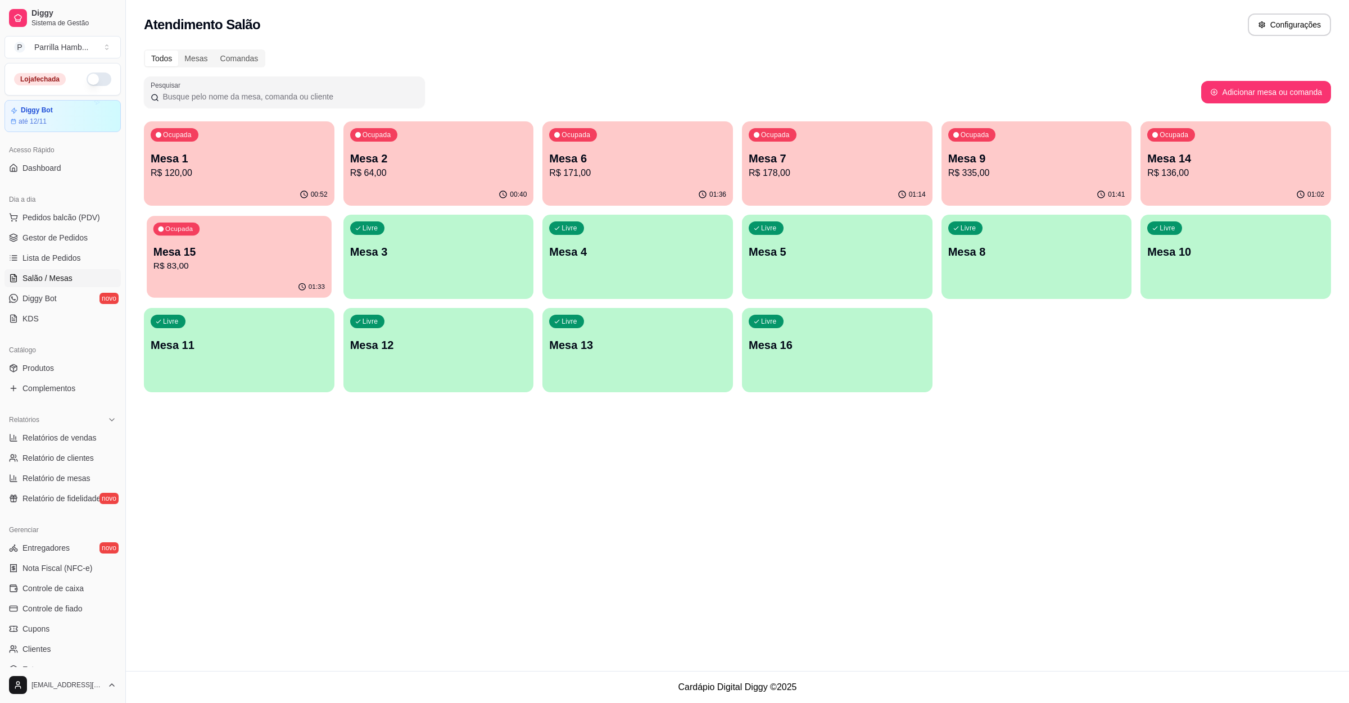
click at [169, 277] on div "01:33" at bounding box center [239, 287] width 184 height 21
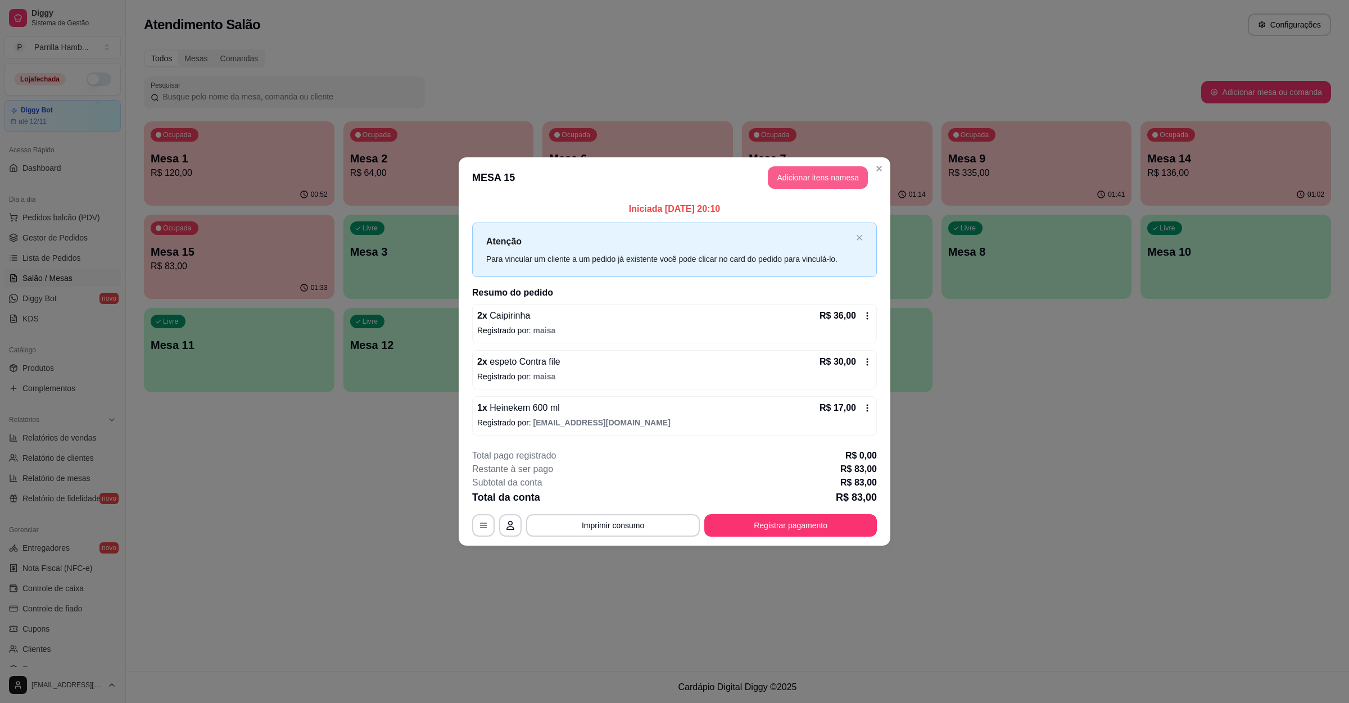
click at [798, 184] on button "Adicionar itens na mesa" at bounding box center [818, 177] width 100 height 22
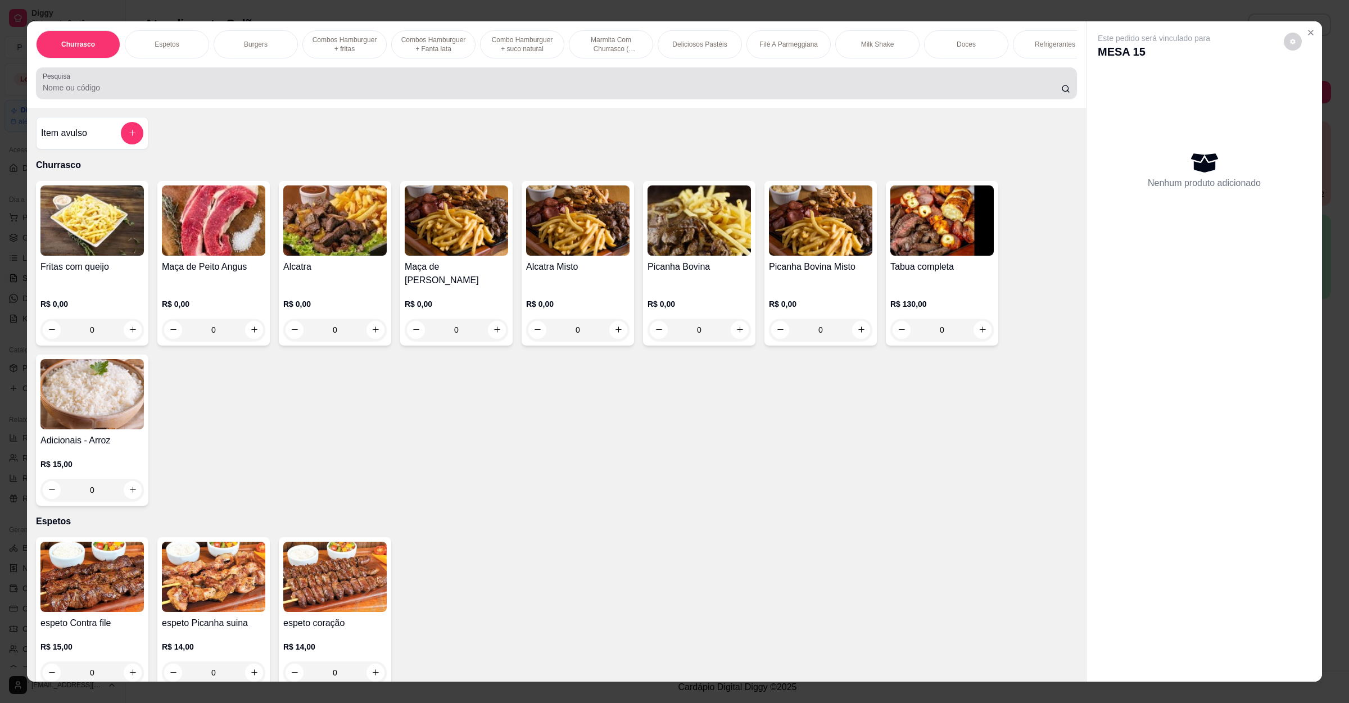
click at [447, 91] on div at bounding box center [557, 83] width 1028 height 22
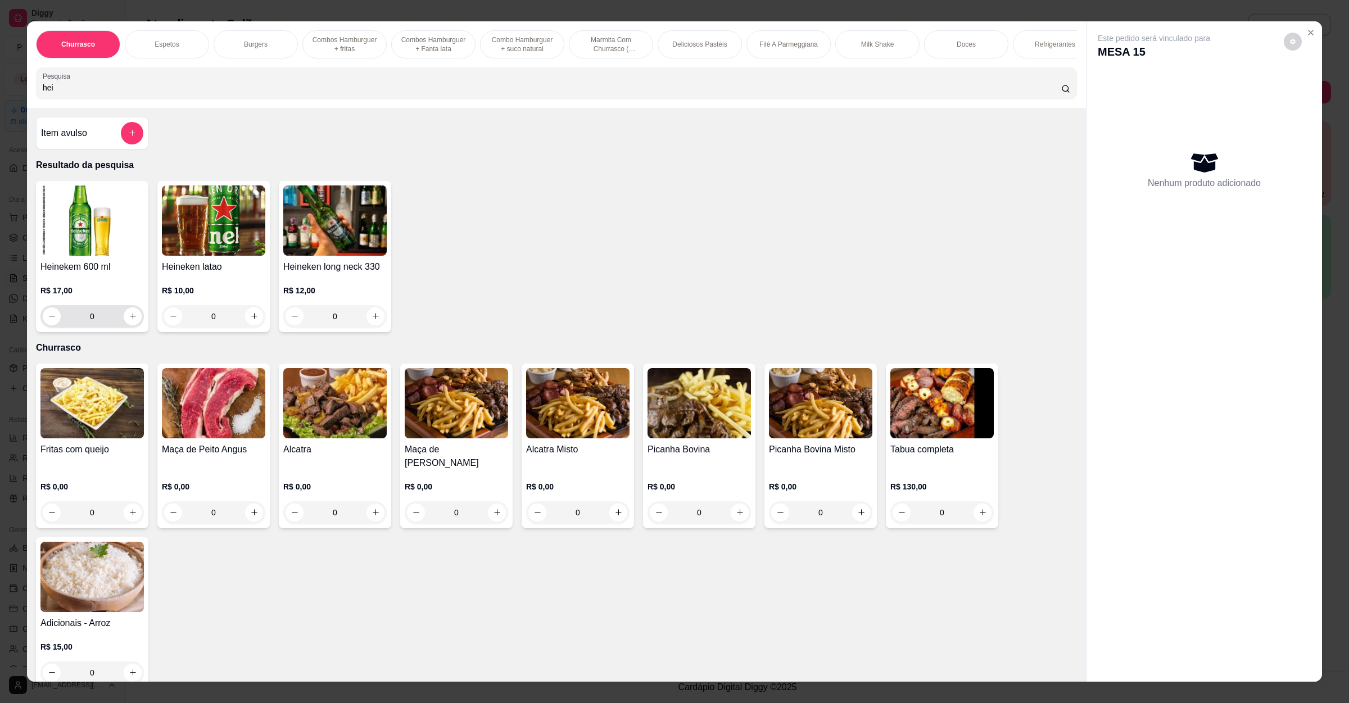
type input "hei"
click at [132, 324] on button "increase-product-quantity" at bounding box center [132, 315] width 17 height 17
type input "1"
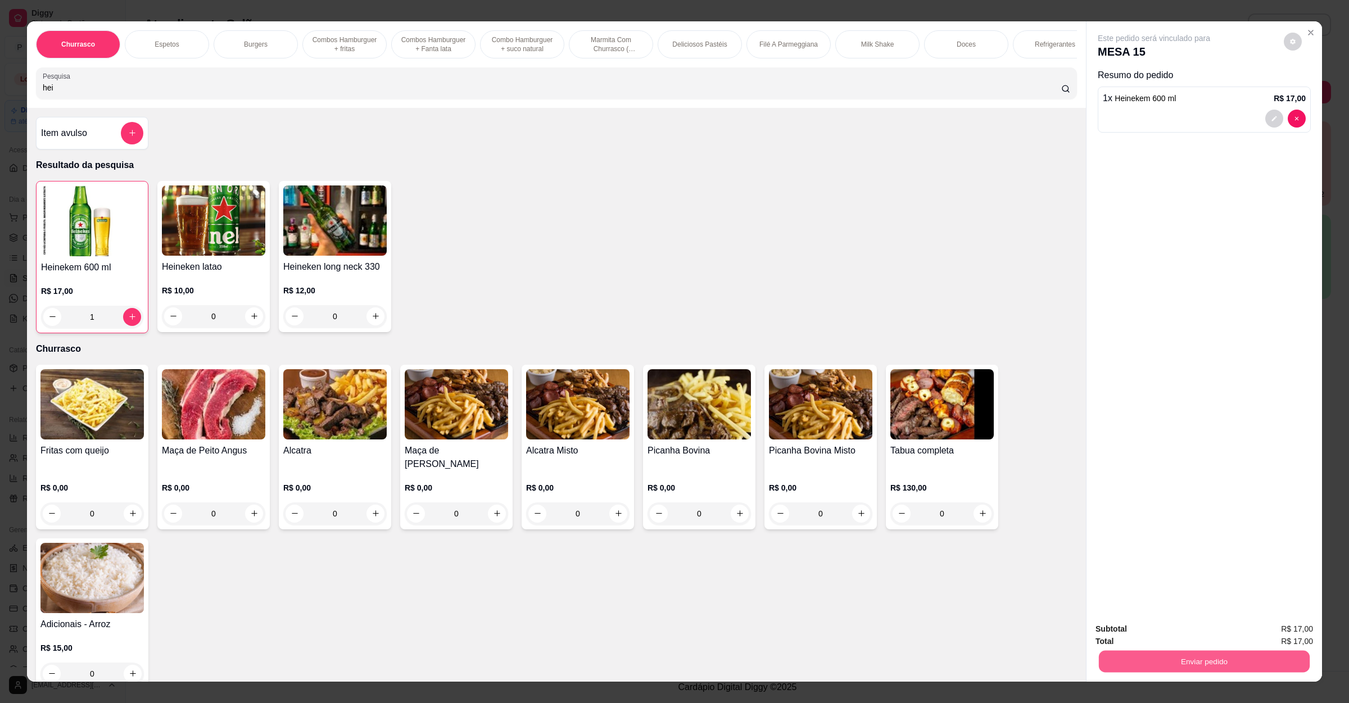
click at [1169, 657] on button "Enviar pedido" at bounding box center [1204, 662] width 211 height 22
click at [1277, 632] on button "Enviar pedido" at bounding box center [1282, 633] width 64 height 21
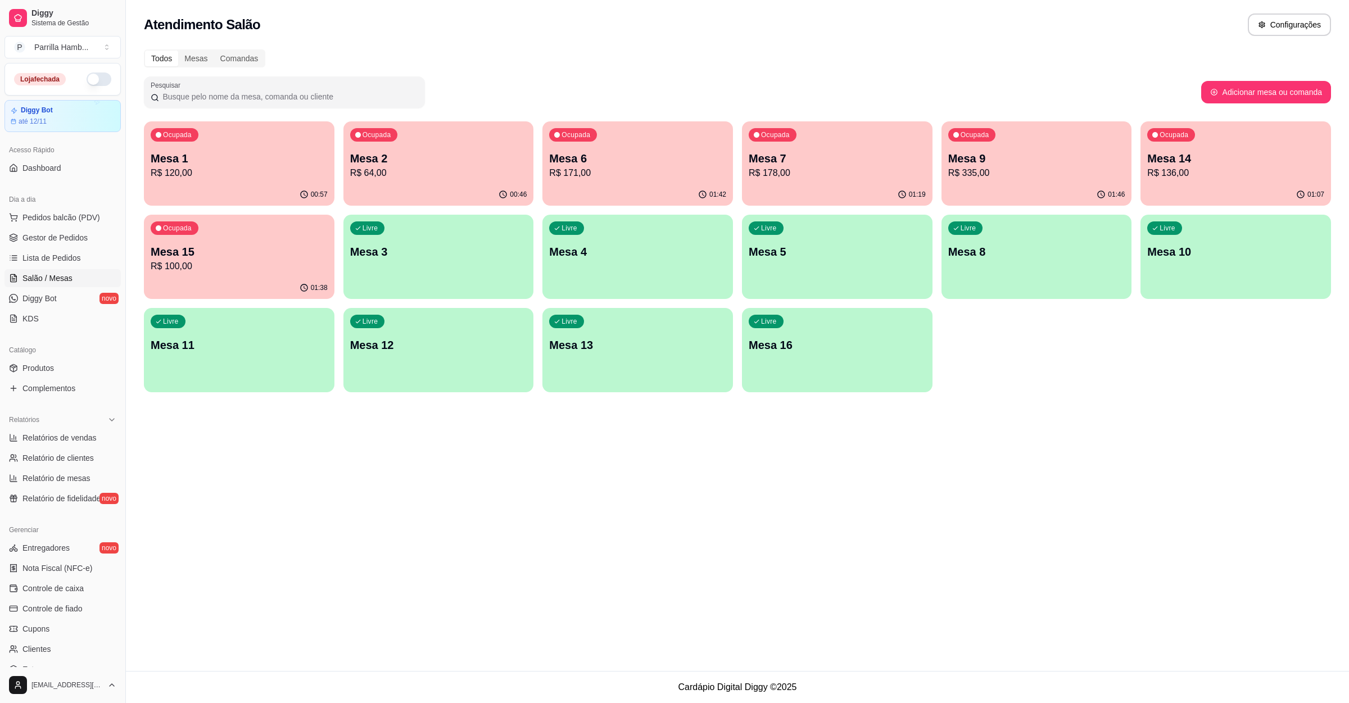
click at [1043, 170] on p "R$ 335,00" at bounding box center [1036, 172] width 177 height 13
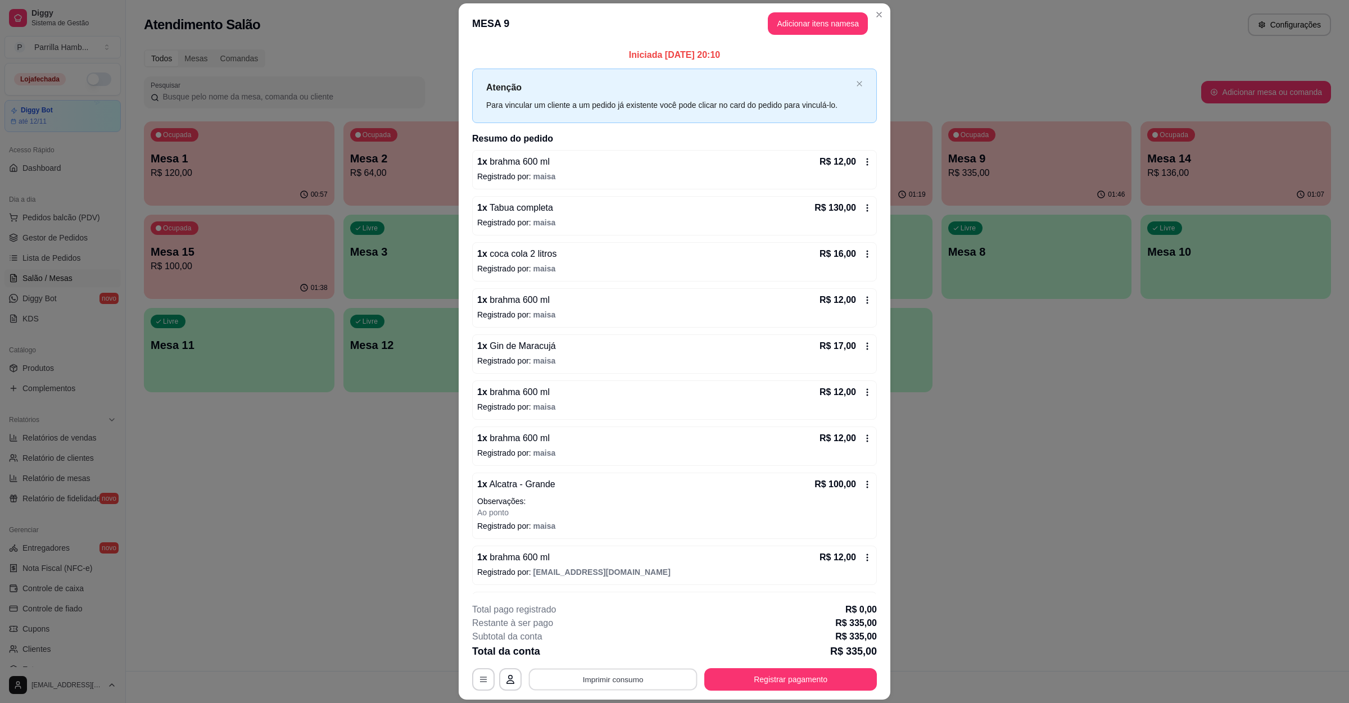
click at [632, 681] on button "Imprimir consumo" at bounding box center [613, 679] width 169 height 22
click at [623, 650] on button "IMPRESSORA" at bounding box center [610, 653] width 79 height 17
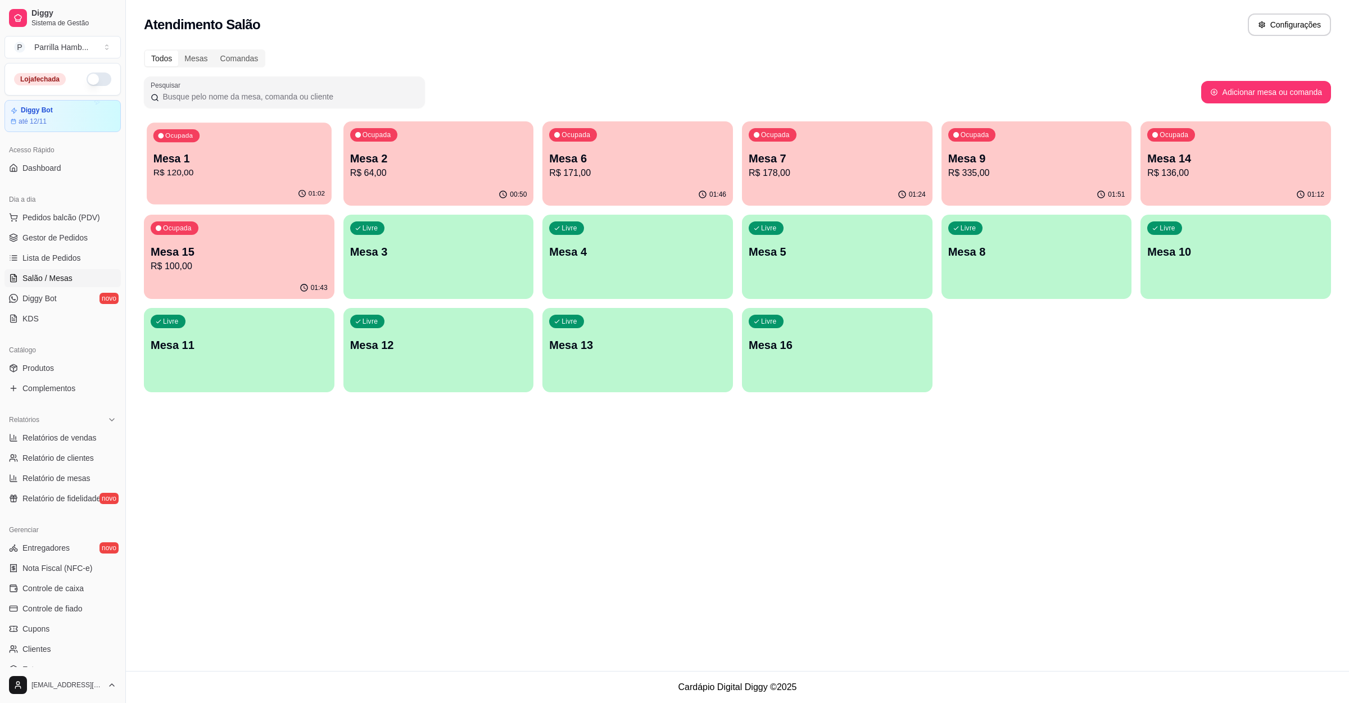
click at [238, 152] on p "Mesa 1" at bounding box center [238, 158] width 171 height 15
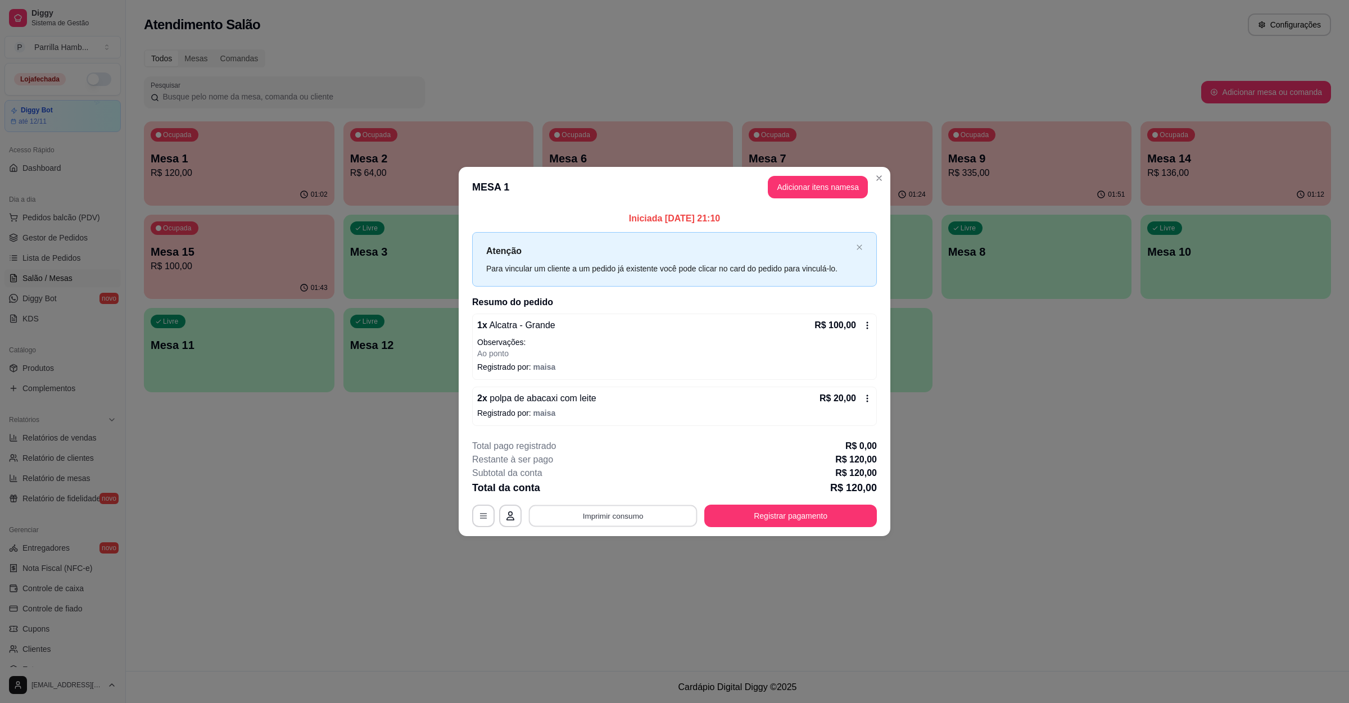
click at [594, 519] on button "Imprimir consumo" at bounding box center [613, 516] width 169 height 22
click at [604, 485] on button "IMPRESSORA" at bounding box center [616, 490] width 79 height 17
click at [589, 516] on button "Imprimir consumo" at bounding box center [613, 516] width 169 height 22
click at [600, 485] on button "IMPRESSORA" at bounding box center [616, 490] width 79 height 17
click at [782, 513] on button "Registrar pagamento" at bounding box center [791, 516] width 168 height 22
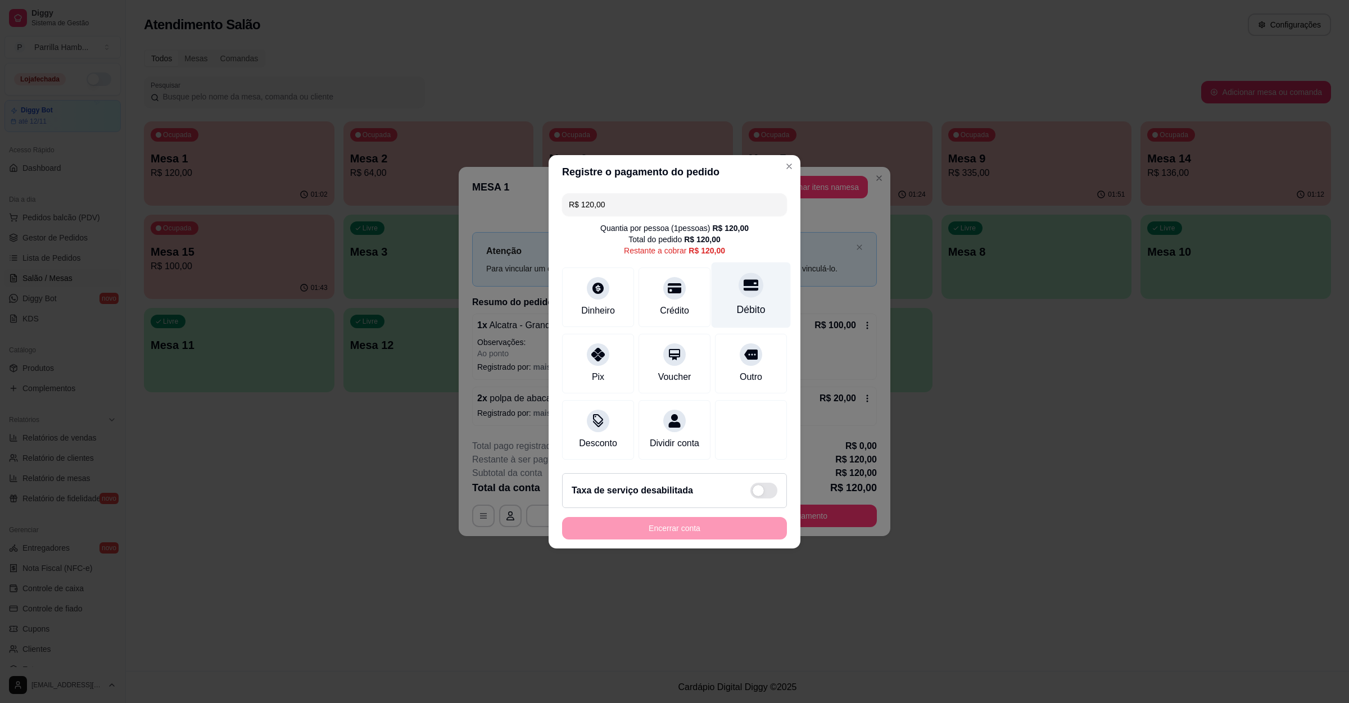
click at [759, 277] on div "Débito" at bounding box center [751, 295] width 79 height 66
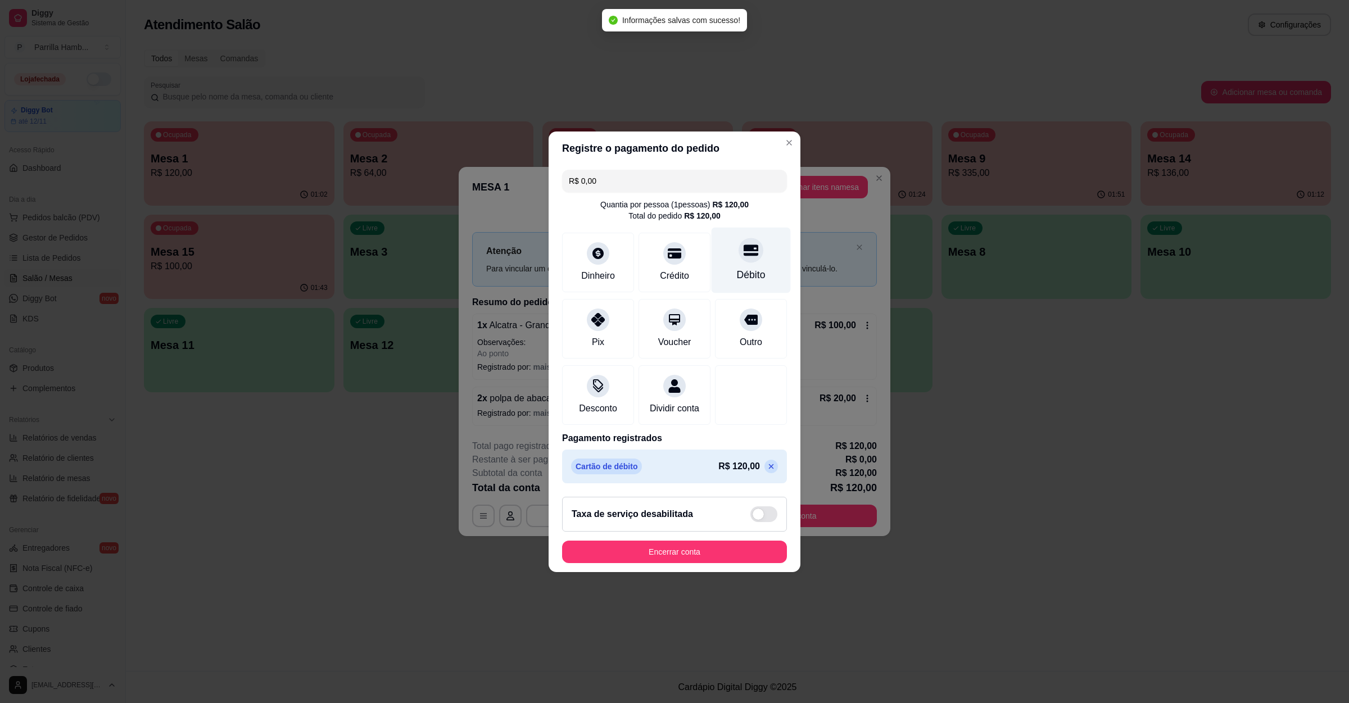
type input "R$ 0,00"
click at [657, 559] on button "Encerrar conta" at bounding box center [675, 552] width 218 height 22
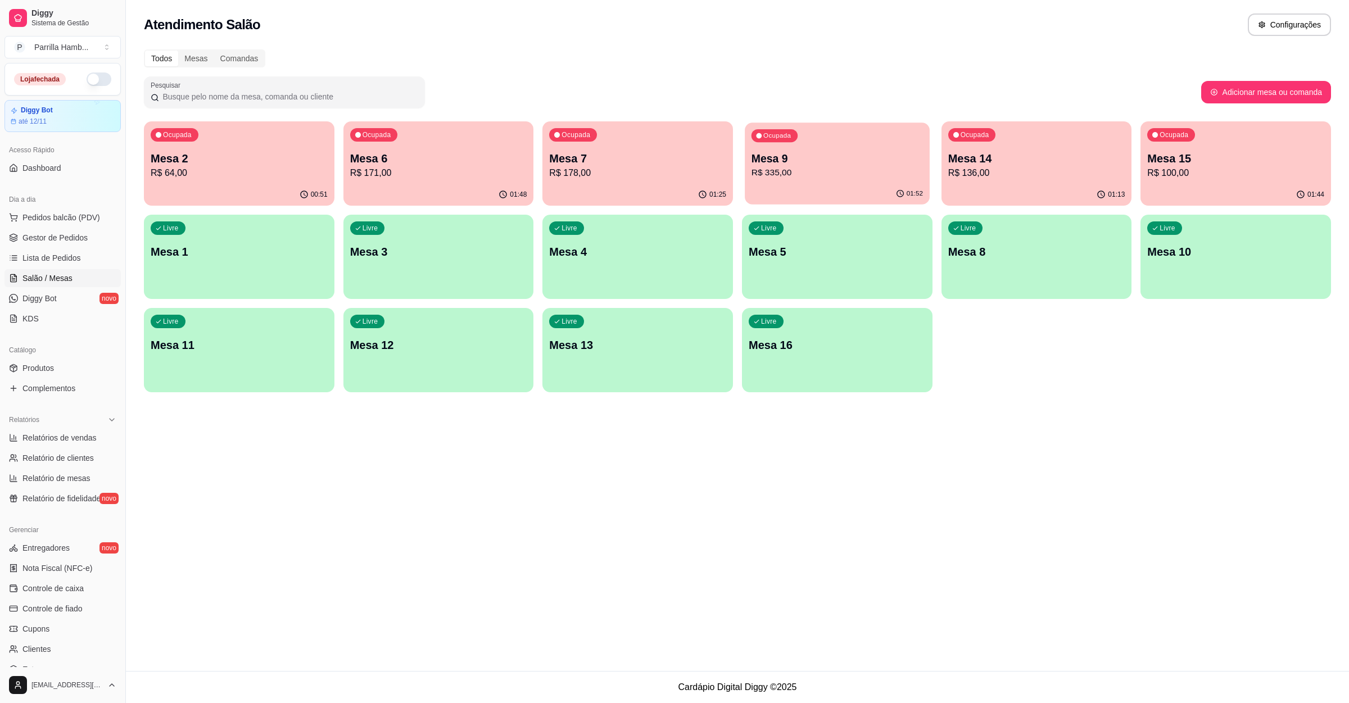
click at [809, 157] on p "Mesa 9" at bounding box center [837, 158] width 171 height 15
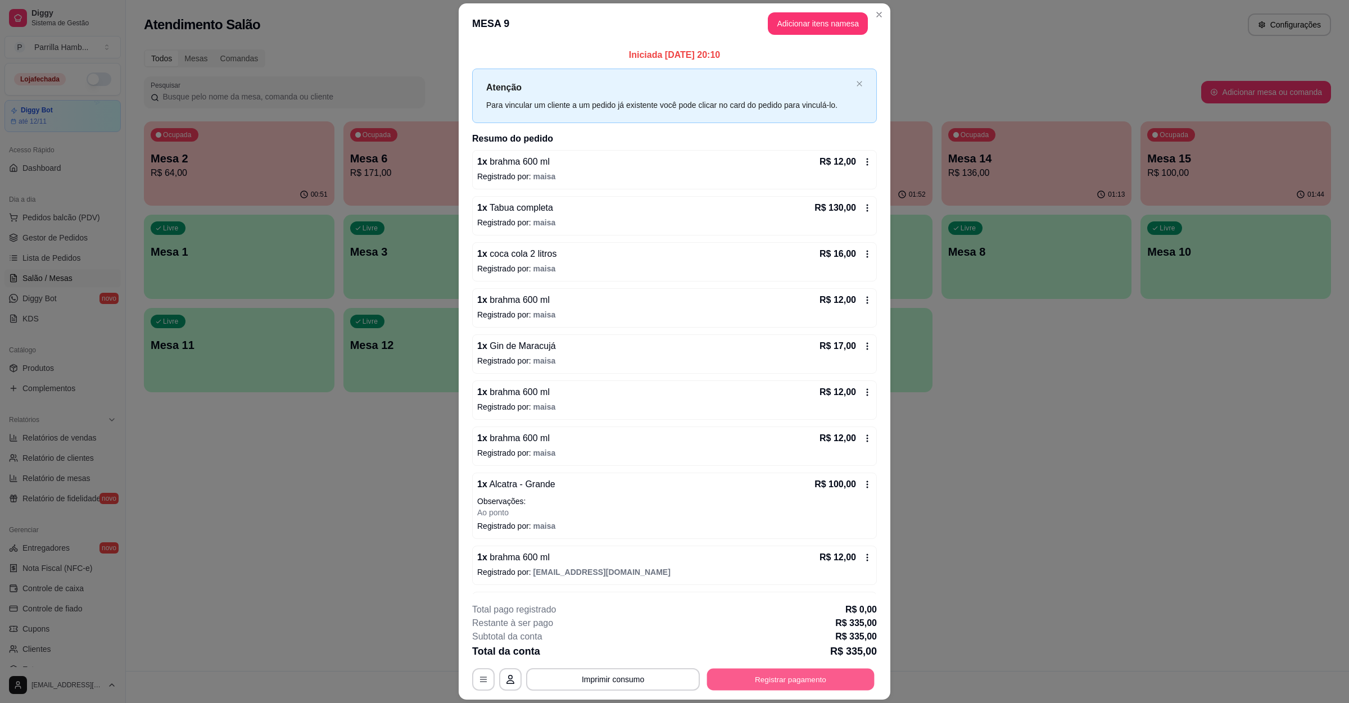
click at [769, 682] on button "Registrar pagamento" at bounding box center [791, 679] width 168 height 22
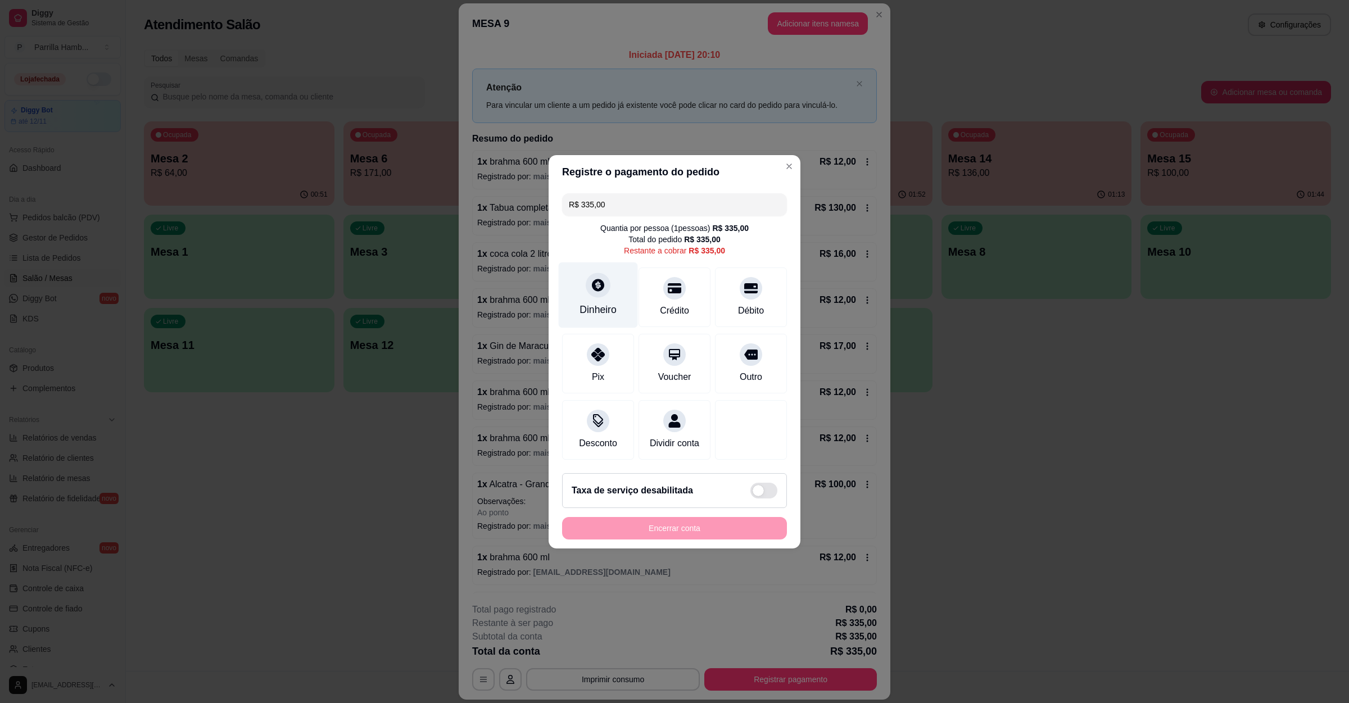
click at [587, 273] on div at bounding box center [598, 285] width 25 height 25
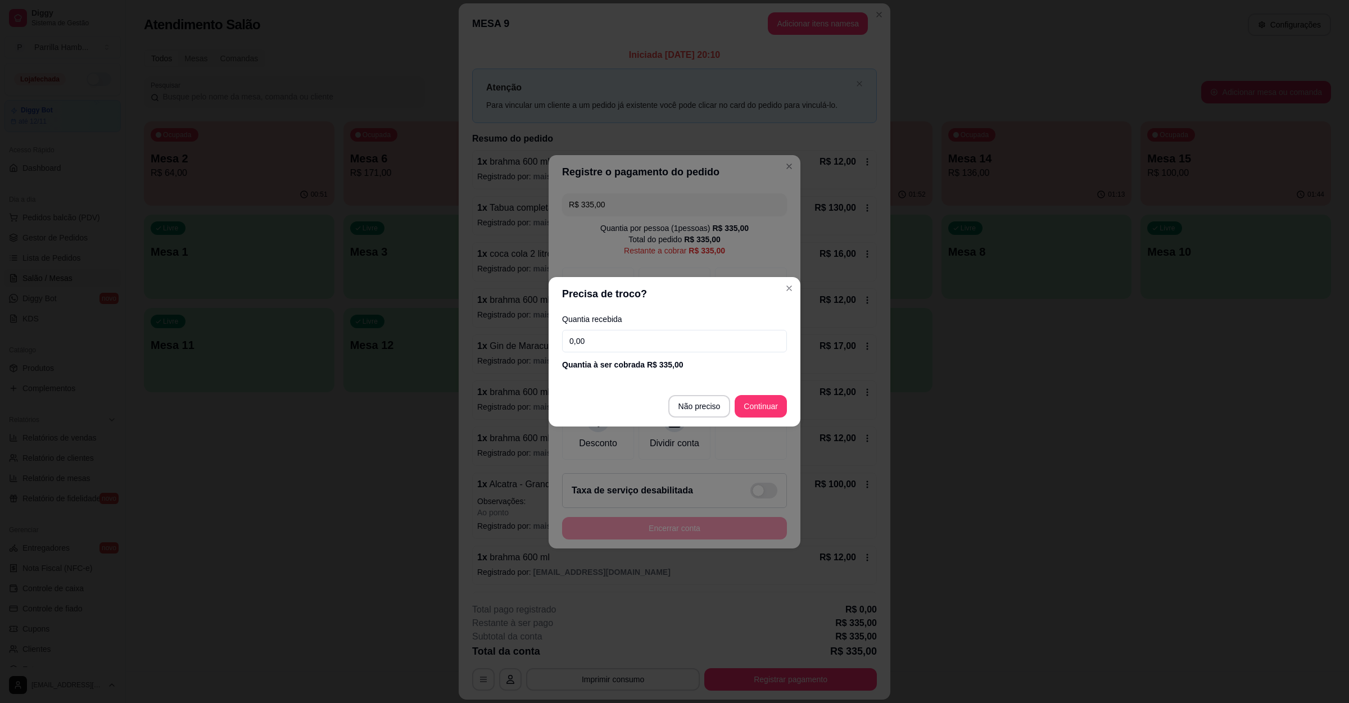
click at [622, 340] on input "0,00" at bounding box center [674, 341] width 225 height 22
type input "15,00"
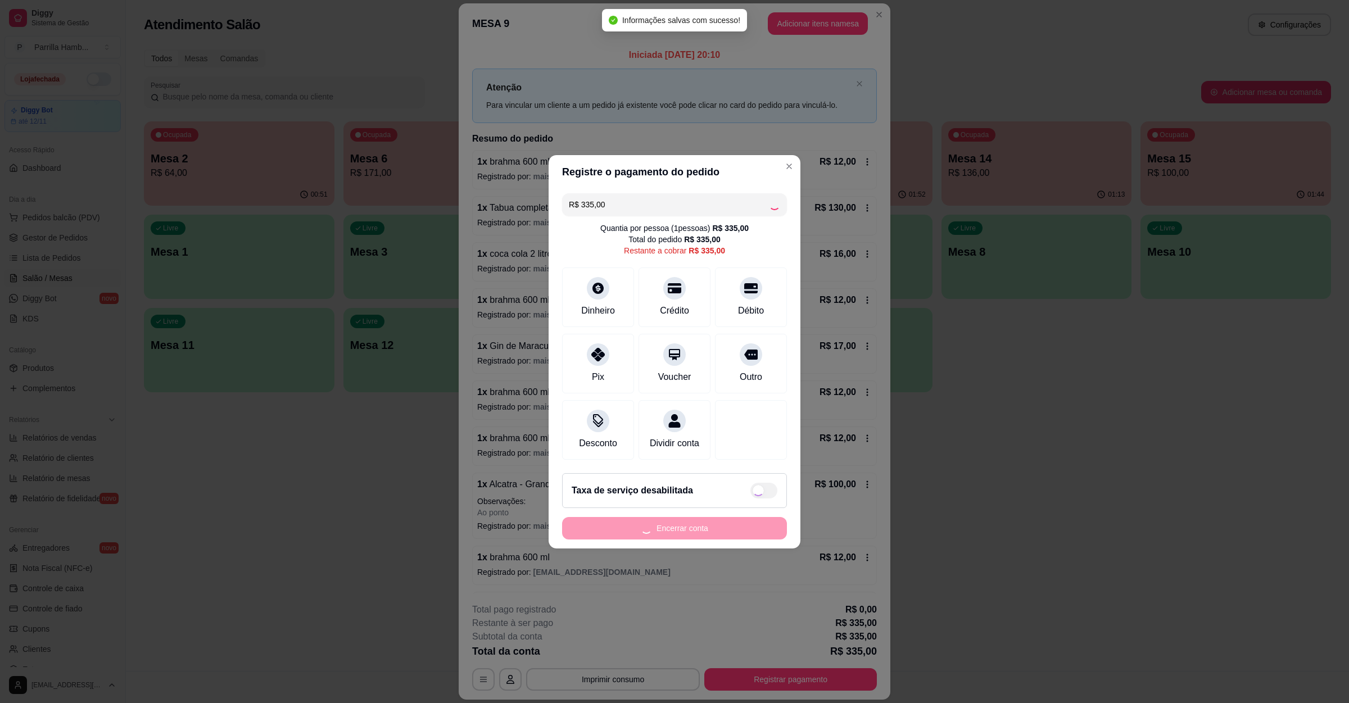
type input "R$ 0,00"
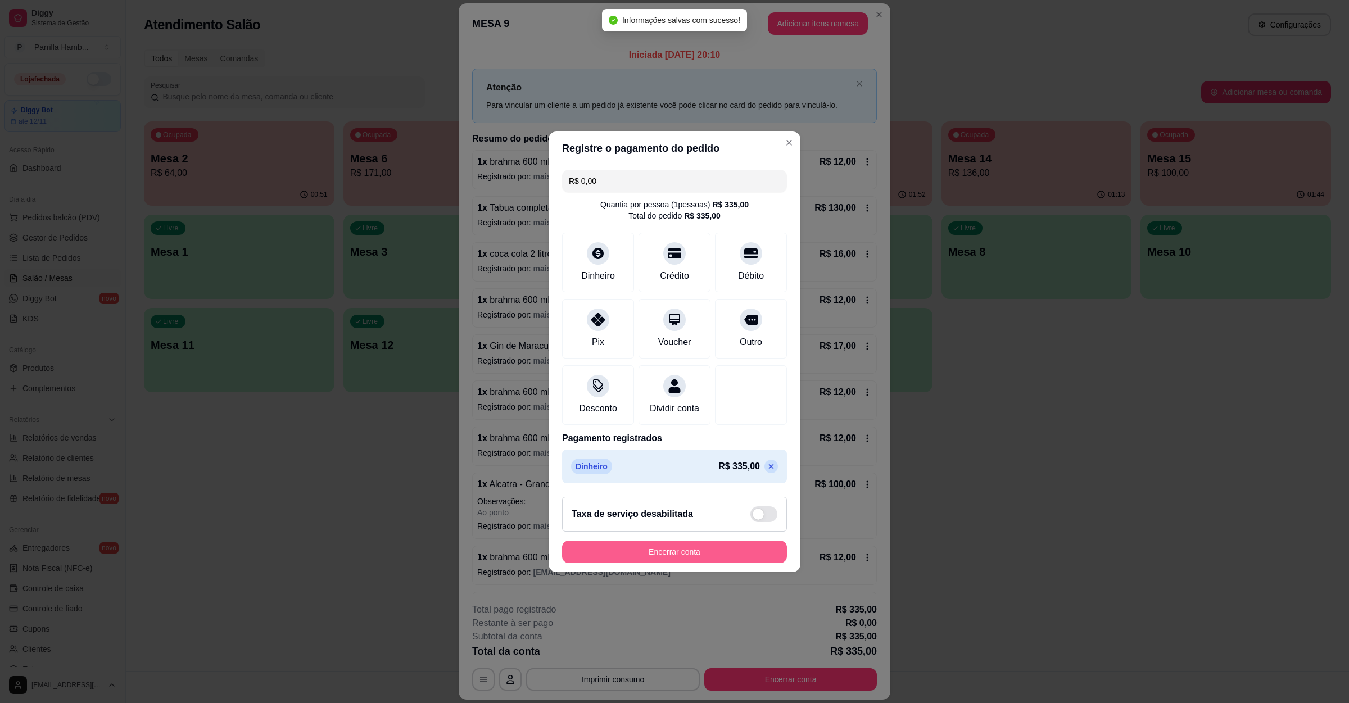
click at [673, 557] on button "Encerrar conta" at bounding box center [674, 552] width 225 height 22
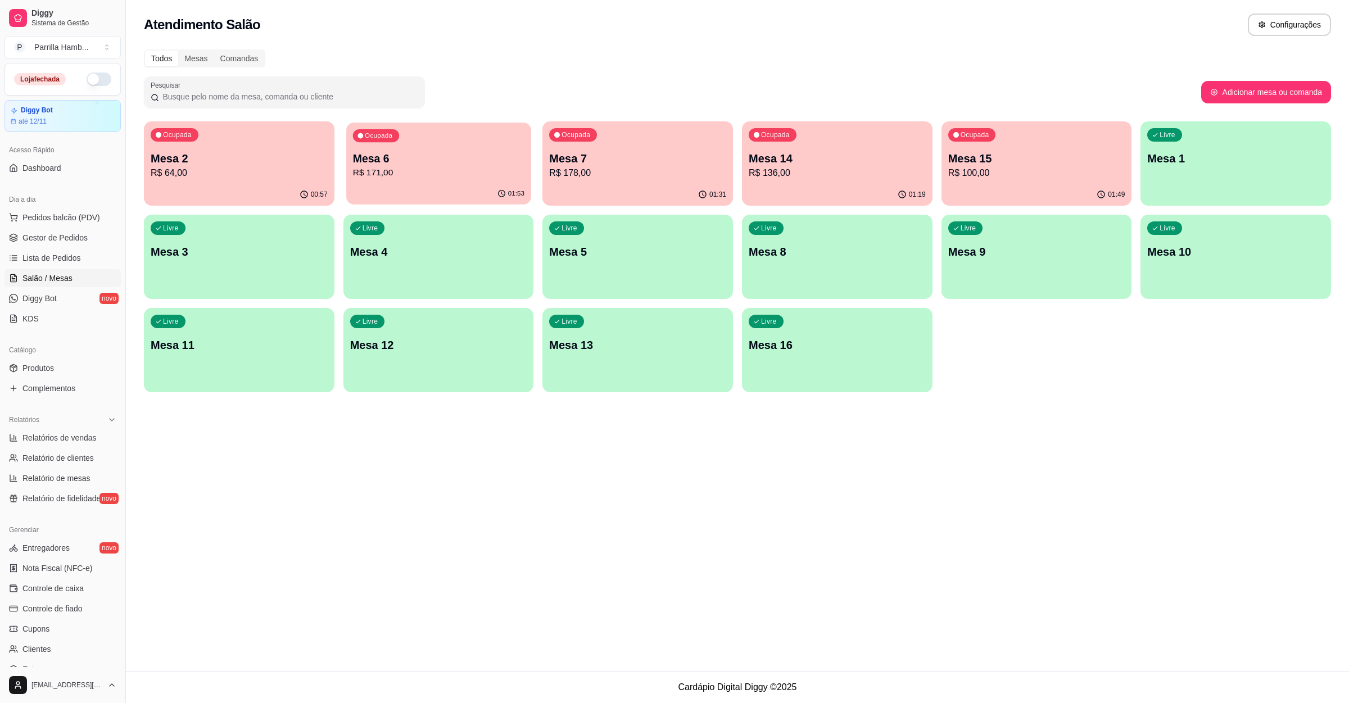
click at [469, 156] on p "Mesa 6" at bounding box center [437, 158] width 171 height 15
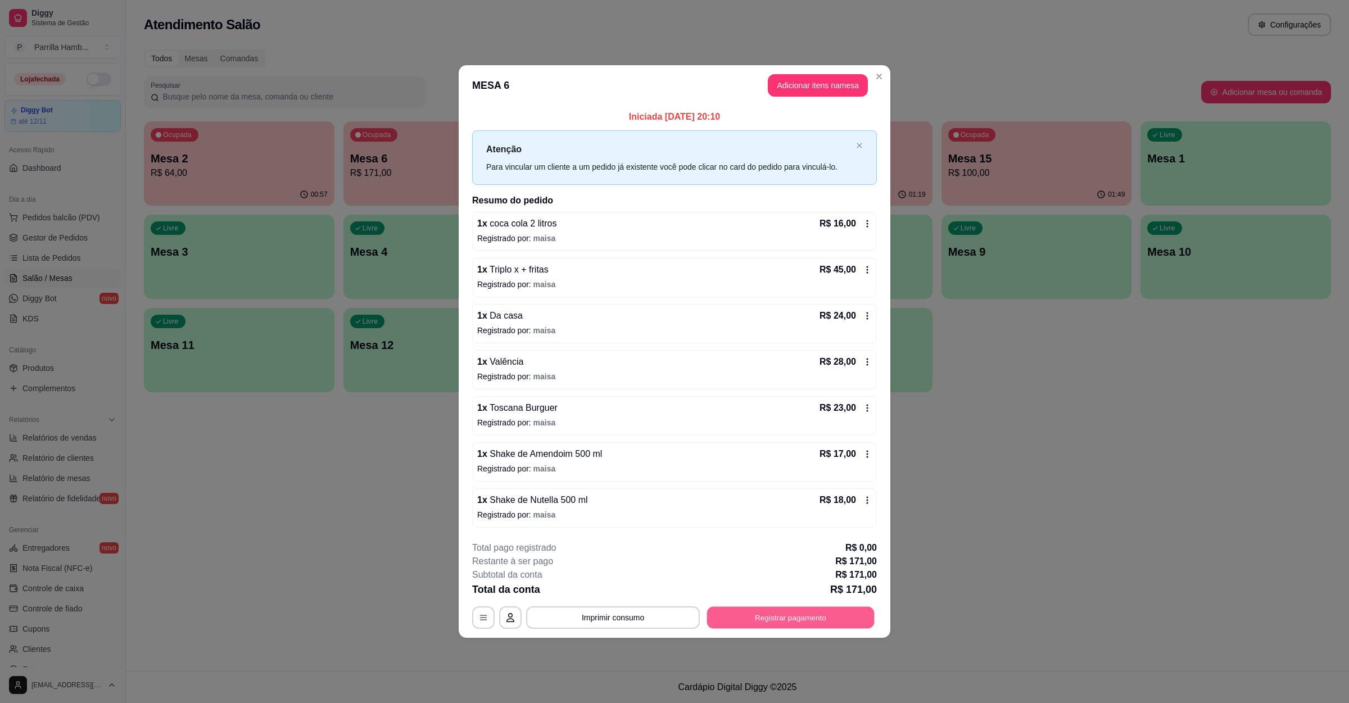
click at [776, 619] on button "Registrar pagamento" at bounding box center [791, 618] width 168 height 22
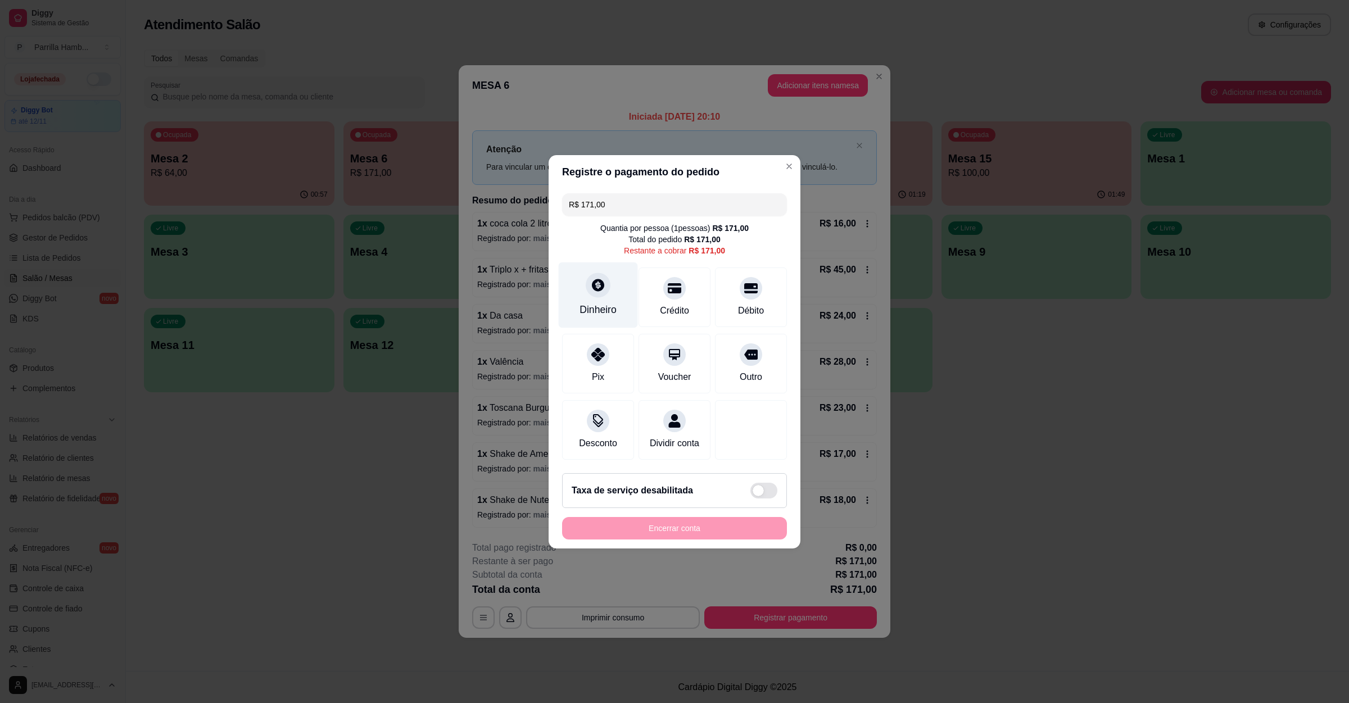
click at [595, 279] on icon at bounding box center [598, 285] width 12 height 12
type input "R$ 0,00"
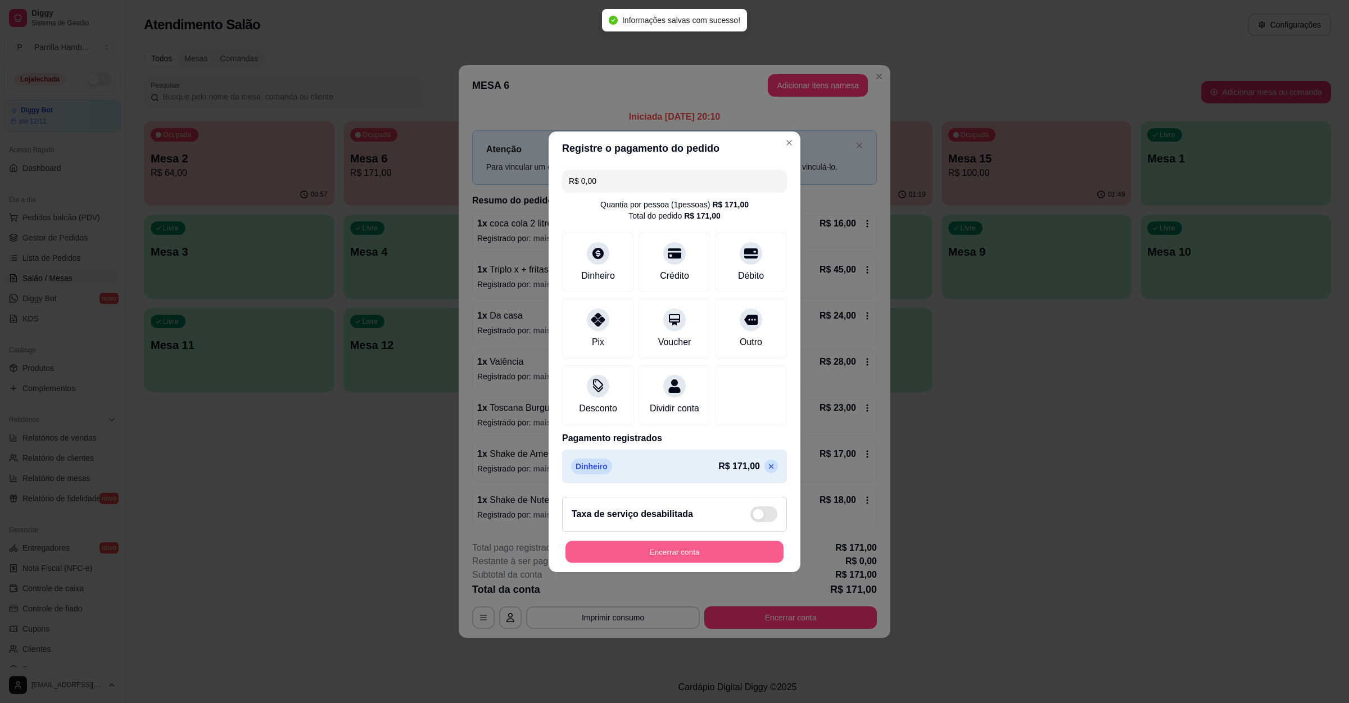
click at [671, 560] on button "Encerrar conta" at bounding box center [675, 552] width 218 height 22
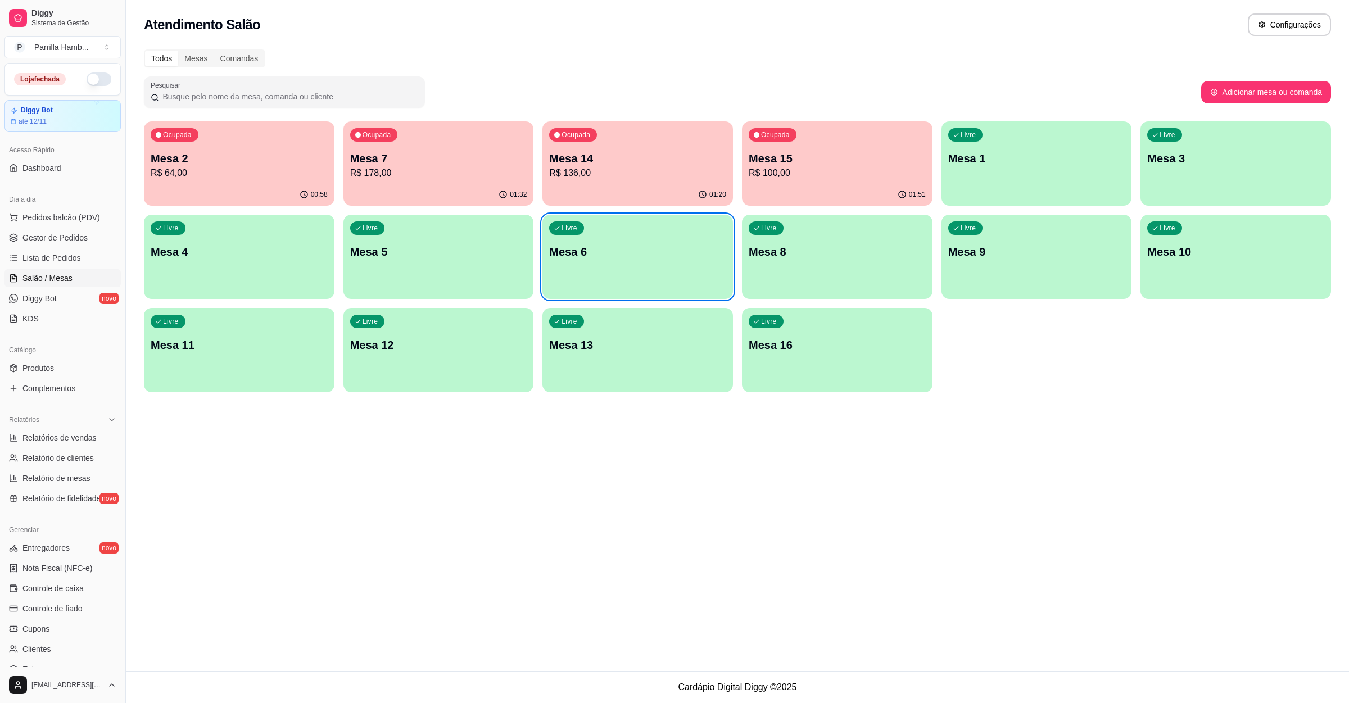
click at [432, 147] on div "Ocupada Mesa 7 R$ 178,00" at bounding box center [438, 152] width 191 height 62
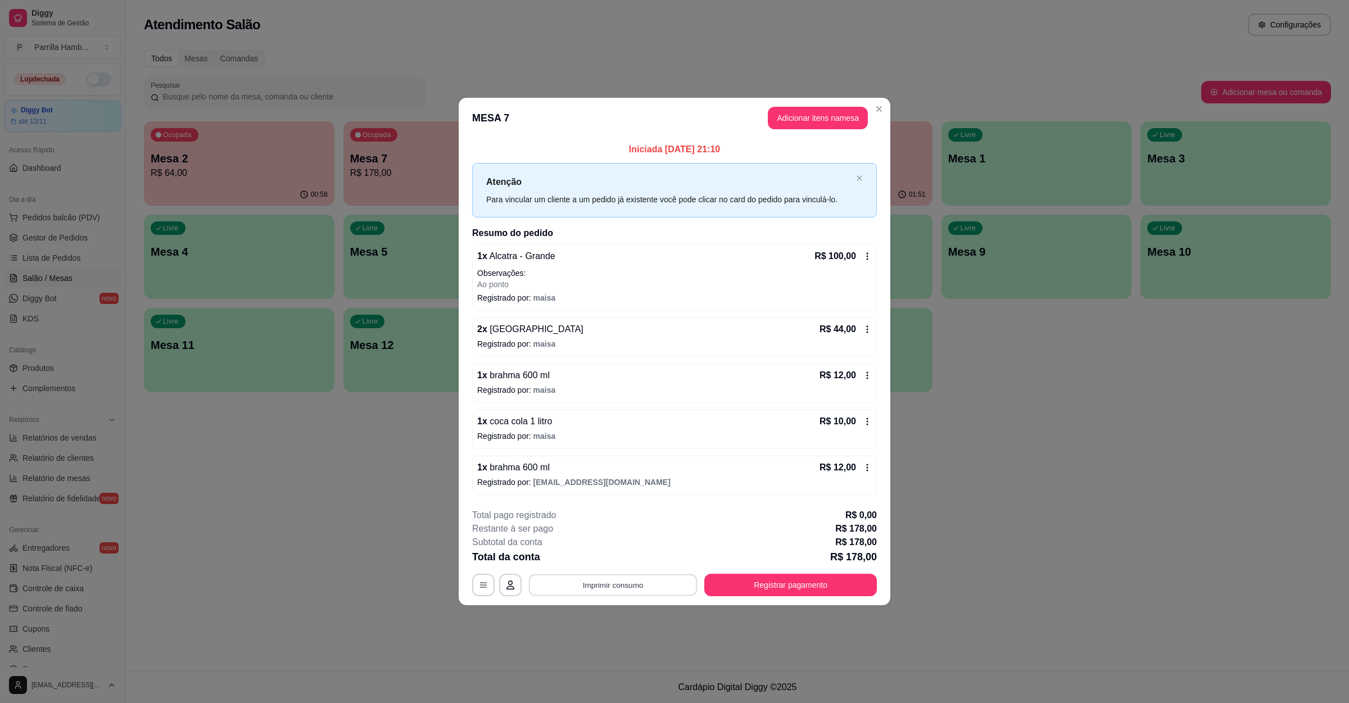
click at [598, 587] on button "Imprimir consumo" at bounding box center [613, 585] width 169 height 22
click at [616, 560] on button "IMPRESSORA" at bounding box center [616, 560] width 79 height 17
click at [617, 584] on button "Imprimir consumo" at bounding box center [613, 585] width 169 height 22
click at [617, 562] on button "IMPRESSORA" at bounding box center [616, 560] width 79 height 17
click at [769, 587] on button "Registrar pagamento" at bounding box center [791, 585] width 168 height 22
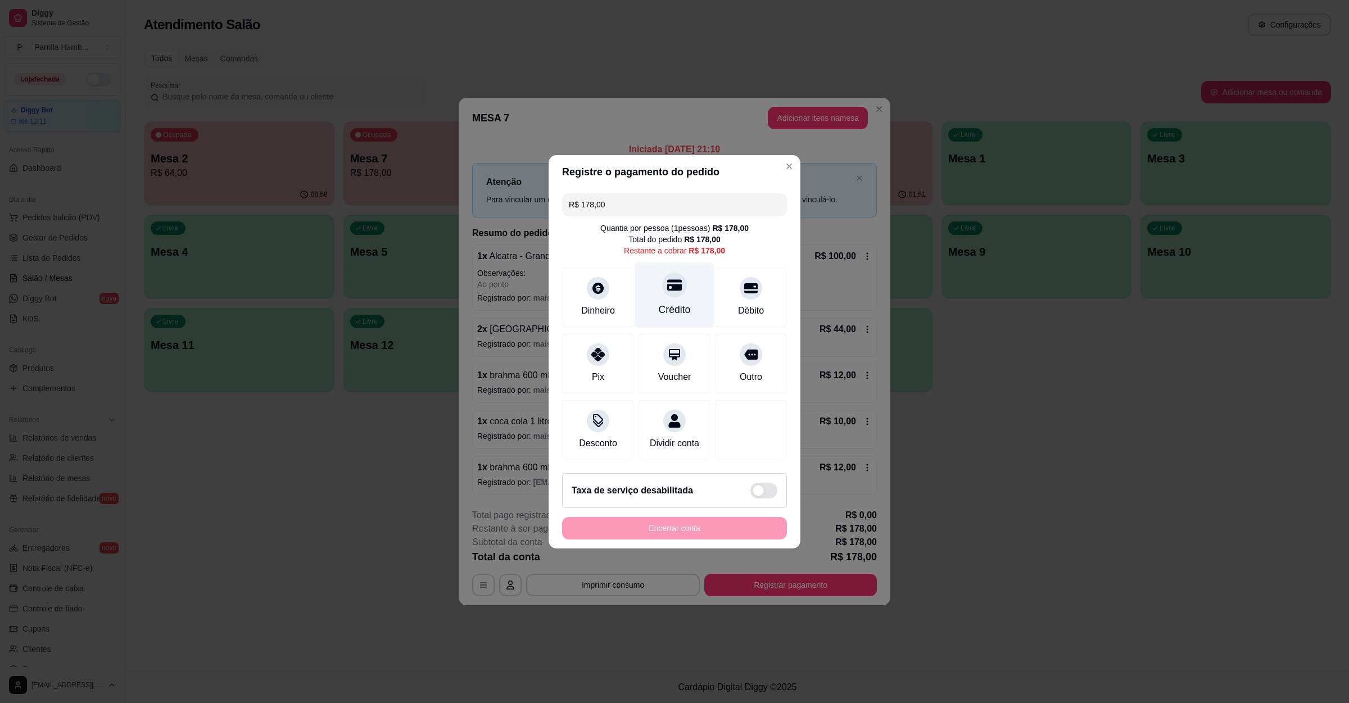
click at [673, 286] on div at bounding box center [674, 285] width 25 height 25
type input "R$ 0,00"
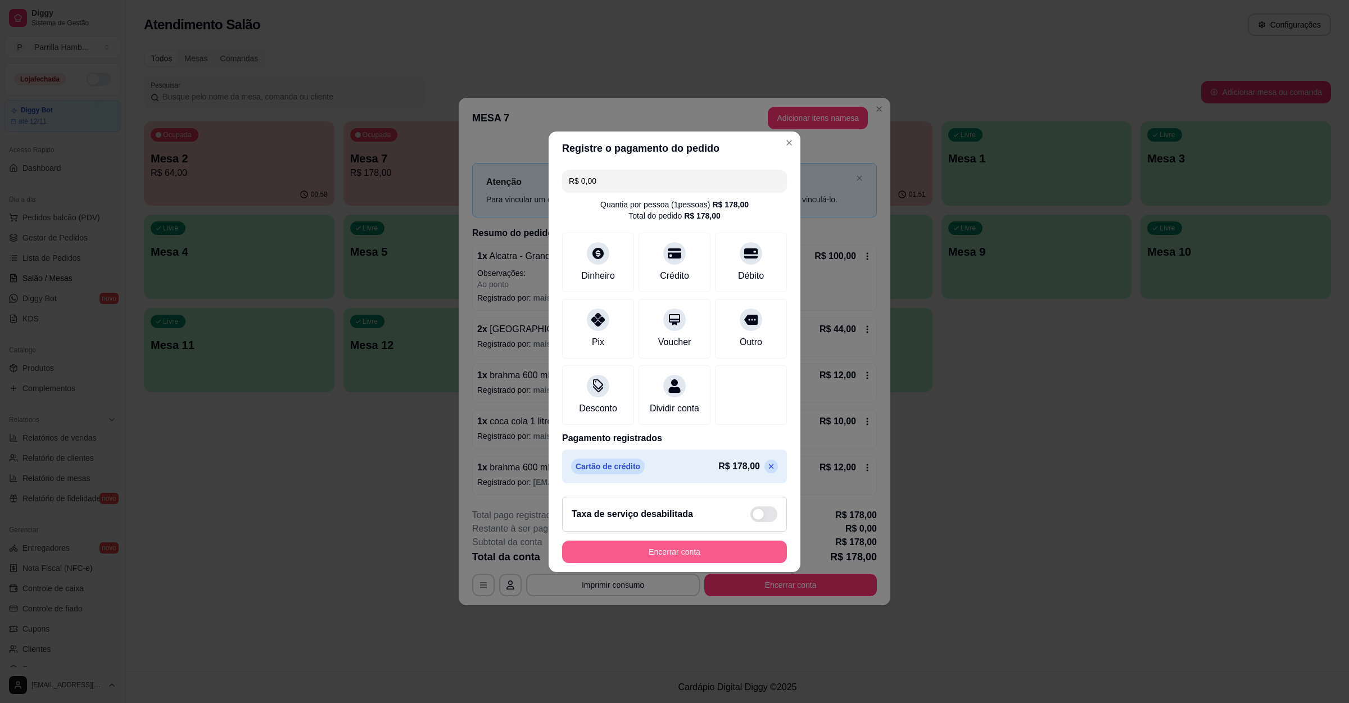
click at [672, 562] on button "Encerrar conta" at bounding box center [674, 552] width 225 height 22
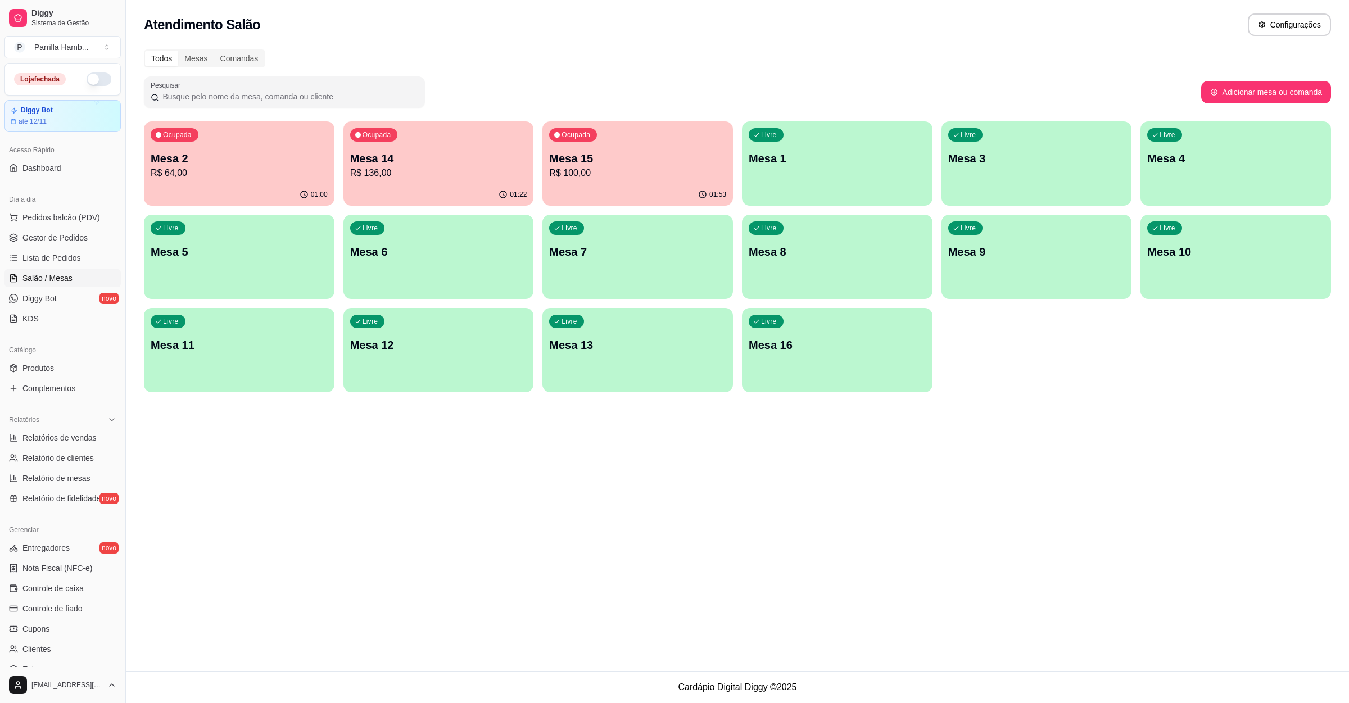
click at [481, 188] on div "01:22" at bounding box center [438, 195] width 191 height 22
click at [1041, 454] on div "Atendimento Salão Configurações Todos Mesas Comandas Pesquisar Adicionar mesa o…" at bounding box center [737, 335] width 1223 height 671
click at [512, 173] on p "R$ 136,00" at bounding box center [437, 172] width 171 height 13
click at [670, 153] on p "Mesa 15" at bounding box center [637, 159] width 177 height 16
click at [268, 148] on div "Ocupada Mesa 2 R$ 64,00" at bounding box center [239, 152] width 191 height 62
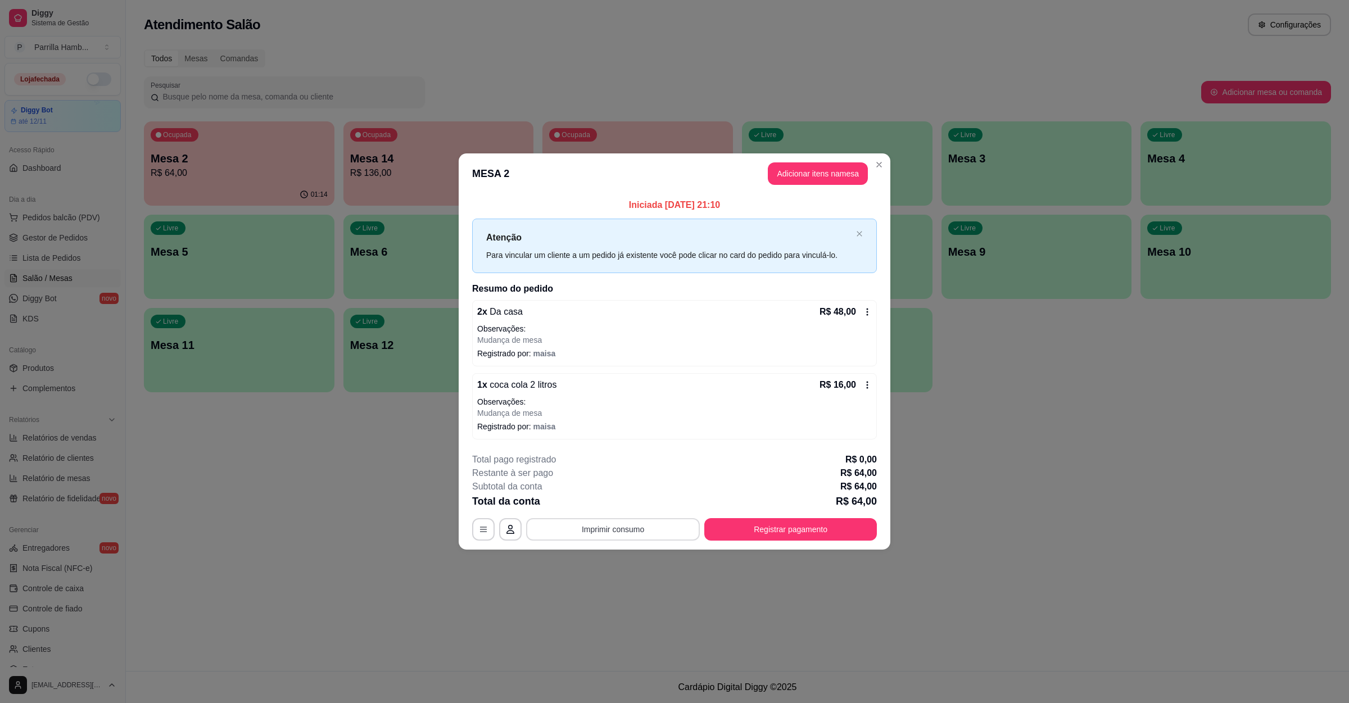
click at [649, 532] on button "Imprimir consumo" at bounding box center [613, 529] width 174 height 22
click at [616, 499] on button "IMPRESSORA" at bounding box center [617, 504] width 82 height 18
click at [790, 530] on button "Registrar pagamento" at bounding box center [791, 530] width 168 height 22
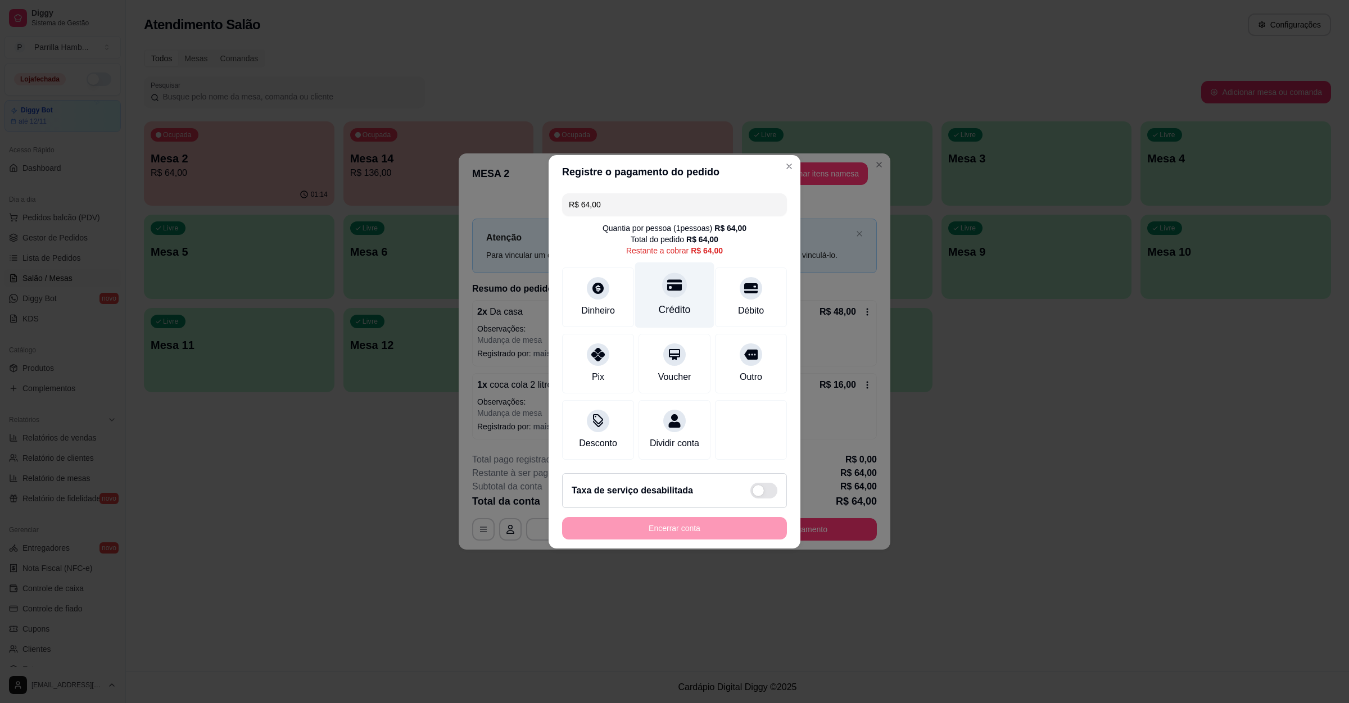
click at [668, 302] on div "Crédito" at bounding box center [675, 309] width 32 height 15
type input "R$ 0,00"
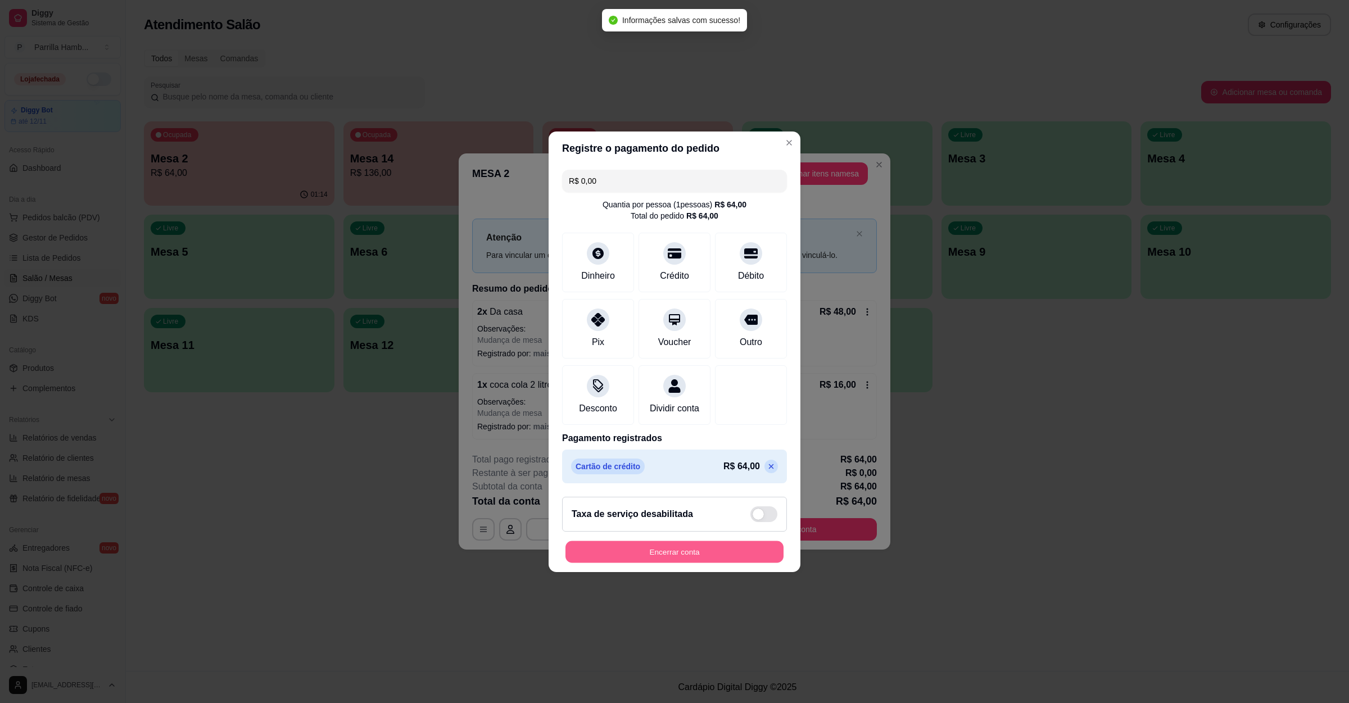
click at [671, 560] on button "Encerrar conta" at bounding box center [675, 552] width 218 height 22
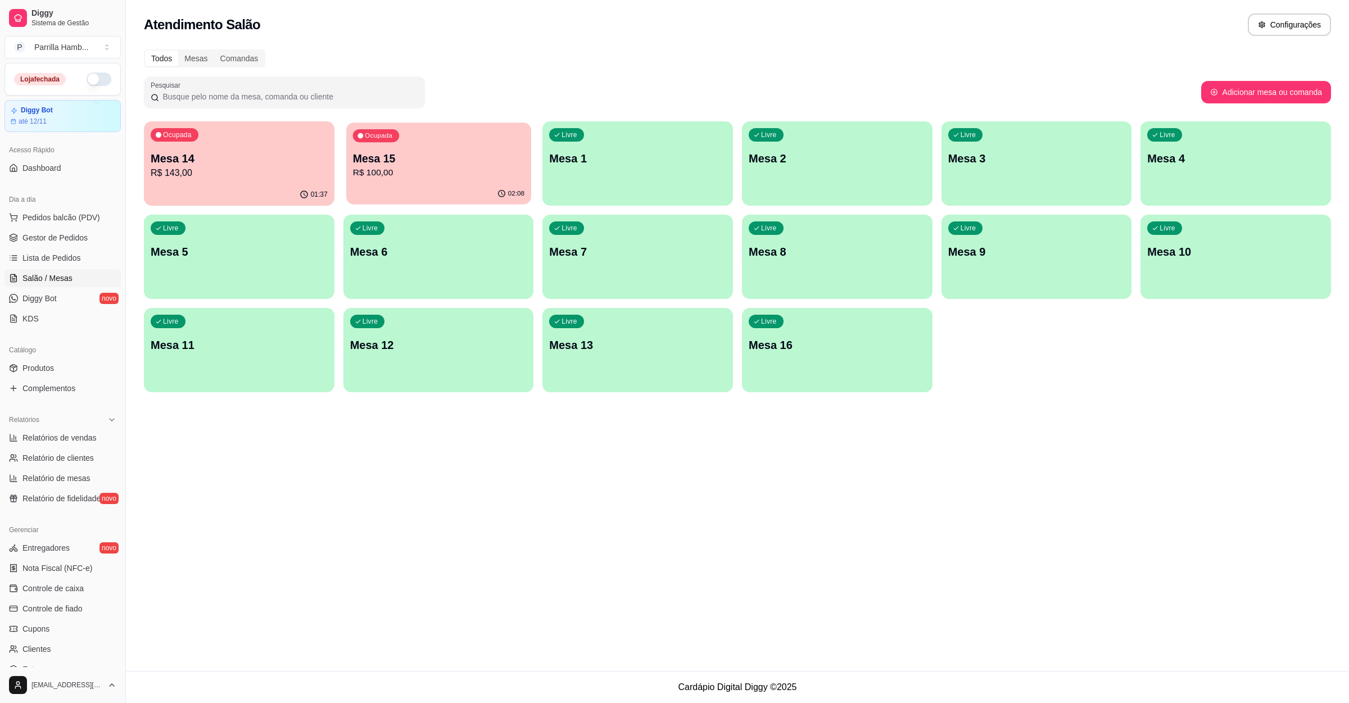
click at [414, 156] on p "Mesa 15" at bounding box center [437, 158] width 171 height 15
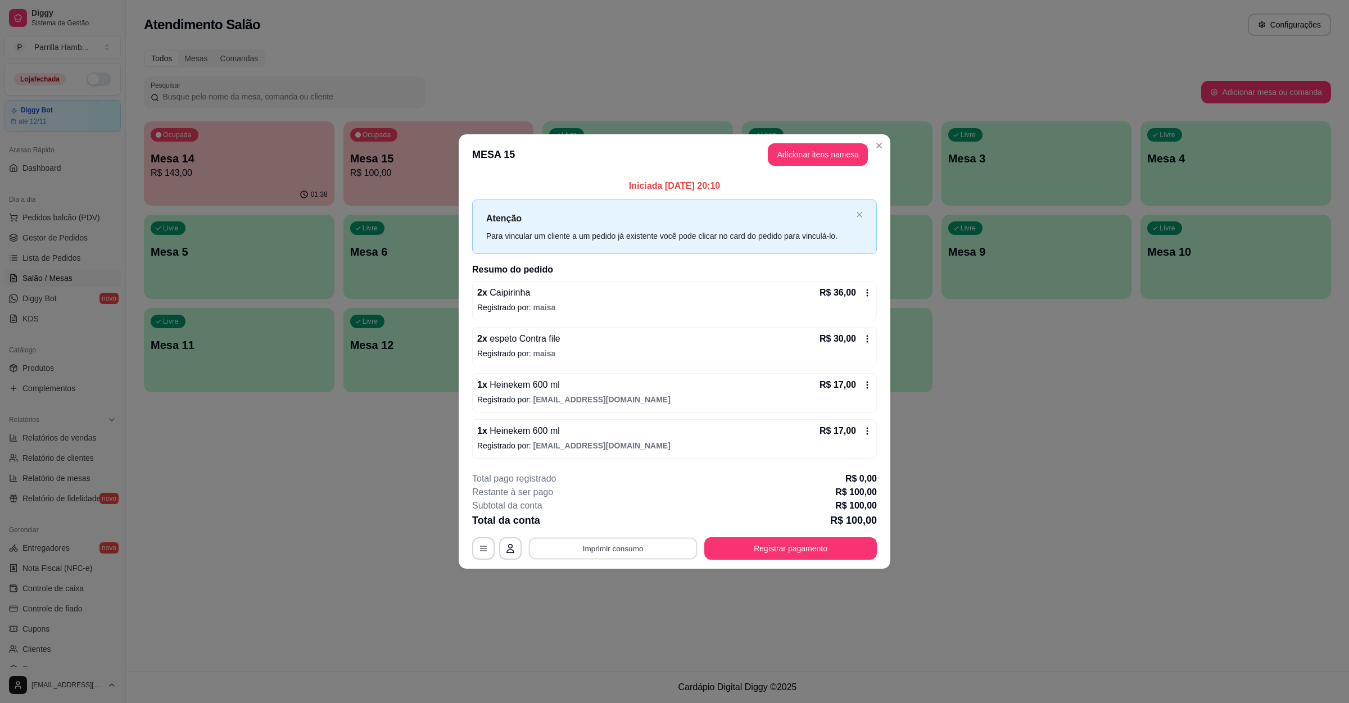
click at [635, 546] on button "Imprimir consumo" at bounding box center [613, 549] width 169 height 22
click at [630, 523] on button "IMPRESSORA" at bounding box center [616, 523] width 79 height 17
click at [791, 551] on button "Registrar pagamento" at bounding box center [791, 549] width 168 height 22
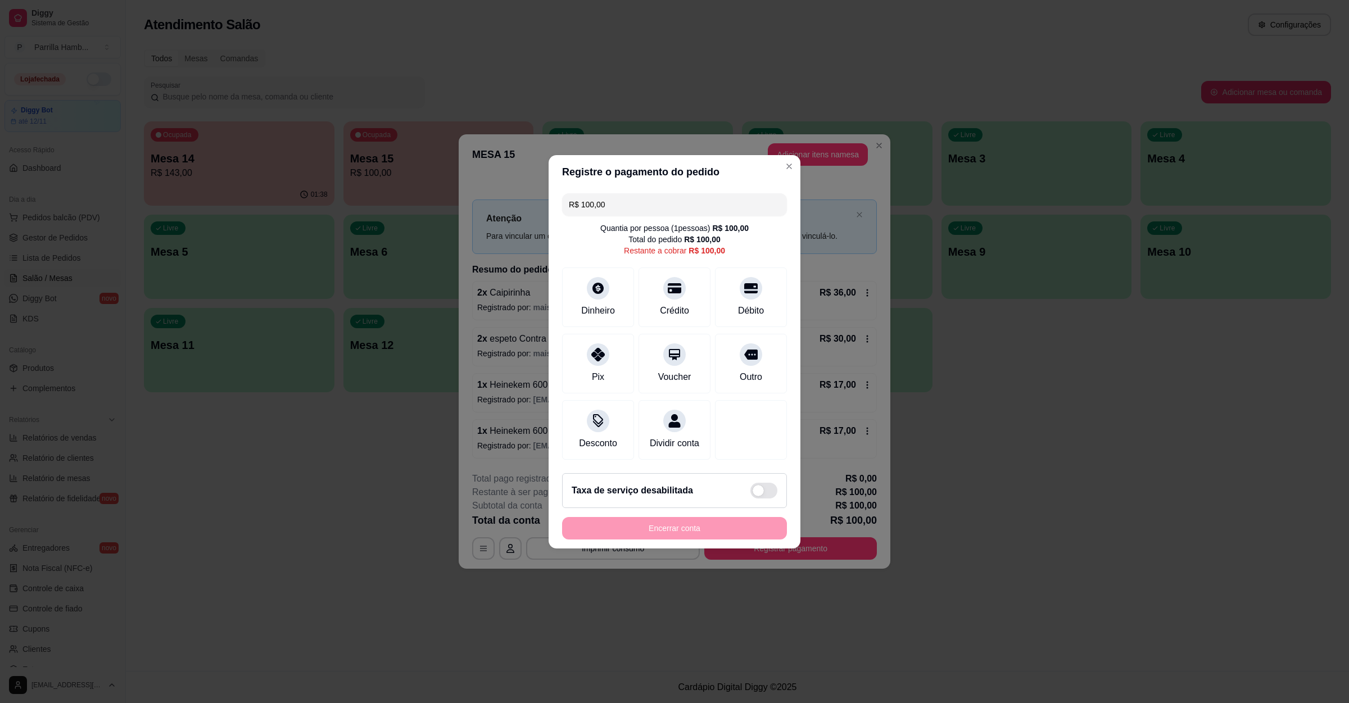
drag, startPoint x: 670, startPoint y: 292, endPoint x: 673, endPoint y: 388, distance: 96.2
click at [670, 295] on div "Crédito" at bounding box center [675, 298] width 72 height 60
type input "R$ 0,00"
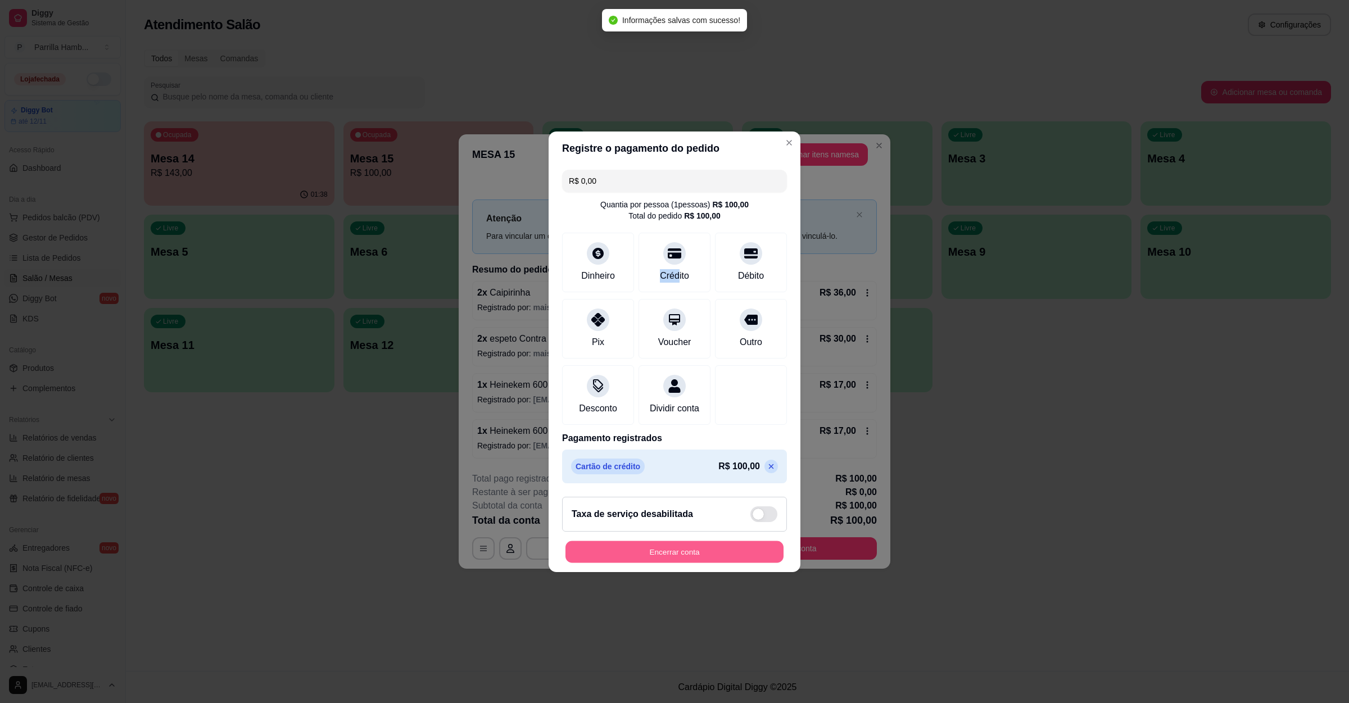
click at [699, 562] on button "Encerrar conta" at bounding box center [675, 552] width 218 height 22
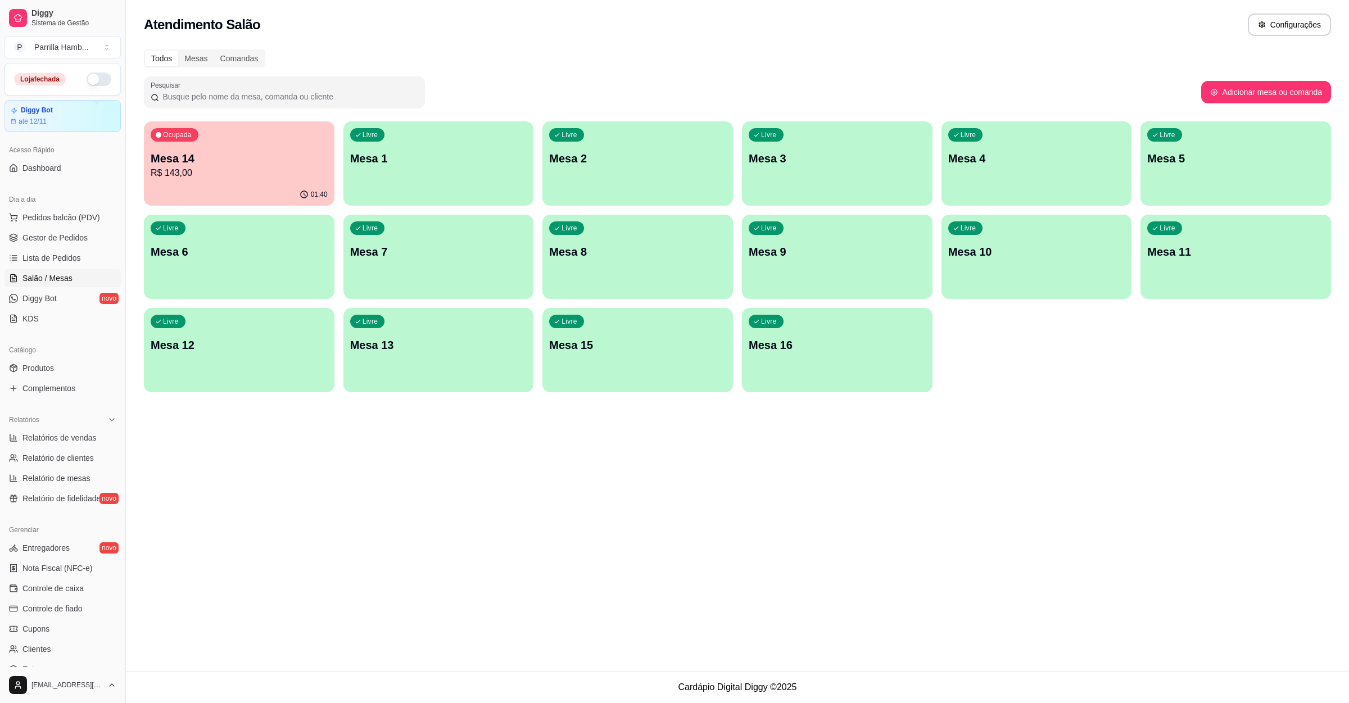
click at [622, 364] on div "Livre Mesa 15" at bounding box center [637, 343] width 191 height 71
click at [251, 122] on div "Ocupada Mesa 14 R$ 143,00" at bounding box center [239, 152] width 191 height 62
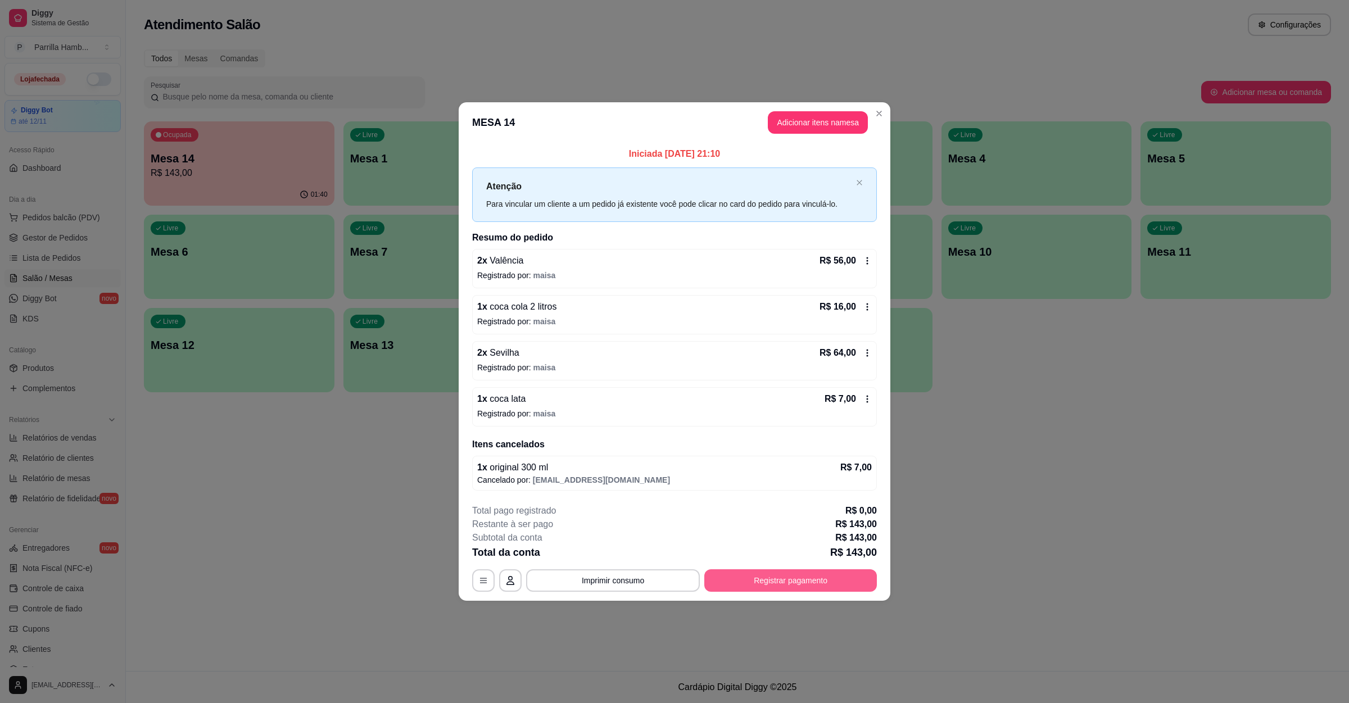
click at [791, 589] on button "Registrar pagamento" at bounding box center [790, 580] width 173 height 22
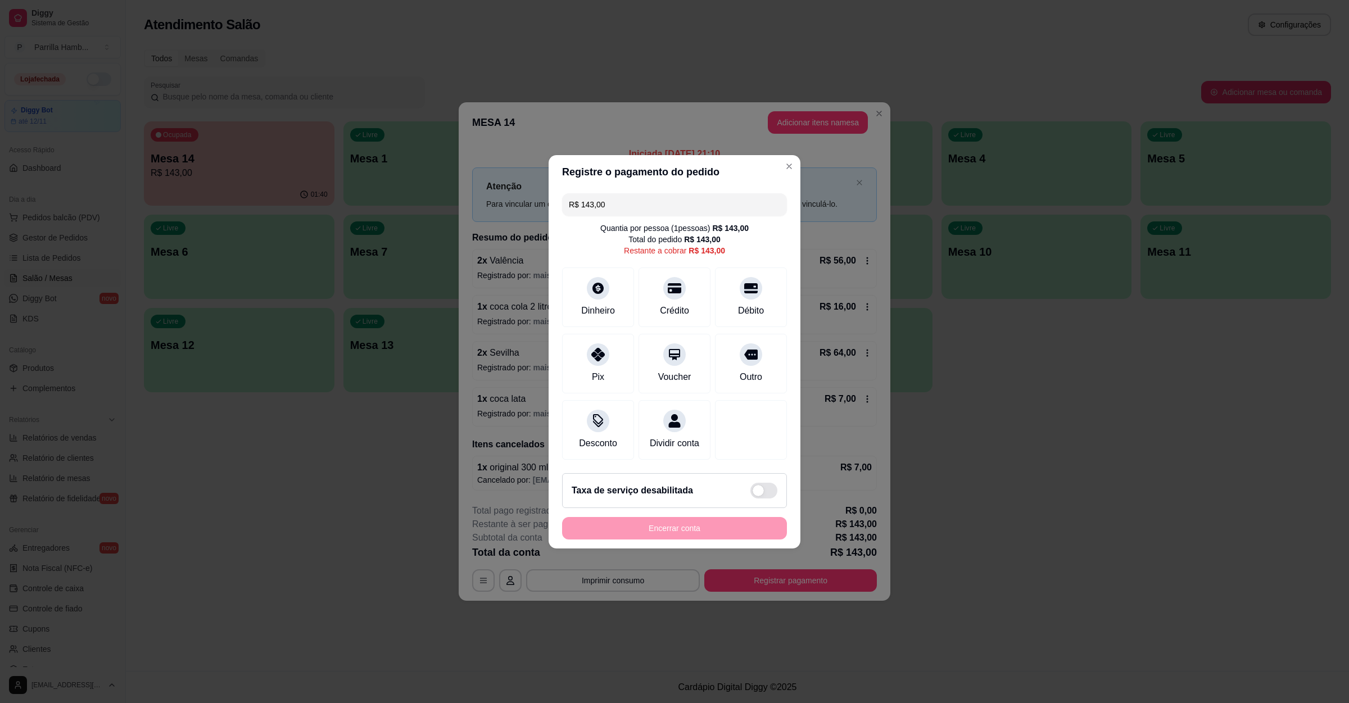
drag, startPoint x: 689, startPoint y: 189, endPoint x: 351, endPoint y: 169, distance: 338.4
click at [351, 169] on div "Registre o pagamento do pedido R$ 143,00 Quantia por pessoa ( 1 pessoas) R$ 143…" at bounding box center [674, 351] width 1349 height 703
click at [597, 360] on div "Pix" at bounding box center [598, 361] width 79 height 66
type input "R$ 79,00"
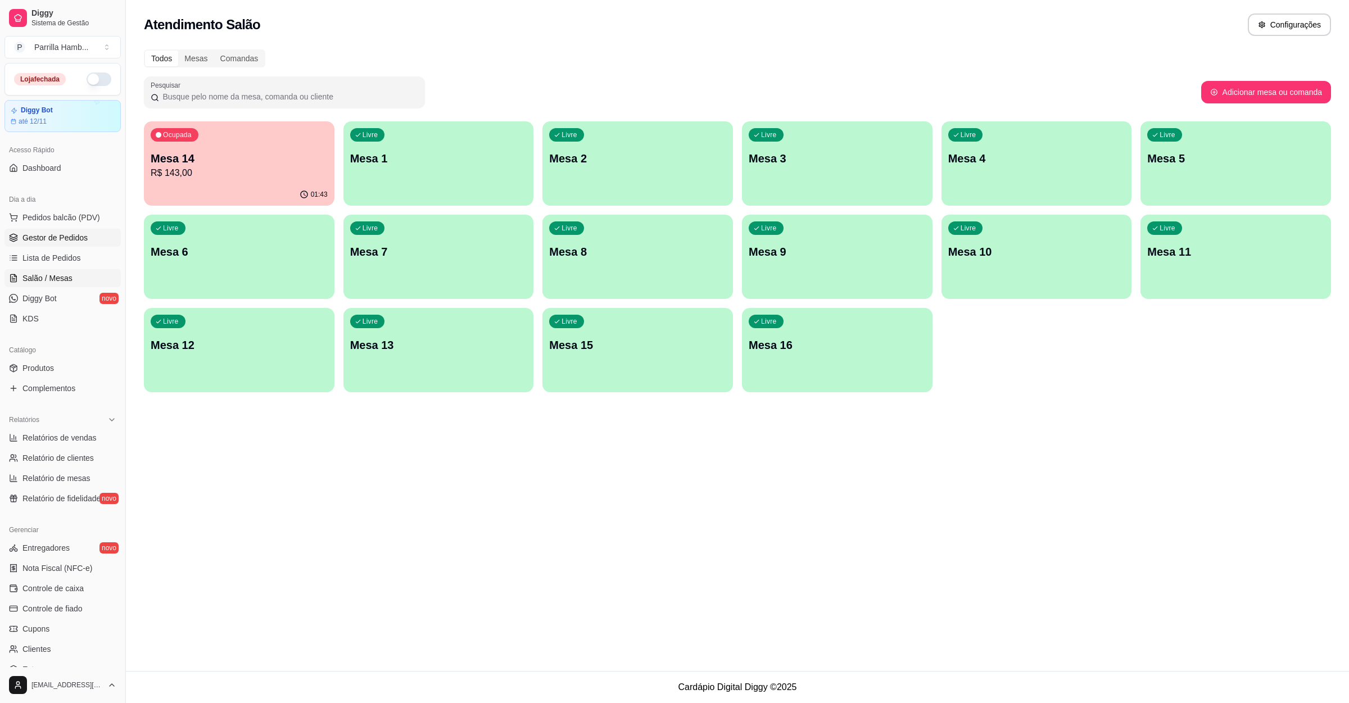
click at [65, 240] on span "Gestor de Pedidos" at bounding box center [54, 237] width 65 height 11
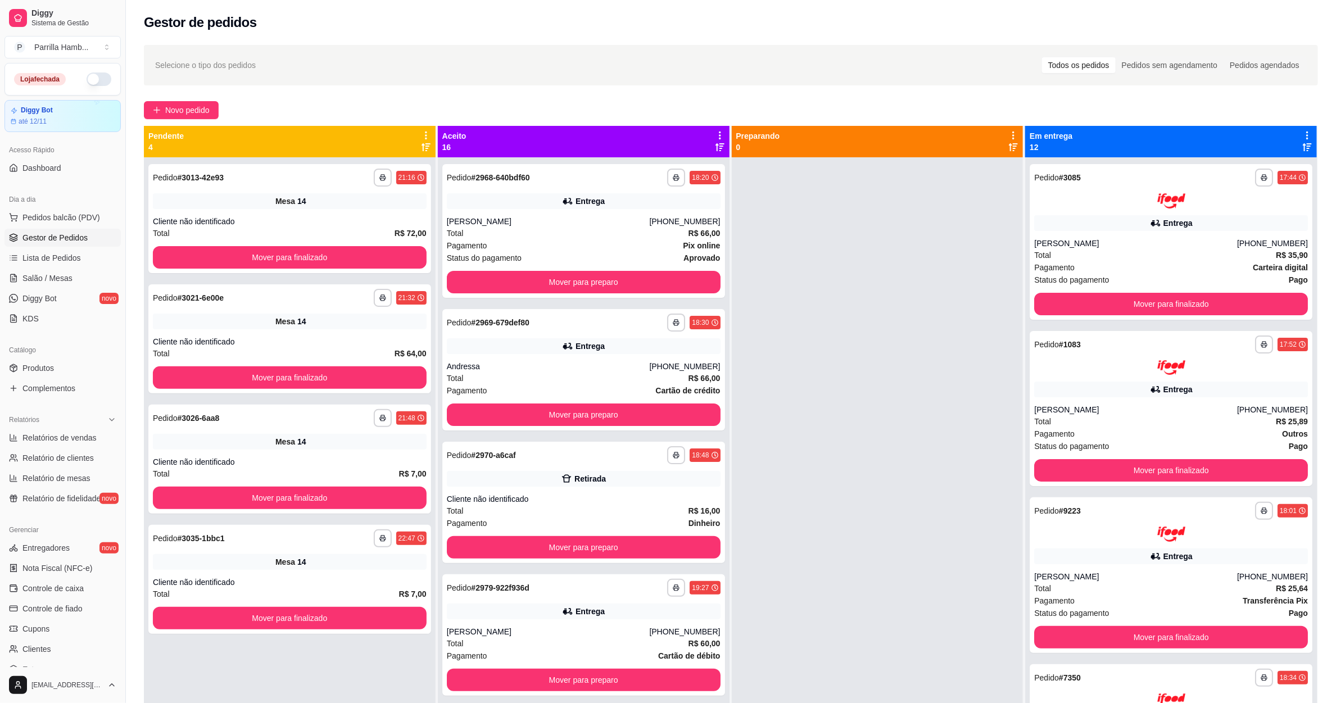
click at [420, 129] on div "Pendente 4" at bounding box center [290, 141] width 292 height 31
click at [425, 138] on icon at bounding box center [426, 136] width 2 height 8
click at [428, 140] on icon at bounding box center [426, 135] width 10 height 10
click at [371, 164] on span "Com essa opção você tem a opção de mover todos os pedidos que estão em uma etap…" at bounding box center [336, 176] width 166 height 27
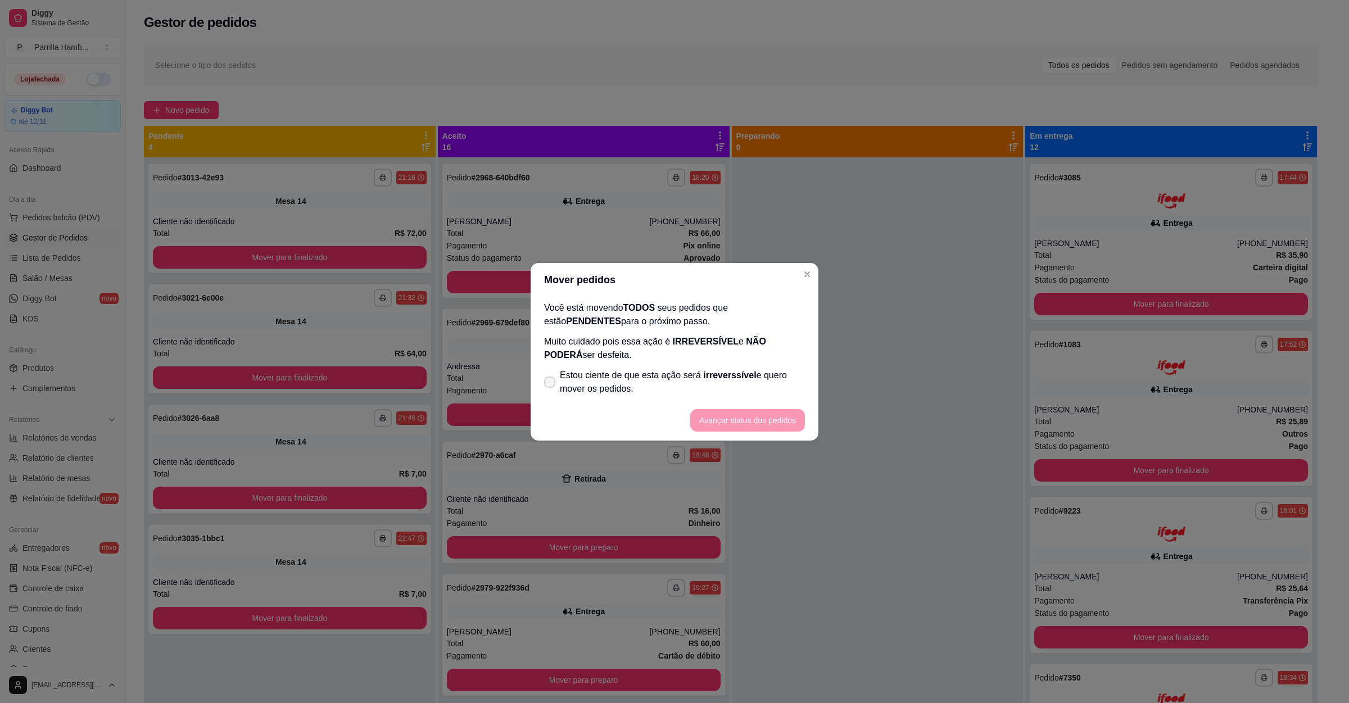
click at [632, 366] on label "Estou ciente de que esta ação será irreverssível e quero mover os pedidos." at bounding box center [675, 382] width 270 height 36
click at [551, 384] on input "Estou ciente de que esta ação será irreverssível e quero mover os pedidos." at bounding box center [547, 387] width 7 height 7
checkbox input "true"
click at [753, 422] on button "Avançar status dos pedidos" at bounding box center [747, 420] width 111 height 22
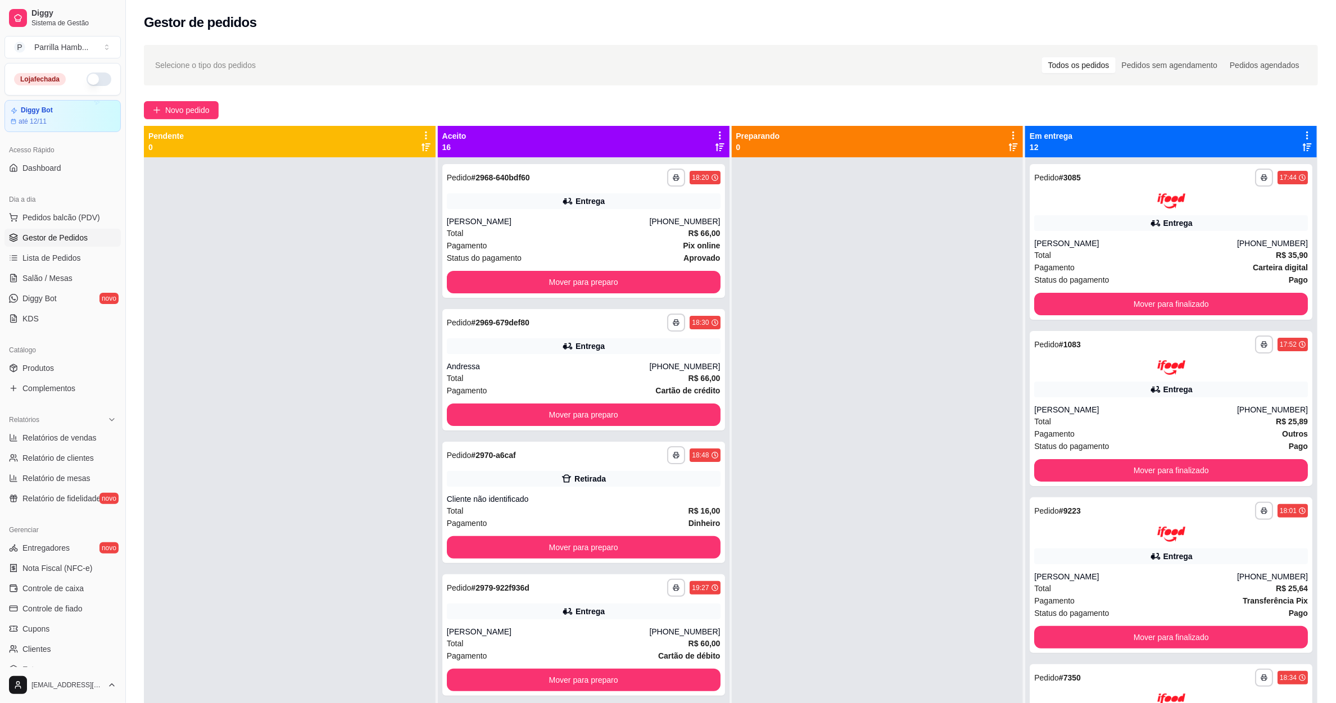
click at [717, 132] on icon at bounding box center [720, 135] width 10 height 10
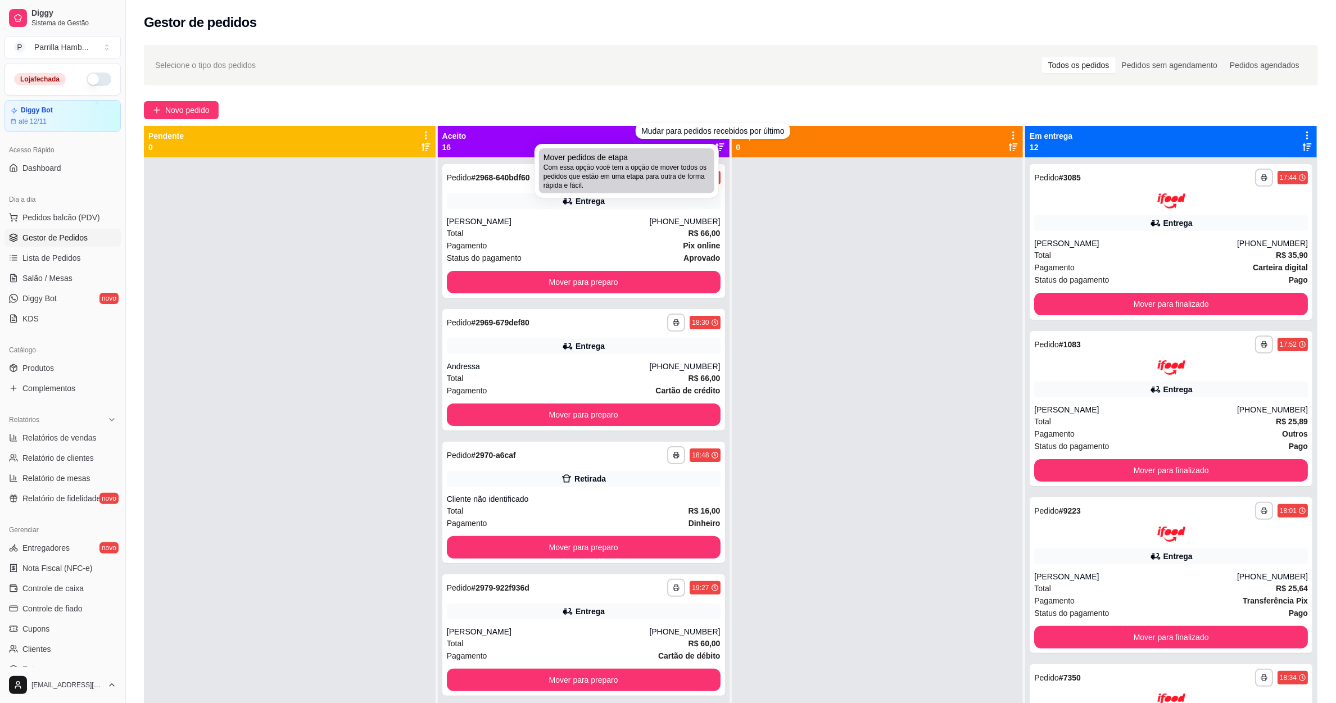
click at [700, 176] on span "Com essa opção você tem a opção de mover todos os pedidos que estão em uma etap…" at bounding box center [627, 176] width 166 height 27
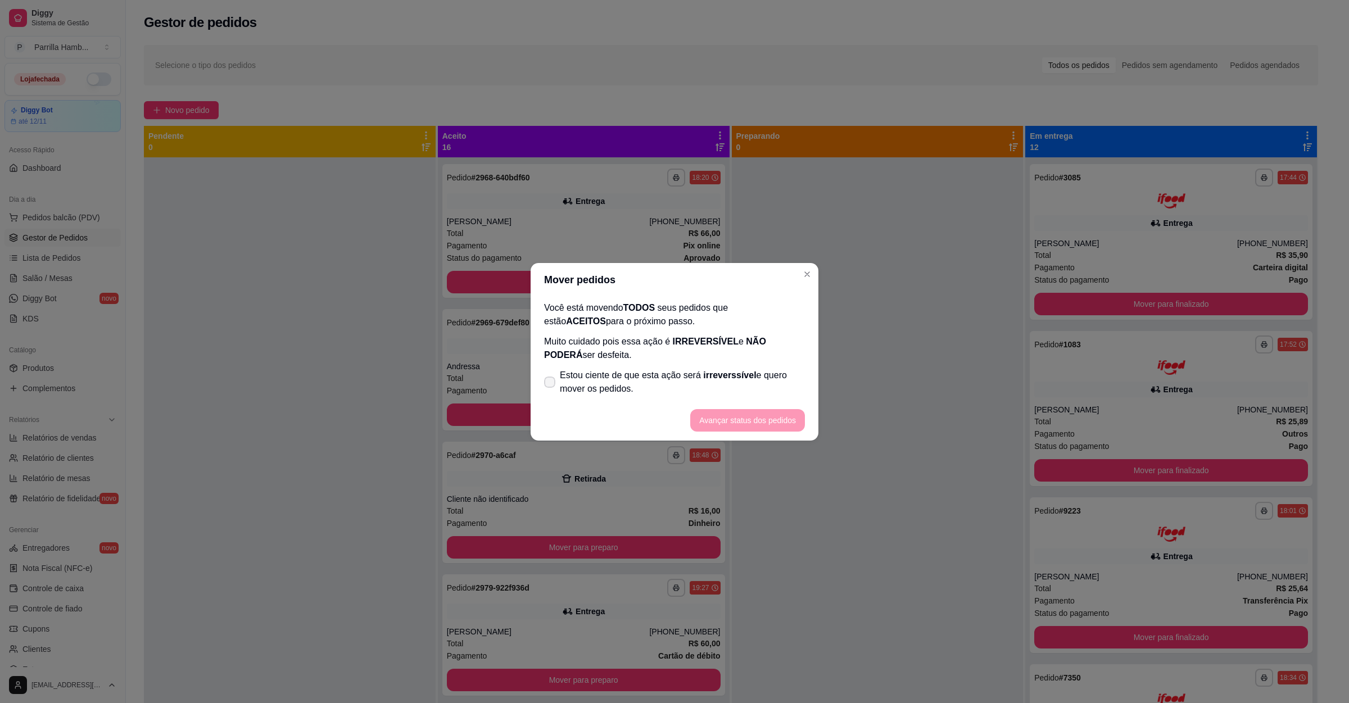
click at [645, 368] on label "Estou ciente de que esta ação será irreverssível e quero mover os pedidos." at bounding box center [675, 382] width 270 height 36
click at [551, 384] on input "Estou ciente de que esta ação será irreverssível e quero mover os pedidos." at bounding box center [547, 387] width 7 height 7
checkbox input "true"
click at [739, 417] on button "Avançar status dos pedidos" at bounding box center [747, 420] width 115 height 22
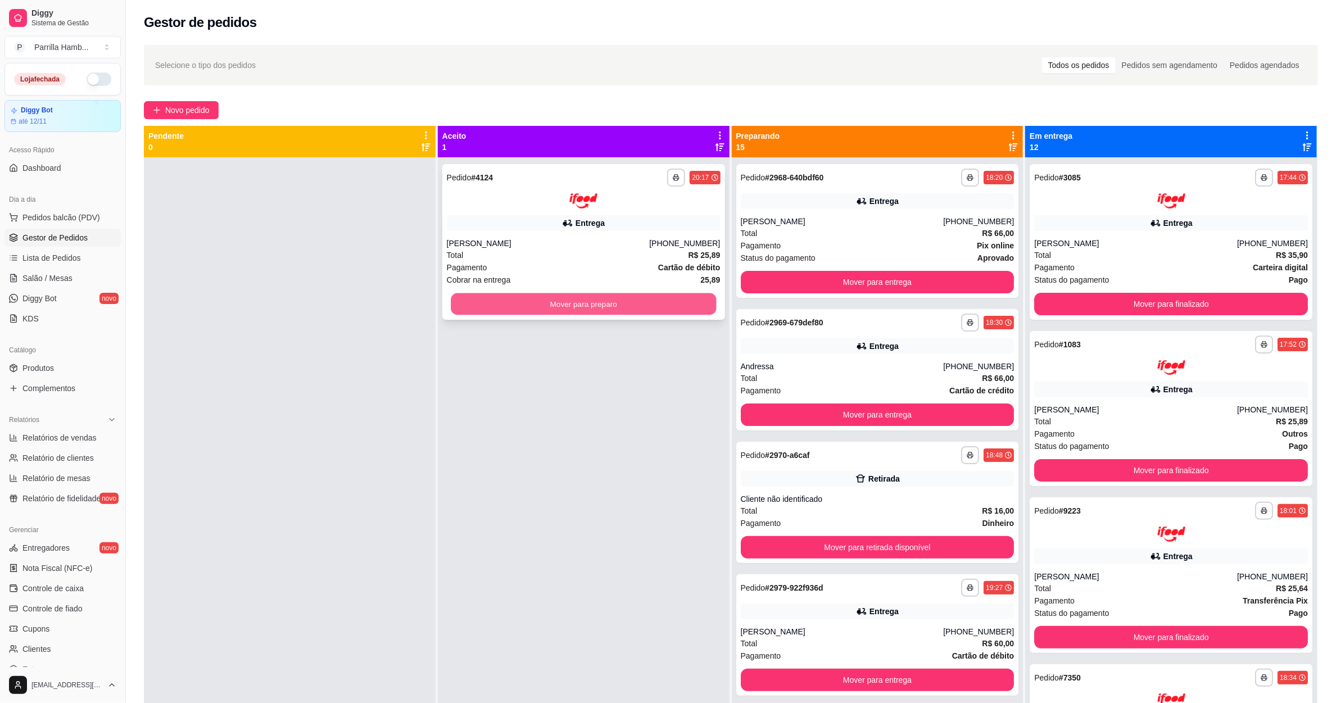
click at [604, 310] on button "Mover para preparo" at bounding box center [583, 304] width 265 height 22
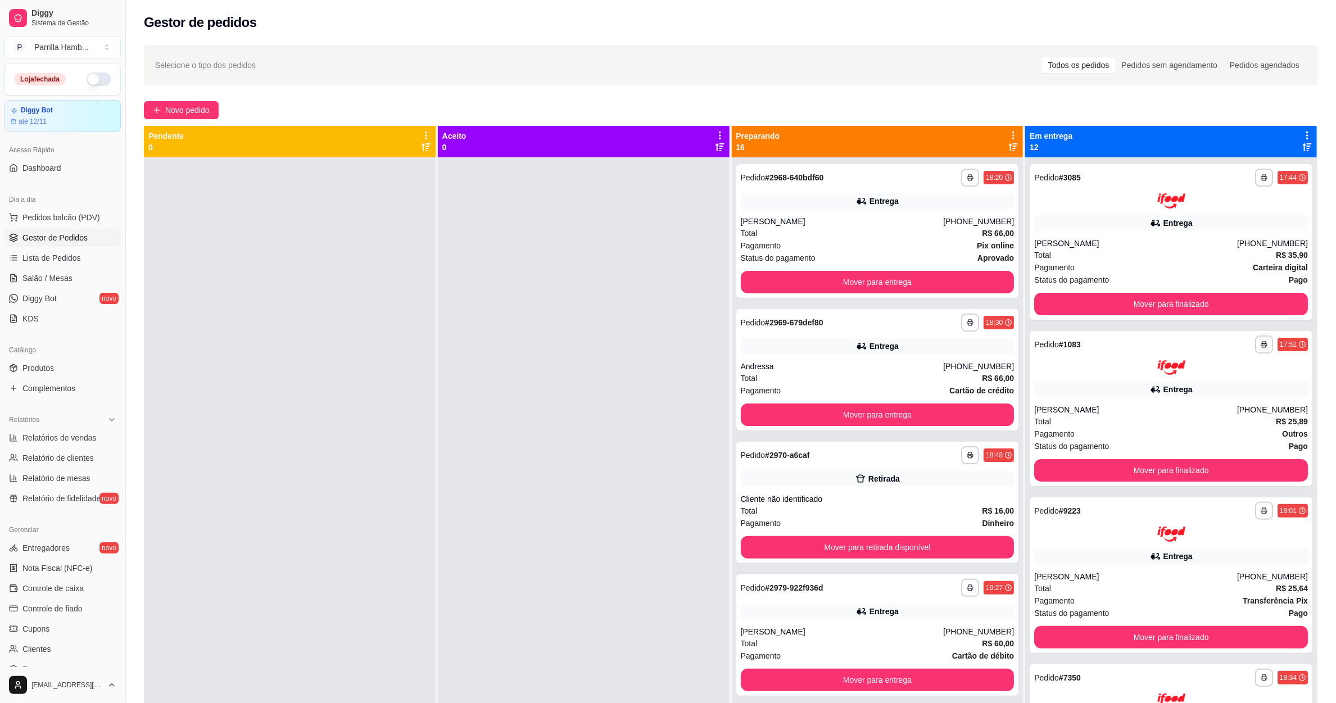
click at [1008, 137] on icon at bounding box center [1013, 135] width 10 height 10
click at [973, 165] on span "Com essa opção você tem a opção de mover todos os pedidos que estão em uma etap…" at bounding box center [917, 176] width 166 height 27
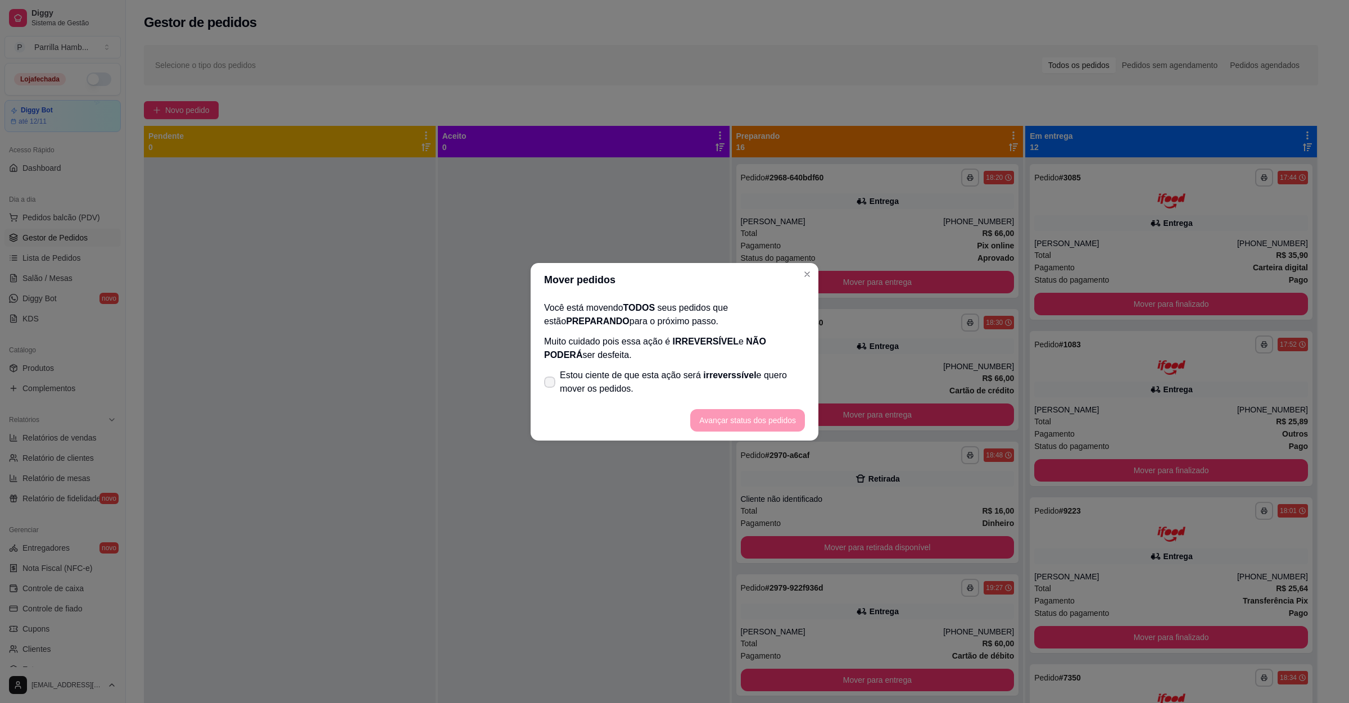
click at [732, 385] on span "Estou ciente de que esta ação será irreverssível e quero mover os pedidos." at bounding box center [682, 382] width 245 height 27
click at [551, 385] on input "Estou ciente de que esta ação será irreverssível e quero mover os pedidos." at bounding box center [547, 387] width 7 height 7
checkbox input "true"
click at [754, 417] on button "Avançar status dos pedidos" at bounding box center [747, 420] width 115 height 22
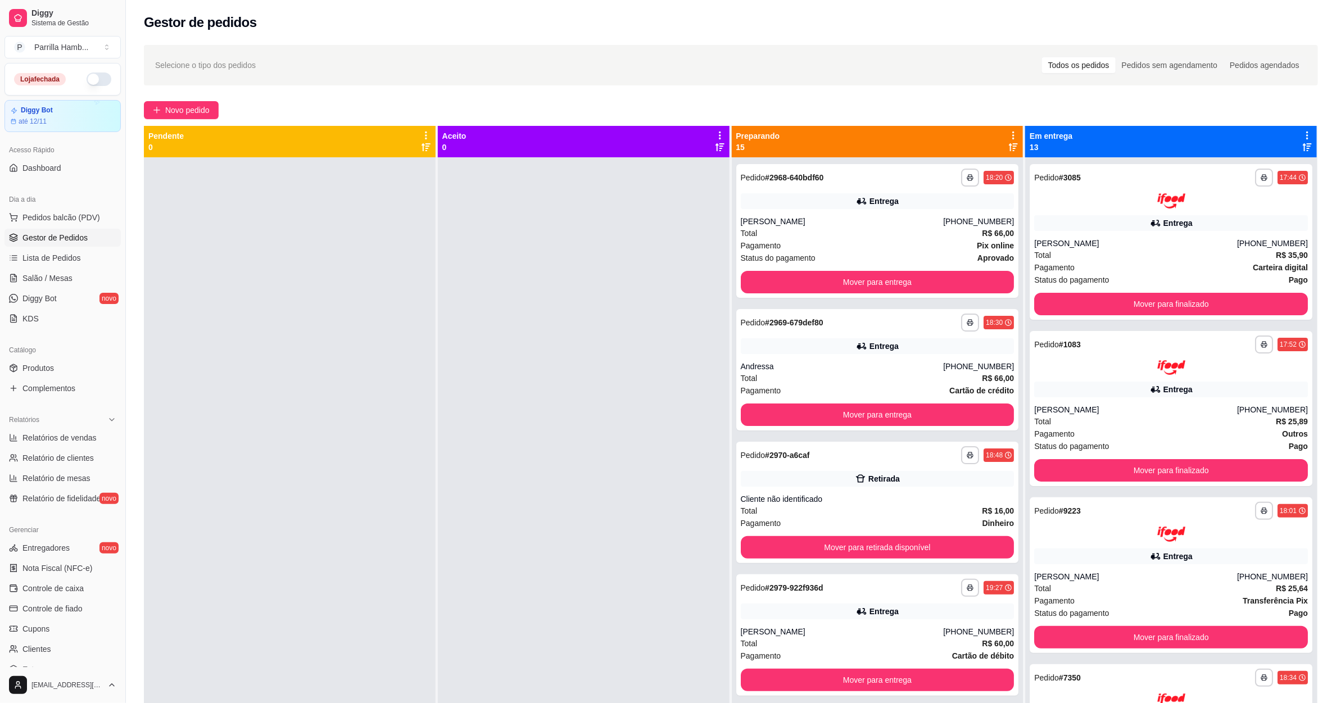
click at [1302, 135] on icon at bounding box center [1307, 135] width 10 height 10
click at [1209, 155] on span "Mover pedidos de etapa" at bounding box center [1167, 157] width 84 height 11
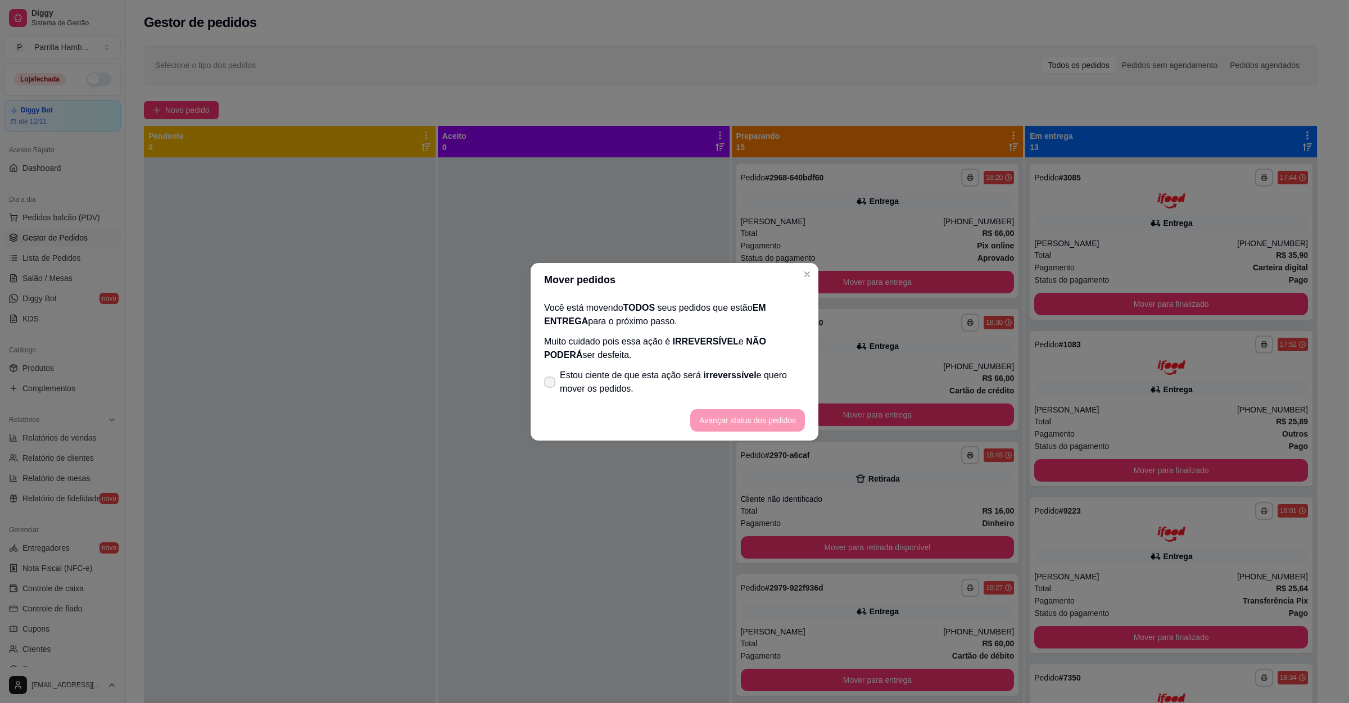
click at [675, 373] on span "Estou ciente de que esta ação será irreverssível e quero mover os pedidos." at bounding box center [682, 382] width 245 height 27
click at [551, 384] on input "Estou ciente de que esta ação será irreverssível e quero mover os pedidos." at bounding box center [547, 387] width 7 height 7
checkbox input "true"
click at [751, 424] on button "Avançar status dos pedidos" at bounding box center [747, 420] width 115 height 22
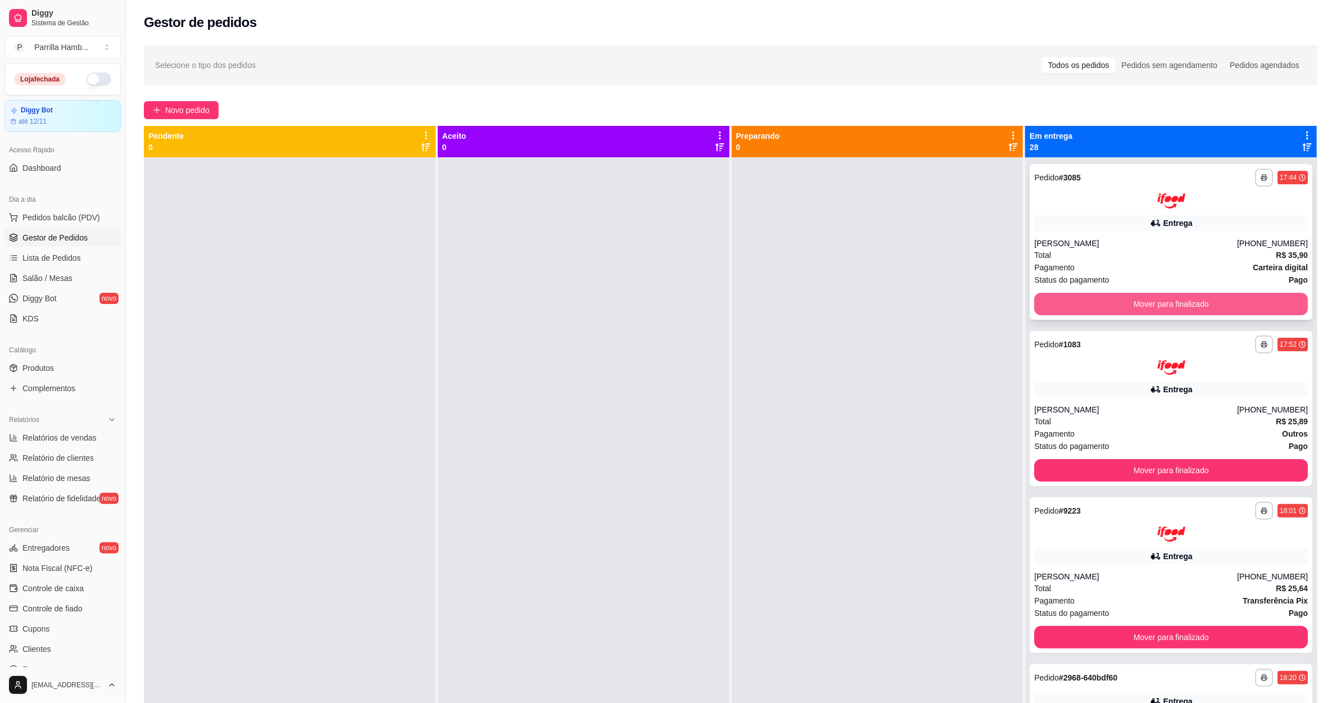
click at [1083, 302] on button "Mover para finalizado" at bounding box center [1171, 304] width 274 height 22
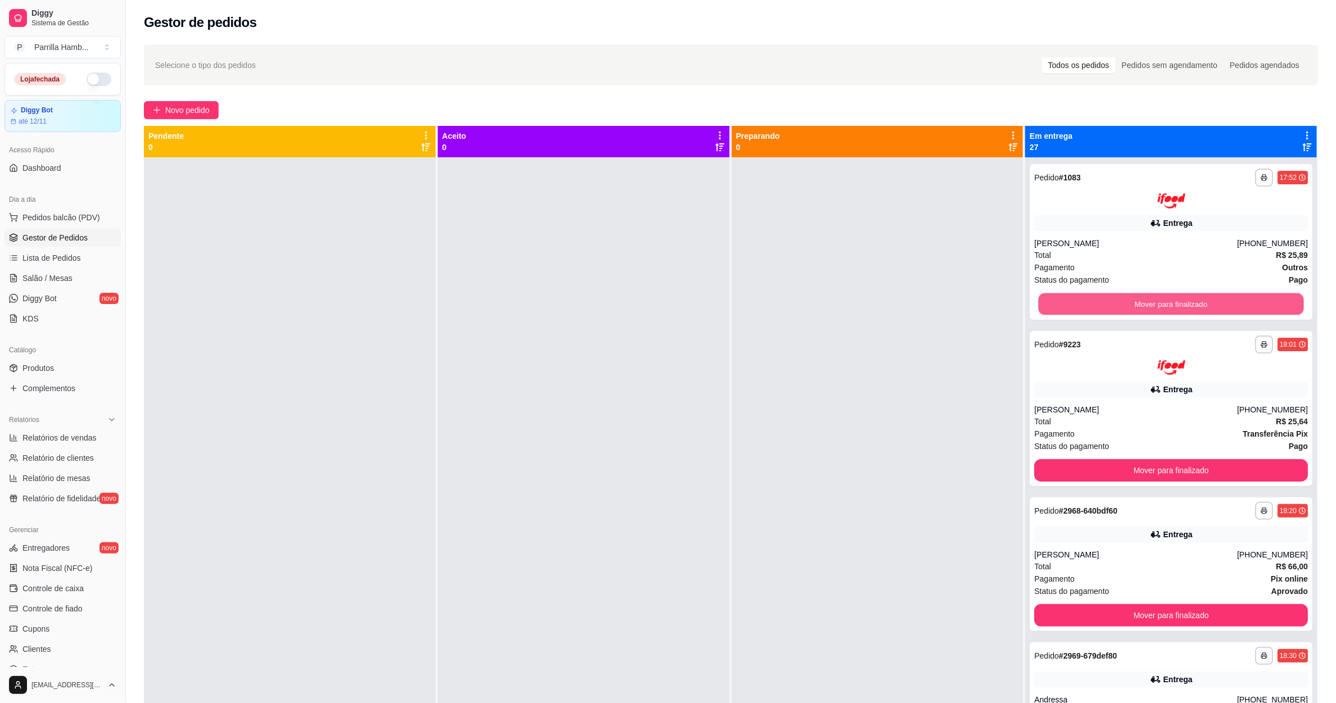
click at [1083, 302] on button "Mover para finalizado" at bounding box center [1171, 304] width 265 height 22
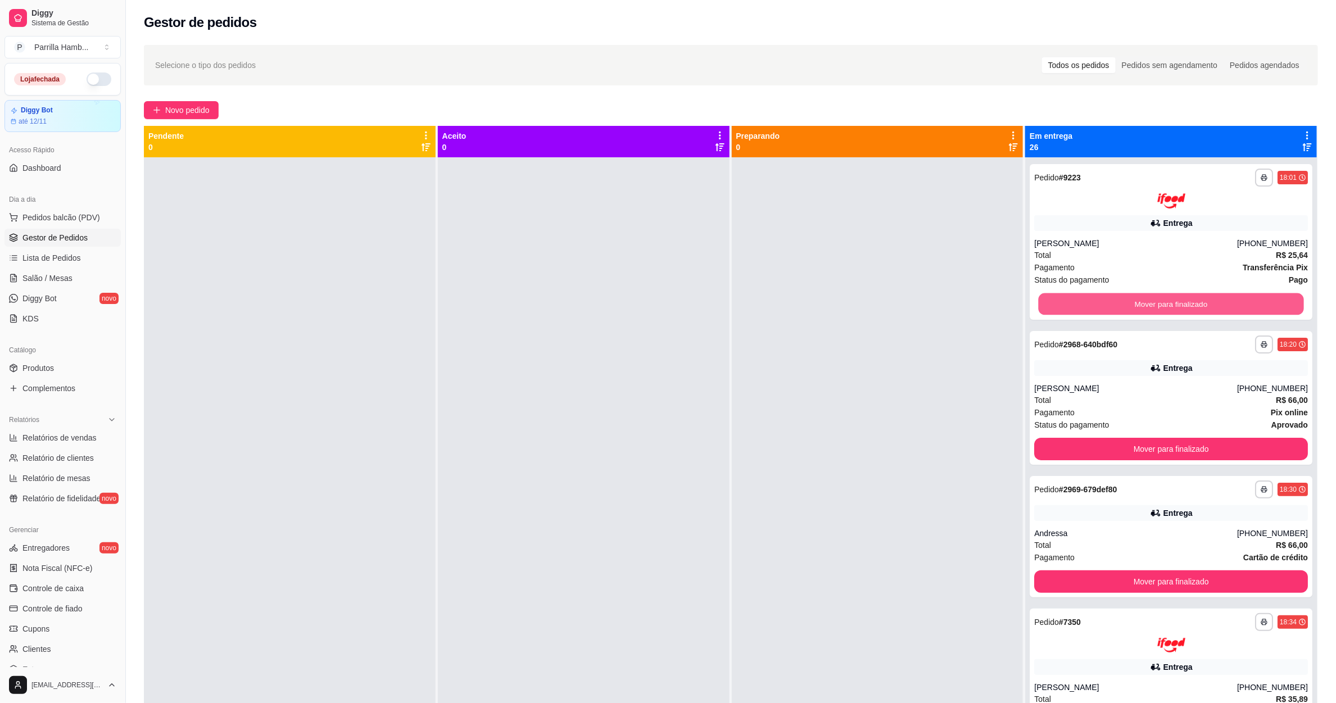
click at [1083, 302] on button "Mover para finalizado" at bounding box center [1171, 304] width 265 height 22
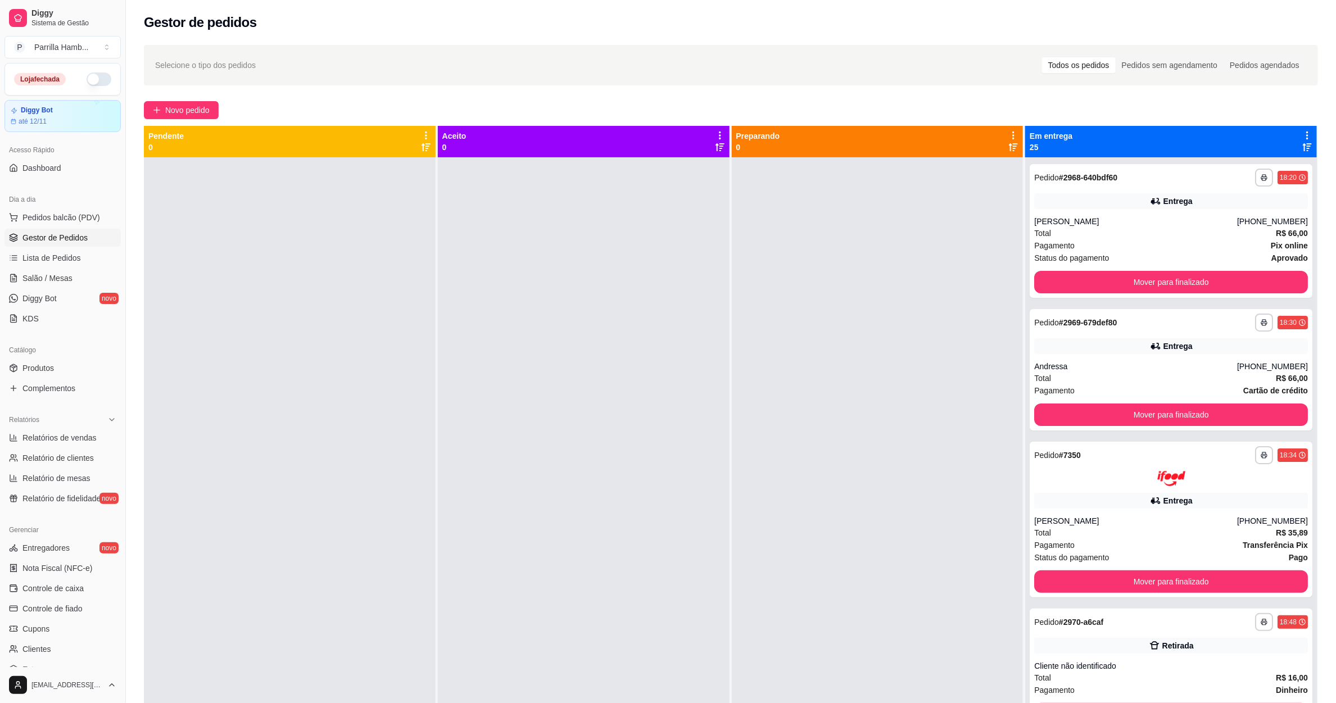
click at [1083, 302] on div "**********" at bounding box center [1171, 508] width 292 height 703
click at [1088, 277] on button "Mover para finalizado" at bounding box center [1171, 283] width 265 height 22
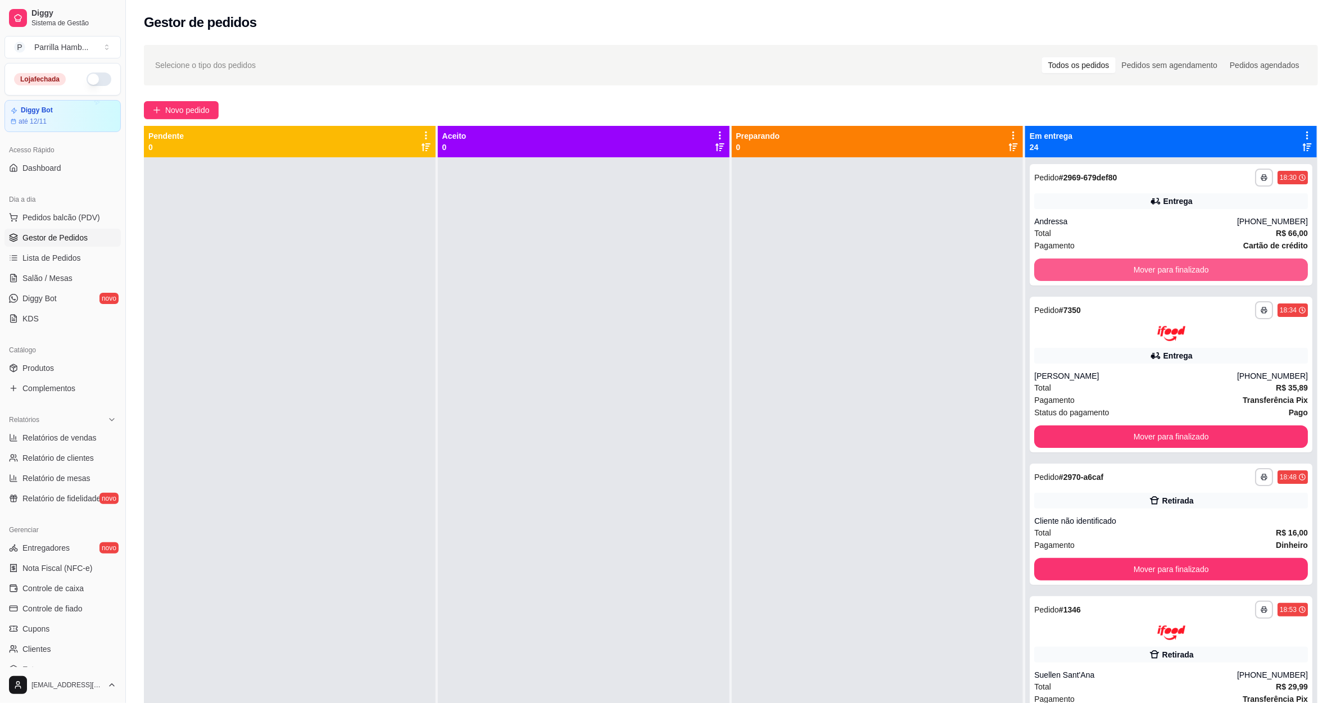
click at [1088, 277] on button "Mover para finalizado" at bounding box center [1171, 270] width 274 height 22
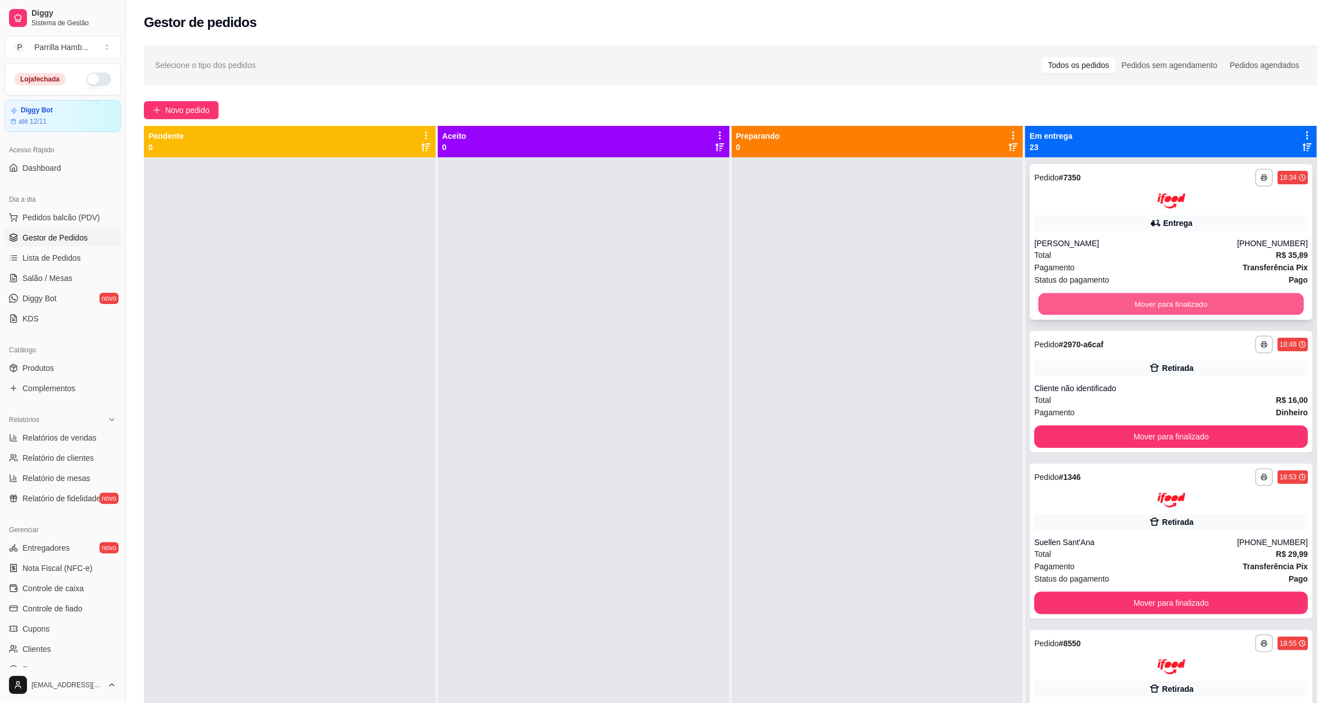
click at [1085, 304] on button "Mover para finalizado" at bounding box center [1171, 304] width 265 height 22
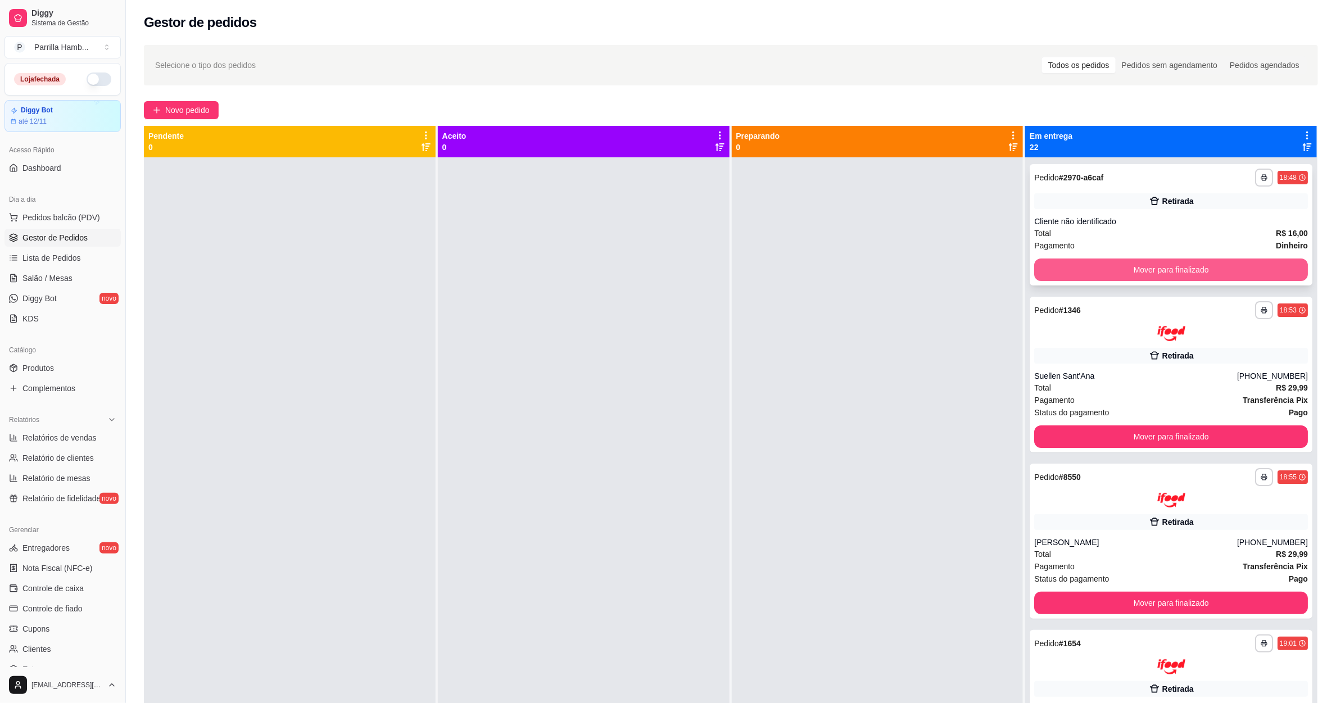
click at [1088, 275] on button "Mover para finalizado" at bounding box center [1171, 270] width 274 height 22
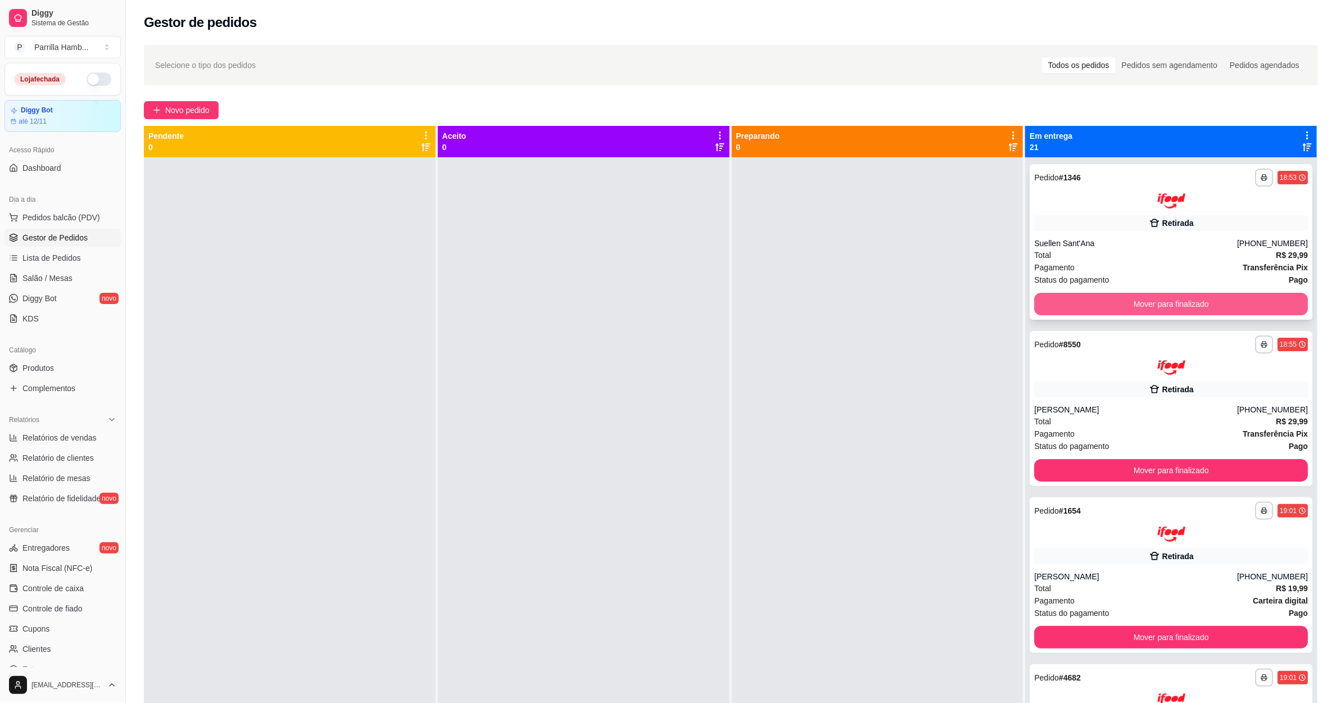
click at [1088, 293] on button "Mover para finalizado" at bounding box center [1171, 304] width 274 height 22
click at [1088, 298] on button "Mover para finalizado" at bounding box center [1171, 304] width 274 height 22
click at [1088, 298] on button "Mover para finalizado" at bounding box center [1171, 304] width 265 height 22
click at [1088, 298] on button "Mover para finalizado" at bounding box center [1171, 304] width 274 height 22
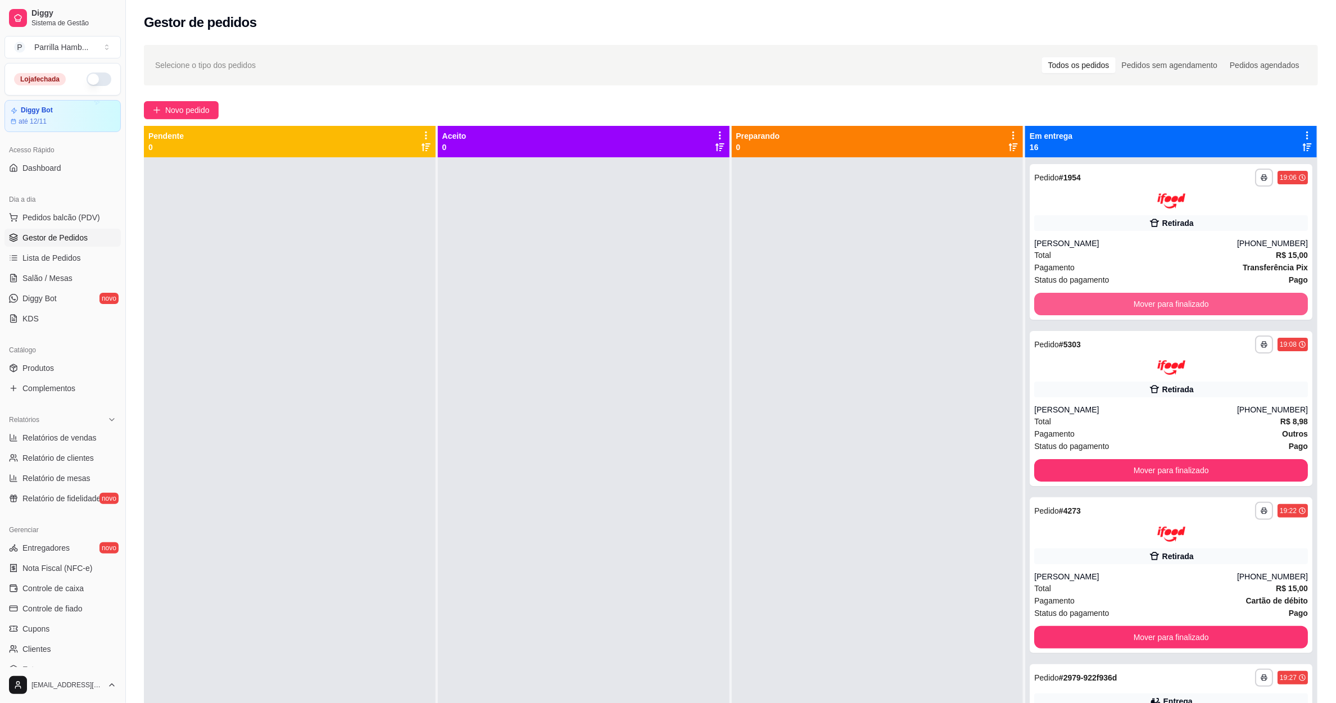
click at [1088, 298] on button "Mover para finalizado" at bounding box center [1171, 304] width 274 height 22
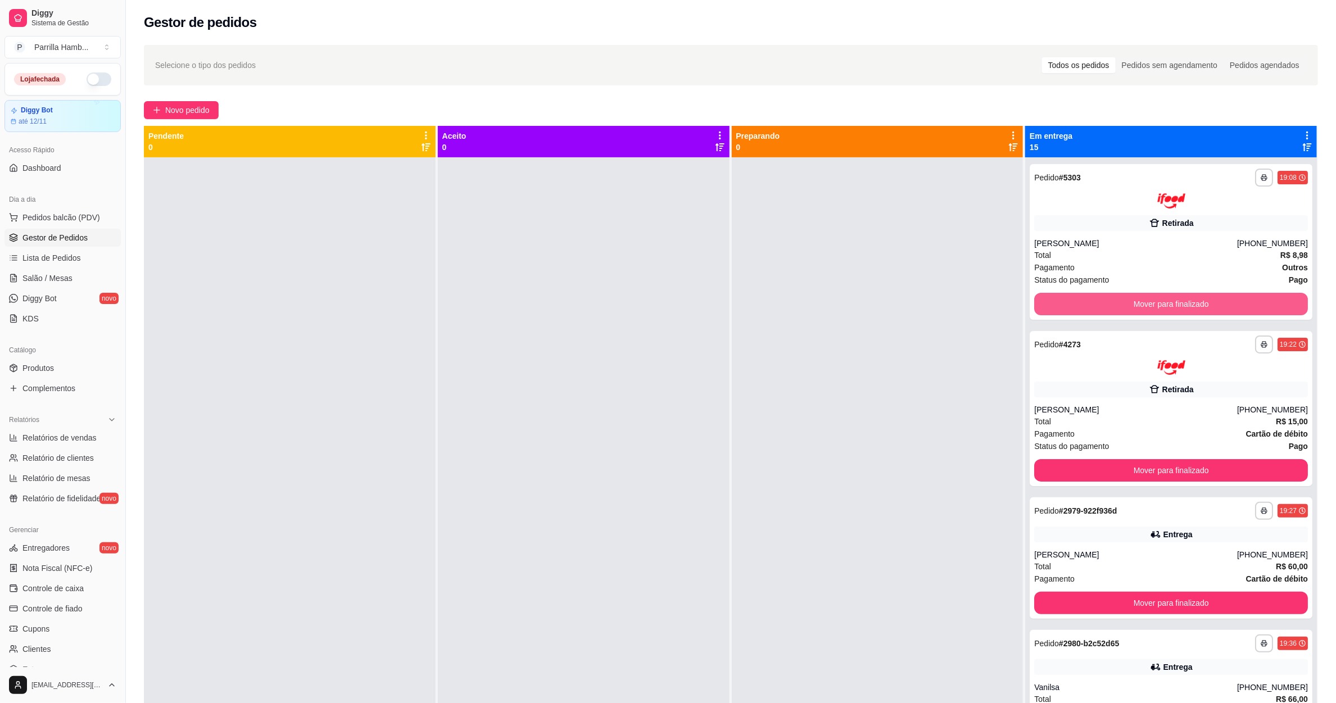
click at [1088, 298] on button "Mover para finalizado" at bounding box center [1171, 304] width 274 height 22
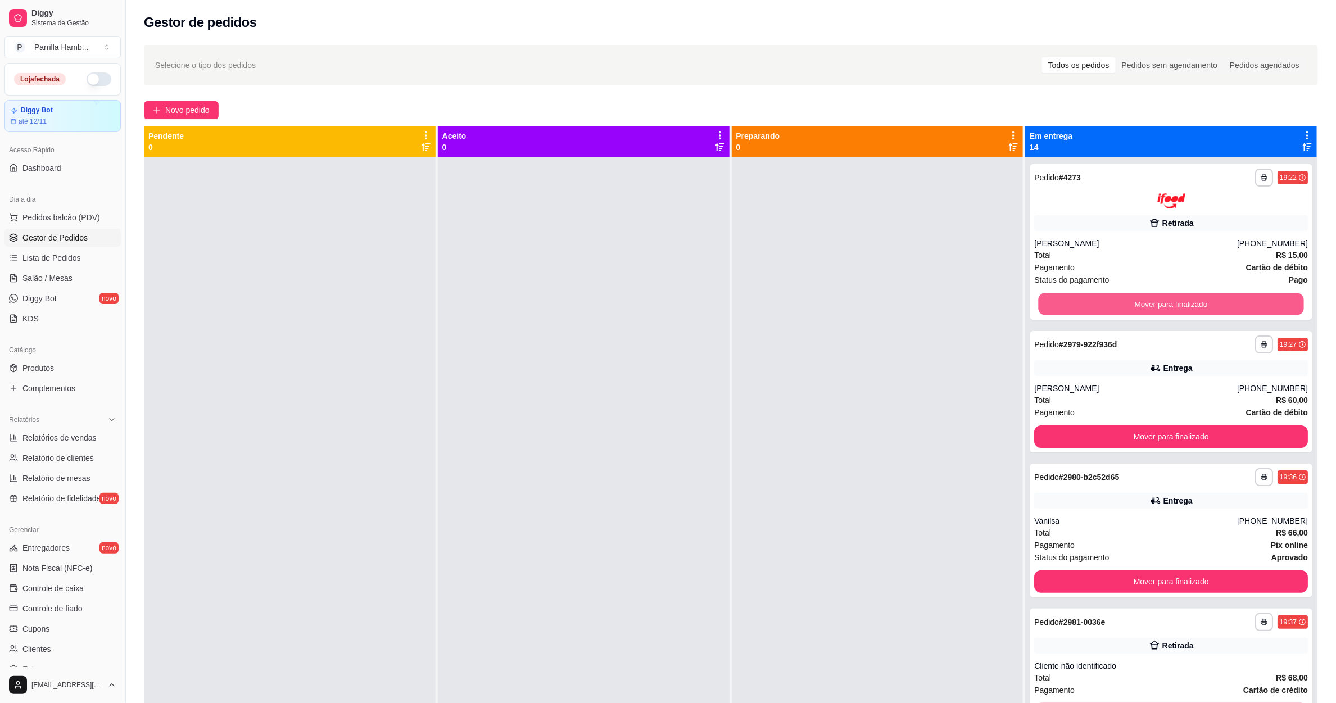
click at [1088, 298] on button "Mover para finalizado" at bounding box center [1171, 304] width 265 height 22
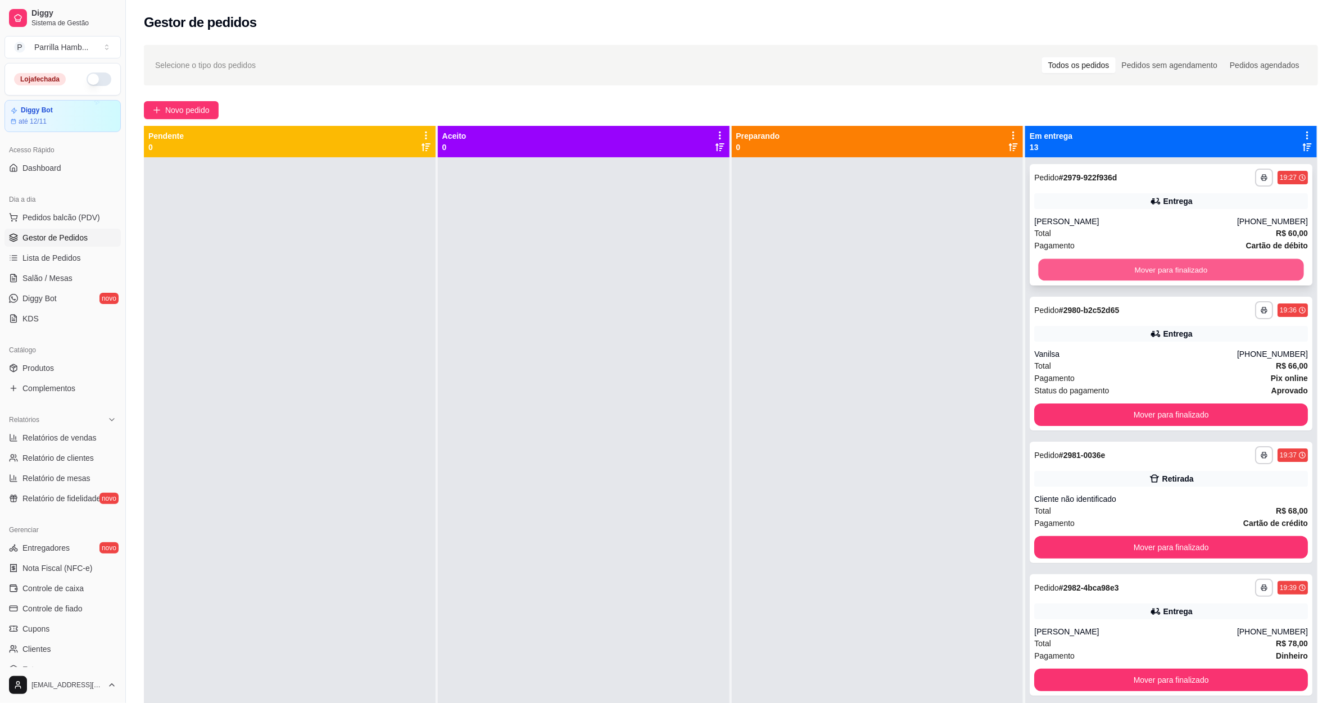
click at [1090, 268] on button "Mover para finalizado" at bounding box center [1171, 270] width 265 height 22
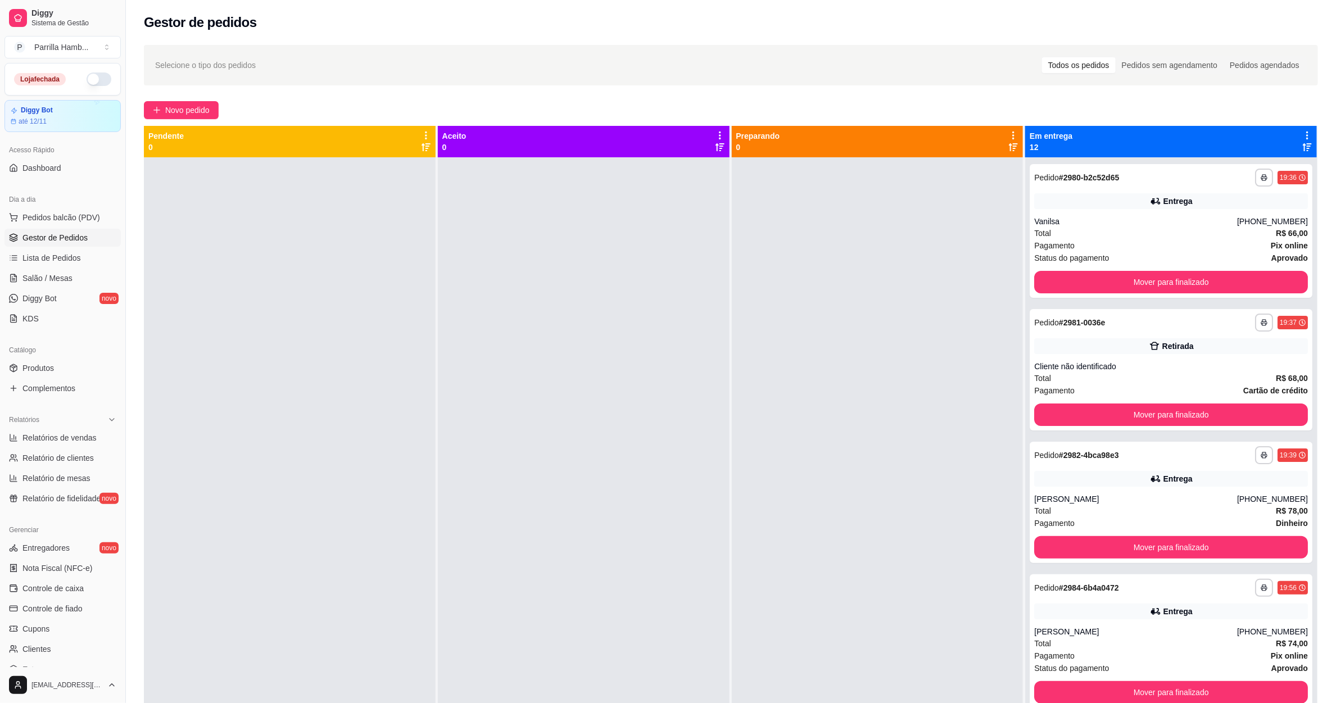
click at [1090, 268] on div "**********" at bounding box center [1171, 231] width 283 height 134
click at [1090, 282] on button "Mover para finalizado" at bounding box center [1171, 283] width 265 height 22
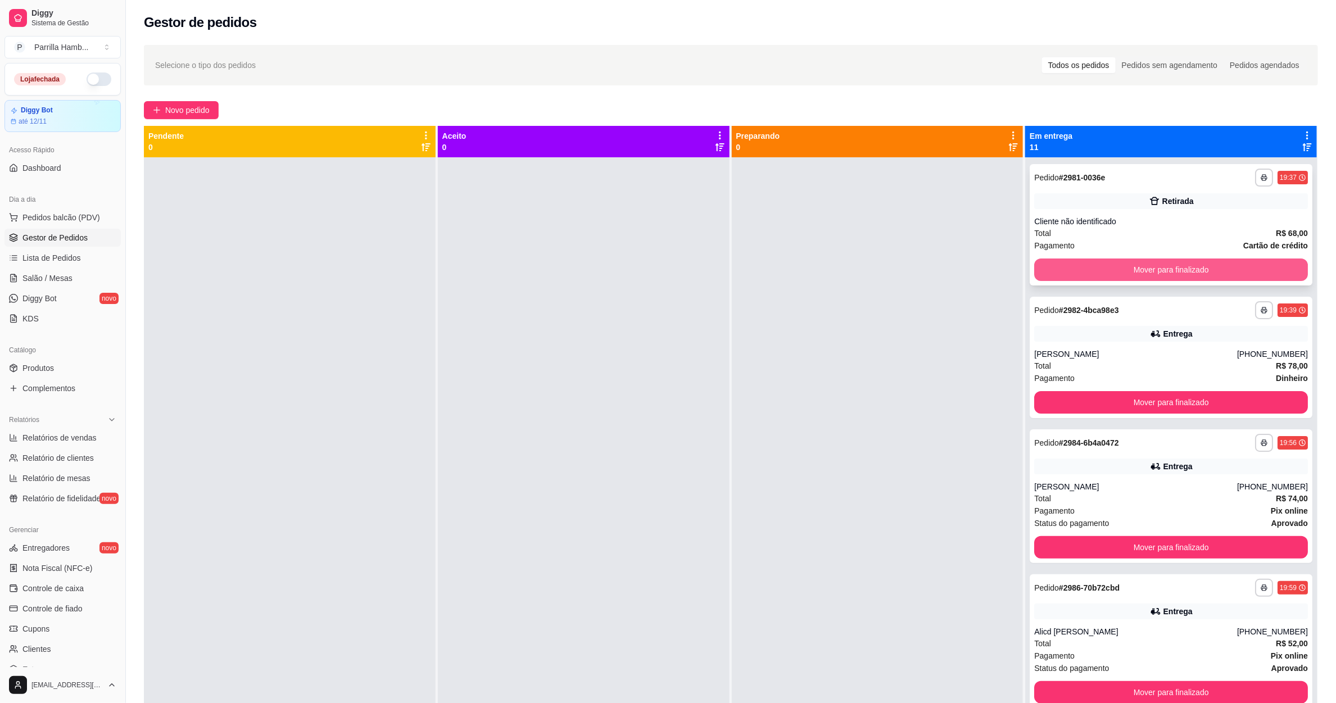
click at [1091, 277] on button "Mover para finalizado" at bounding box center [1171, 270] width 274 height 22
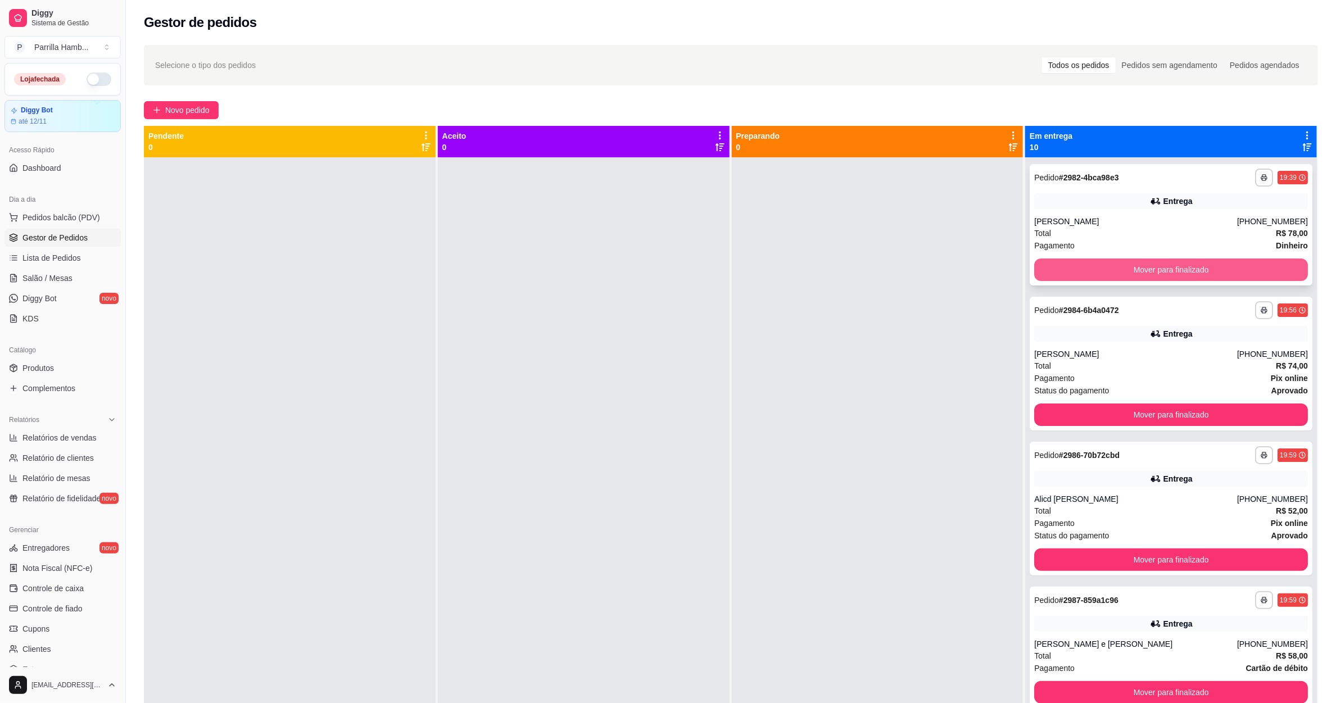
click at [1091, 277] on button "Mover para finalizado" at bounding box center [1171, 270] width 274 height 22
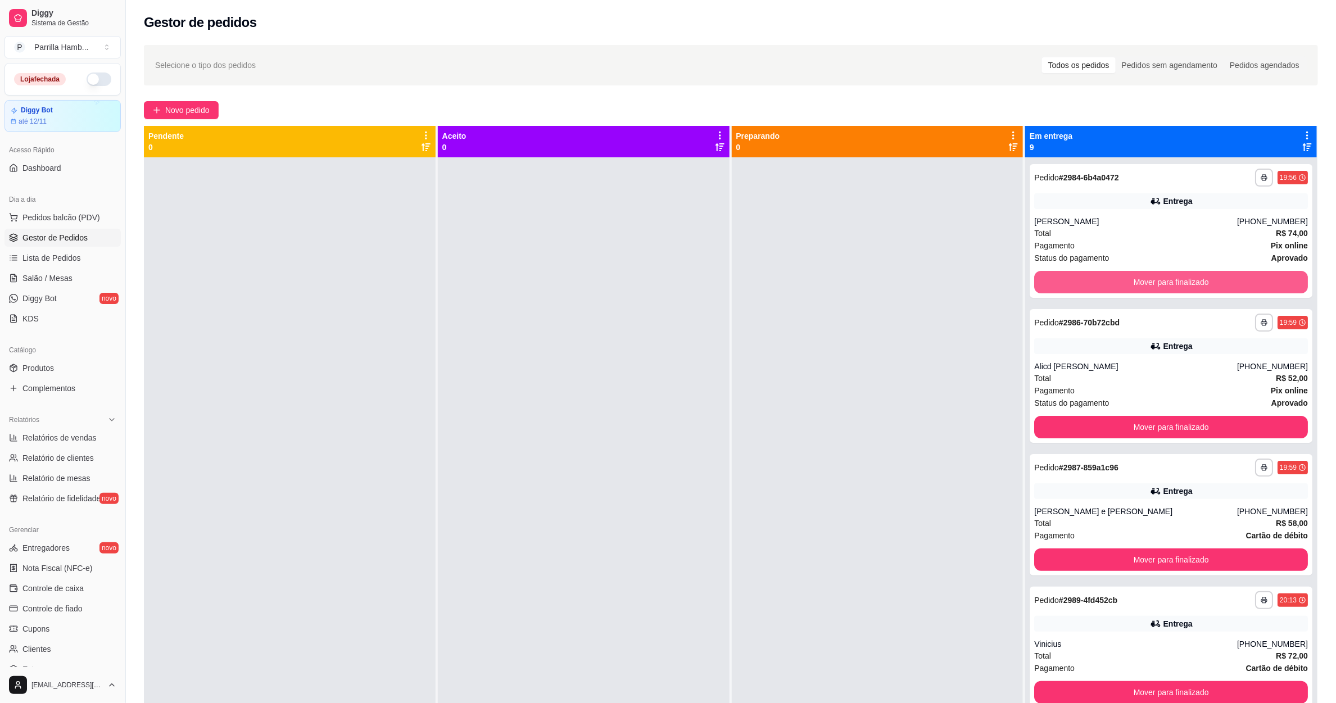
click at [1091, 277] on button "Mover para finalizado" at bounding box center [1171, 282] width 274 height 22
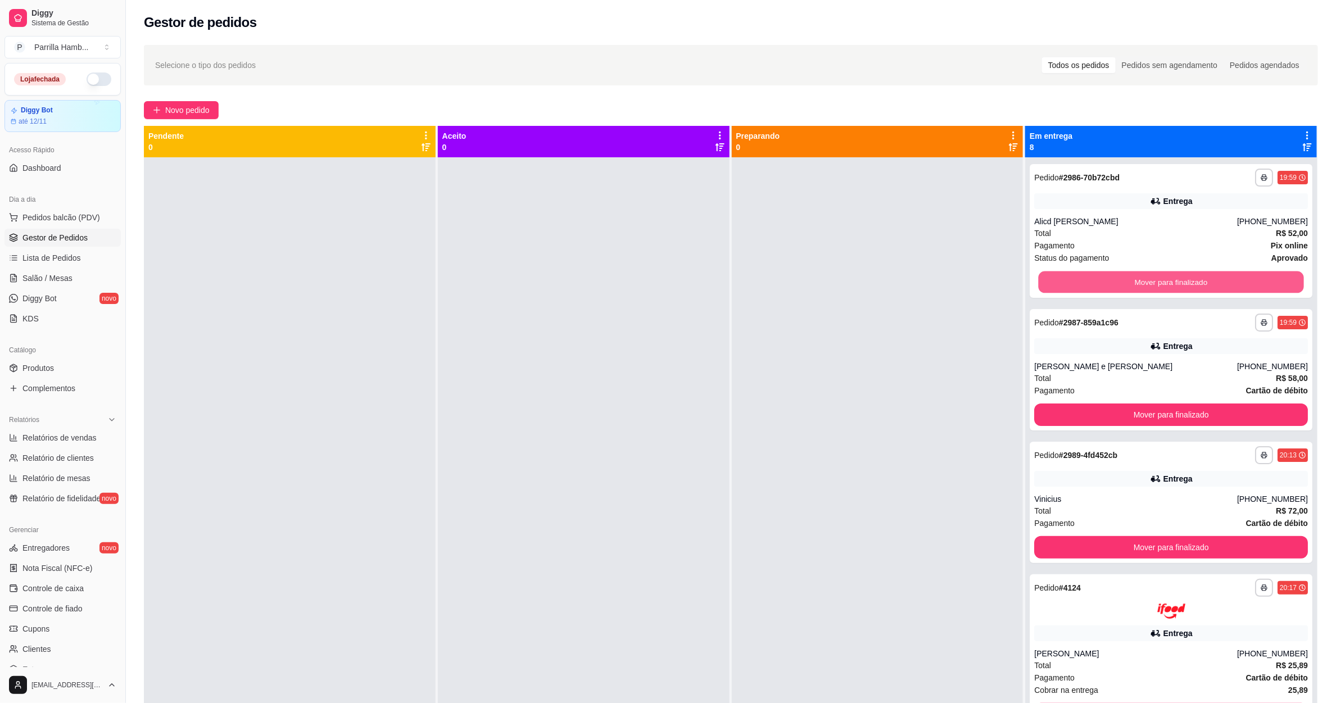
click at [1091, 277] on button "Mover para finalizado" at bounding box center [1171, 283] width 265 height 22
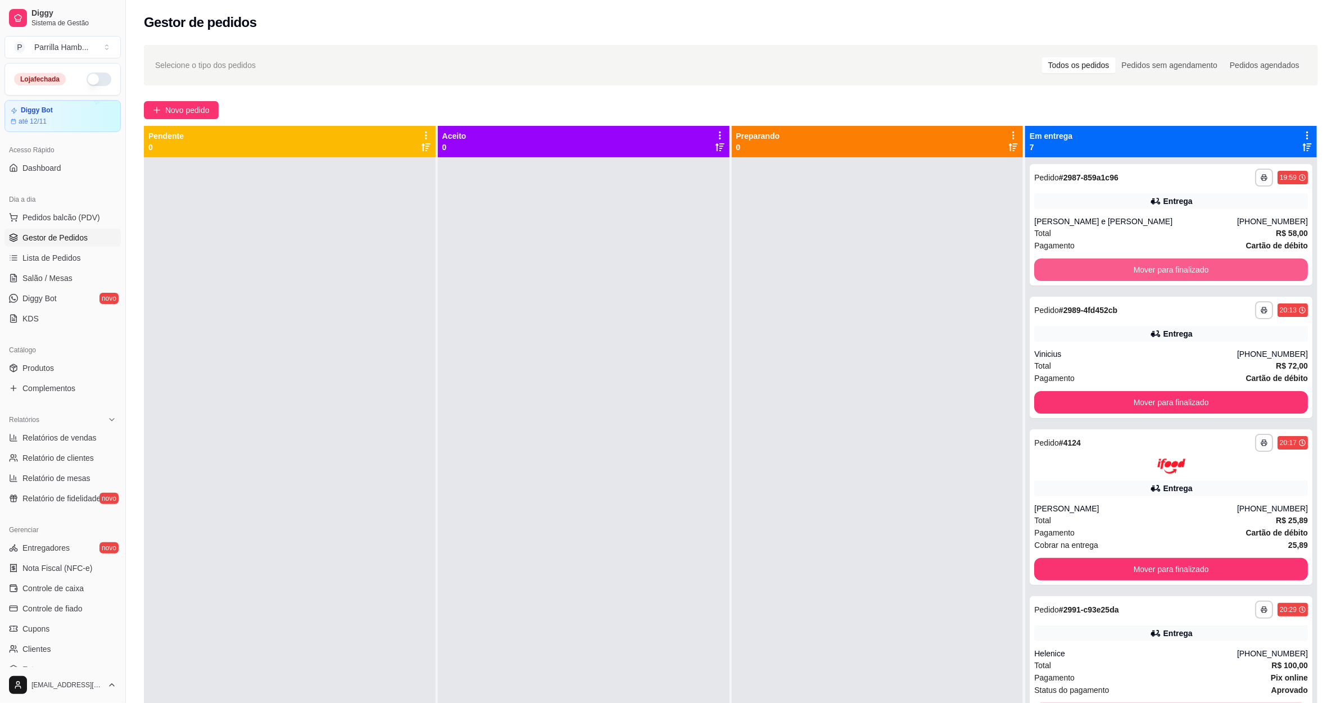
click at [1091, 277] on button "Mover para finalizado" at bounding box center [1171, 270] width 274 height 22
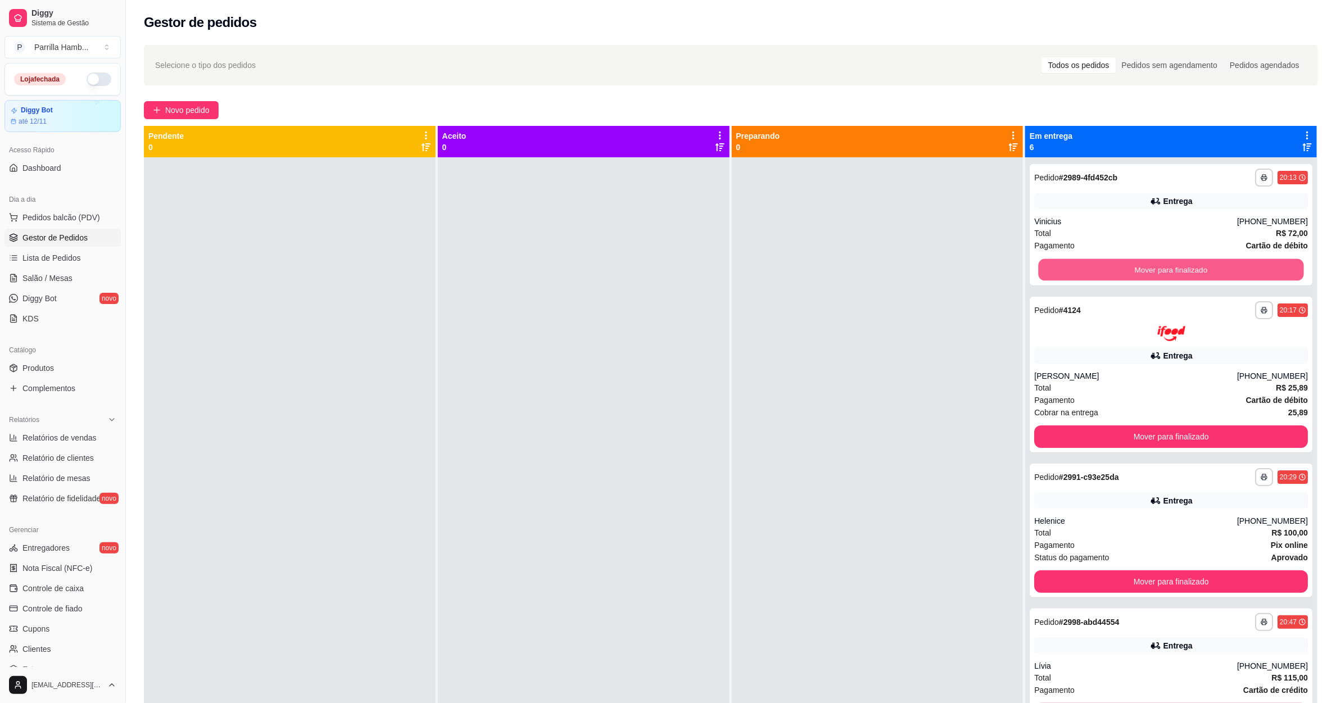
click at [1091, 277] on button "Mover para finalizado" at bounding box center [1171, 270] width 265 height 22
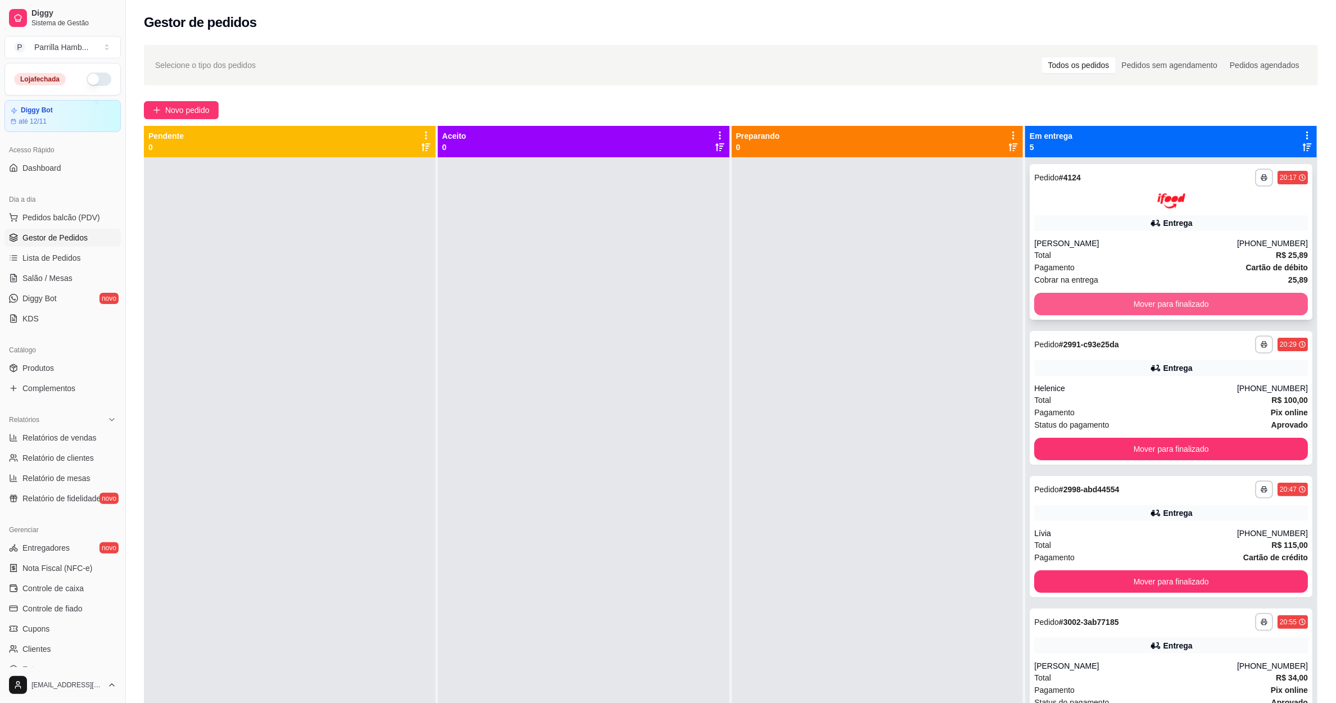
click at [1088, 311] on button "Mover para finalizado" at bounding box center [1171, 304] width 274 height 22
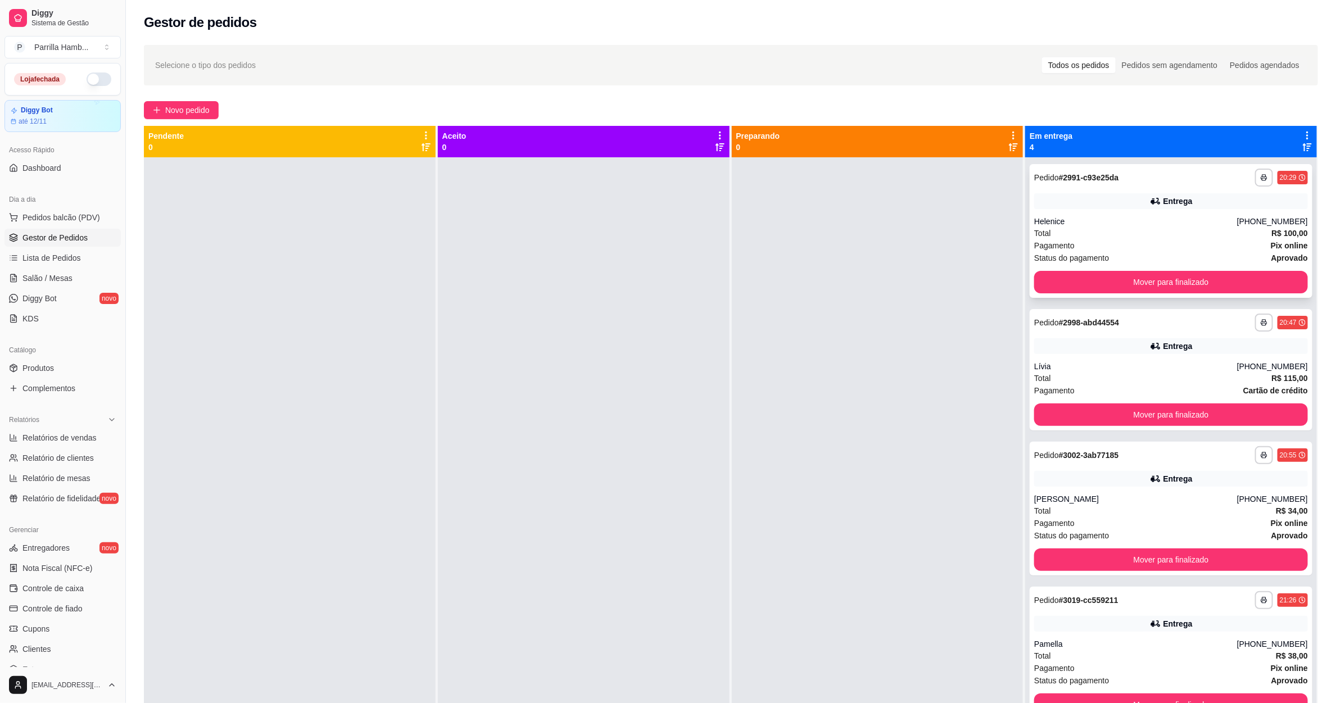
click at [1102, 268] on div "**********" at bounding box center [1171, 231] width 283 height 134
click at [1100, 281] on button "Mover para finalizado" at bounding box center [1171, 282] width 274 height 22
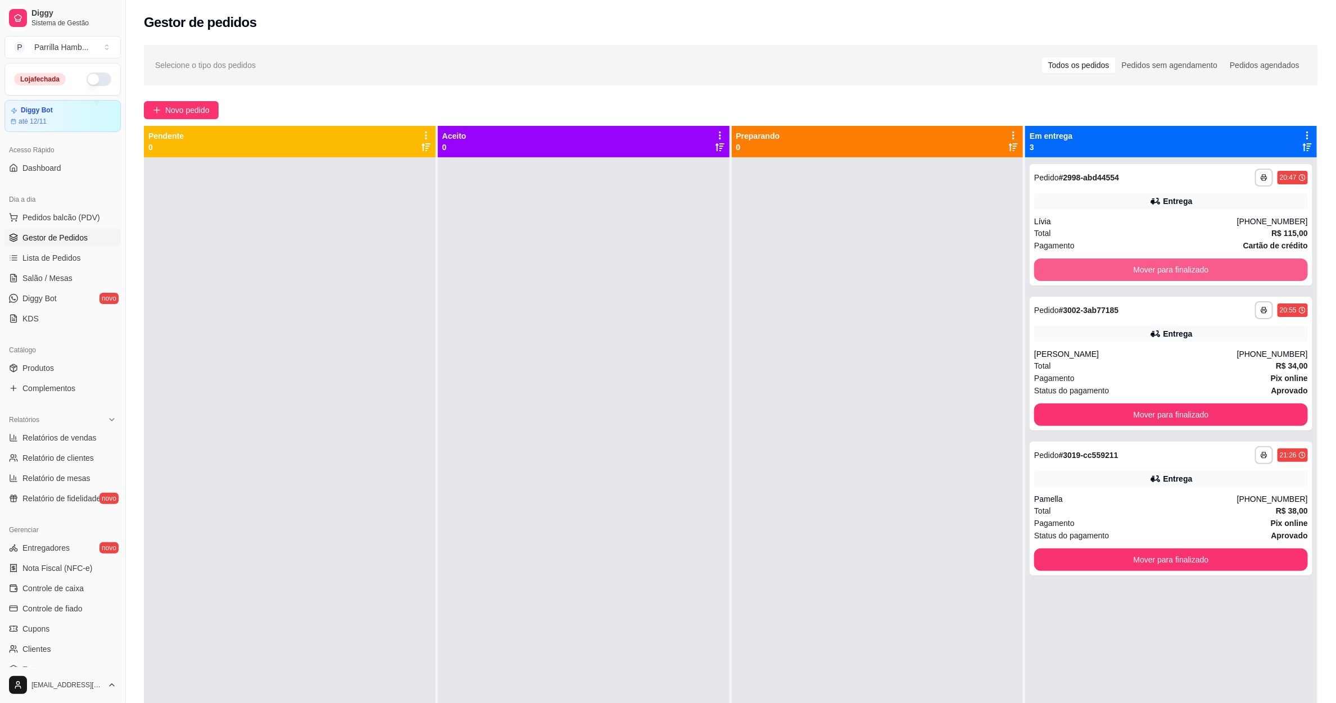
click at [1100, 281] on button "Mover para finalizado" at bounding box center [1171, 270] width 274 height 22
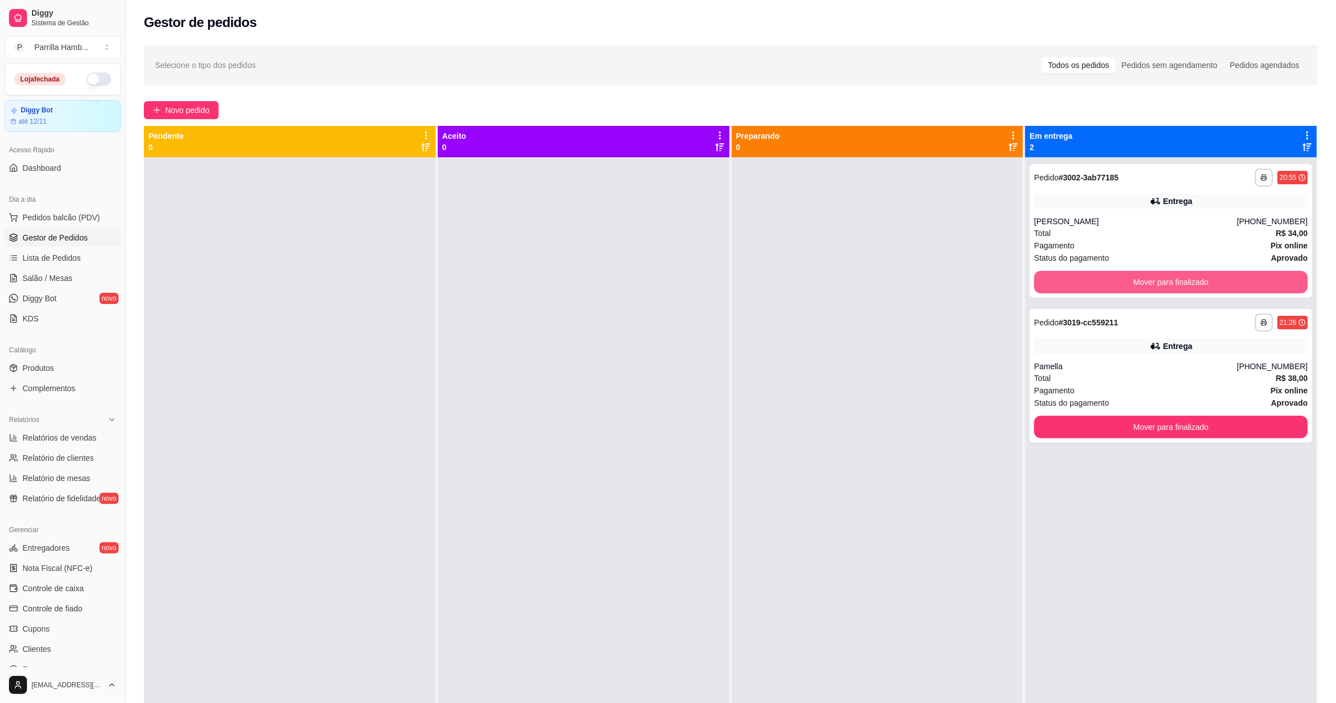
click at [1100, 281] on button "Mover para finalizado" at bounding box center [1171, 282] width 274 height 22
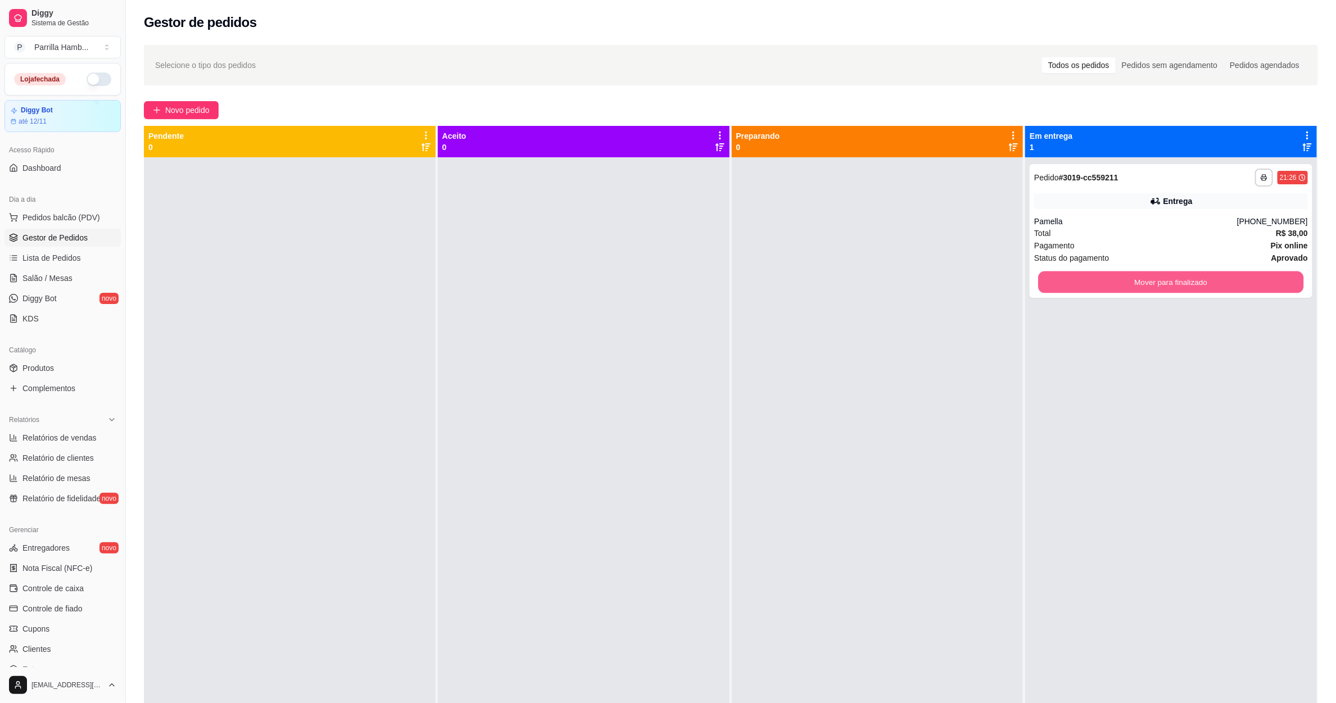
click at [1100, 281] on button "Mover para finalizado" at bounding box center [1171, 283] width 265 height 22
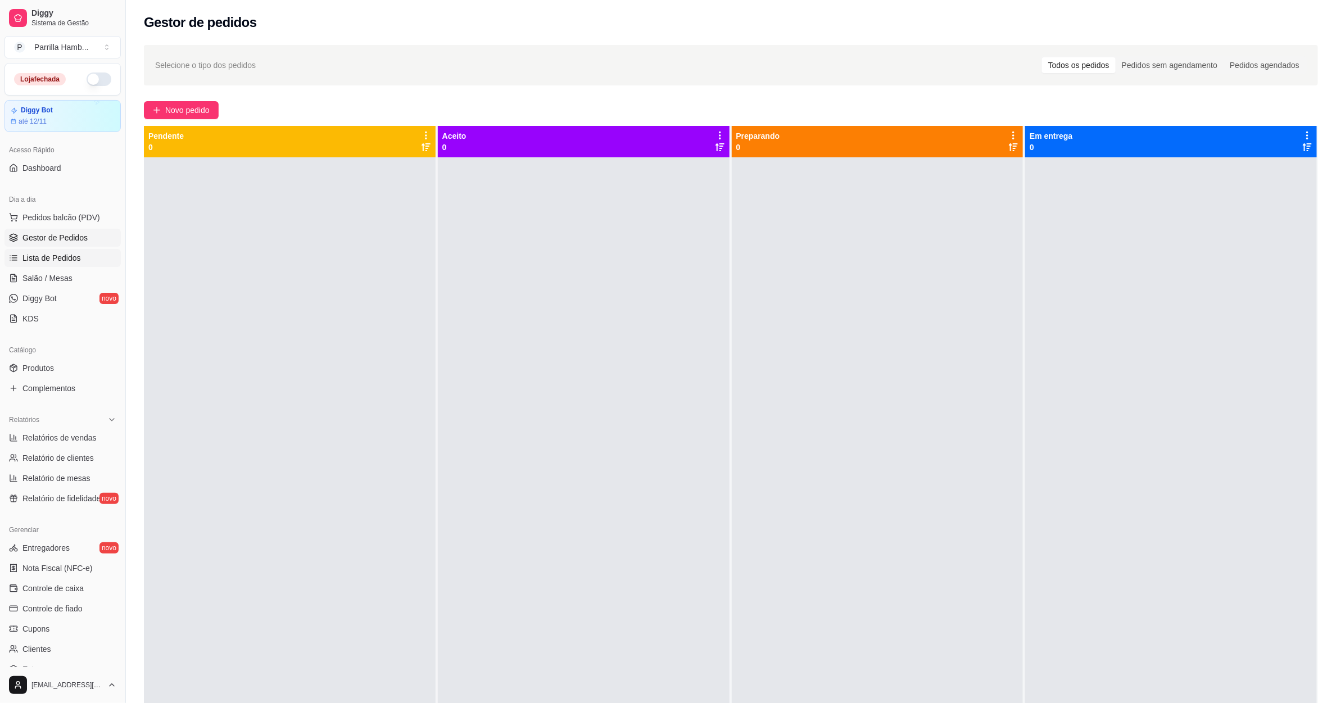
click at [71, 262] on span "Lista de Pedidos" at bounding box center [51, 257] width 58 height 11
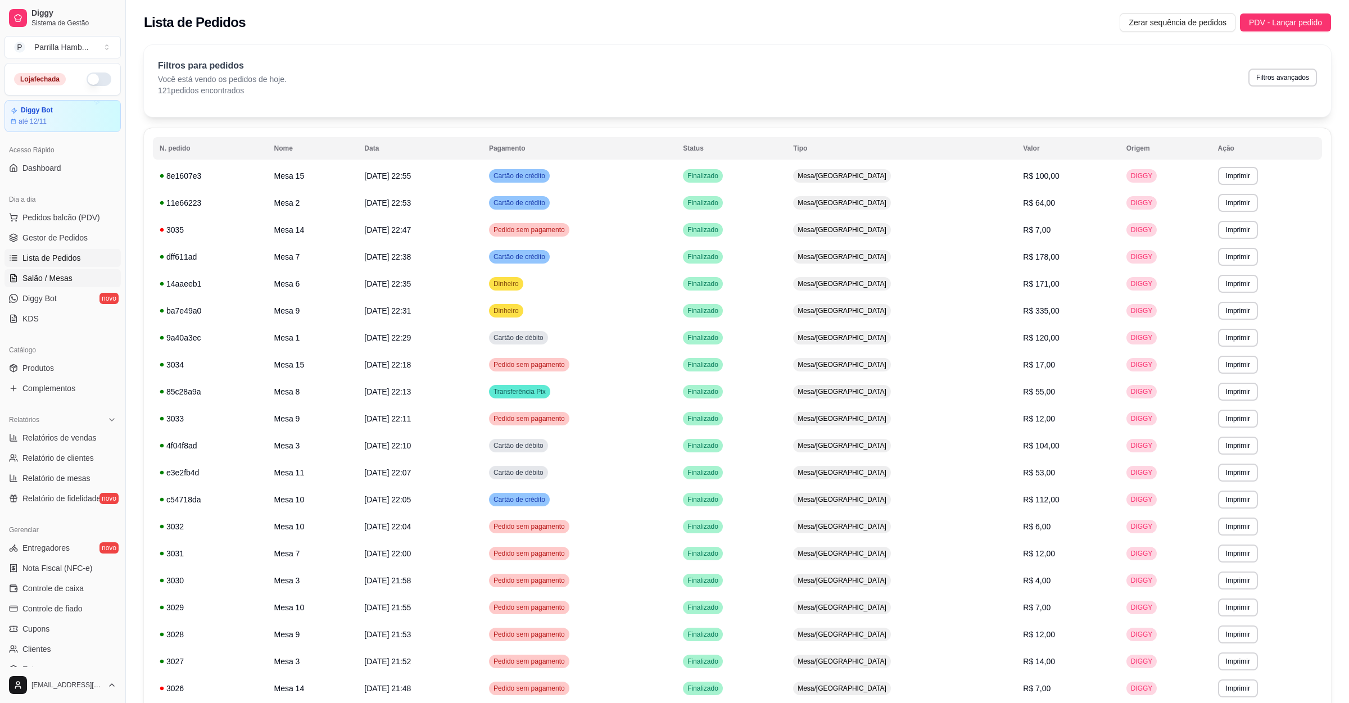
click at [83, 286] on link "Salão / Mesas" at bounding box center [62, 278] width 116 height 18
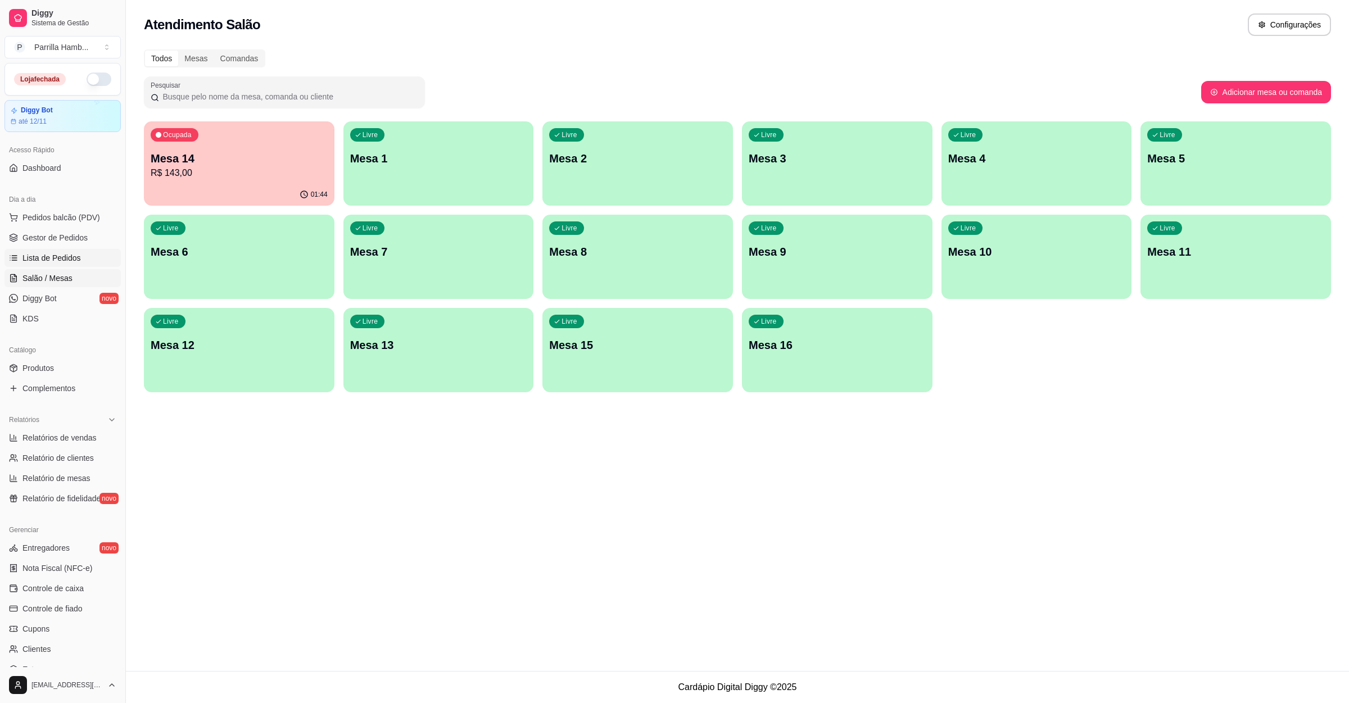
click at [70, 260] on span "Lista de Pedidos" at bounding box center [51, 257] width 58 height 11
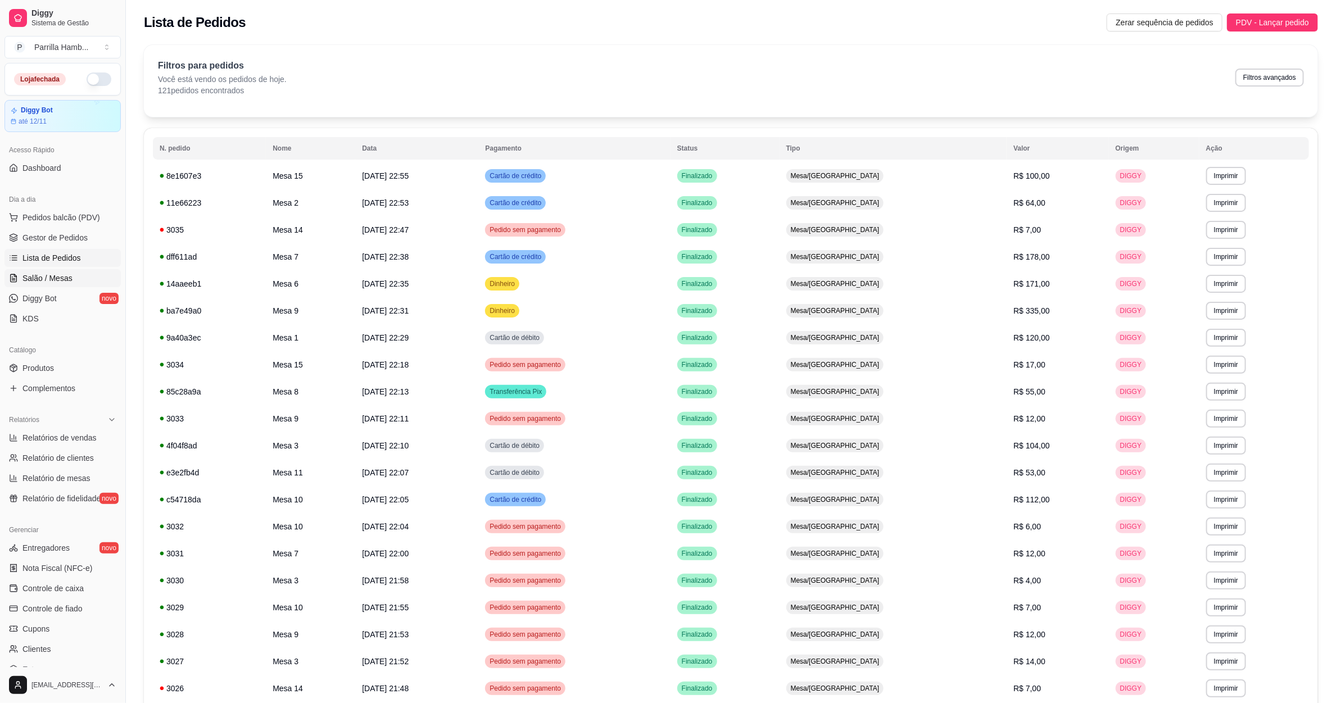
click at [73, 277] on link "Salão / Mesas" at bounding box center [62, 278] width 116 height 18
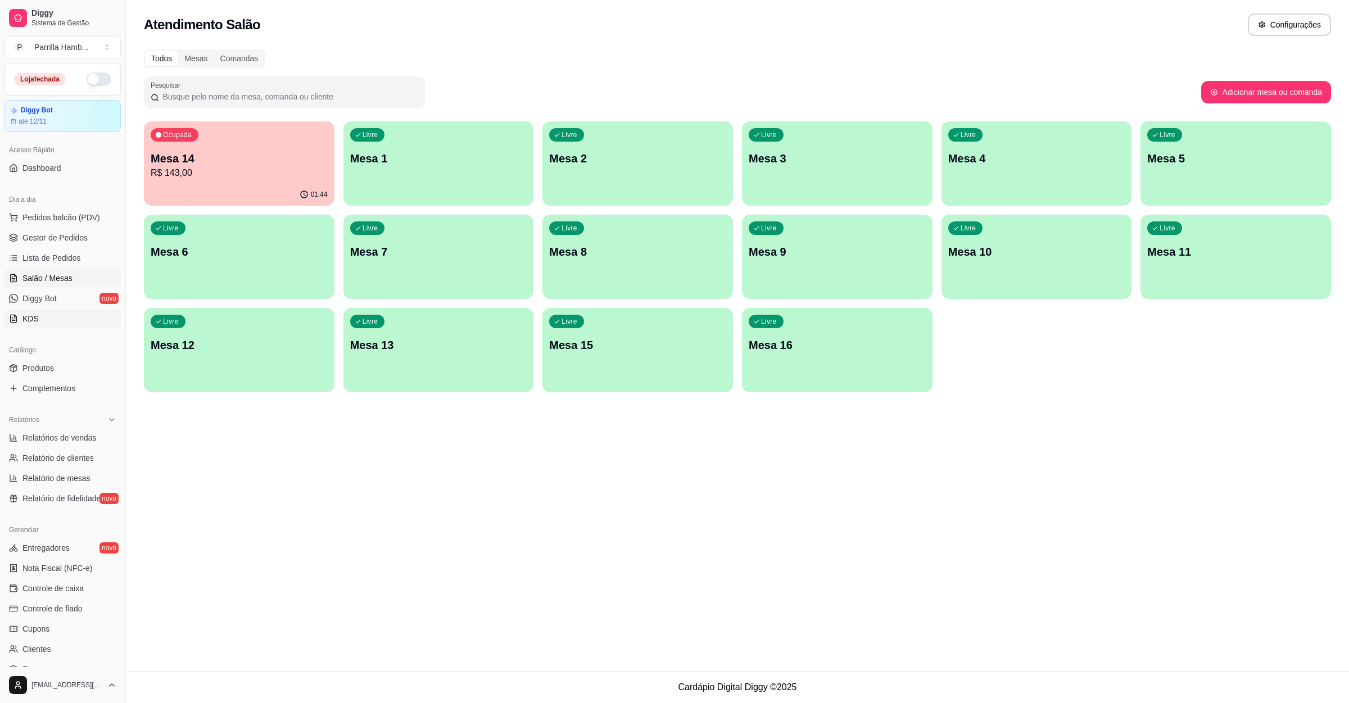
click at [74, 311] on link "KDS" at bounding box center [62, 319] width 116 height 18
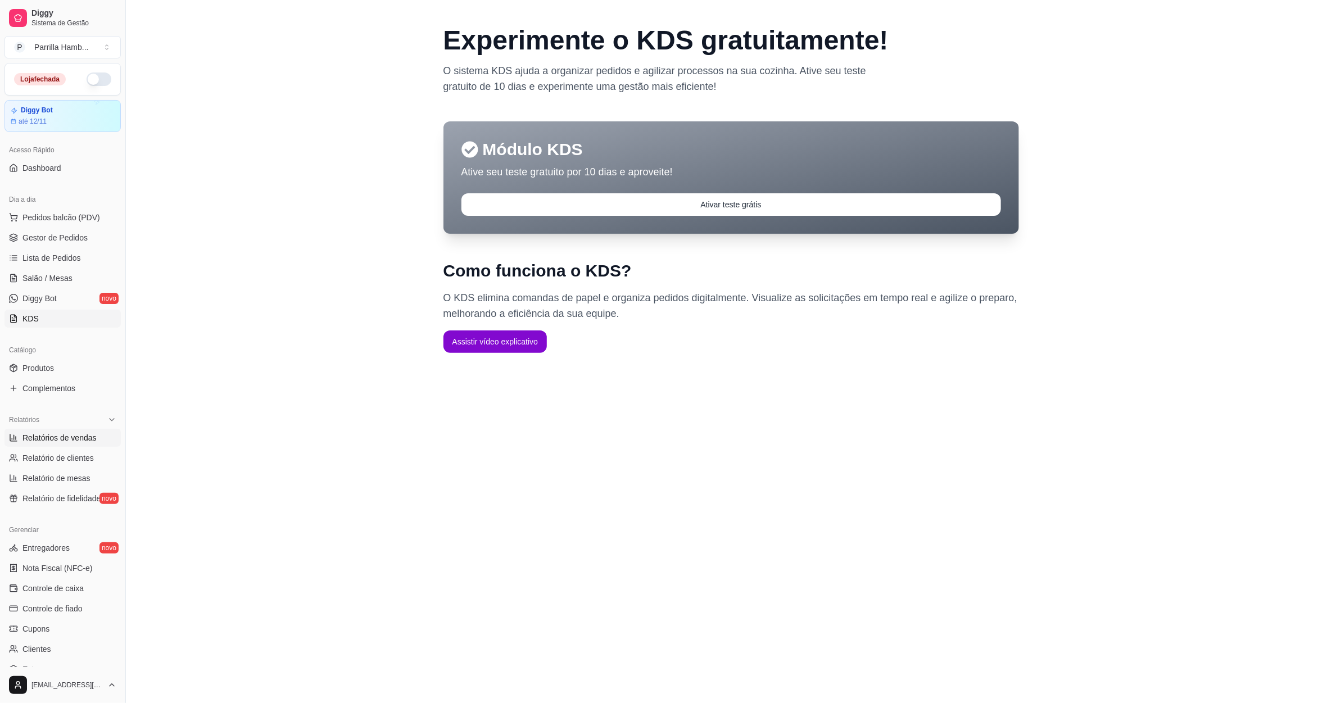
click at [83, 442] on span "Relatórios de vendas" at bounding box center [59, 437] width 74 height 11
select select "ALL"
select select "0"
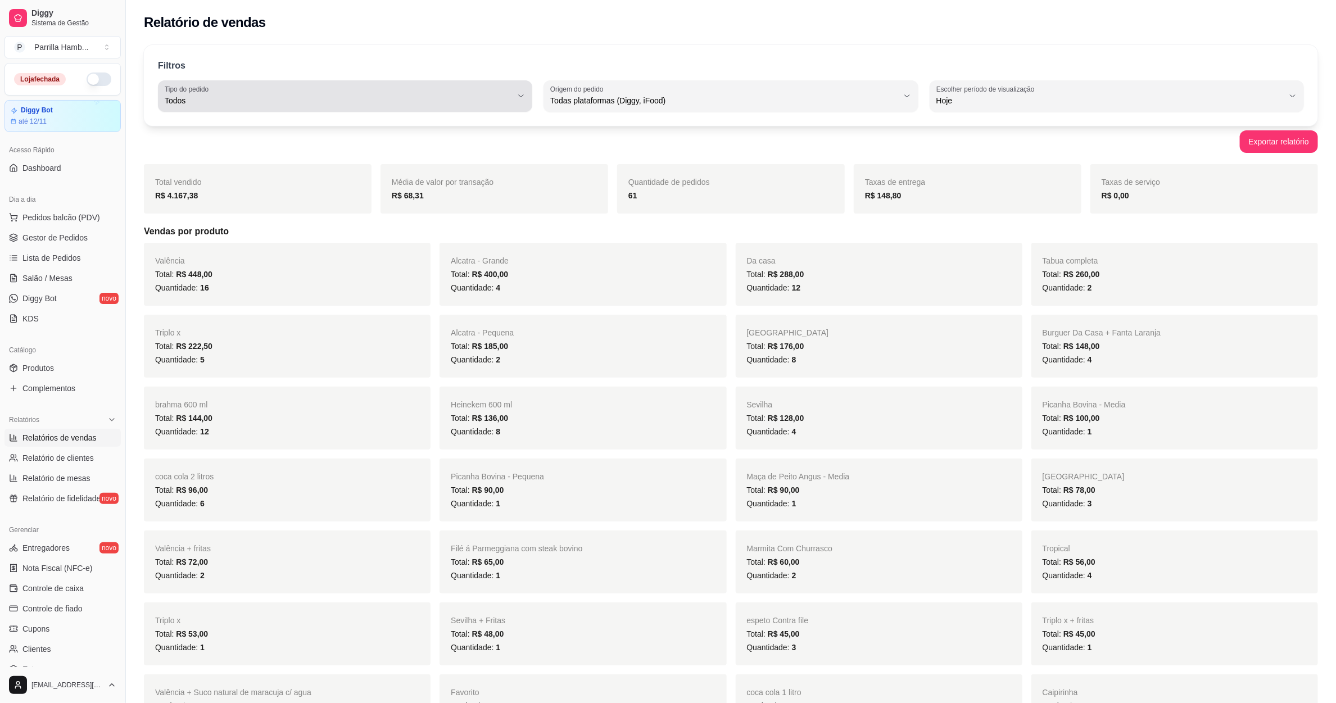
click at [423, 98] on span "Todos" at bounding box center [338, 100] width 347 height 11
click at [305, 139] on li "Entrega" at bounding box center [345, 145] width 351 height 17
type input "DELIVERY"
select select "DELIVERY"
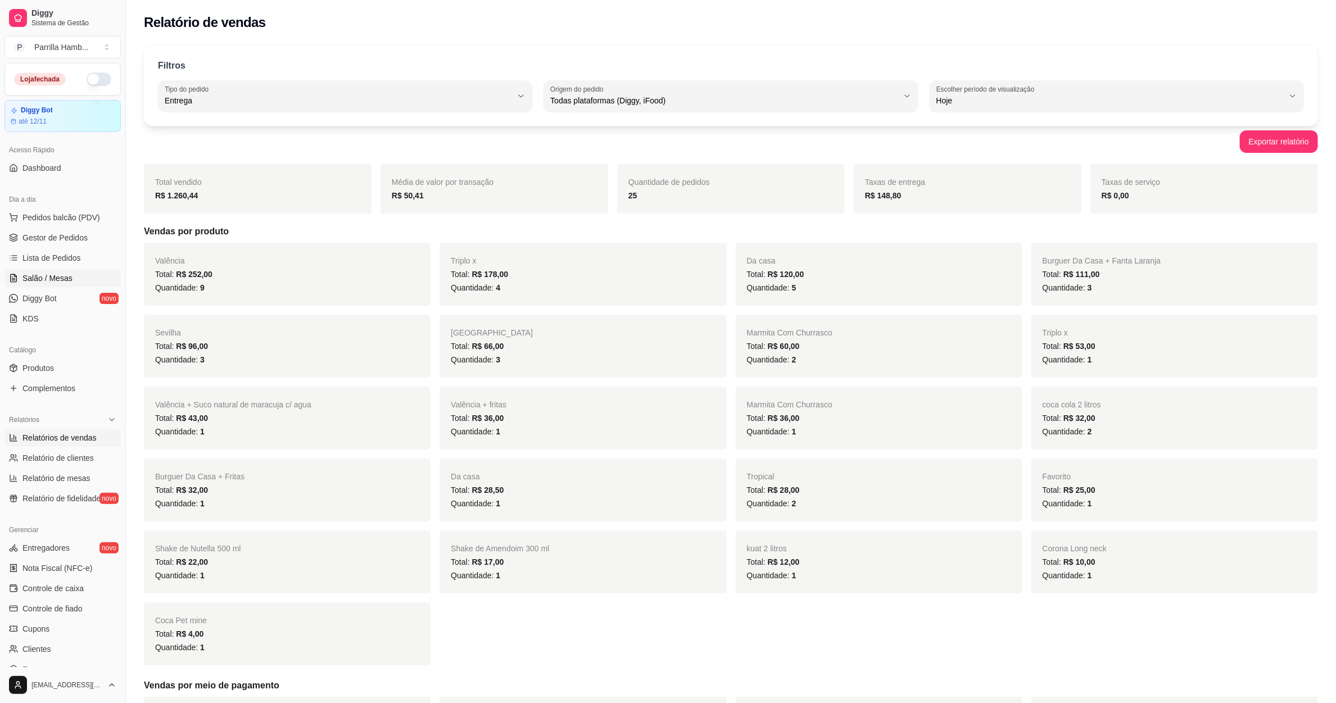
click at [32, 279] on span "Salão / Mesas" at bounding box center [47, 278] width 50 height 11
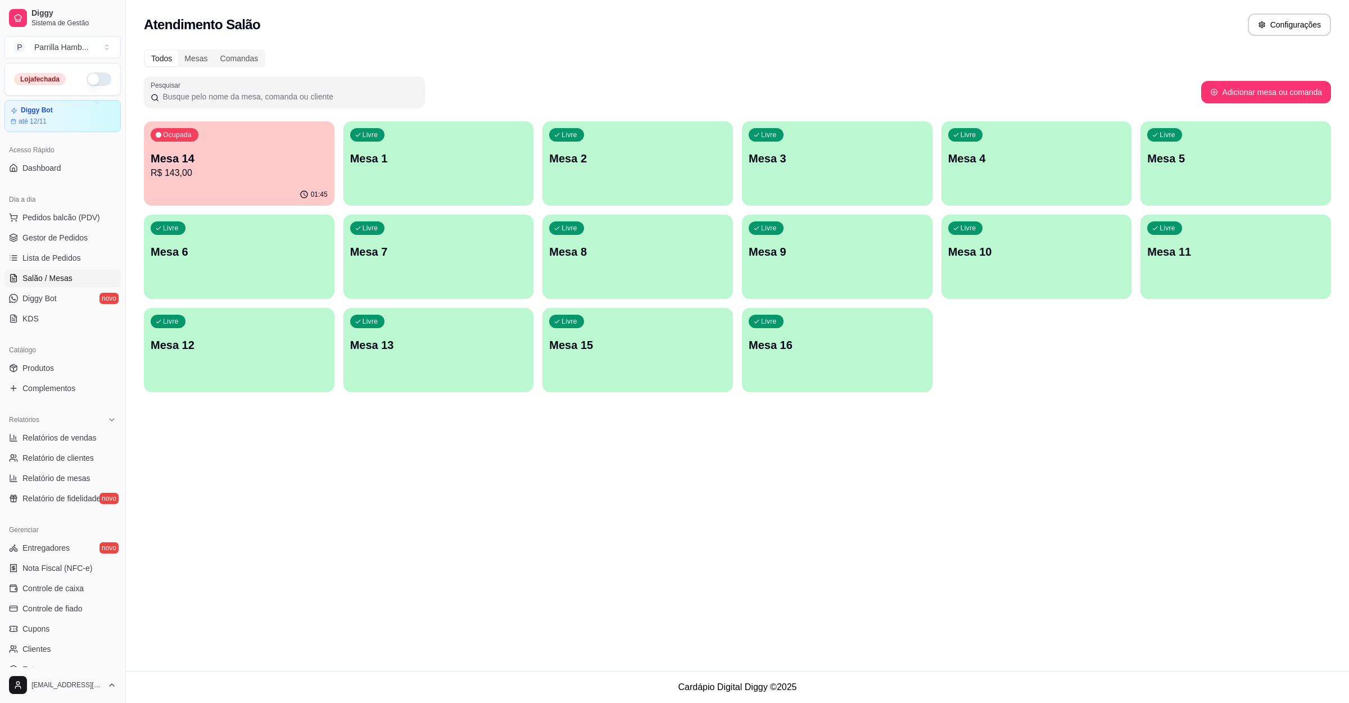
click at [266, 175] on p "R$ 143,00" at bounding box center [239, 172] width 177 height 13
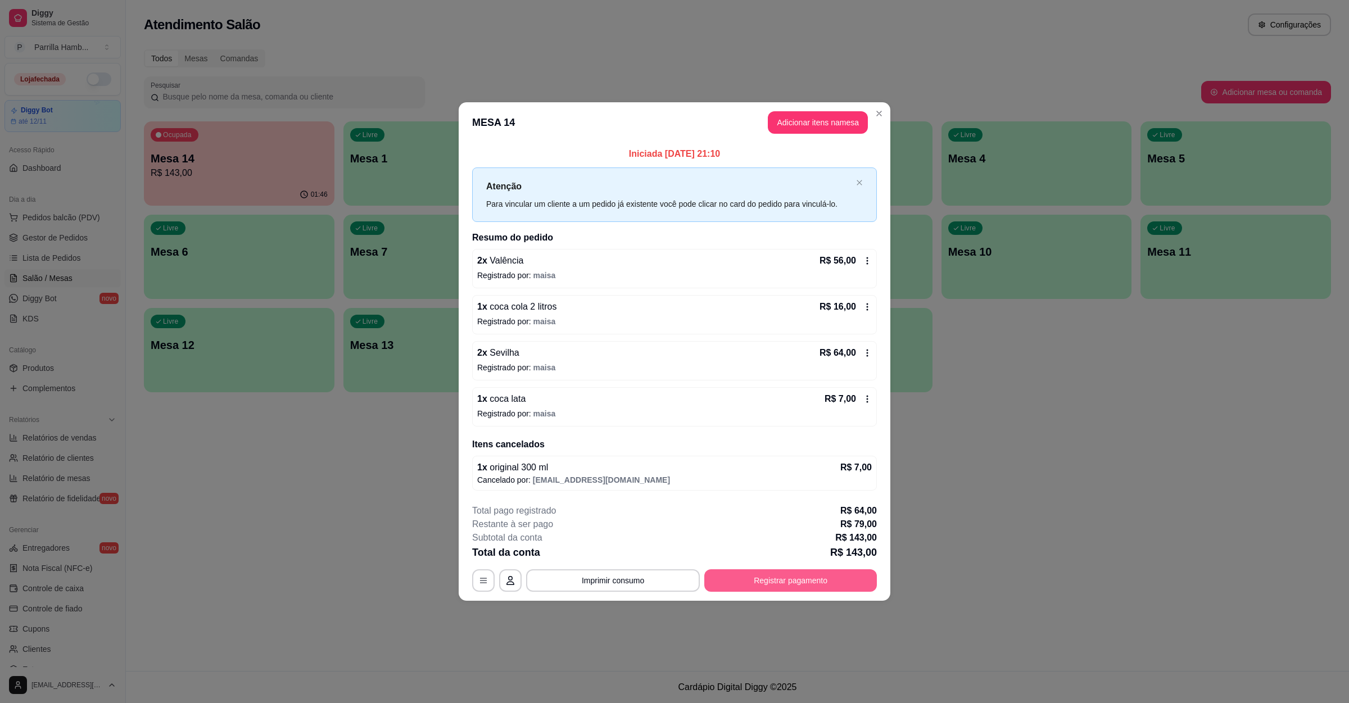
click at [762, 589] on button "Registrar pagamento" at bounding box center [790, 580] width 173 height 22
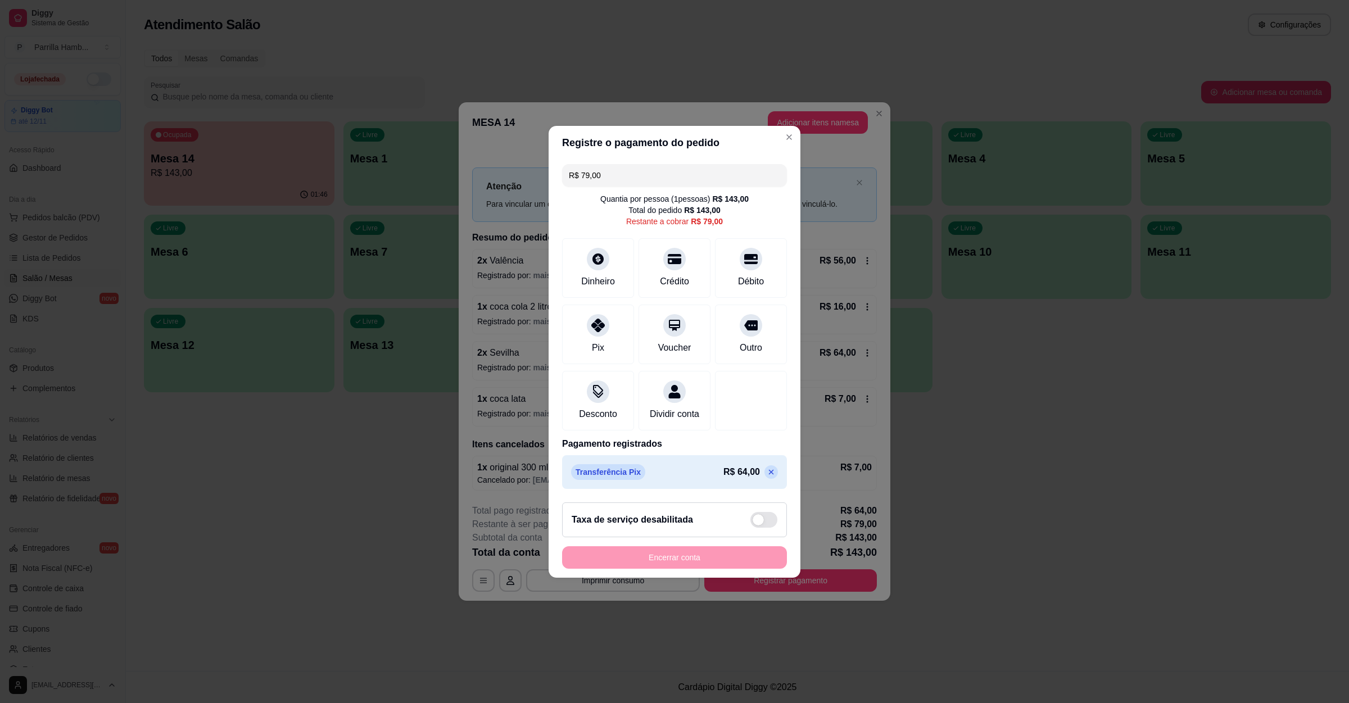
click at [680, 170] on input "R$ 79,00" at bounding box center [674, 175] width 211 height 22
click at [668, 169] on input "R$ 79,00" at bounding box center [674, 175] width 211 height 22
click at [676, 250] on div at bounding box center [674, 255] width 25 height 25
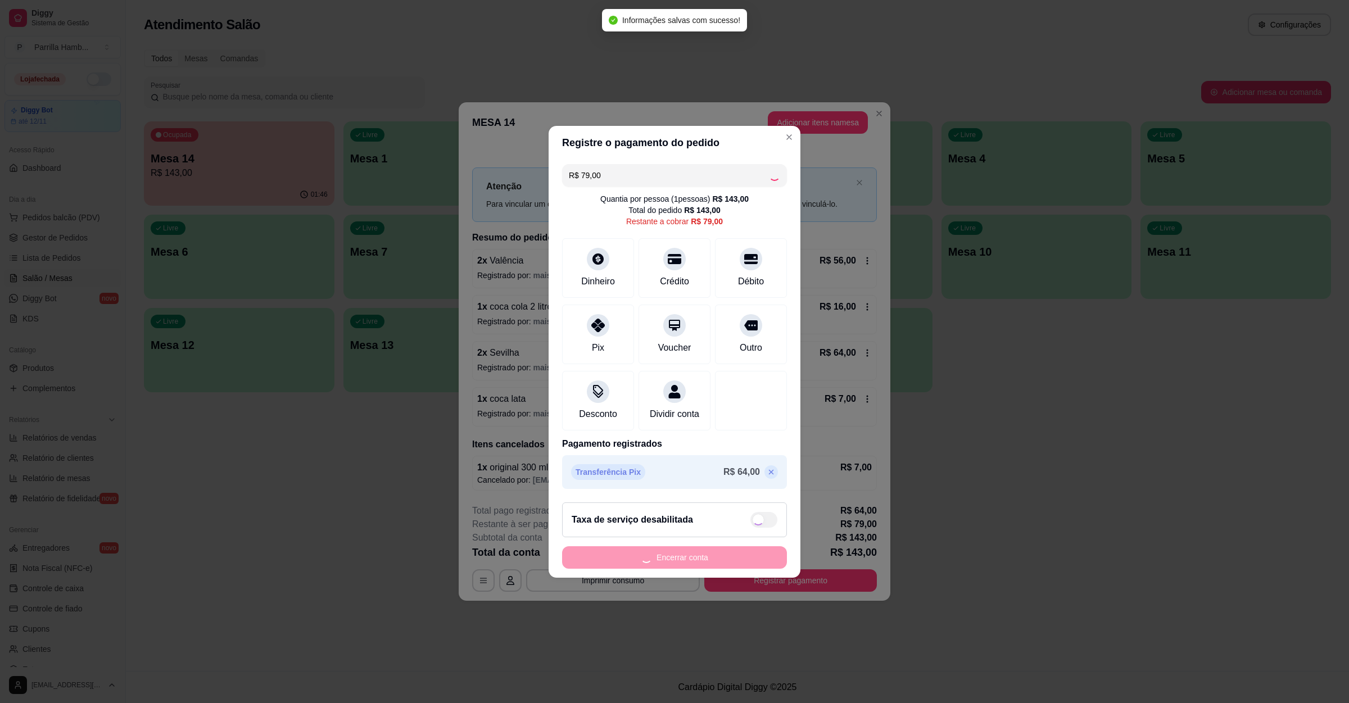
type input "R$ 0,00"
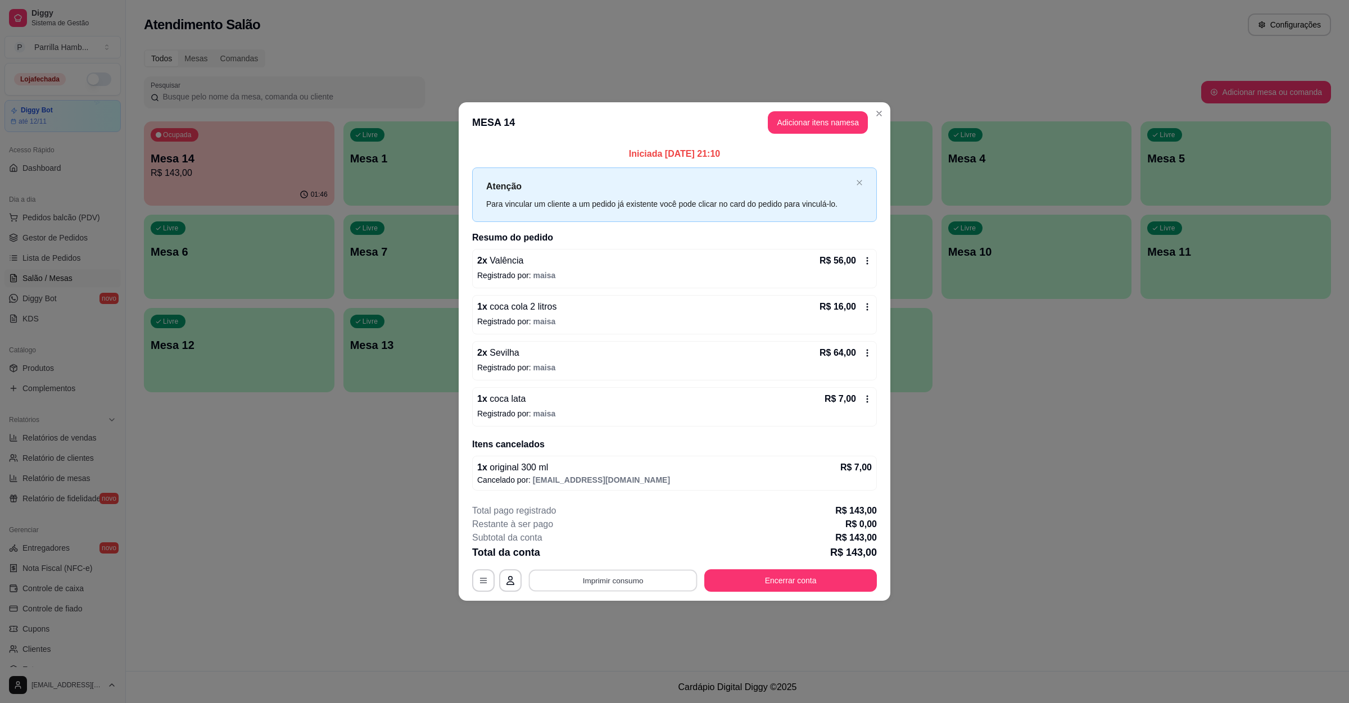
click at [555, 579] on button "Imprimir consumo" at bounding box center [613, 581] width 169 height 22
click at [596, 560] on button "IMPRESSORA" at bounding box center [617, 557] width 82 height 18
click at [758, 578] on button "Encerrar conta" at bounding box center [790, 580] width 173 height 22
click at [813, 589] on button "Encerrar conta" at bounding box center [791, 581] width 168 height 22
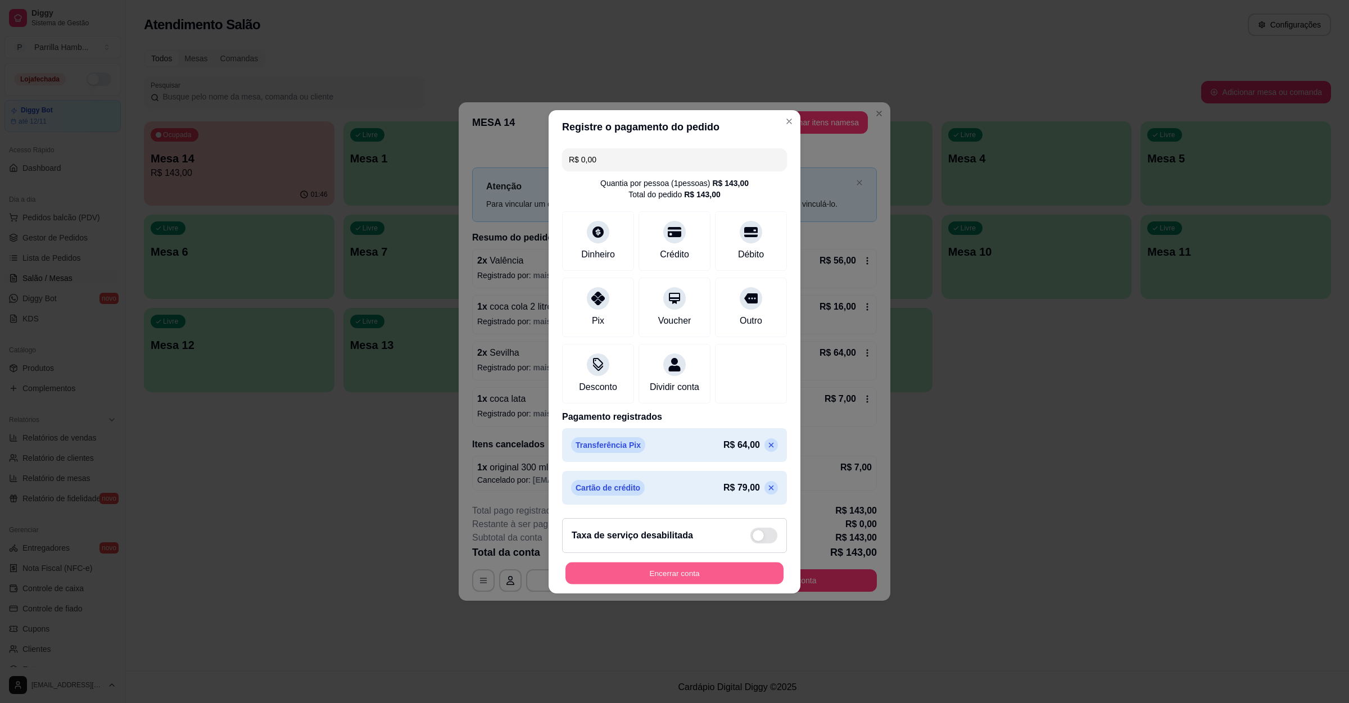
click at [668, 584] on button "Encerrar conta" at bounding box center [675, 573] width 218 height 22
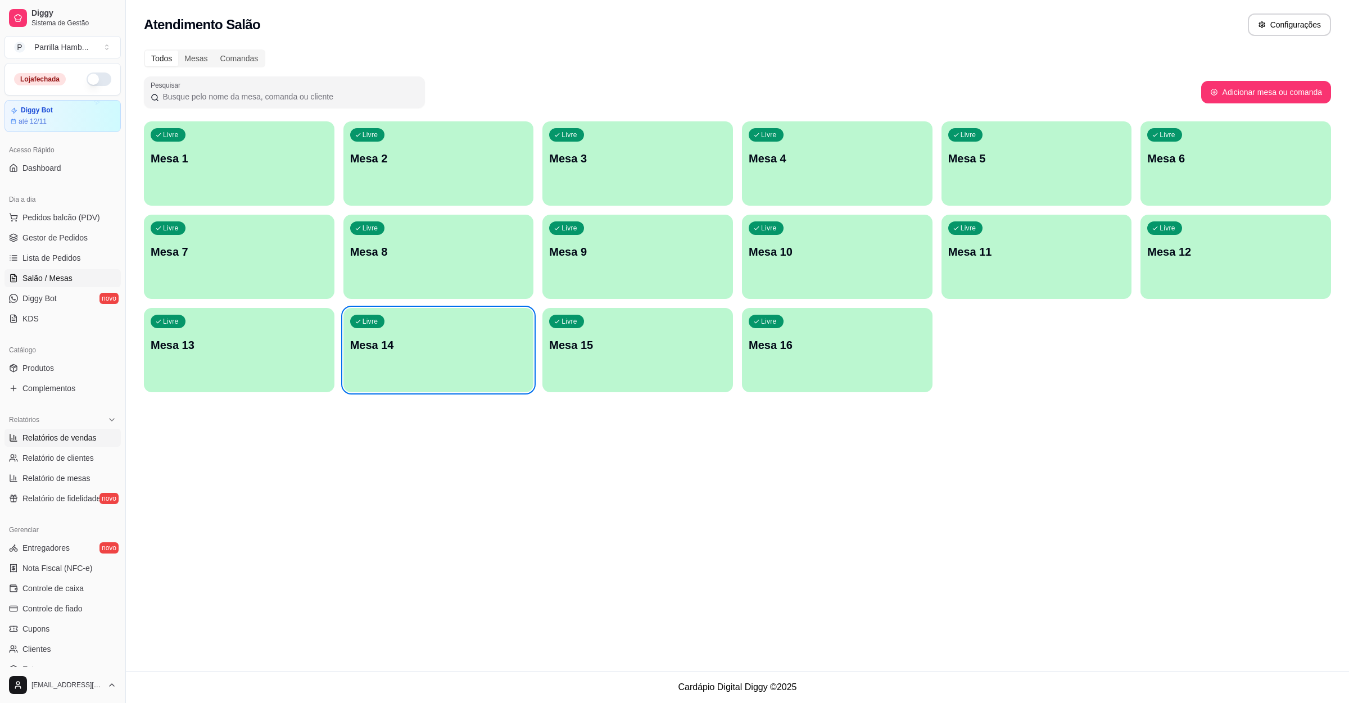
click at [66, 441] on span "Relatórios de vendas" at bounding box center [59, 437] width 74 height 11
select select "ALL"
select select "0"
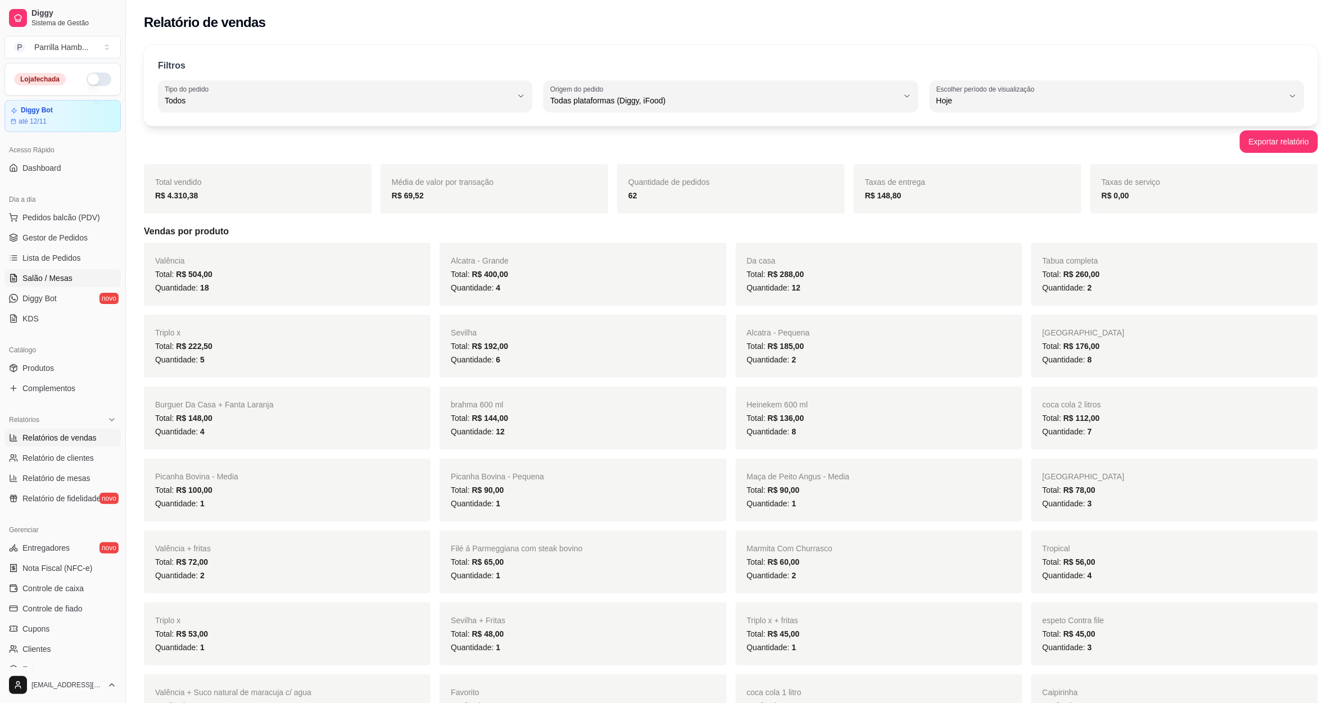
click at [71, 278] on link "Salão / Mesas" at bounding box center [62, 278] width 116 height 18
